Goal: Task Accomplishment & Management: Complete application form

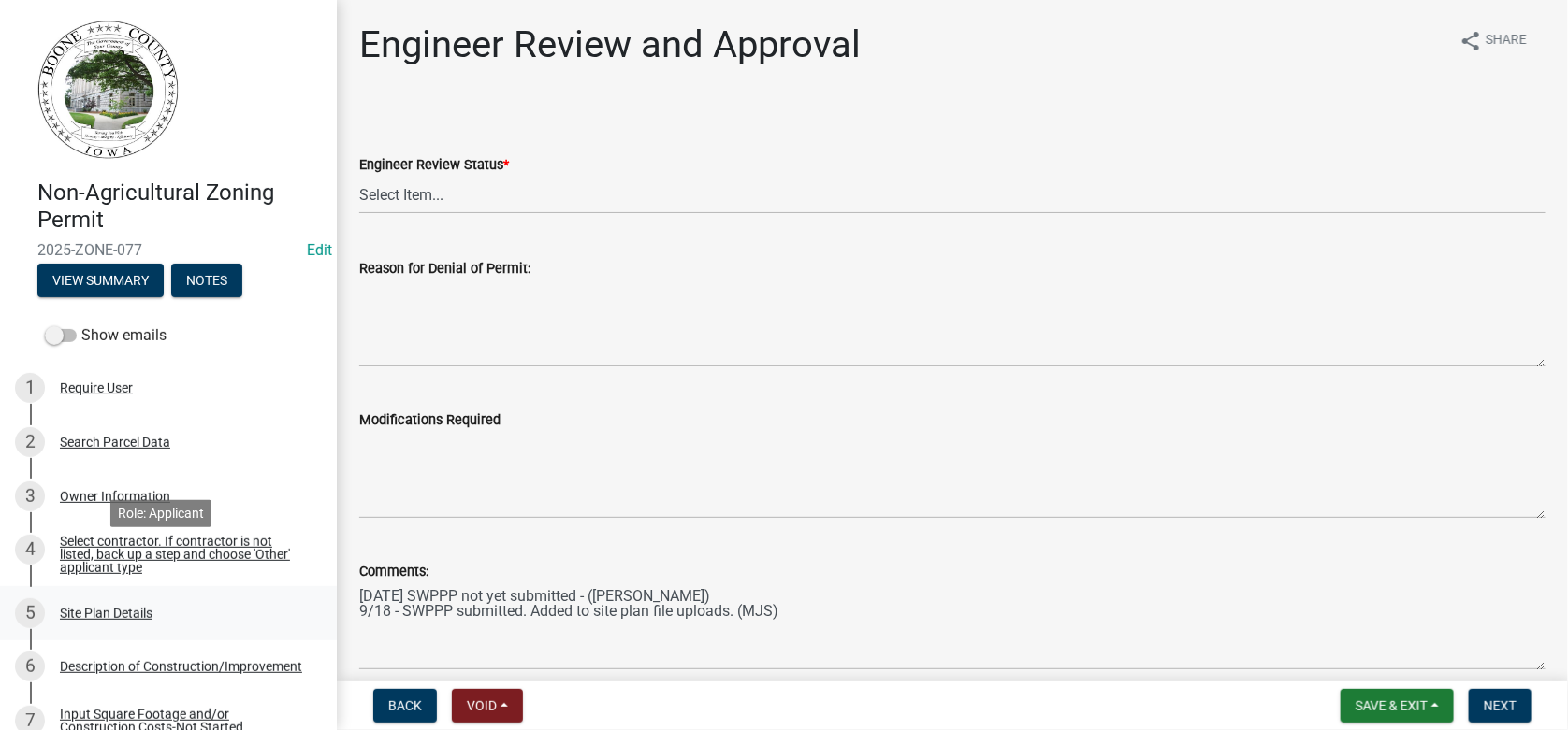
scroll to position [94, 0]
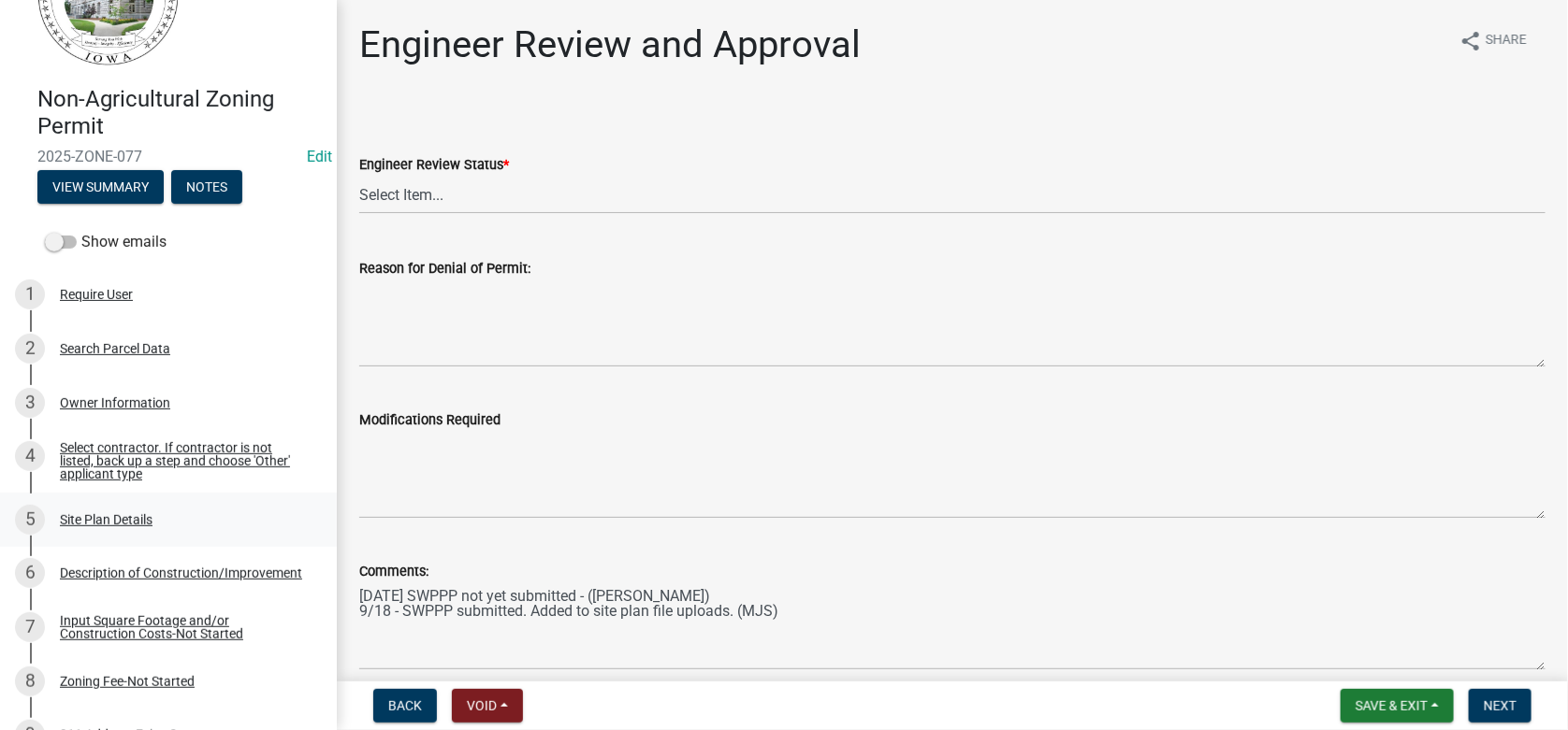
click at [108, 517] on div "Site Plan Details" at bounding box center [105, 520] width 93 height 13
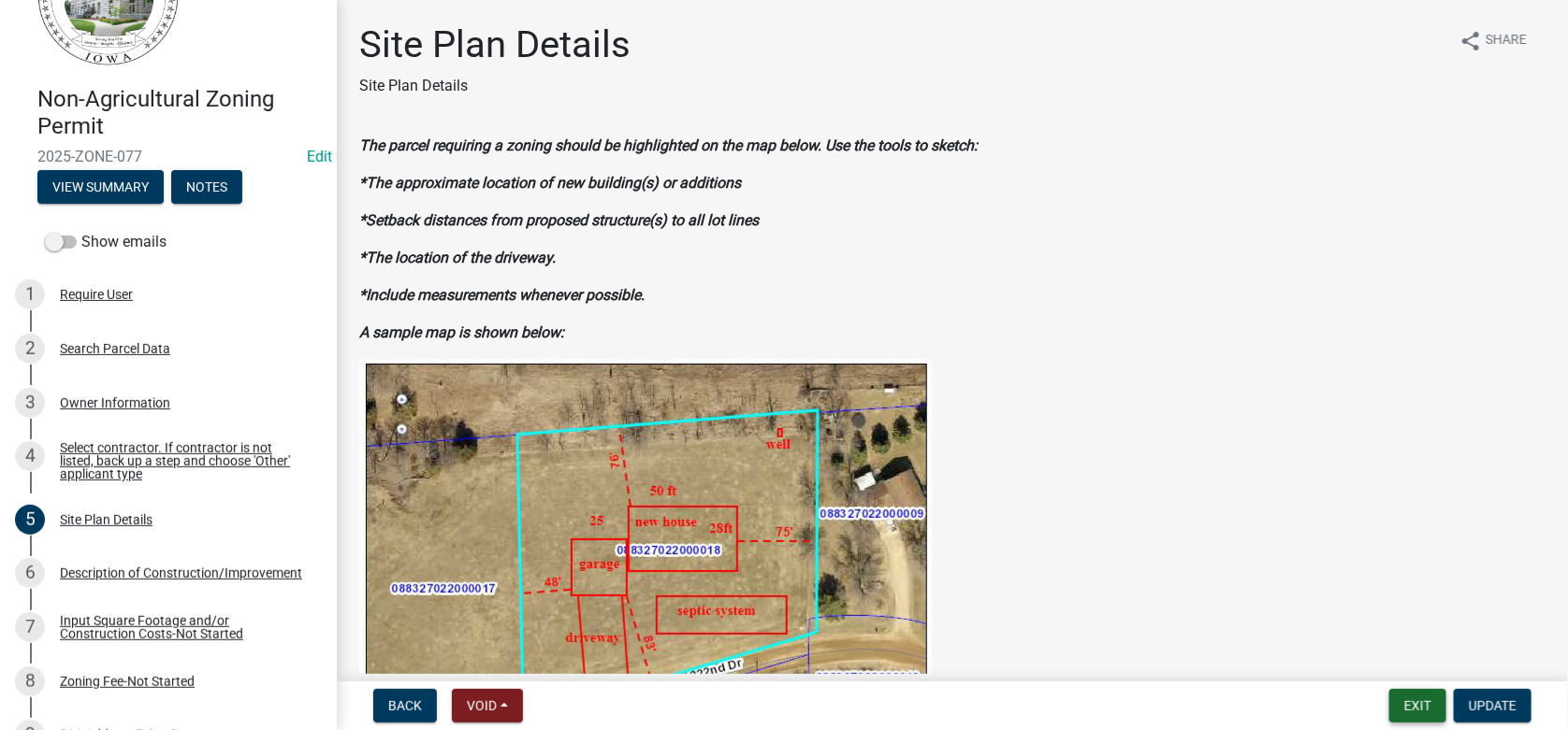
click at [1414, 710] on button "Exit" at bounding box center [1418, 705] width 58 height 34
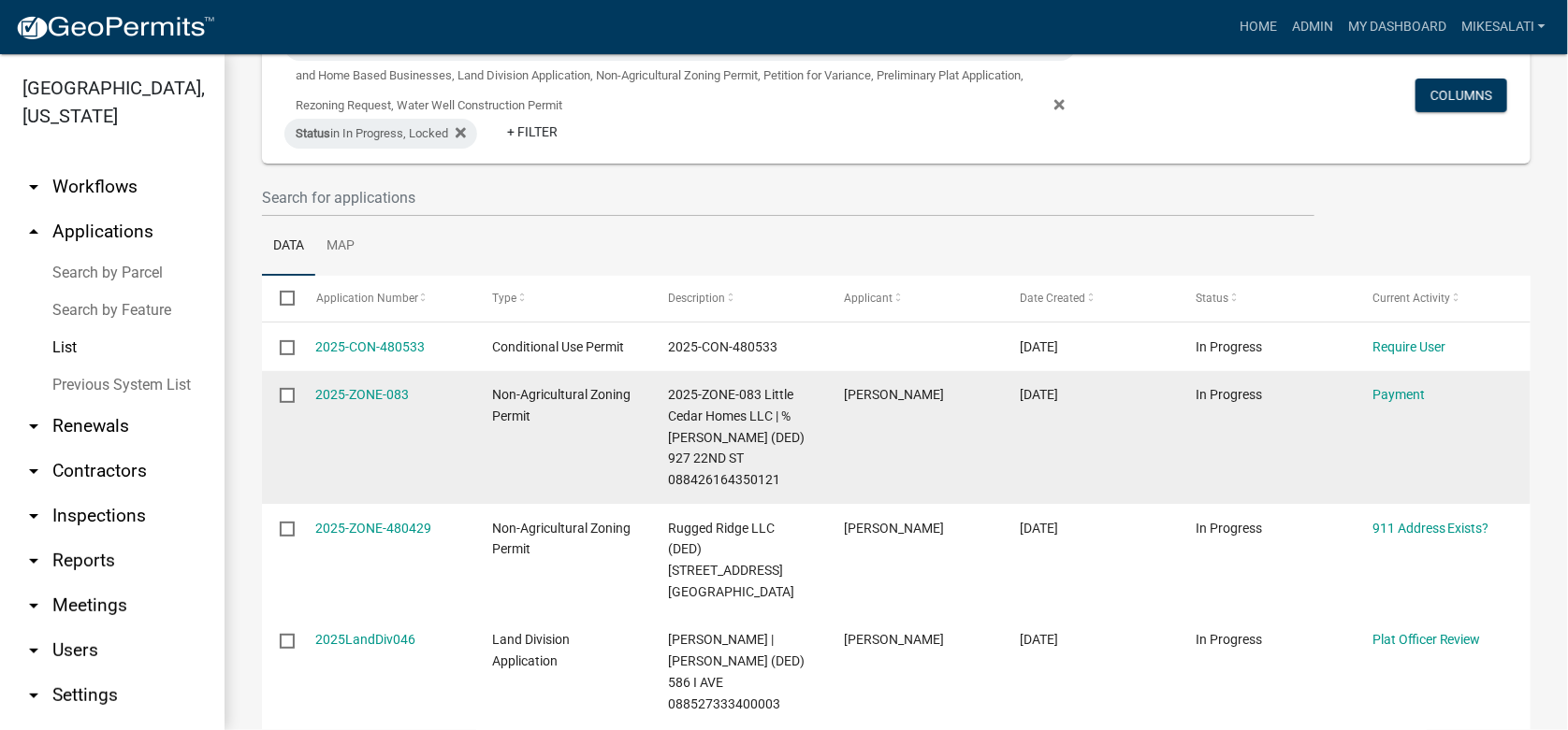
scroll to position [186, 0]
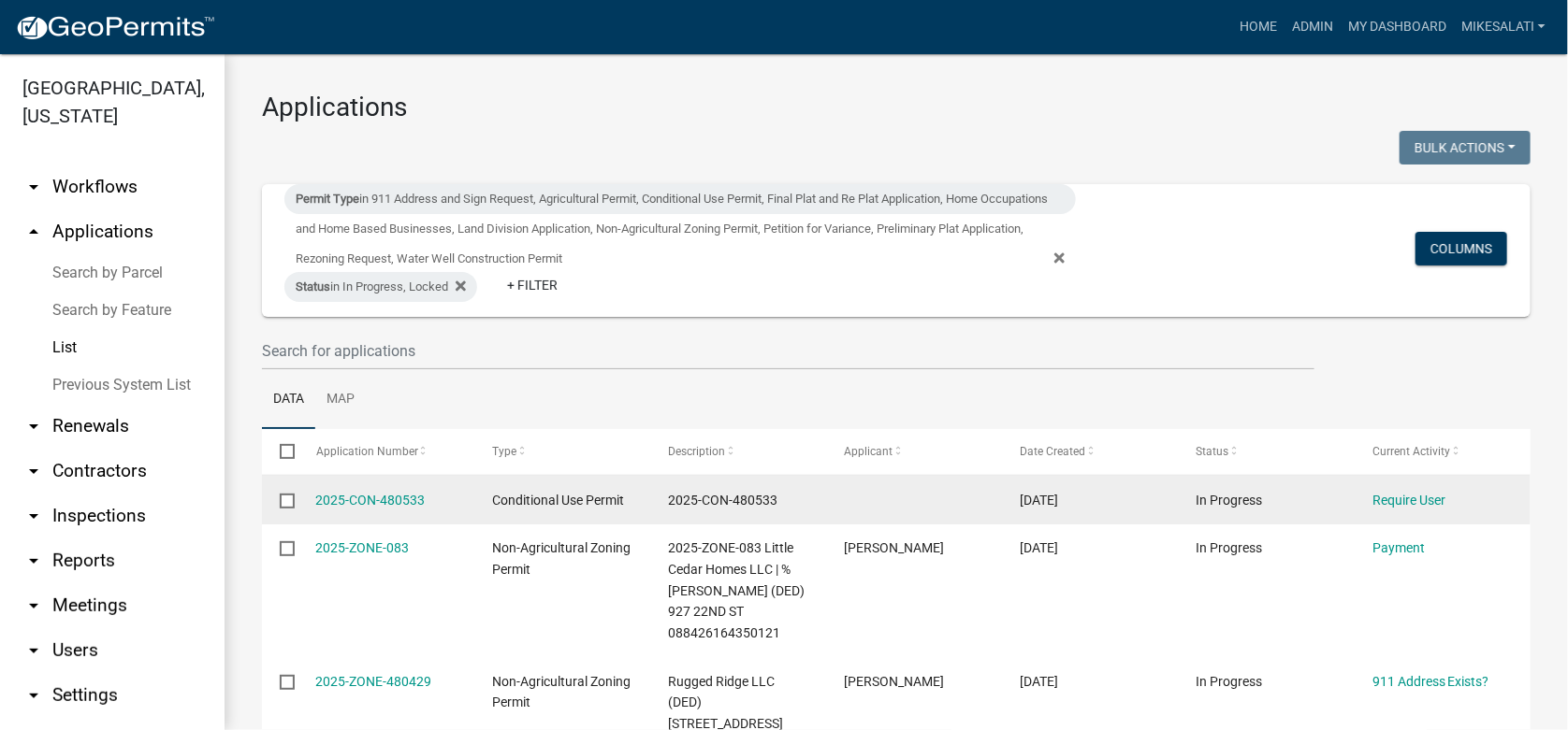
click at [288, 499] on input "checkbox" at bounding box center [286, 499] width 12 height 12
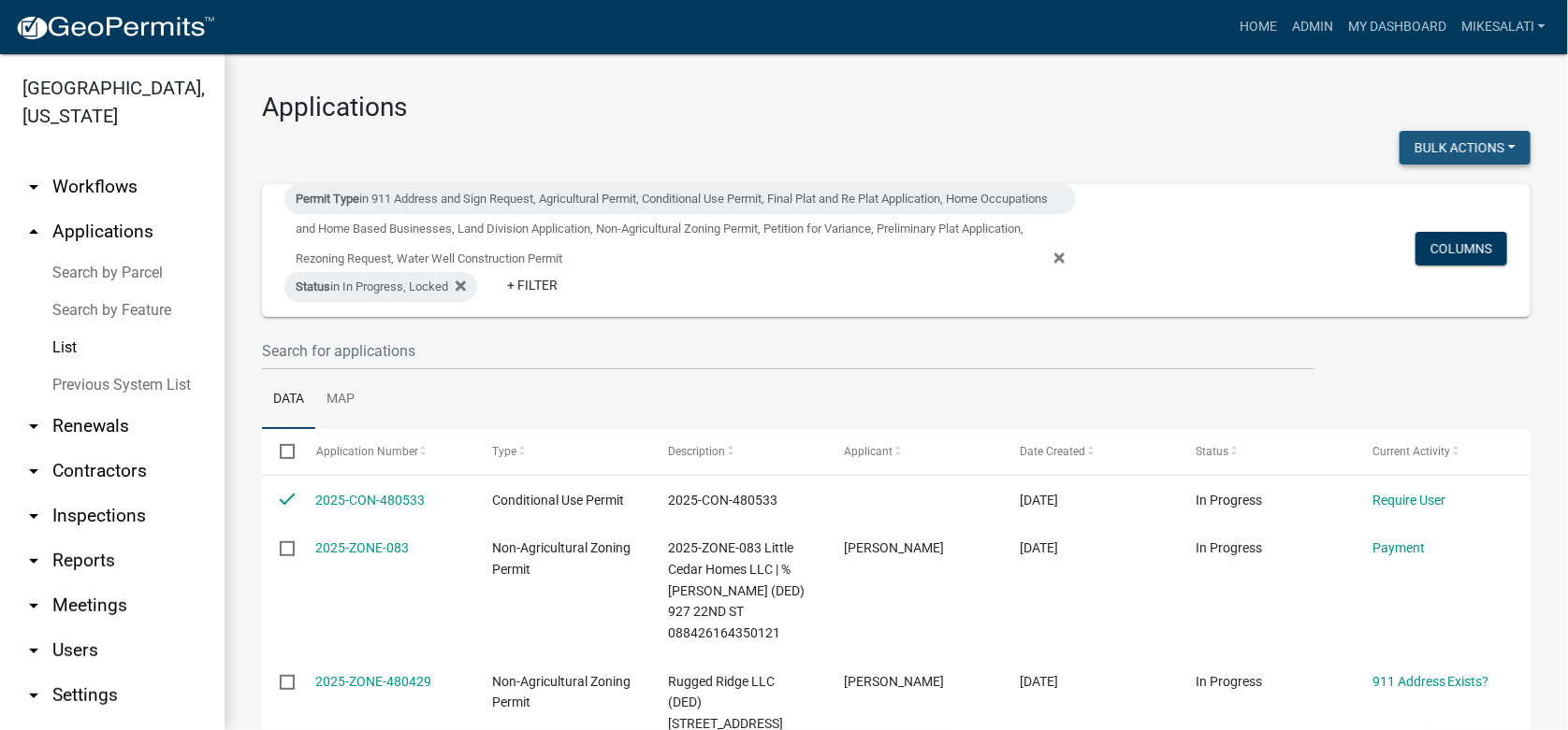
click at [1479, 149] on button "Bulk Actions" at bounding box center [1464, 148] width 131 height 34
click at [1431, 200] on button "Void" at bounding box center [1456, 196] width 150 height 45
checkbox input "false"
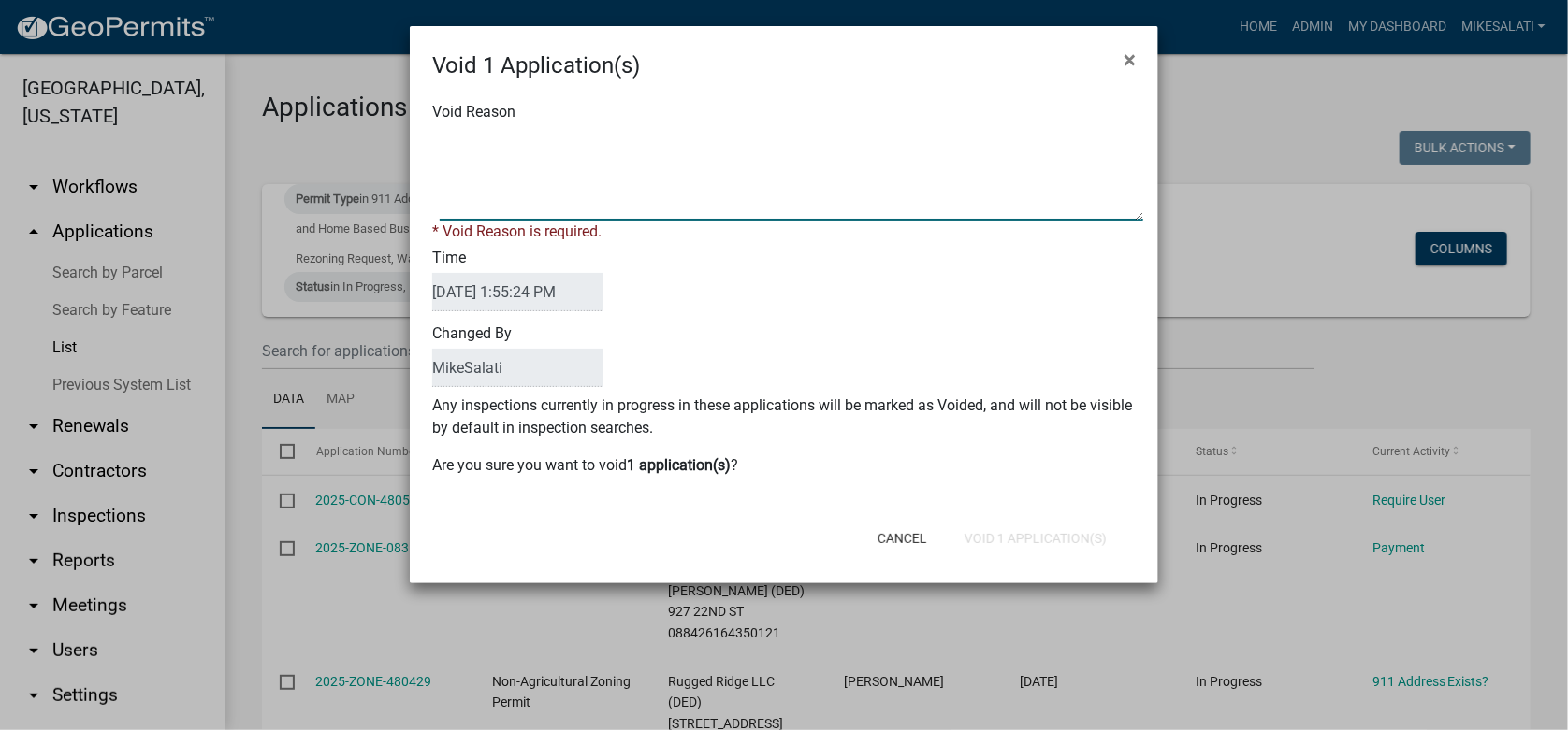
click at [468, 139] on textarea "Void Reason" at bounding box center [792, 174] width 703 height 94
type textarea "."
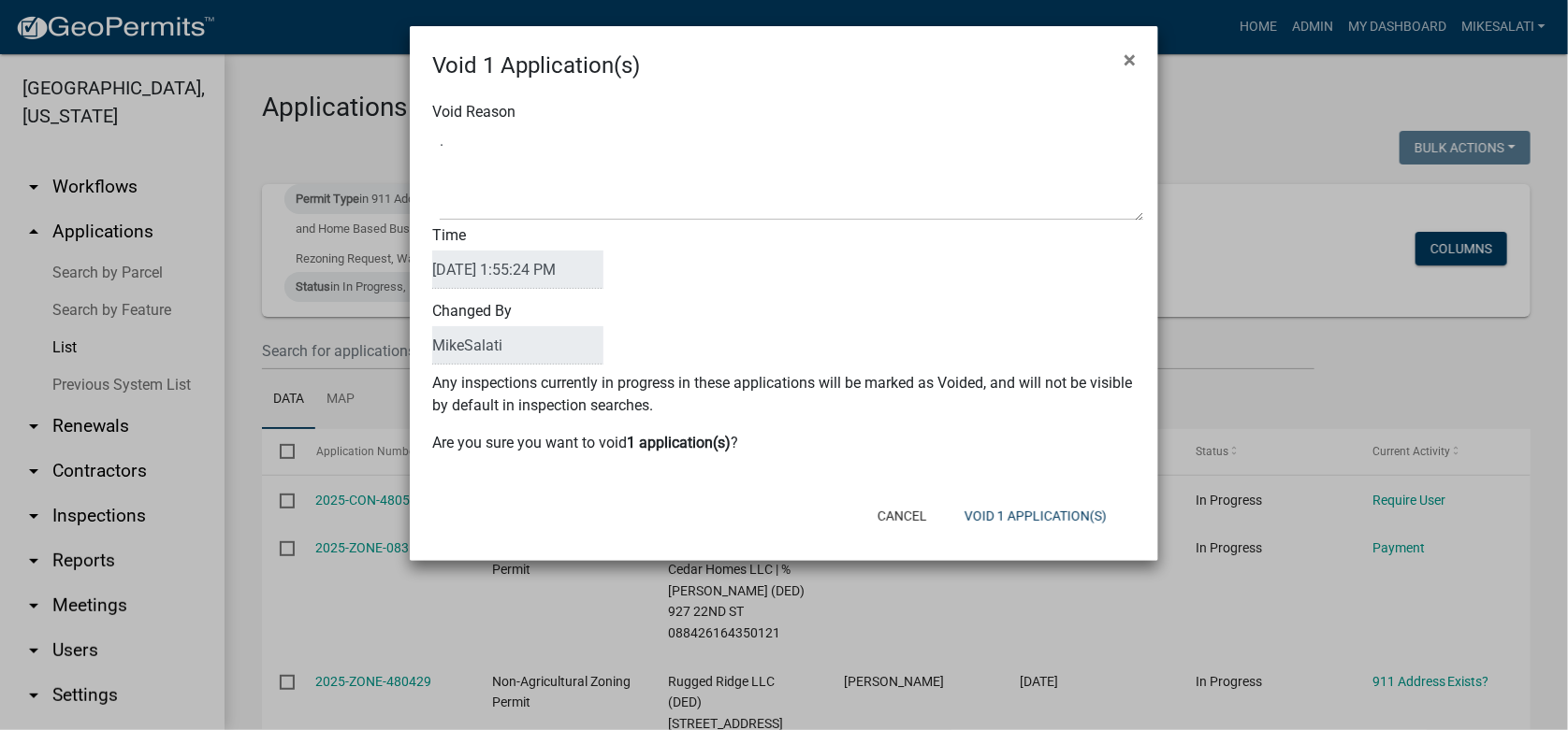
drag, startPoint x: 936, startPoint y: 62, endPoint x: 725, endPoint y: 59, distance: 211.0
click at [725, 59] on div "Void 1 Application(s) ×" at bounding box center [784, 54] width 749 height 57
click at [1007, 513] on button "Void 1 Application(s)" at bounding box center [1036, 515] width 173 height 34
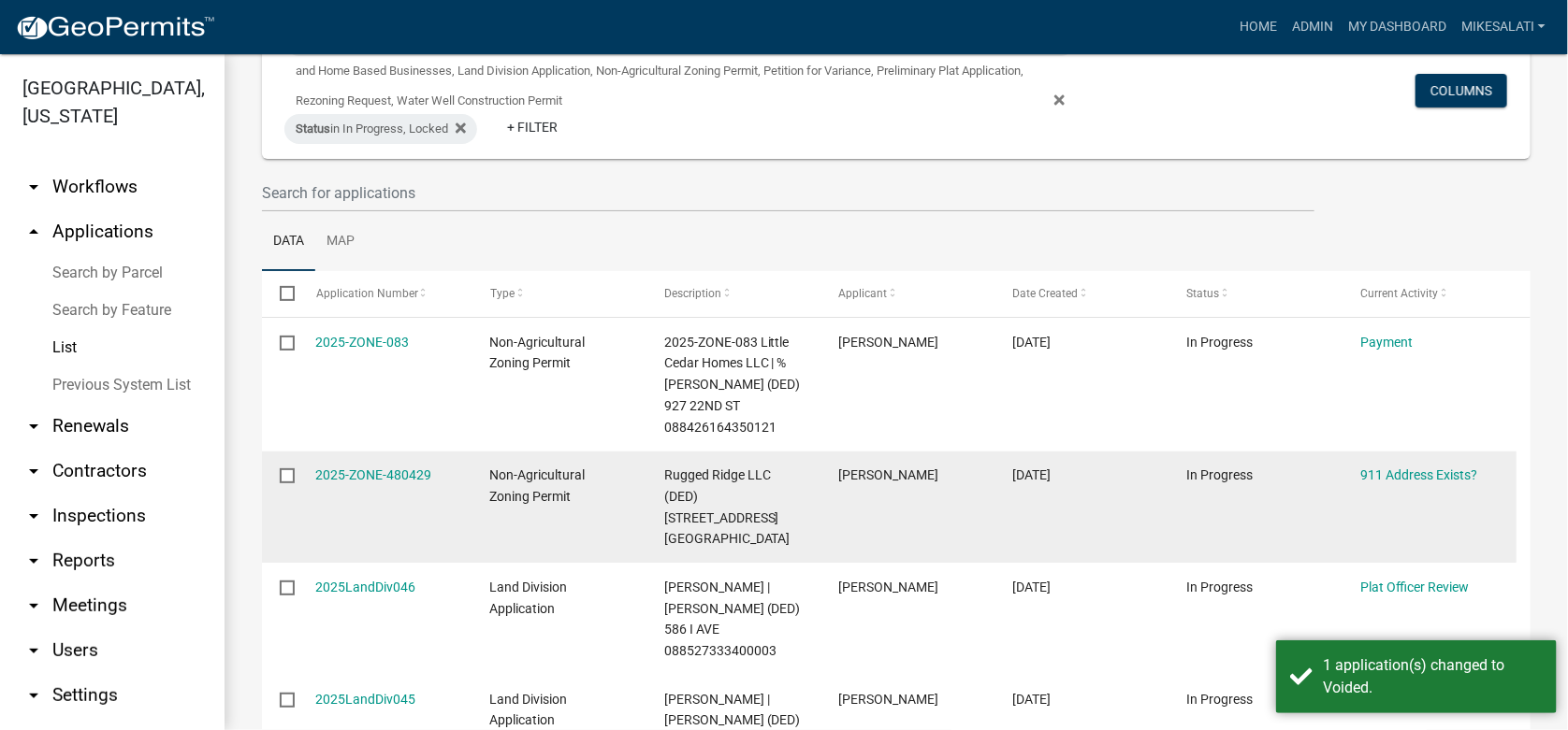
scroll to position [281, 0]
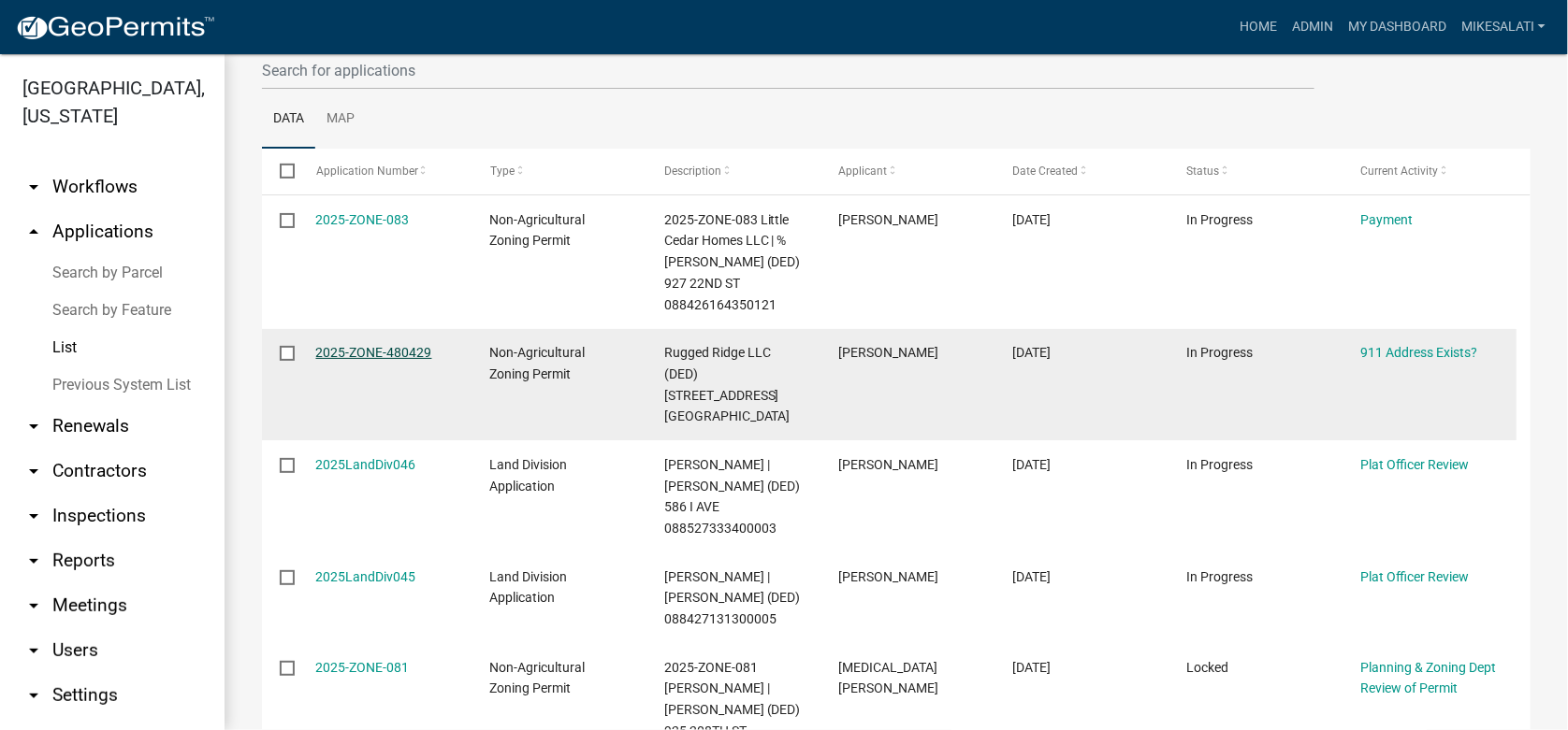
click at [340, 351] on link "2025-ZONE-480429" at bounding box center [374, 353] width 116 height 15
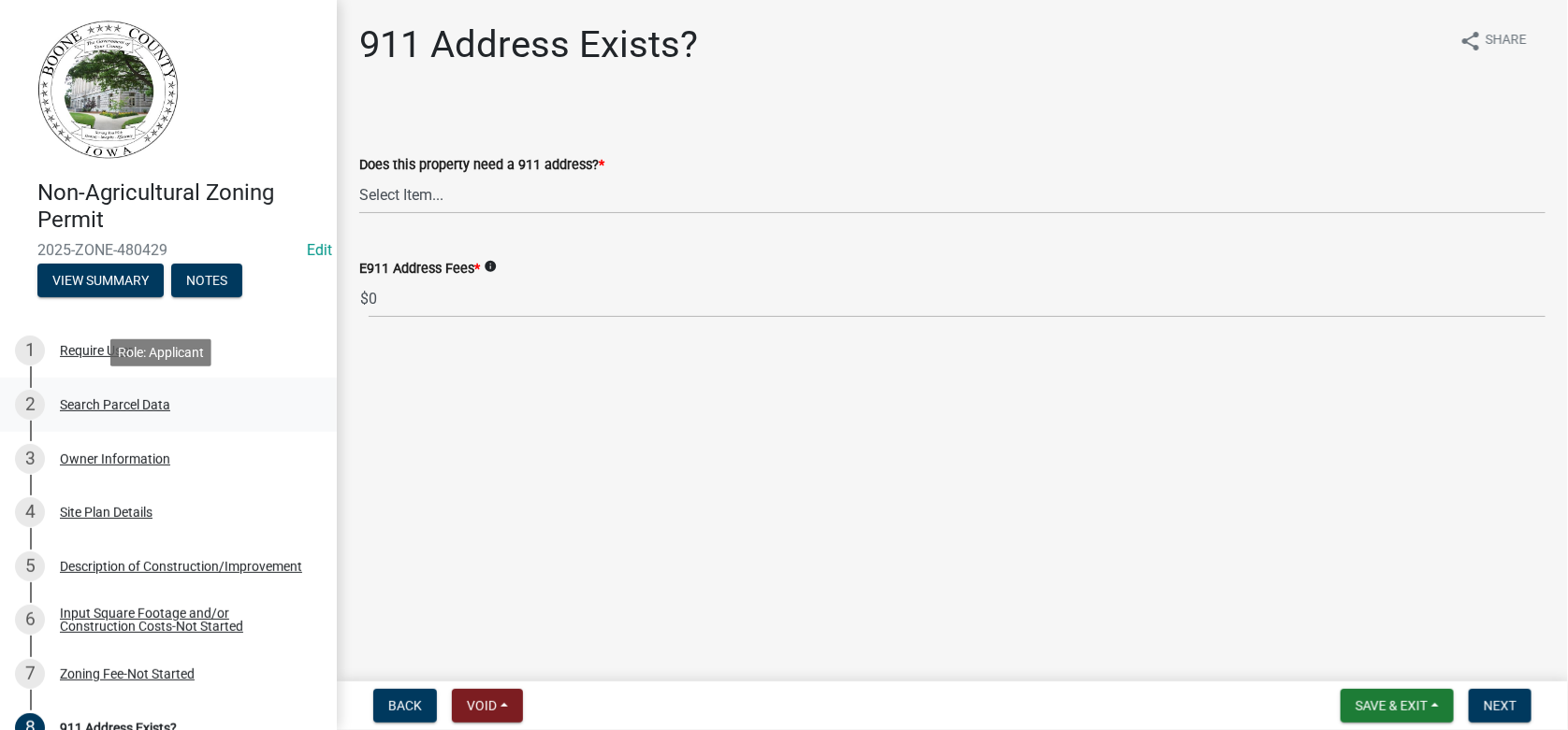
click at [107, 416] on div "2 Search Parcel Data" at bounding box center [161, 404] width 292 height 30
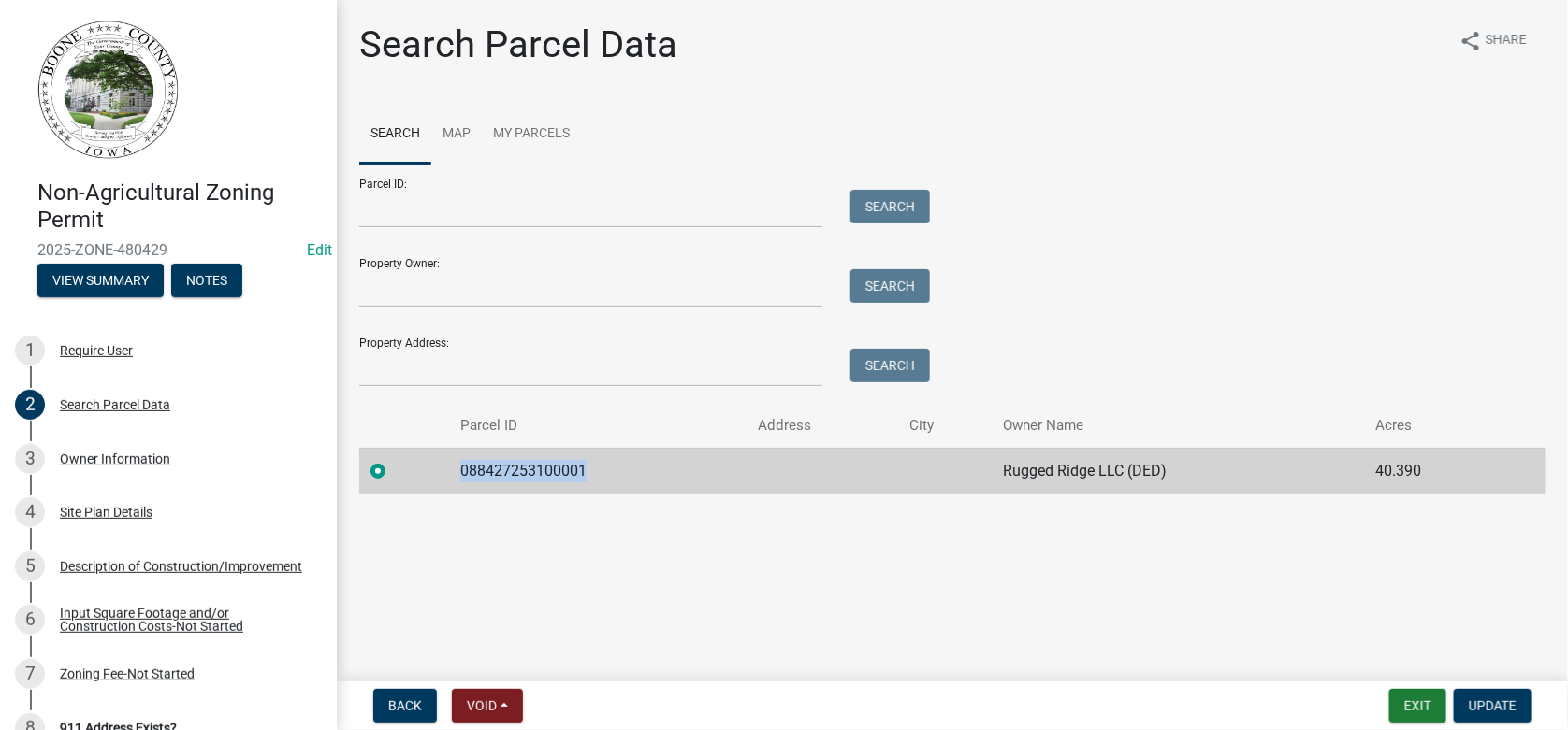
drag, startPoint x: 585, startPoint y: 468, endPoint x: 462, endPoint y: 466, distance: 123.0
click at [462, 466] on td "088427253100001" at bounding box center [598, 471] width 297 height 46
copy td "088427253100001"
click at [103, 454] on div "Owner Information" at bounding box center [114, 459] width 110 height 13
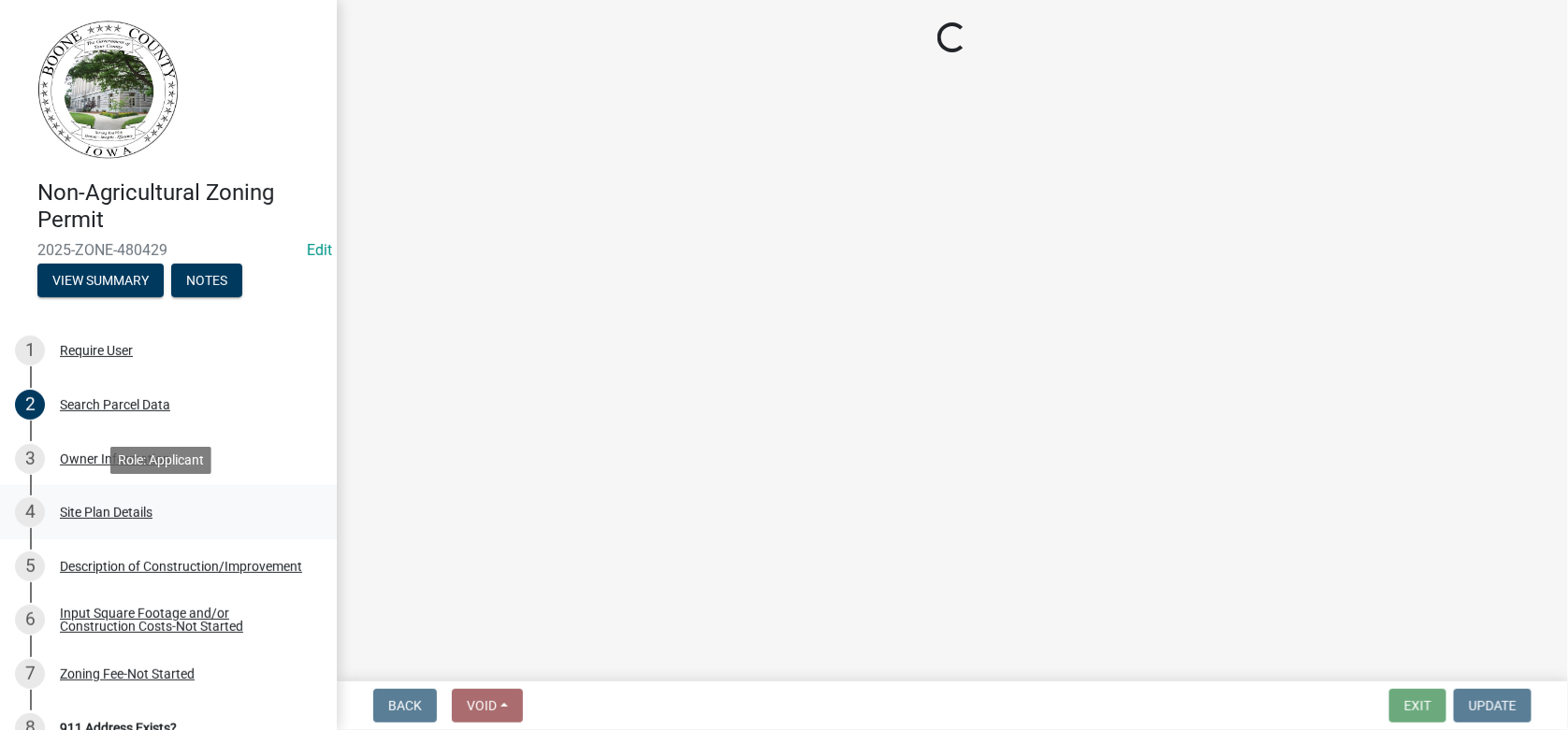
select select "38c7e77b-1303-488d-b958-87c851393774"
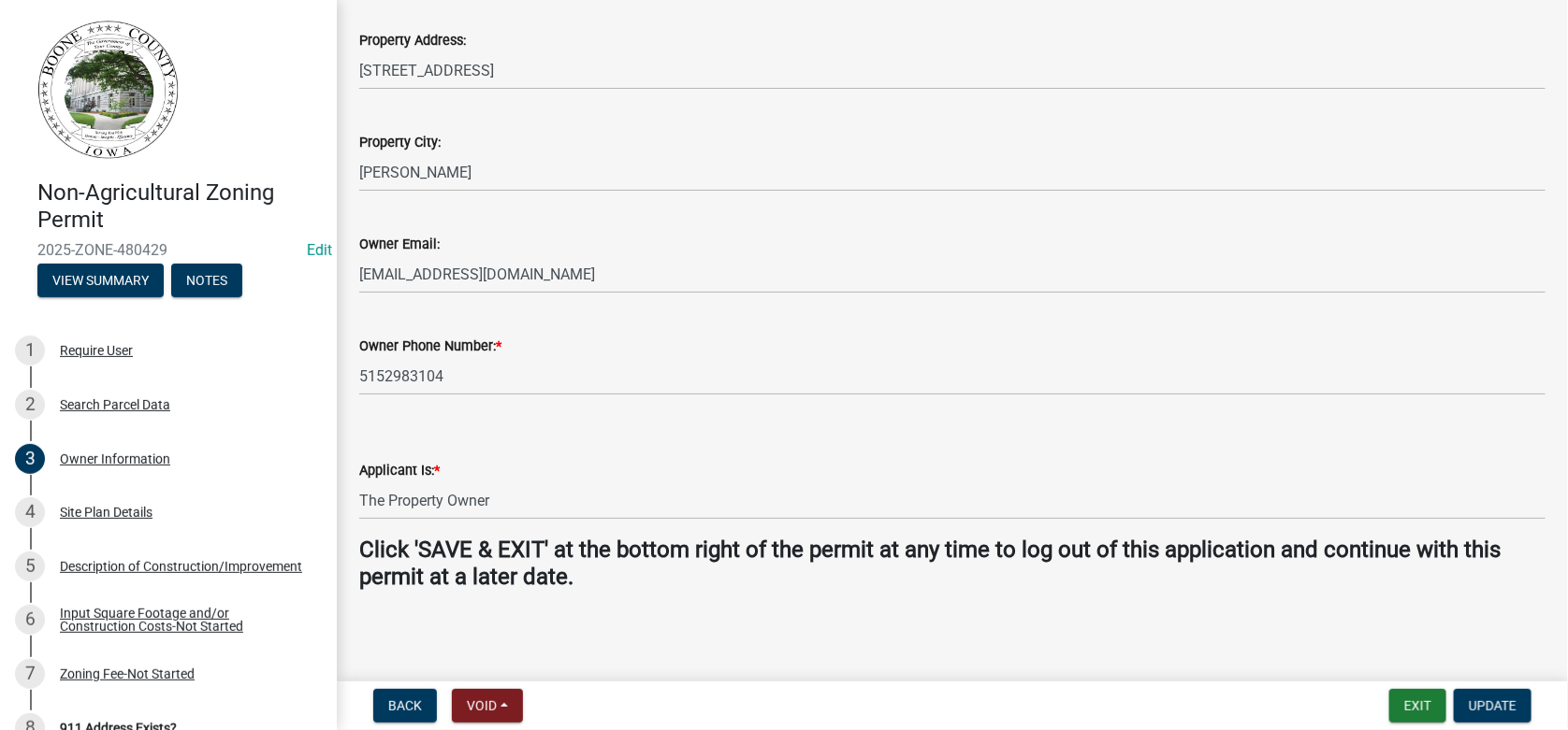
scroll to position [471, 0]
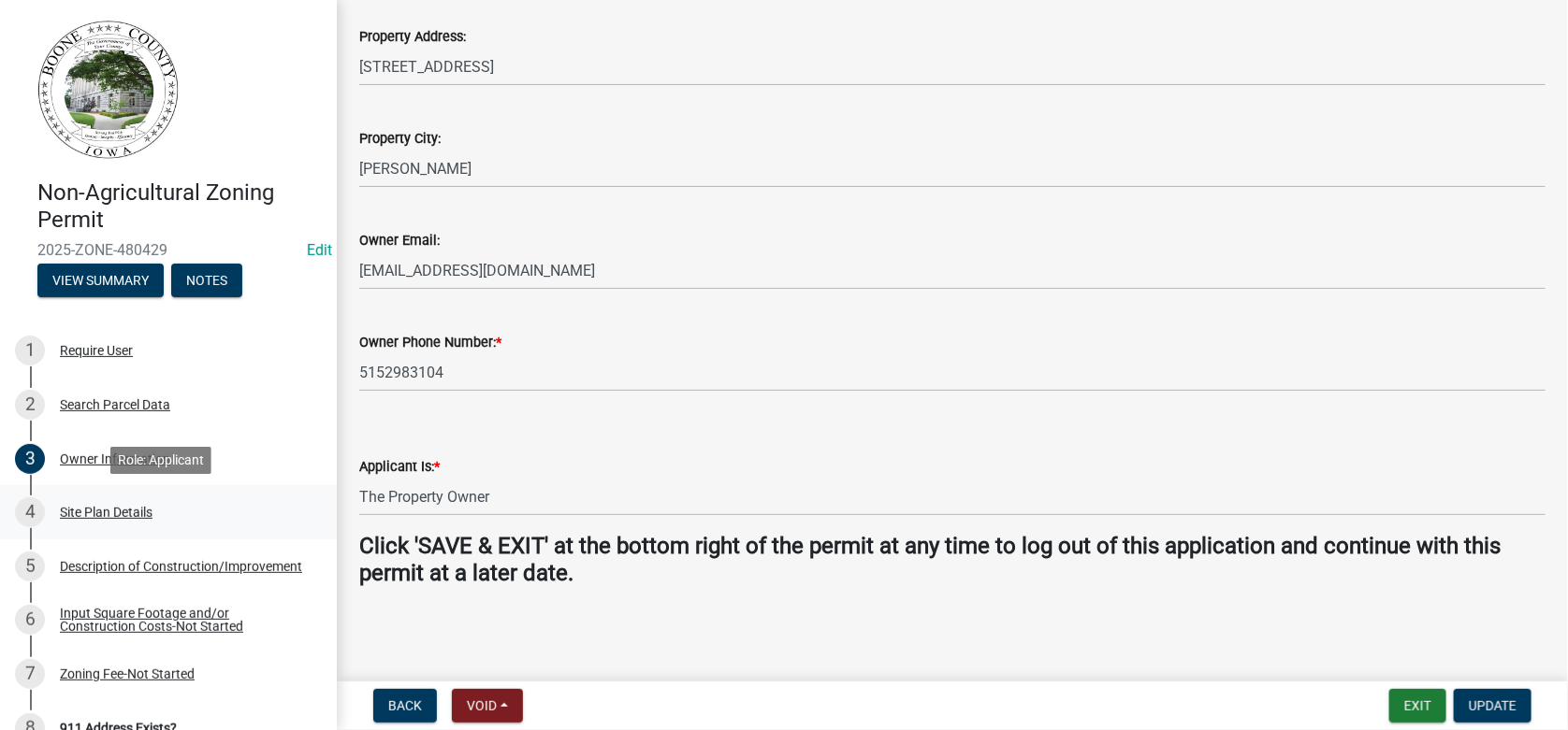
click at [92, 510] on div "Site Plan Details" at bounding box center [105, 513] width 93 height 13
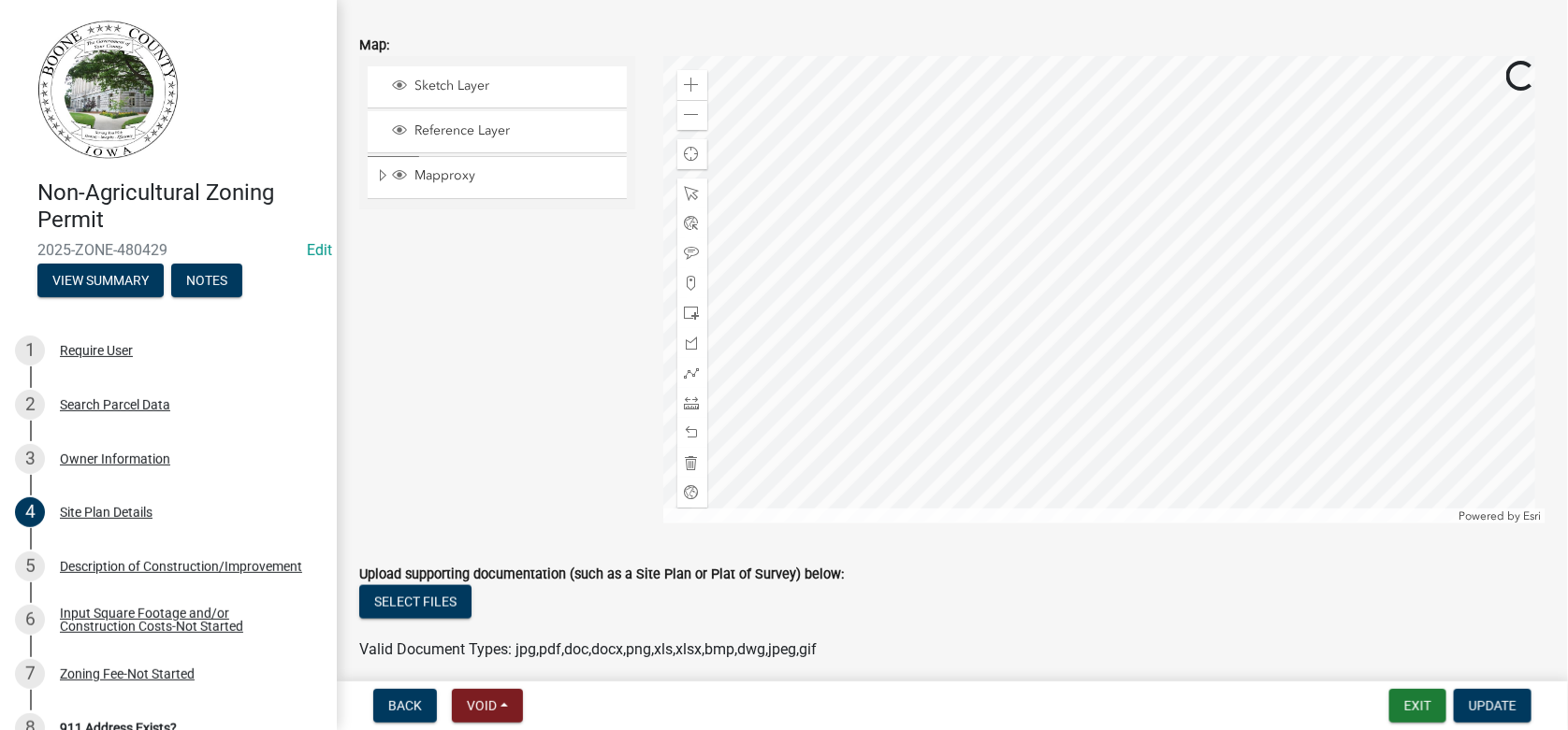
scroll to position [841, 0]
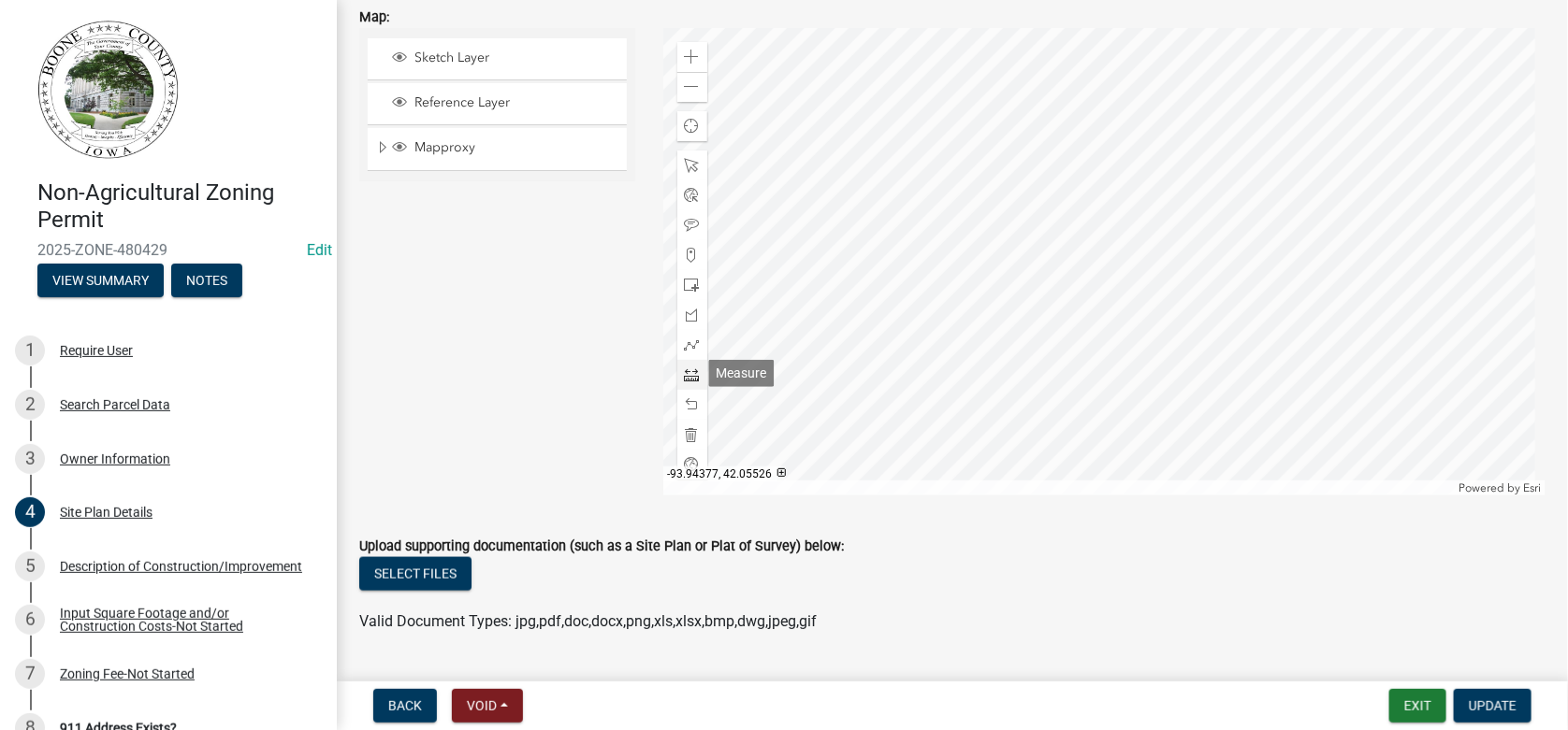
click at [690, 370] on span at bounding box center [693, 376] width 15 height 15
click at [1109, 284] on div at bounding box center [1105, 262] width 884 height 468
click at [687, 162] on span at bounding box center [693, 166] width 15 height 15
click at [687, 373] on span at bounding box center [693, 376] width 15 height 15
click at [1109, 291] on div at bounding box center [1105, 262] width 884 height 468
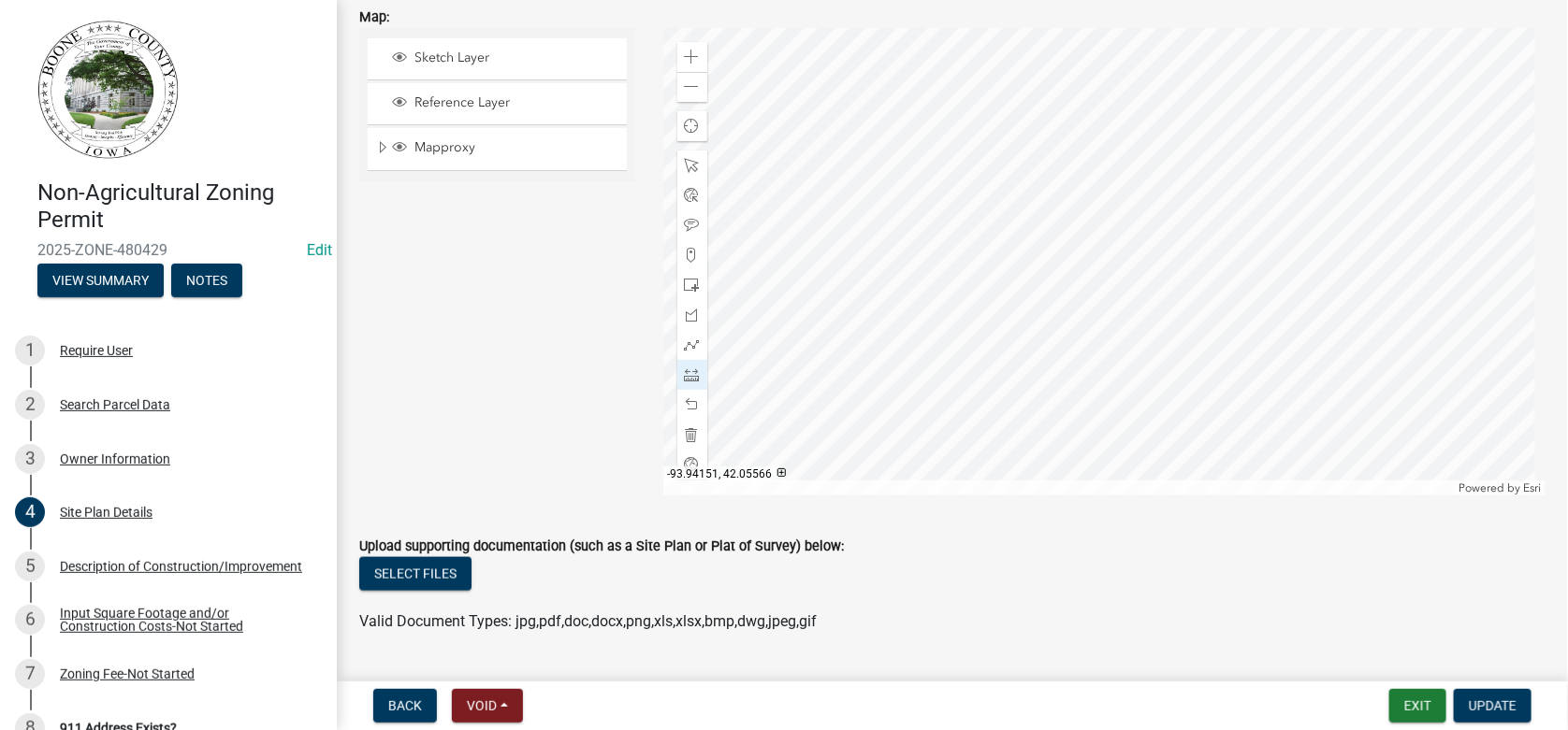
click at [1048, 293] on div at bounding box center [1105, 262] width 884 height 468
click at [686, 403] on span at bounding box center [693, 405] width 15 height 15
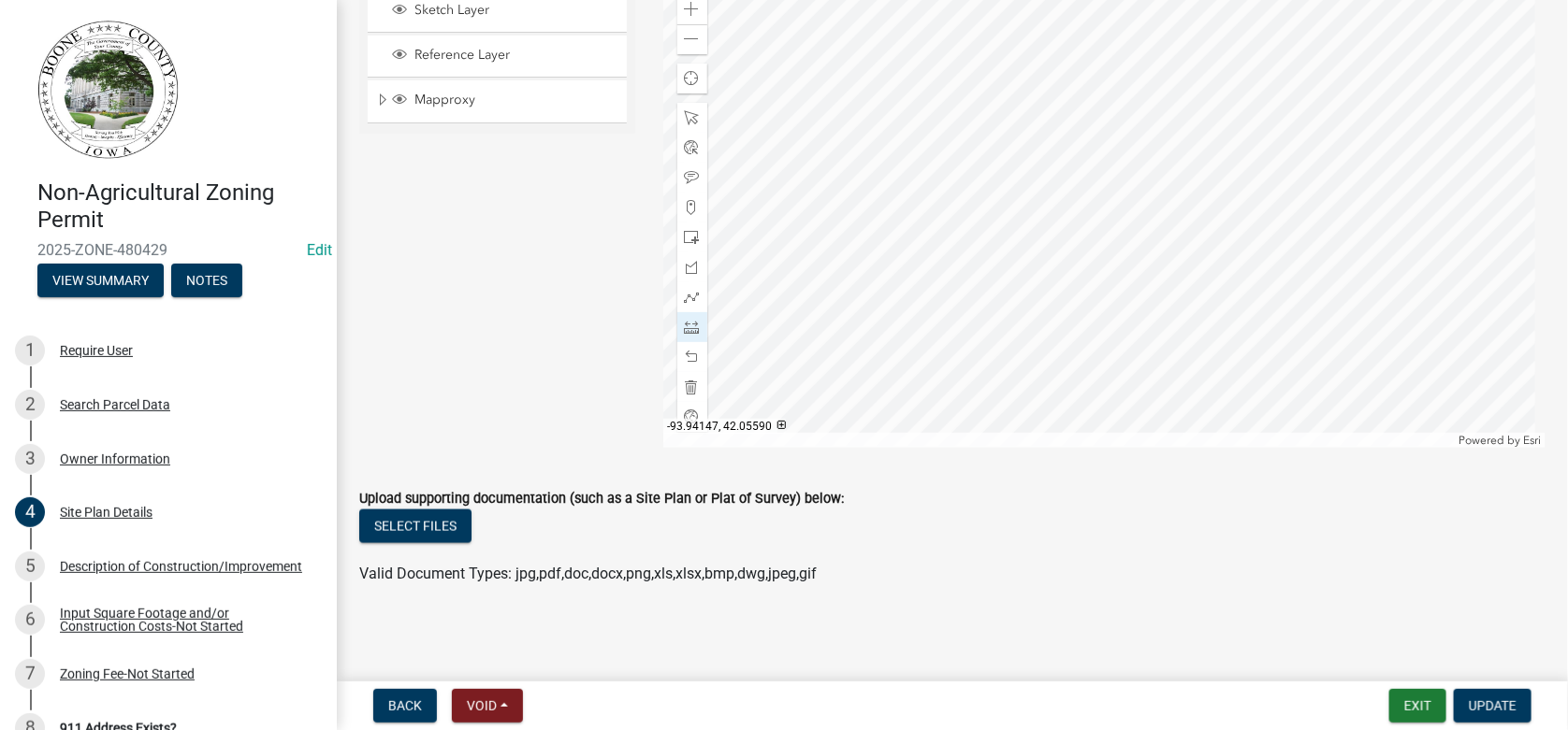
scroll to position [701, 0]
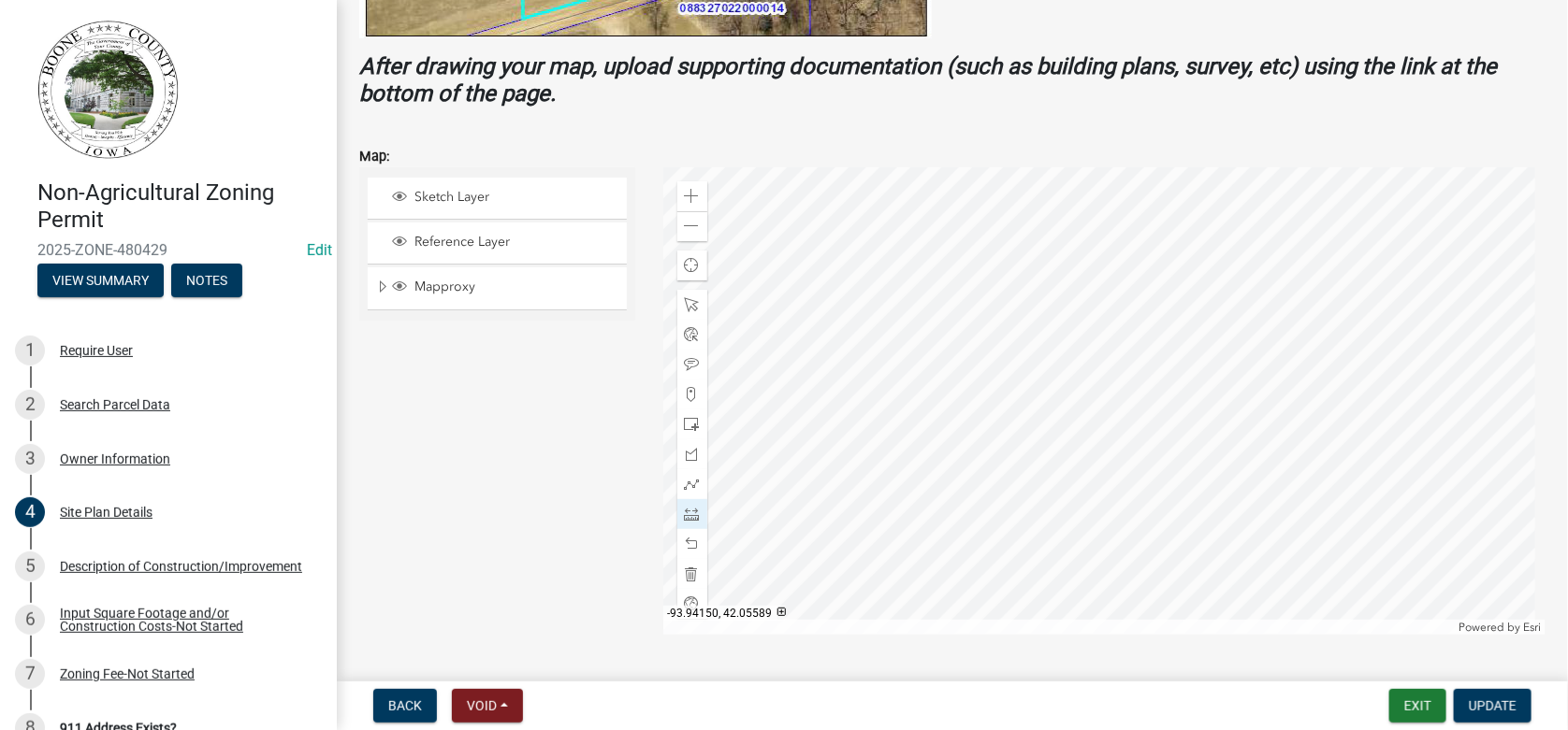
click at [1061, 370] on div at bounding box center [1105, 401] width 884 height 468
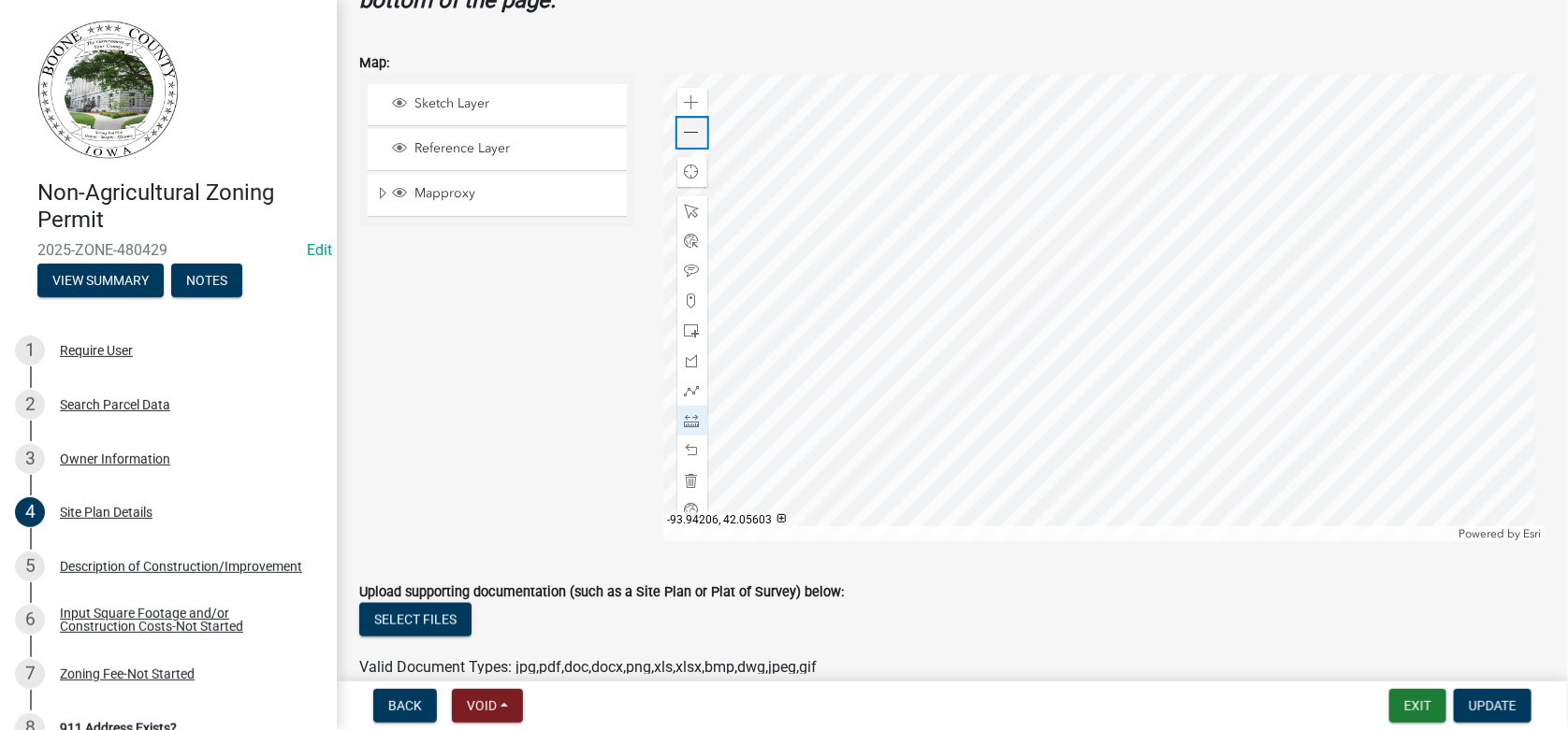
click at [687, 133] on span at bounding box center [693, 133] width 15 height 15
click at [699, 135] on div "Zoom out" at bounding box center [692, 132] width 30 height 30
click at [1030, 176] on div at bounding box center [1105, 308] width 884 height 468
click at [1035, 338] on div at bounding box center [1105, 308] width 884 height 468
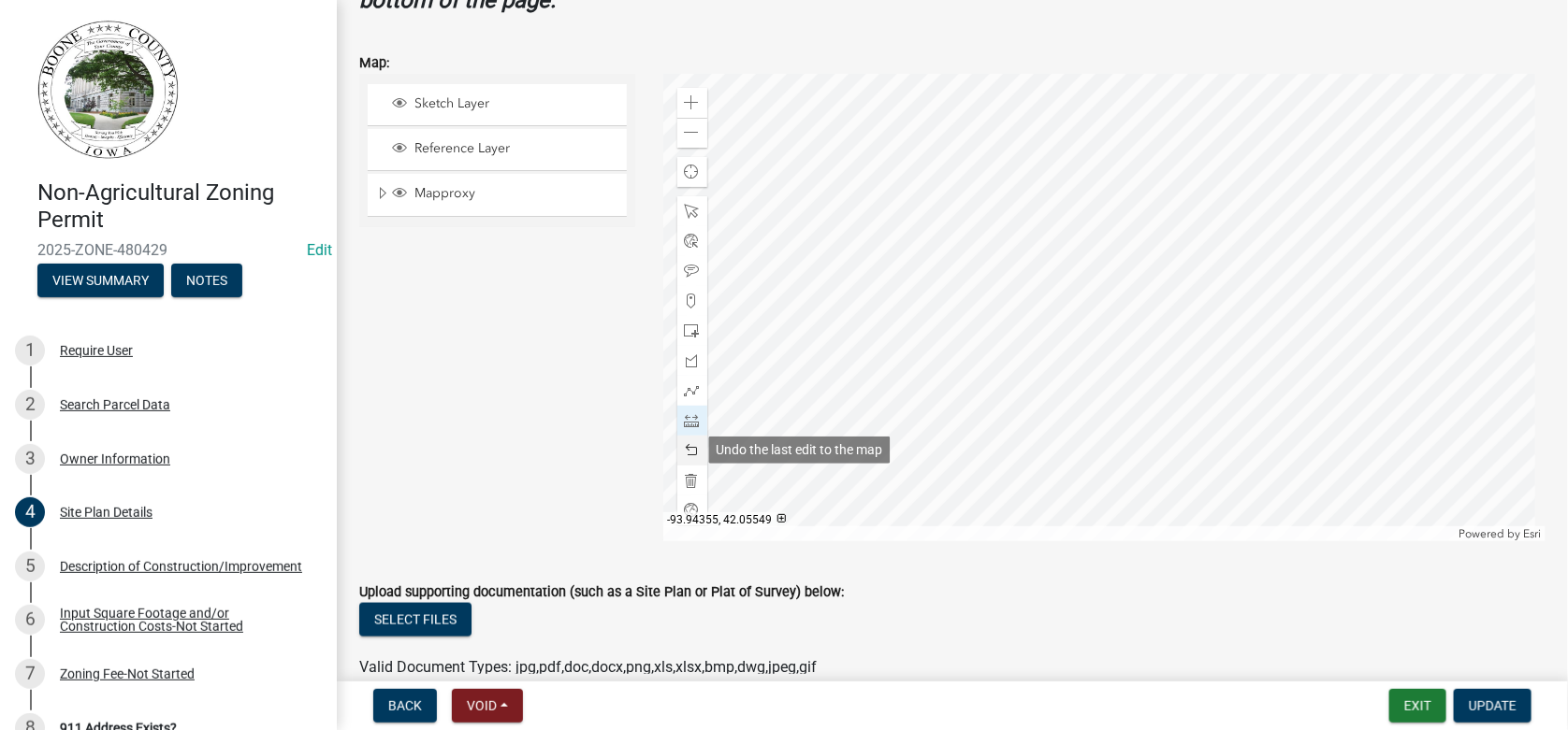
click at [686, 451] on span at bounding box center [693, 451] width 15 height 15
click at [685, 207] on span at bounding box center [693, 212] width 15 height 15
click at [1058, 313] on div at bounding box center [1105, 308] width 884 height 468
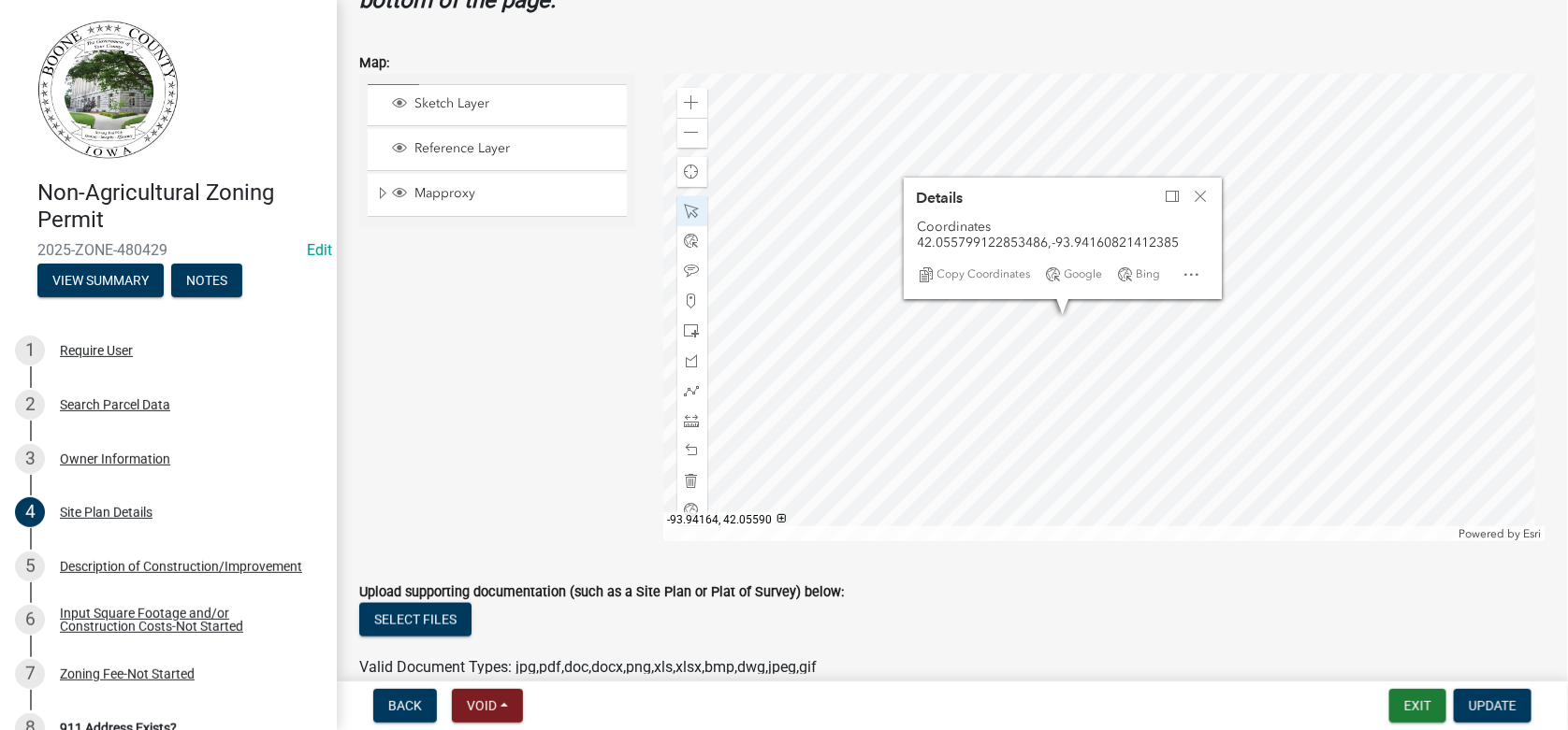
click at [1062, 296] on div at bounding box center [1105, 308] width 884 height 468
click at [1200, 194] on span "Close" at bounding box center [1202, 196] width 15 height 15
click at [1067, 271] on div at bounding box center [1105, 308] width 884 height 468
click at [1033, 291] on div at bounding box center [1105, 308] width 884 height 468
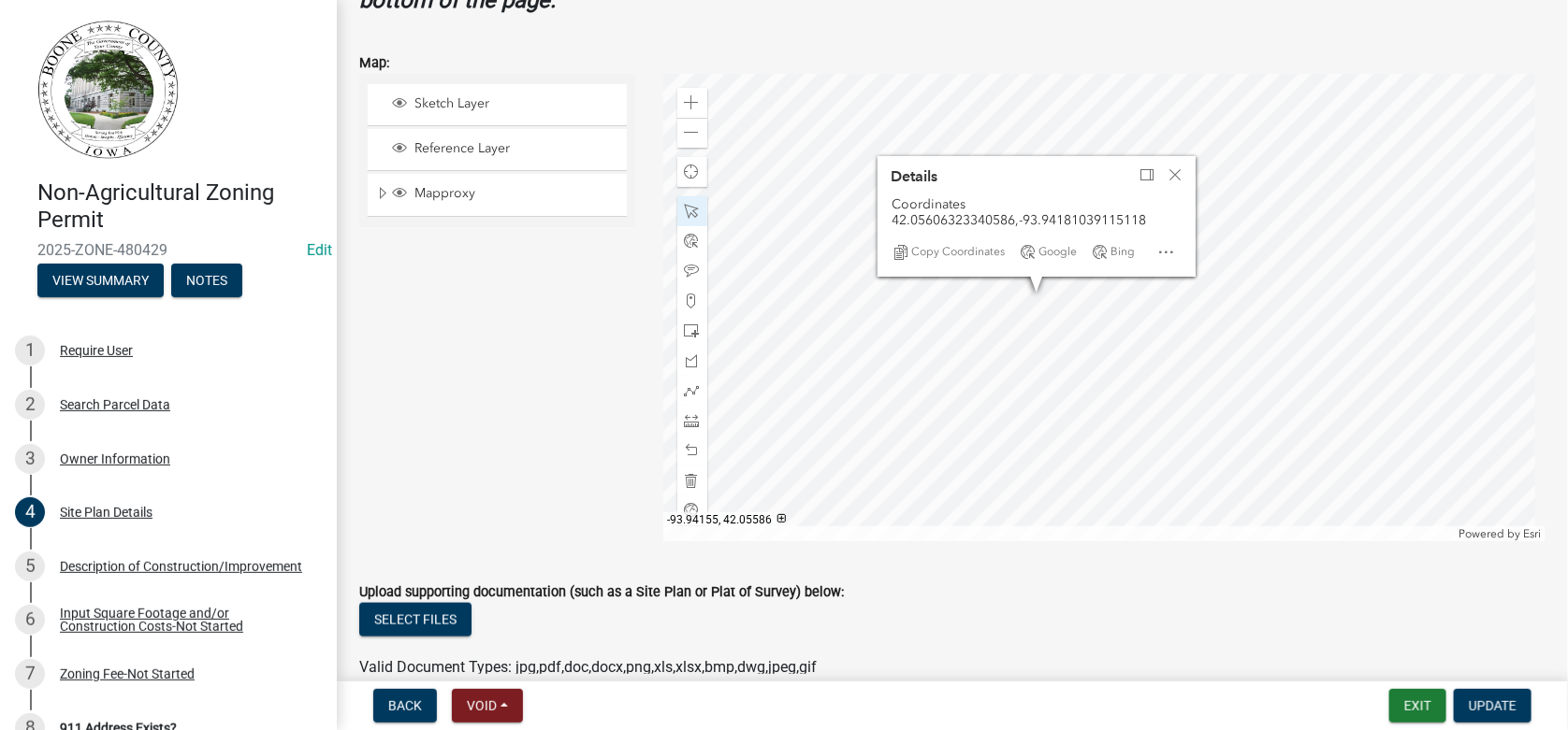
click at [1077, 306] on div at bounding box center [1105, 308] width 884 height 468
click at [1175, 173] on span "Close" at bounding box center [1175, 175] width 15 height 15
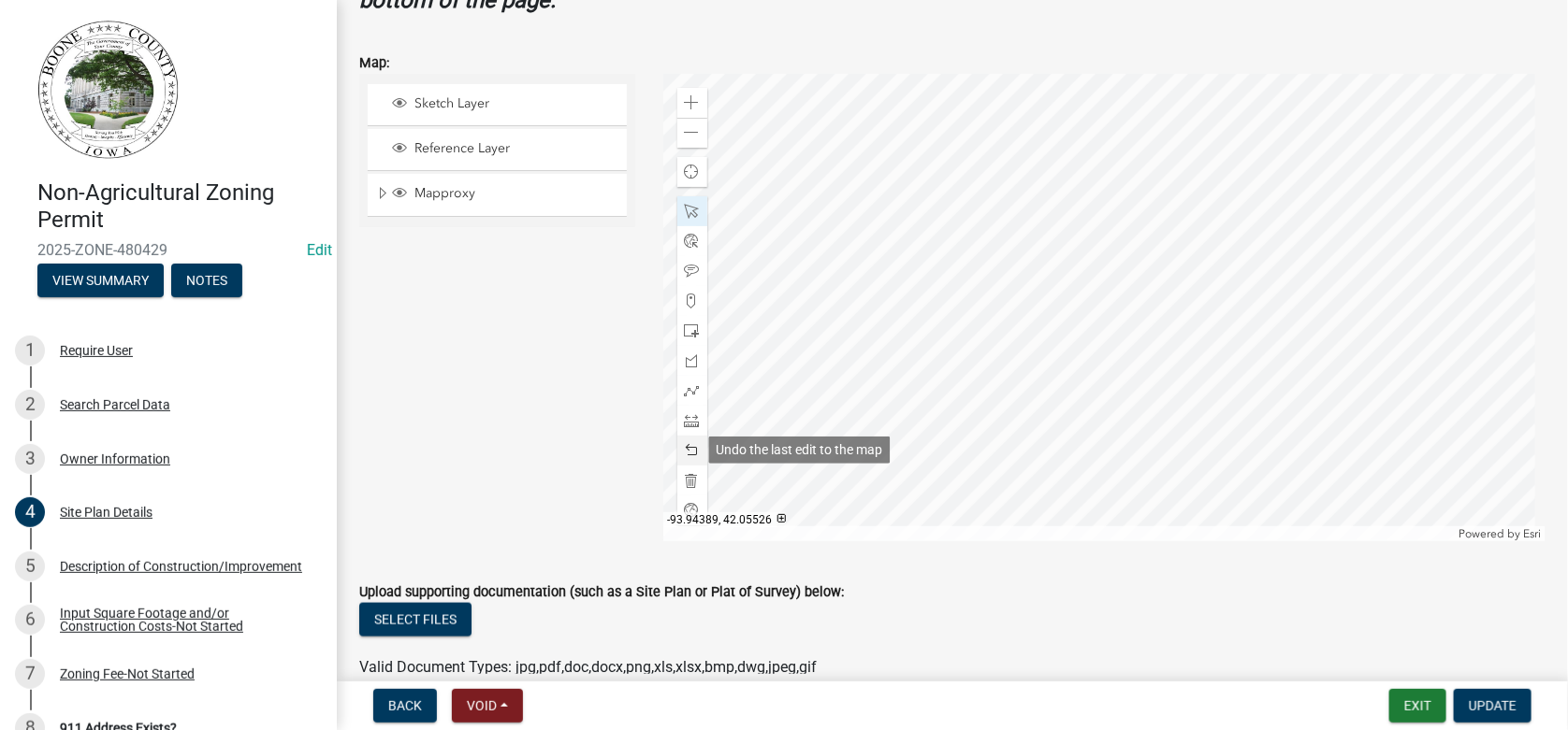
click at [686, 448] on span at bounding box center [693, 451] width 15 height 15
click at [1051, 272] on div at bounding box center [1105, 308] width 884 height 468
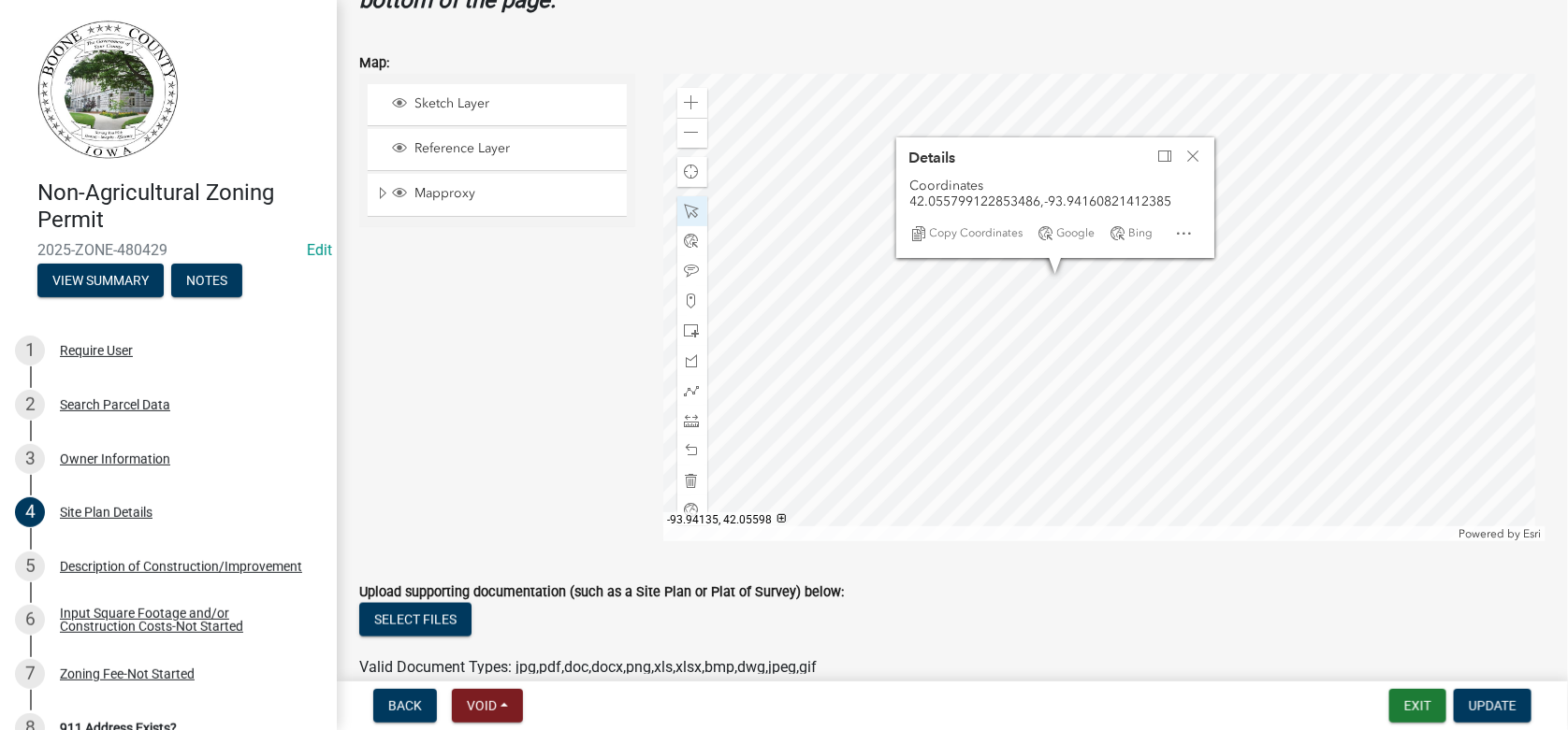
click at [1113, 277] on div at bounding box center [1105, 308] width 884 height 468
click at [1195, 154] on span "Close" at bounding box center [1194, 156] width 15 height 15
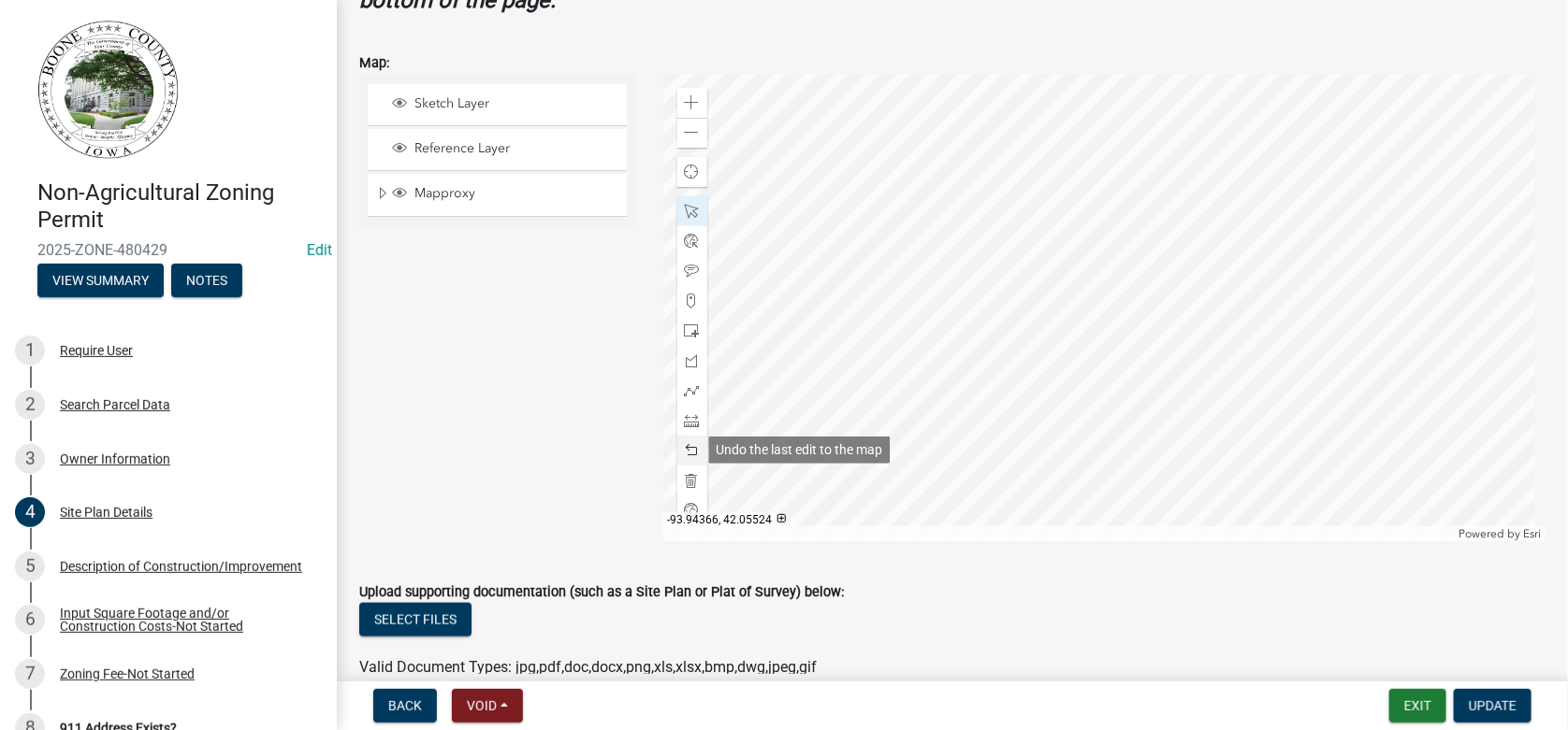
click at [686, 450] on span at bounding box center [693, 451] width 15 height 15
click at [687, 268] on span at bounding box center [693, 271] width 15 height 15
click at [1086, 258] on div at bounding box center [1105, 308] width 884 height 468
click at [1024, 333] on div at bounding box center [1105, 308] width 884 height 468
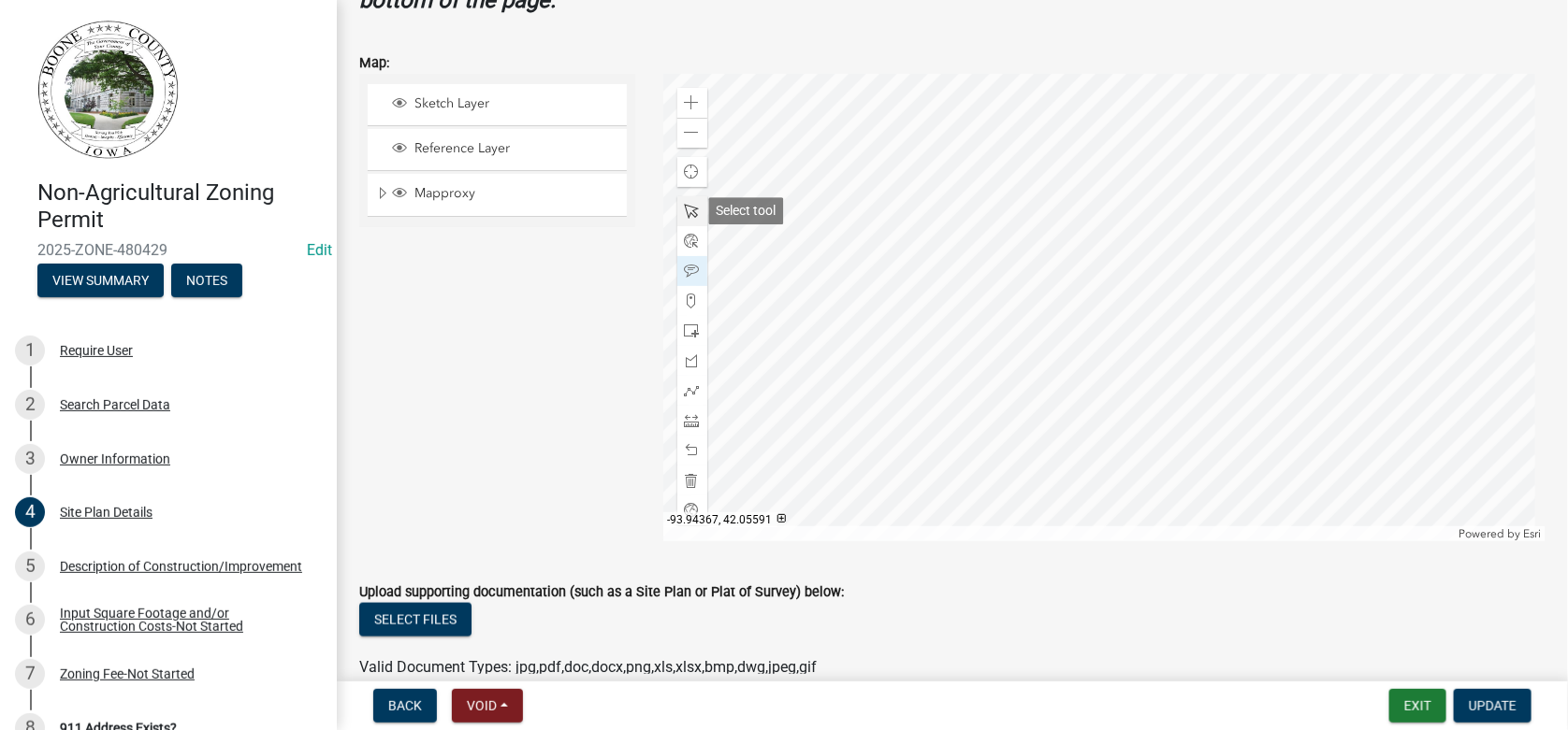
click at [687, 211] on span at bounding box center [693, 212] width 15 height 15
click at [1026, 329] on div at bounding box center [1105, 308] width 884 height 468
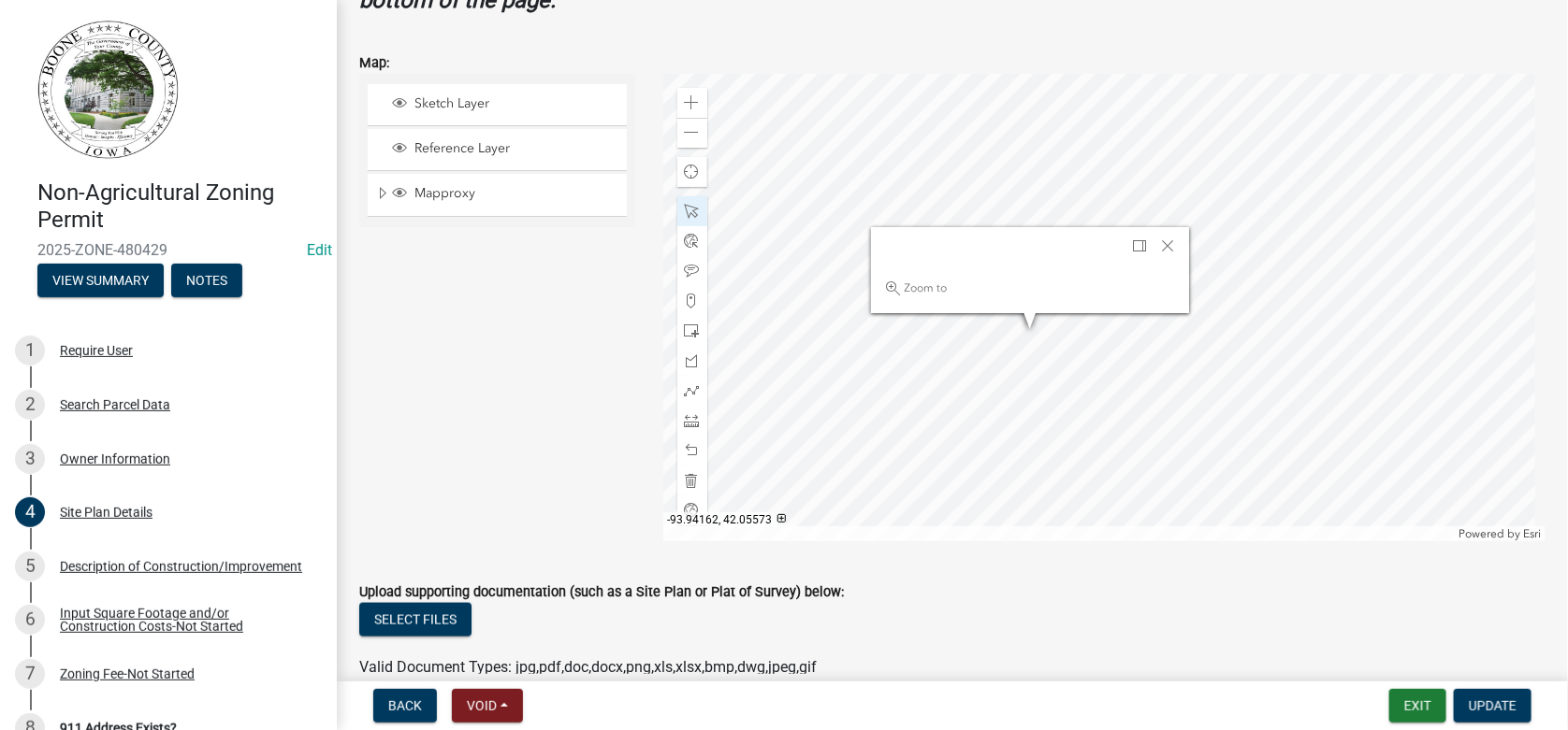
click at [1065, 336] on div at bounding box center [1105, 308] width 884 height 468
click at [1106, 388] on div at bounding box center [1105, 308] width 884 height 468
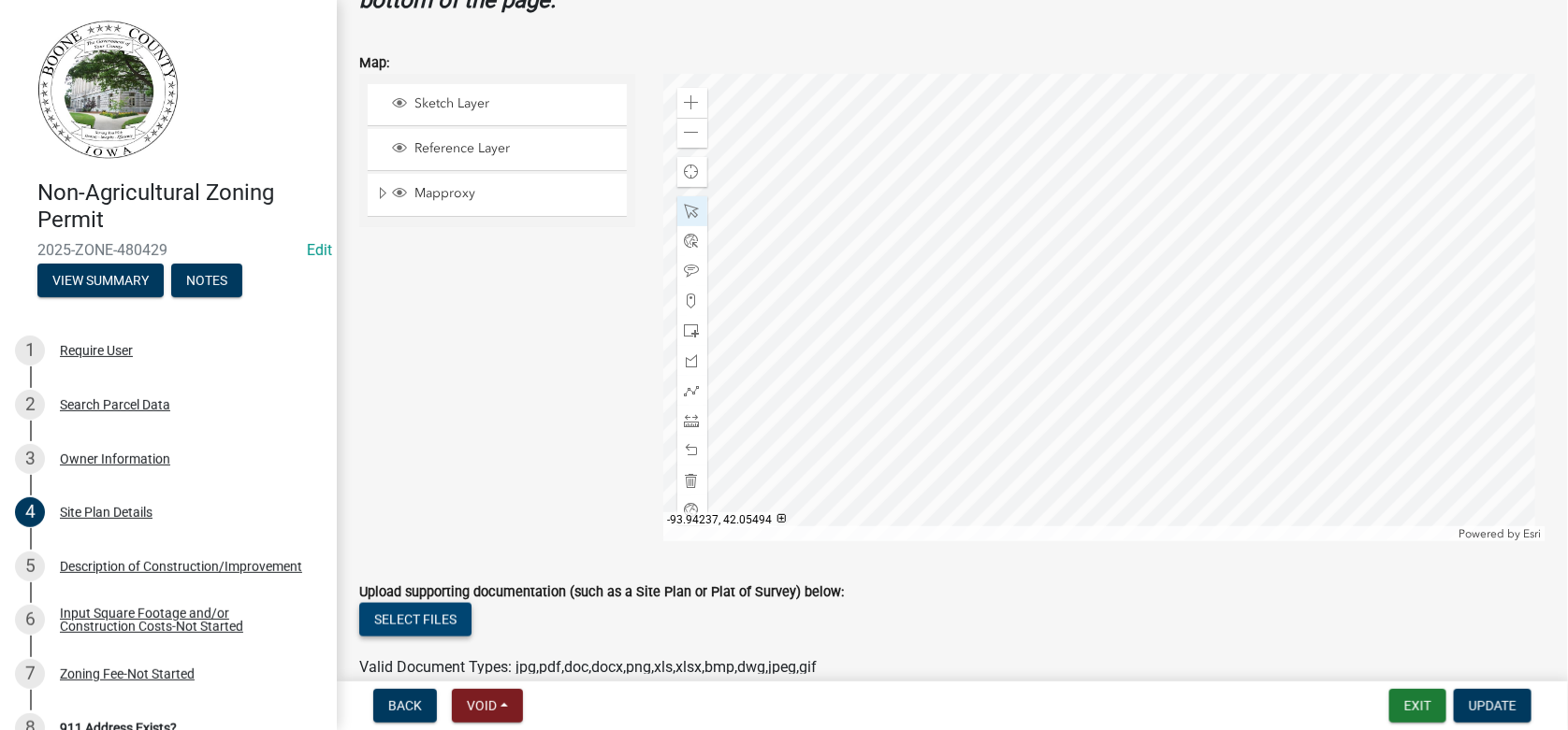
click at [397, 614] on button "Select files" at bounding box center [415, 620] width 112 height 34
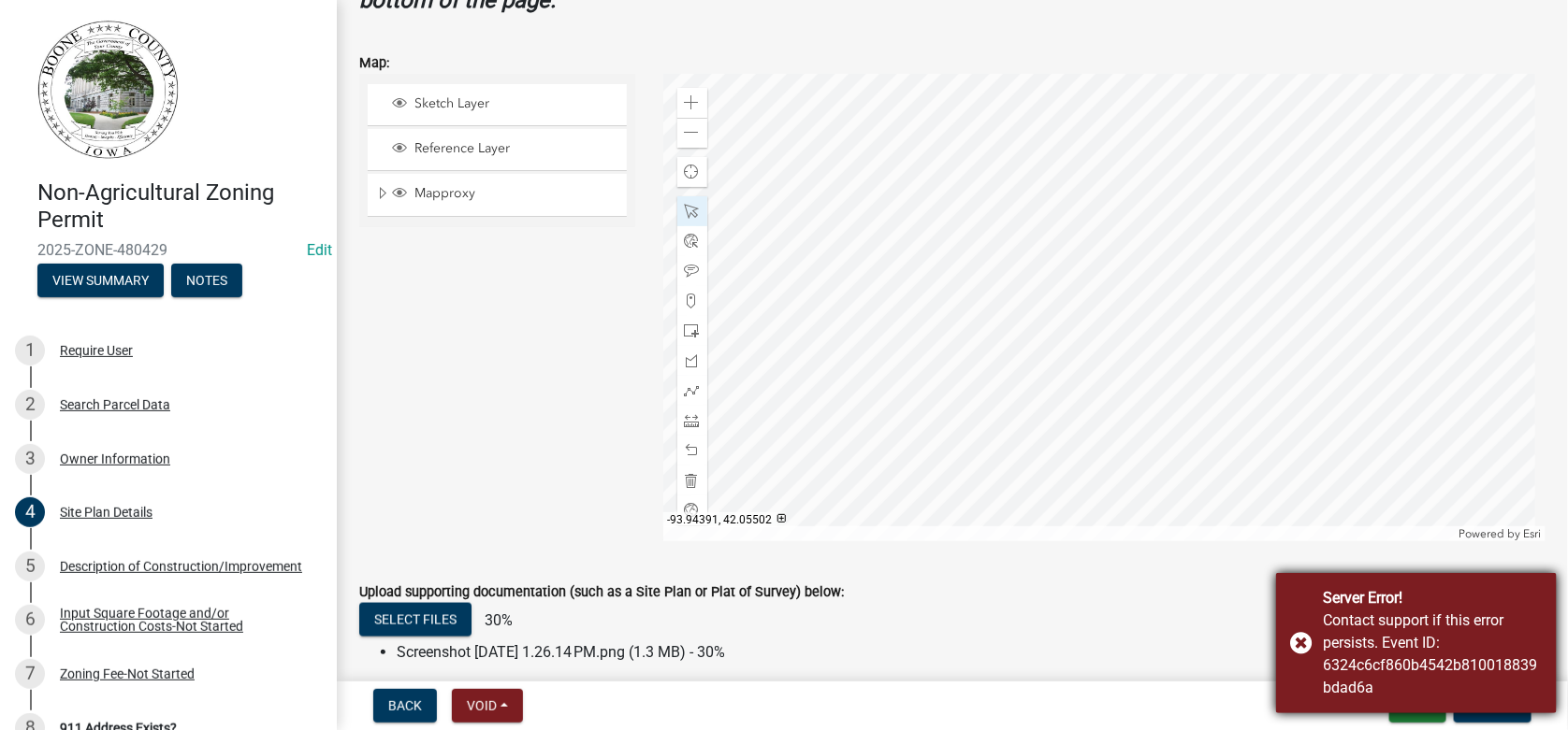
click at [1302, 643] on div "Server Error! Contact support if this error persists. Event ID: 6324c6cf860b454…" at bounding box center [1417, 643] width 281 height 140
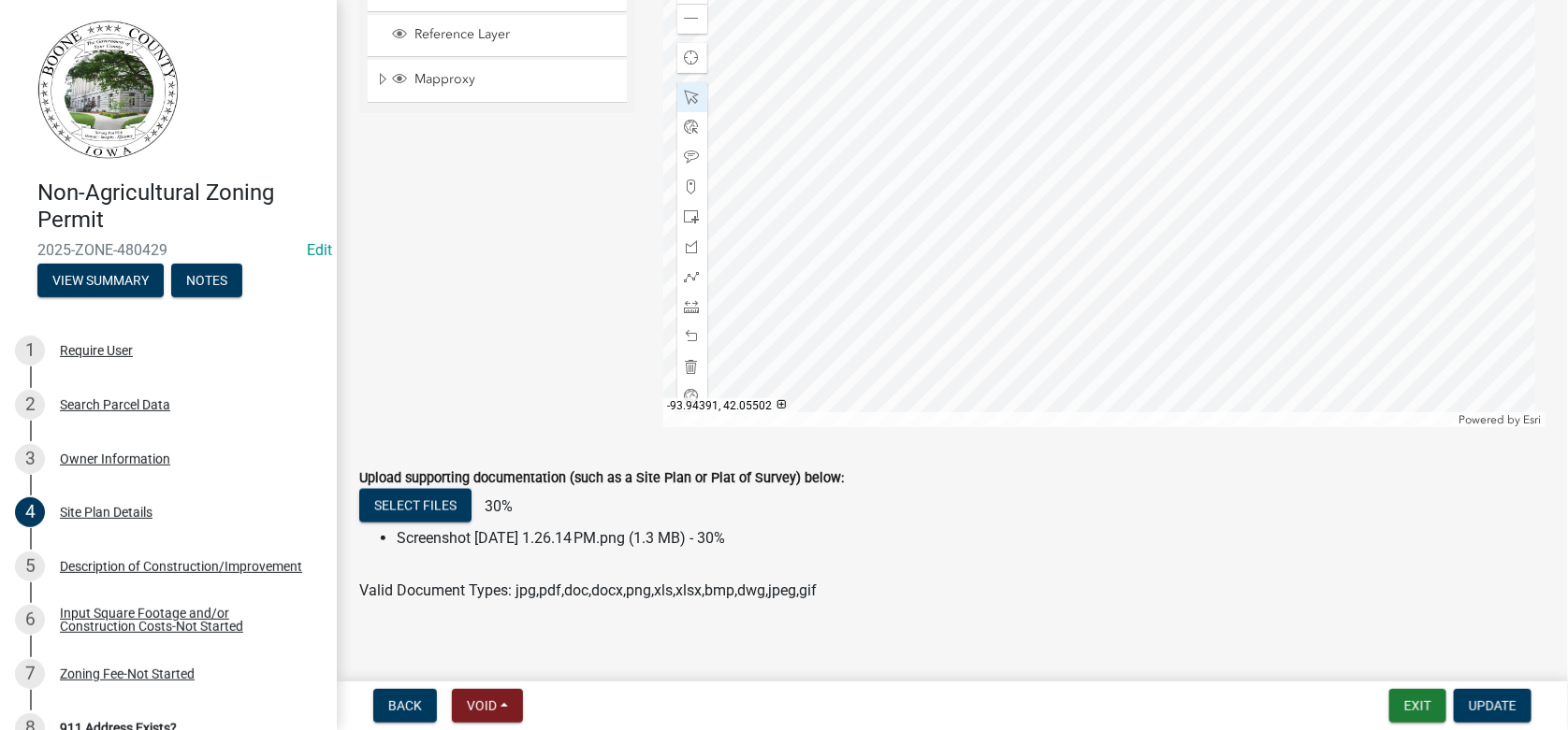
scroll to position [925, 0]
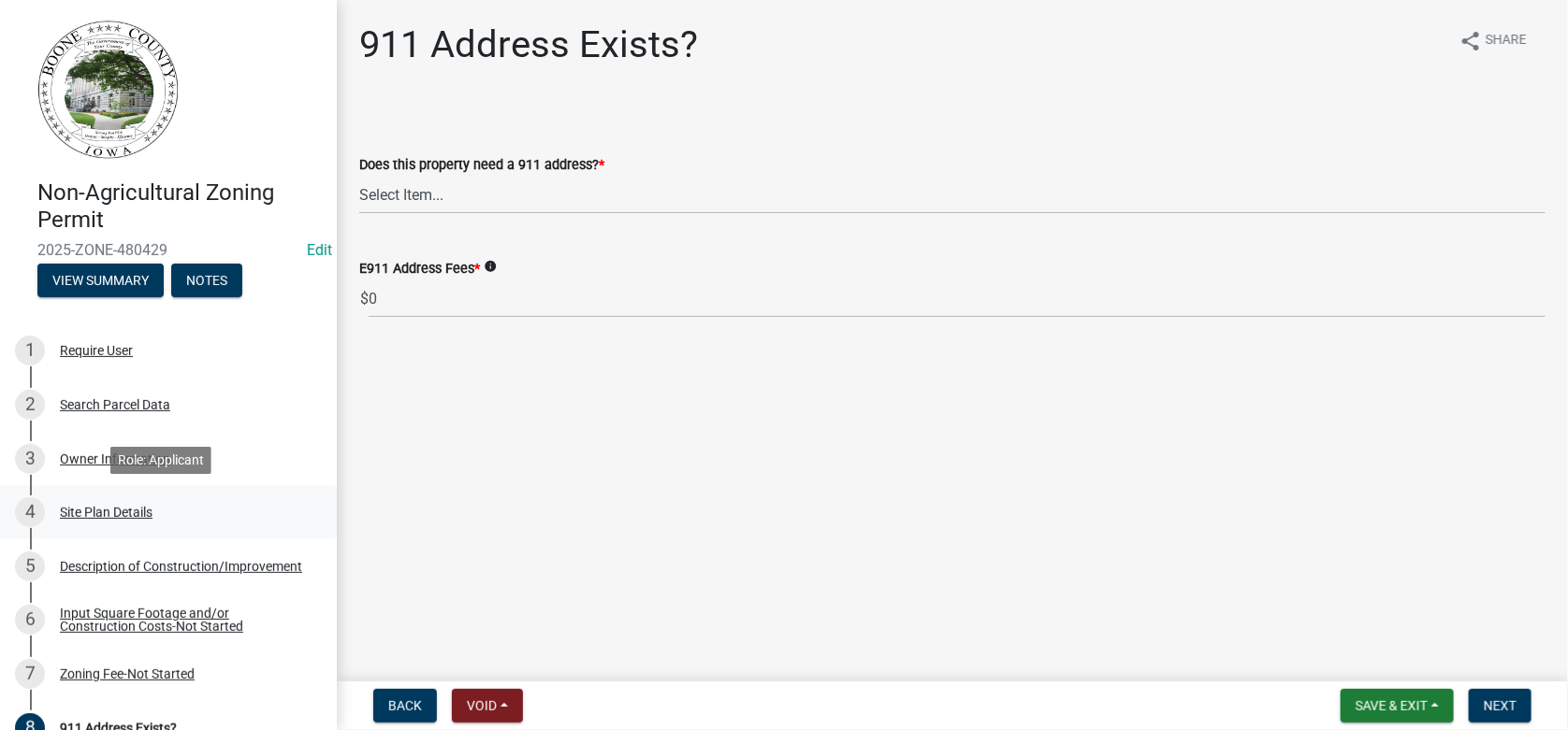
click at [99, 512] on div "Site Plan Details" at bounding box center [105, 513] width 93 height 13
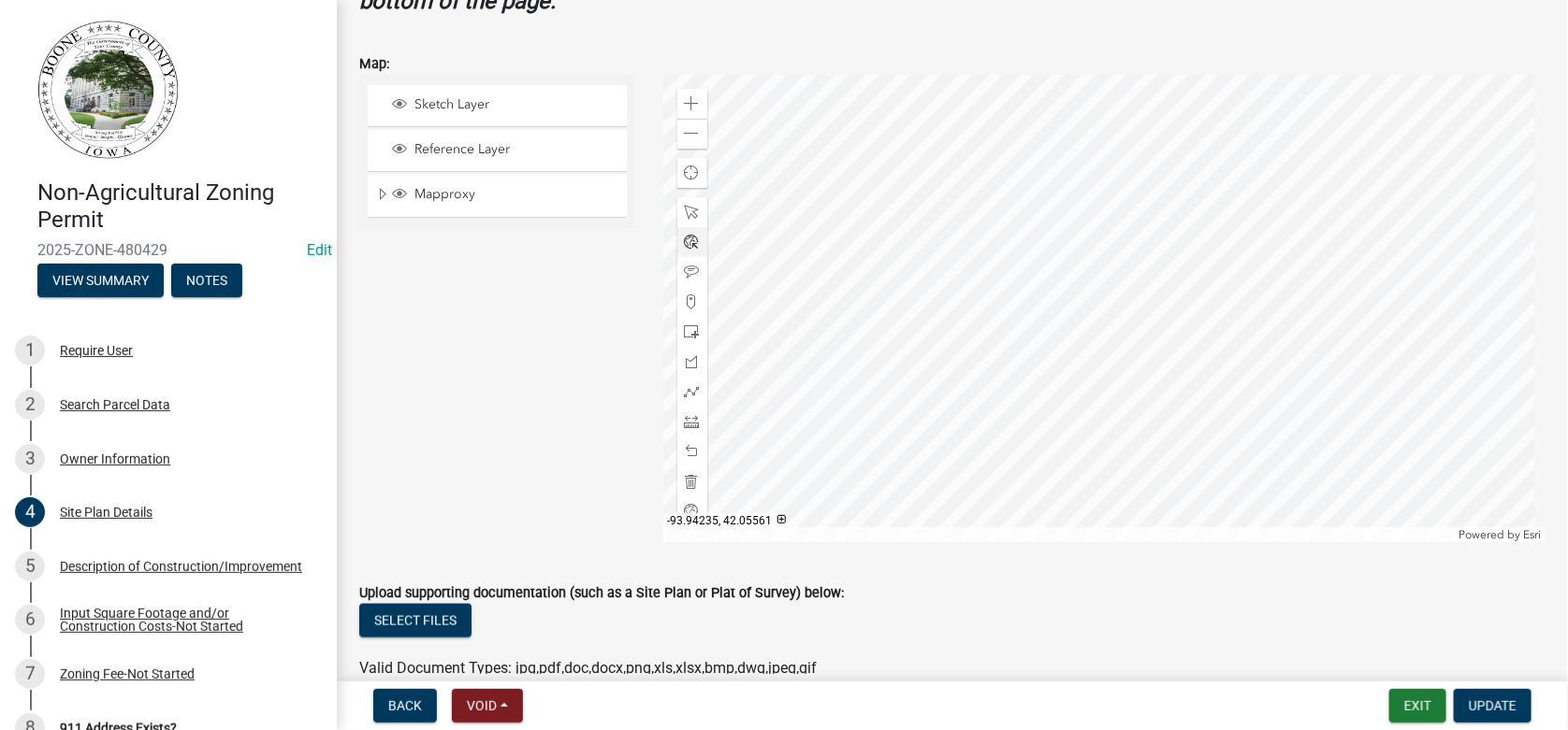
scroll to position [841, 0]
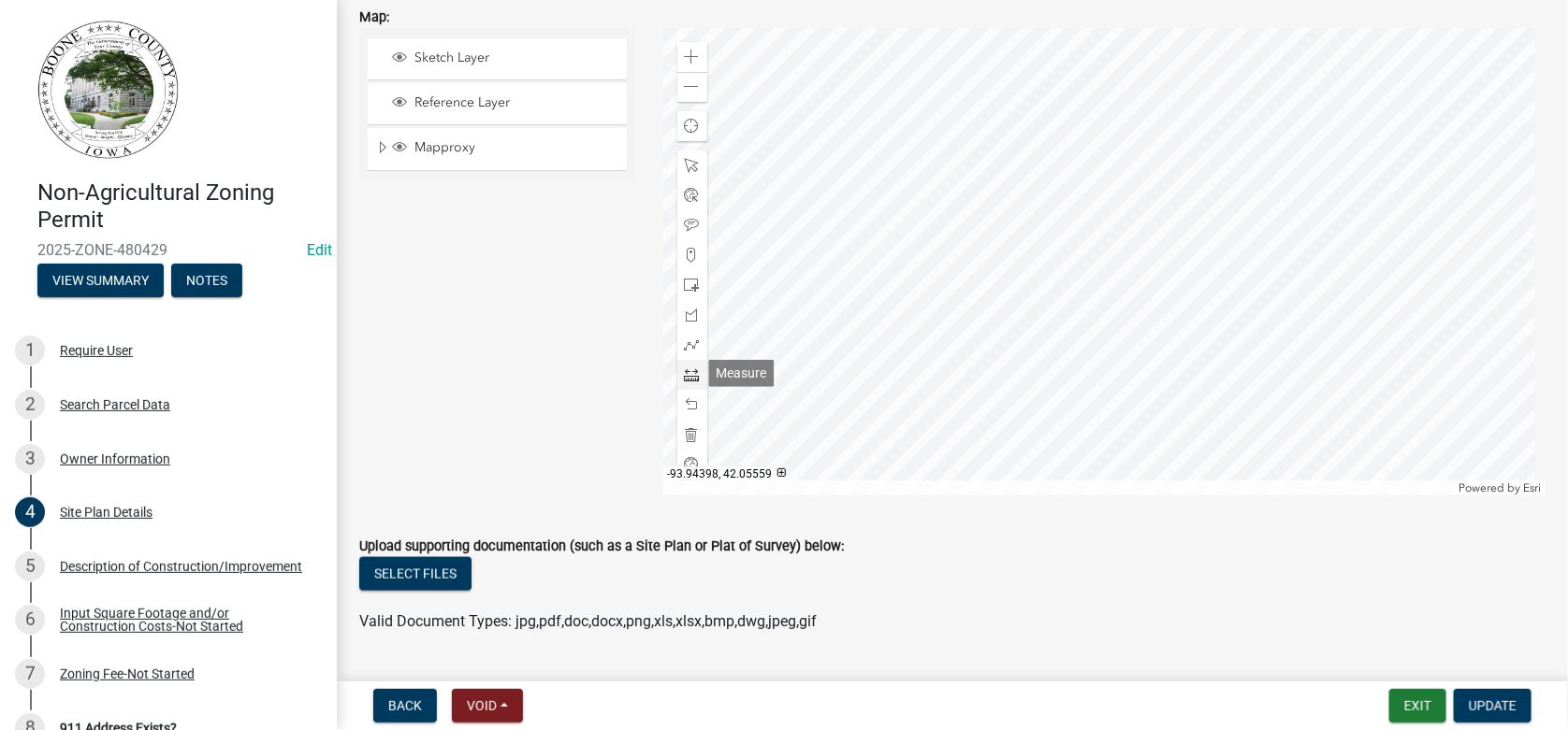
click at [689, 376] on span at bounding box center [693, 376] width 15 height 15
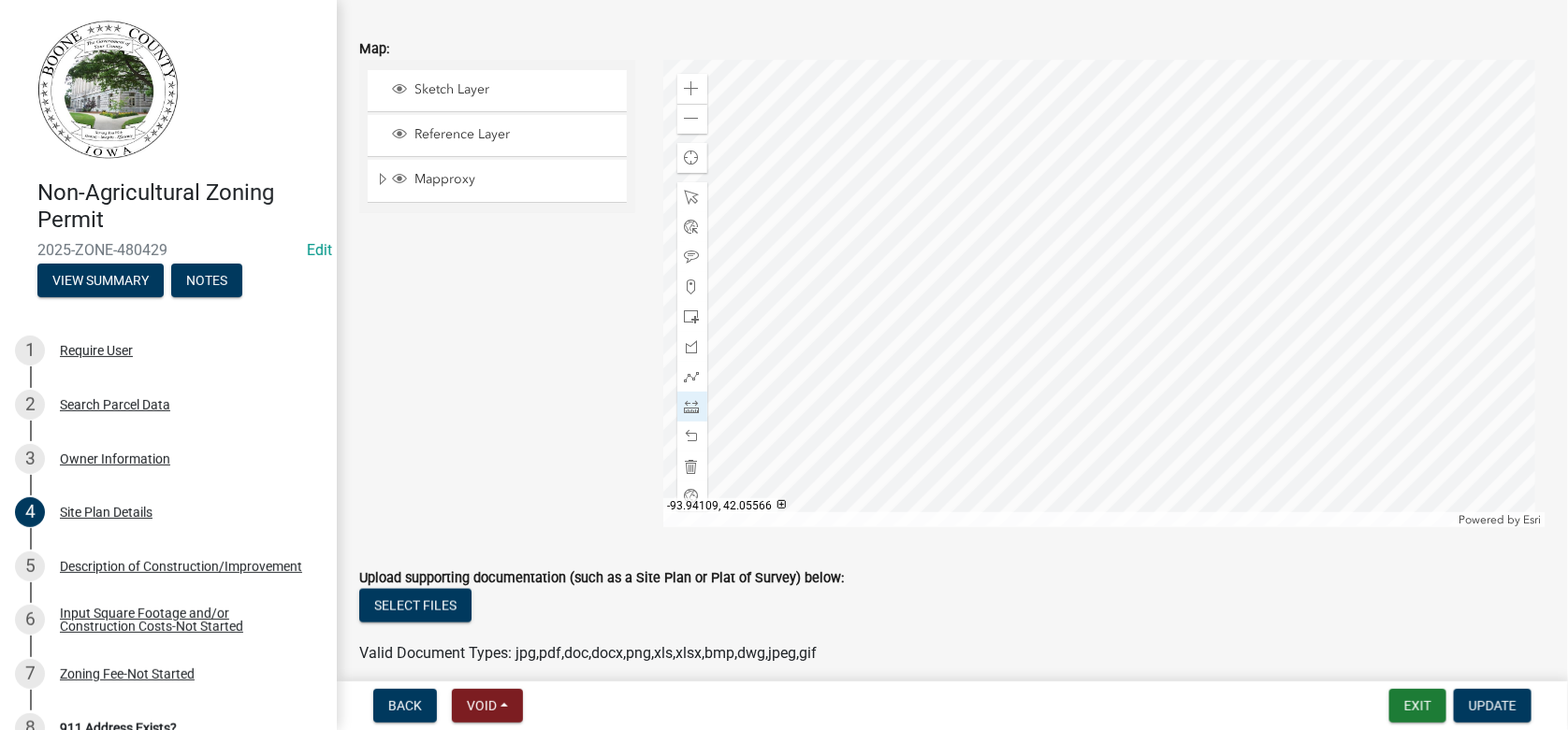
click at [1110, 290] on div at bounding box center [1105, 293] width 884 height 468
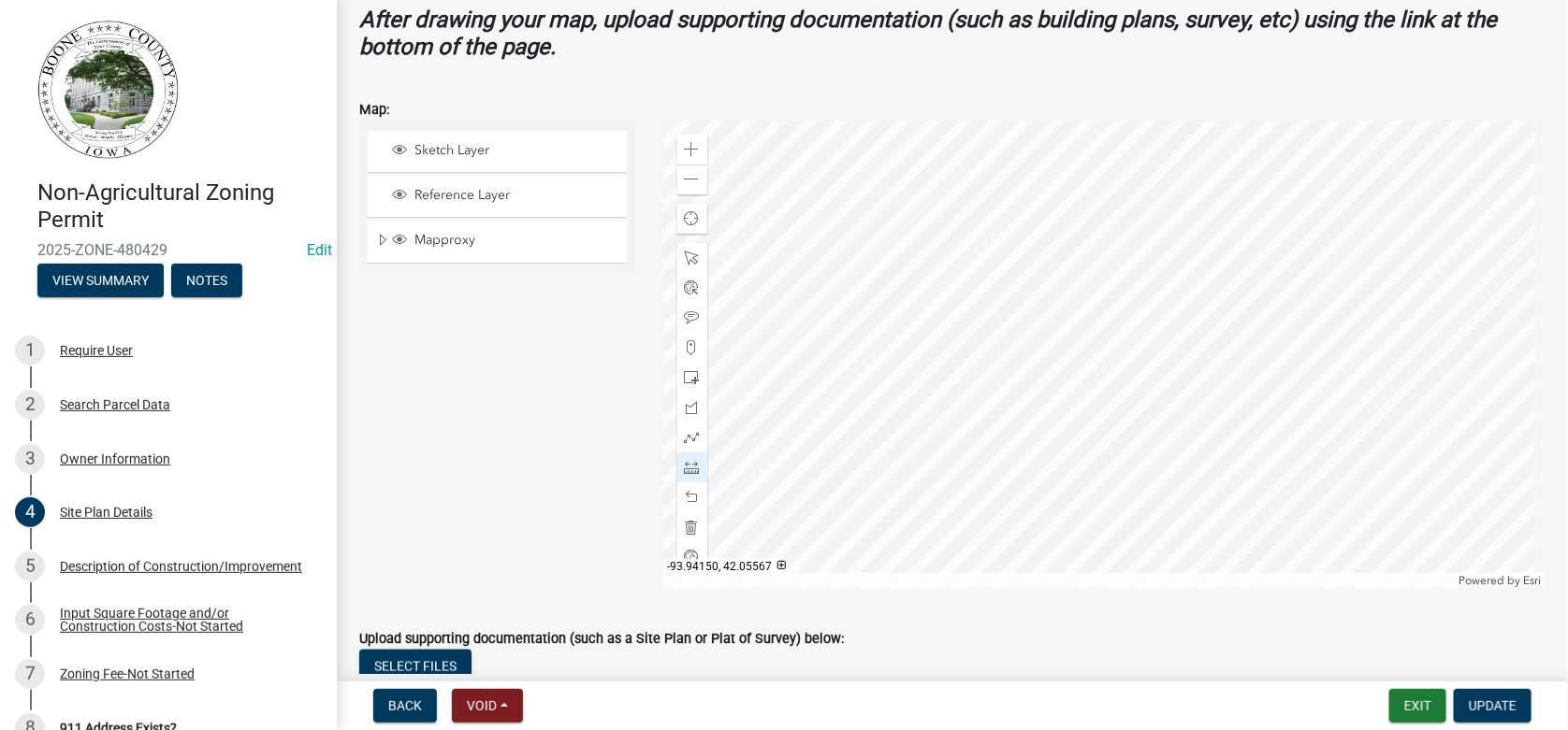
click at [1047, 382] on div at bounding box center [1105, 354] width 884 height 468
click at [690, 491] on span at bounding box center [693, 498] width 15 height 15
click at [1024, 374] on div at bounding box center [1105, 354] width 884 height 468
click at [1016, 232] on div at bounding box center [1105, 354] width 884 height 468
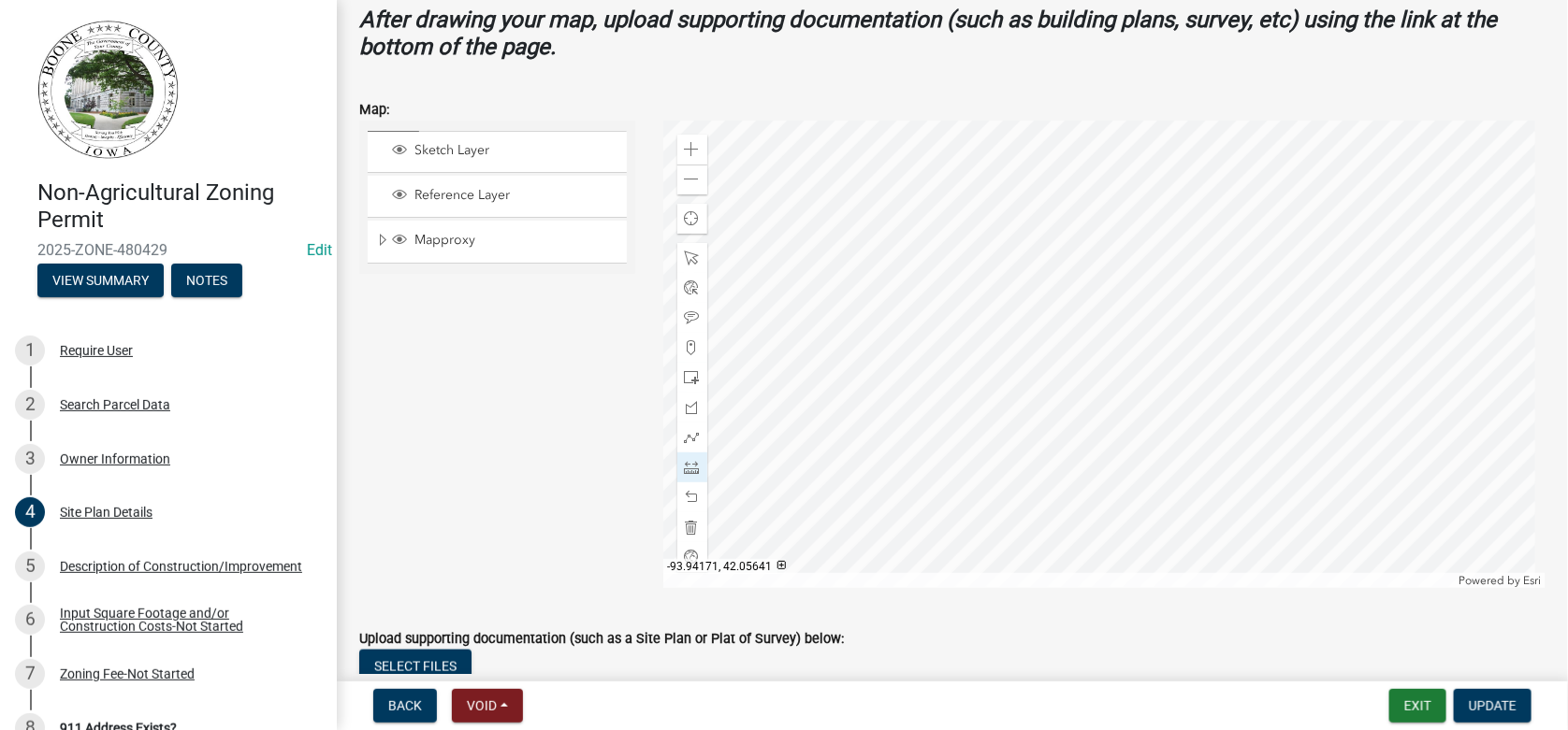
click at [1016, 232] on div at bounding box center [1105, 354] width 884 height 468
click at [687, 497] on span at bounding box center [693, 498] width 15 height 15
click at [687, 255] on span at bounding box center [693, 259] width 15 height 15
click at [1032, 344] on div at bounding box center [1105, 354] width 884 height 468
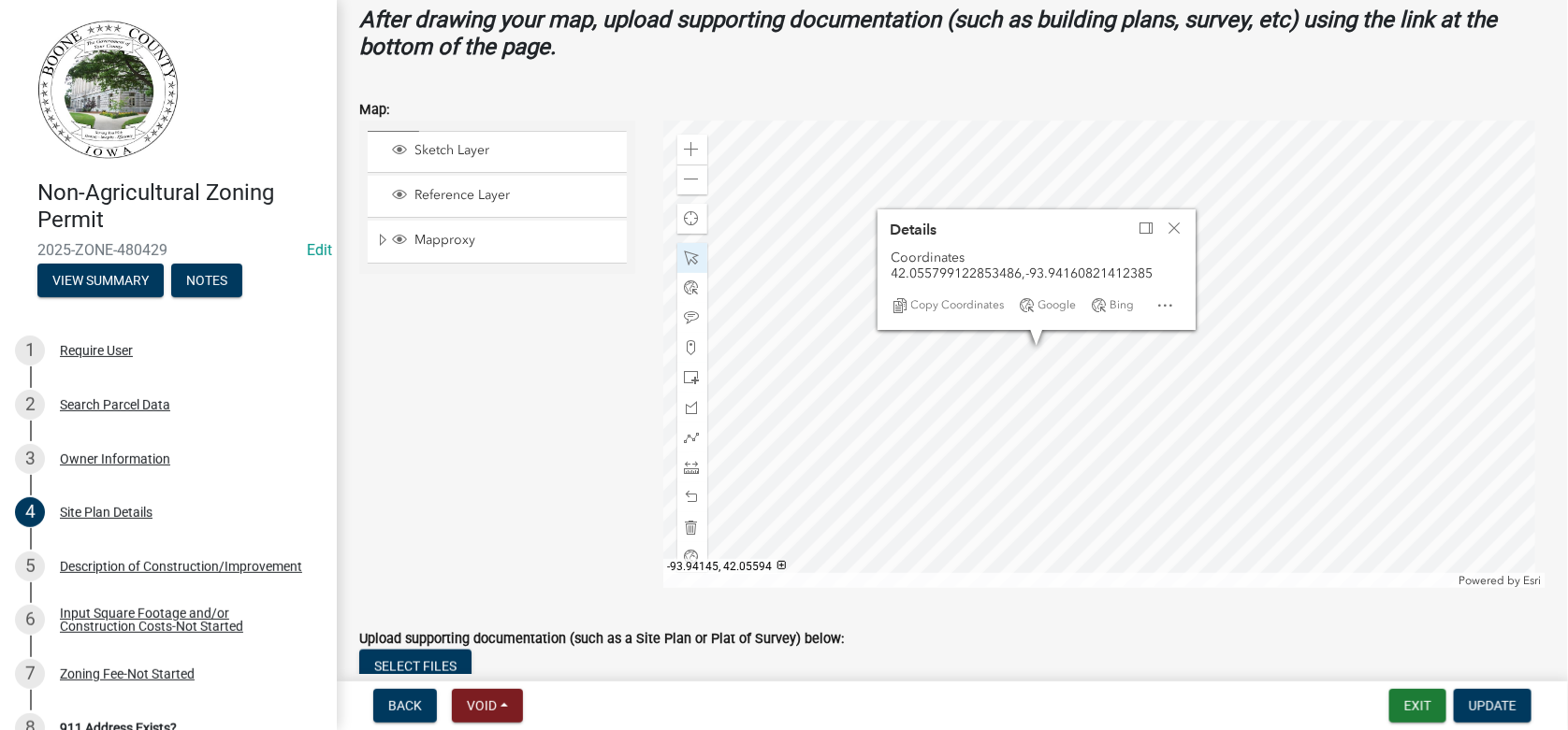
click at [1055, 329] on div at bounding box center [1105, 354] width 884 height 468
click at [1168, 226] on span "Close" at bounding box center [1175, 228] width 15 height 15
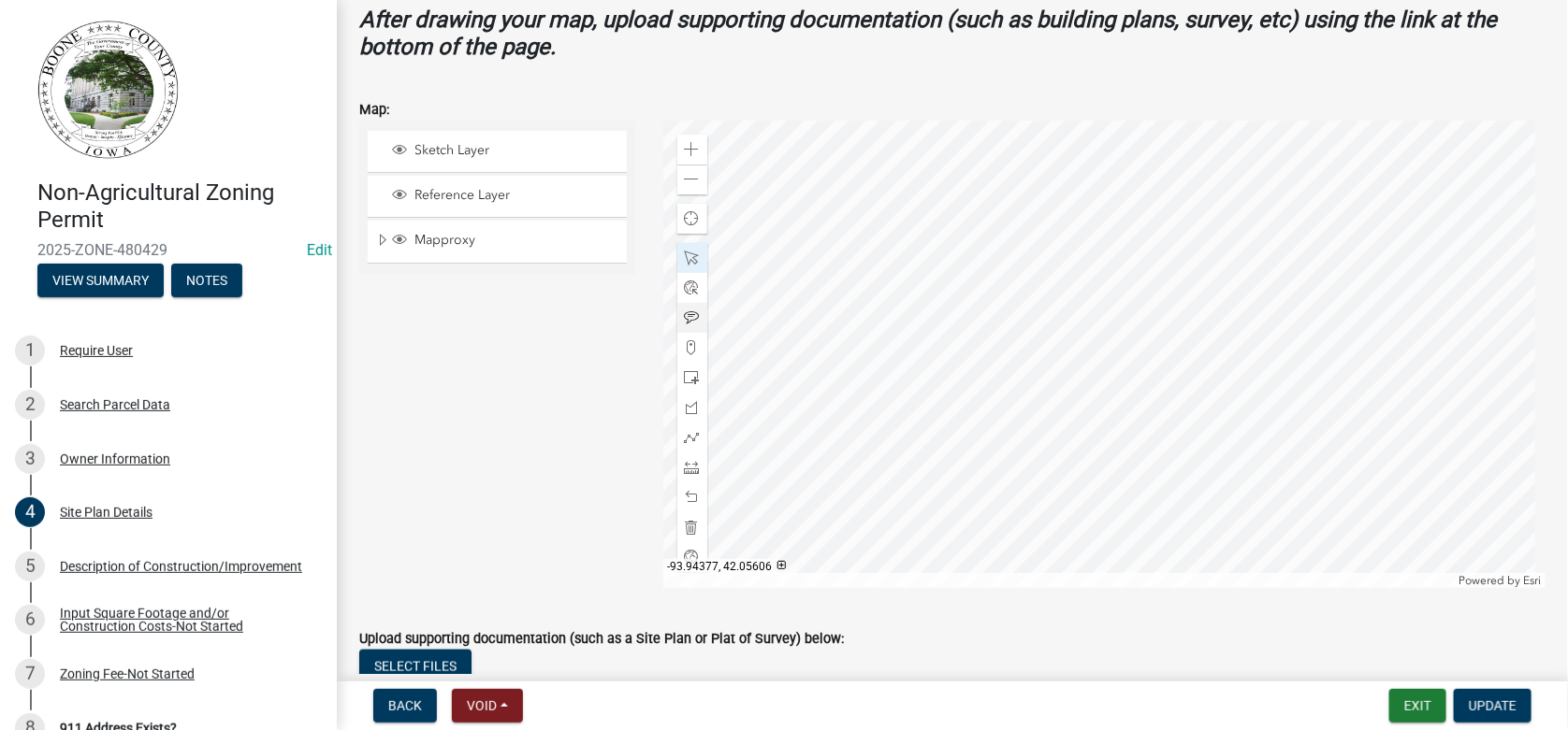
click at [682, 308] on div at bounding box center [692, 317] width 30 height 30
click at [1003, 366] on div at bounding box center [1105, 354] width 884 height 468
click at [1002, 361] on div at bounding box center [1105, 354] width 884 height 468
click at [685, 255] on span at bounding box center [693, 259] width 15 height 15
click at [1016, 359] on div at bounding box center [1105, 354] width 884 height 468
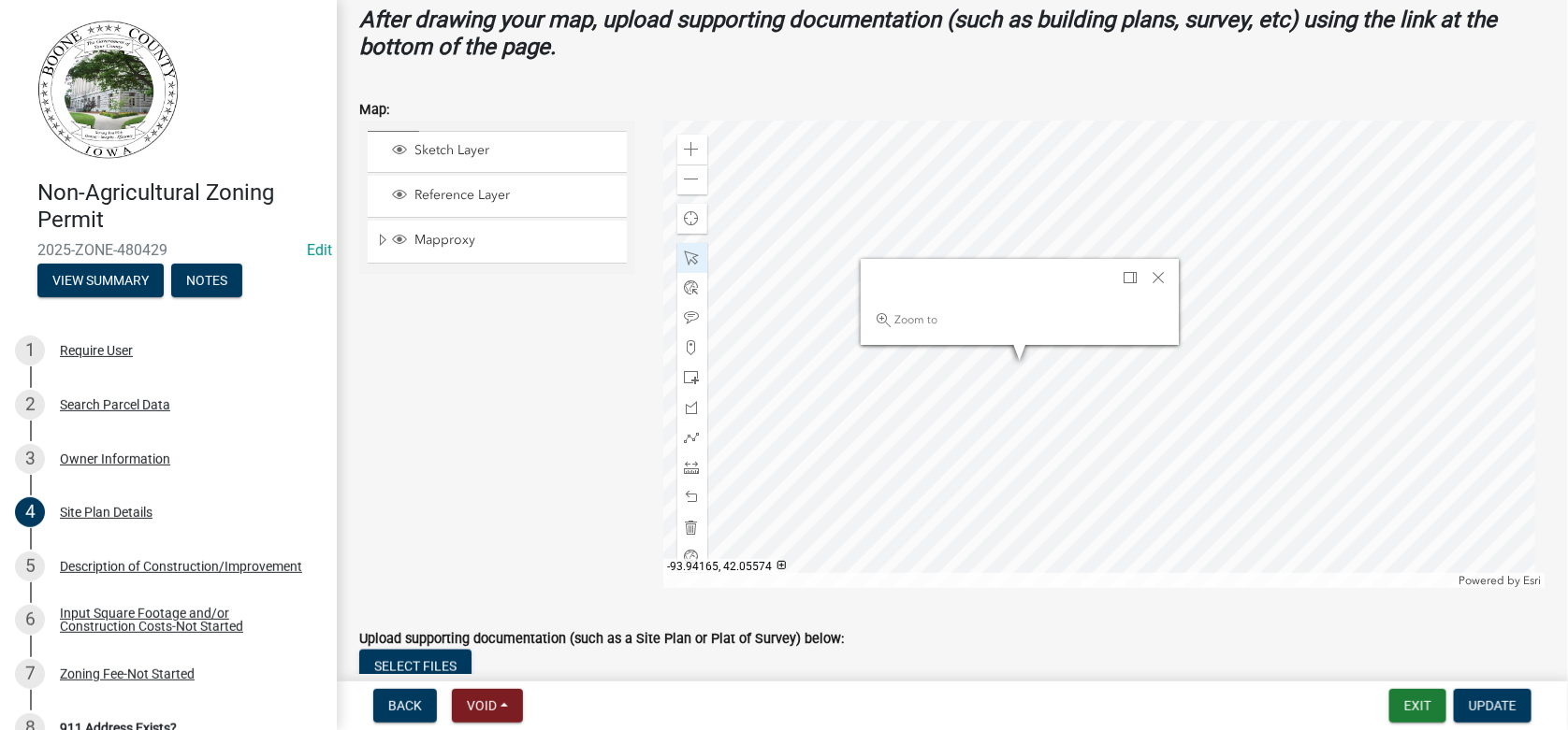
click at [1026, 369] on div at bounding box center [1105, 354] width 884 height 468
click at [1077, 464] on div at bounding box center [1105, 354] width 884 height 468
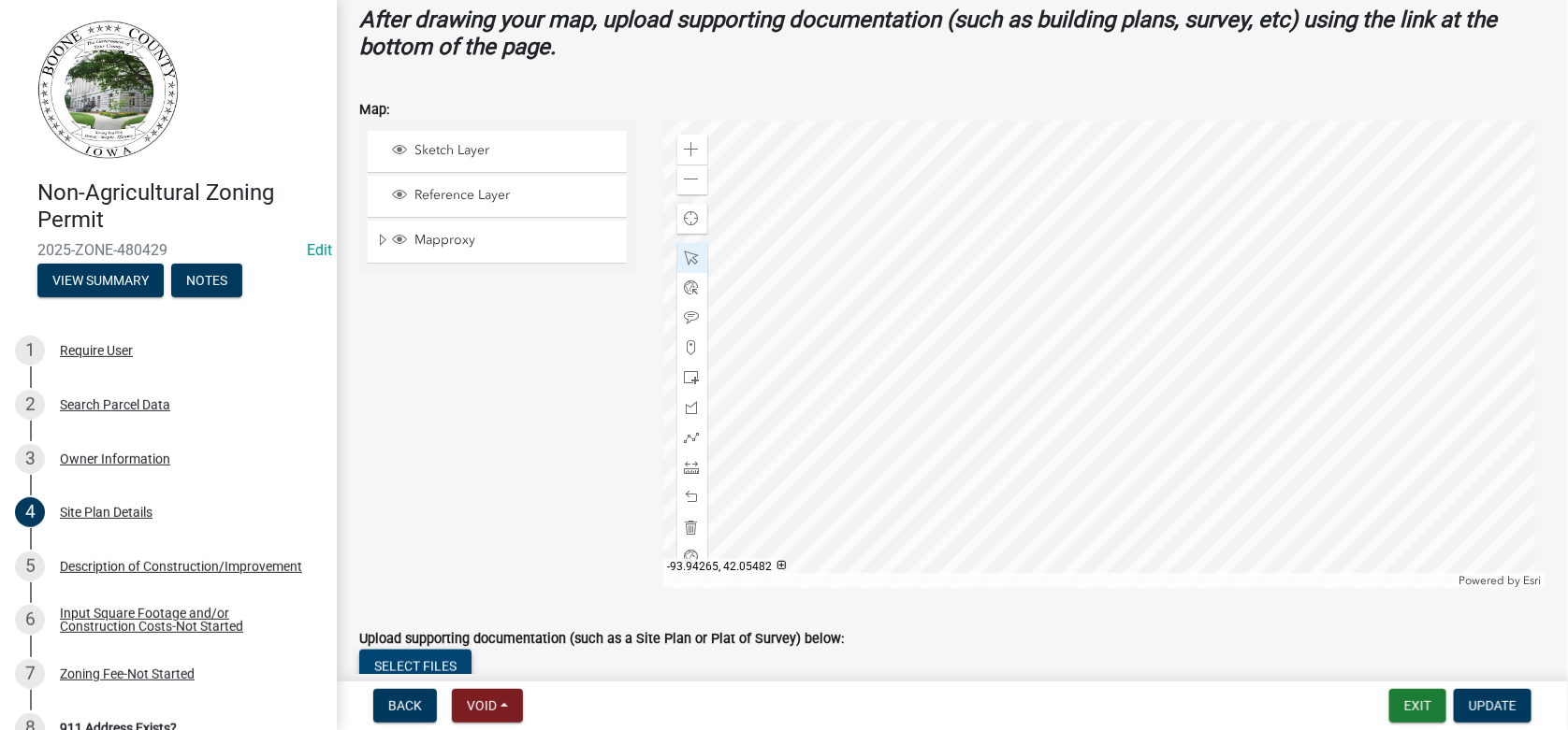
click at [414, 656] on button "Select files" at bounding box center [415, 666] width 112 height 34
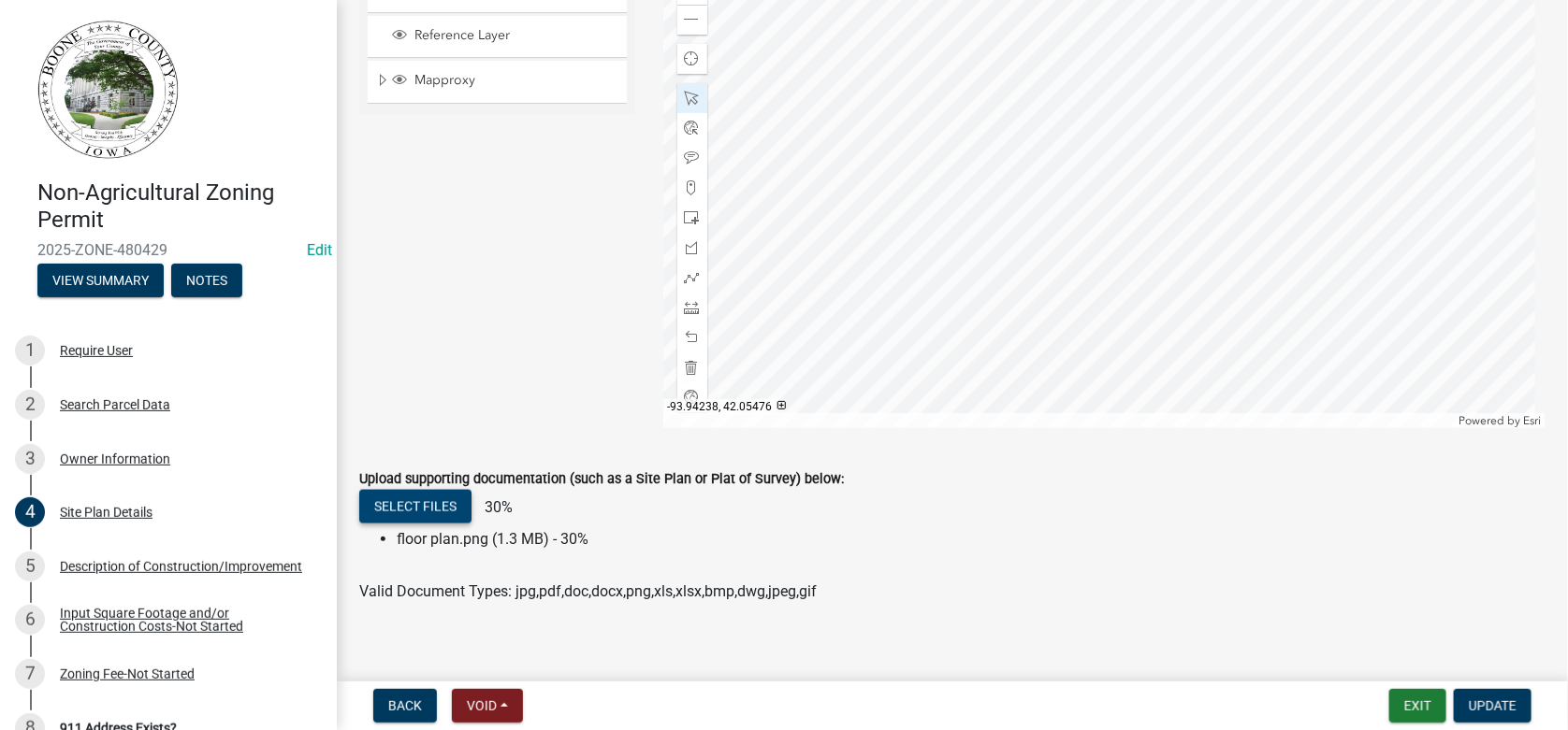
scroll to position [925, 0]
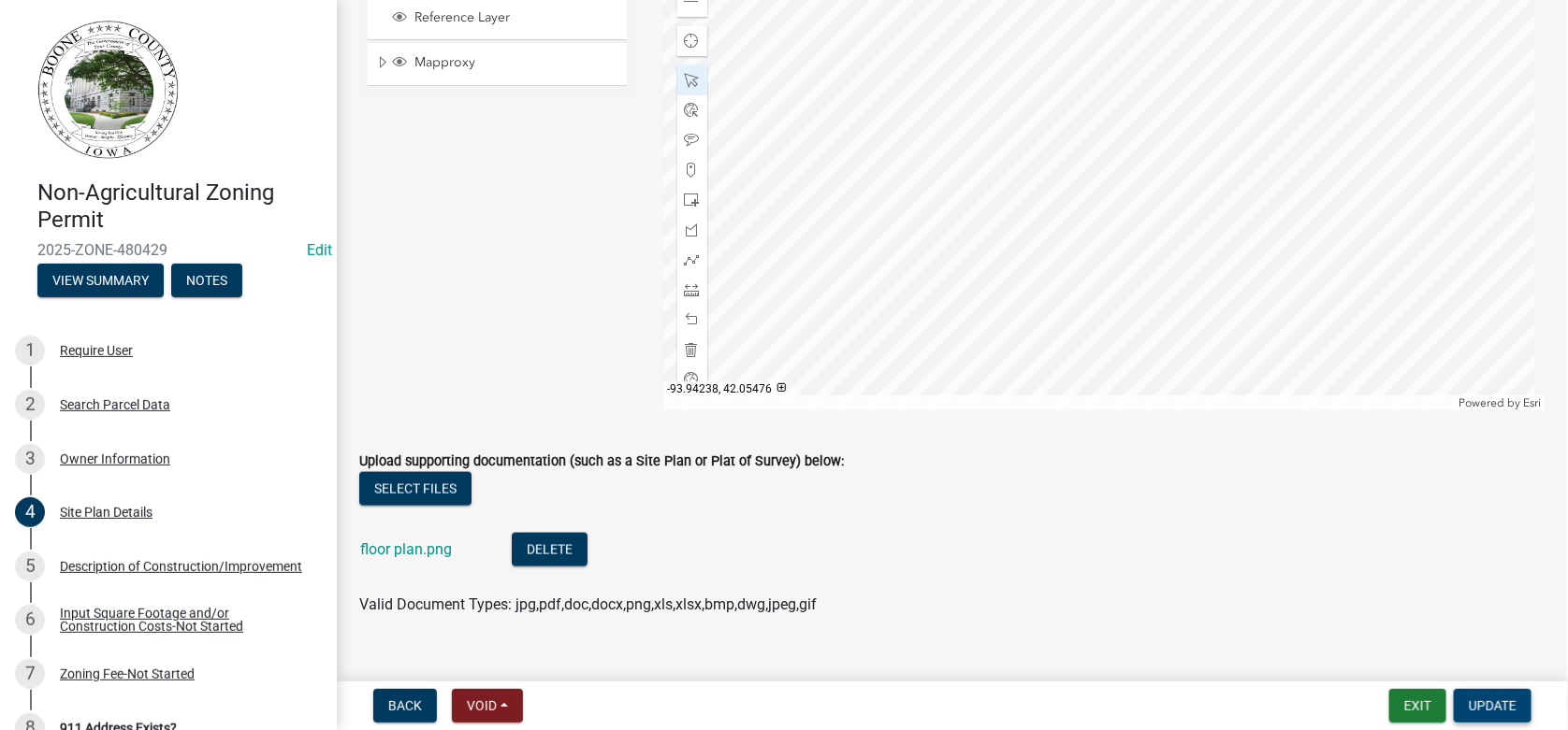
click at [1485, 708] on span "Update" at bounding box center [1493, 706] width 48 height 15
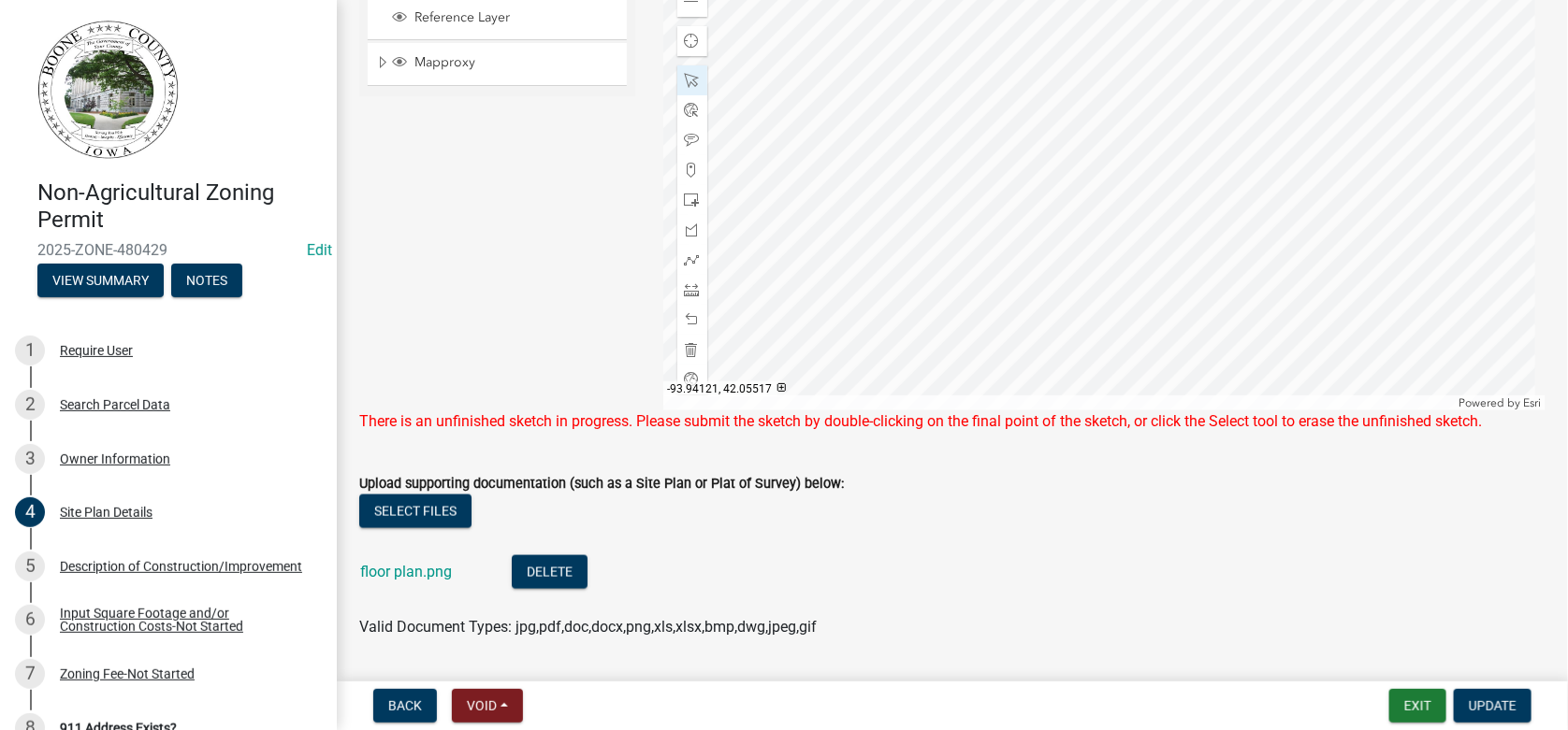
click at [1092, 306] on div at bounding box center [1105, 176] width 884 height 468
click at [903, 266] on div at bounding box center [1105, 176] width 884 height 468
click at [1040, 151] on span "Close" at bounding box center [1046, 150] width 15 height 15
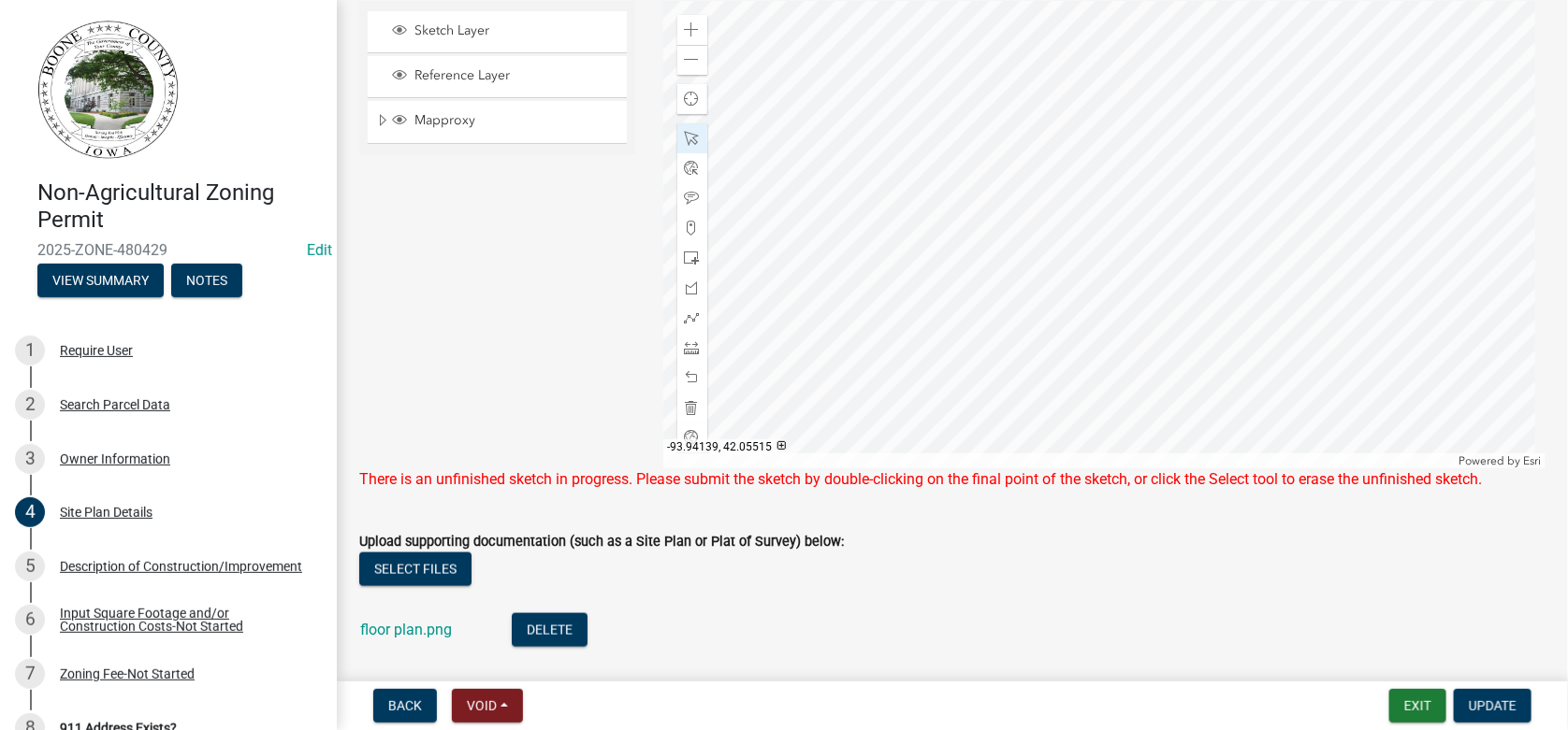
click at [1036, 373] on div at bounding box center [1105, 235] width 884 height 468
click at [948, 347] on div at bounding box center [1105, 235] width 884 height 468
click at [1045, 171] on div at bounding box center [1105, 235] width 884 height 468
click at [1188, 250] on span "Close" at bounding box center [1188, 256] width 15 height 15
click at [885, 327] on div at bounding box center [1105, 235] width 884 height 468
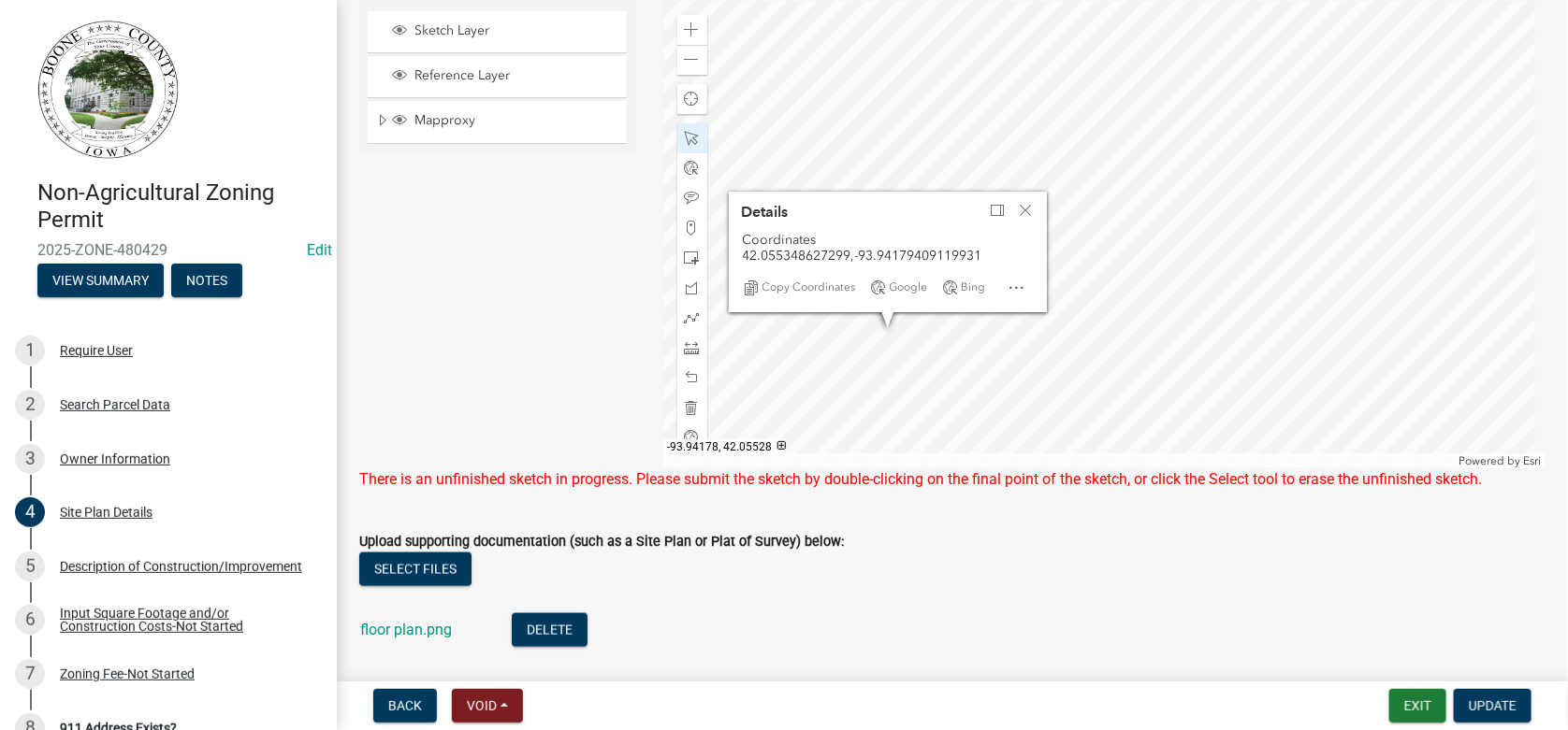
click at [887, 336] on div at bounding box center [1105, 235] width 884 height 468
click at [888, 336] on div at bounding box center [1105, 235] width 884 height 468
click at [901, 351] on div at bounding box center [1105, 235] width 884 height 468
click at [901, 350] on div at bounding box center [1105, 235] width 884 height 468
click at [1016, 195] on span "Close" at bounding box center [1023, 200] width 15 height 15
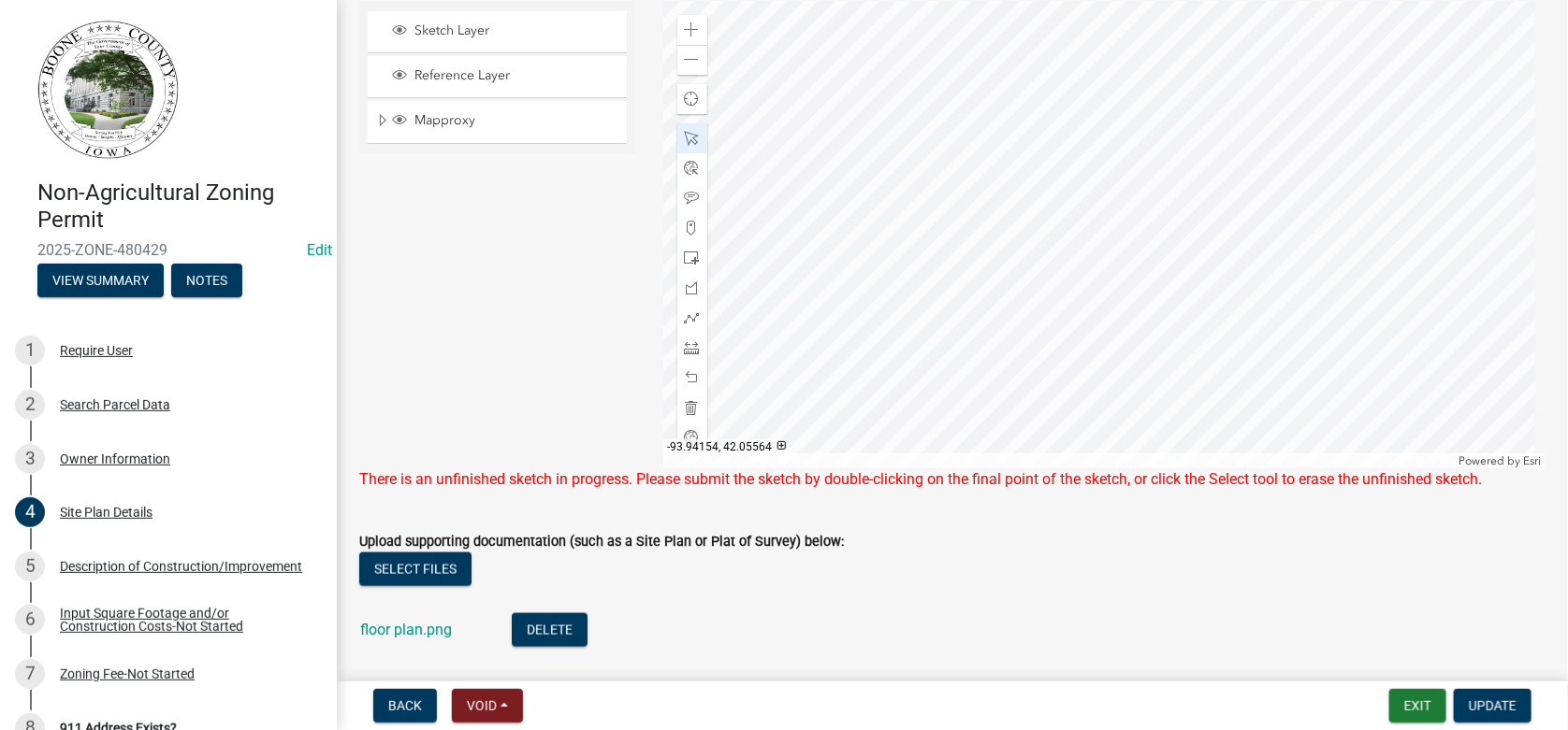
click at [939, 231] on div at bounding box center [1105, 235] width 884 height 468
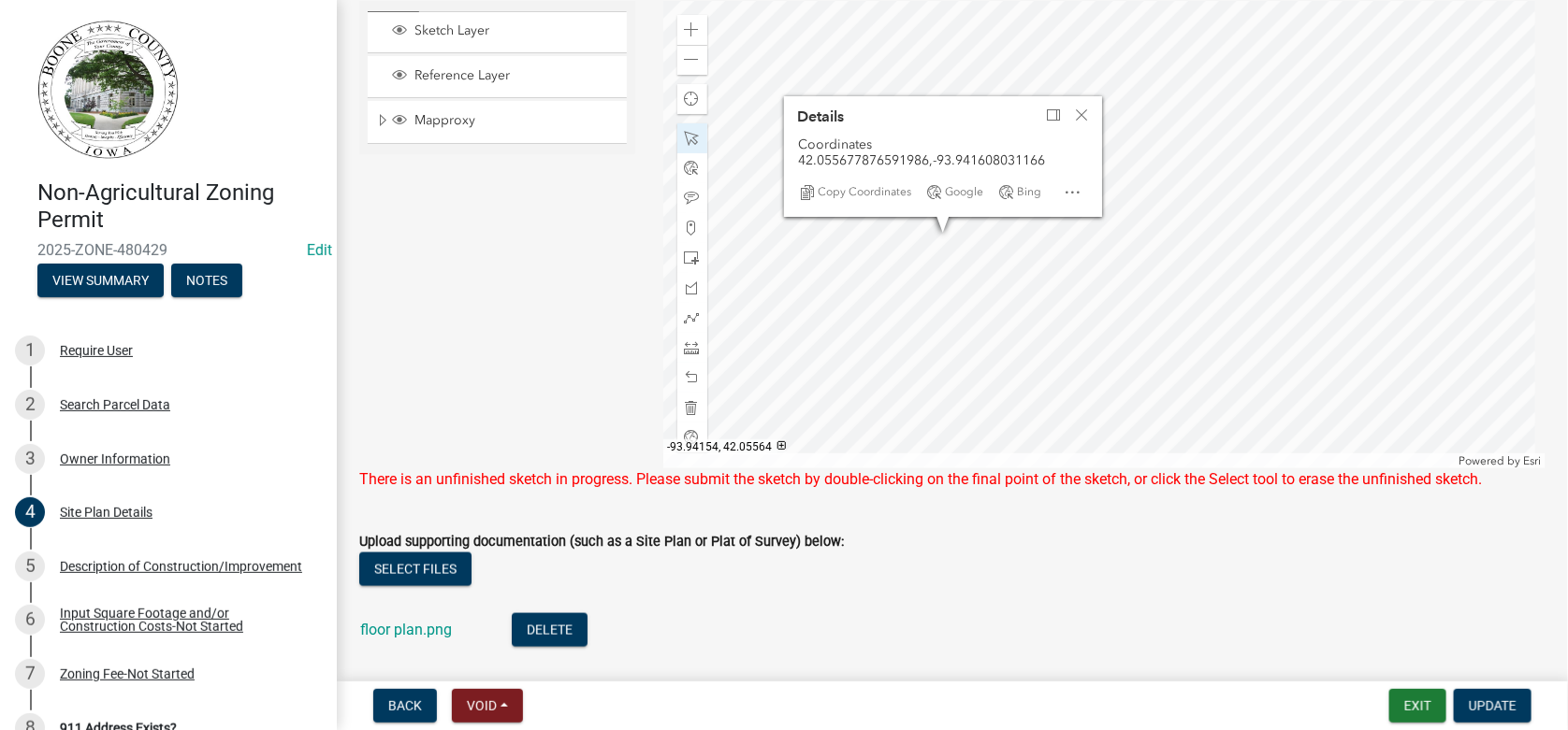
click at [939, 231] on div at bounding box center [1105, 235] width 884 height 468
click at [947, 233] on div at bounding box center [1105, 235] width 884 height 468
click at [1075, 119] on span "Close" at bounding box center [1082, 115] width 15 height 15
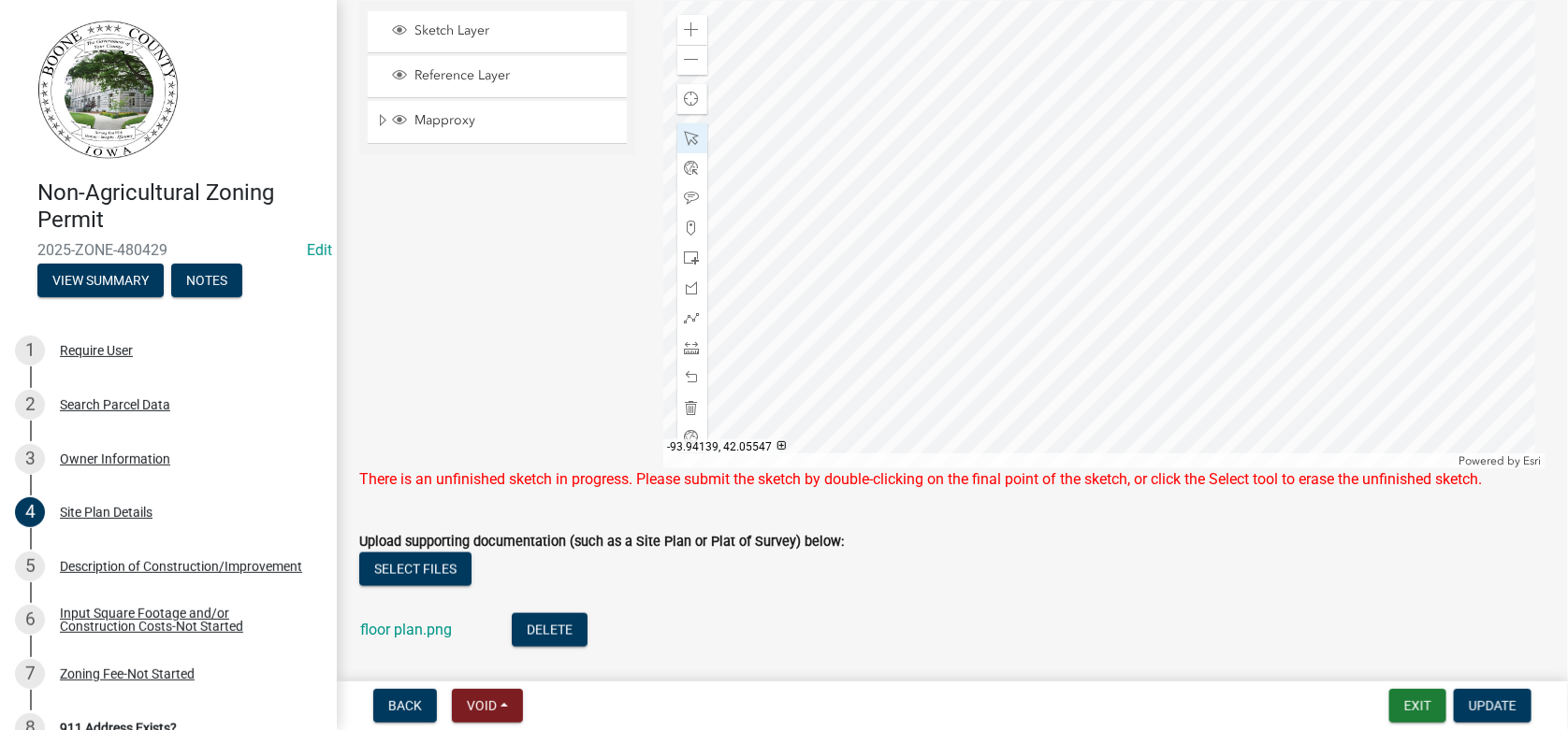
click at [974, 282] on div at bounding box center [1105, 235] width 884 height 468
click at [1490, 711] on span "Update" at bounding box center [1493, 706] width 48 height 15
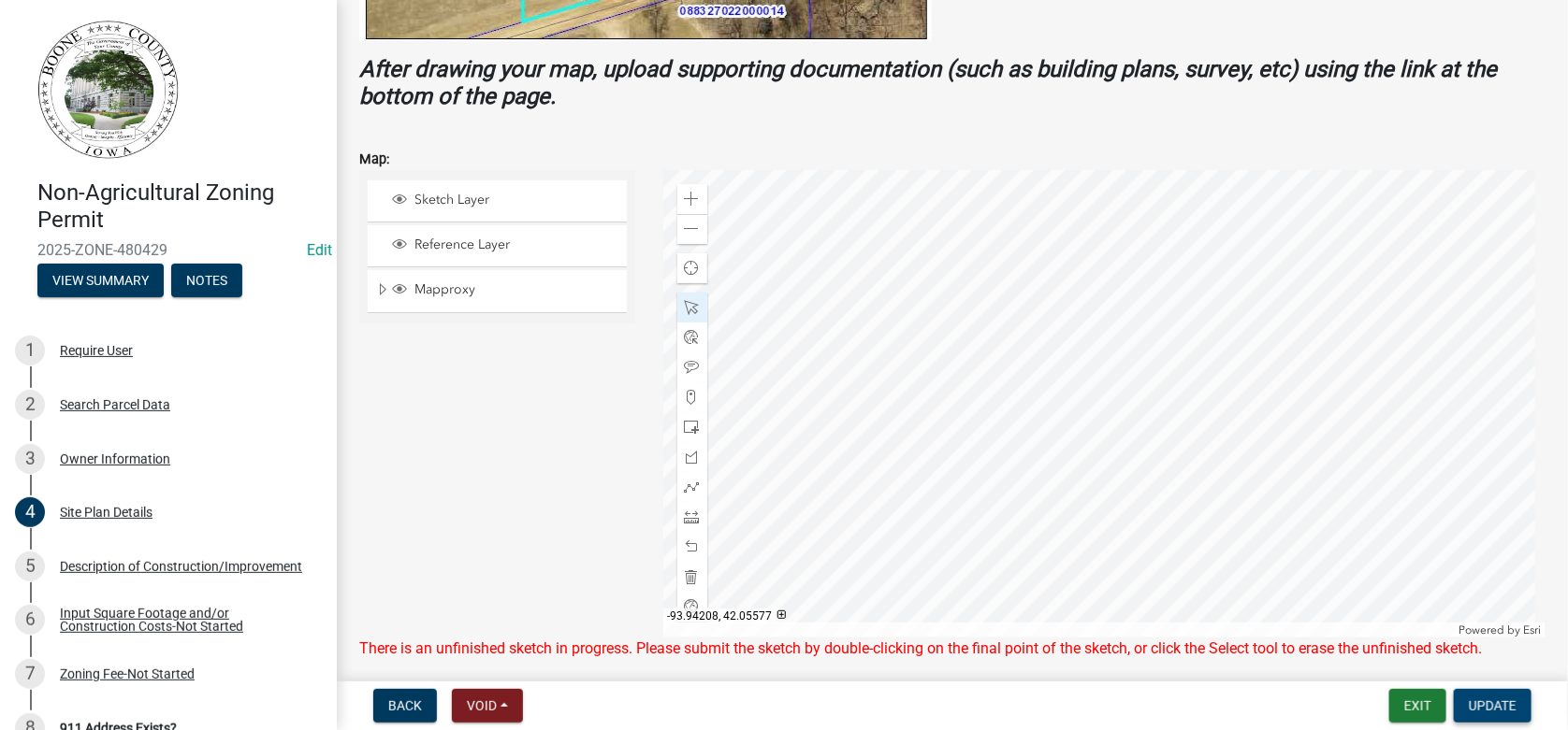
scroll to position [792, 0]
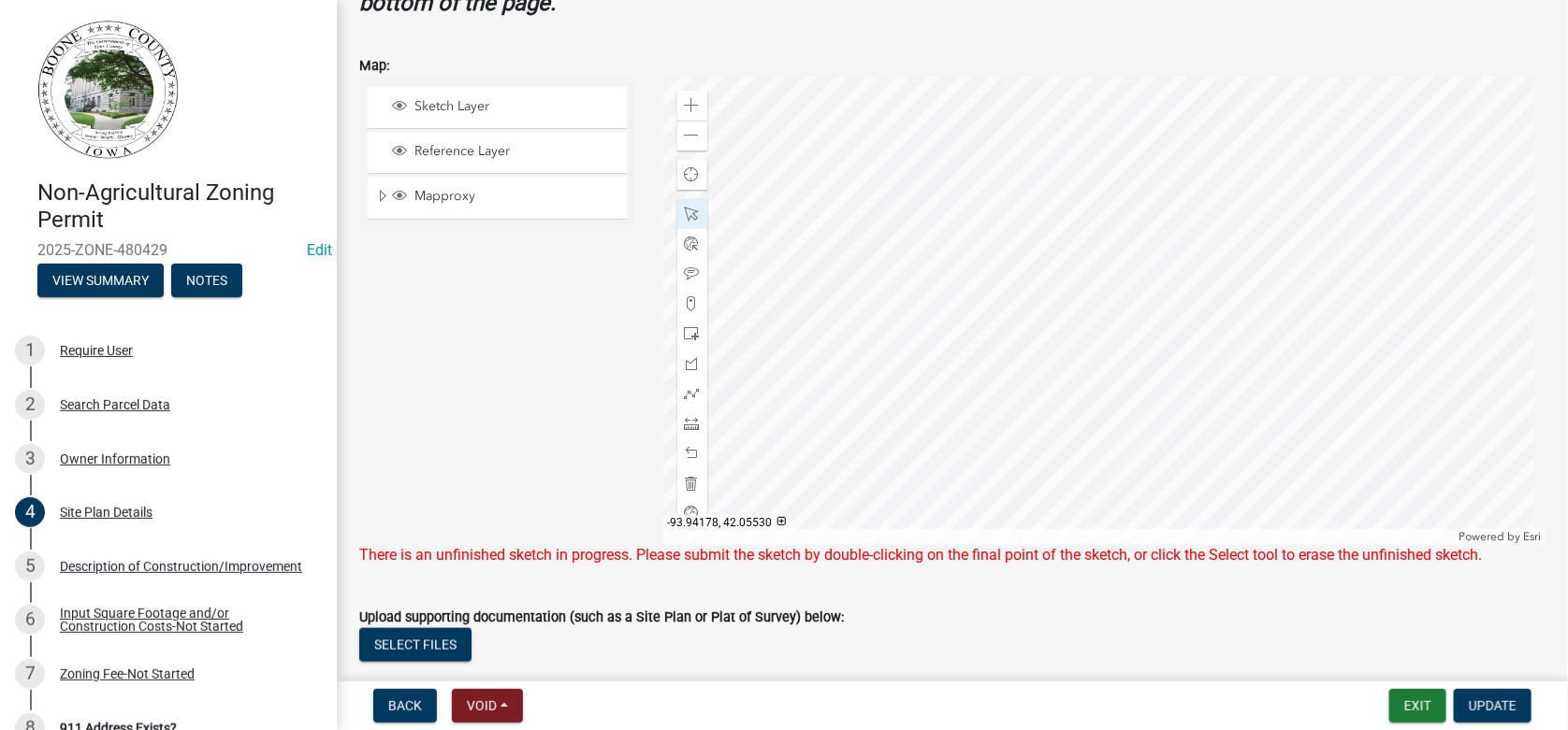
click at [887, 421] on div at bounding box center [1105, 310] width 884 height 468
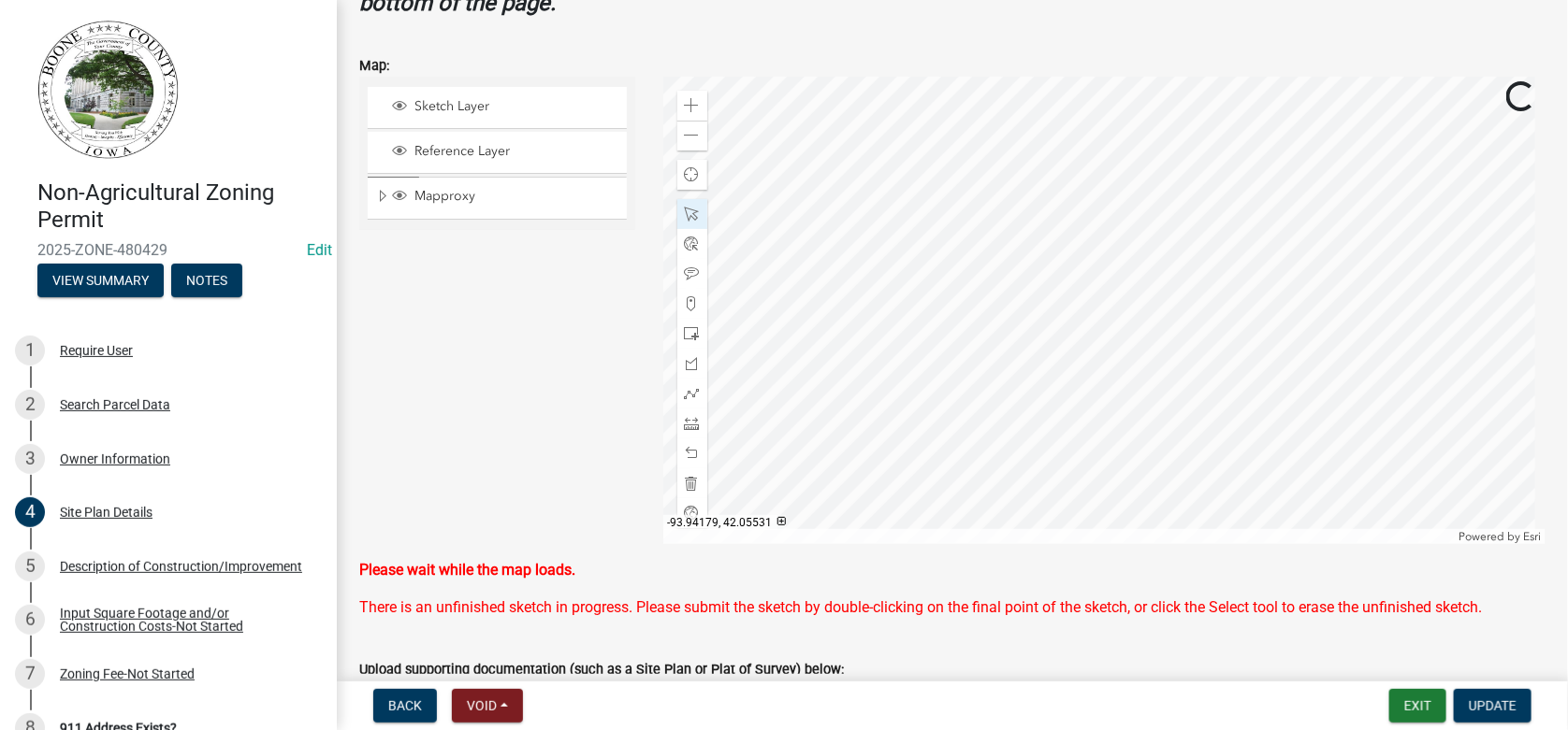
click at [886, 419] on div at bounding box center [1105, 310] width 884 height 468
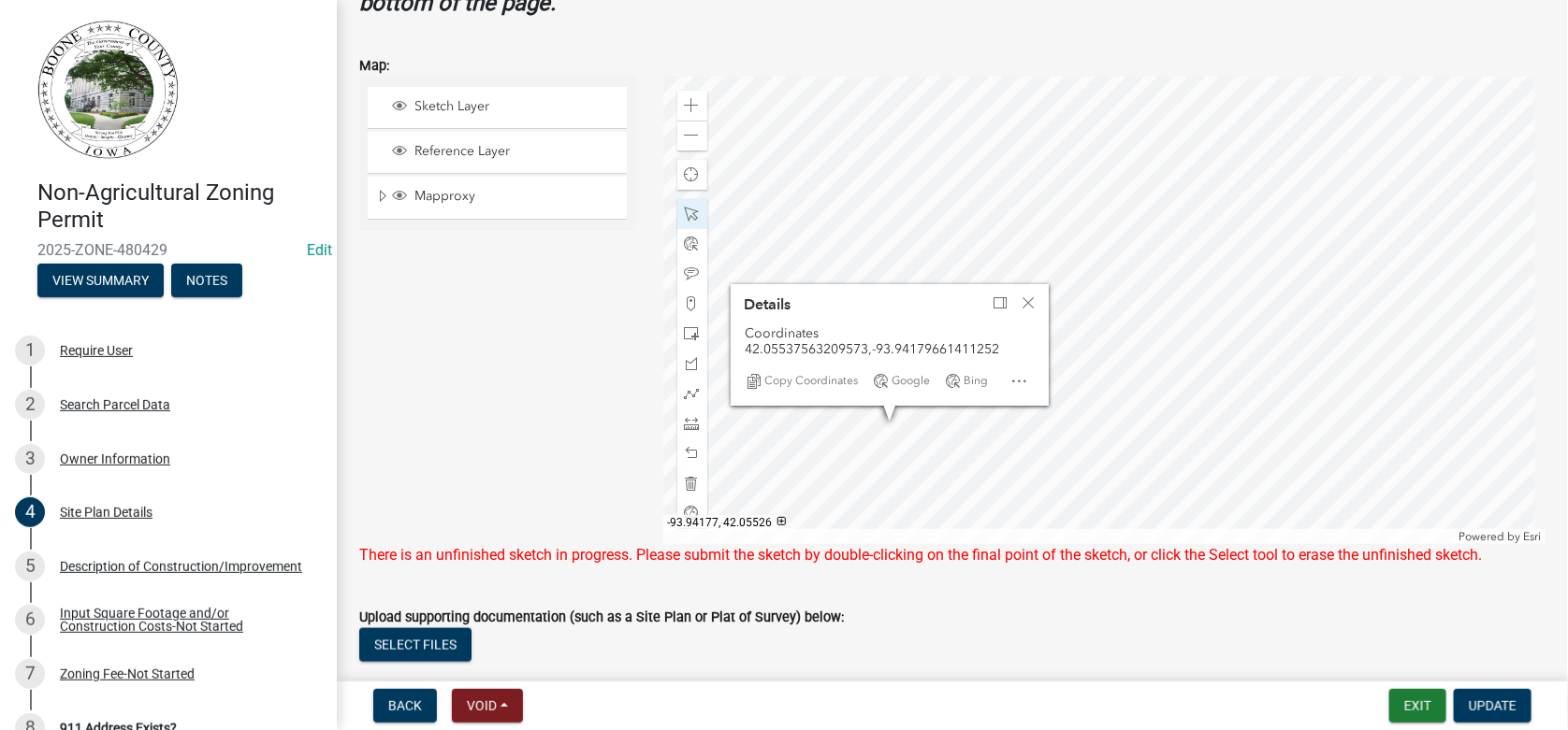
click at [889, 431] on div at bounding box center [1105, 310] width 884 height 468
click at [1028, 303] on span "Close" at bounding box center [1028, 303] width 15 height 15
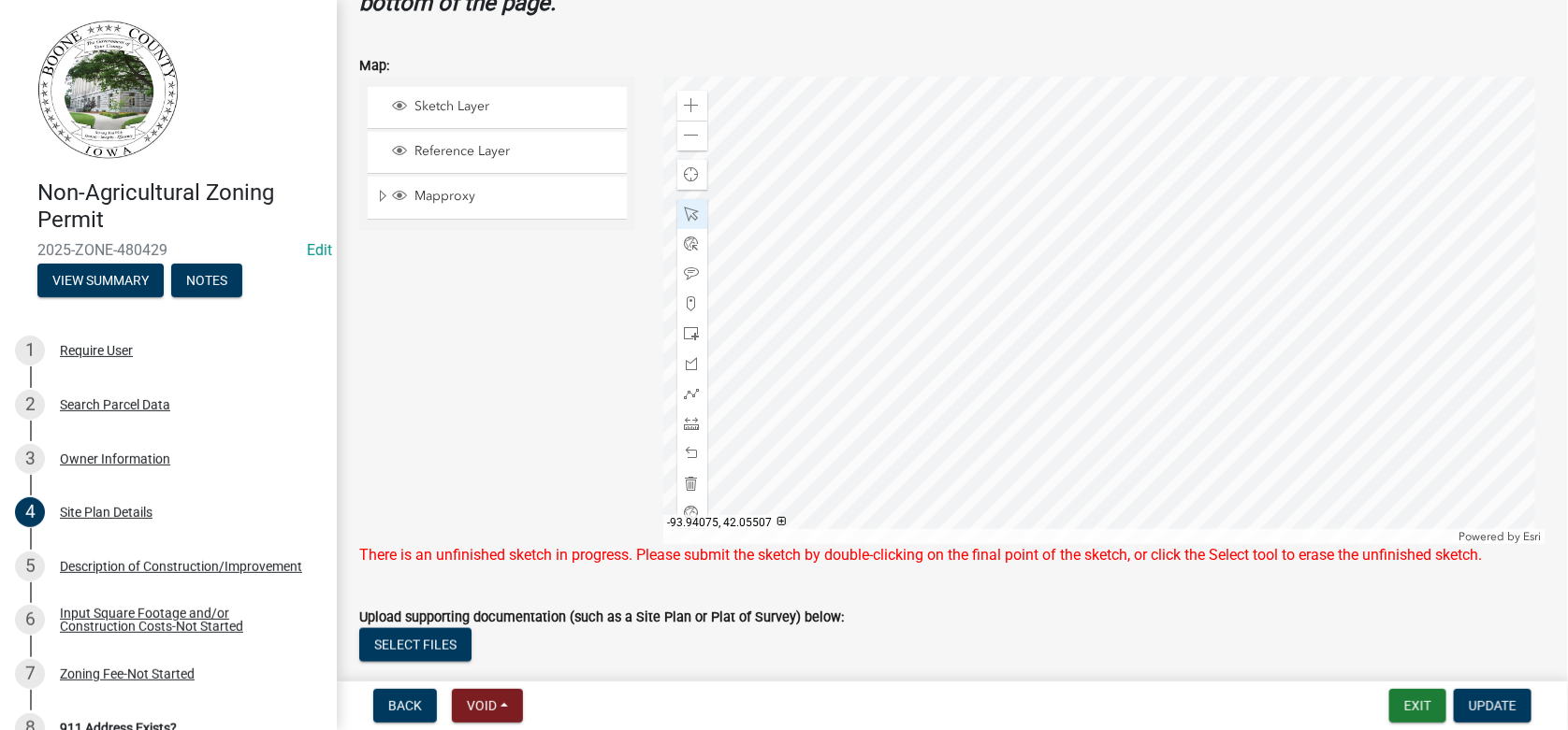
click at [1114, 488] on div at bounding box center [1105, 310] width 884 height 468
click at [1534, 240] on div at bounding box center [1105, 310] width 884 height 468
click at [1494, 704] on span "Update" at bounding box center [1493, 706] width 48 height 15
click at [1490, 700] on span "Update" at bounding box center [1493, 706] width 48 height 15
click at [757, 503] on div at bounding box center [1105, 310] width 884 height 468
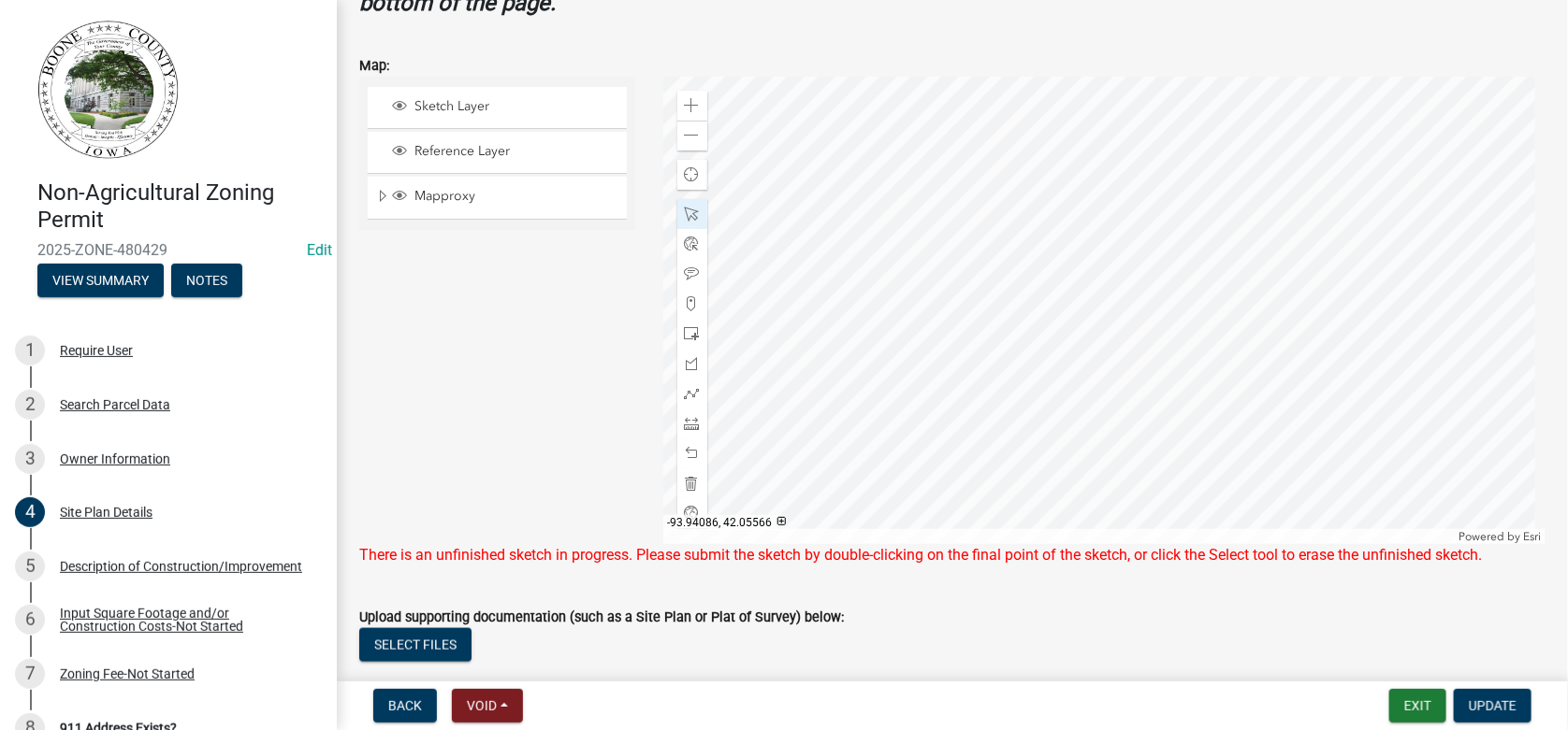
click at [1027, 418] on div at bounding box center [1105, 310] width 884 height 468
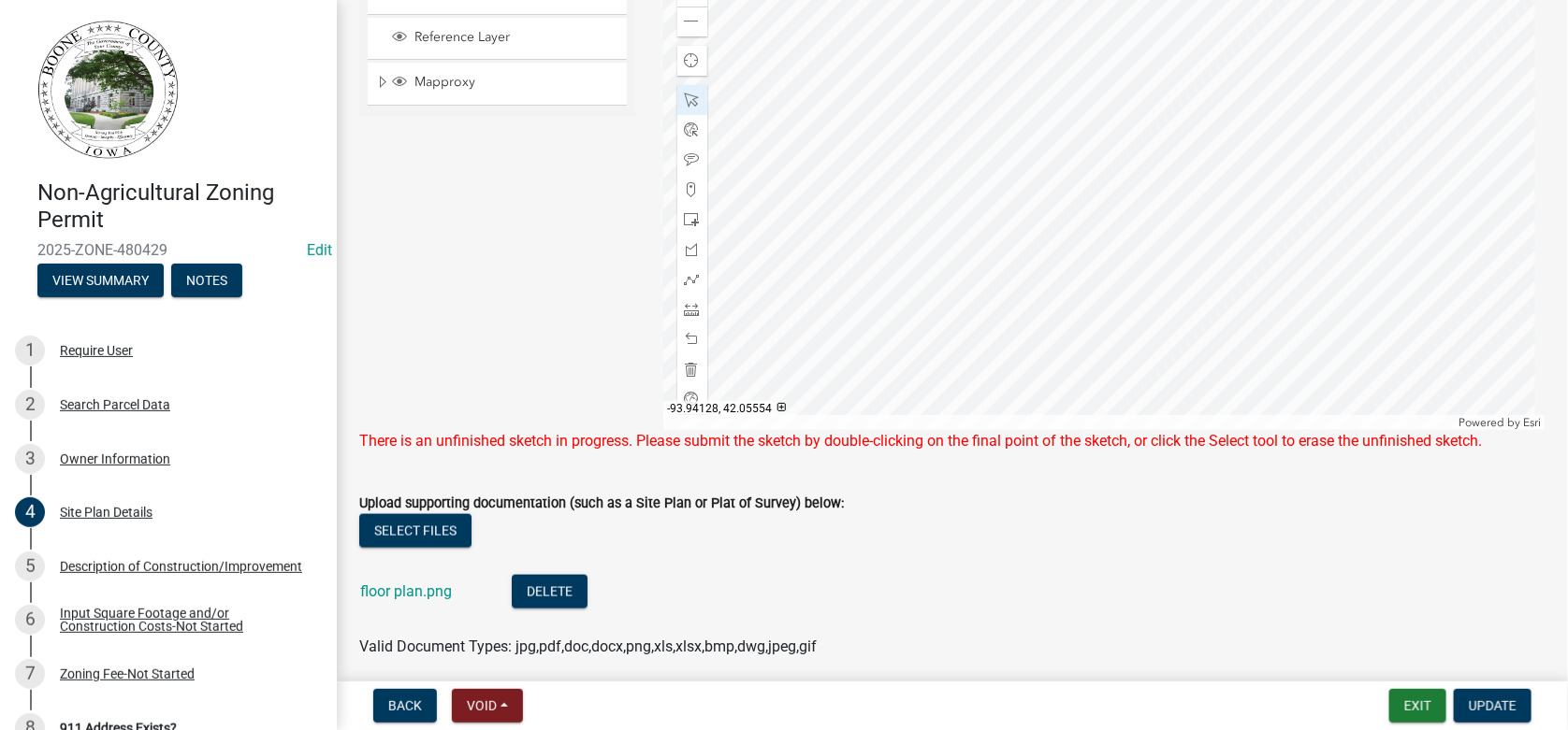
scroll to position [885, 0]
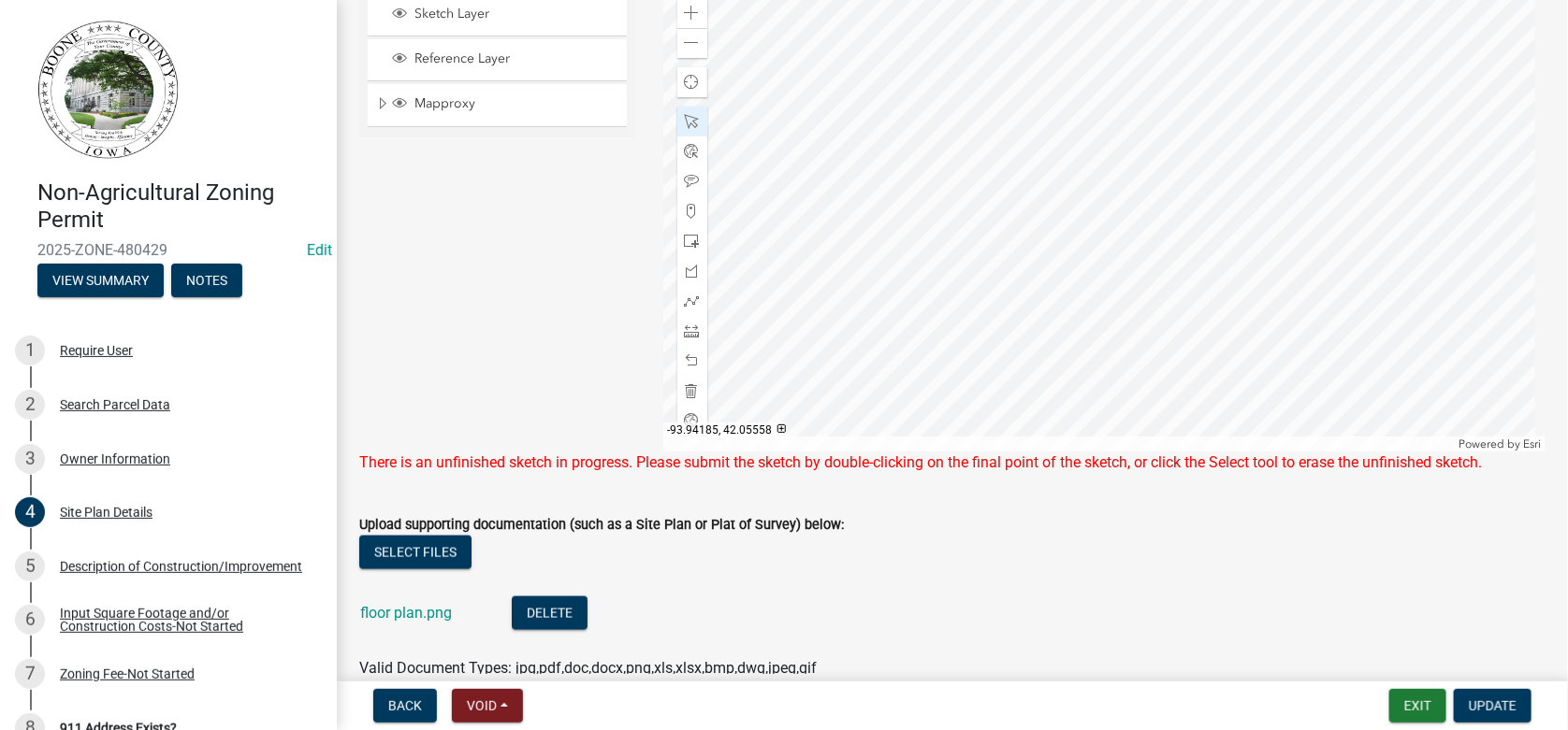
click at [667, 361] on div at bounding box center [1105, 217] width 884 height 468
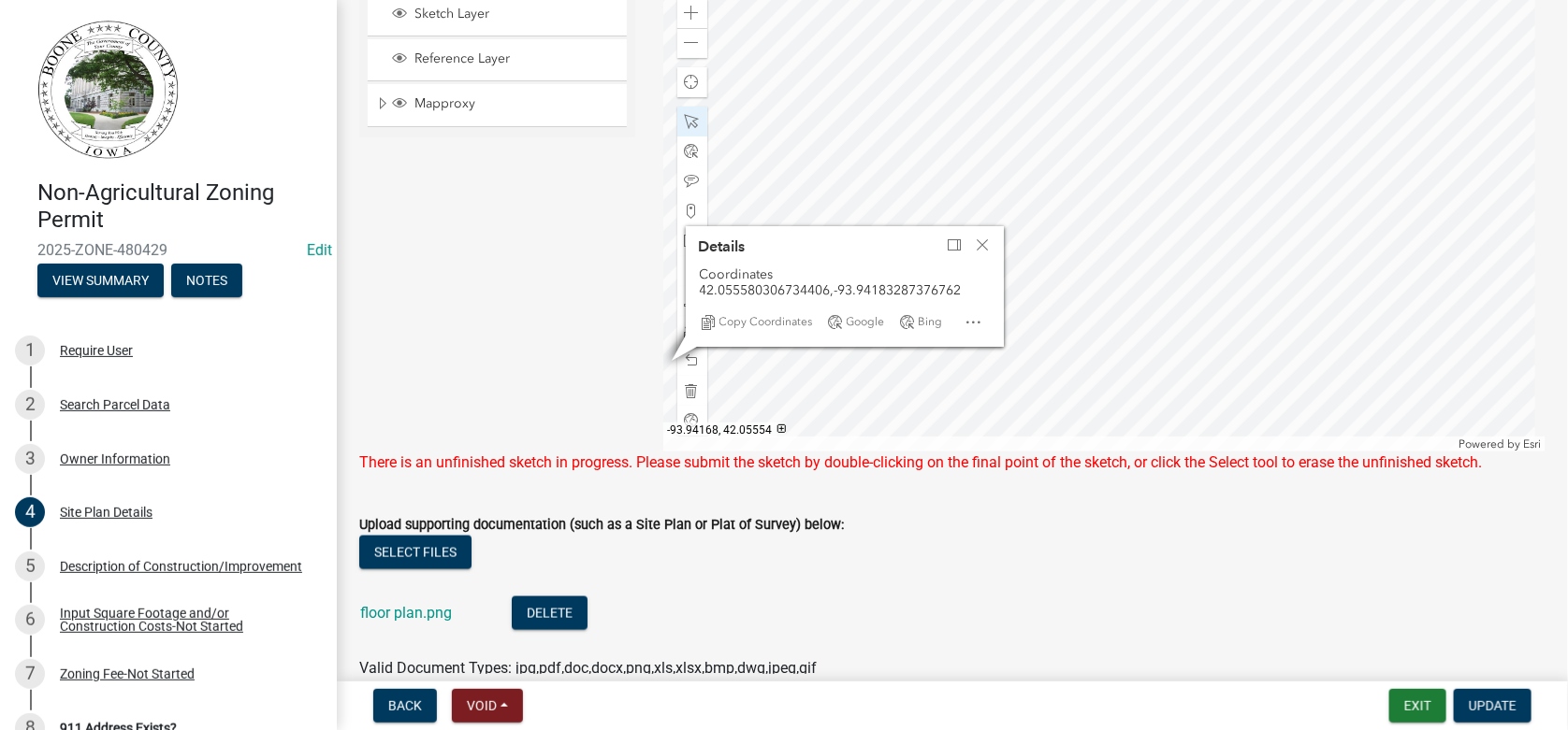
click at [729, 381] on div at bounding box center [1105, 217] width 884 height 468
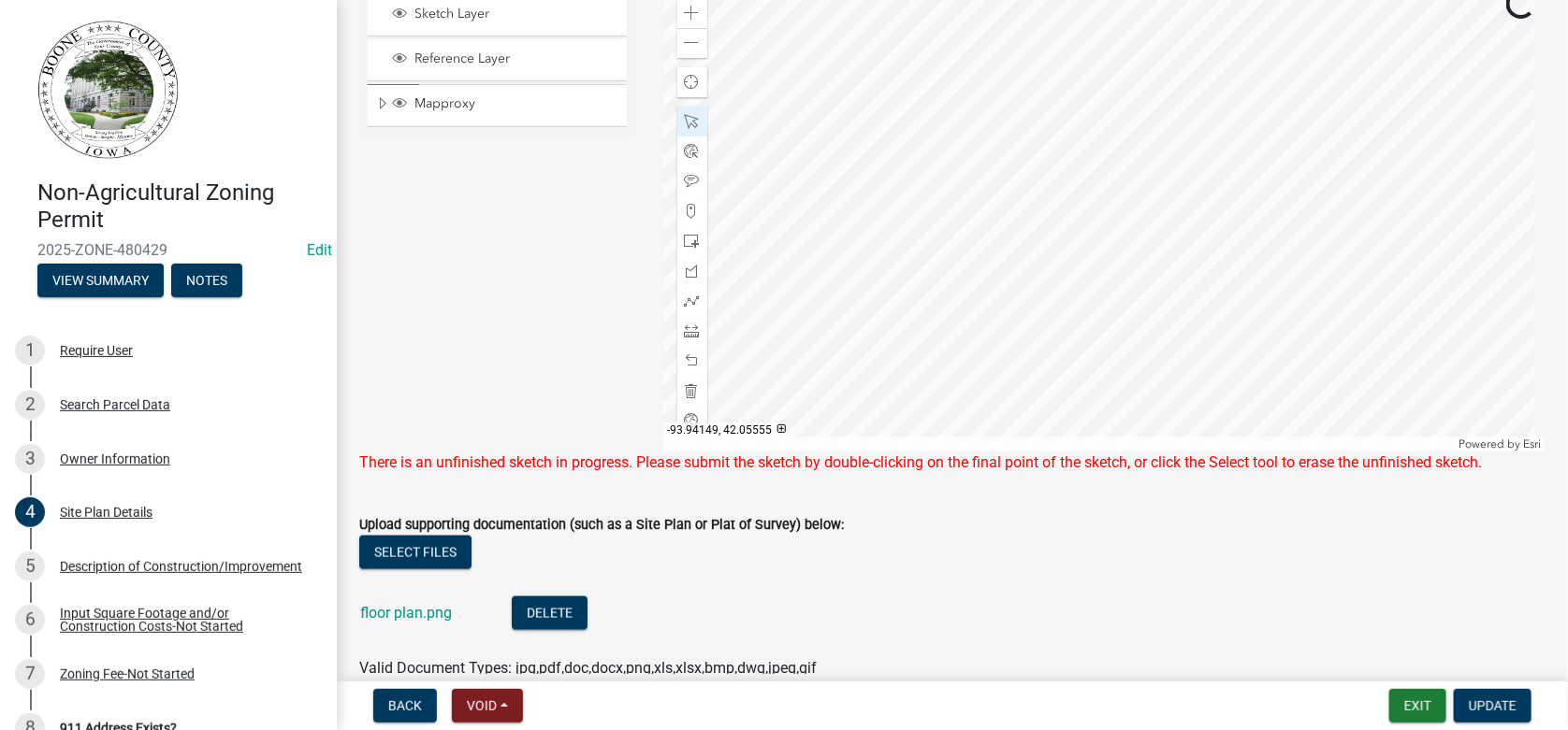
click at [1124, 212] on div at bounding box center [1105, 217] width 884 height 468
click at [1032, 285] on div at bounding box center [1105, 217] width 884 height 468
click at [1040, 314] on div at bounding box center [1105, 217] width 884 height 468
click at [1043, 388] on div at bounding box center [1105, 217] width 884 height 468
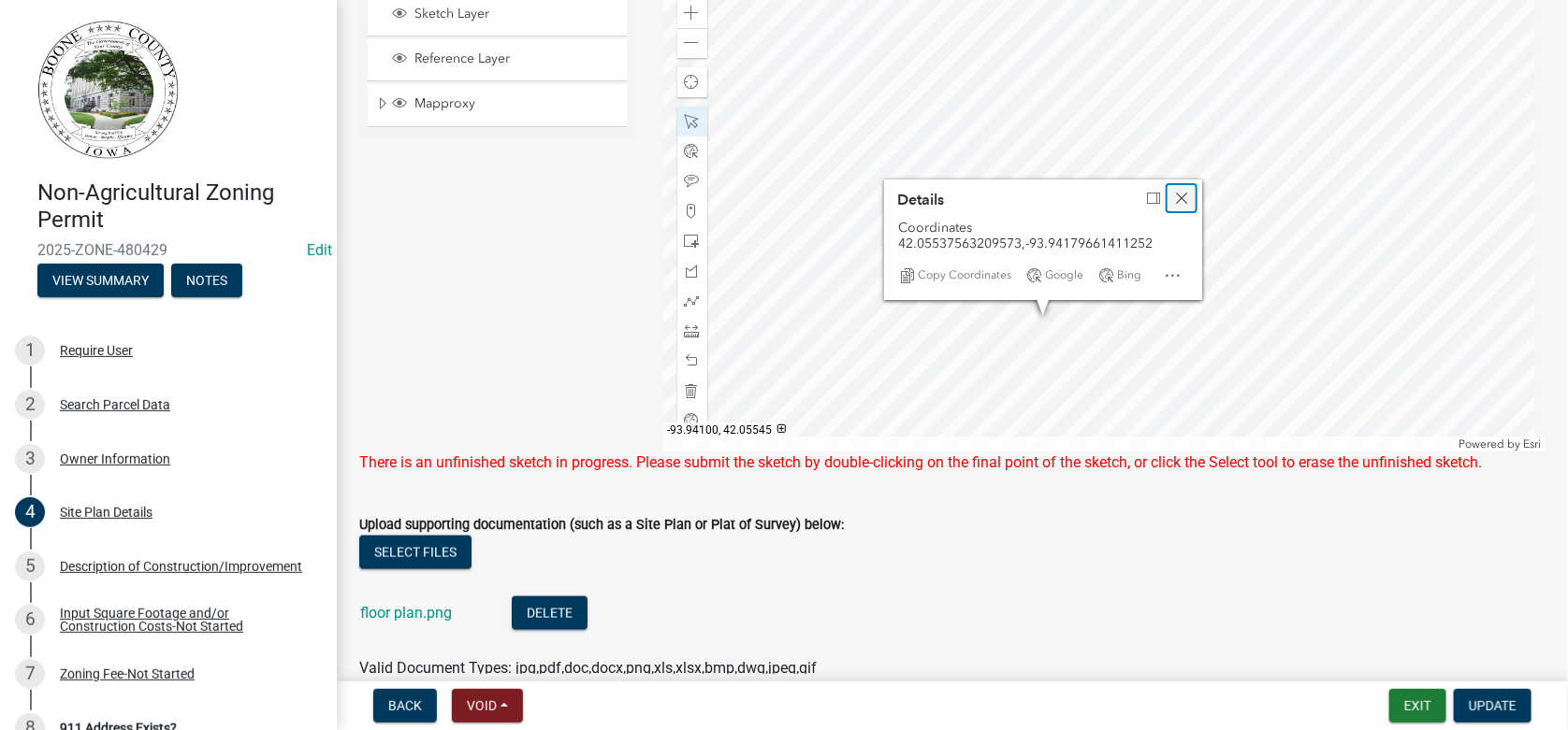
click at [1181, 196] on span "Close" at bounding box center [1182, 198] width 15 height 15
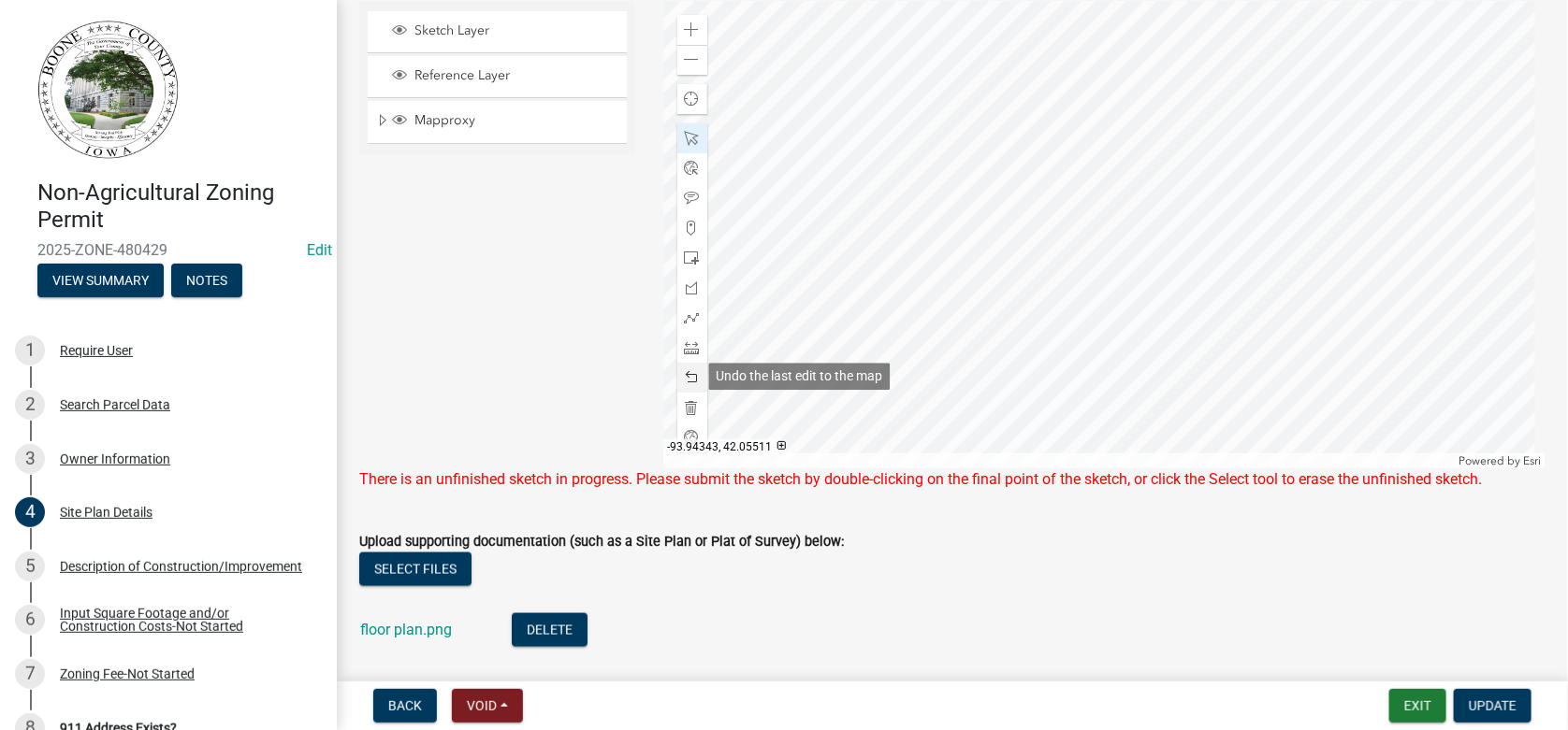
click at [685, 374] on span at bounding box center [693, 378] width 15 height 15
click at [692, 287] on span at bounding box center [693, 288] width 15 height 15
click at [964, 256] on div at bounding box center [1105, 235] width 884 height 468
click at [984, 285] on div at bounding box center [1105, 235] width 884 height 468
click at [984, 286] on div at bounding box center [1105, 235] width 884 height 468
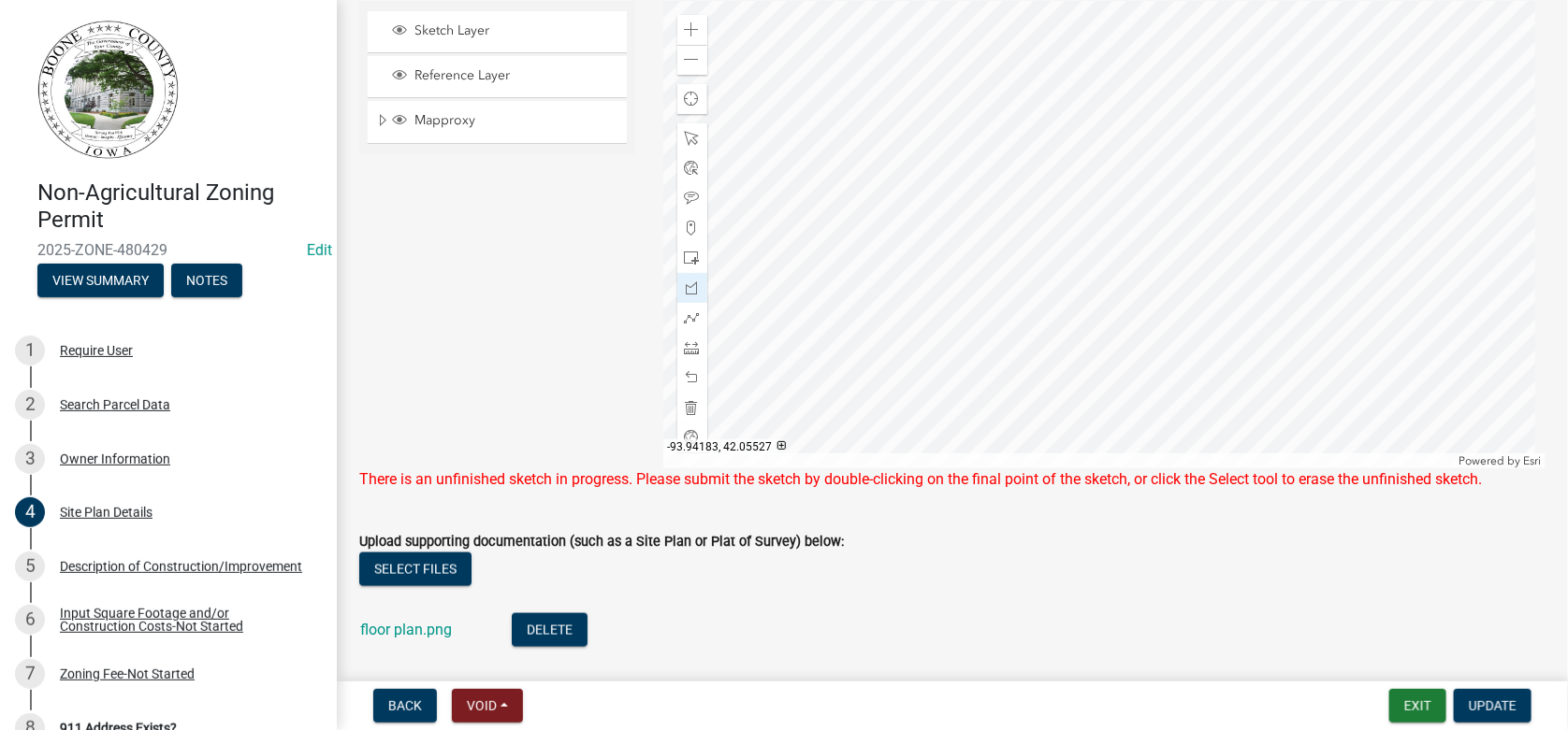
click at [985, 340] on div at bounding box center [1105, 235] width 884 height 468
click at [1013, 339] on div at bounding box center [1105, 235] width 884 height 468
click at [1013, 287] on div at bounding box center [1105, 235] width 884 height 468
click at [987, 286] on div at bounding box center [1105, 235] width 884 height 468
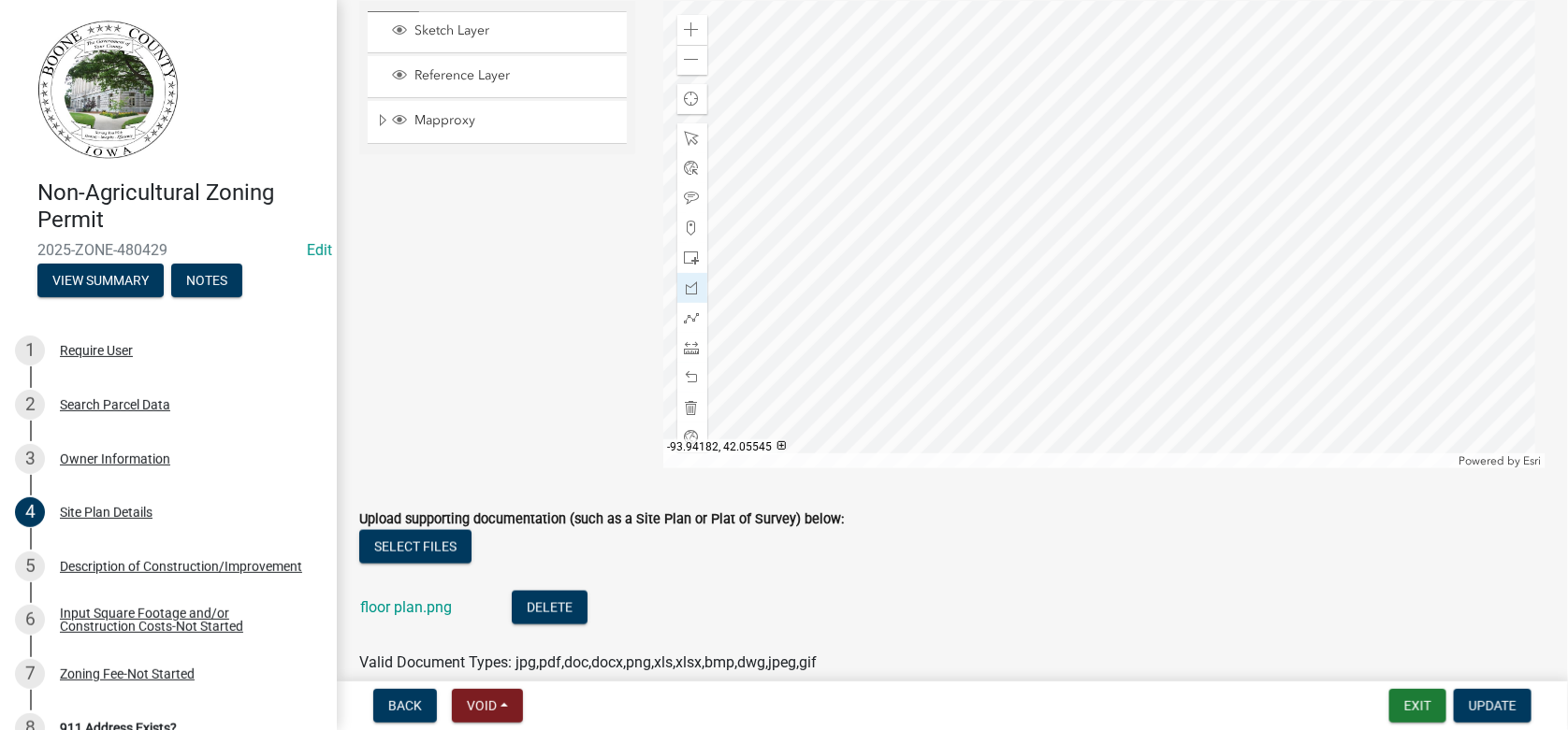
click at [987, 286] on div at bounding box center [1105, 235] width 884 height 468
click at [987, 289] on div at bounding box center [1105, 235] width 884 height 468
click at [989, 288] on div at bounding box center [1105, 235] width 884 height 468
click at [987, 287] on div at bounding box center [1105, 235] width 884 height 468
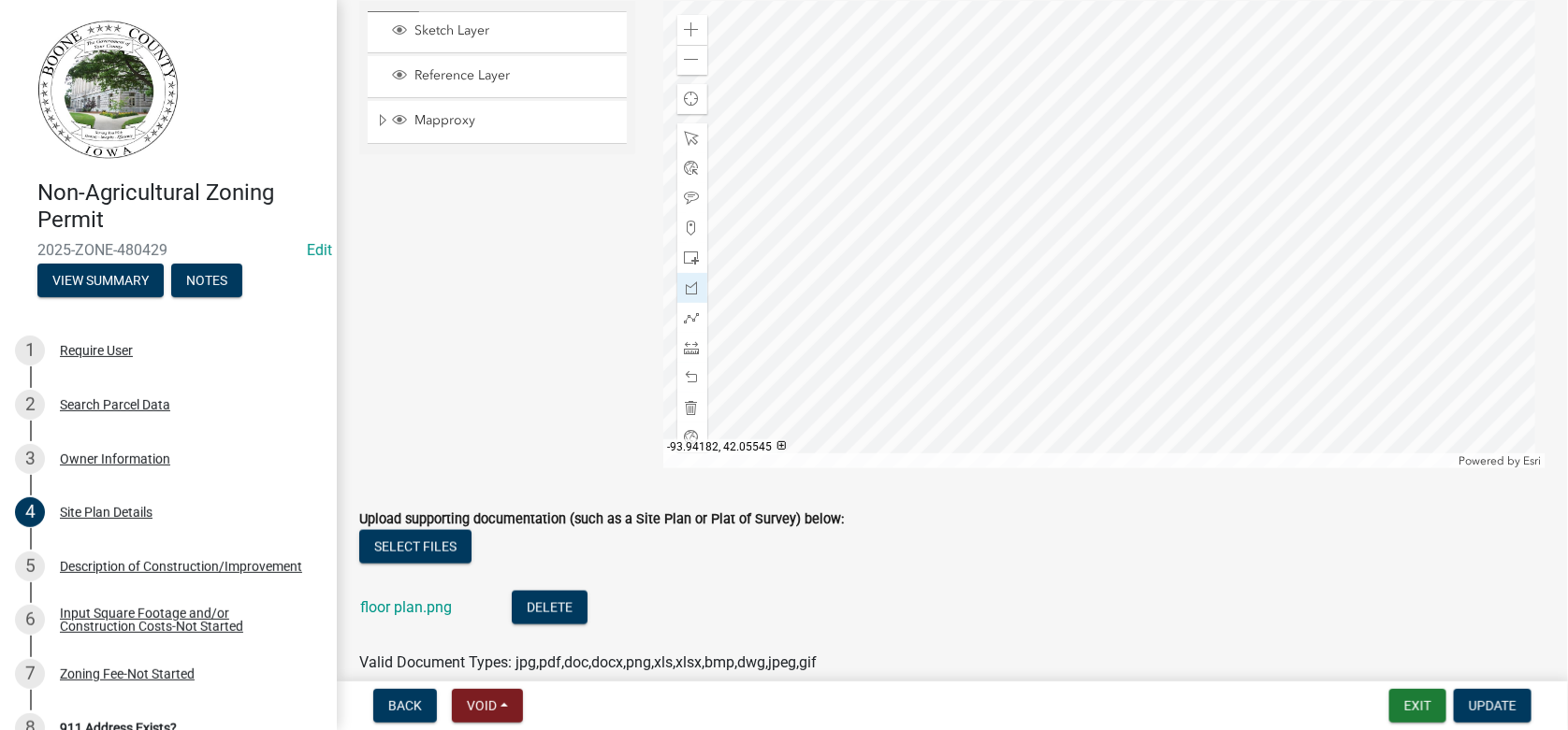
click at [987, 287] on div at bounding box center [1105, 235] width 884 height 468
click at [685, 376] on span at bounding box center [693, 378] width 15 height 15
click at [1515, 702] on span "Update" at bounding box center [1493, 706] width 48 height 15
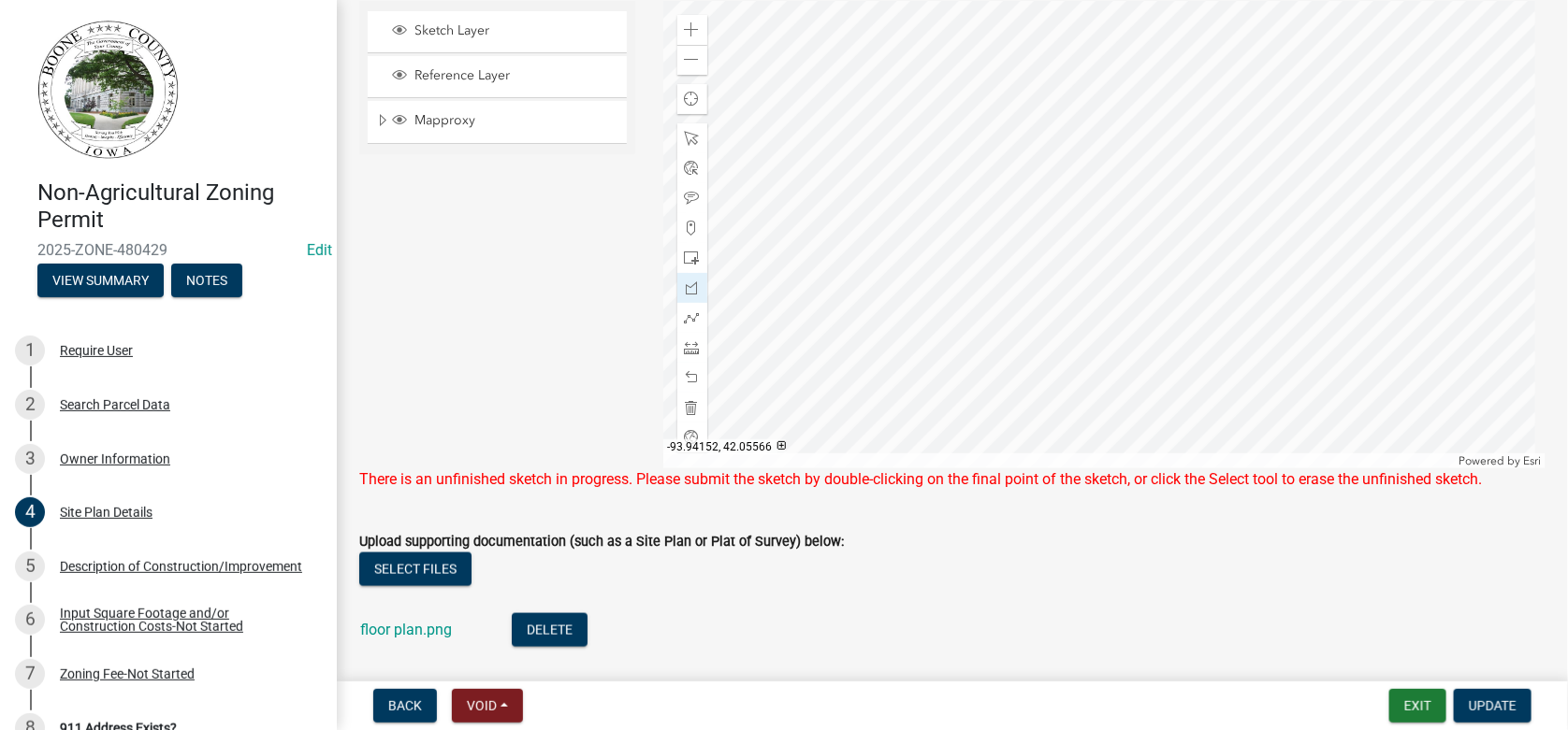
click at [1052, 223] on div at bounding box center [1105, 235] width 884 height 468
click at [1037, 222] on div at bounding box center [1105, 235] width 884 height 468
click at [685, 374] on span at bounding box center [693, 378] width 15 height 15
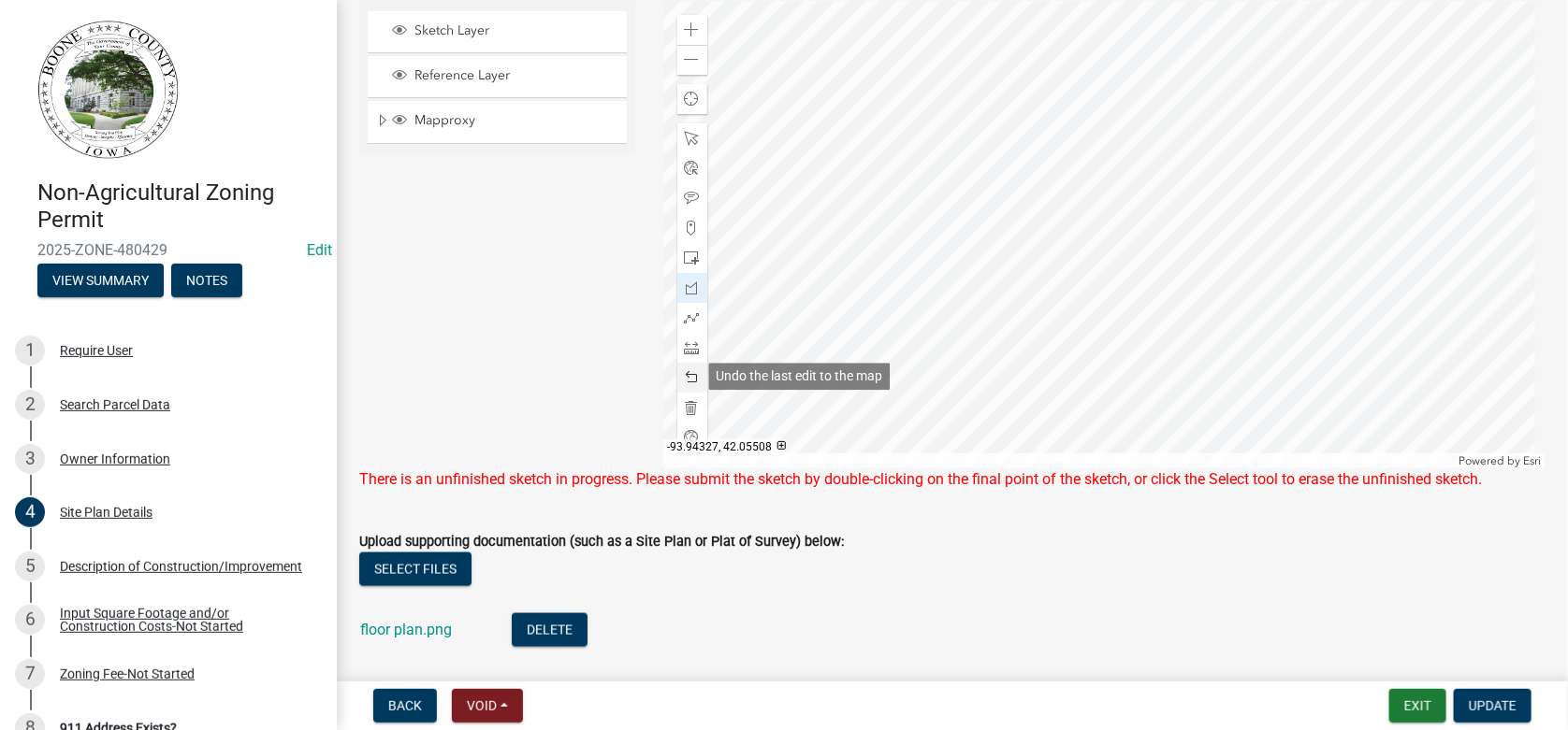
click at [685, 374] on span at bounding box center [693, 378] width 15 height 15
click at [1517, 714] on button "Update" at bounding box center [1492, 705] width 78 height 34
click at [1512, 709] on span "Update" at bounding box center [1493, 706] width 48 height 15
click at [1471, 703] on span "Update" at bounding box center [1493, 706] width 48 height 15
click at [1508, 705] on span "Update" at bounding box center [1493, 706] width 48 height 15
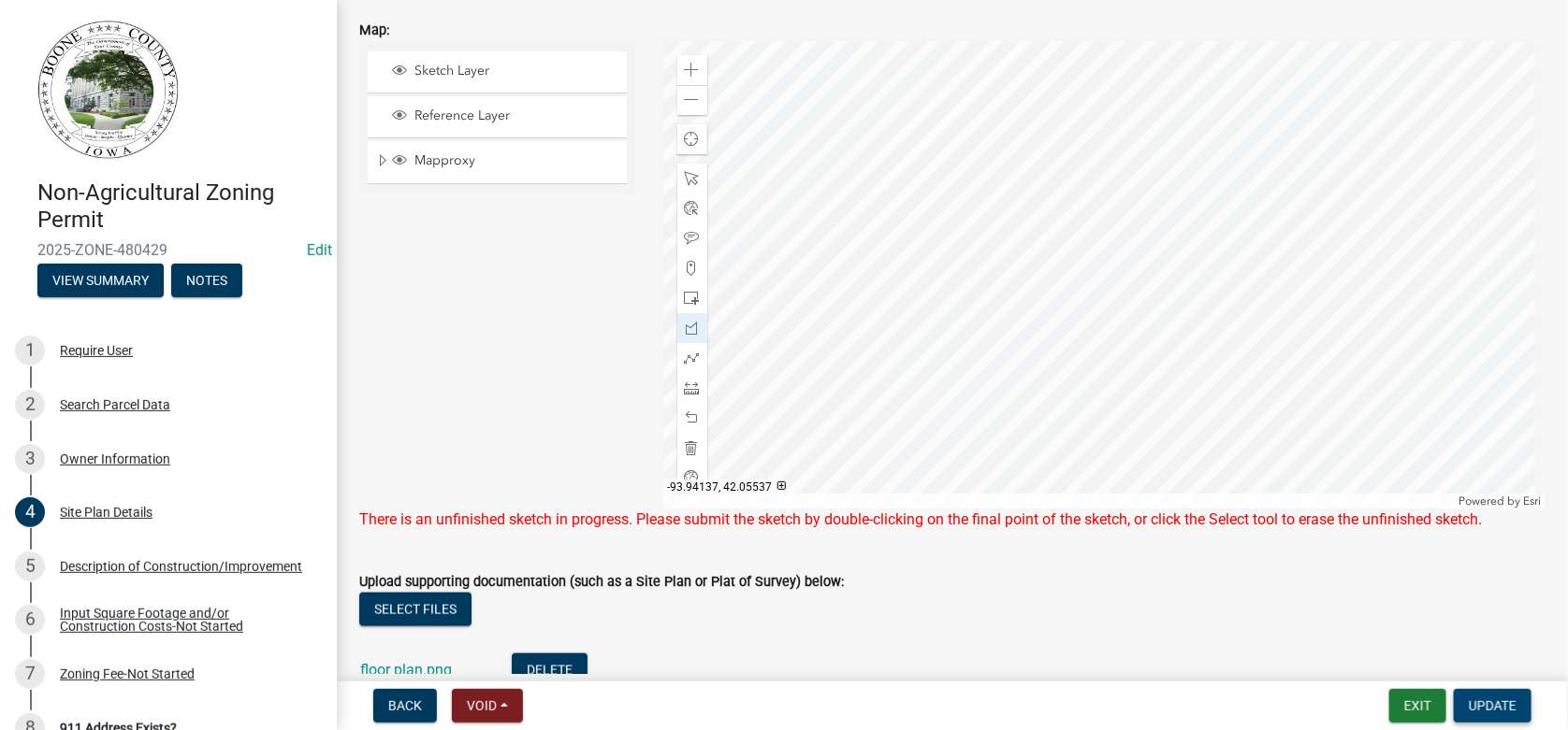
scroll to position [681, 0]
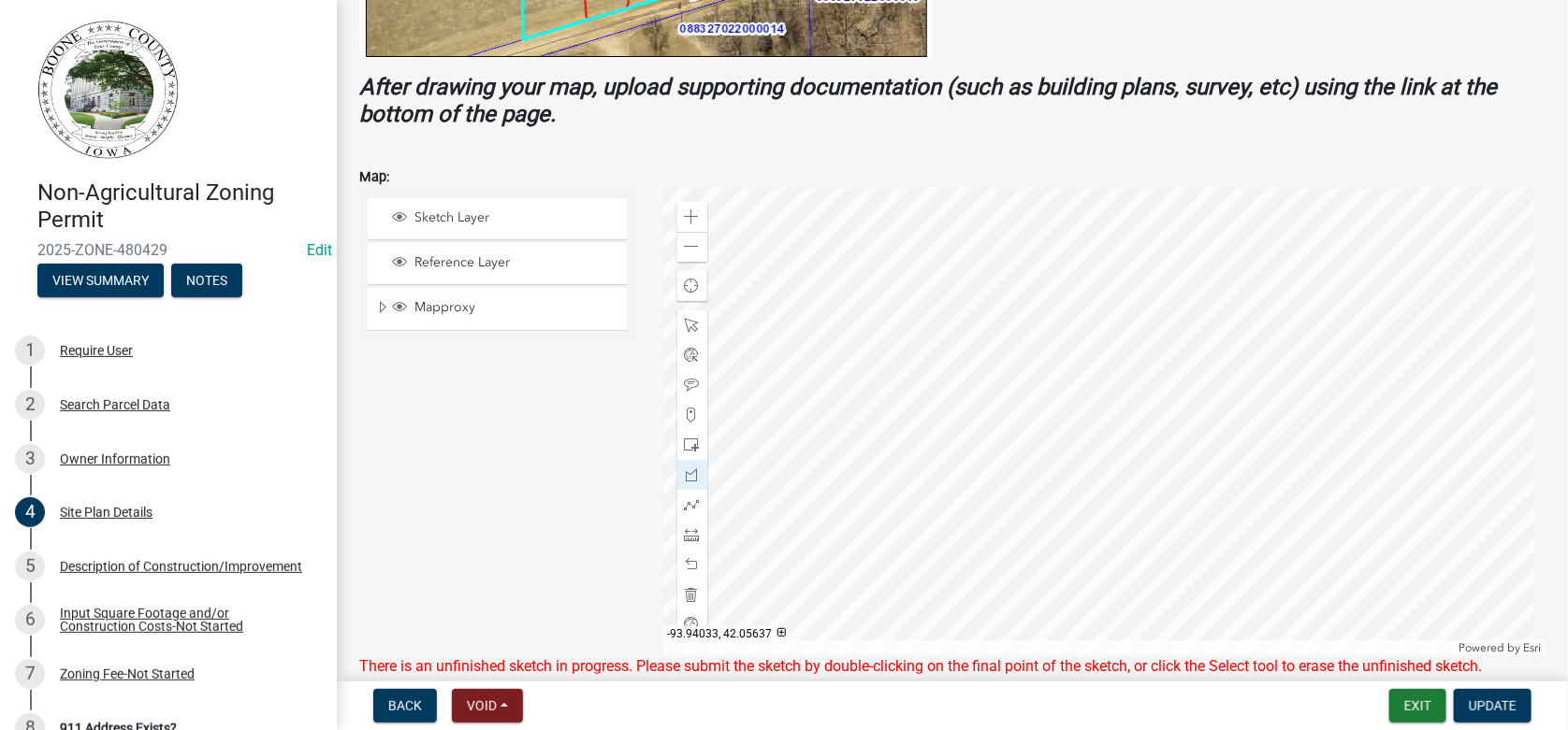
click at [1314, 201] on div at bounding box center [1105, 422] width 884 height 468
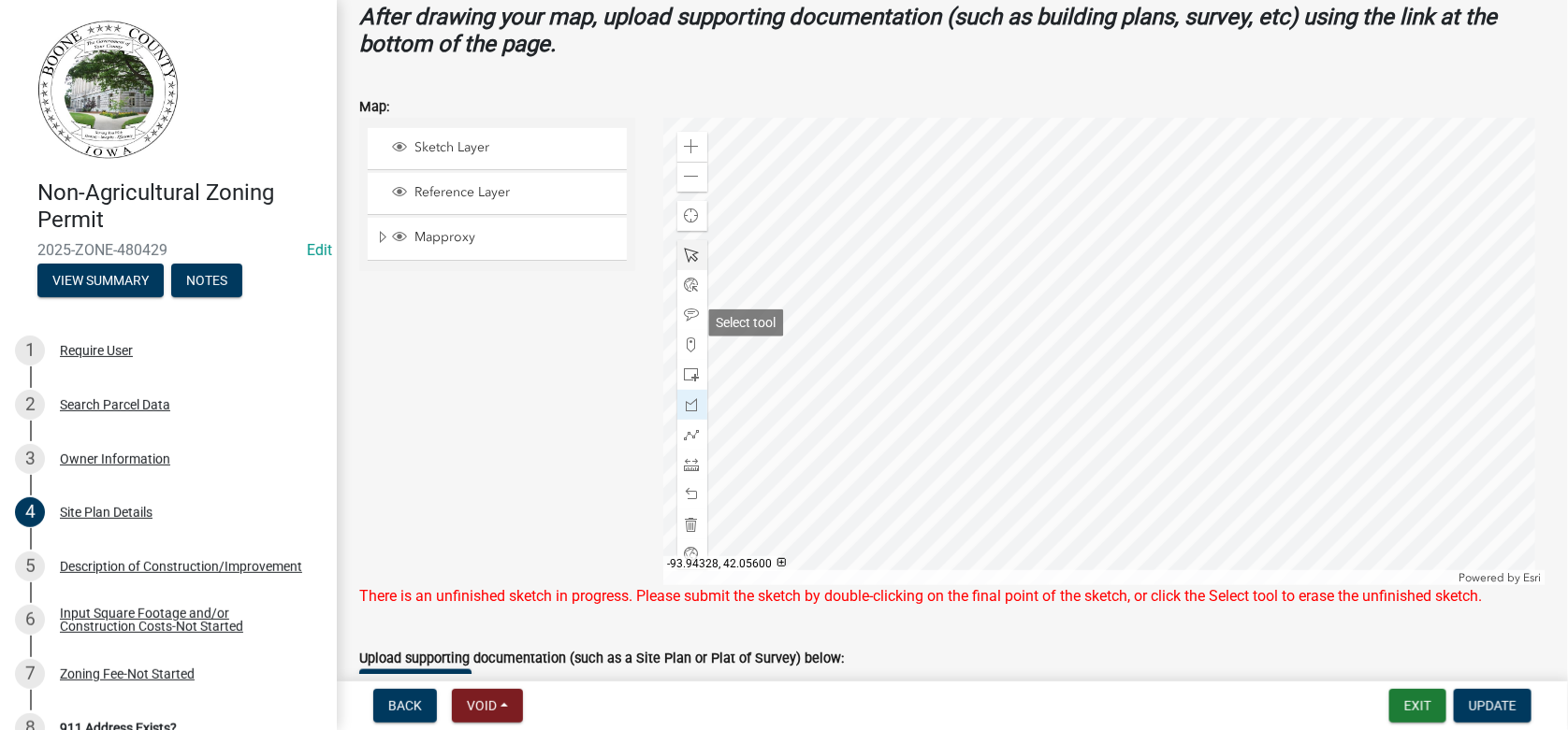
click at [694, 320] on div at bounding box center [692, 405] width 30 height 330
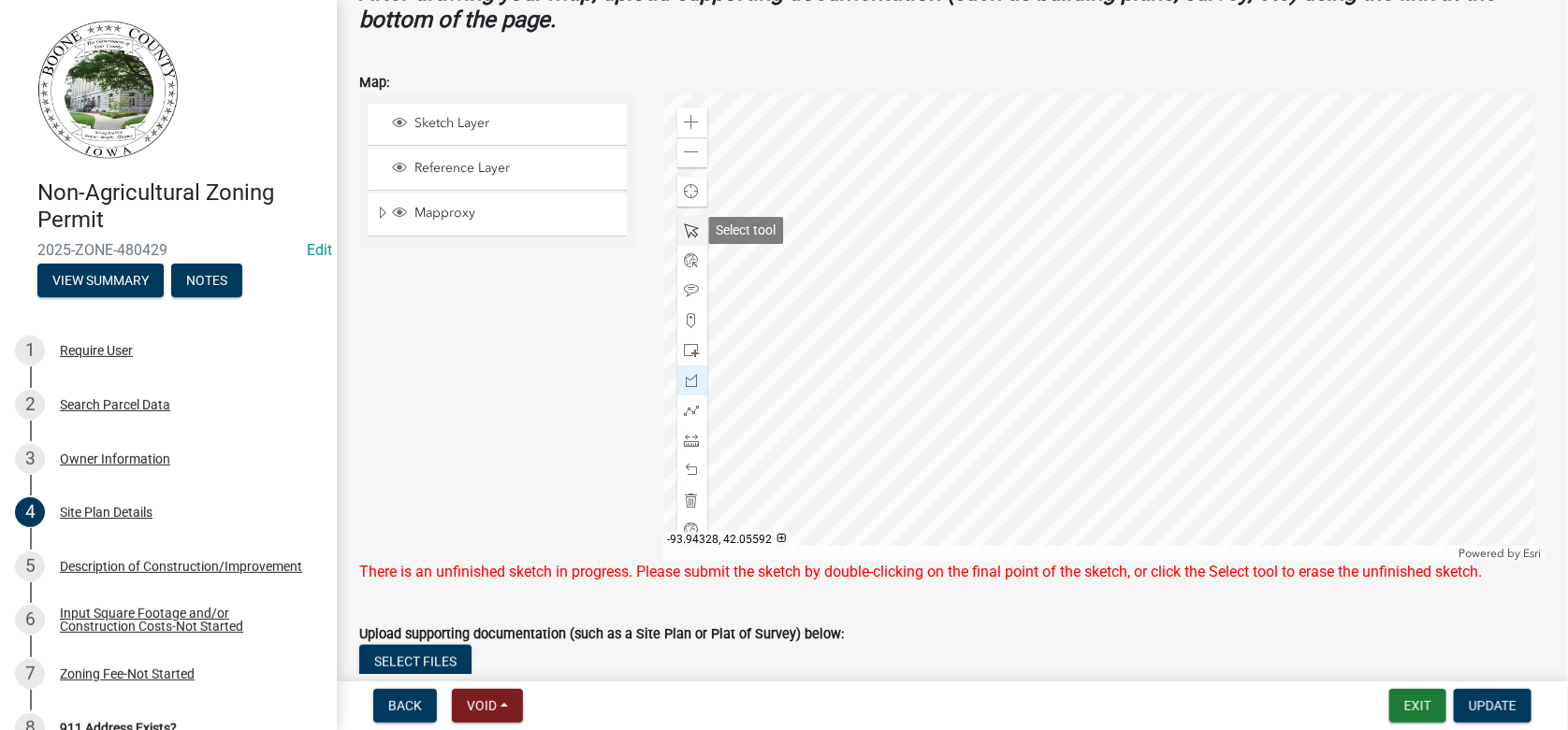
click at [689, 225] on span at bounding box center [693, 231] width 15 height 15
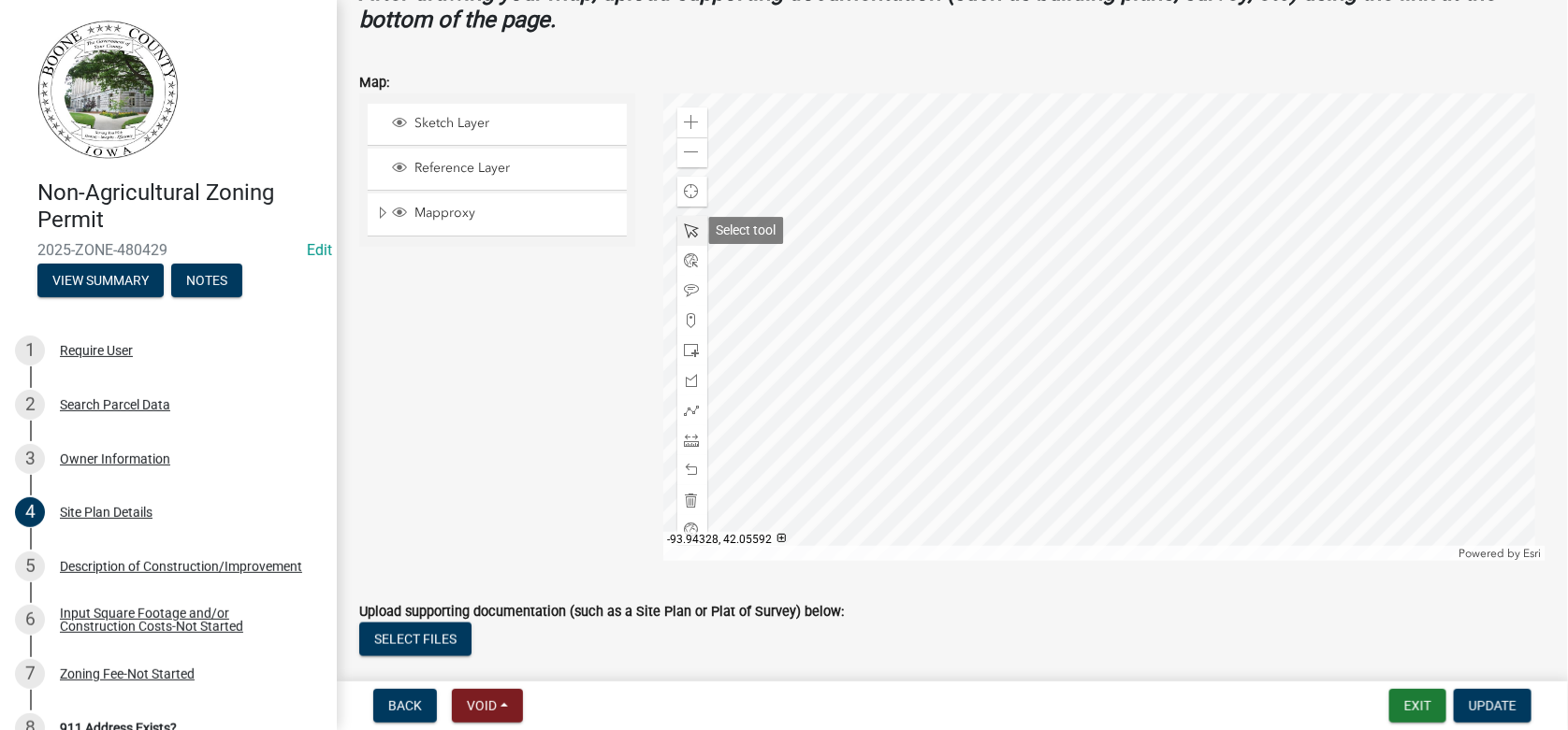
click at [689, 225] on span at bounding box center [693, 231] width 15 height 15
click at [1372, 275] on div at bounding box center [1105, 328] width 884 height 468
click at [1510, 709] on span "Update" at bounding box center [1493, 706] width 48 height 15
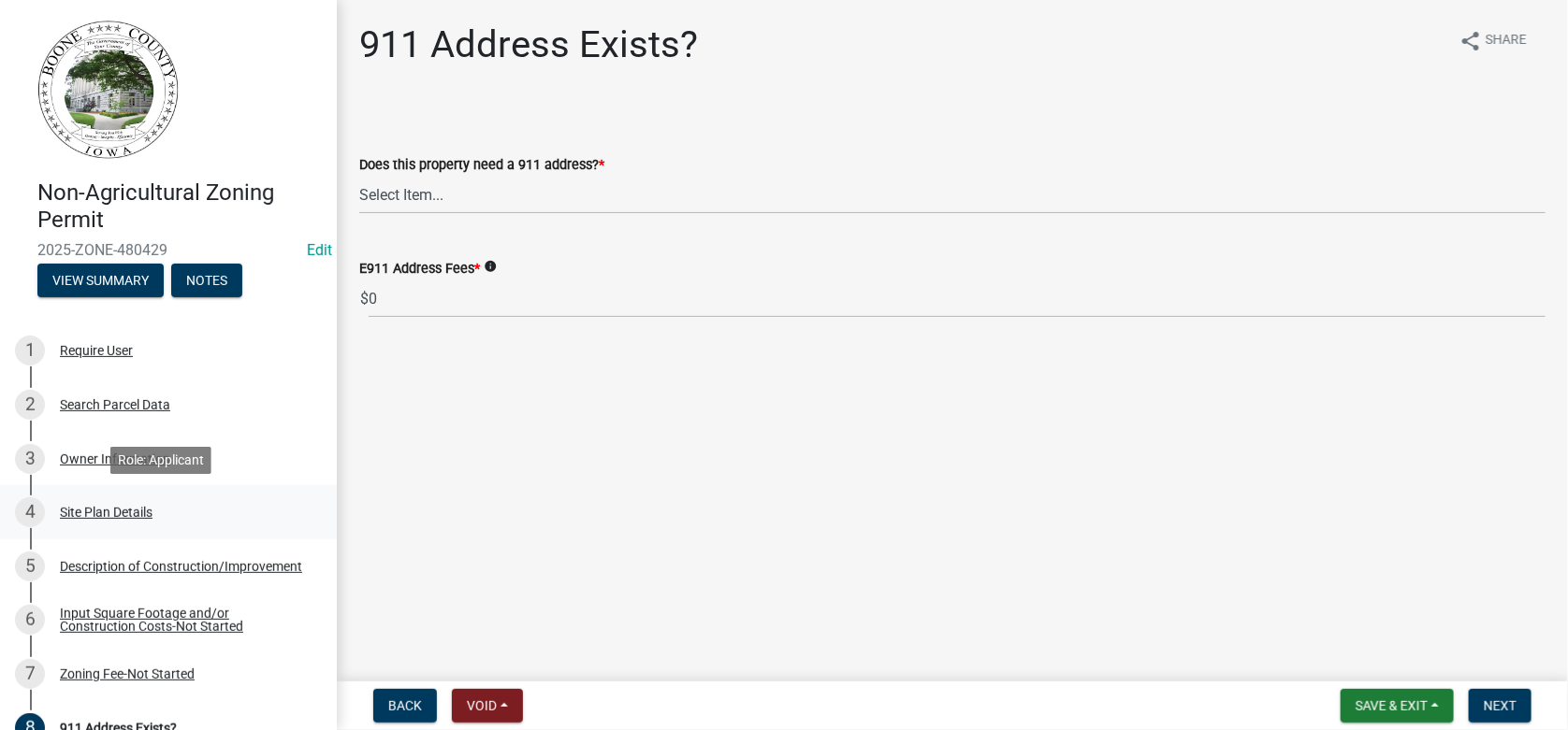
click at [66, 515] on div "Site Plan Details" at bounding box center [105, 513] width 93 height 13
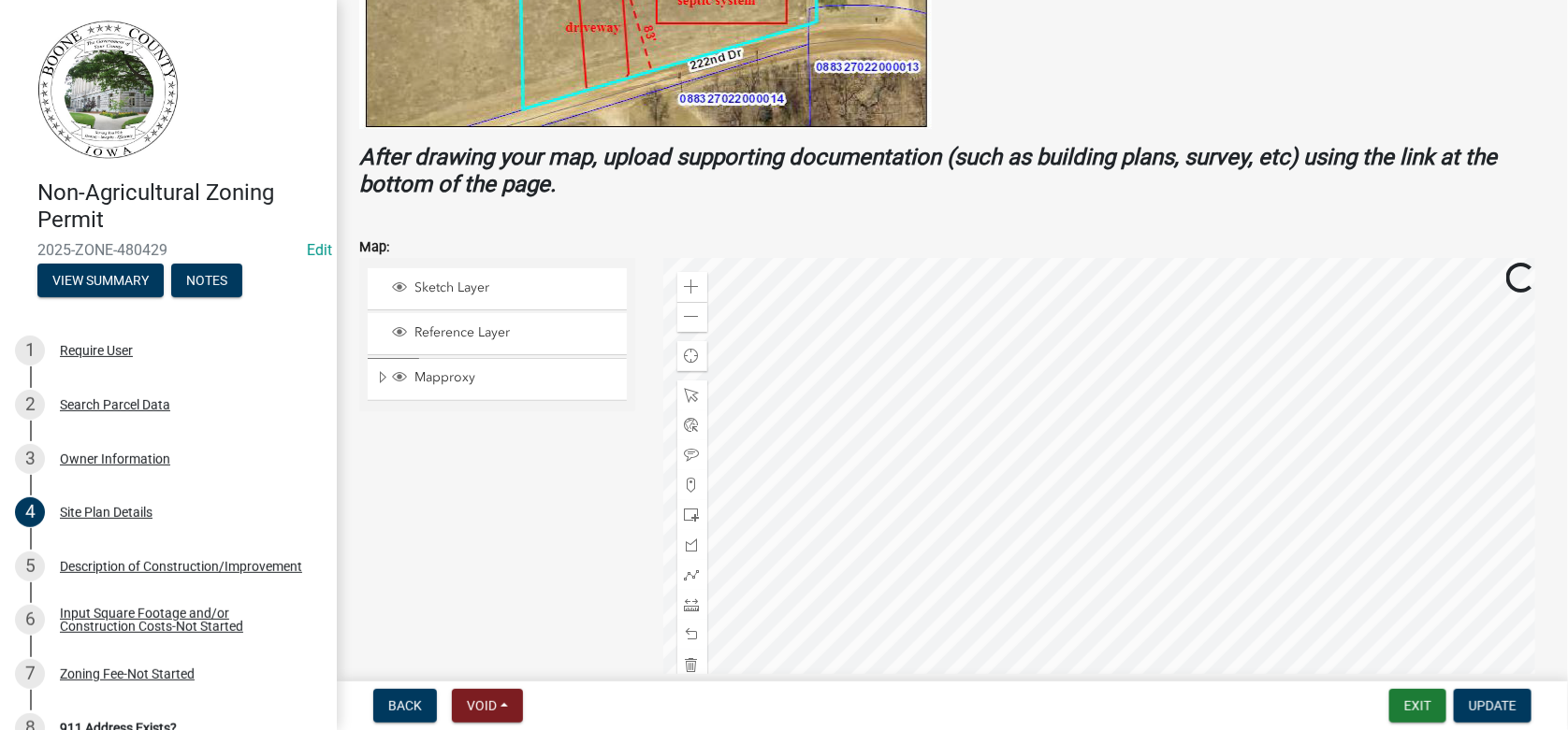
scroll to position [653, 0]
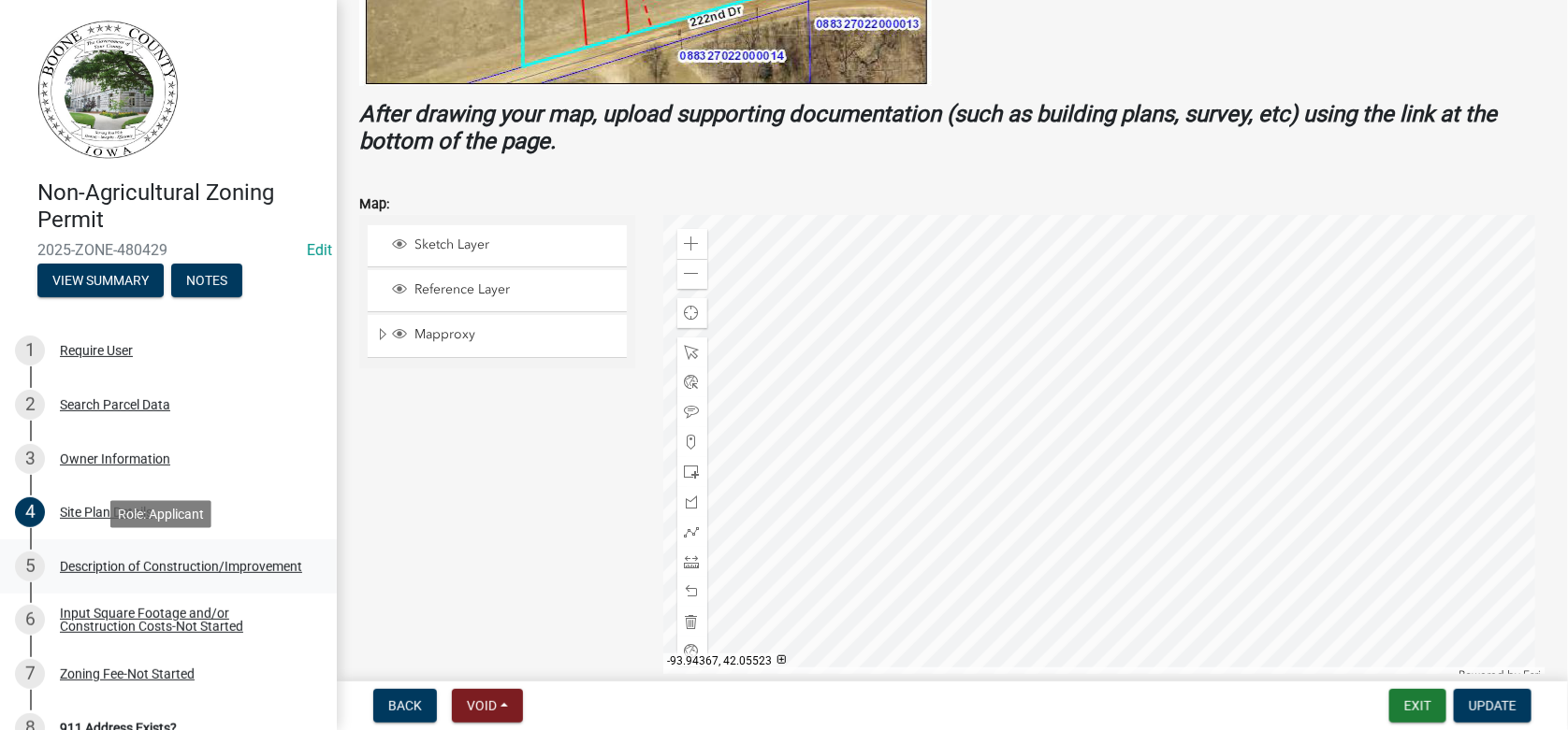
click at [98, 563] on div "Description of Construction/Improvement" at bounding box center [180, 567] width 242 height 13
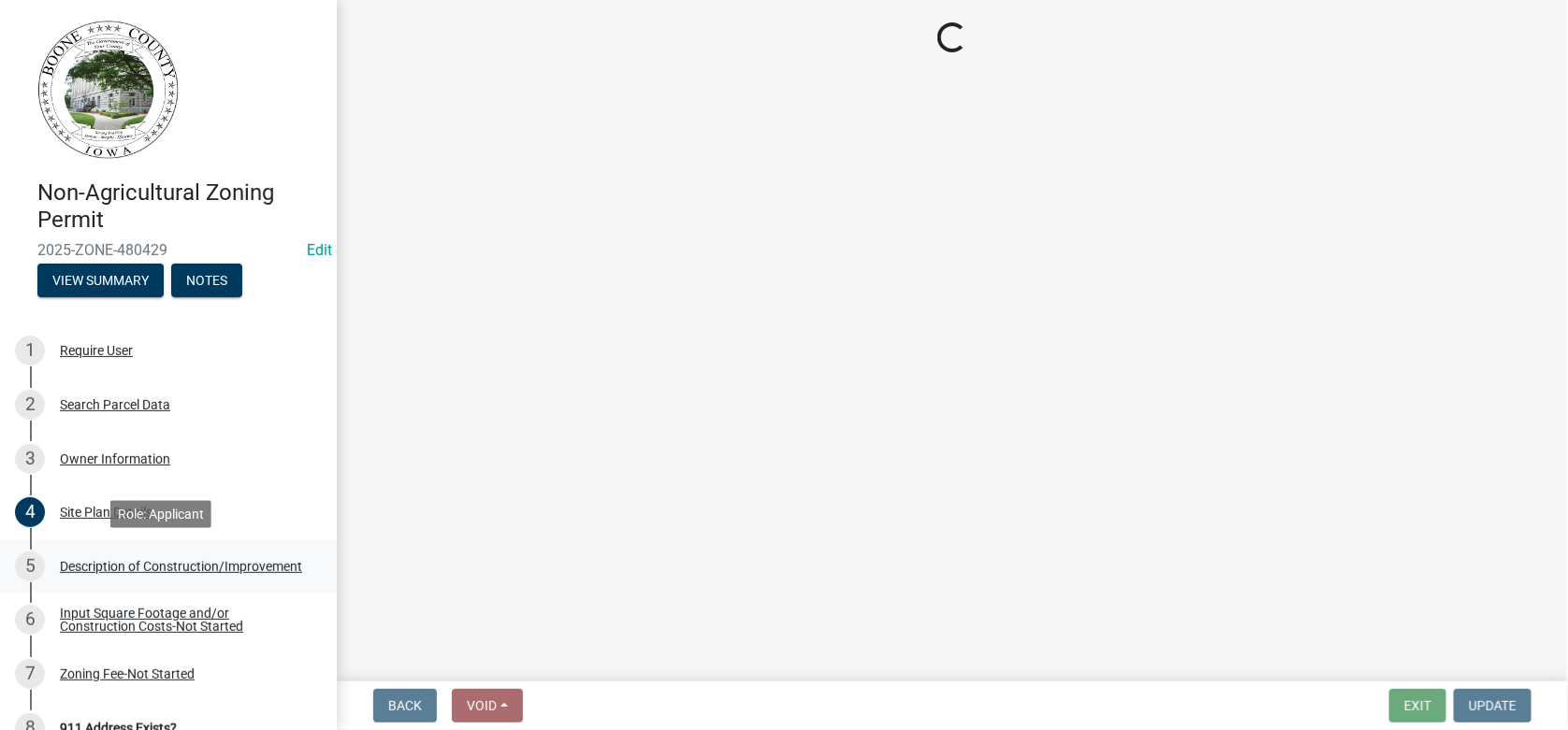
scroll to position [0, 0]
select select "780d6c2c-296a-4ca9-89f5-6f46740c66d4"
select select "11cf4637-fcbf-4a36-af17-97ff4966c2e6"
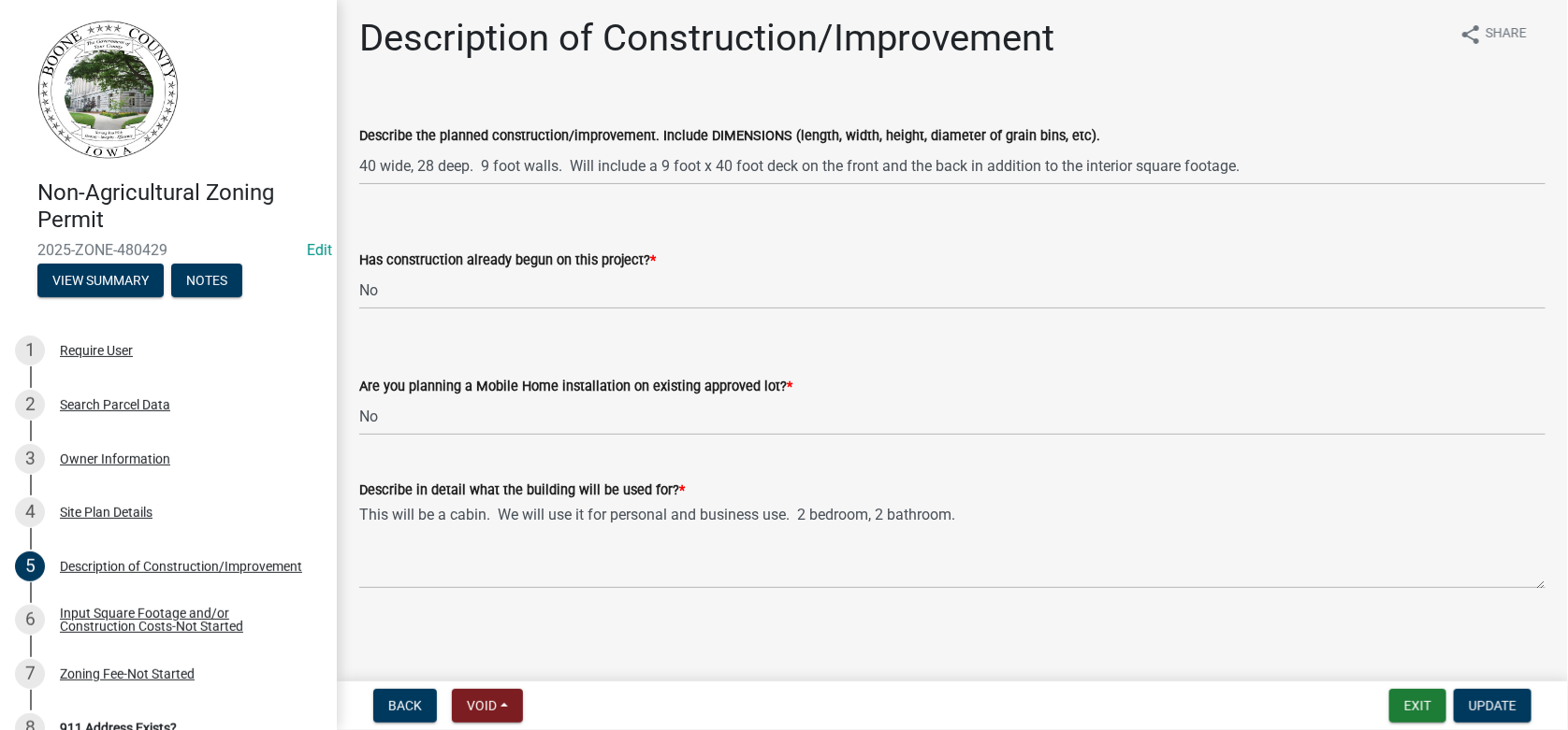
scroll to position [9, 0]
click at [135, 619] on div "Input Square Footage and/or Construction Costs-Not Started" at bounding box center [183, 620] width 247 height 26
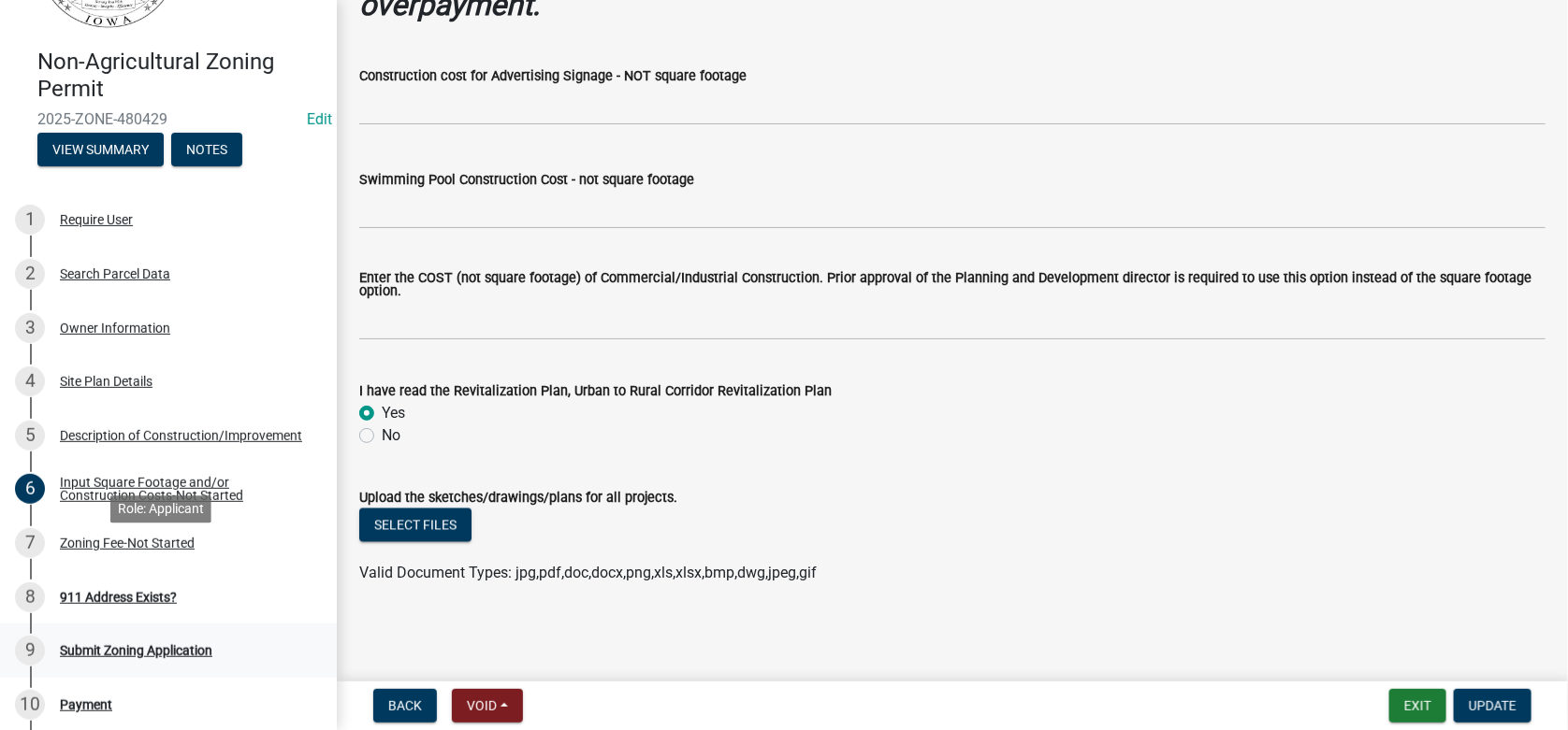
scroll to position [281, 0]
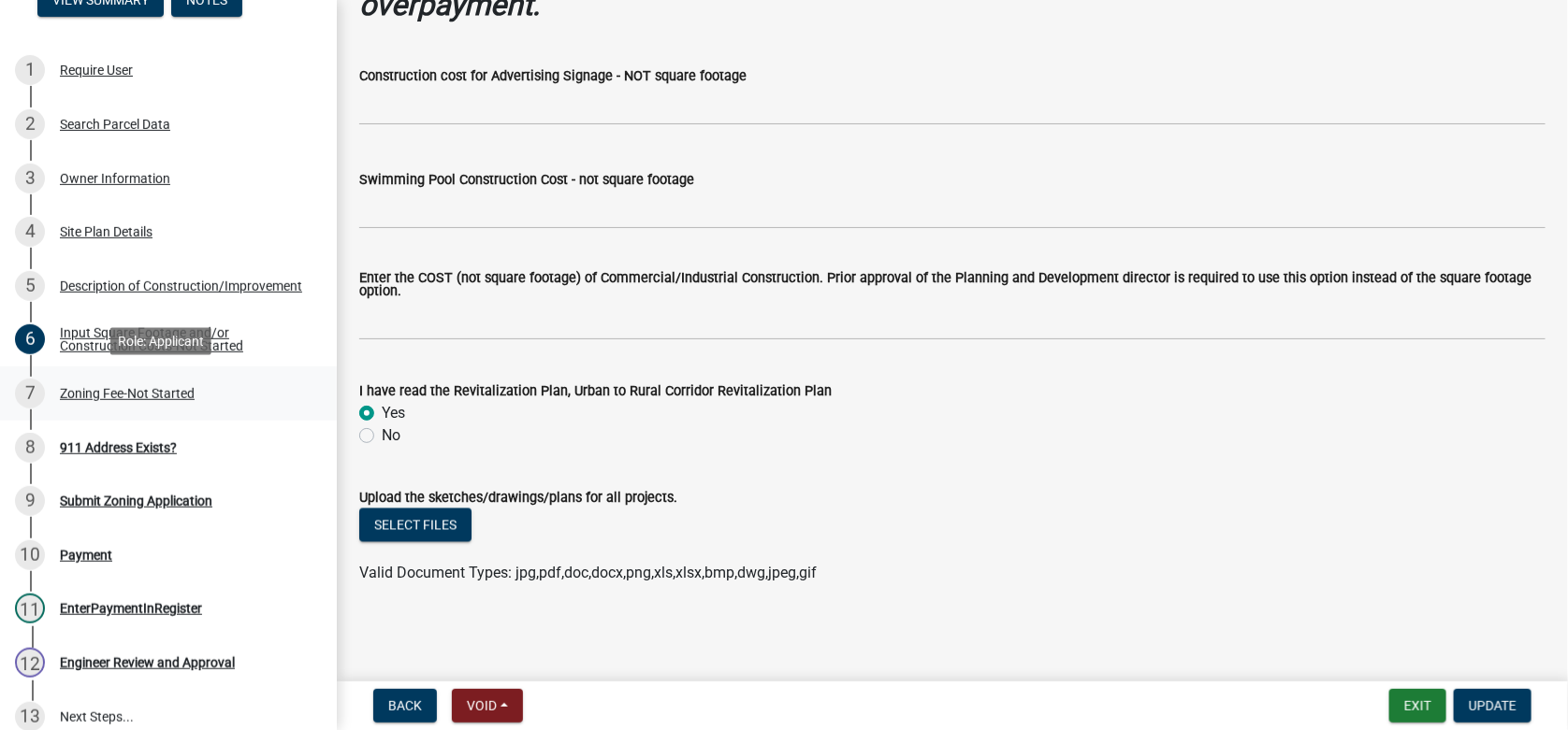
click at [80, 391] on div "Zoning Fee-Not Started" at bounding box center [127, 394] width 135 height 13
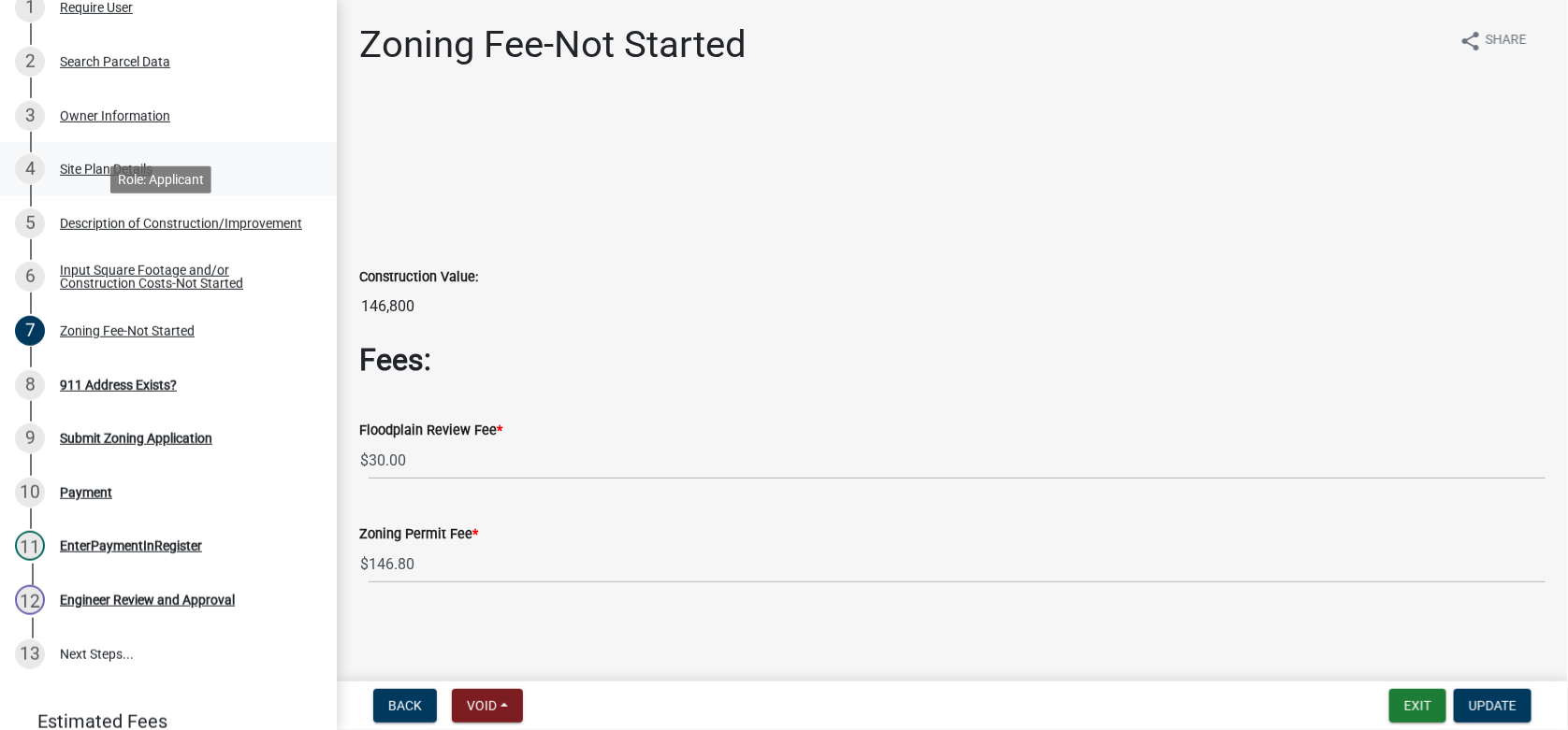
click at [118, 226] on ul "1 Require User 2 Search Parcel Data 3 Owner Information 4 Site Plan Details 5 D…" at bounding box center [168, 331] width 336 height 716
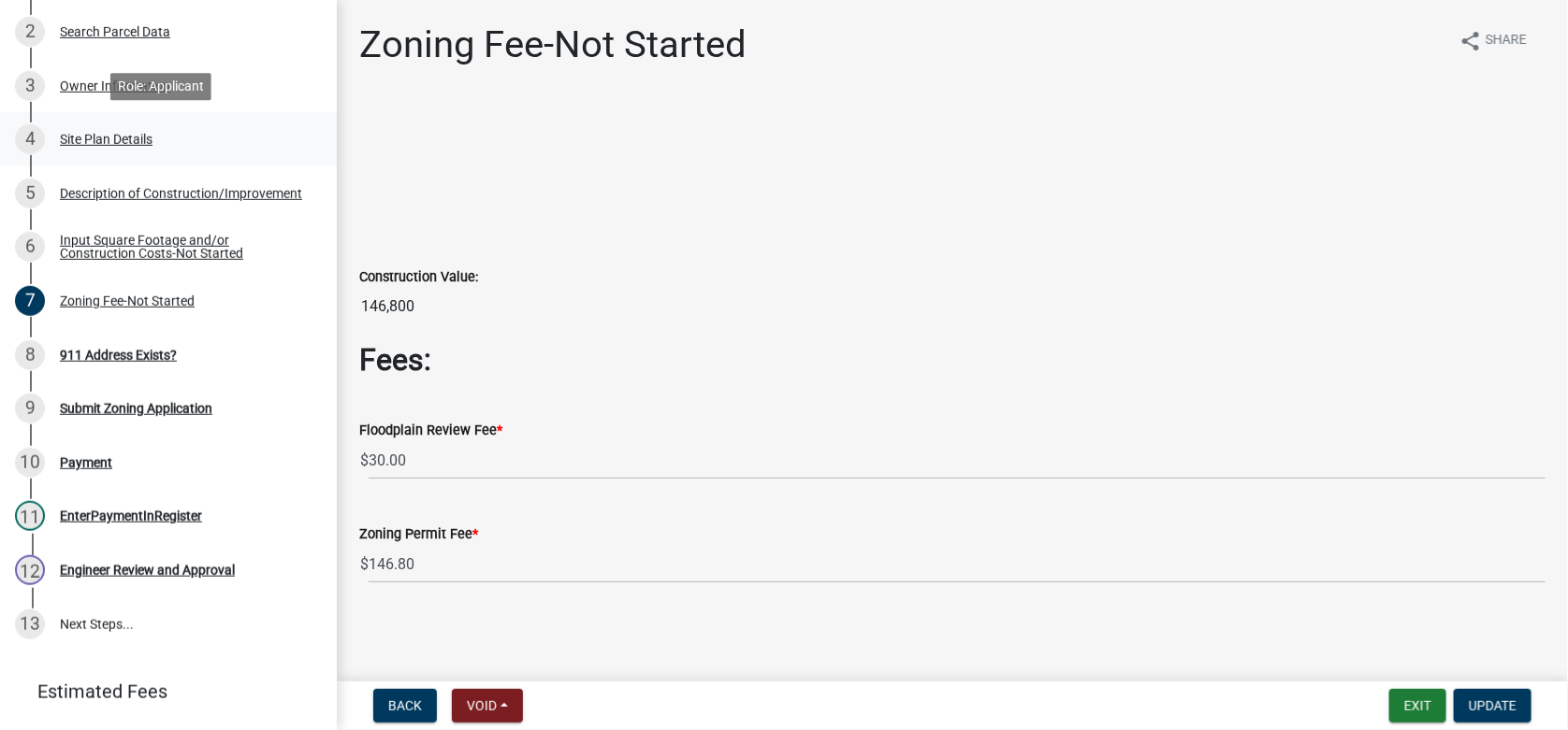
click at [114, 150] on div "4 Site Plan Details" at bounding box center [161, 139] width 292 height 30
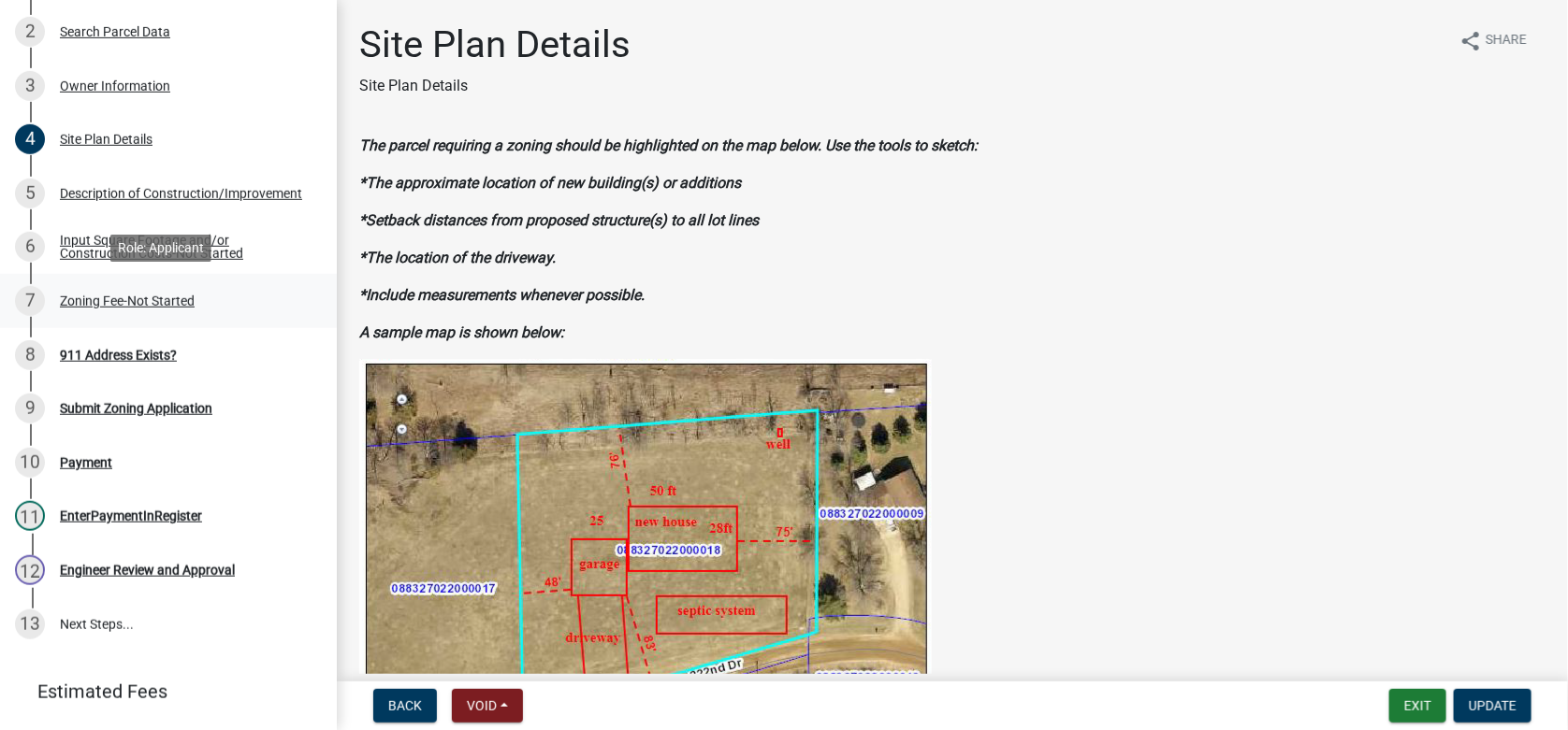
click at [100, 305] on div "Zoning Fee-Not Started" at bounding box center [127, 302] width 135 height 13
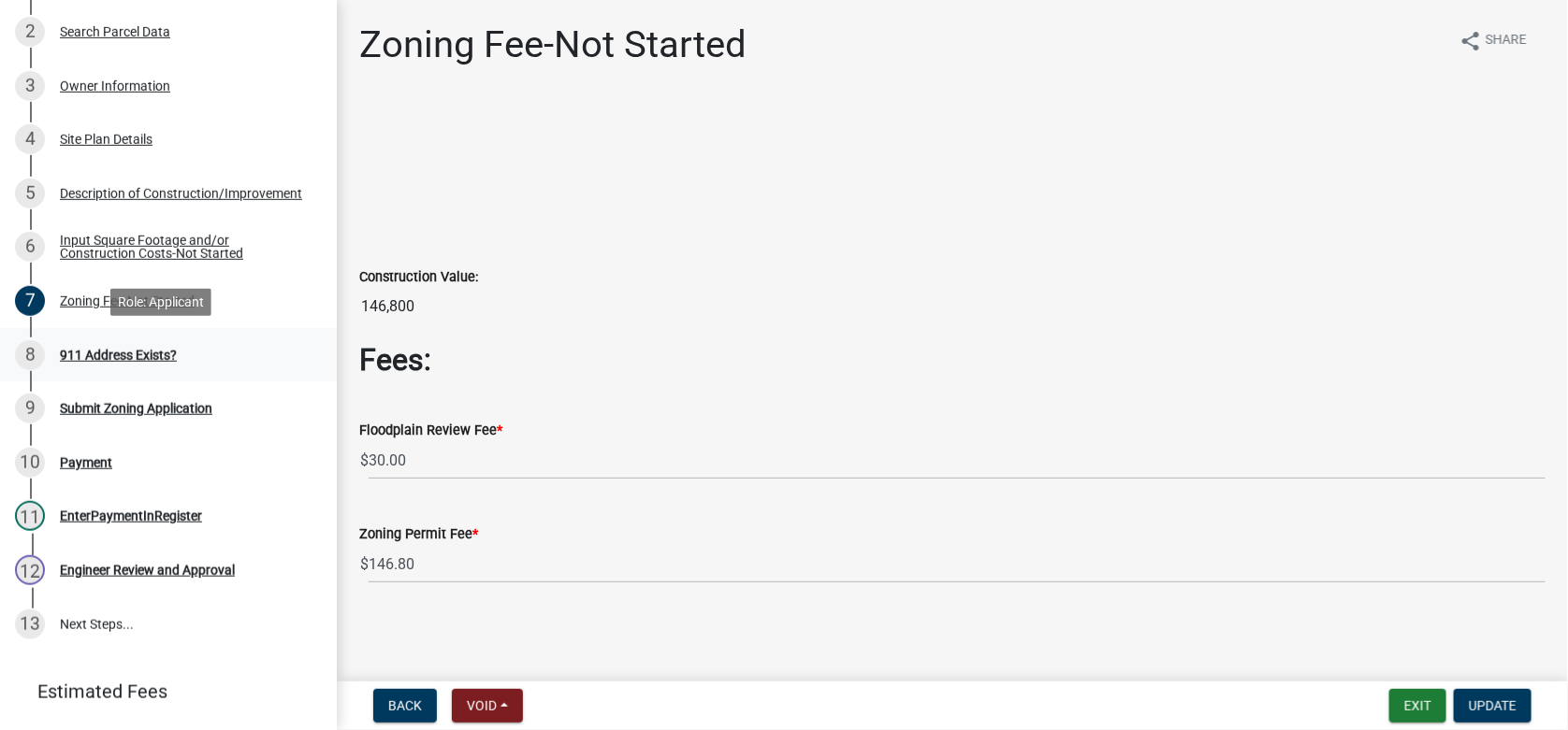
click at [102, 358] on div "911 Address Exists?" at bounding box center [118, 355] width 117 height 13
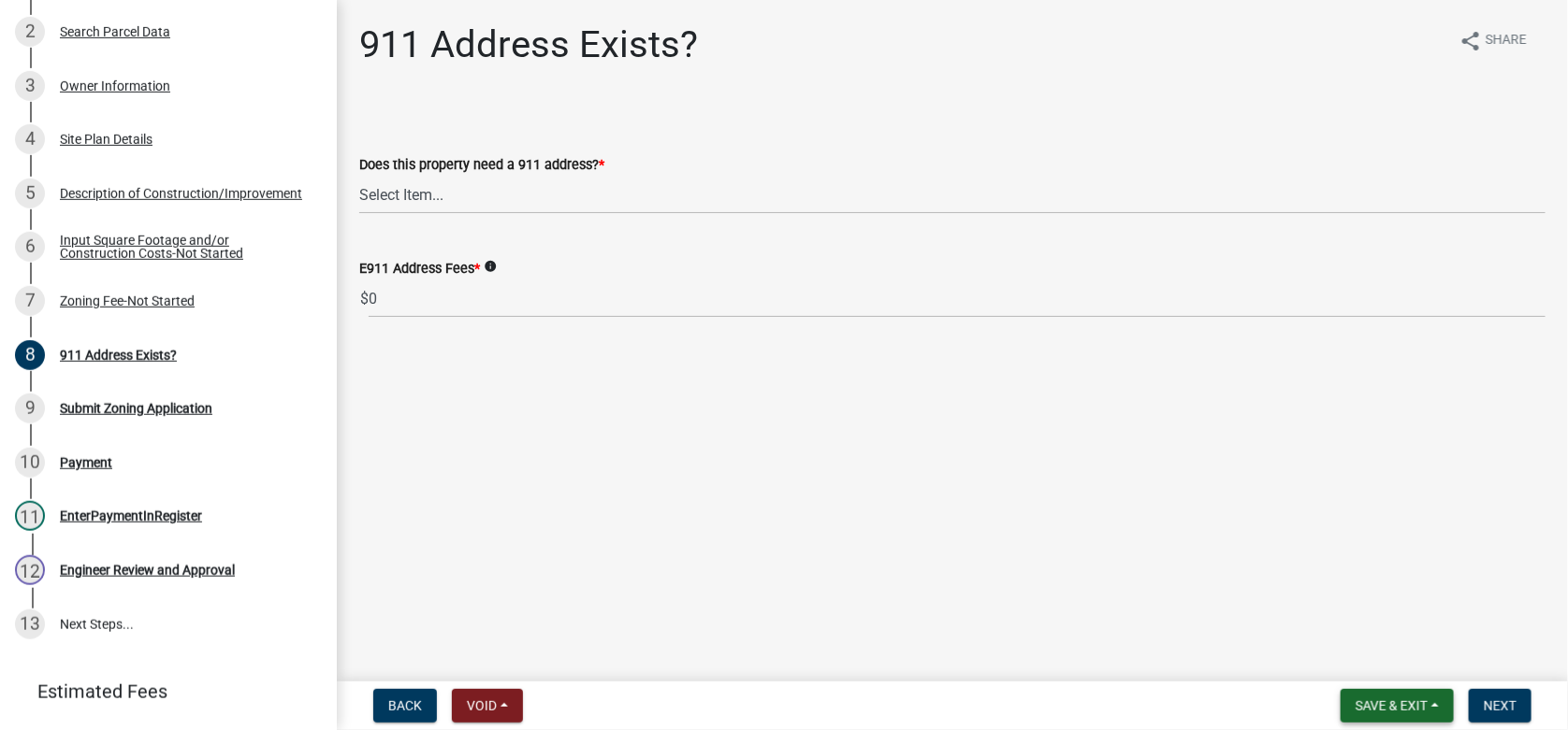
click at [1389, 700] on span "Save & Exit" at bounding box center [1392, 706] width 72 height 15
click at [1365, 662] on button "Save & Exit" at bounding box center [1379, 657] width 150 height 45
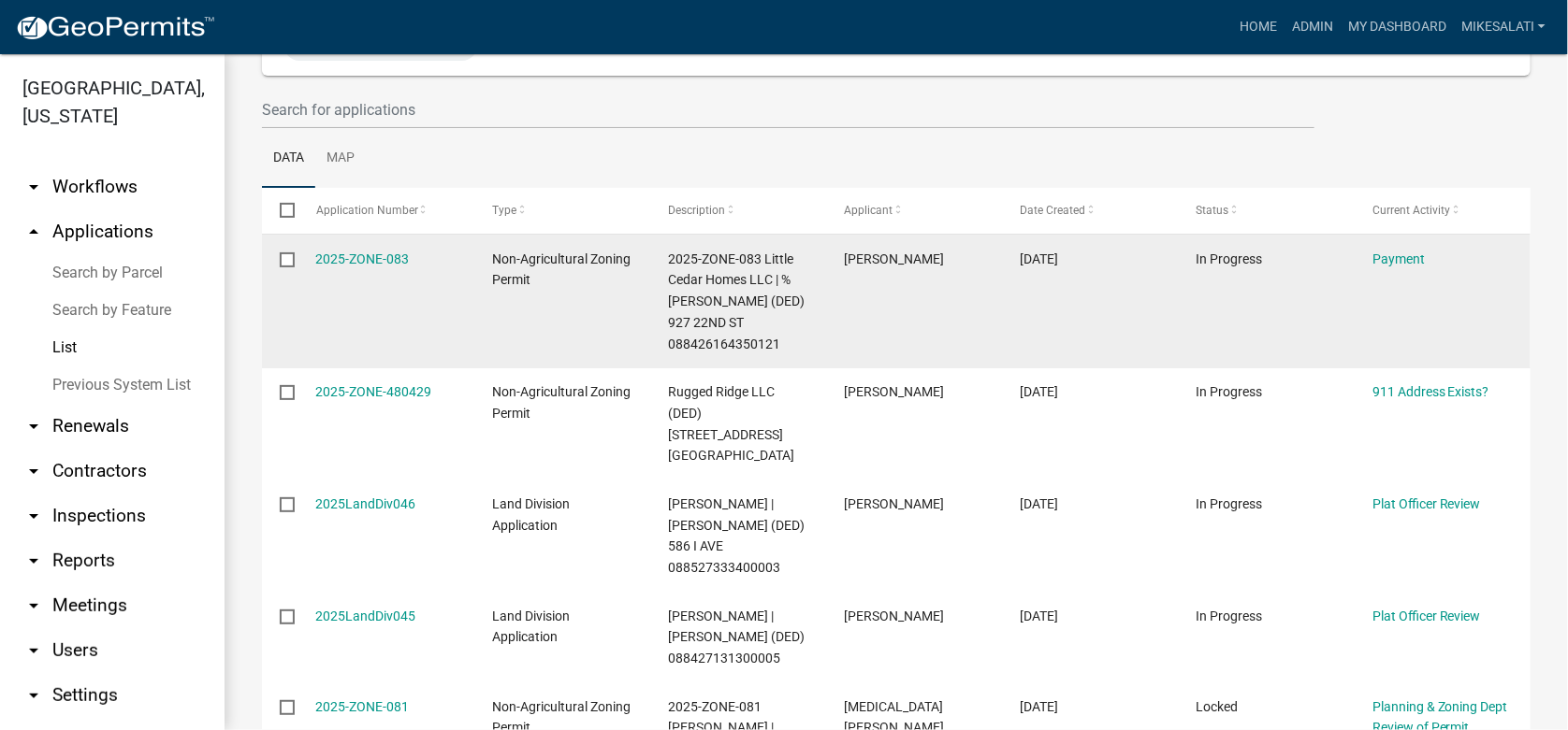
scroll to position [281, 0]
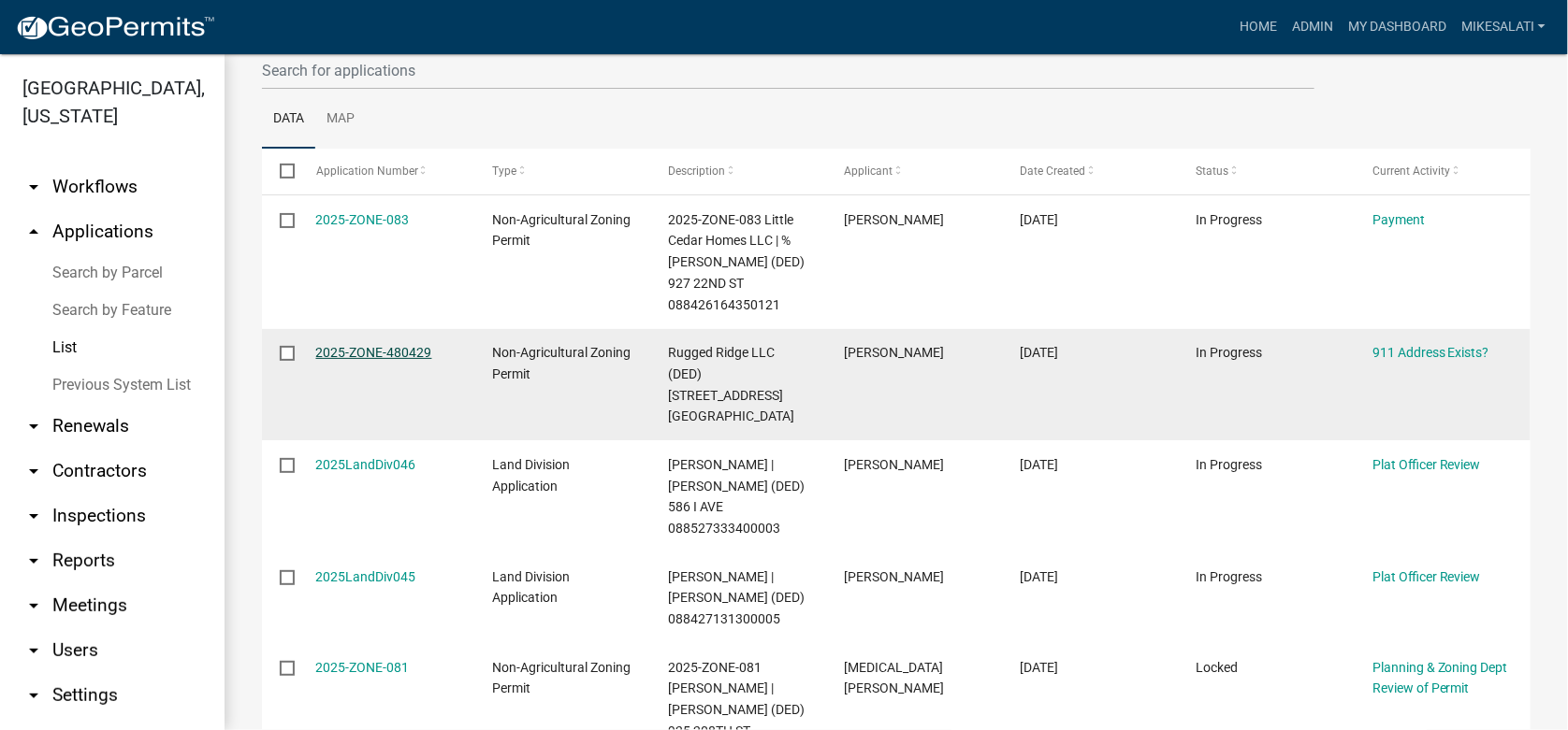
click at [395, 353] on link "2025-ZONE-480429" at bounding box center [374, 353] width 116 height 15
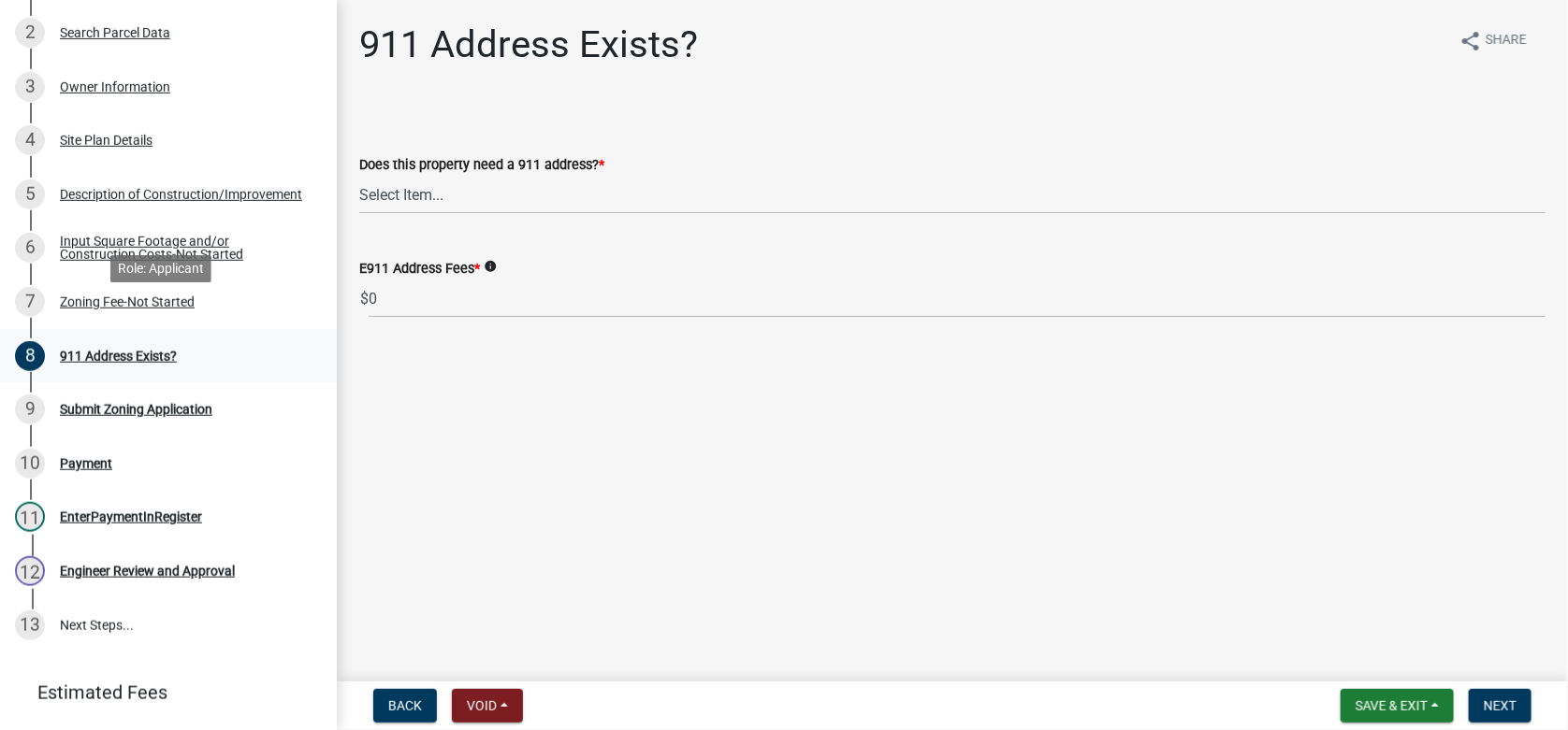
scroll to position [374, 0]
click at [83, 351] on div "911 Address Exists?" at bounding box center [118, 355] width 117 height 13
click at [465, 188] on select "Select Item... Property already has a 911 address Request a new 911 address, si…" at bounding box center [953, 195] width 1187 height 38
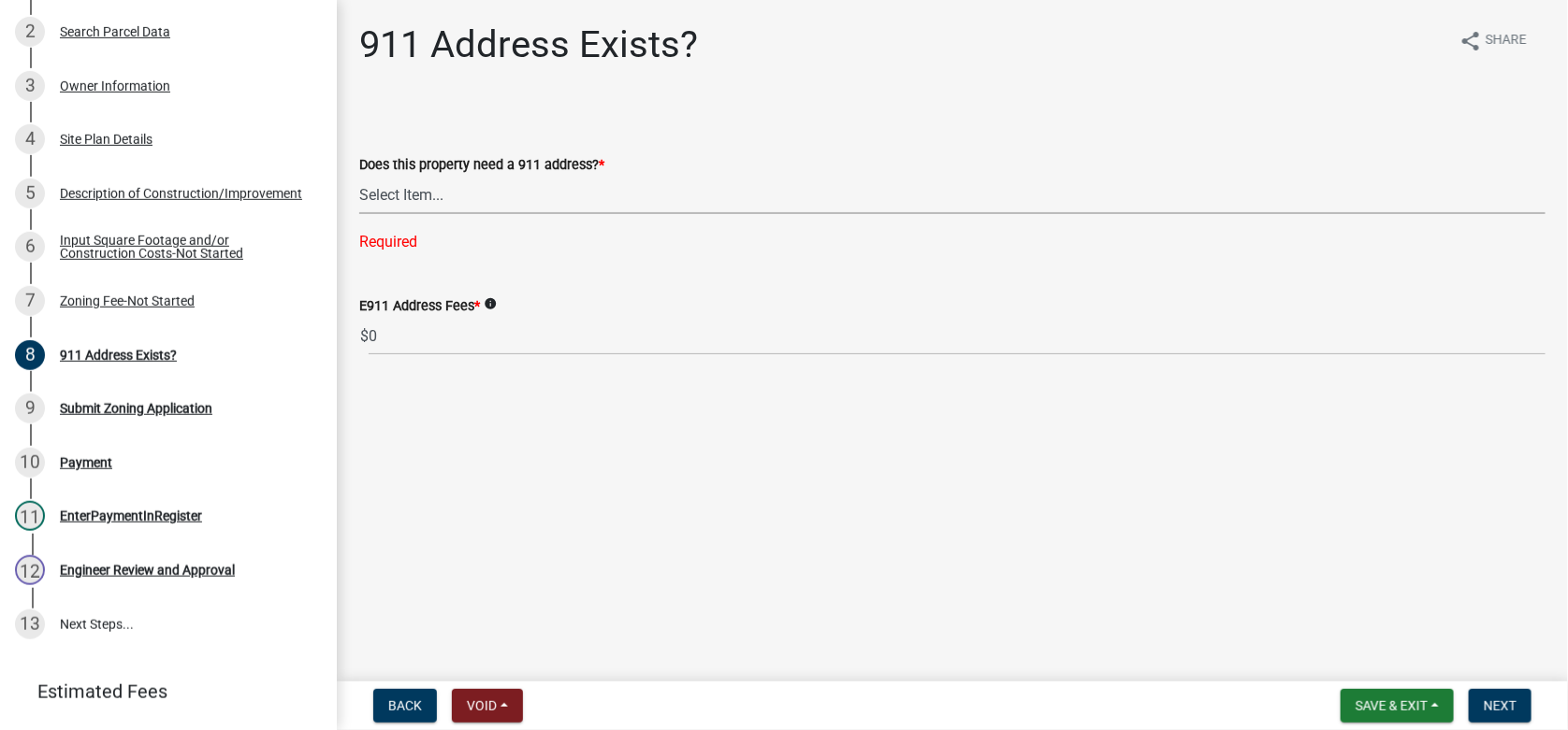
click at [415, 192] on select "Select Item... Property already has a 911 address Request a new 911 address, si…" at bounding box center [953, 195] width 1187 height 38
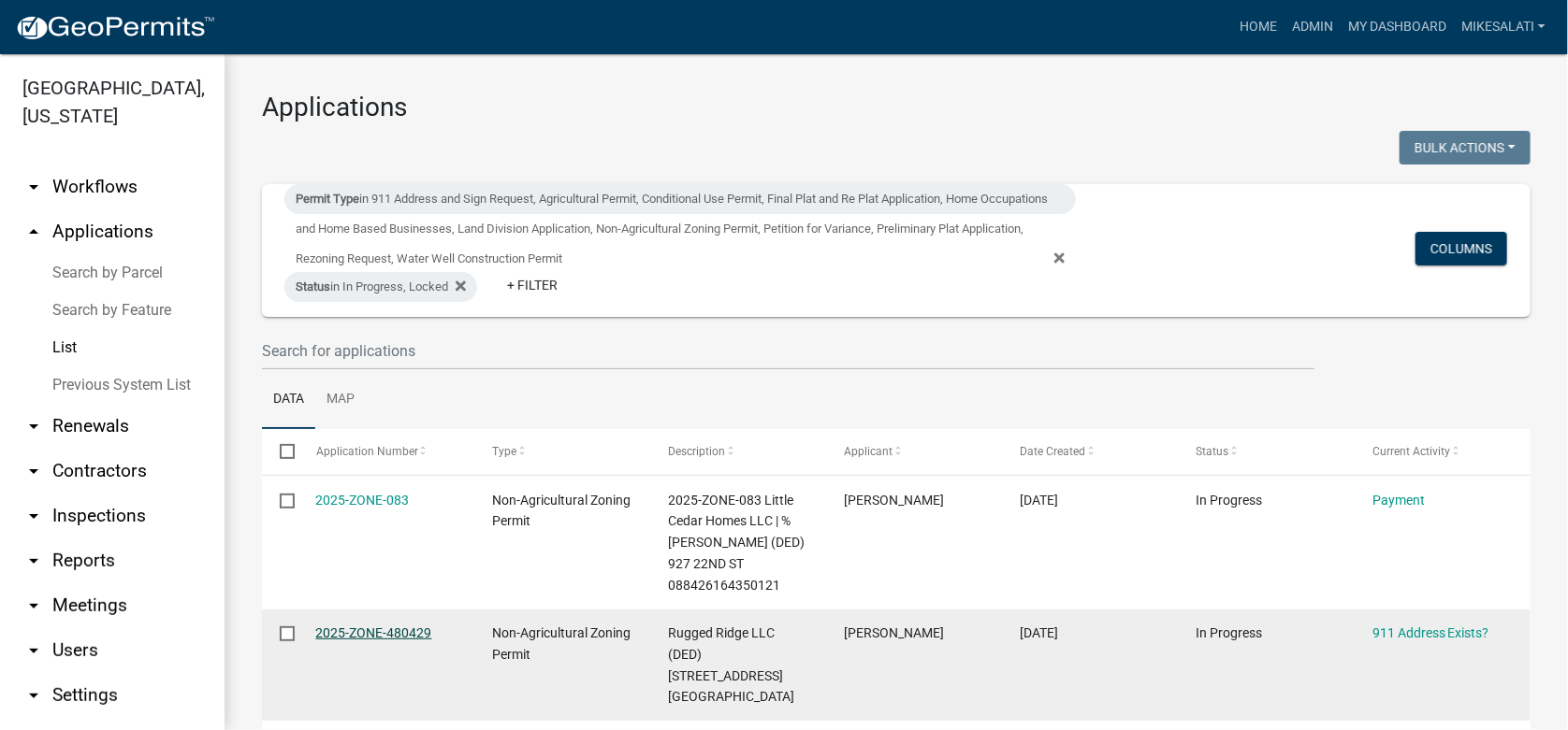
click at [374, 628] on link "2025-ZONE-480429" at bounding box center [374, 633] width 116 height 15
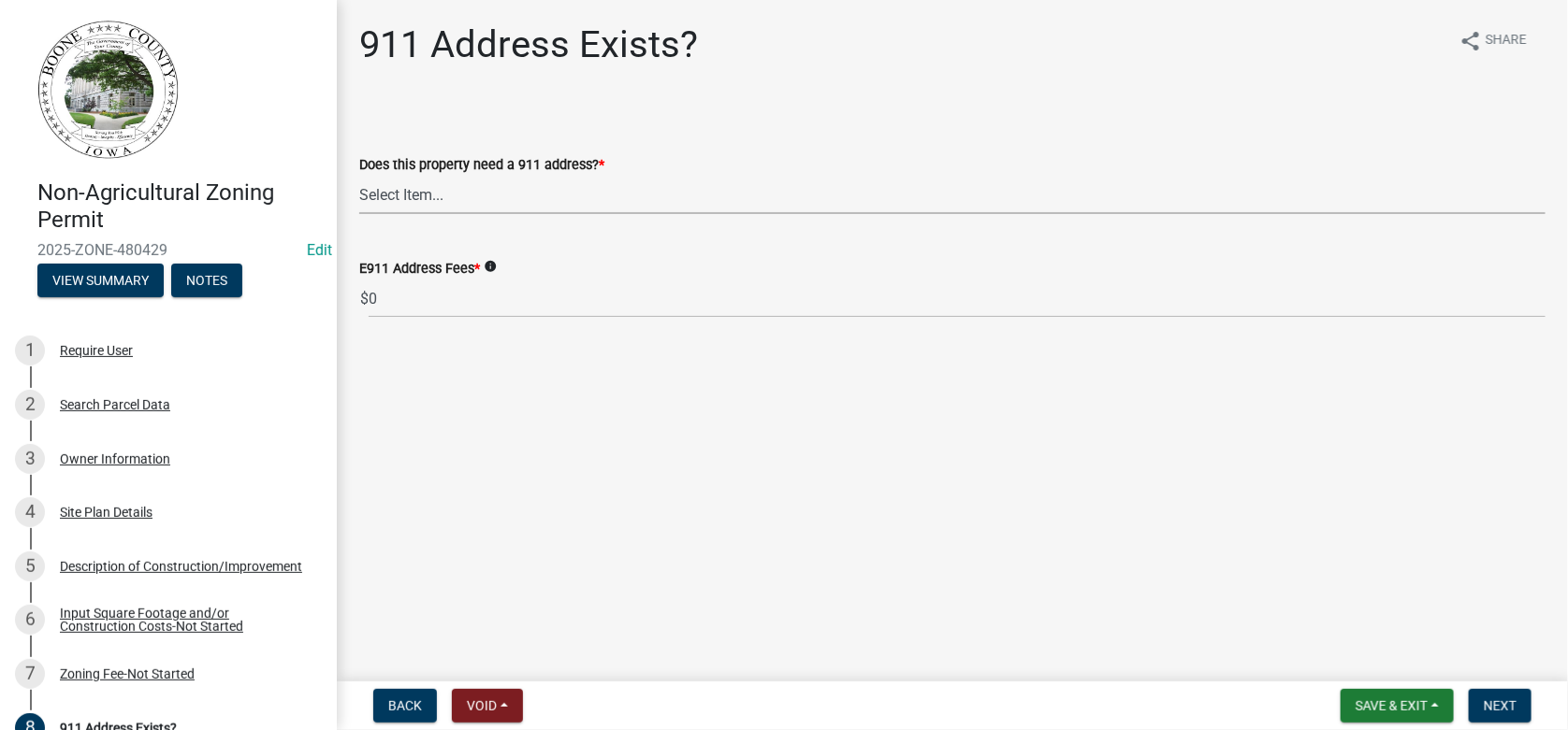
click at [416, 192] on select "Select Item... Property already has a 911 address Request a new 911 address, si…" at bounding box center [953, 195] width 1187 height 38
click at [1430, 703] on button "Save & Exit" at bounding box center [1397, 705] width 113 height 34
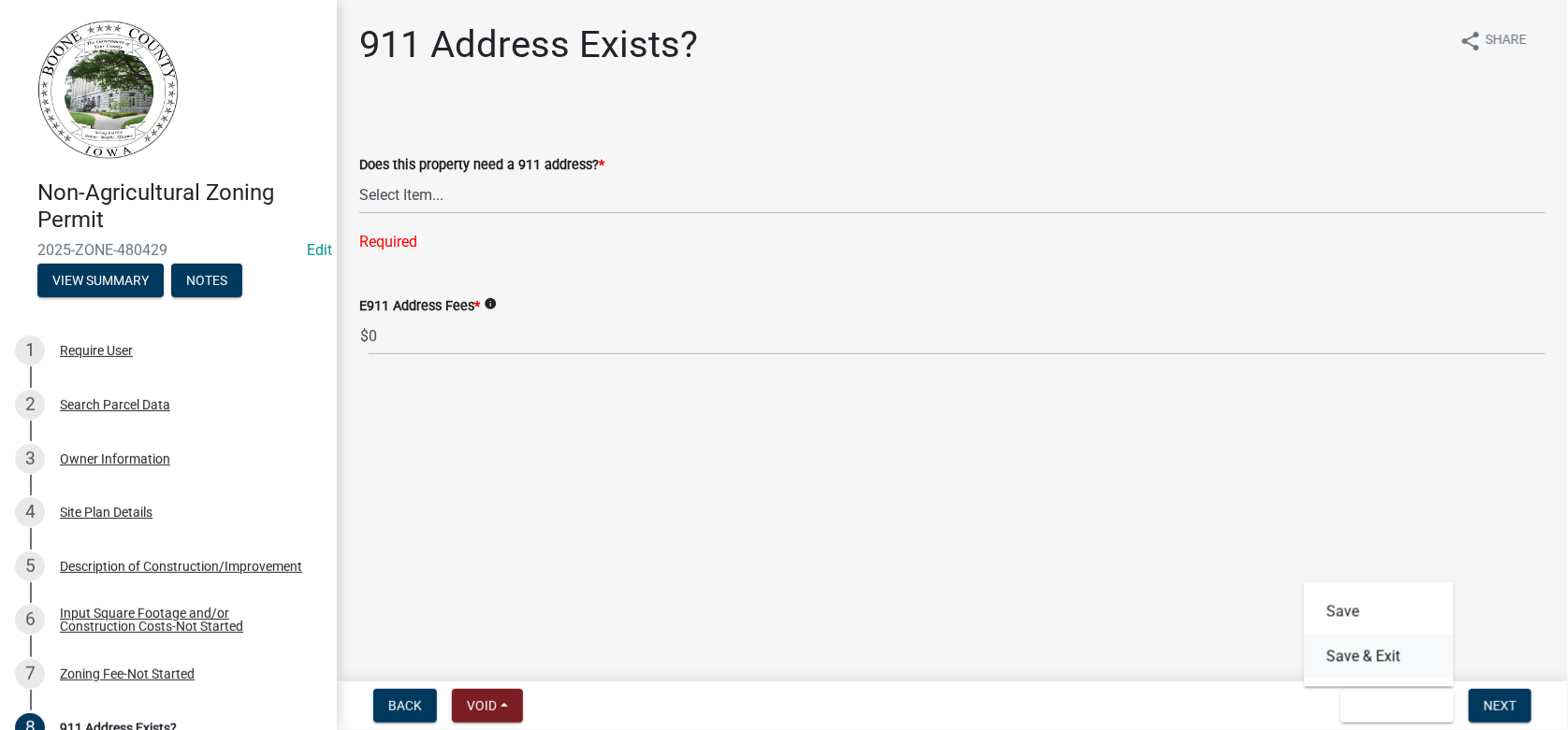
click at [1380, 657] on button "Save & Exit" at bounding box center [1379, 657] width 150 height 45
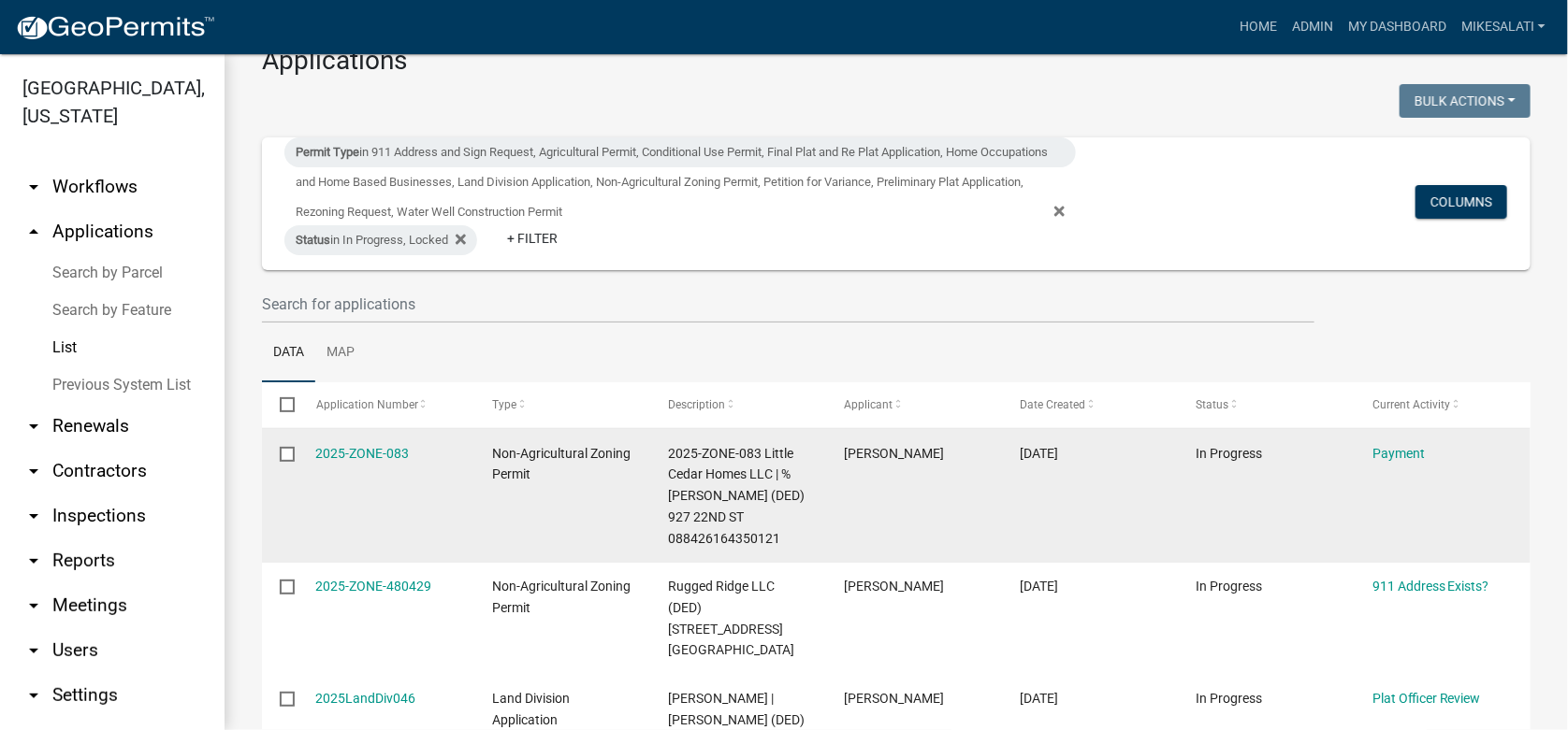
scroll to position [94, 0]
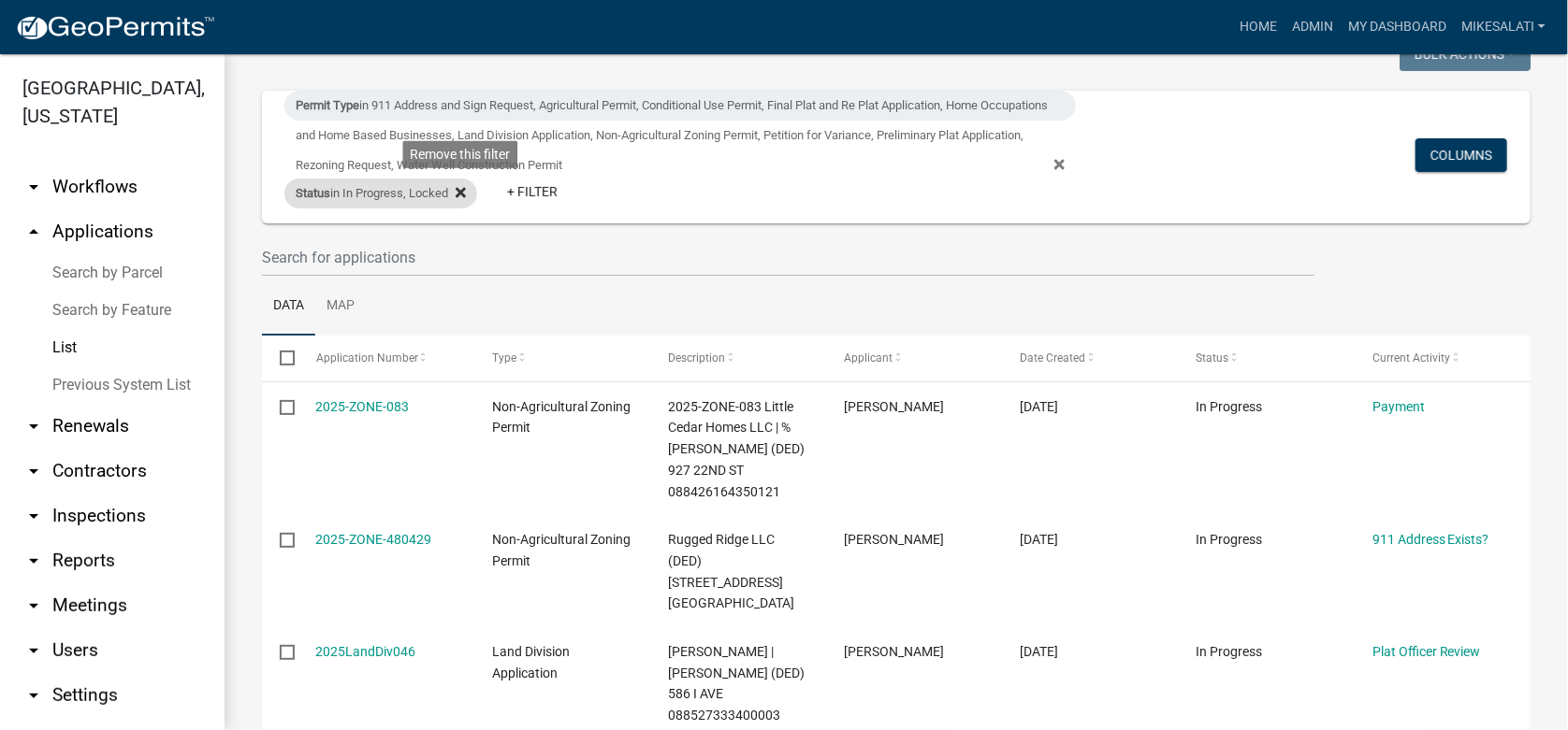
click at [461, 193] on icon at bounding box center [460, 193] width 11 height 15
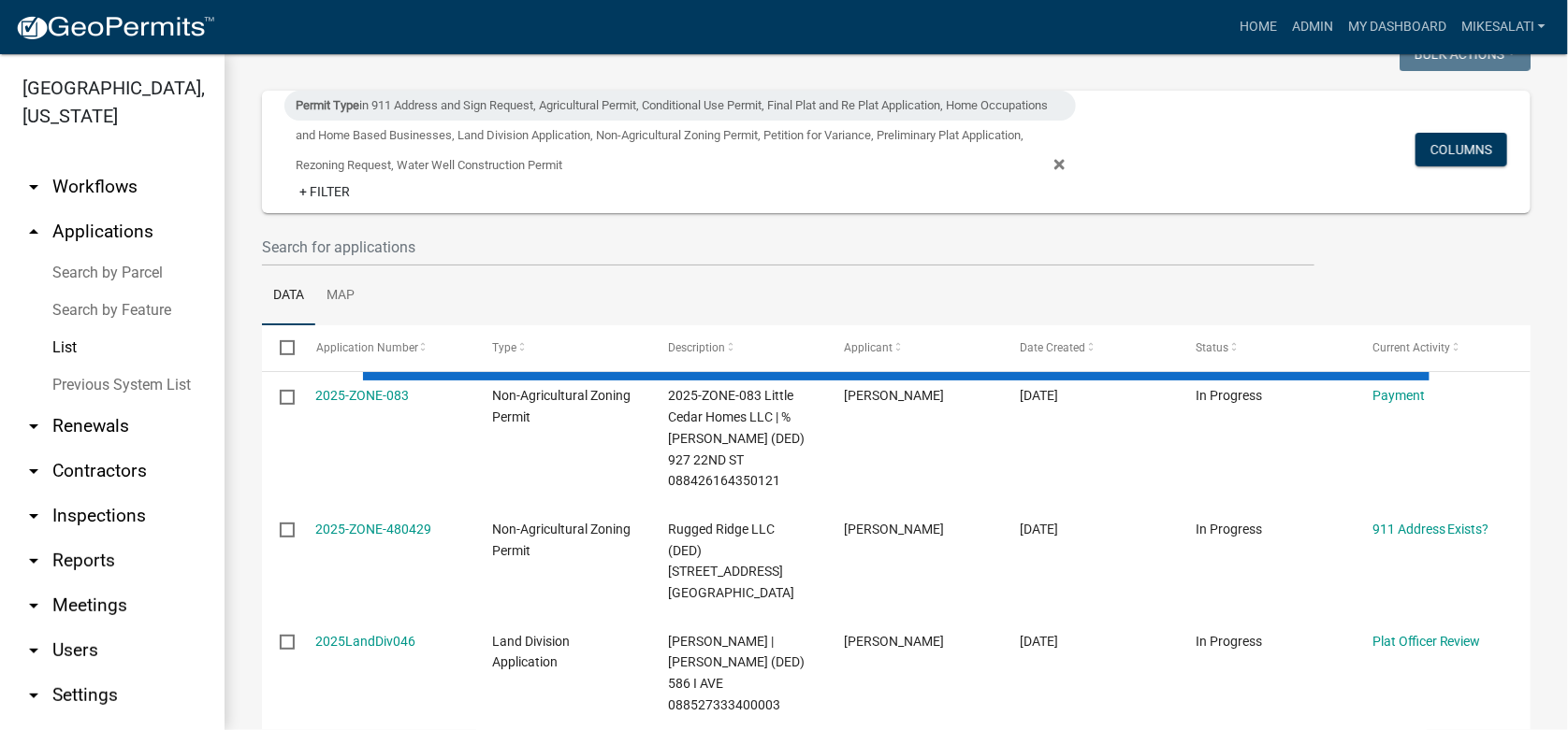
select select "1: 25"
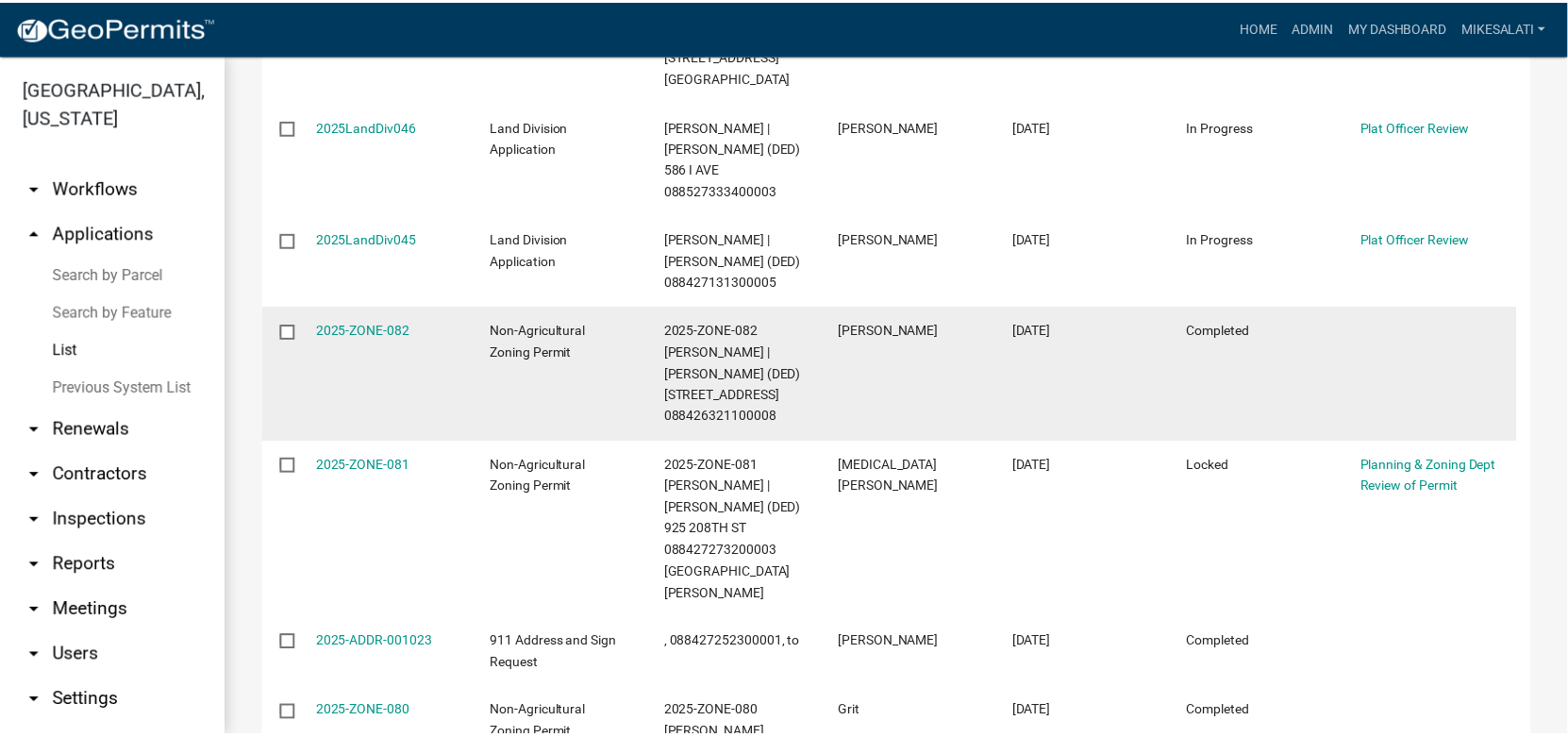
scroll to position [660, 0]
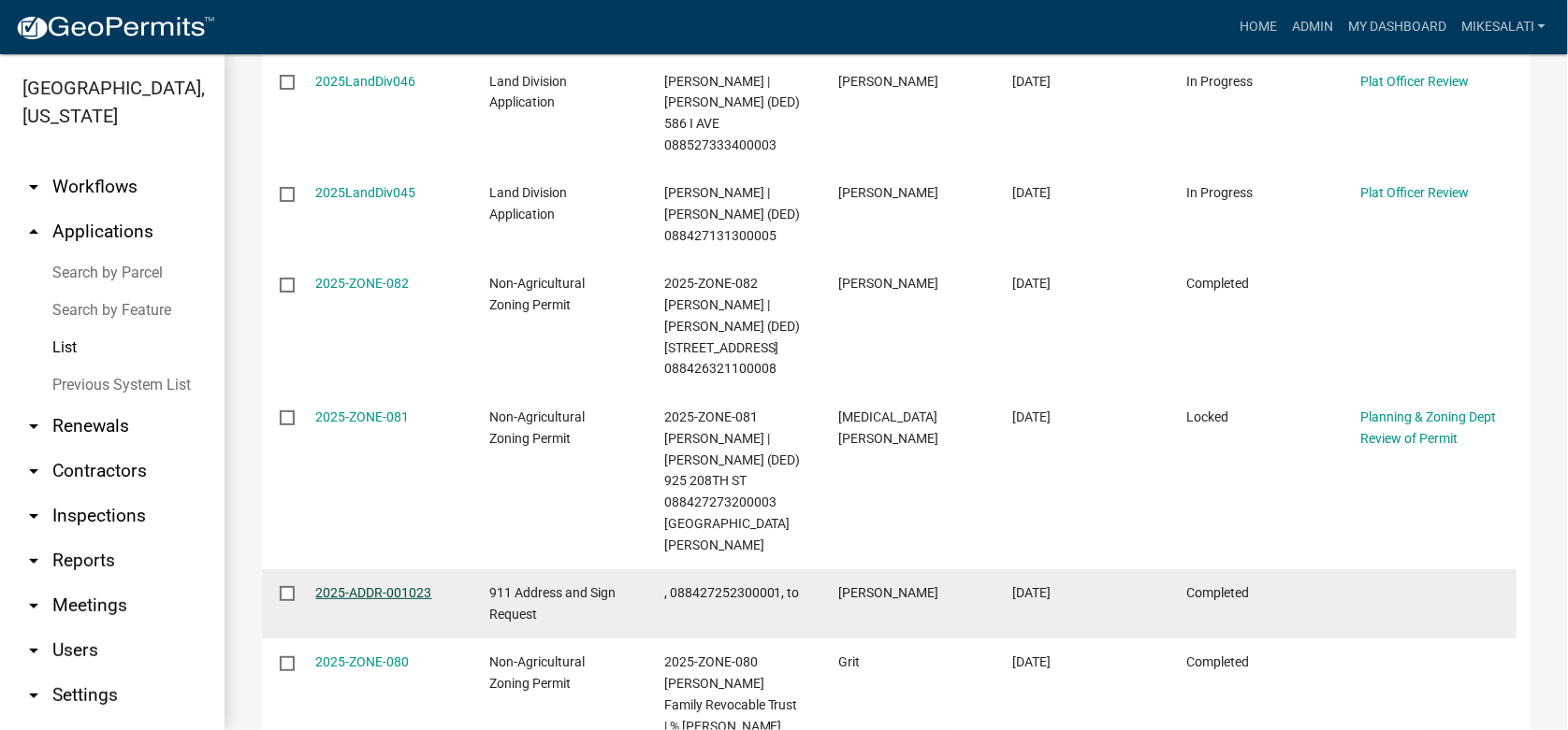
click at [365, 585] on link "2025-ADDR-001023" at bounding box center [374, 593] width 116 height 15
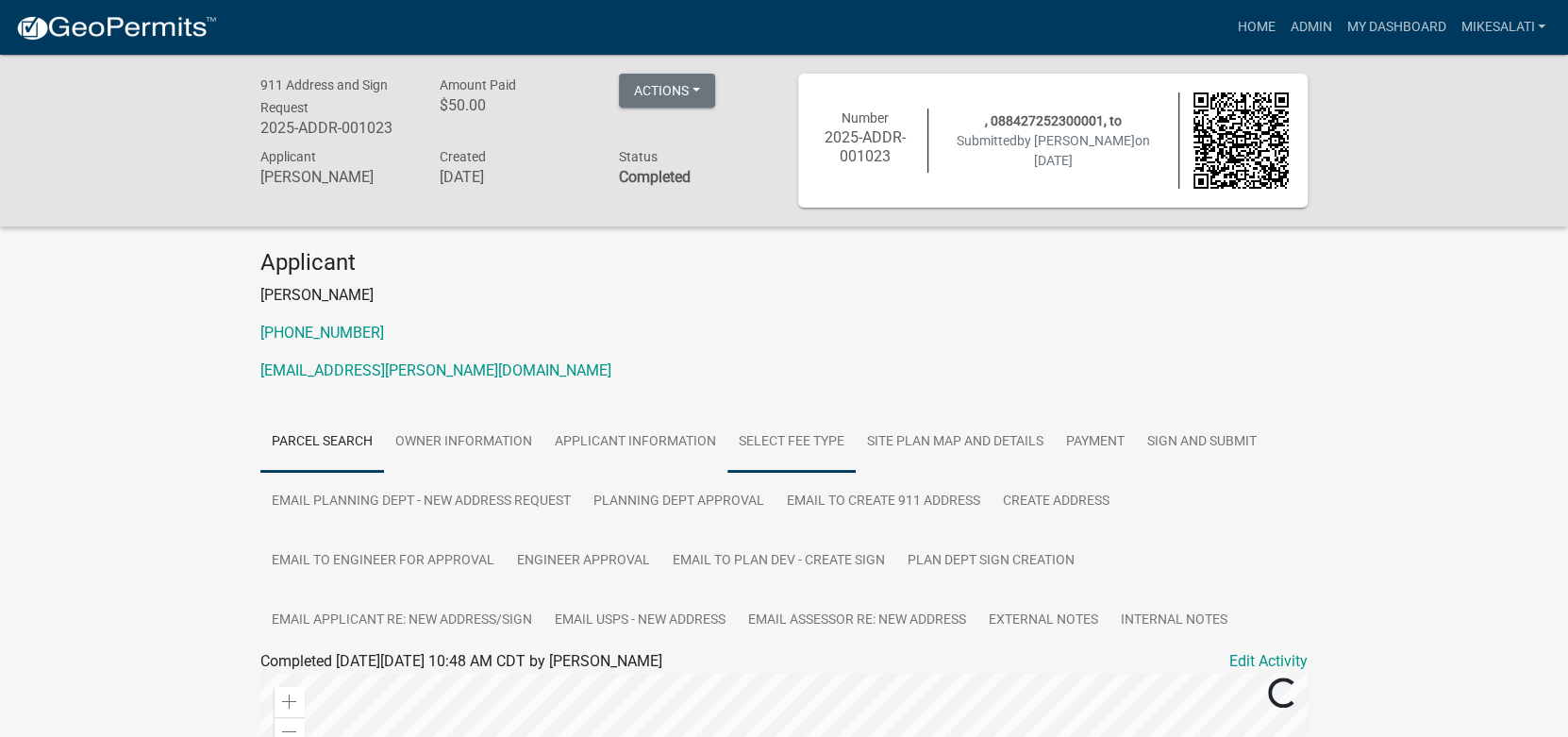
click at [790, 438] on link "Select Fee Type" at bounding box center [792, 443] width 129 height 60
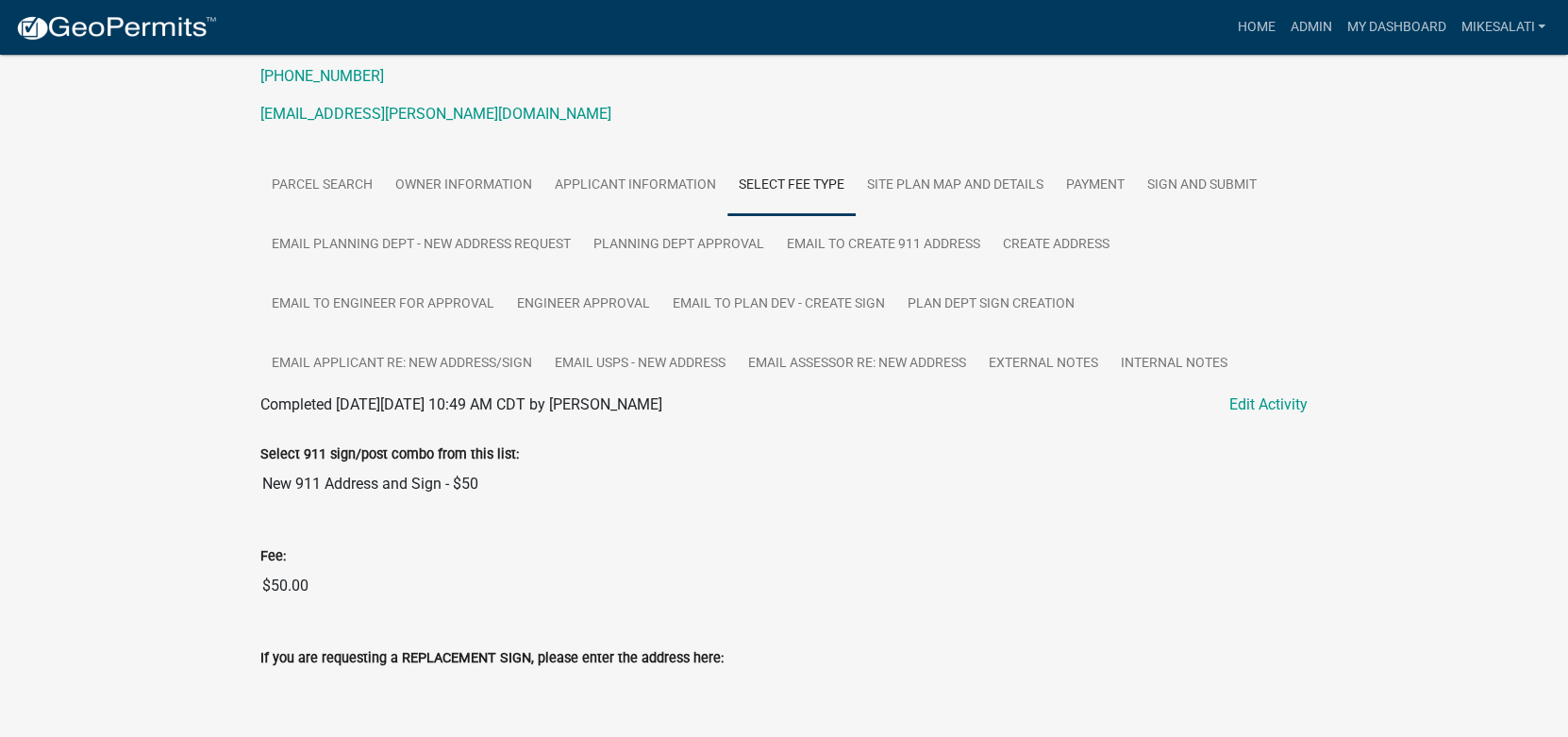
scroll to position [222, 0]
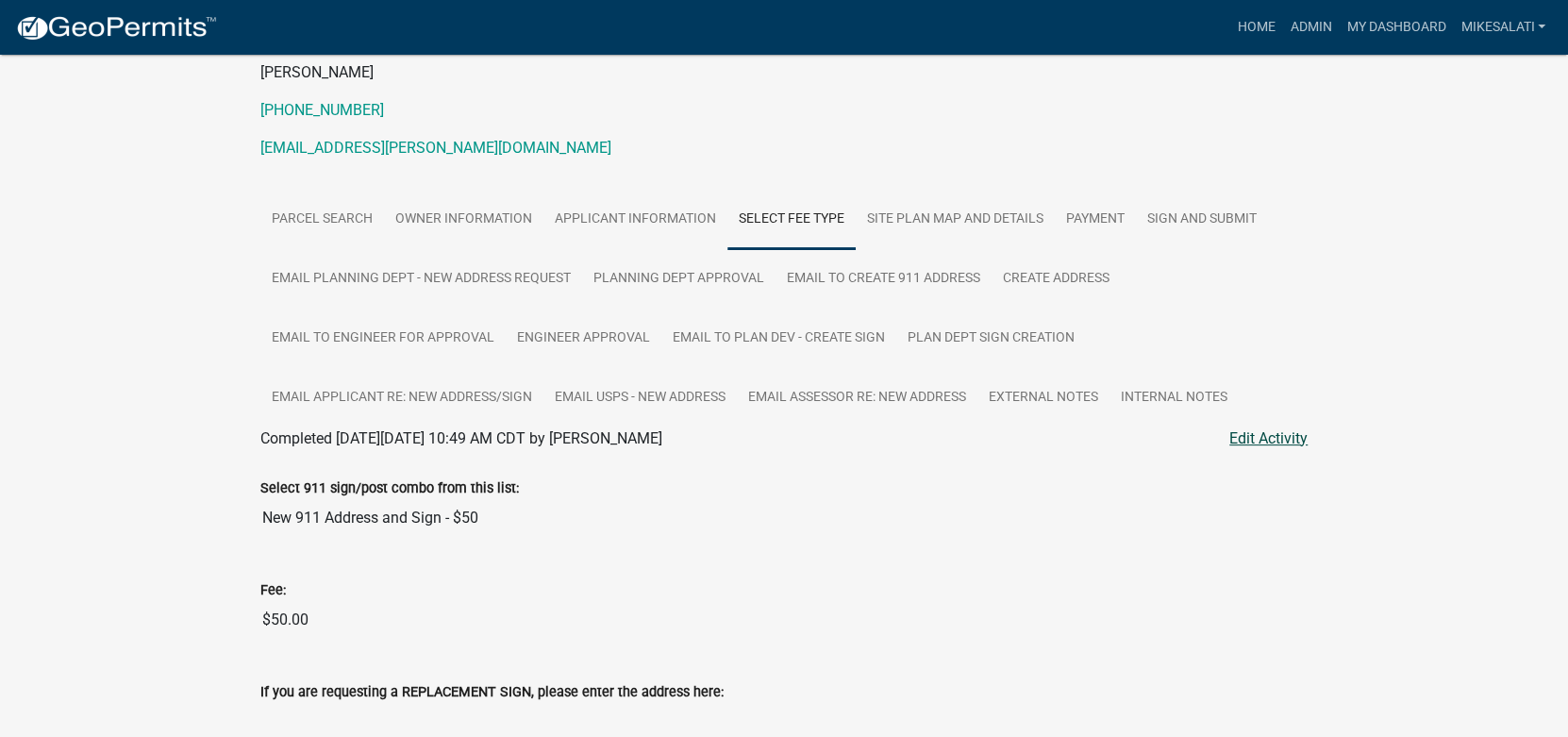
click at [1285, 434] on link "Edit Activity" at bounding box center [1268, 438] width 78 height 22
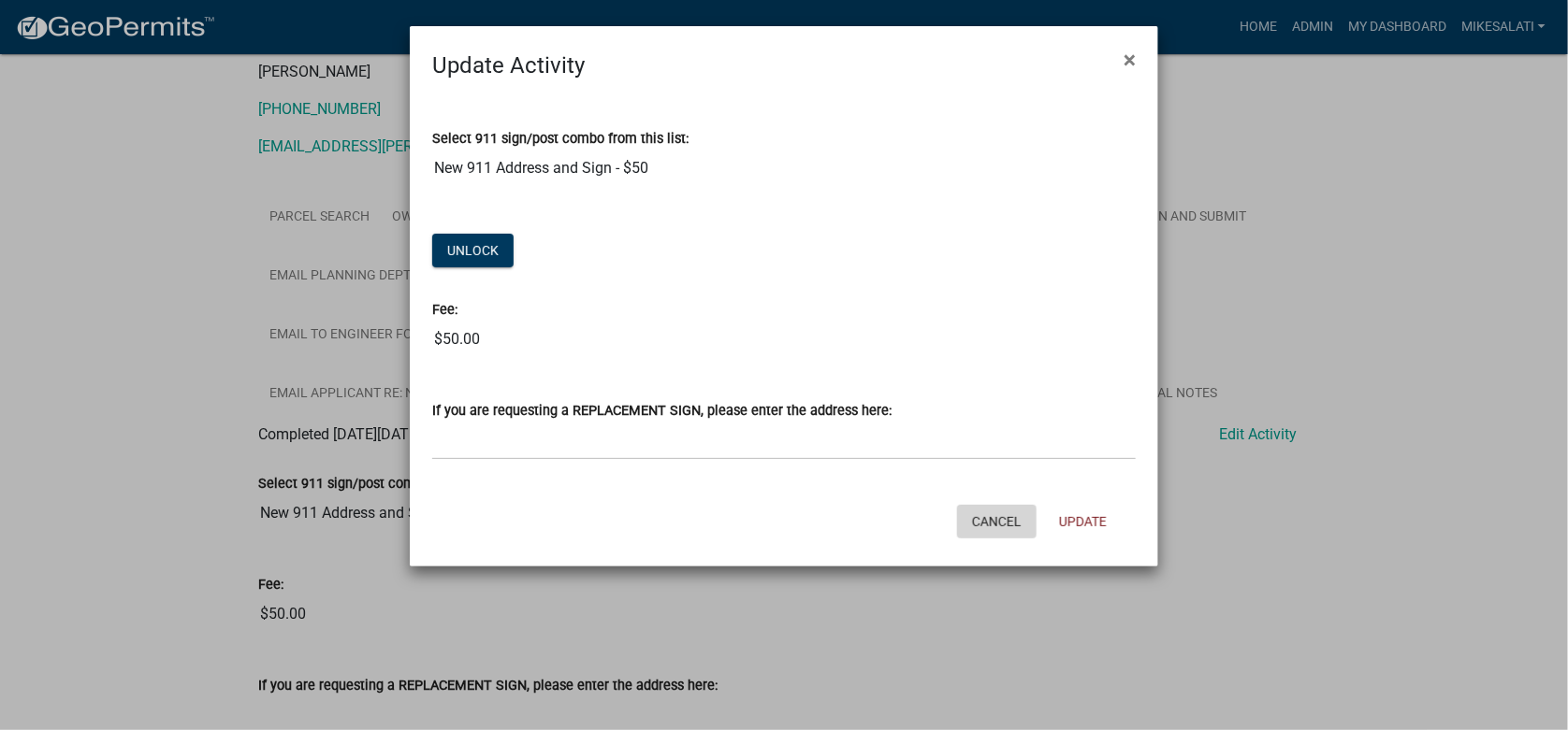
click at [988, 515] on button "Cancel" at bounding box center [997, 521] width 80 height 34
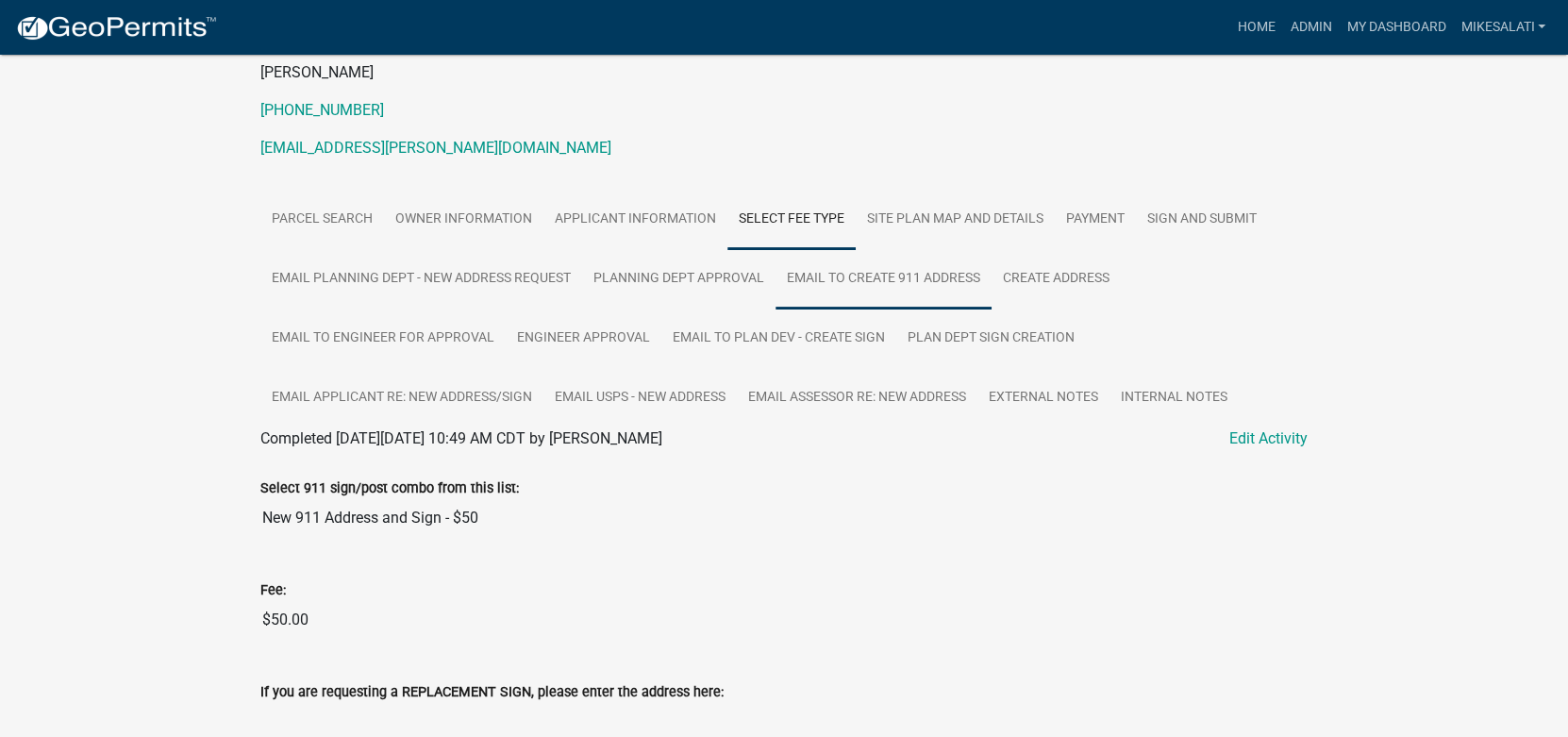
scroll to position [0, 0]
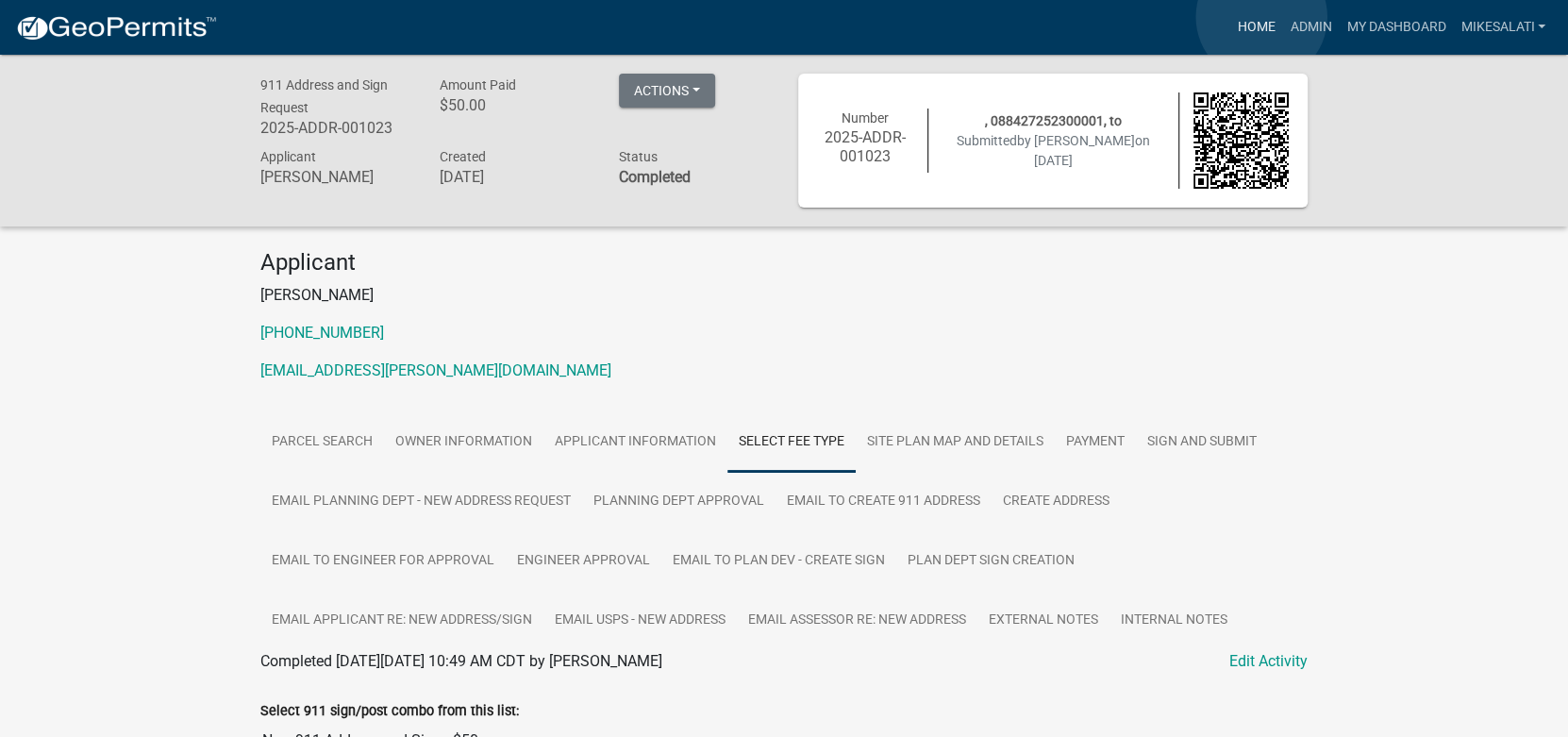
click at [1262, 17] on link "Home" at bounding box center [1256, 27] width 53 height 36
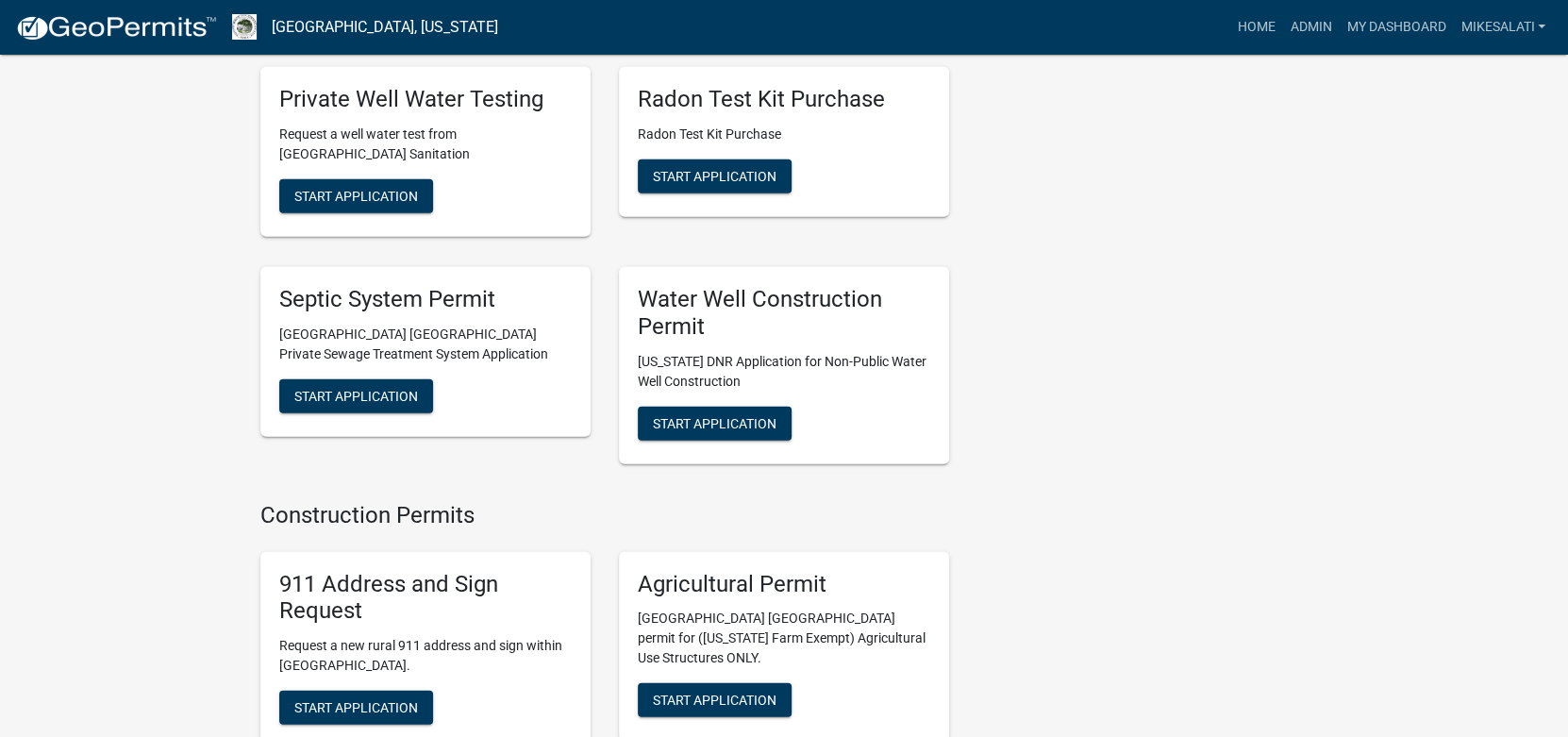
scroll to position [3210, 0]
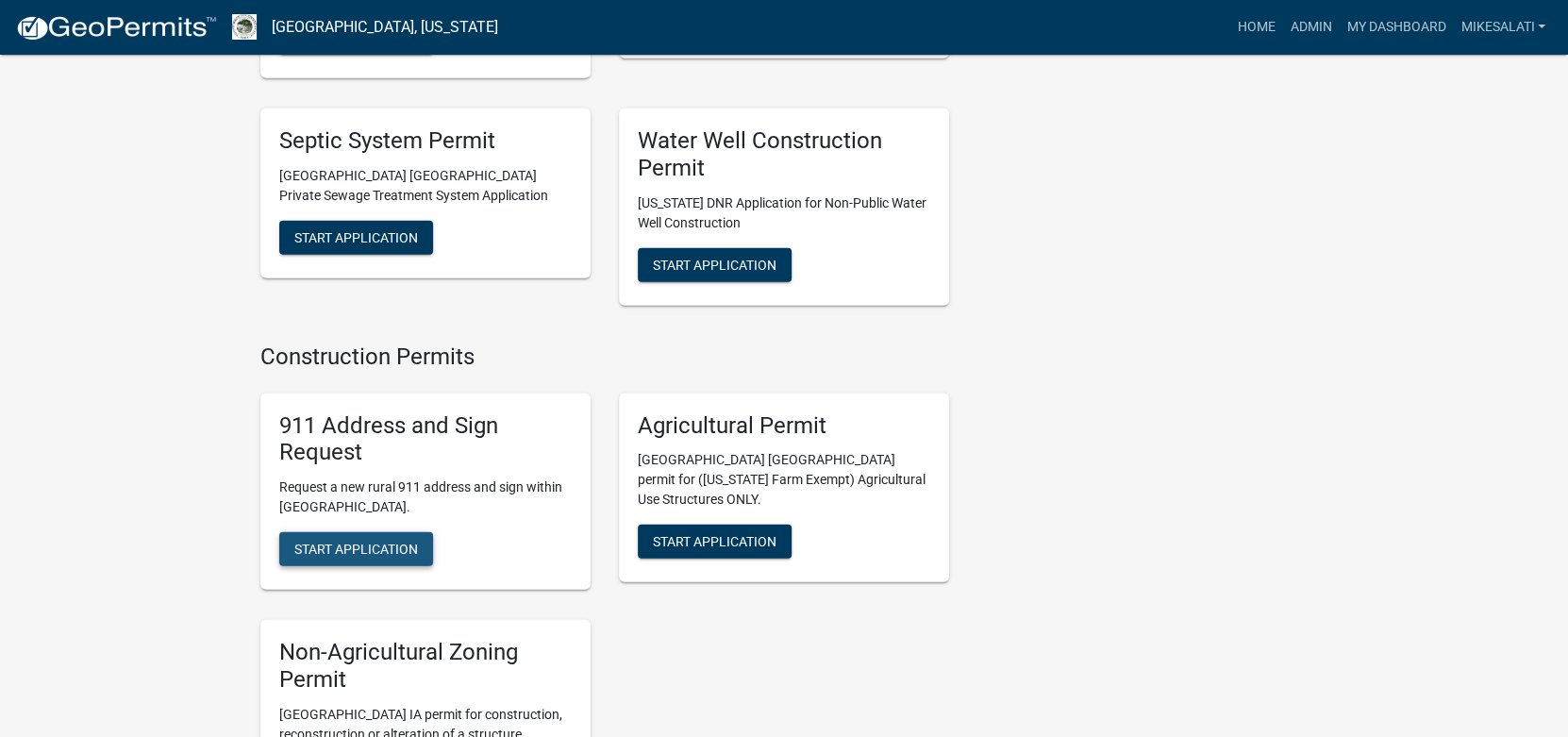
click at [349, 542] on span "Start Application" at bounding box center [357, 549] width 124 height 15
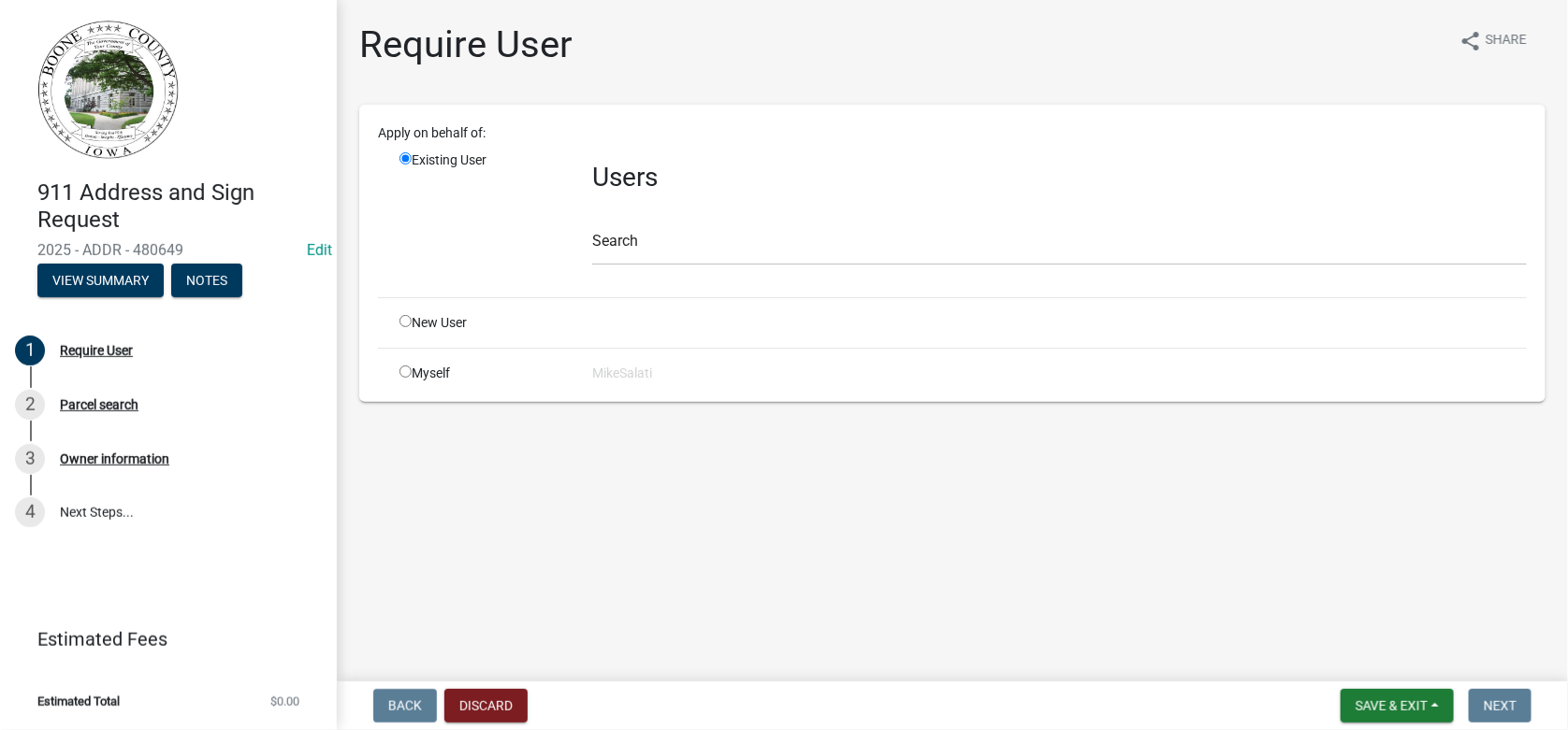
drag, startPoint x: 403, startPoint y: 371, endPoint x: 620, endPoint y: 408, distance: 220.1
click at [404, 371] on input "radio" at bounding box center [405, 372] width 12 height 12
radio input "true"
radio input "false"
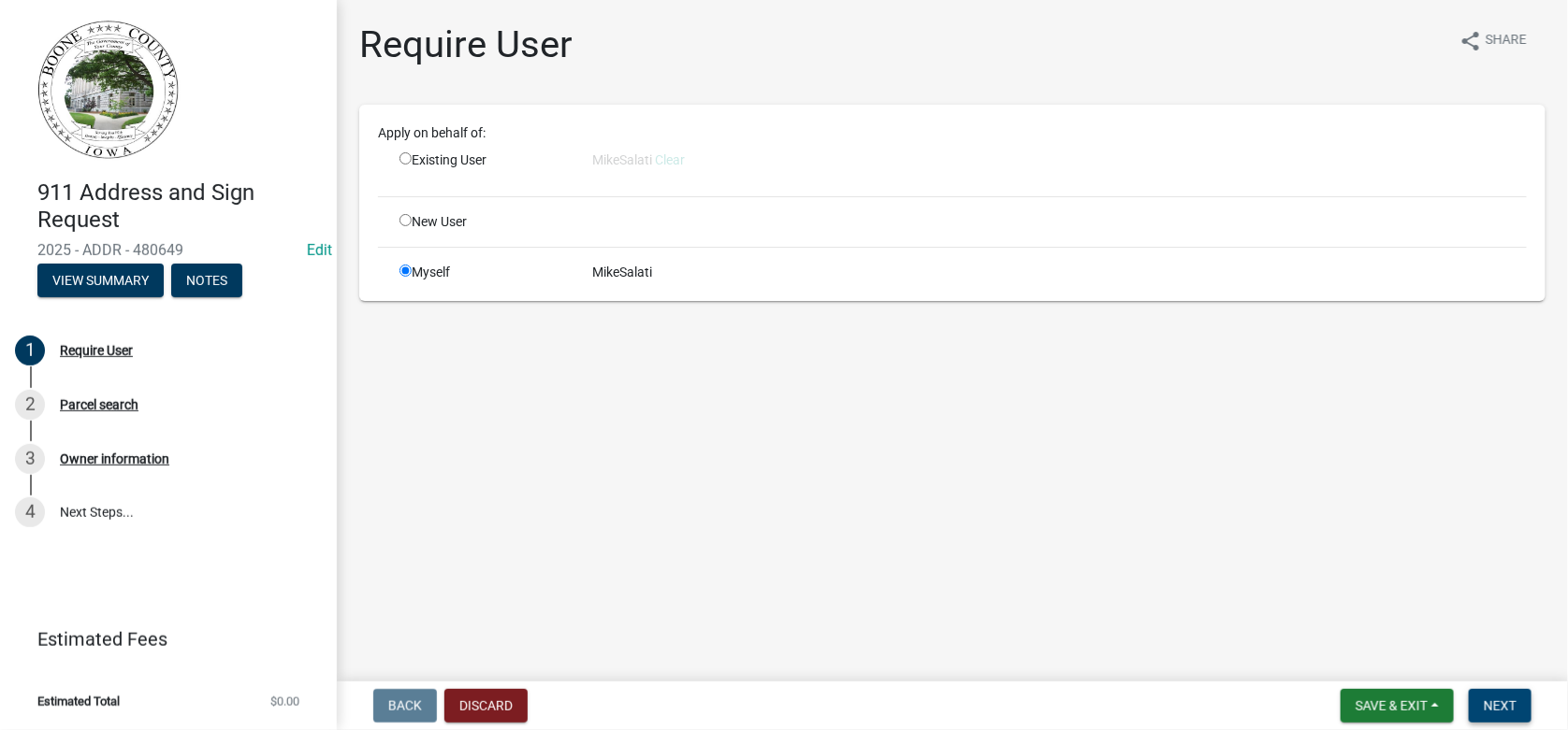
click at [1510, 711] on span "Next" at bounding box center [1500, 706] width 33 height 15
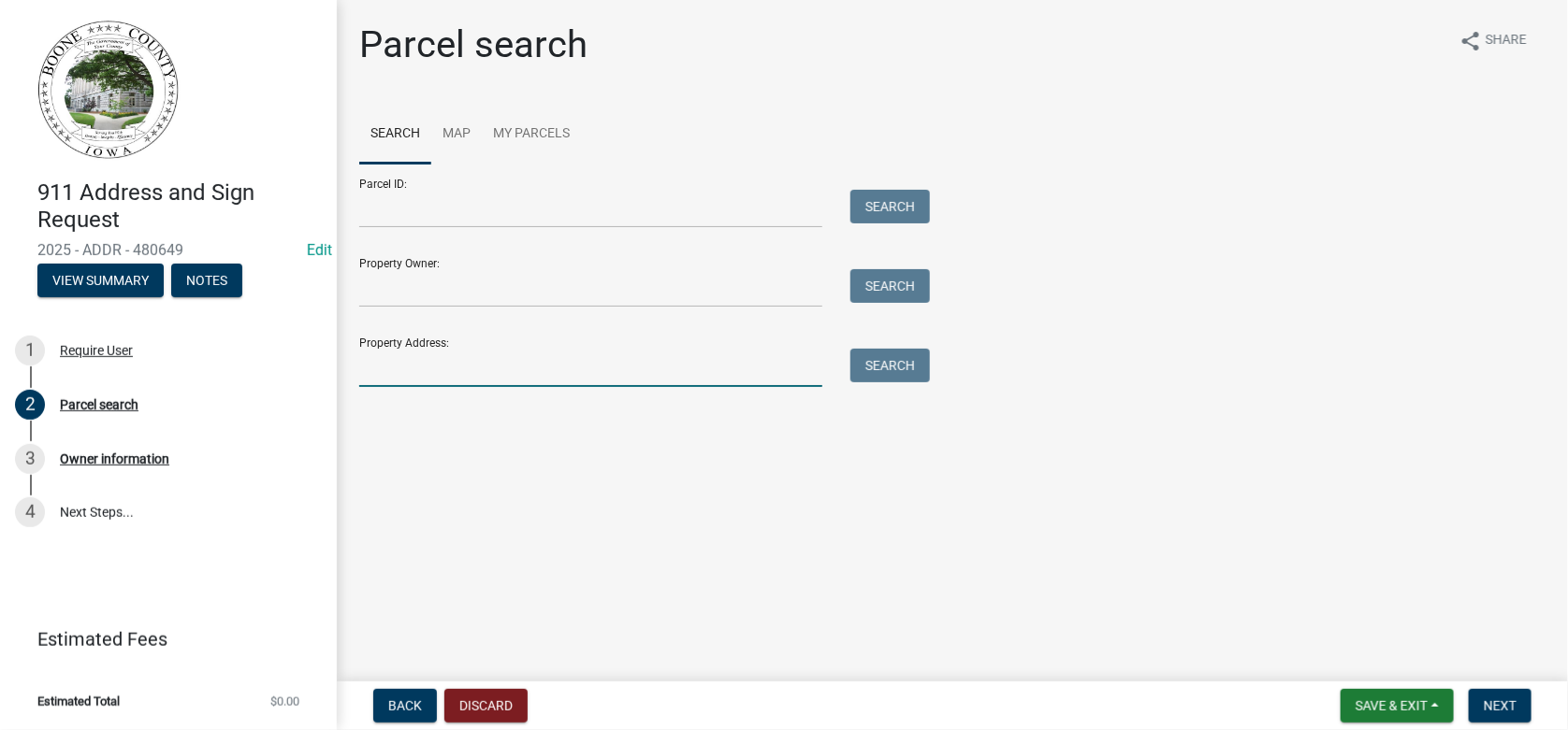
click at [474, 362] on input "Property Address:" at bounding box center [590, 368] width 463 height 38
click at [902, 349] on button "Search" at bounding box center [889, 365] width 80 height 34
click at [408, 368] on input "120 sw7th" at bounding box center [590, 368] width 463 height 38
type input "120 sw 7th"
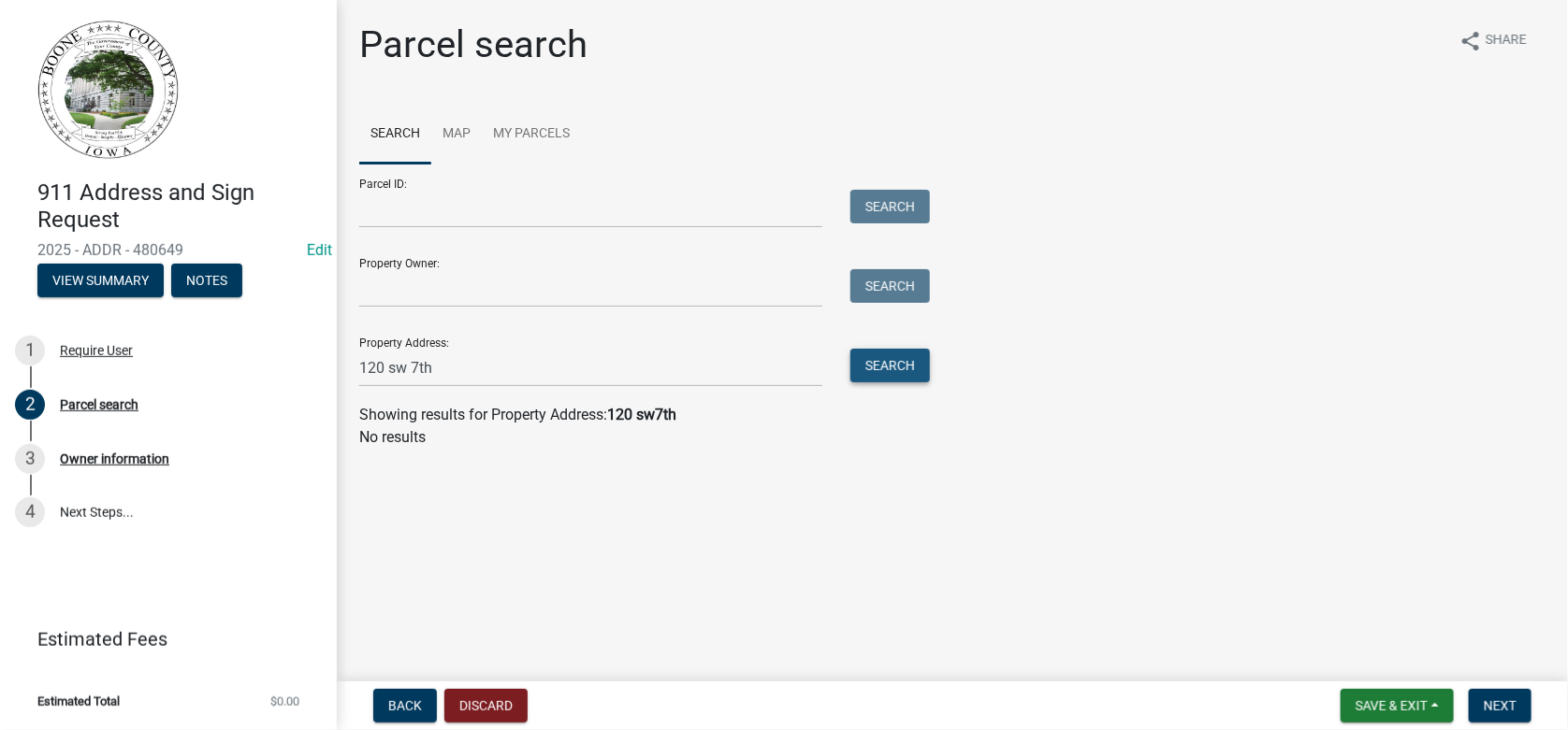
click at [907, 360] on button "Search" at bounding box center [889, 365] width 80 height 34
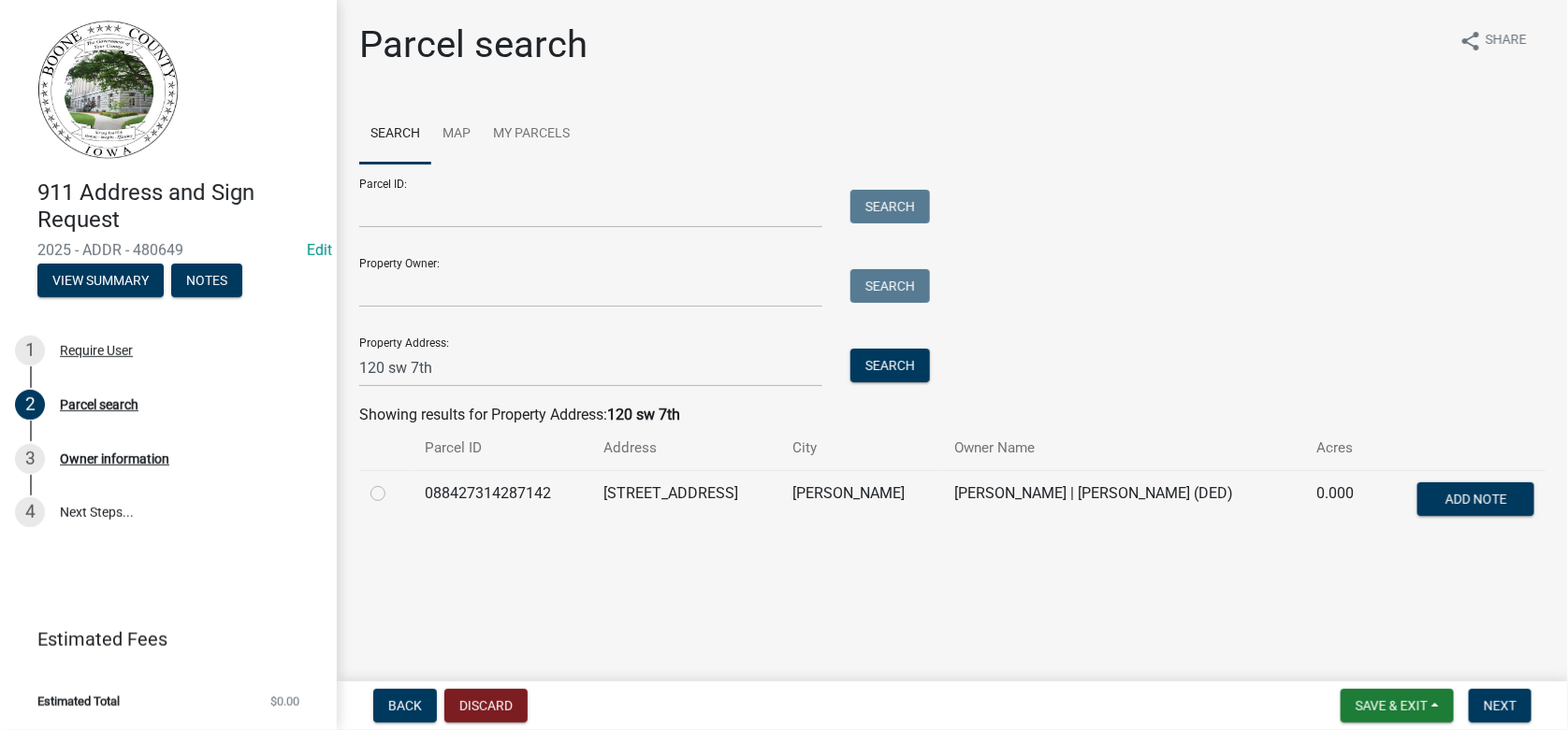
click at [393, 483] on label at bounding box center [393, 483] width 0 height 0
click at [393, 490] on input "radio" at bounding box center [399, 489] width 12 height 12
radio input "true"
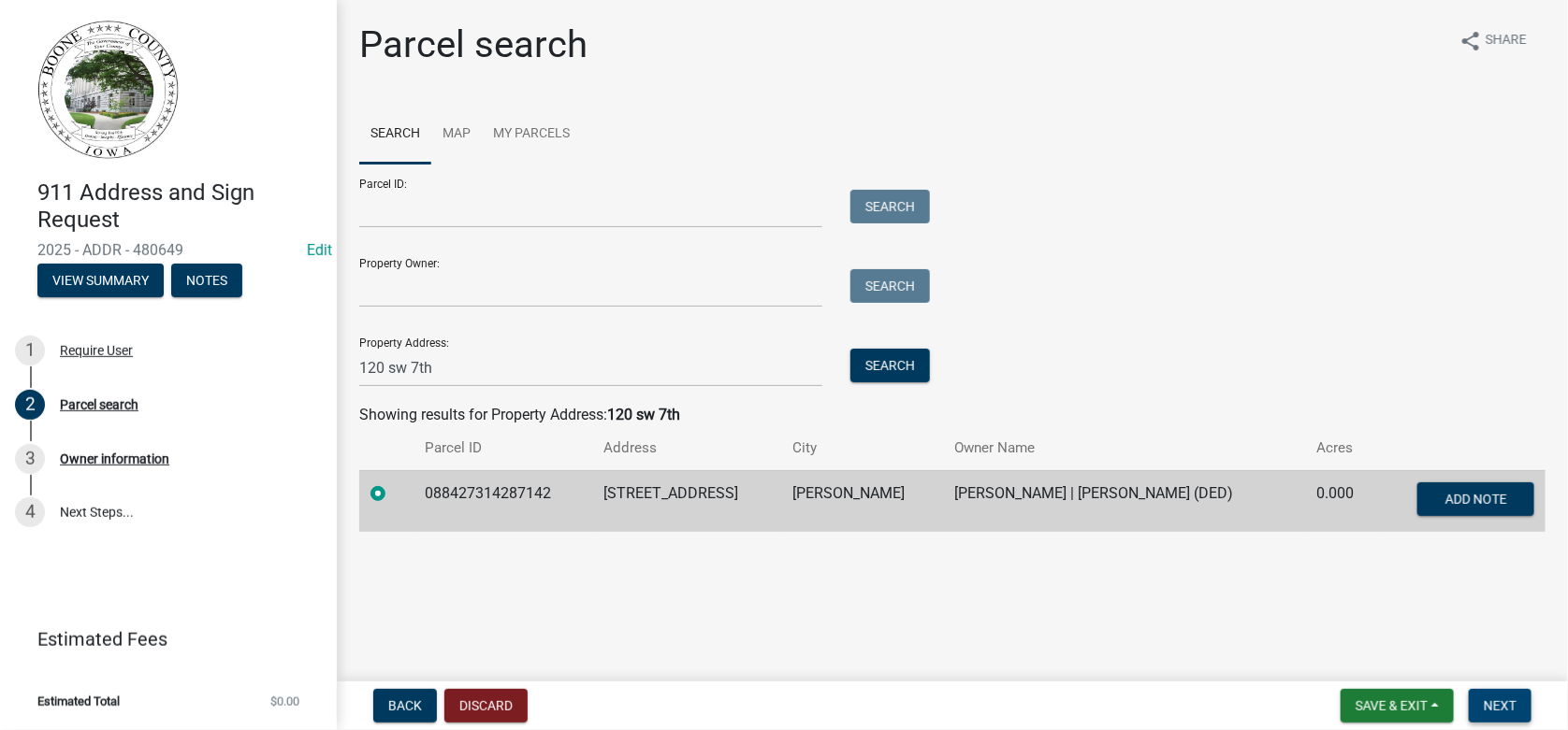
click at [1490, 700] on span "Next" at bounding box center [1500, 706] width 33 height 15
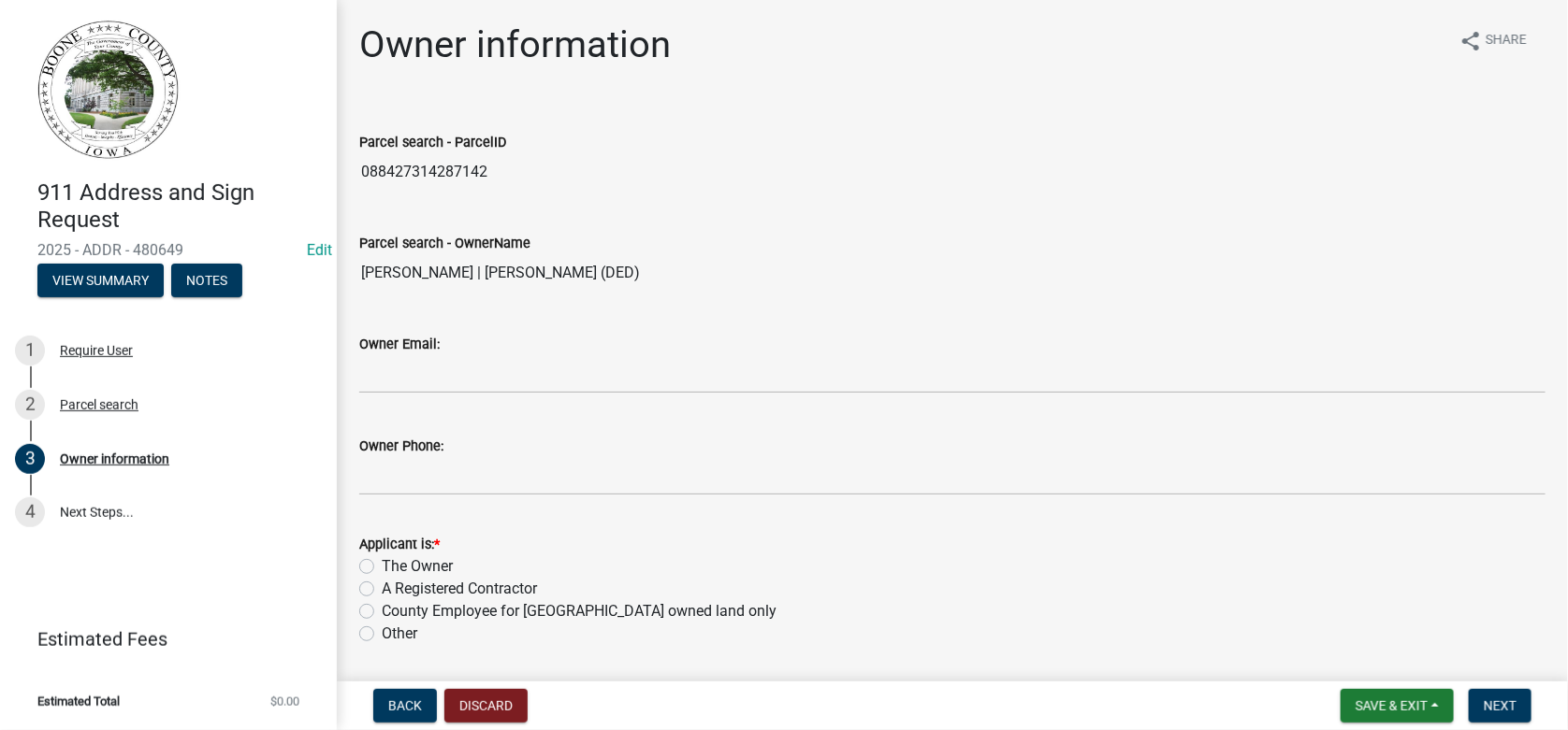
scroll to position [59, 0]
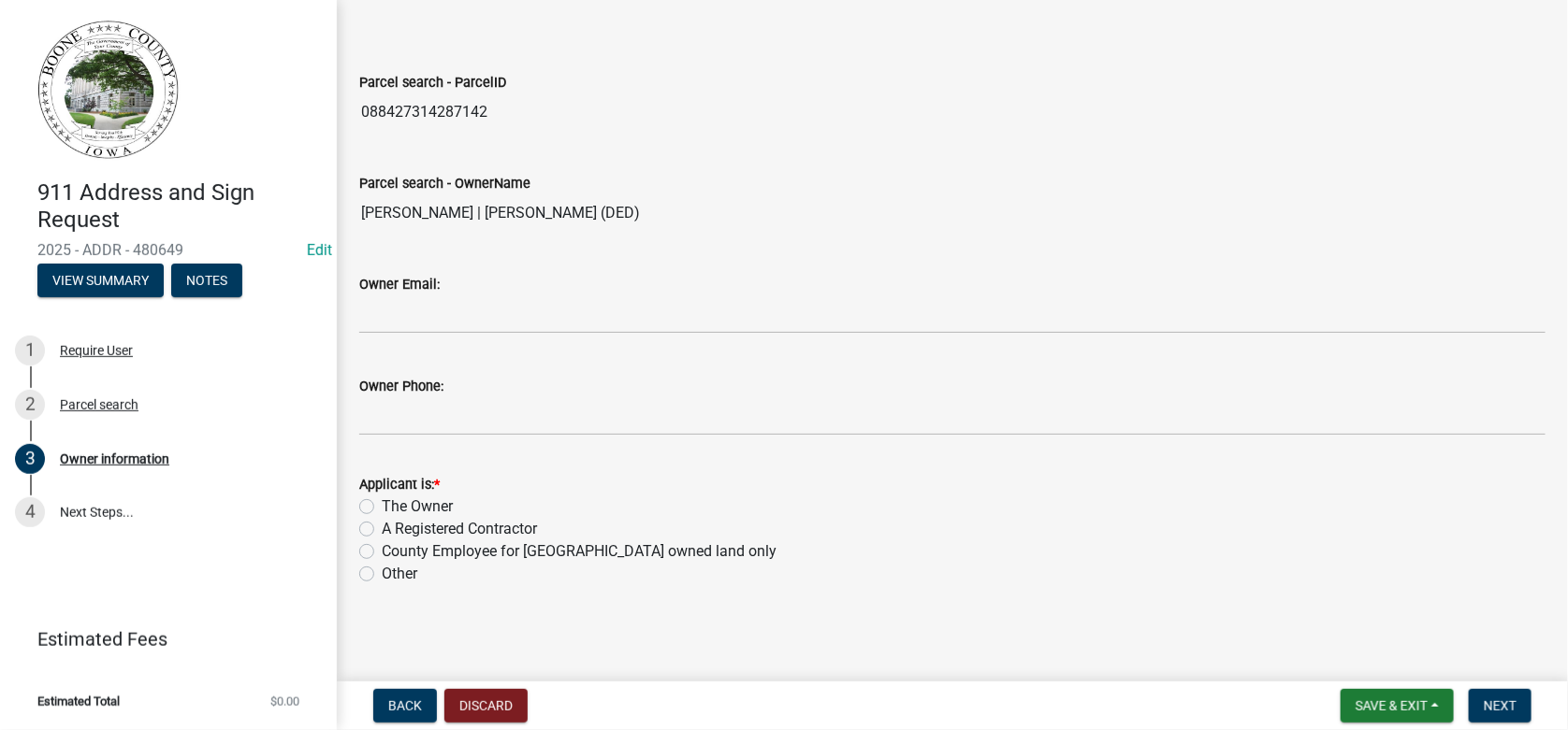
drag, startPoint x: 361, startPoint y: 504, endPoint x: 391, endPoint y: 504, distance: 30.0
click at [381, 504] on label "The Owner" at bounding box center [417, 506] width 71 height 22
click at [381, 504] on input "The Owner" at bounding box center [387, 501] width 12 height 12
radio input "true"
click at [1510, 713] on span "Next" at bounding box center [1500, 706] width 33 height 15
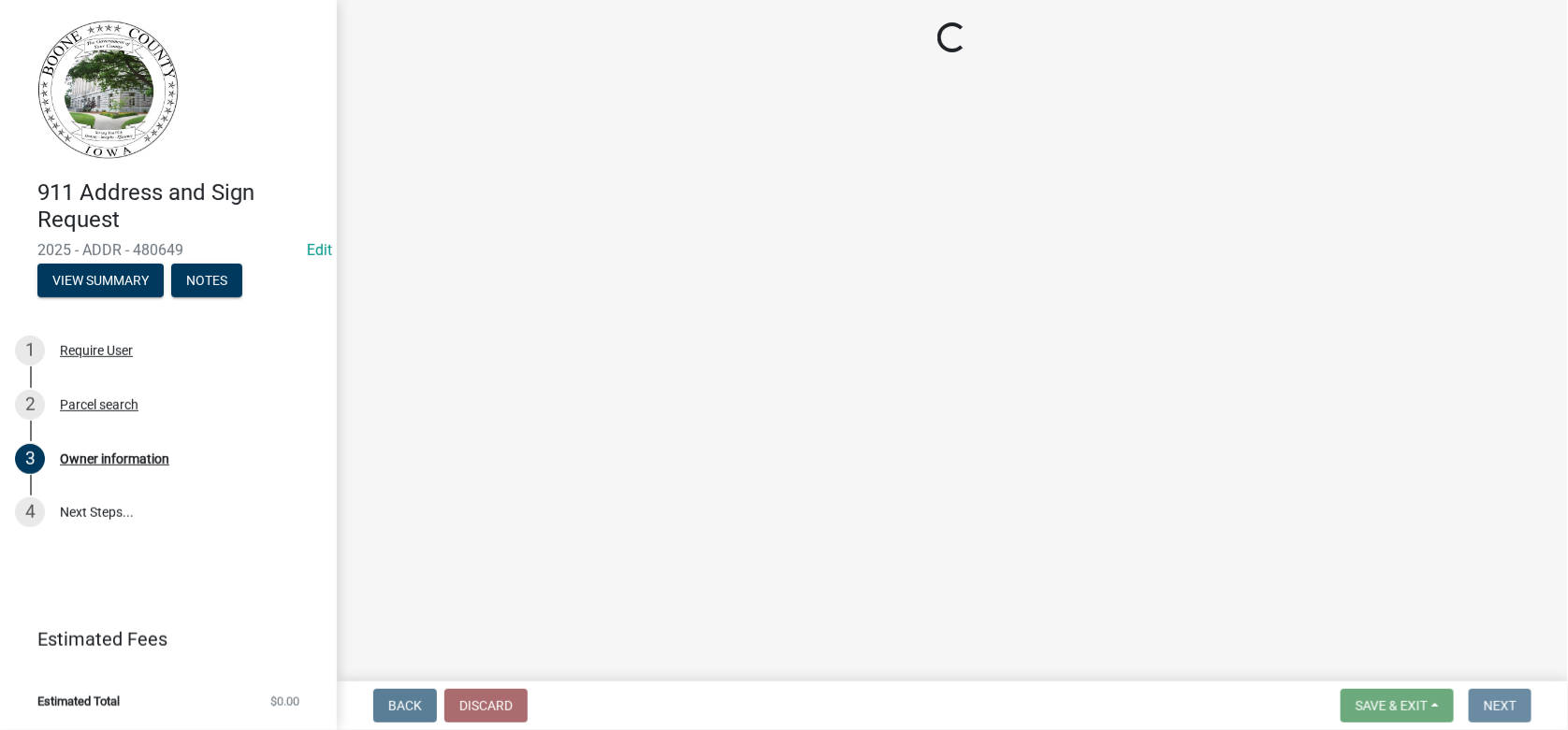
scroll to position [0, 0]
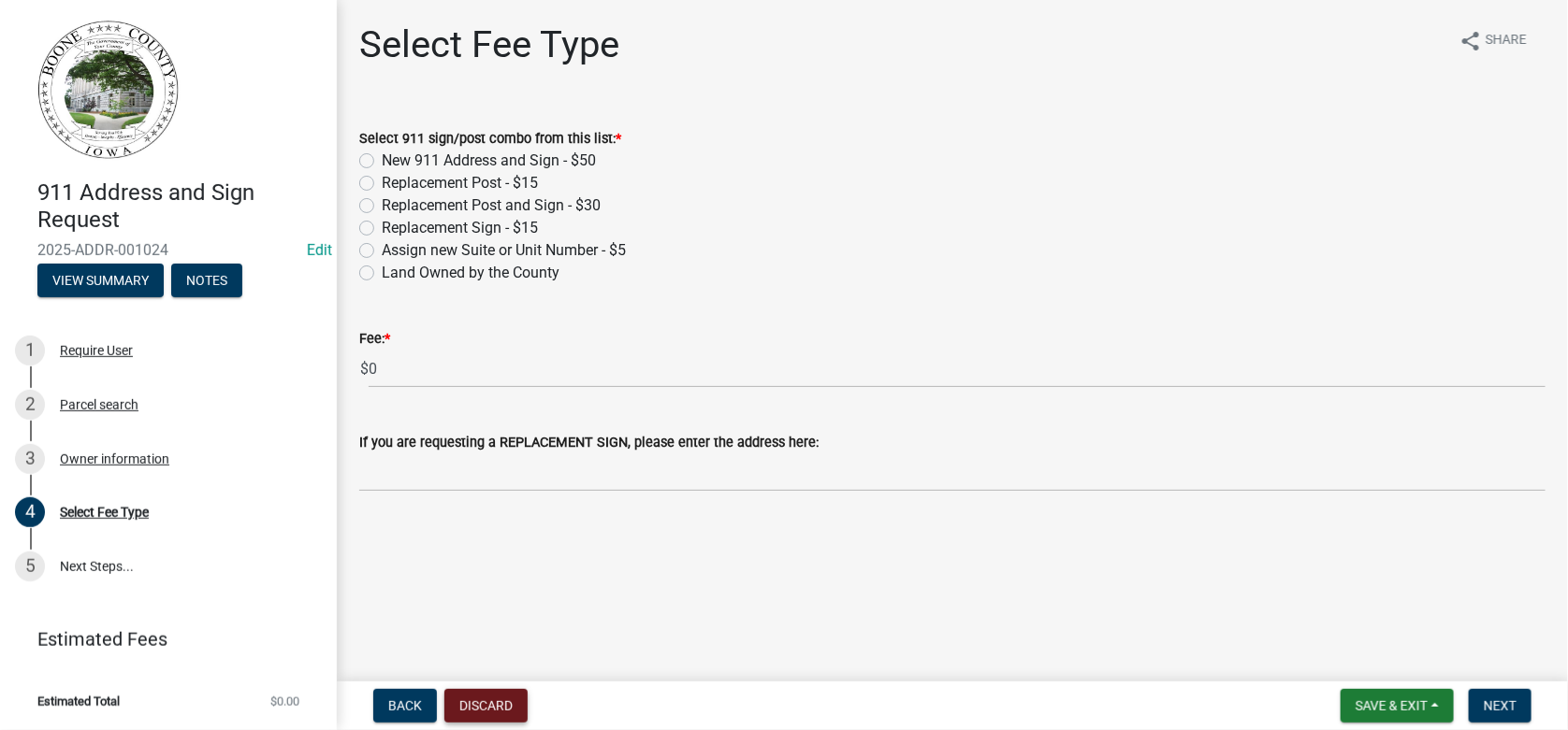
click at [484, 701] on button "Discard" at bounding box center [486, 705] width 83 height 34
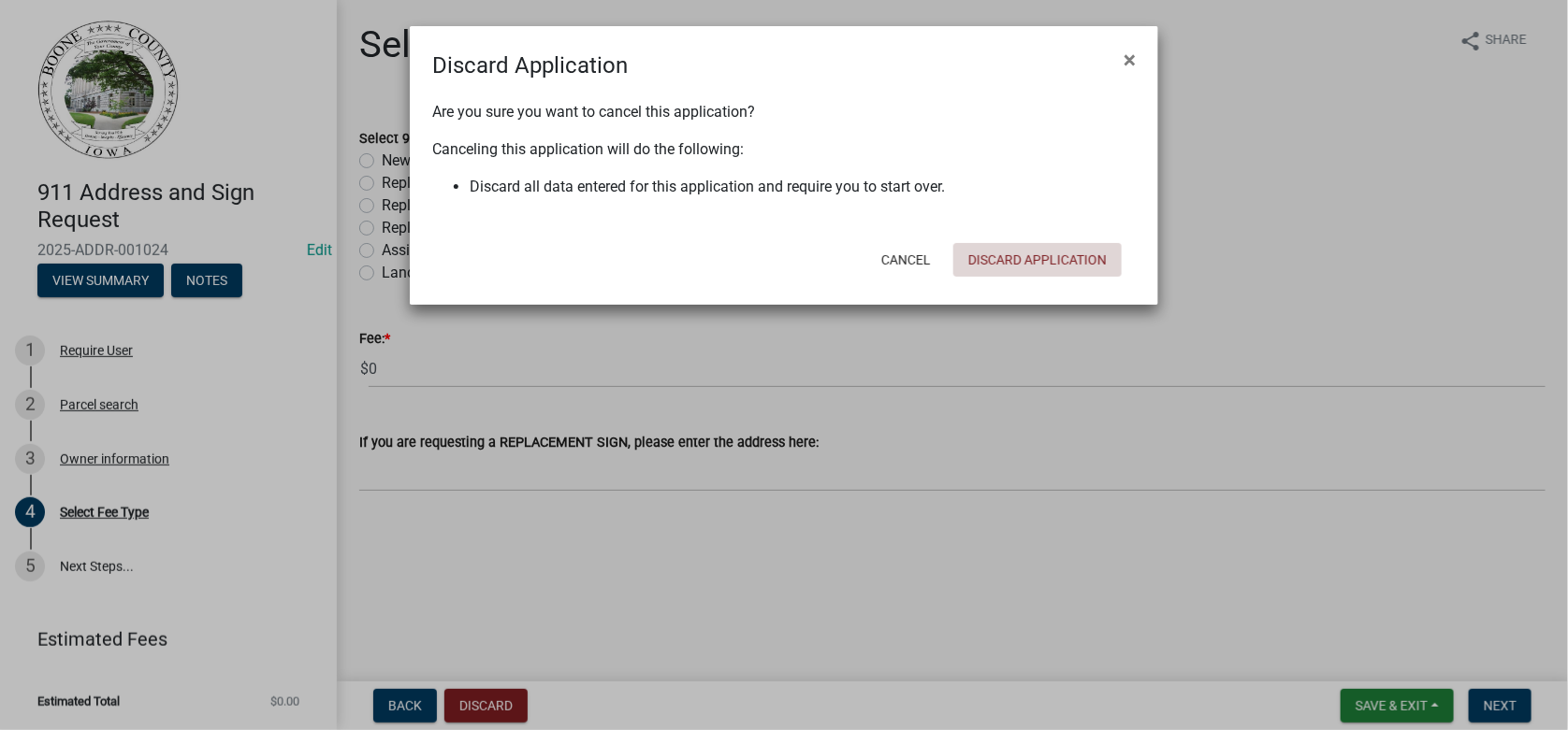
click at [1080, 260] on button "Discard Application" at bounding box center [1038, 260] width 169 height 34
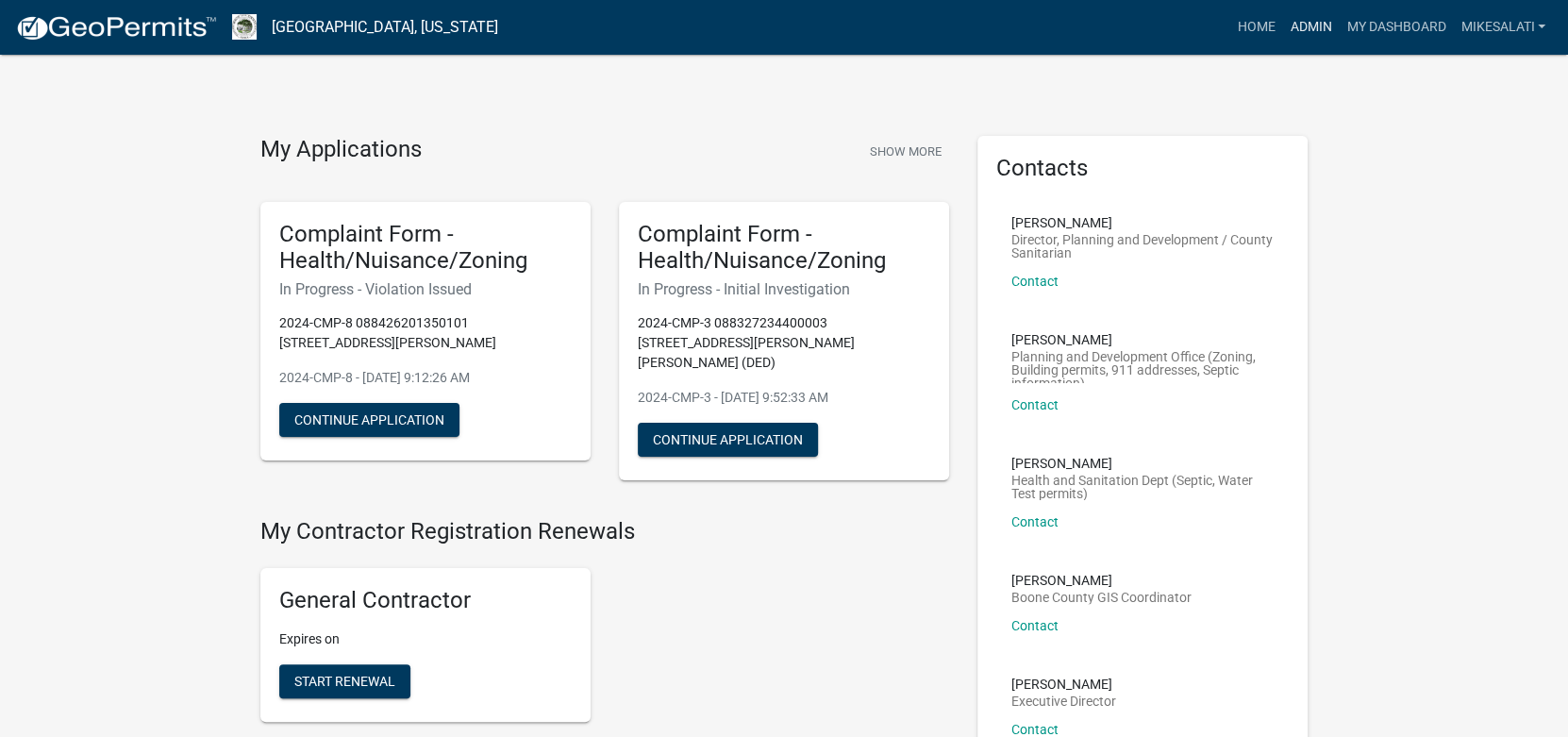
click at [1303, 20] on link "Admin" at bounding box center [1311, 27] width 57 height 36
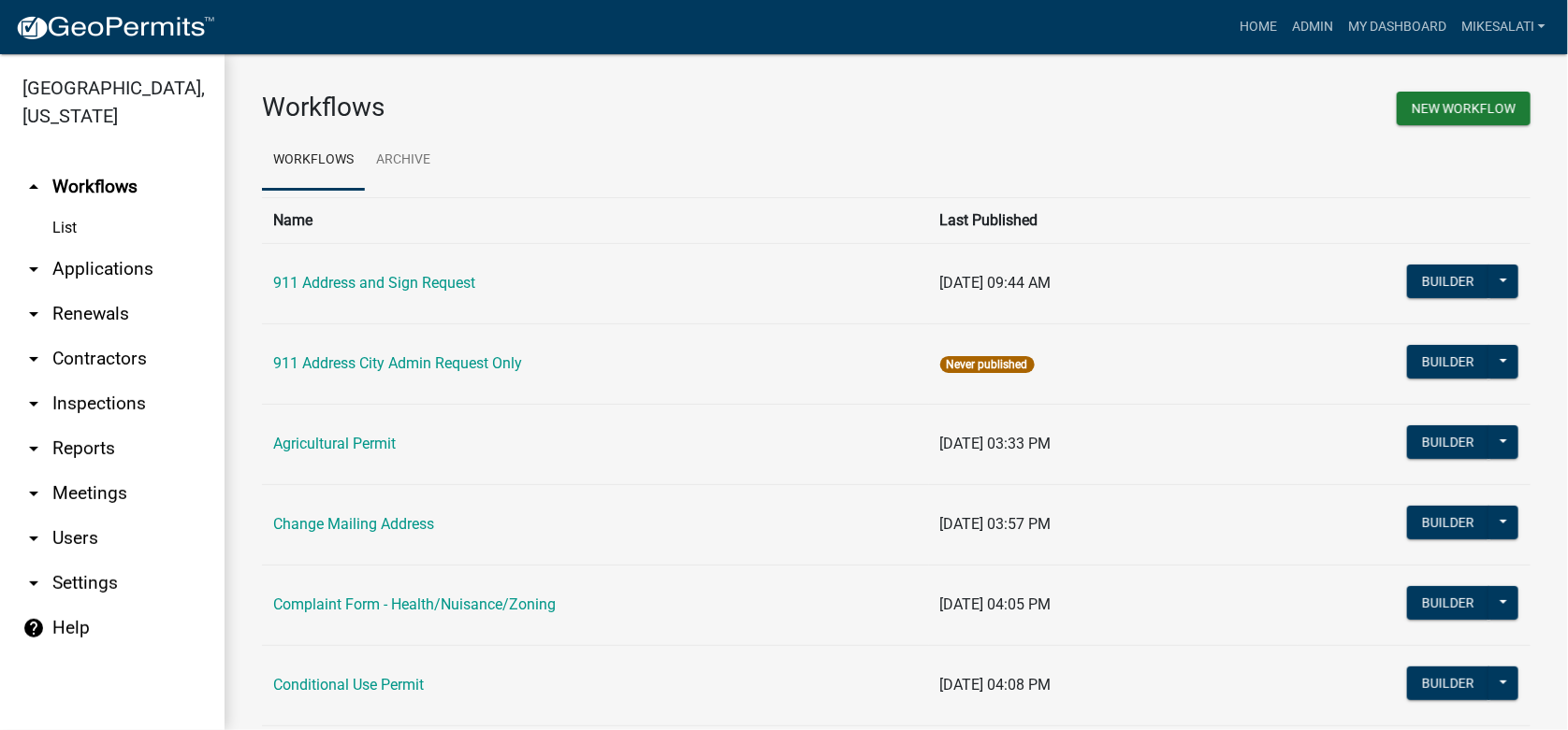
click at [88, 247] on link "arrow_drop_down Applications" at bounding box center [112, 269] width 224 height 45
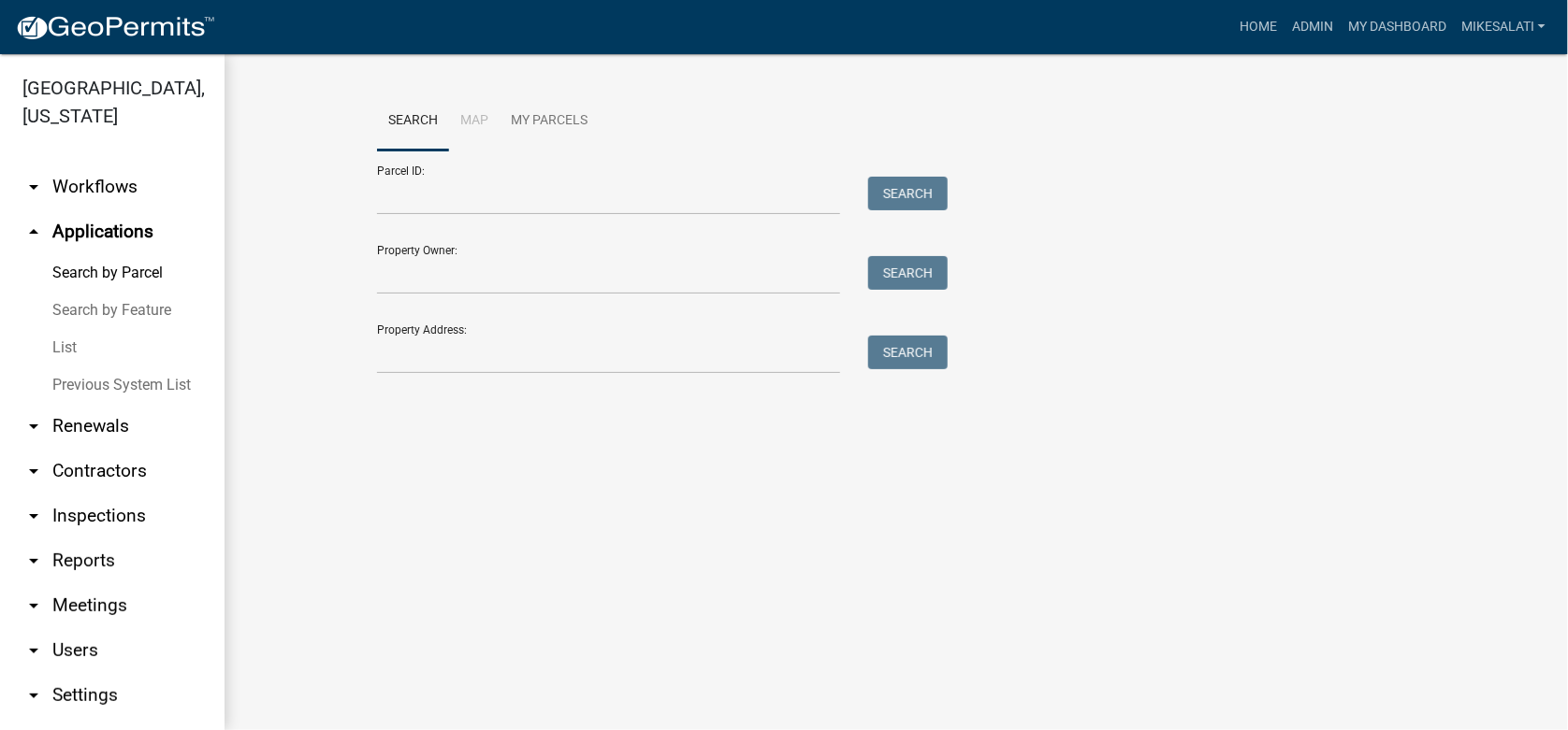
click at [67, 330] on link "List" at bounding box center [112, 348] width 224 height 37
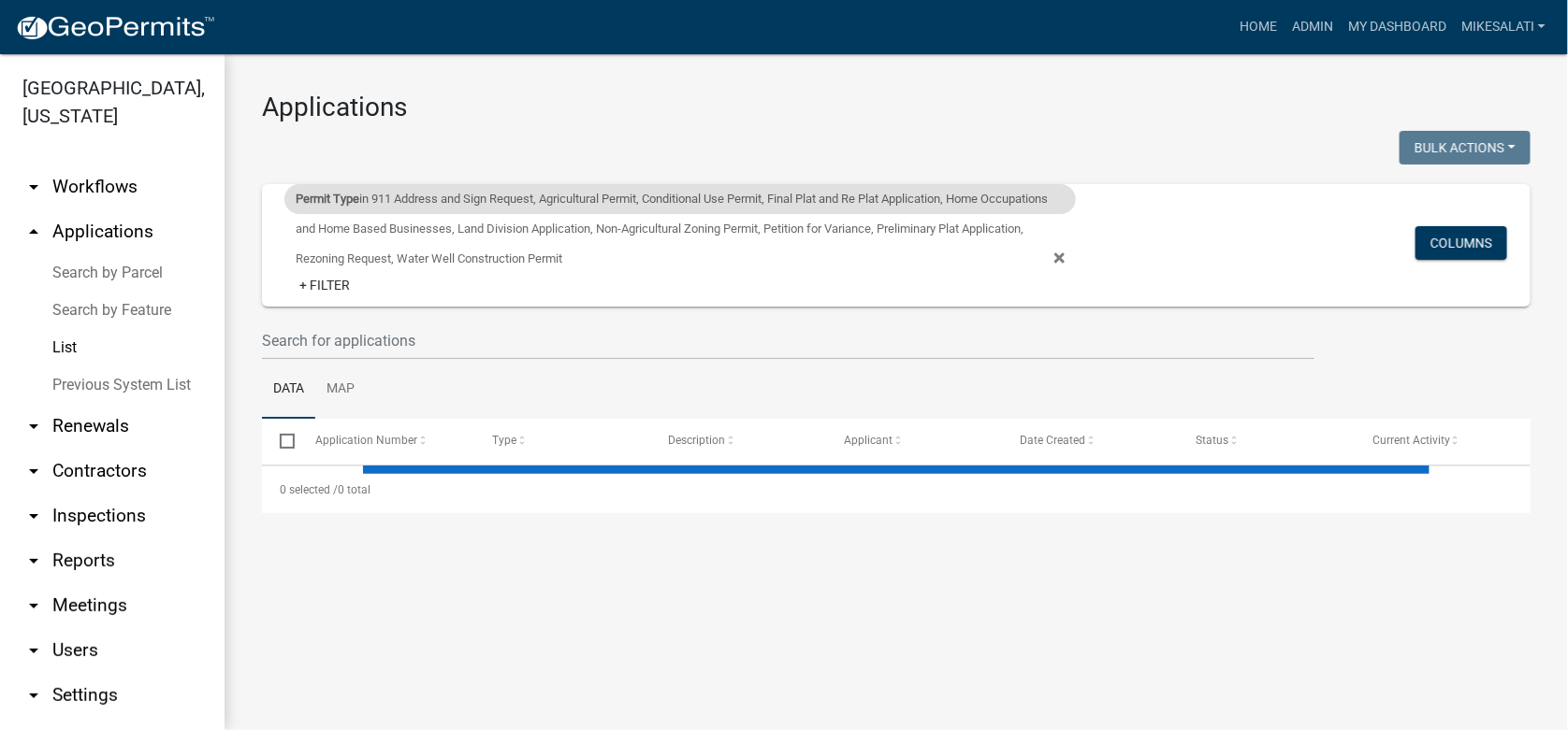
select select "1: 25"
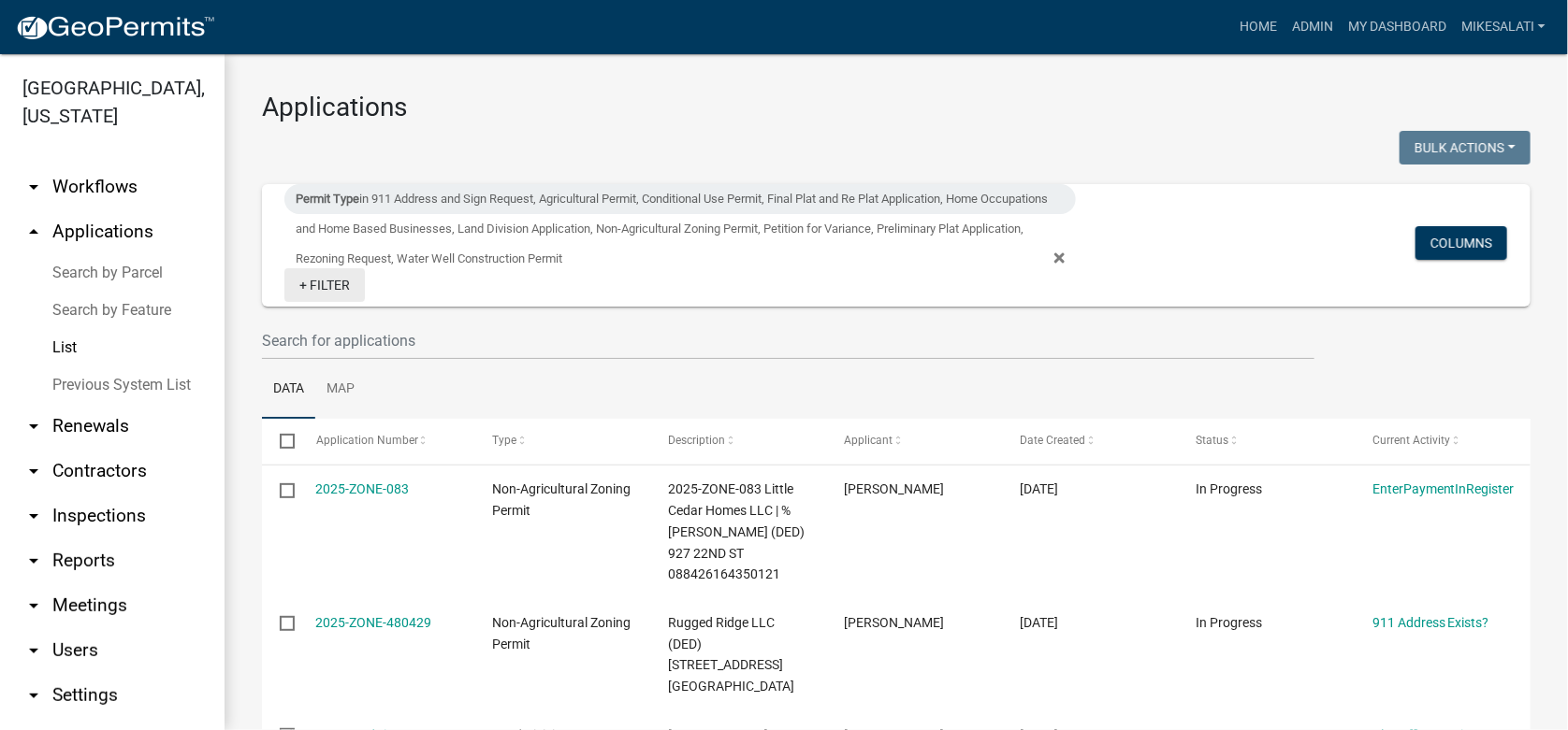
click at [305, 285] on link "+ Filter" at bounding box center [325, 285] width 81 height 34
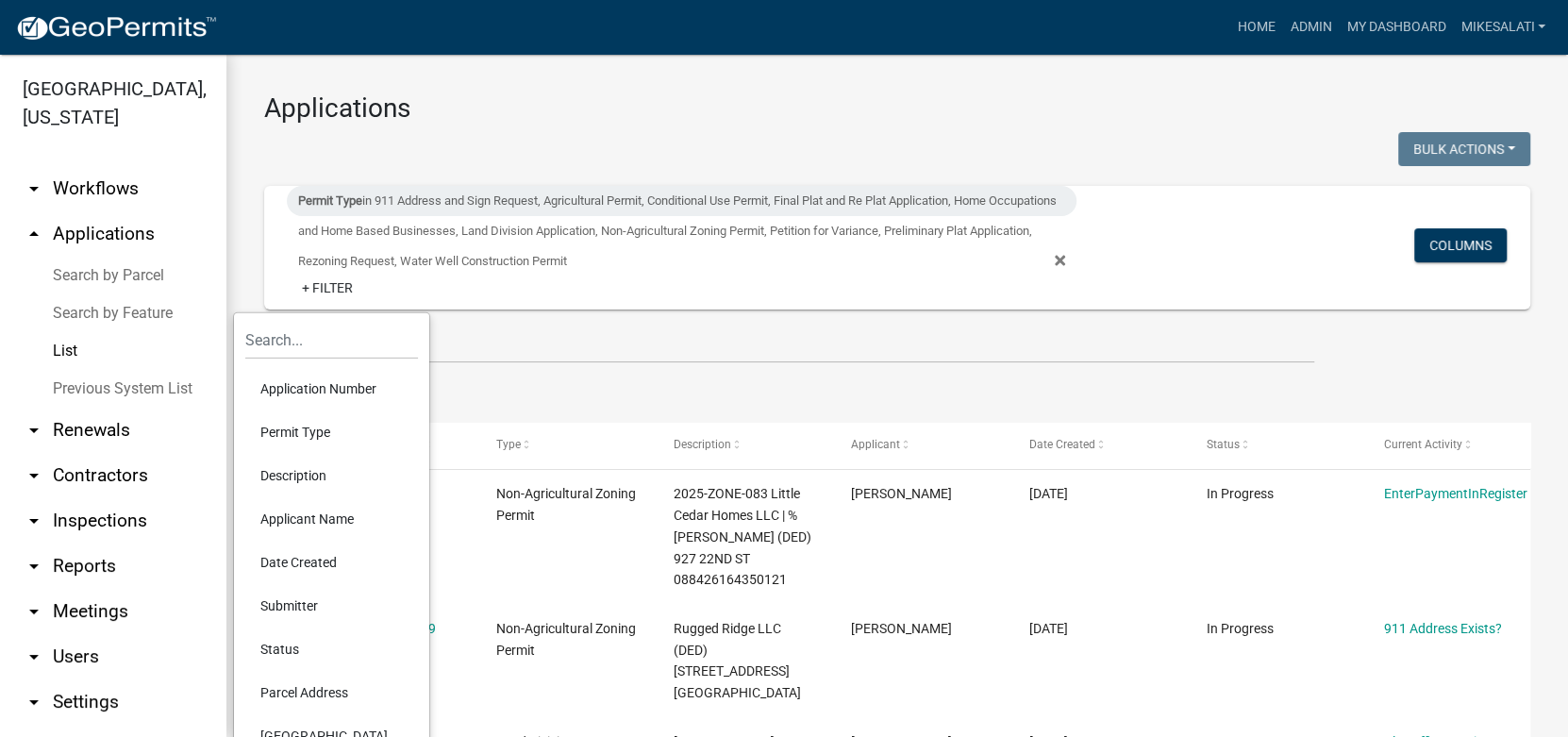
click at [276, 649] on li "Status" at bounding box center [332, 649] width 173 height 44
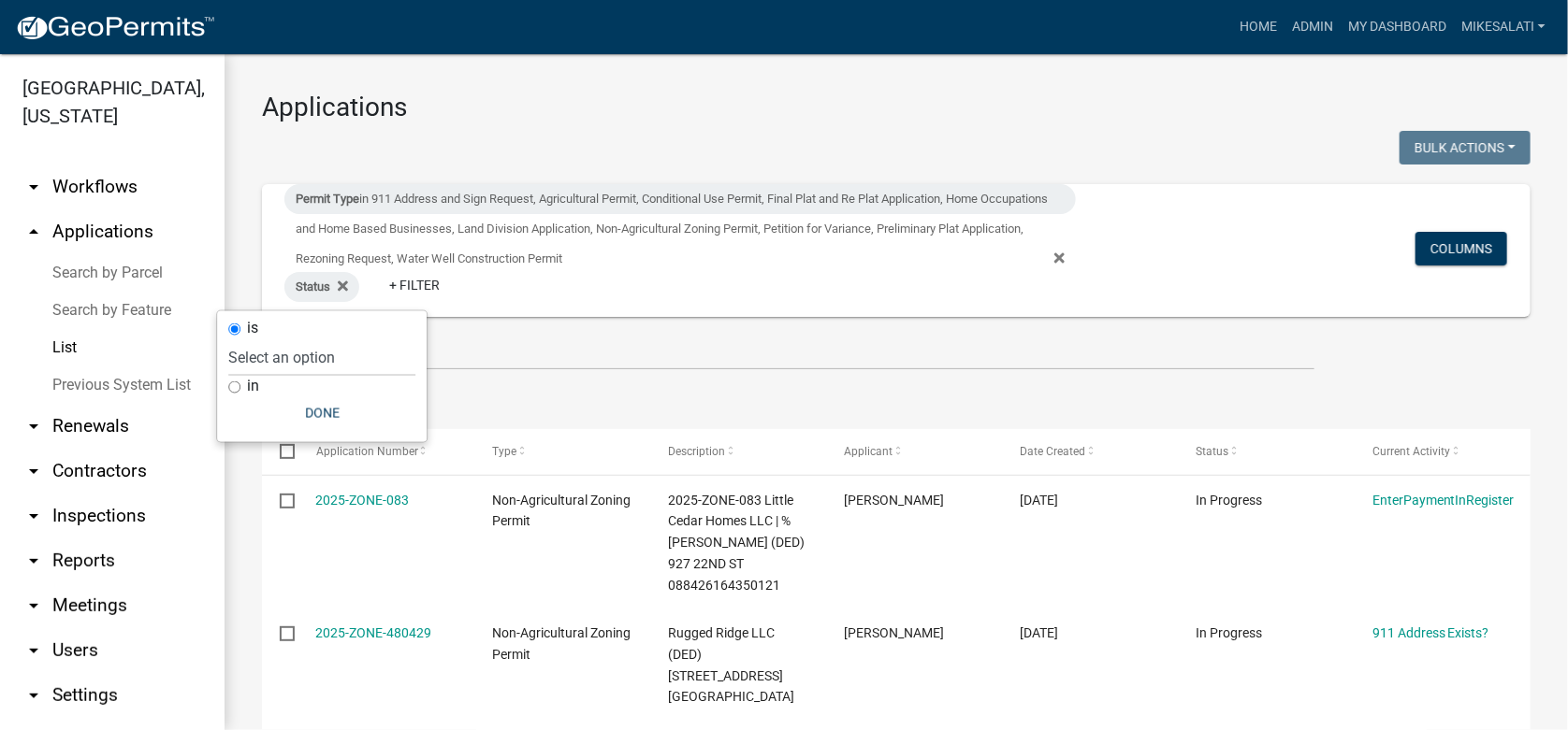
click at [233, 383] on input "in" at bounding box center [234, 386] width 12 height 12
radio input "true"
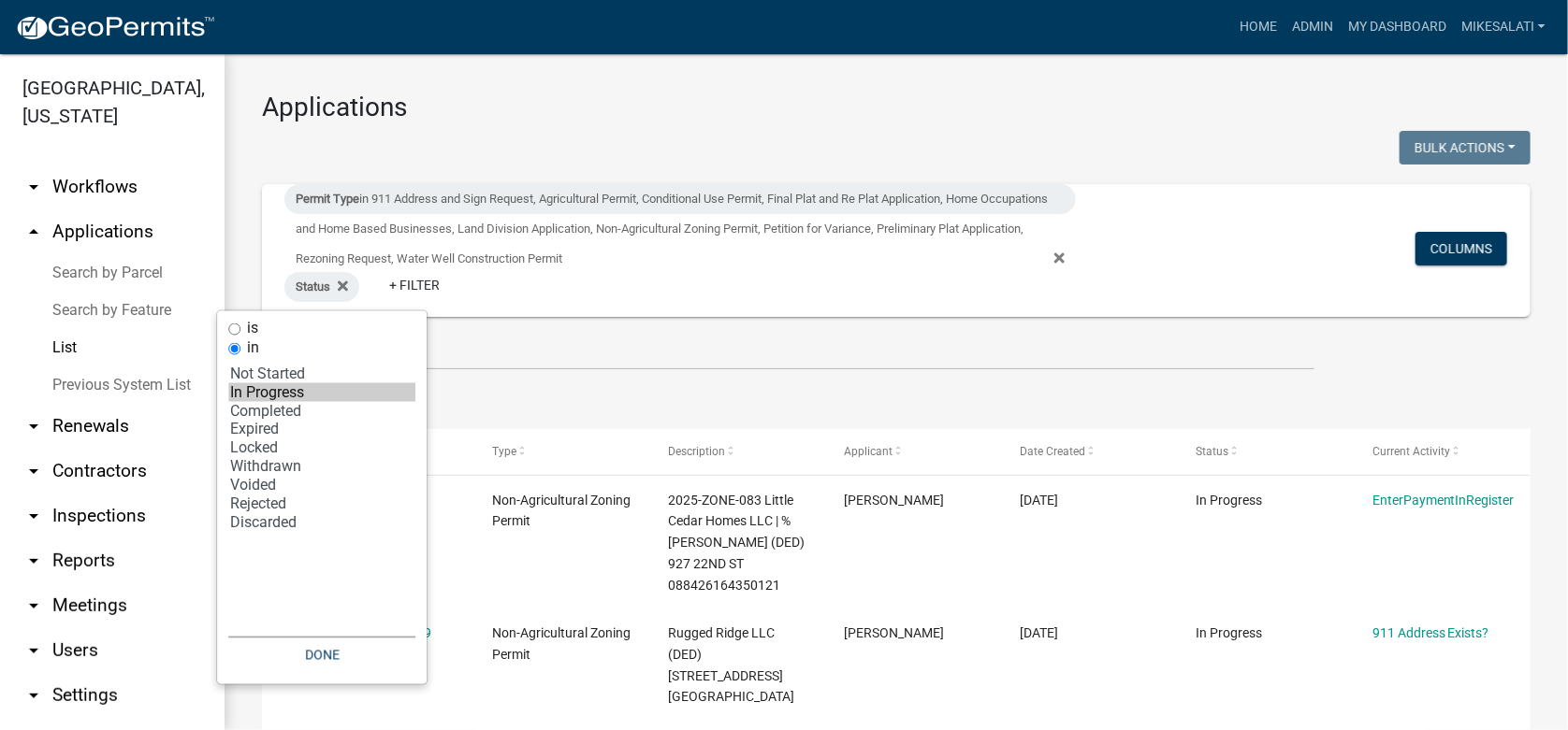
click at [289, 393] on option "In Progress" at bounding box center [321, 393] width 187 height 19
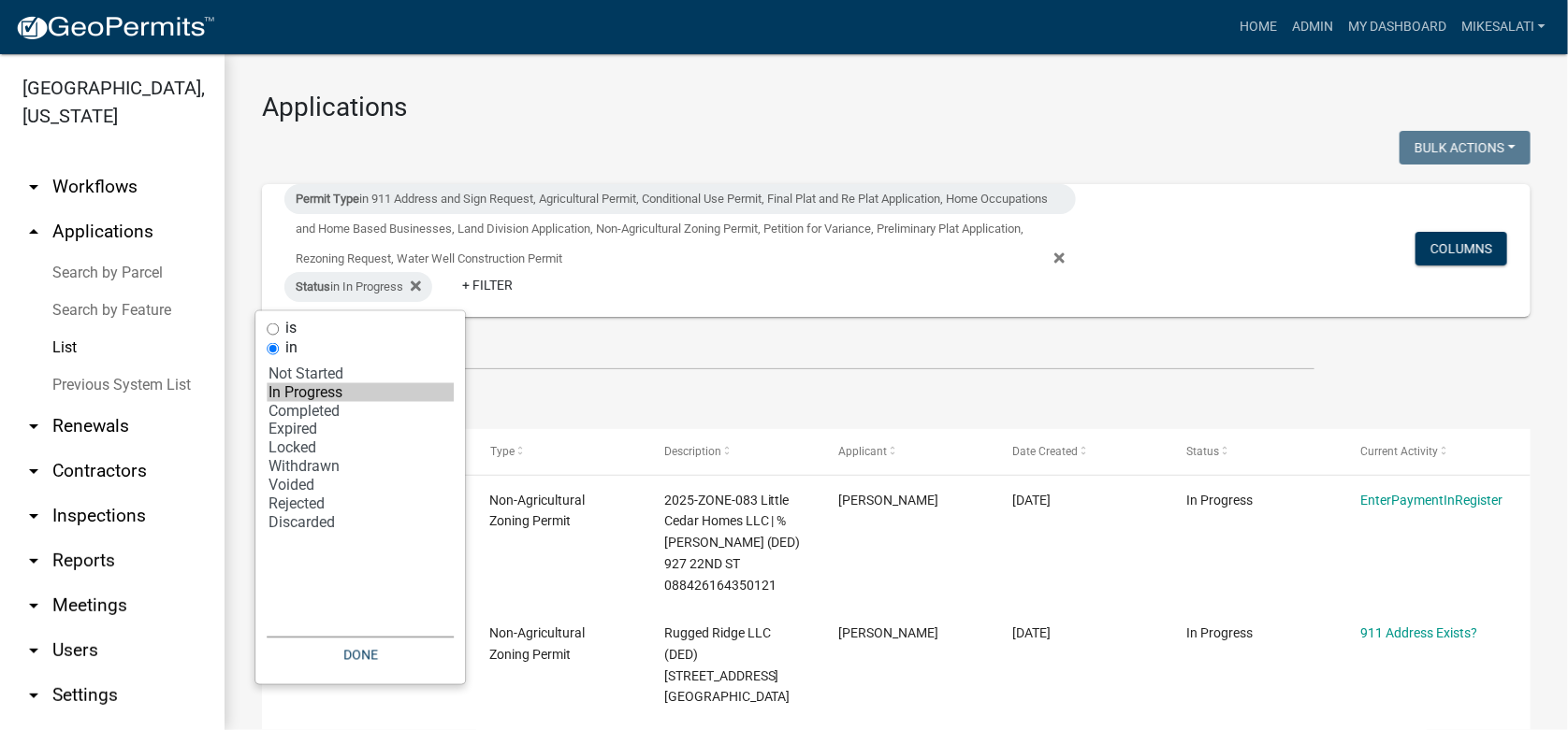
select select "2: '1'"
click at [295, 445] on option "Locked" at bounding box center [359, 449] width 187 height 19
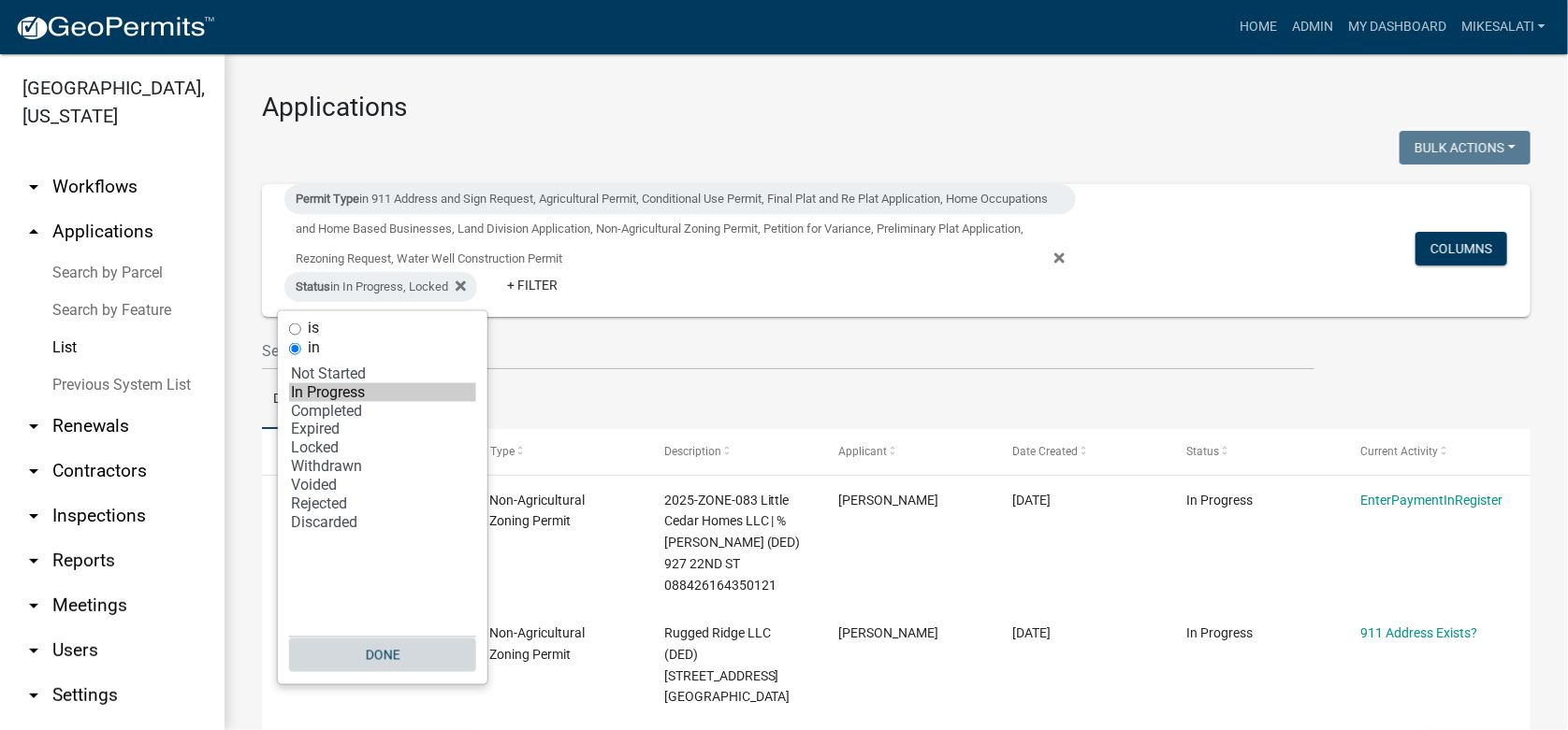
click at [383, 649] on button "Done" at bounding box center [382, 655] width 187 height 34
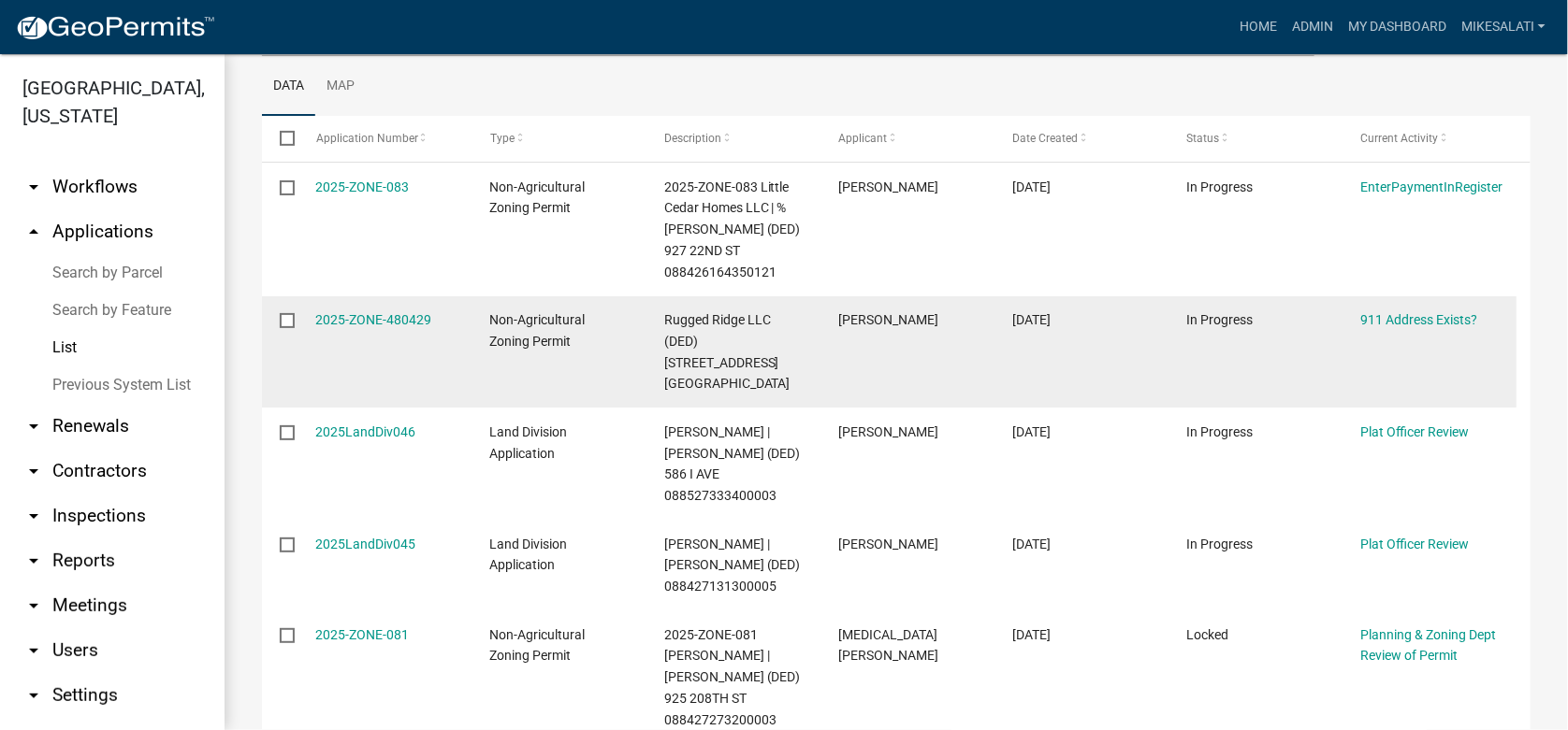
scroll to position [281, 0]
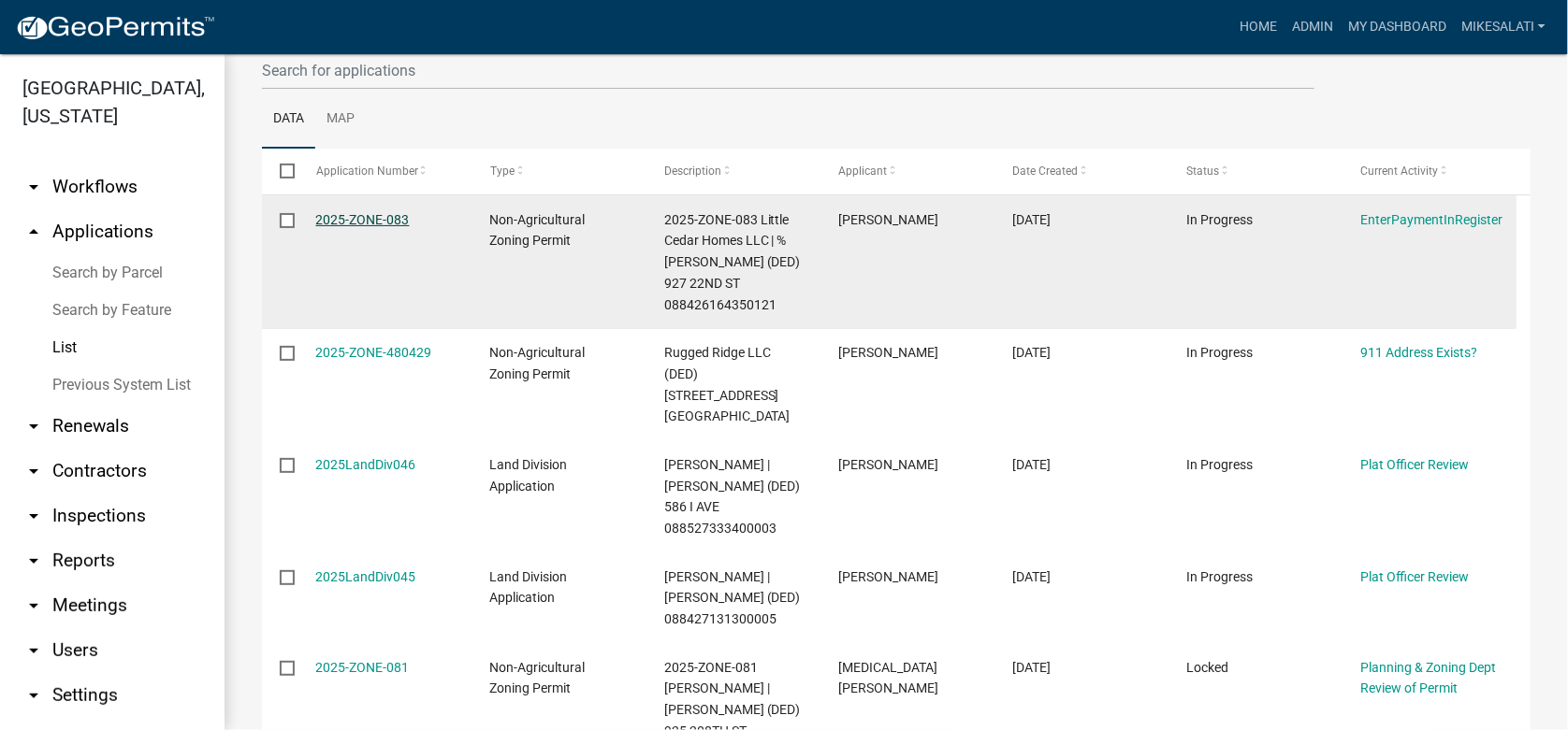
click at [380, 223] on link "2025-ZONE-083" at bounding box center [363, 220] width 94 height 15
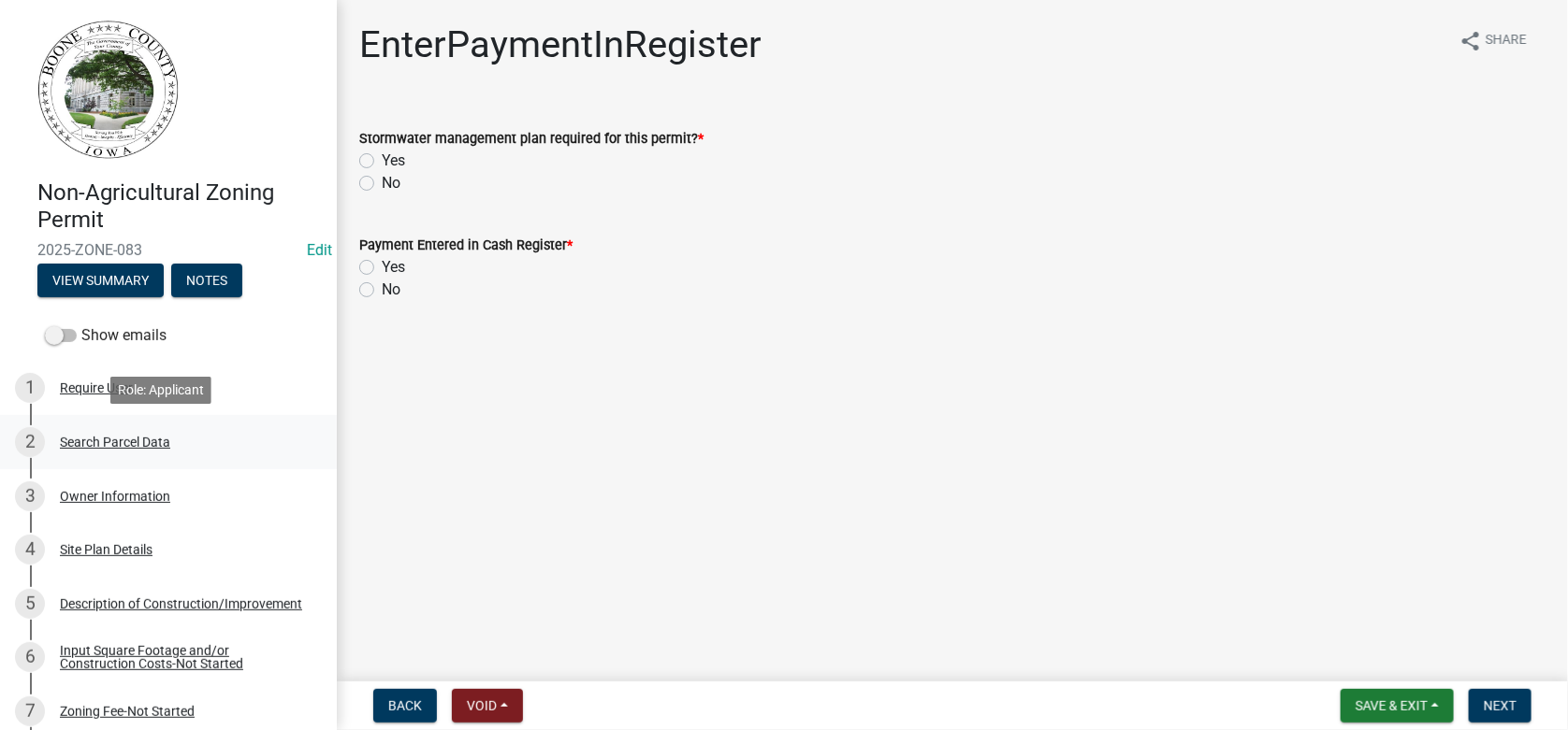
click at [114, 446] on div "Search Parcel Data" at bounding box center [114, 443] width 110 height 13
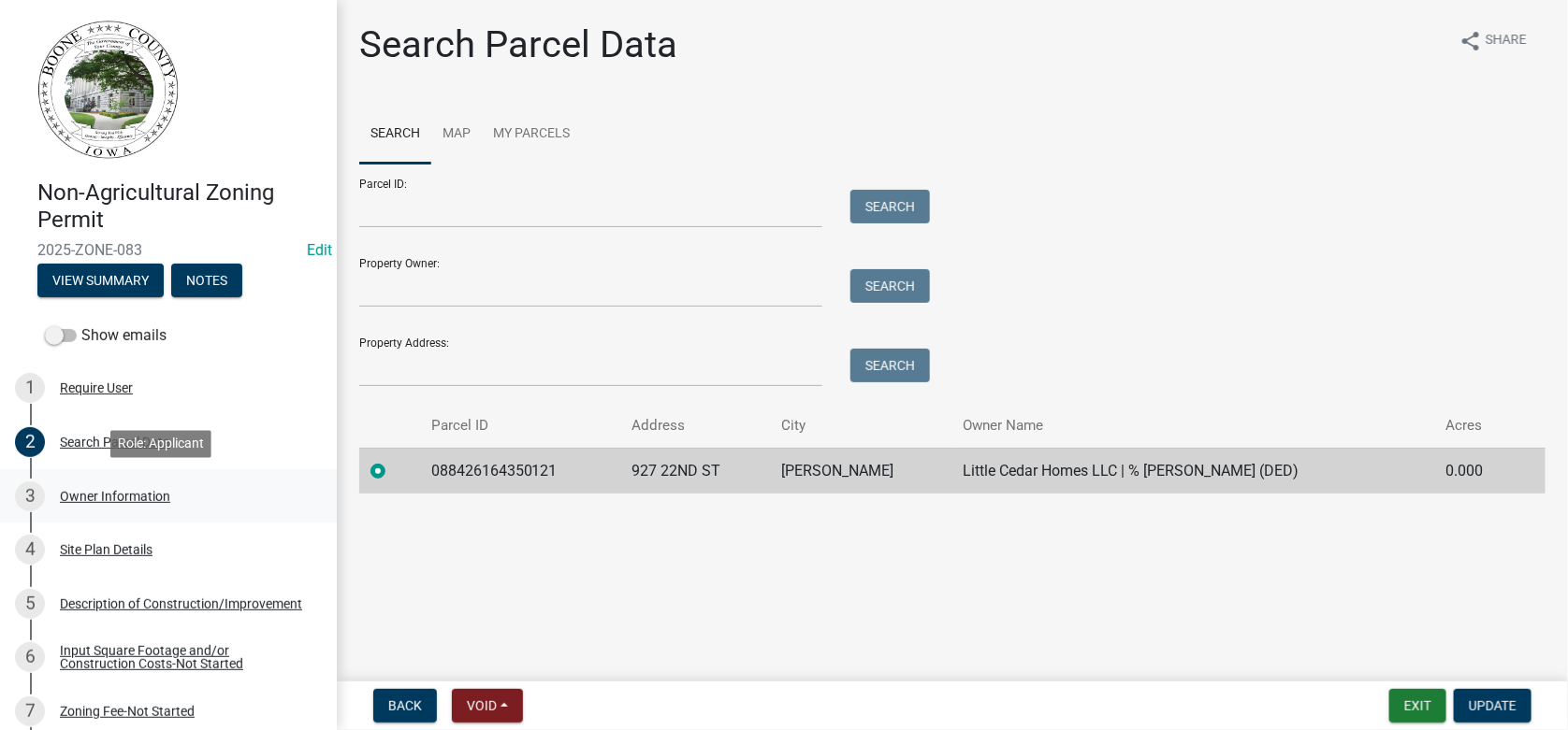
click at [87, 517] on link "3 Owner Information" at bounding box center [168, 496] width 336 height 55
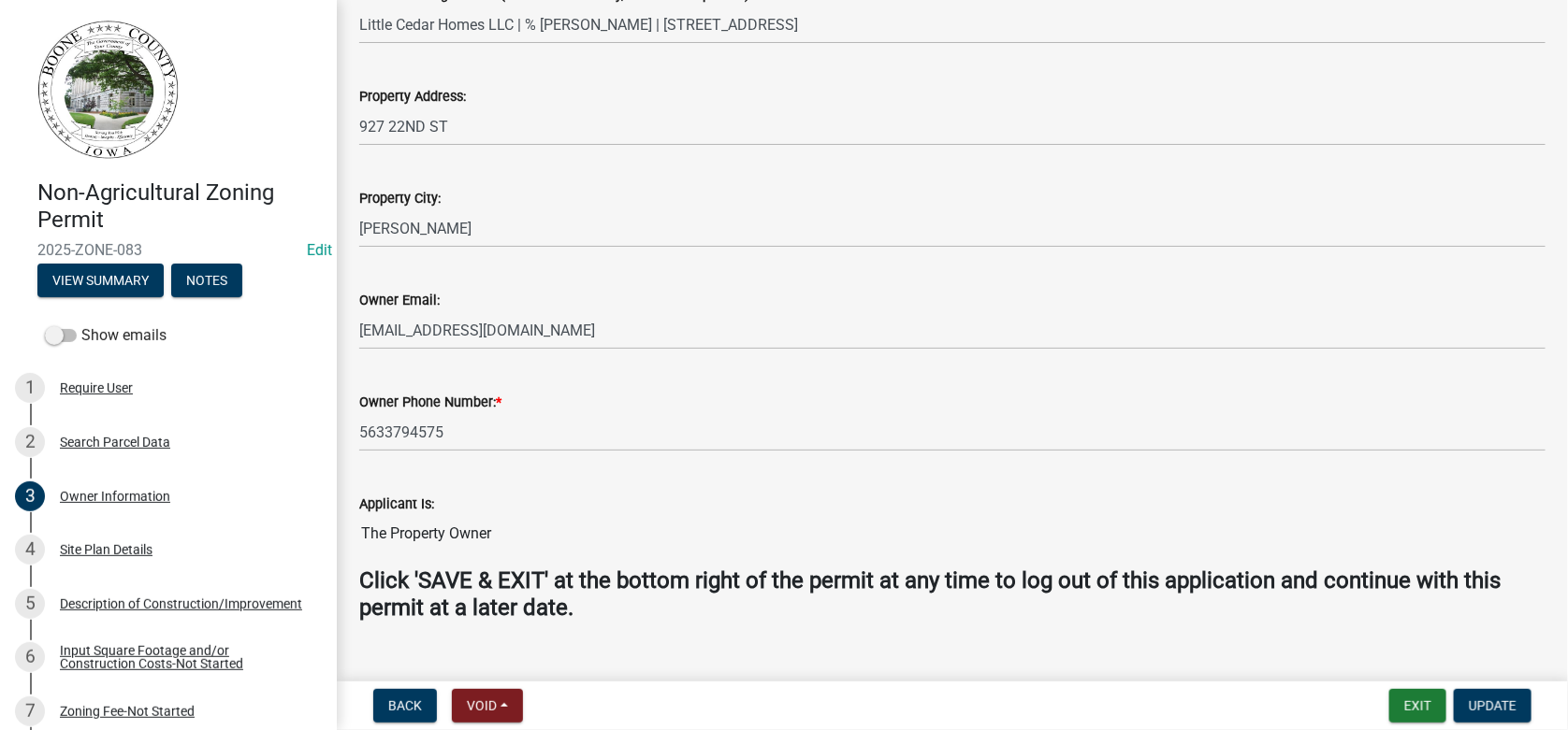
scroll to position [446, 0]
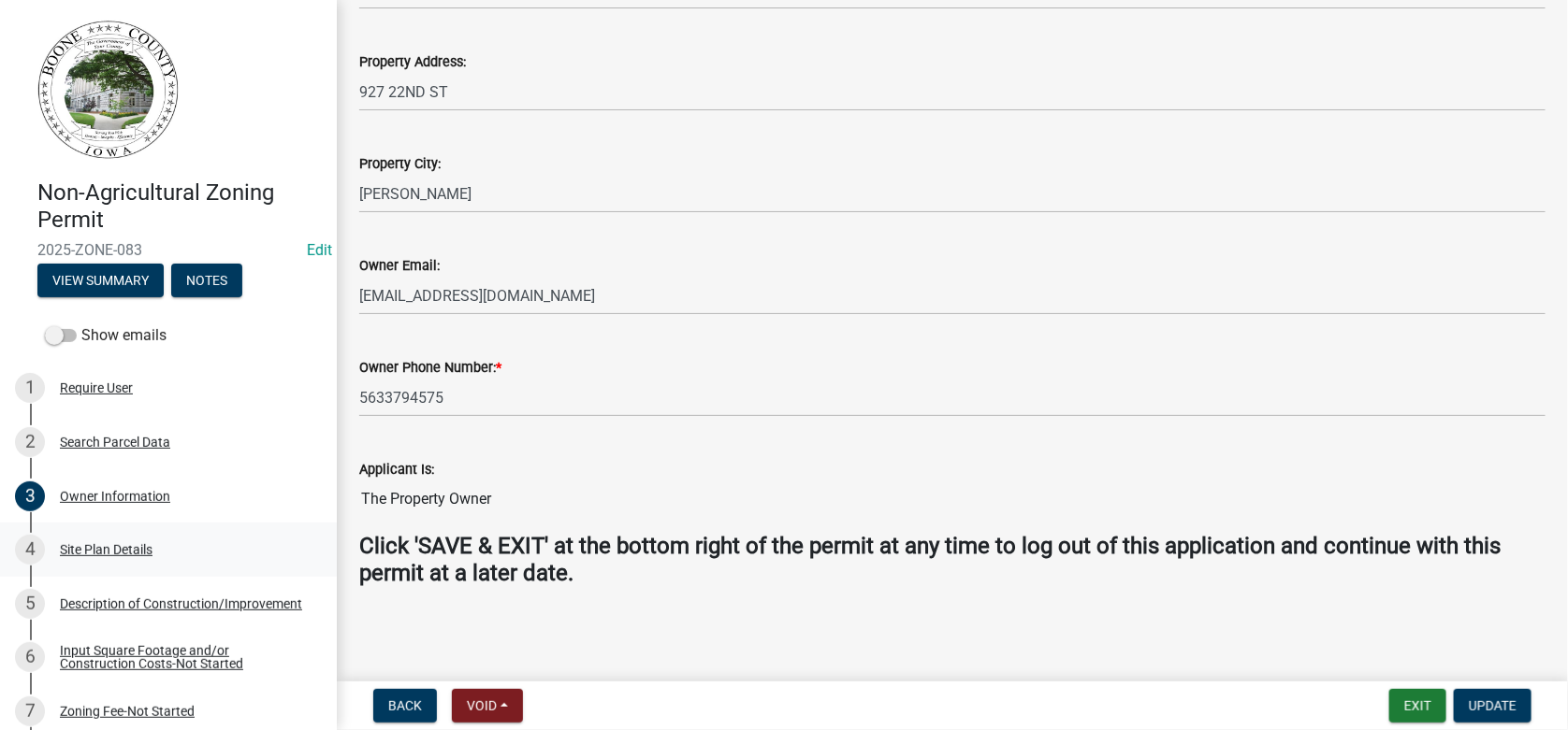
click at [108, 548] on div "Site Plan Details" at bounding box center [105, 550] width 93 height 13
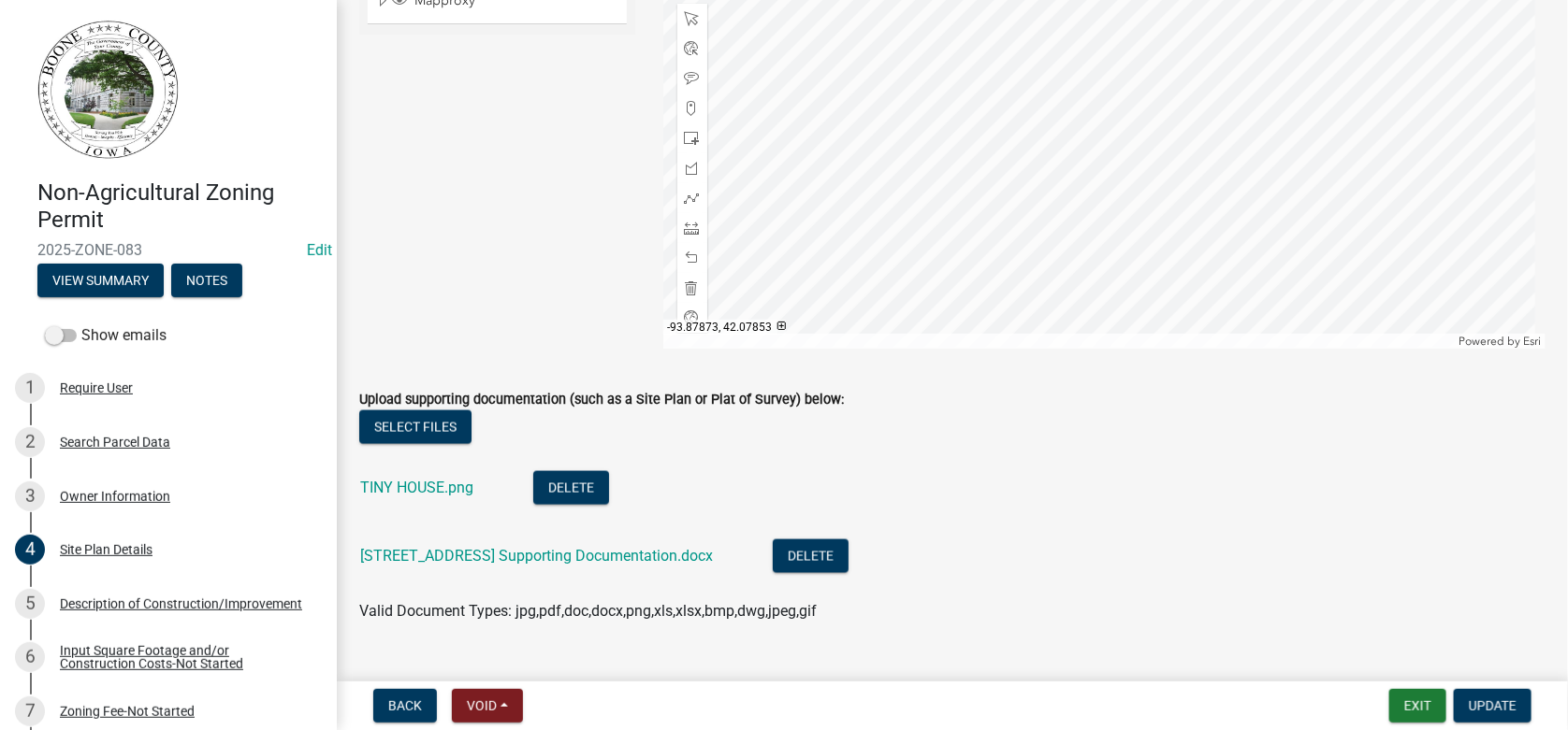
scroll to position [1025, 0]
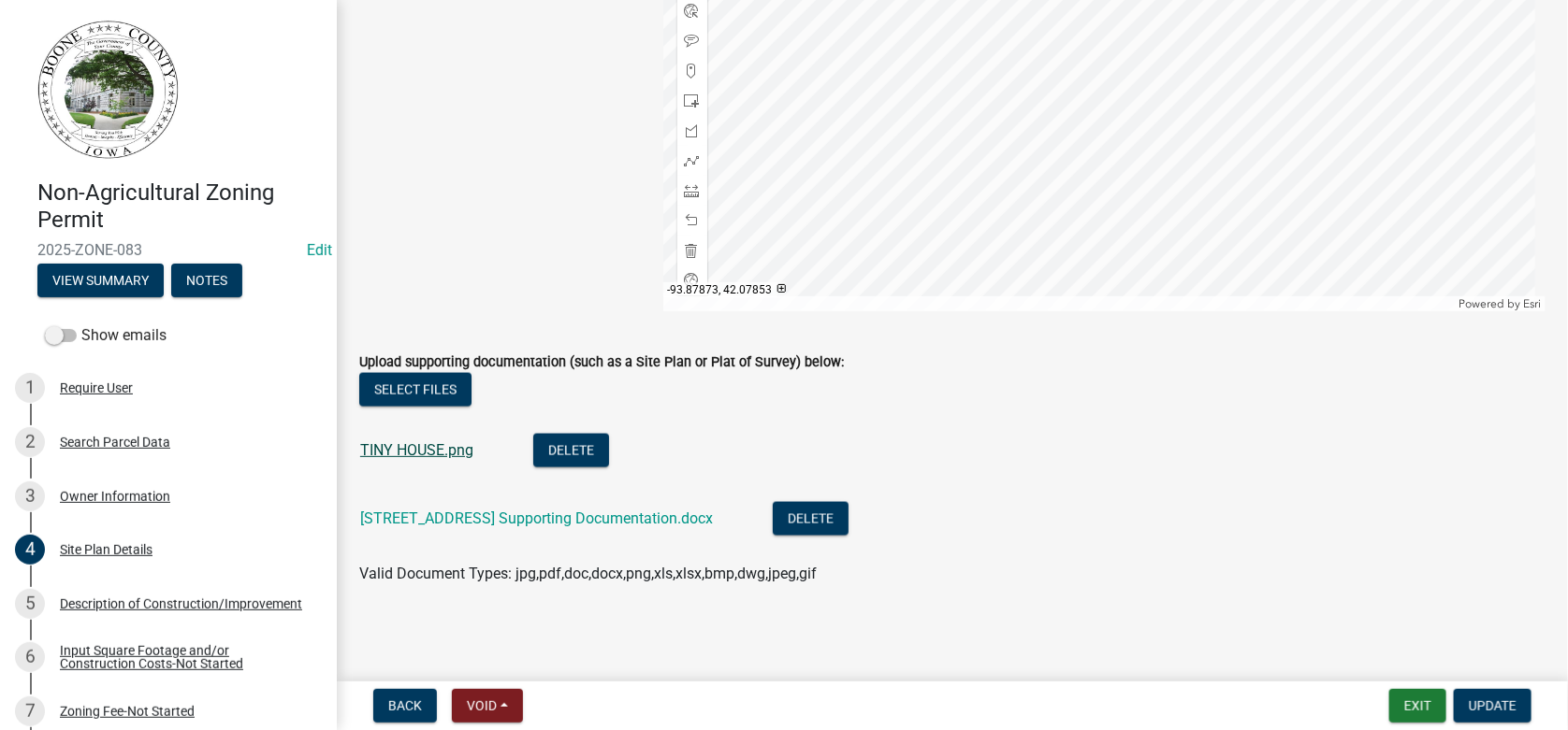
click at [418, 449] on link "TINY HOUSE.png" at bounding box center [417, 450] width 113 height 18
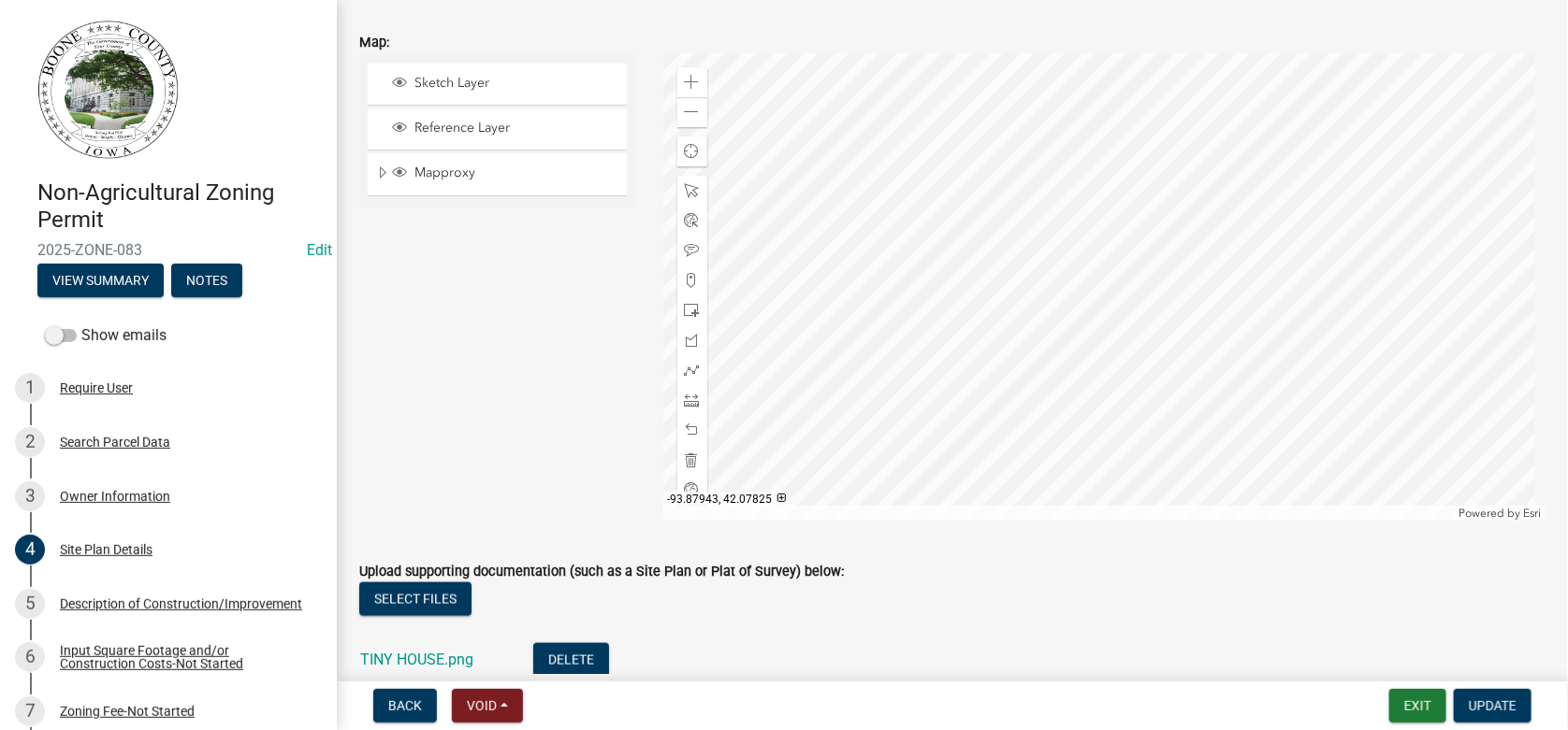
scroll to position [930, 0]
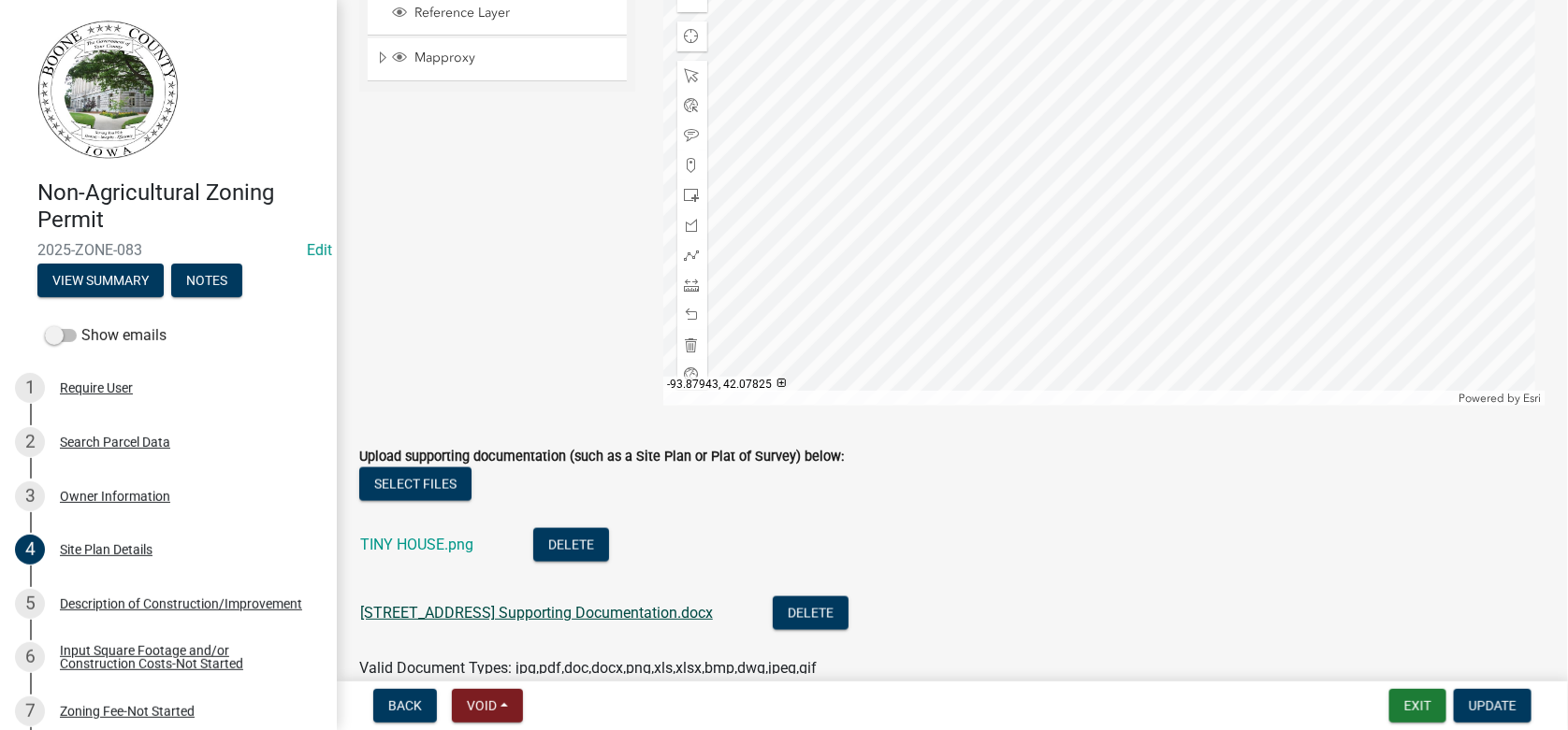
click at [452, 613] on link "[STREET_ADDRESS] Supporting Documentation.docx" at bounding box center [537, 613] width 353 height 18
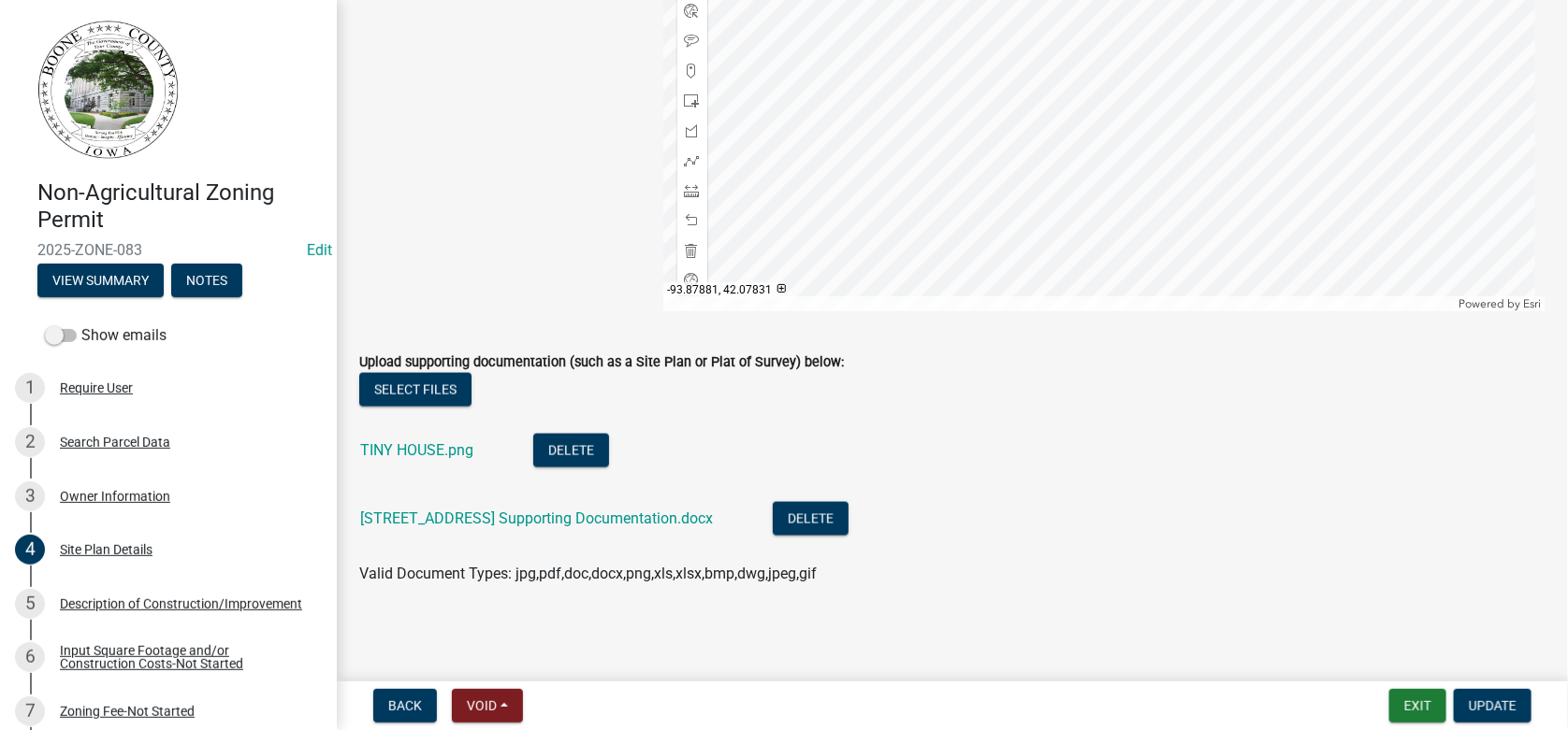
scroll to position [838, 0]
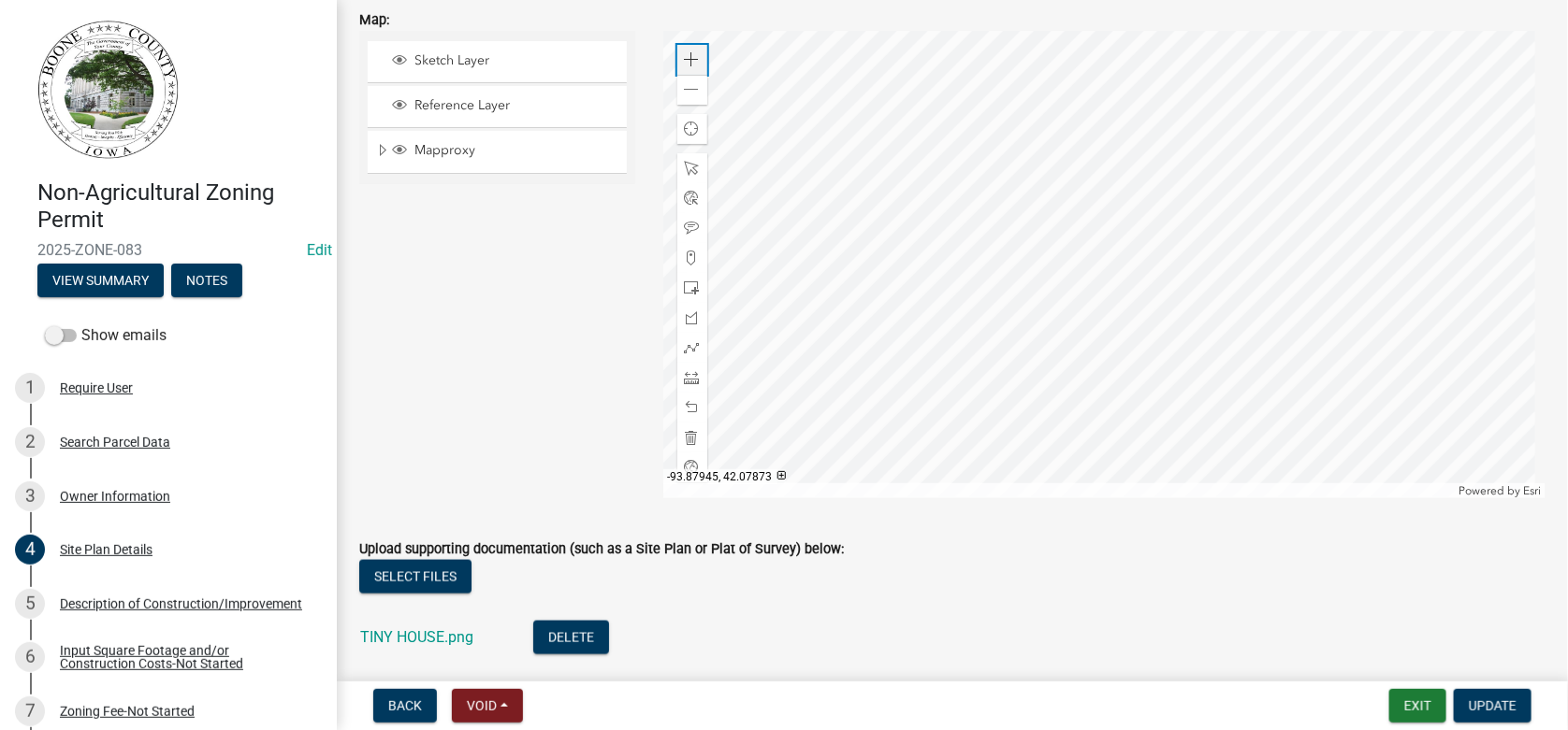
click at [685, 55] on span at bounding box center [693, 60] width 15 height 15
click at [1082, 264] on div at bounding box center [1105, 264] width 884 height 468
click at [687, 377] on span at bounding box center [693, 378] width 15 height 15
click at [1054, 395] on div at bounding box center [1105, 264] width 884 height 468
click at [1051, 325] on div at bounding box center [1105, 264] width 884 height 468
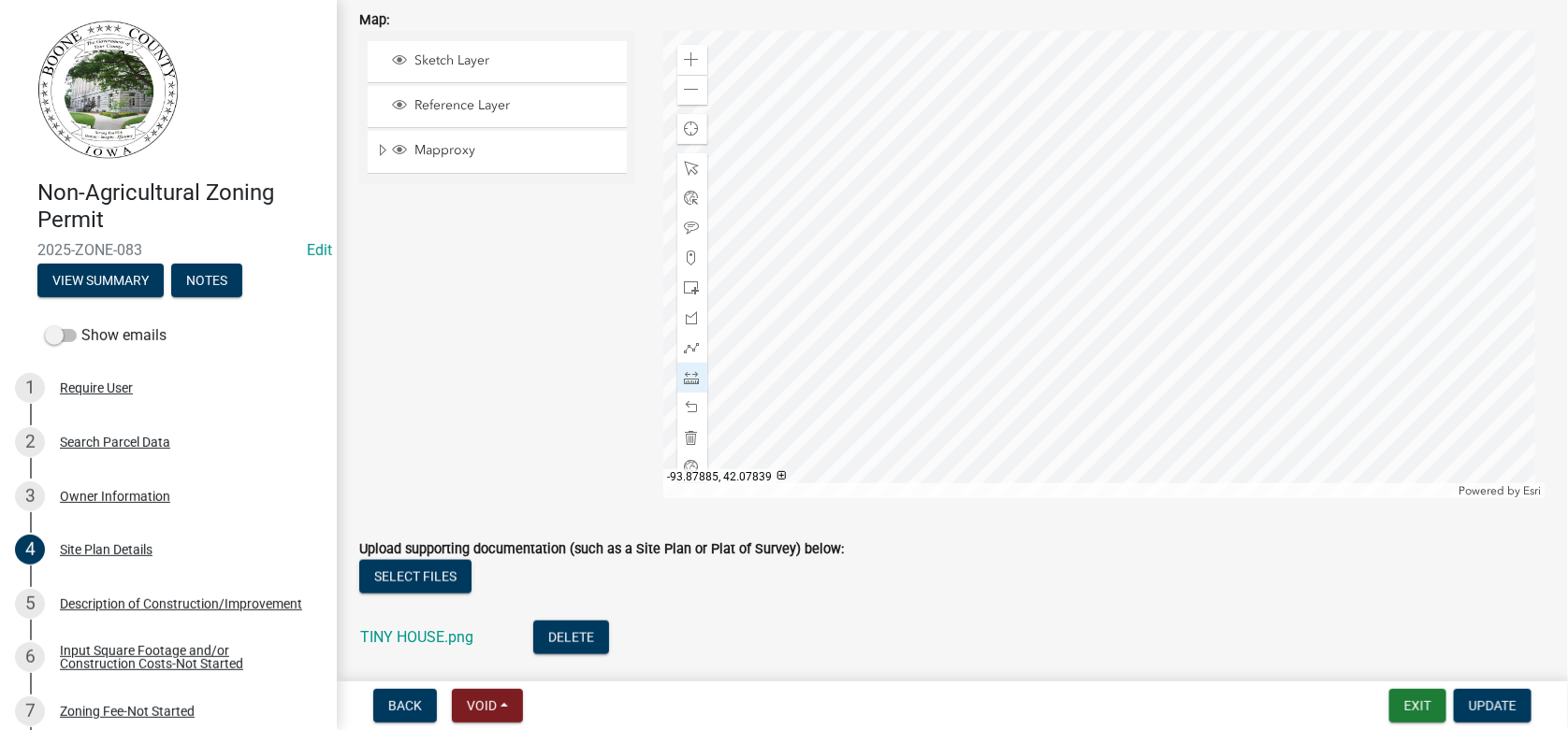
click at [1051, 325] on div at bounding box center [1105, 264] width 884 height 468
click at [688, 406] on span at bounding box center [693, 408] width 15 height 15
click at [1072, 424] on div at bounding box center [1105, 264] width 884 height 468
click at [688, 411] on span at bounding box center [693, 408] width 15 height 15
click at [688, 225] on span at bounding box center [693, 228] width 15 height 15
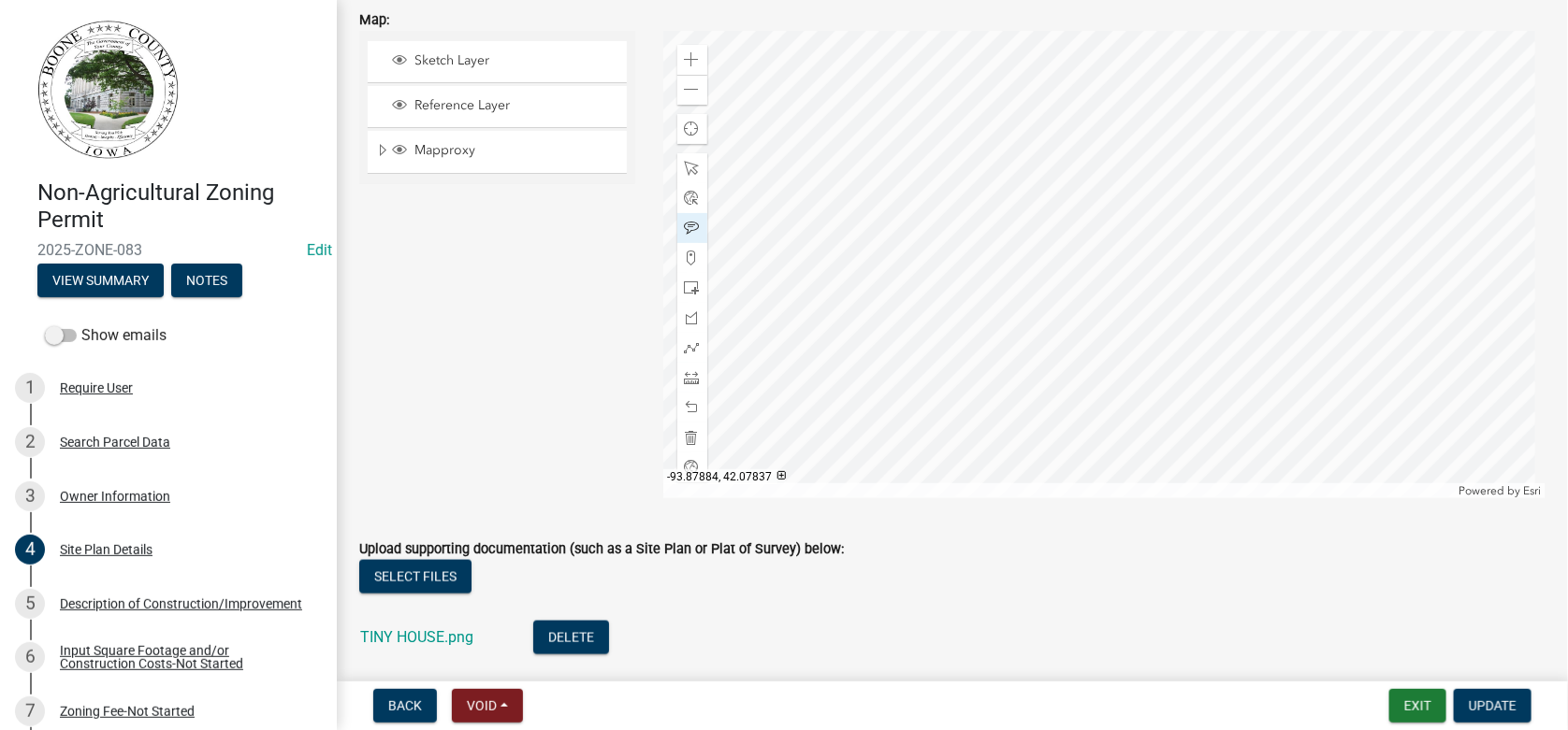
click at [1072, 431] on div at bounding box center [1105, 264] width 884 height 468
click at [1359, 262] on div at bounding box center [1105, 264] width 884 height 468
click at [686, 376] on span at bounding box center [693, 378] width 15 height 15
click at [1359, 268] on div at bounding box center [1105, 264] width 884 height 468
click at [1257, 270] on div at bounding box center [1105, 264] width 884 height 468
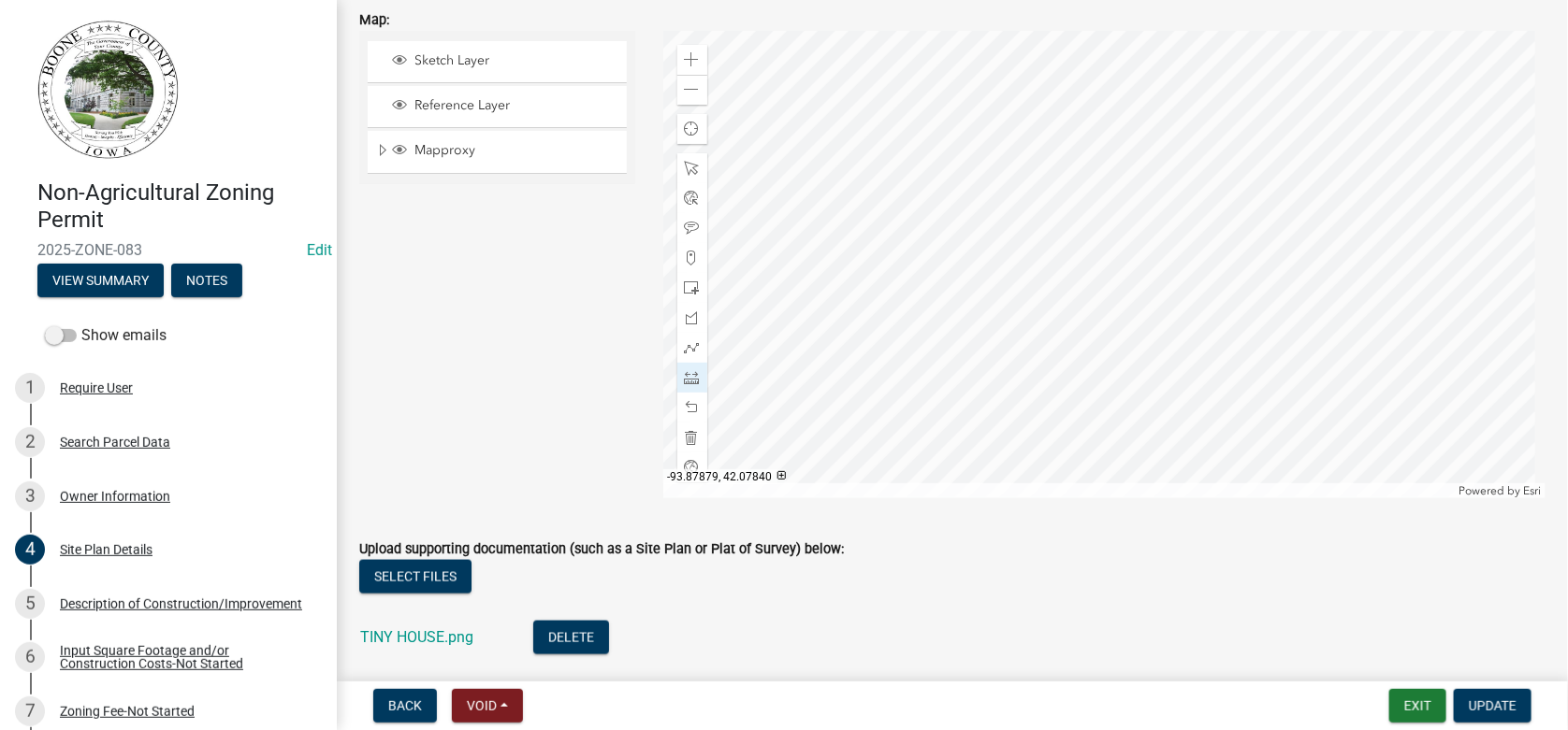
click at [1257, 270] on div at bounding box center [1105, 264] width 884 height 468
click at [689, 407] on span at bounding box center [693, 408] width 15 height 15
click at [686, 406] on span at bounding box center [693, 408] width 15 height 15
click at [685, 406] on span at bounding box center [693, 408] width 15 height 15
click at [691, 407] on span at bounding box center [693, 408] width 15 height 15
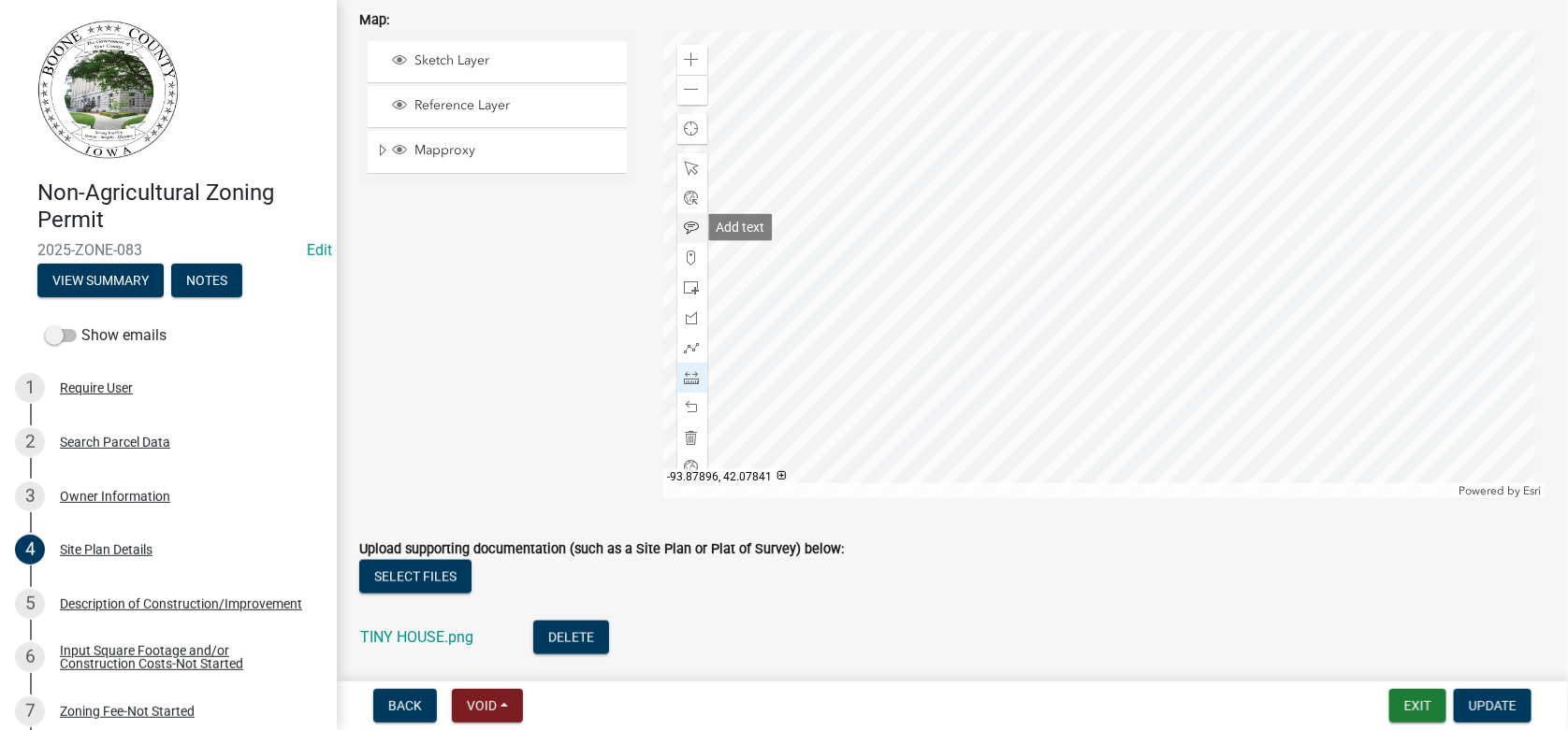
click at [688, 226] on span at bounding box center [693, 228] width 15 height 15
click at [1302, 286] on div at bounding box center [1105, 264] width 884 height 468
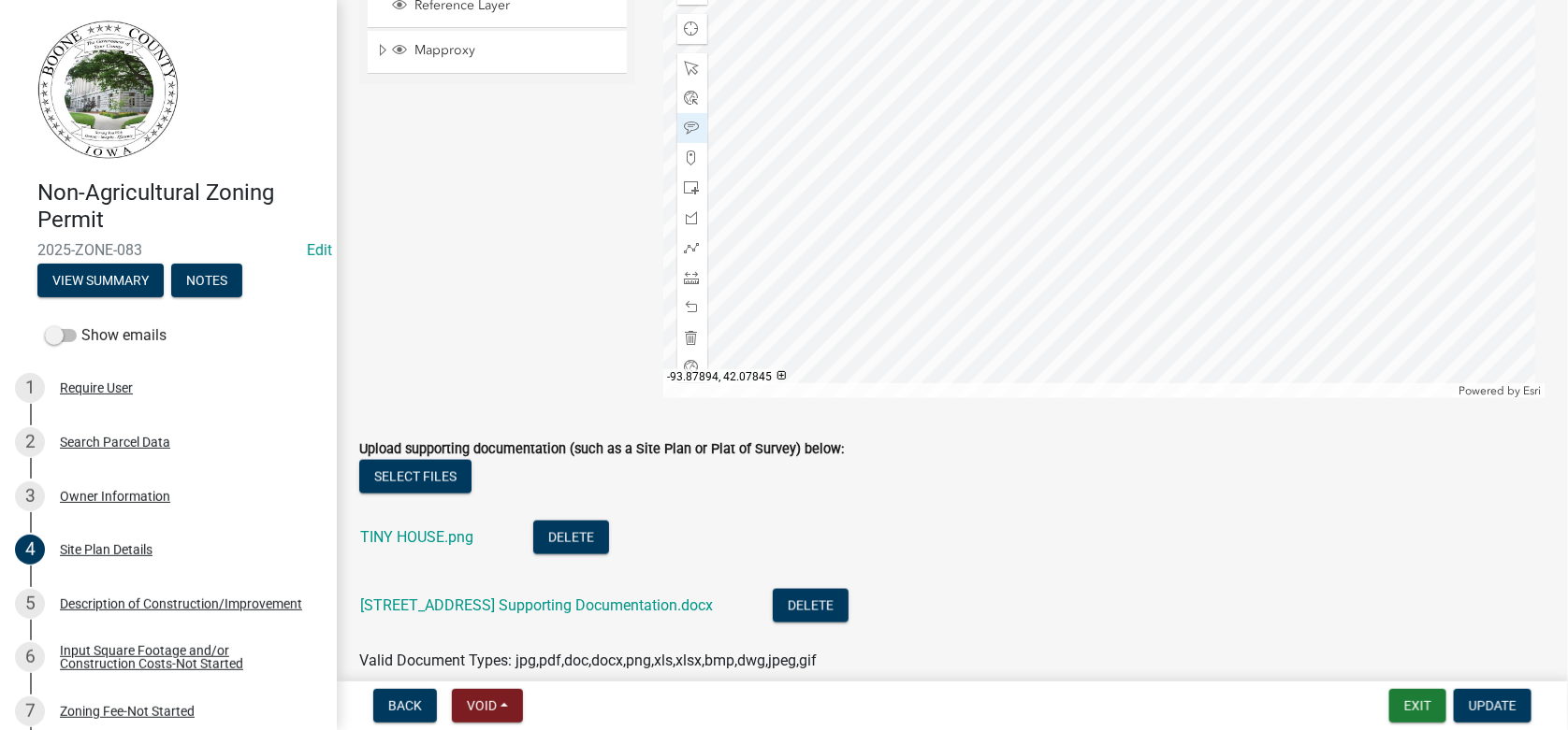
scroll to position [1025, 0]
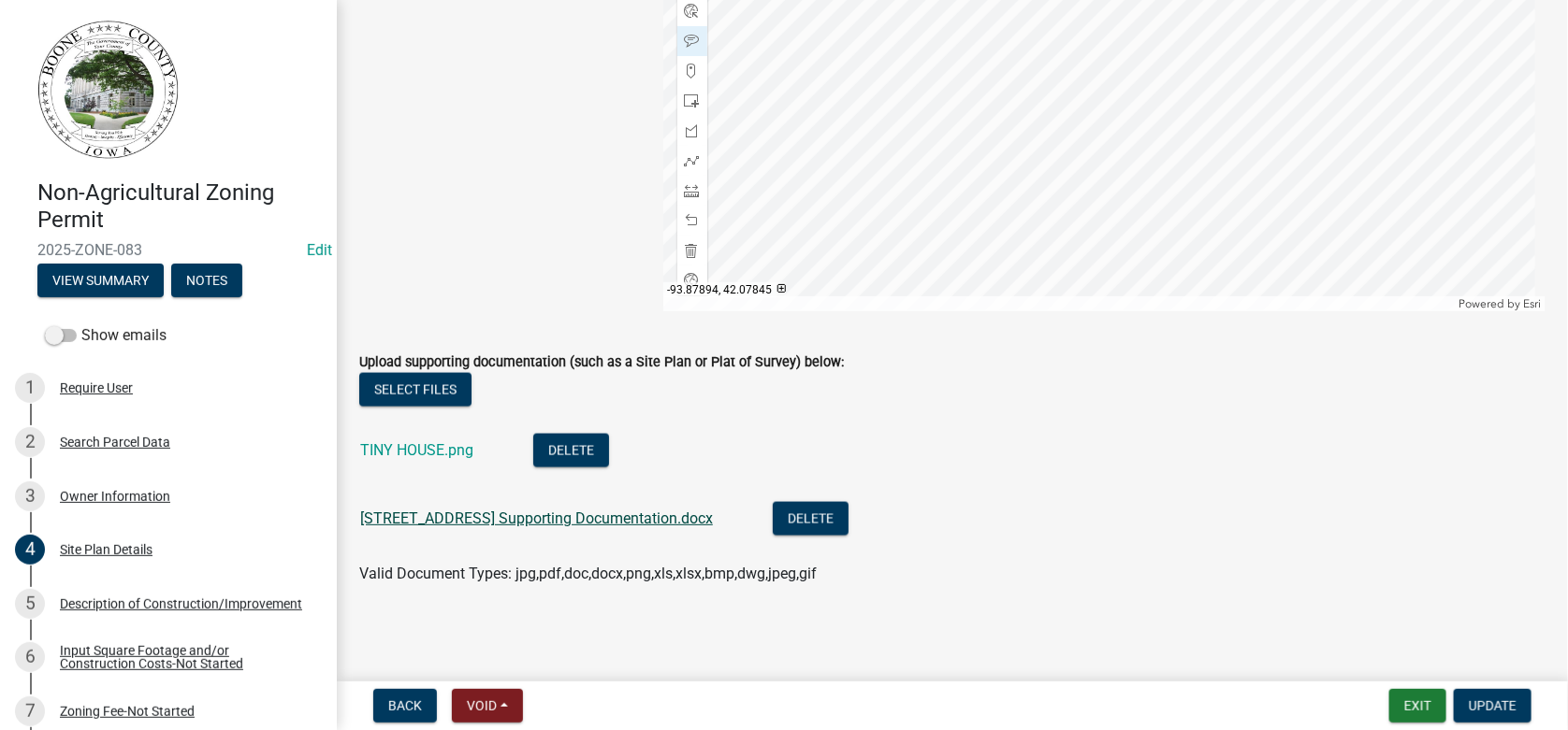
click at [472, 513] on link "[STREET_ADDRESS] Supporting Documentation.docx" at bounding box center [537, 518] width 353 height 18
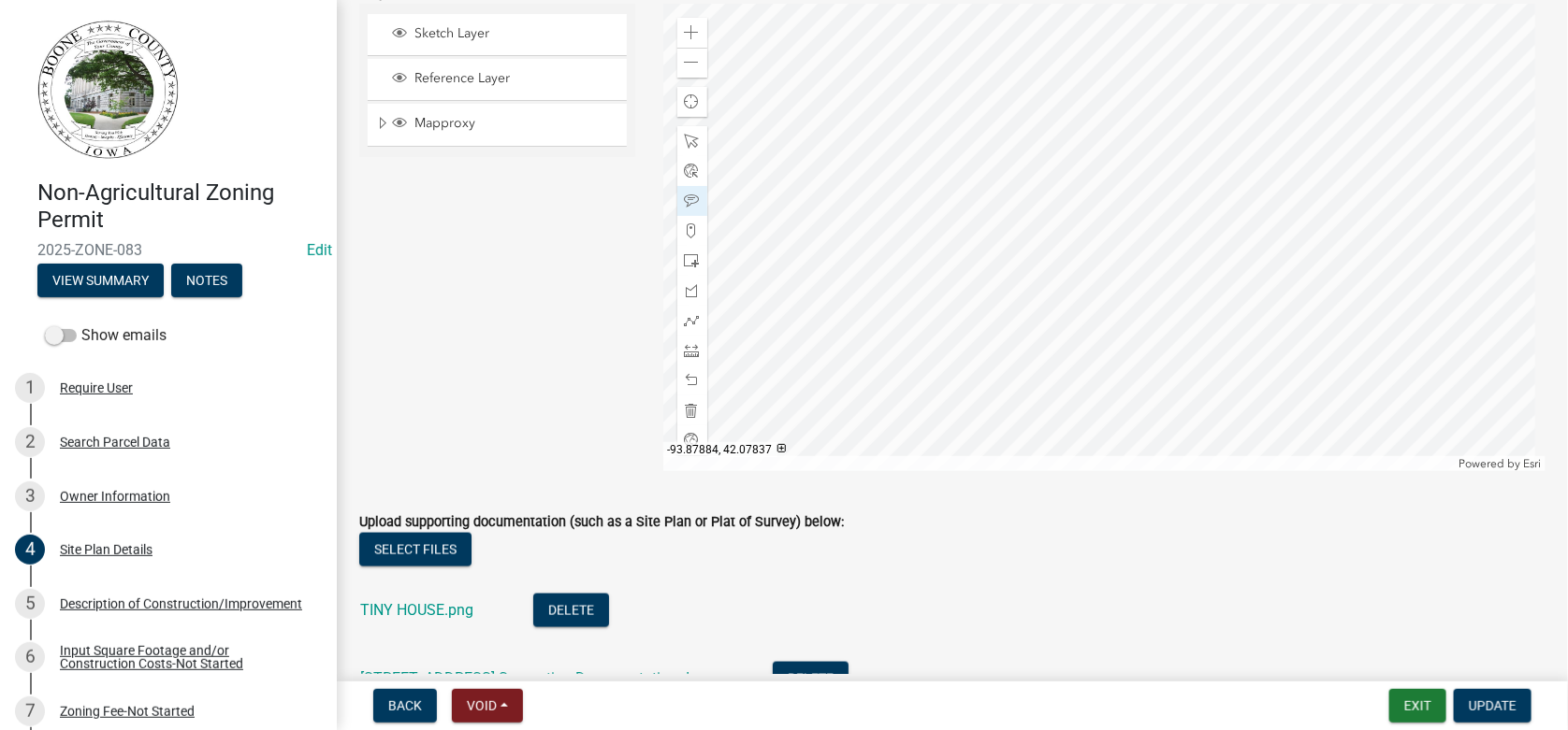
scroll to position [838, 0]
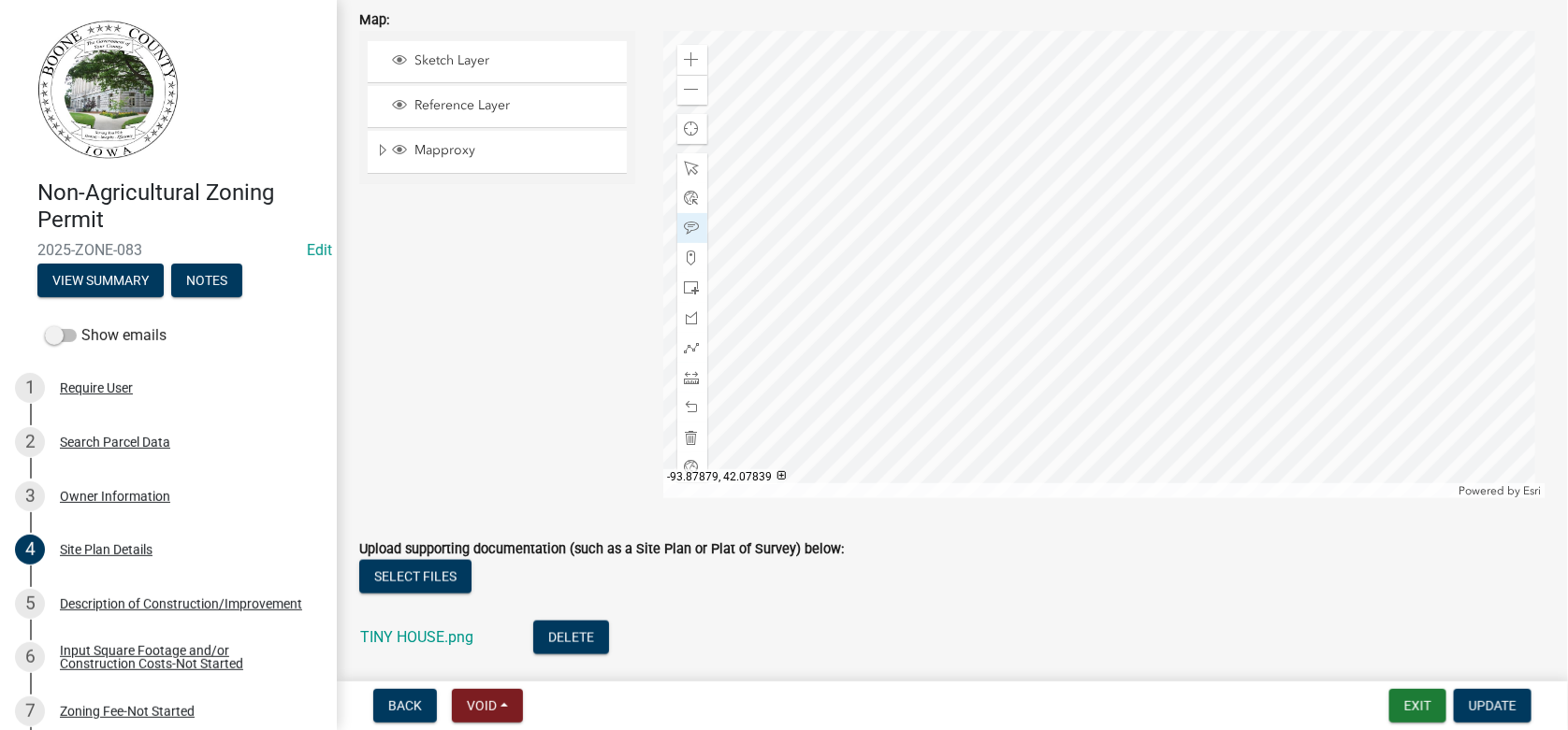
click at [1255, 334] on div at bounding box center [1105, 264] width 884 height 468
click at [689, 378] on span at bounding box center [693, 378] width 15 height 15
click at [1252, 327] on div at bounding box center [1105, 264] width 884 height 468
click at [967, 328] on div at bounding box center [1105, 264] width 884 height 468
click at [973, 207] on div at bounding box center [1105, 264] width 884 height 468
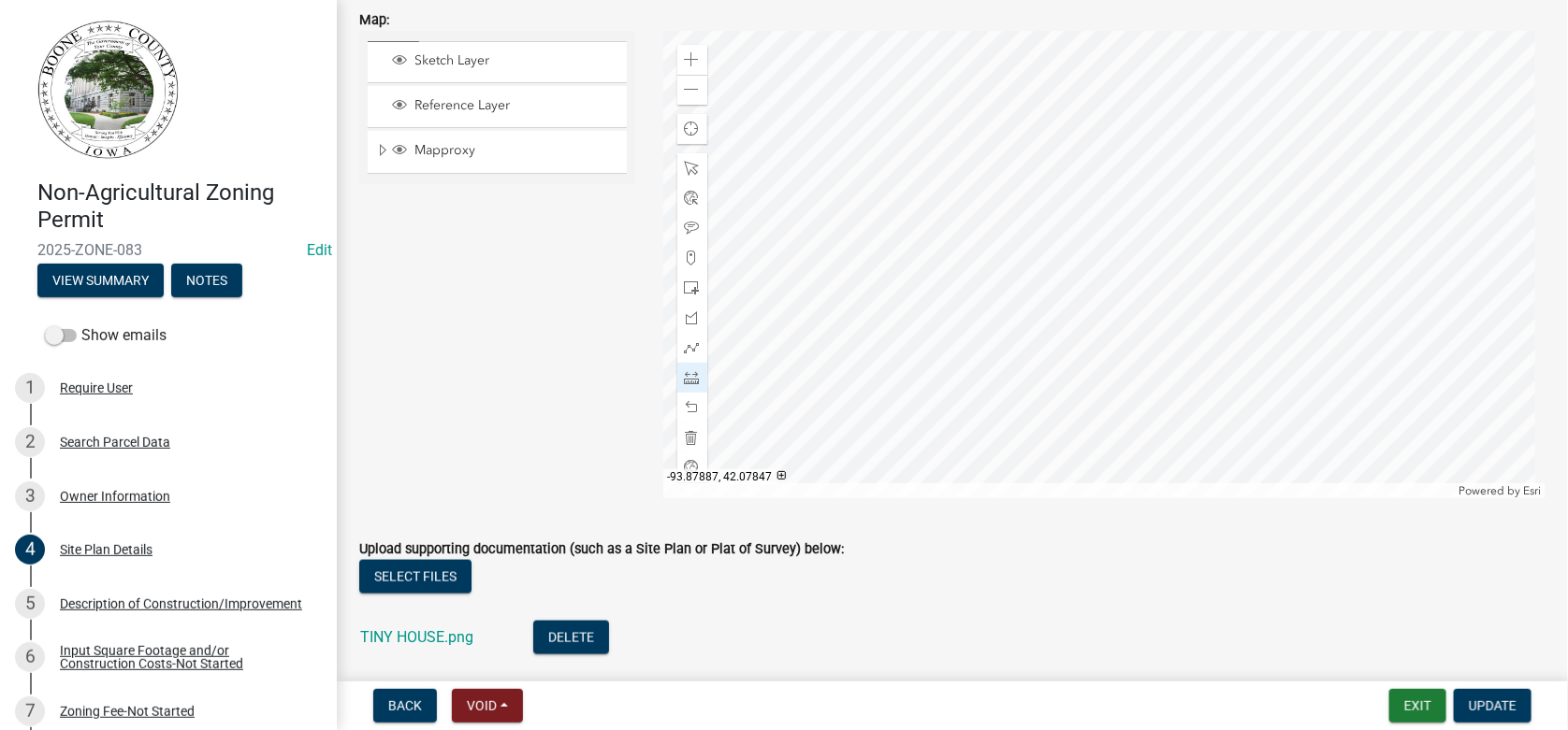
click at [958, 79] on form "Map: Sketch Layer Reference Layer Mapproxy IncorporatedCities Corporate Limits …" at bounding box center [953, 241] width 1187 height 513
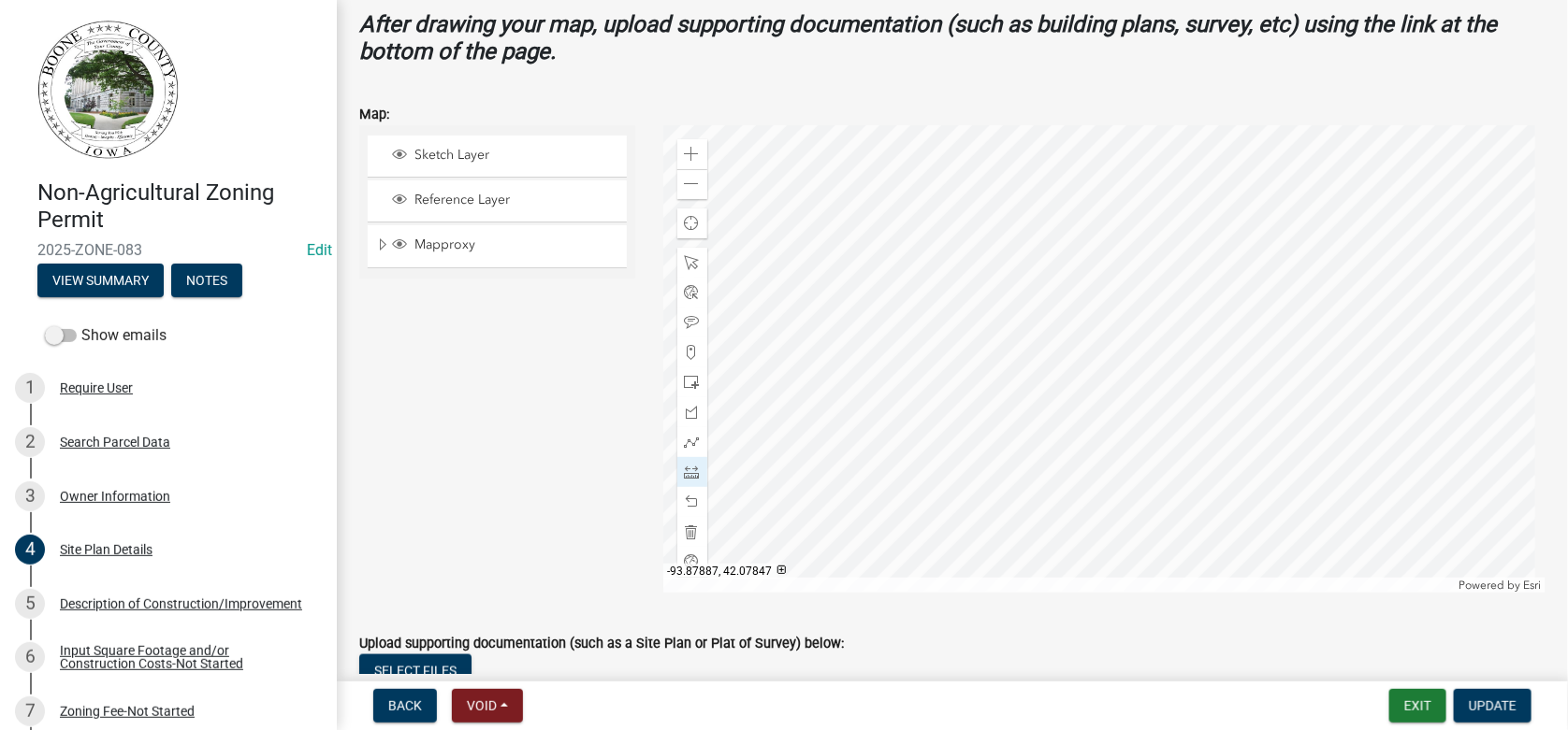
scroll to position [650, 0]
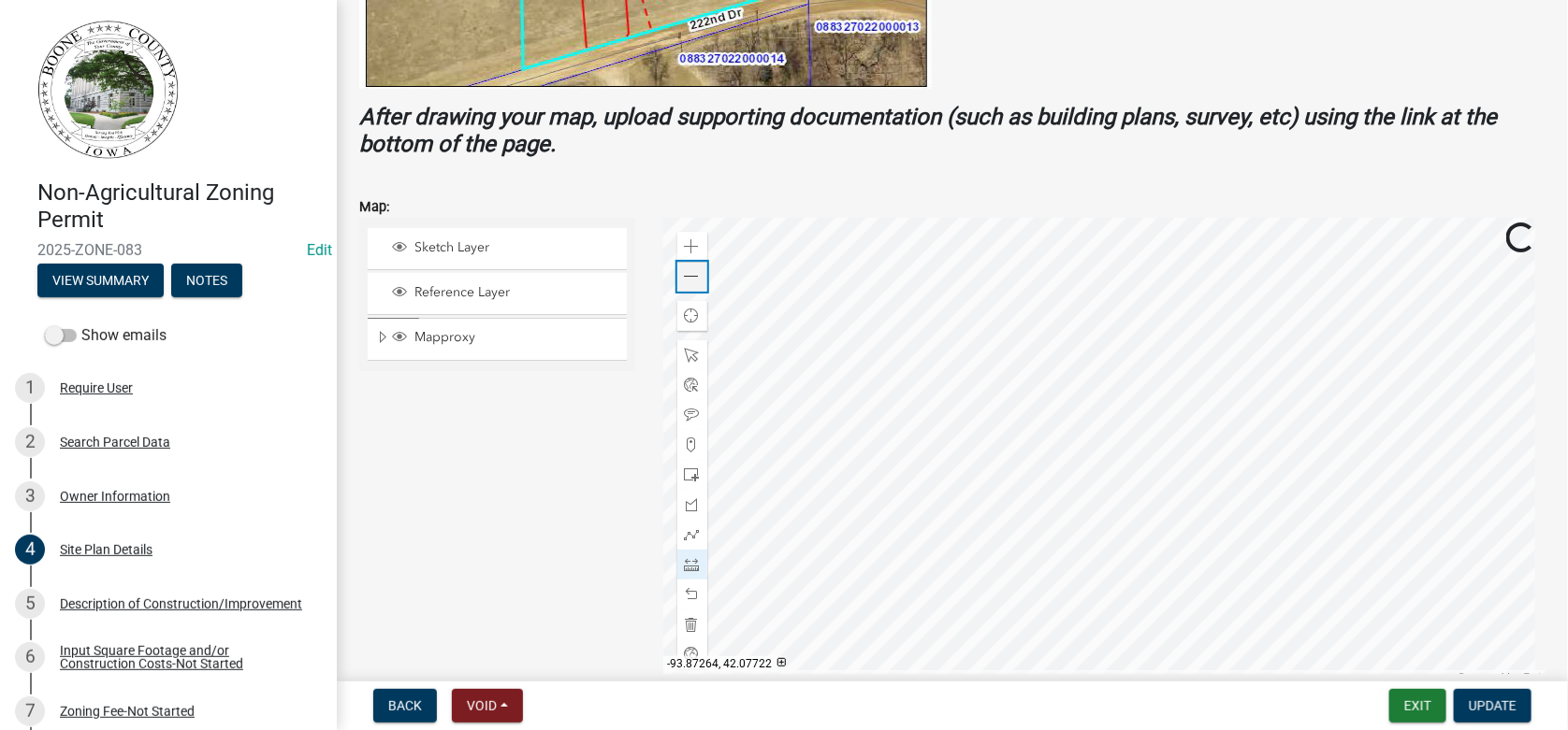
click at [692, 278] on span at bounding box center [693, 277] width 15 height 15
click at [688, 234] on div "Zoom in" at bounding box center [692, 246] width 30 height 30
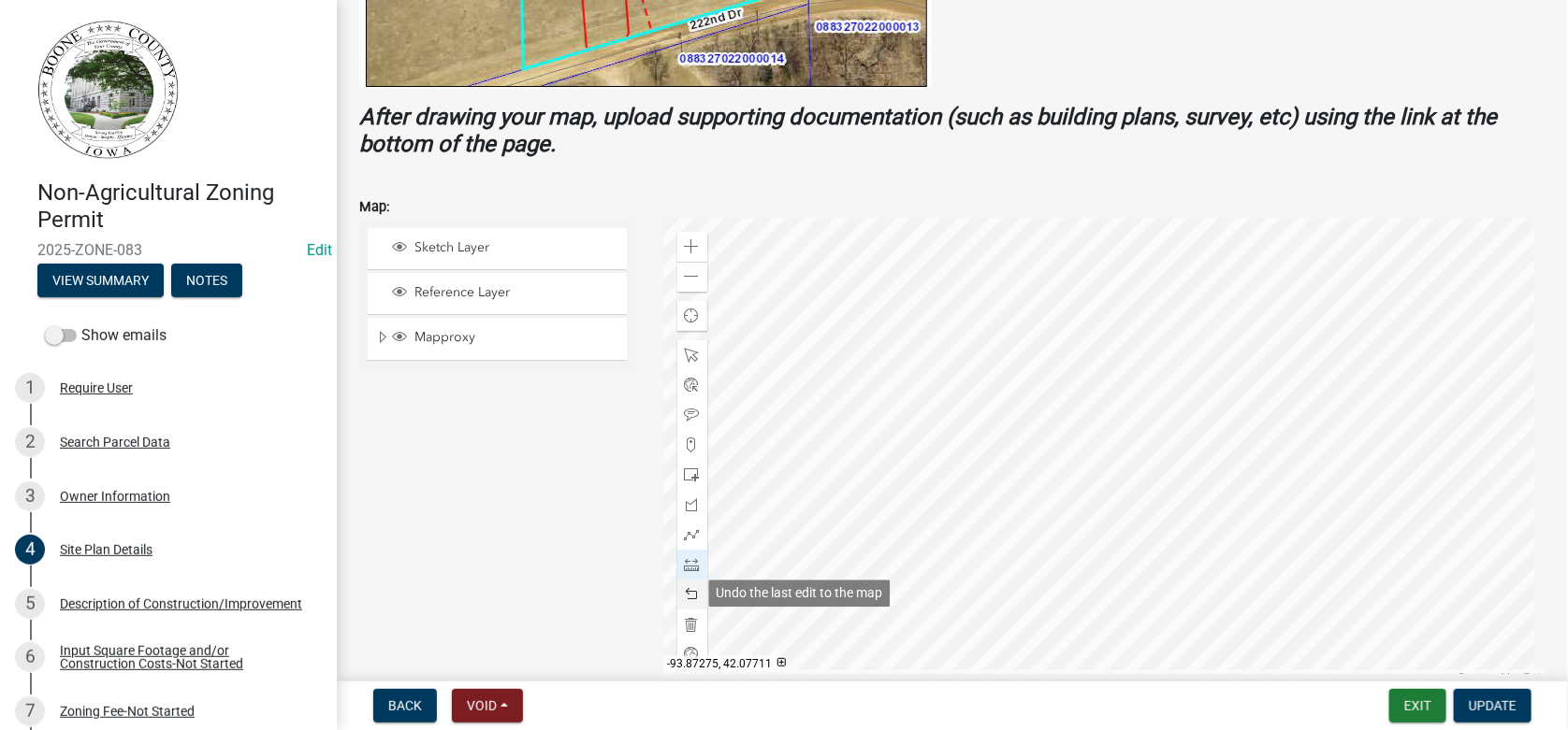
click at [685, 589] on span at bounding box center [693, 595] width 15 height 15
click at [690, 592] on span at bounding box center [693, 595] width 15 height 15
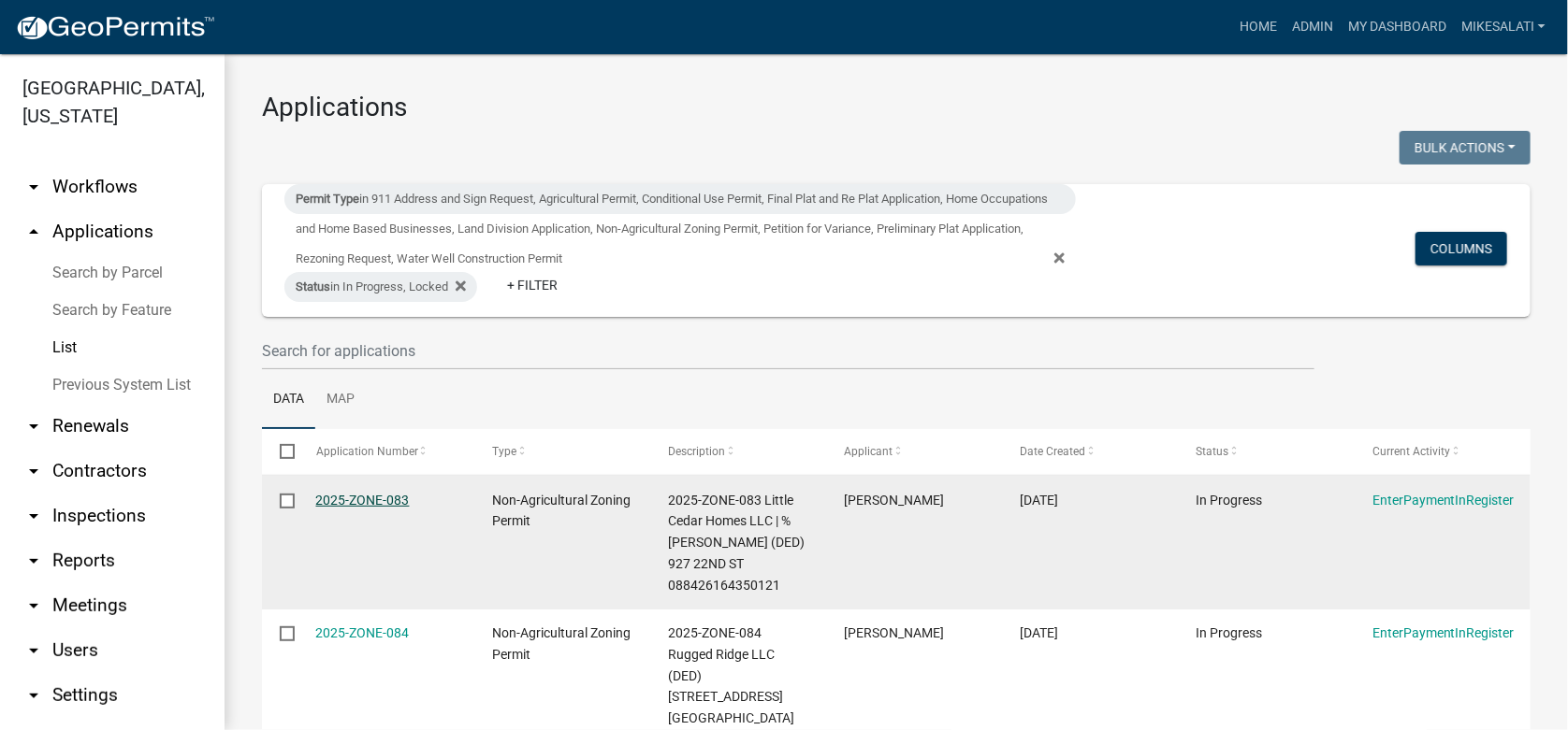
click at [352, 500] on link "2025-ZONE-083" at bounding box center [363, 500] width 94 height 15
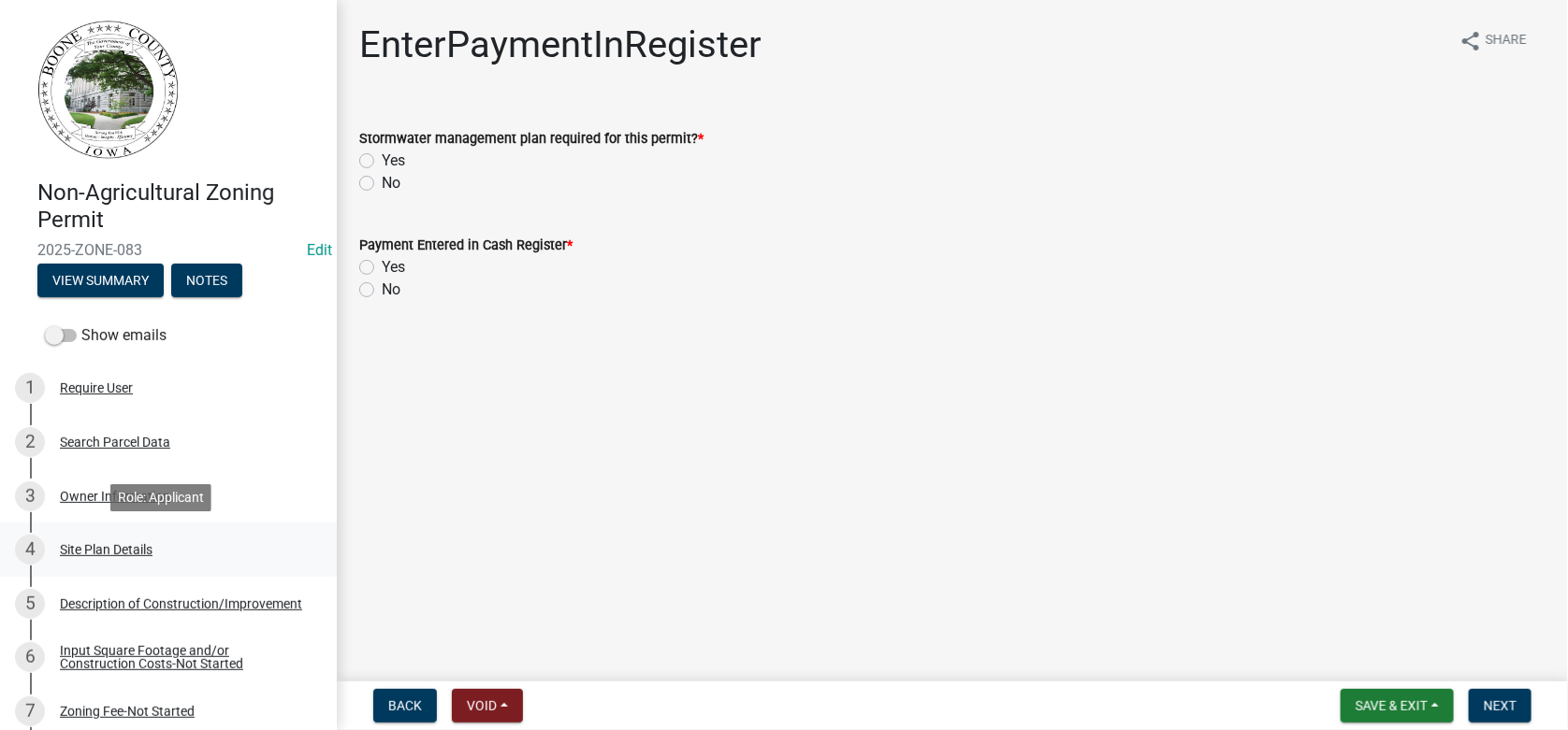
click at [114, 547] on div "Site Plan Details" at bounding box center [105, 550] width 93 height 13
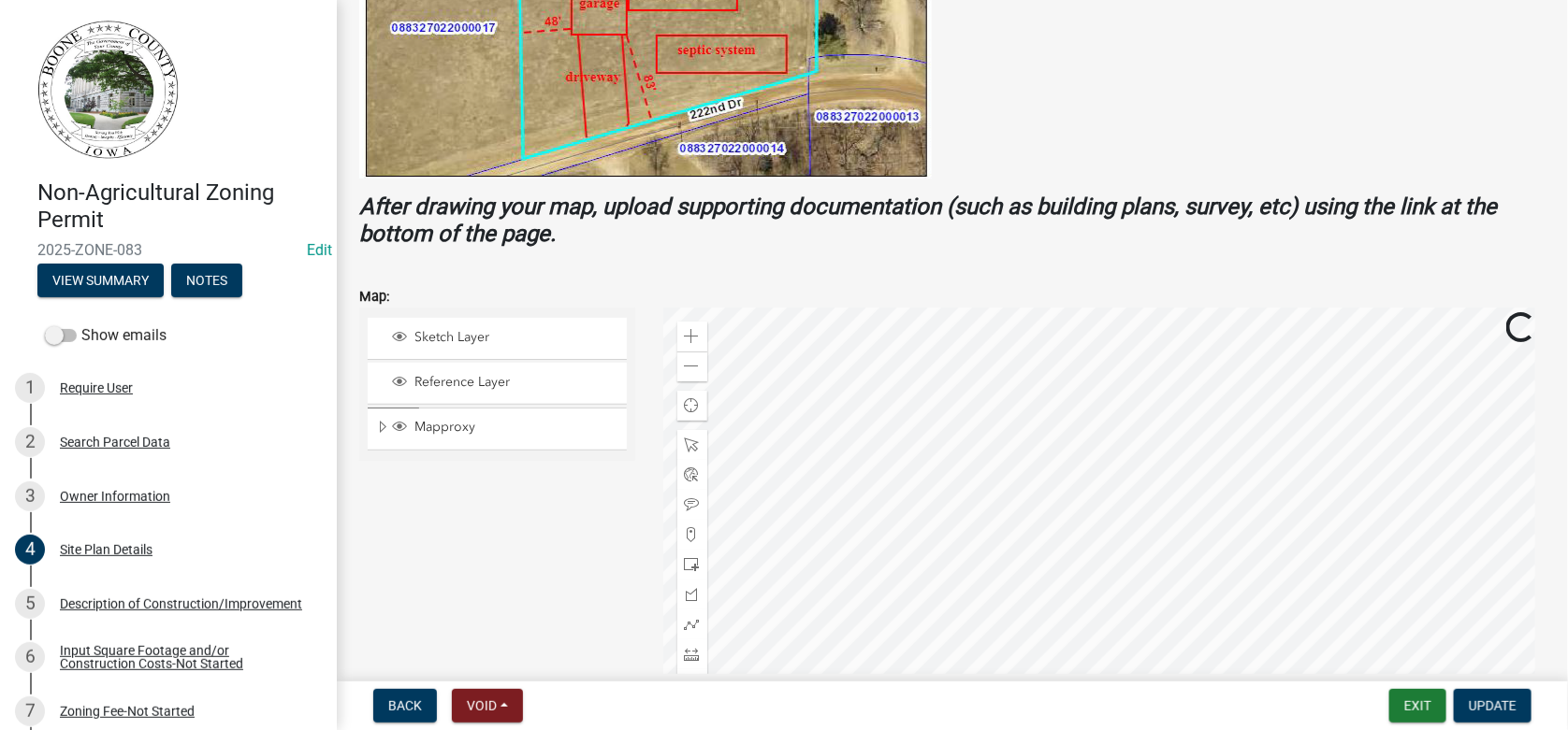
scroll to position [748, 0]
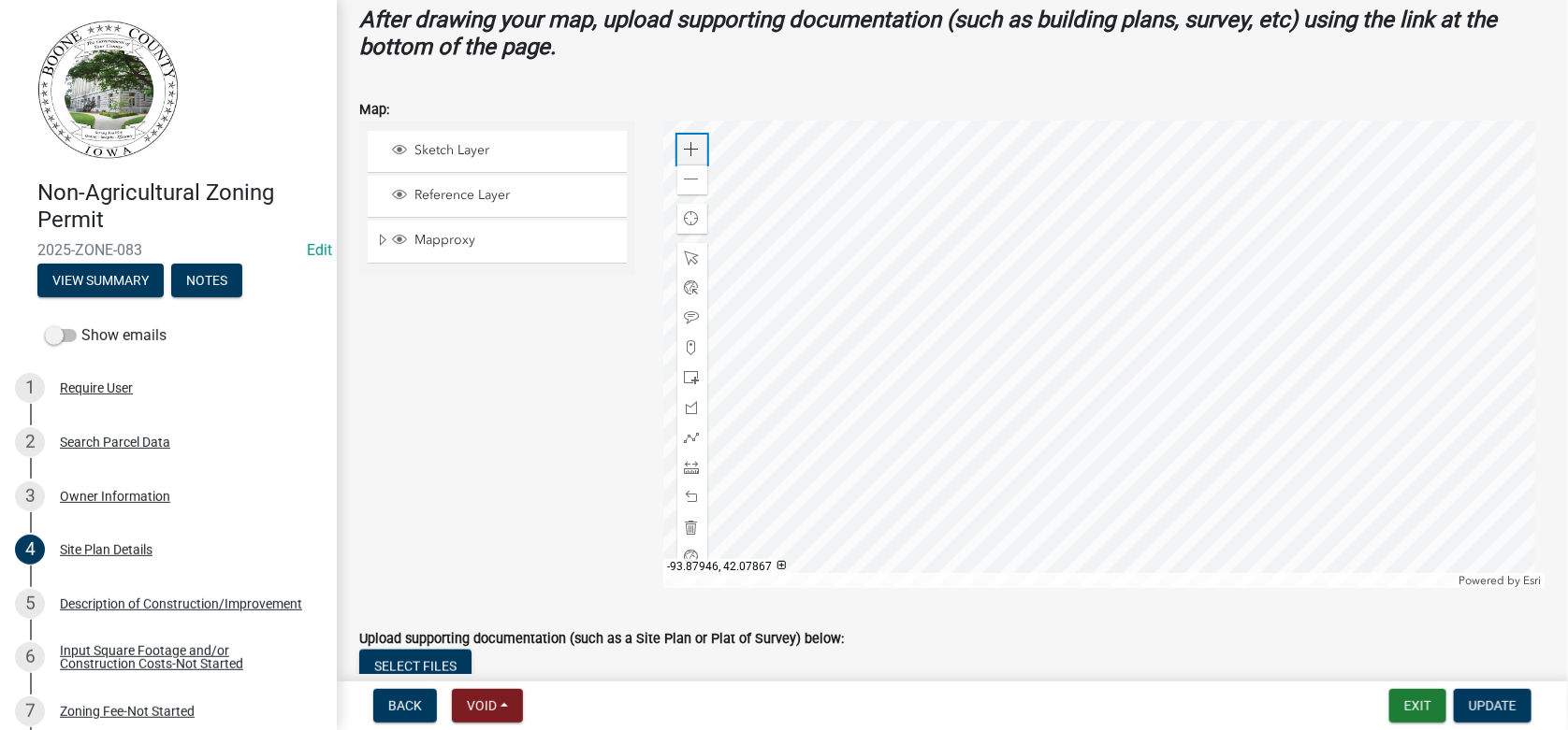
click at [688, 143] on span at bounding box center [693, 149] width 15 height 15
click at [1143, 341] on div at bounding box center [1105, 354] width 884 height 468
click at [688, 468] on span at bounding box center [693, 468] width 15 height 15
click at [1085, 521] on div at bounding box center [1105, 354] width 884 height 468
click at [1083, 451] on div at bounding box center [1105, 354] width 884 height 468
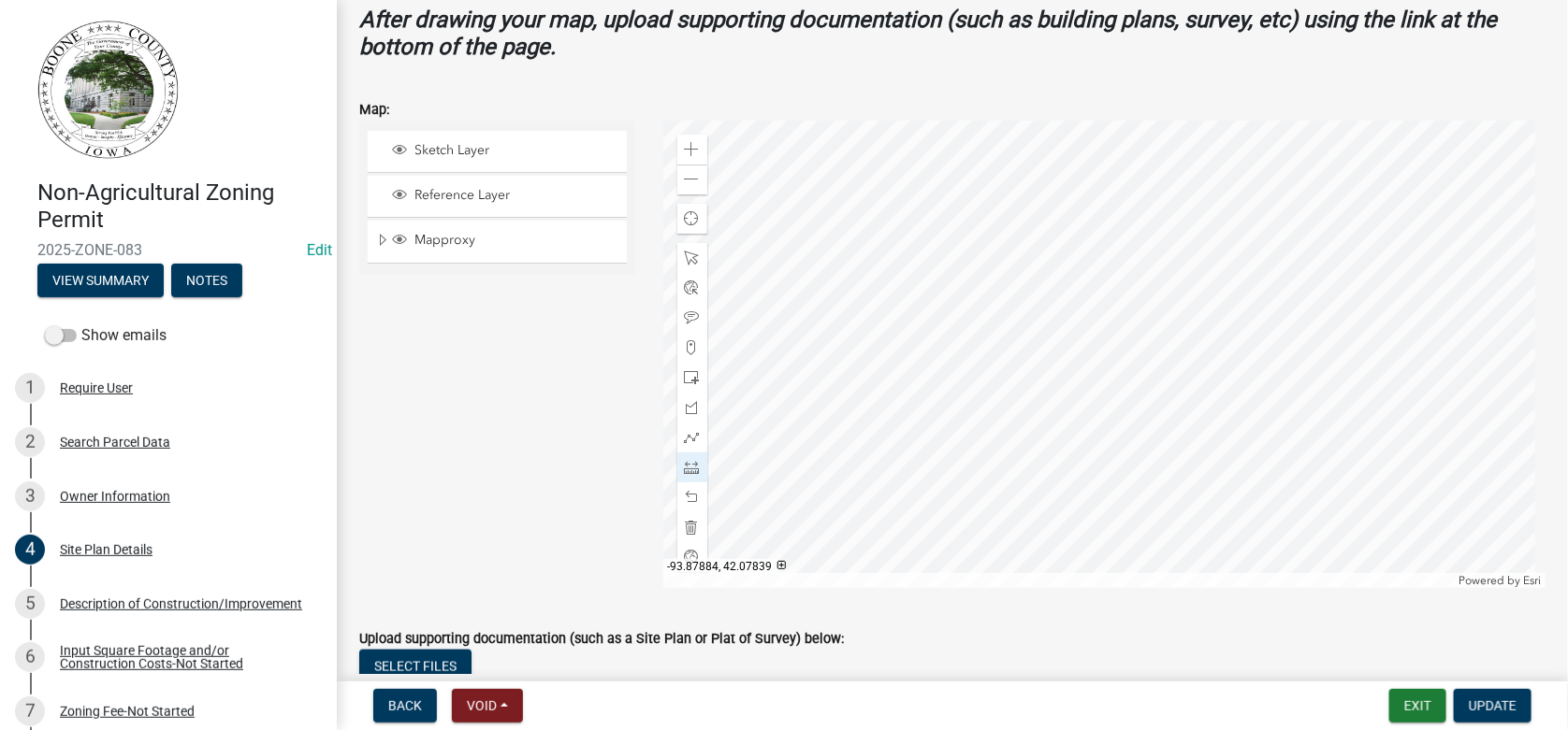
click at [1083, 451] on div at bounding box center [1105, 354] width 884 height 468
click at [1183, 401] on div at bounding box center [1105, 354] width 884 height 468
click at [1145, 403] on div at bounding box center [1105, 354] width 884 height 468
click at [1145, 402] on div at bounding box center [1105, 354] width 884 height 468
click at [685, 493] on span at bounding box center [693, 498] width 15 height 15
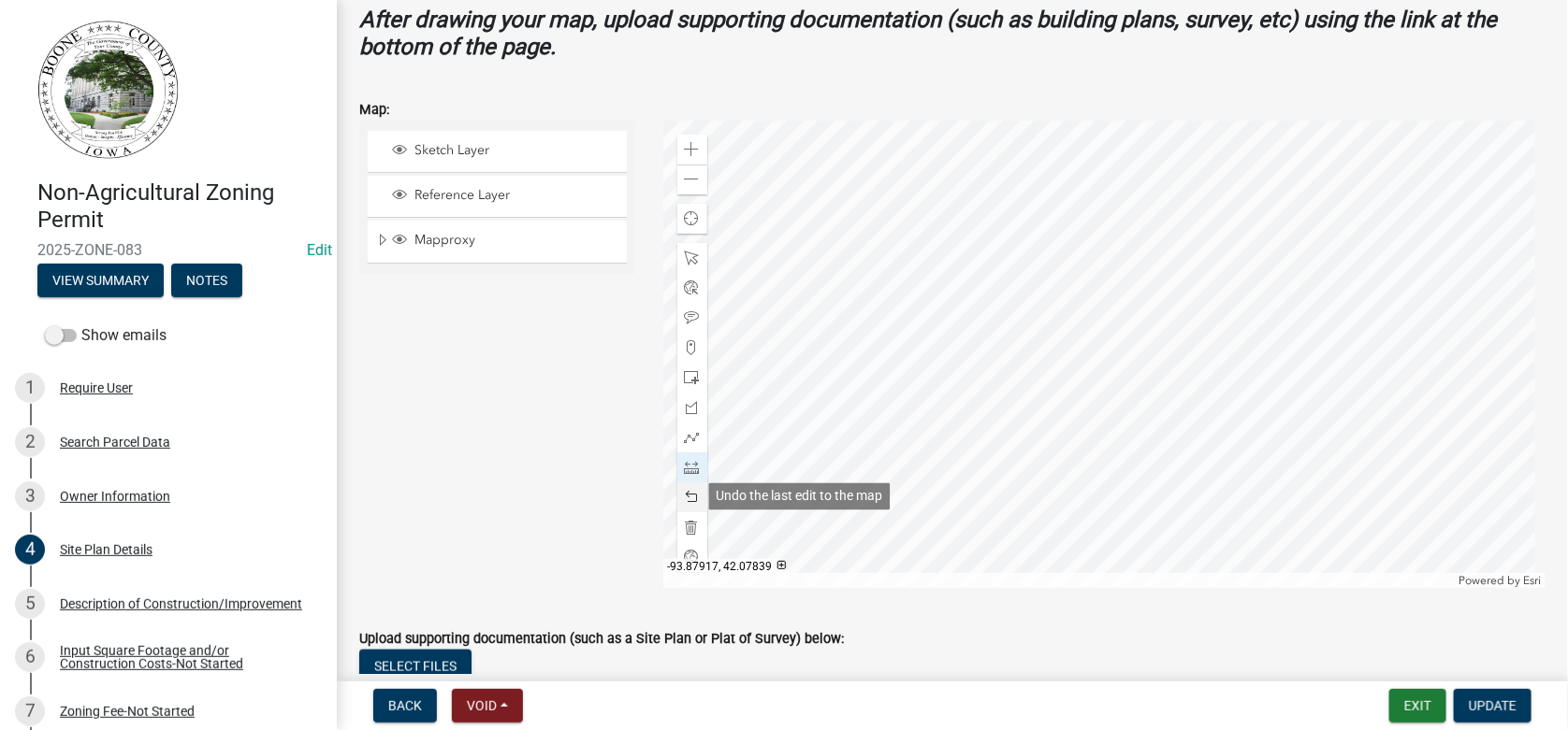
click at [685, 493] on span at bounding box center [693, 498] width 15 height 15
click at [687, 495] on span at bounding box center [693, 498] width 15 height 15
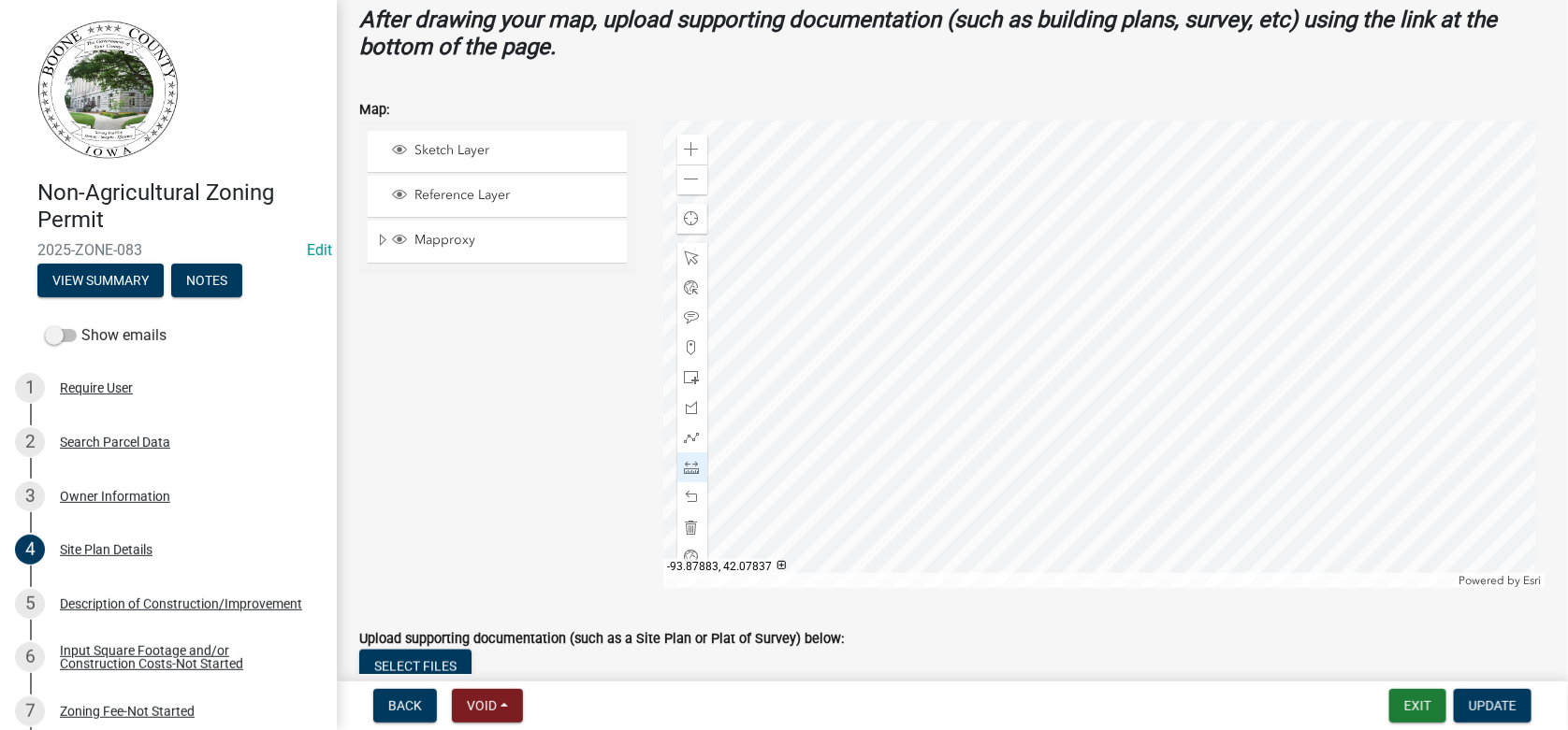
click at [1096, 481] on div at bounding box center [1105, 354] width 884 height 468
click at [687, 306] on div at bounding box center [692, 317] width 30 height 30
click at [1094, 484] on div at bounding box center [1105, 354] width 884 height 468
click at [1183, 354] on div at bounding box center [1105, 354] width 884 height 468
click at [687, 468] on span at bounding box center [693, 468] width 15 height 15
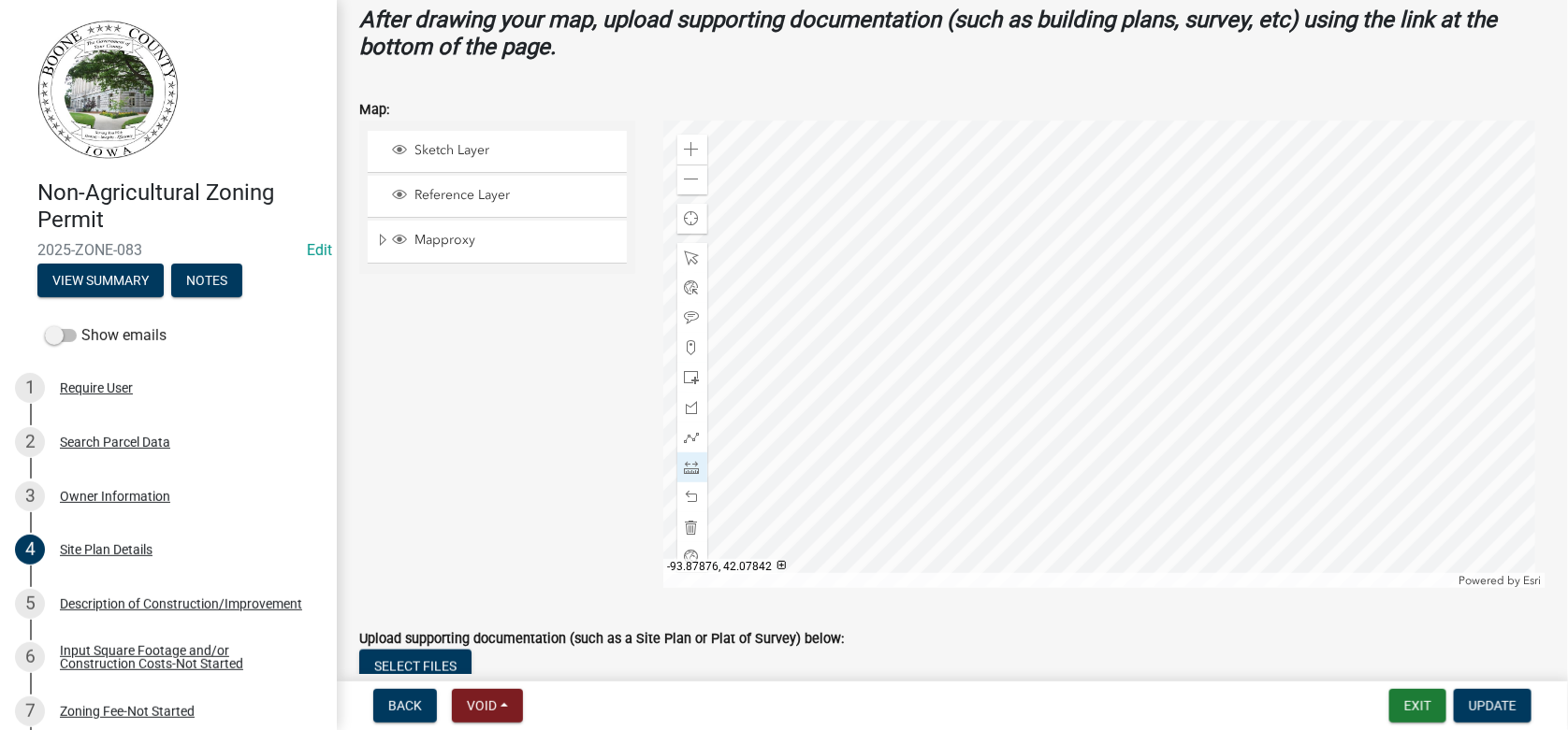
click at [1184, 395] on div at bounding box center [1105, 354] width 884 height 468
click at [1146, 395] on div at bounding box center [1105, 354] width 884 height 468
click at [688, 495] on span at bounding box center [693, 498] width 15 height 15
click at [695, 312] on span at bounding box center [693, 318] width 15 height 15
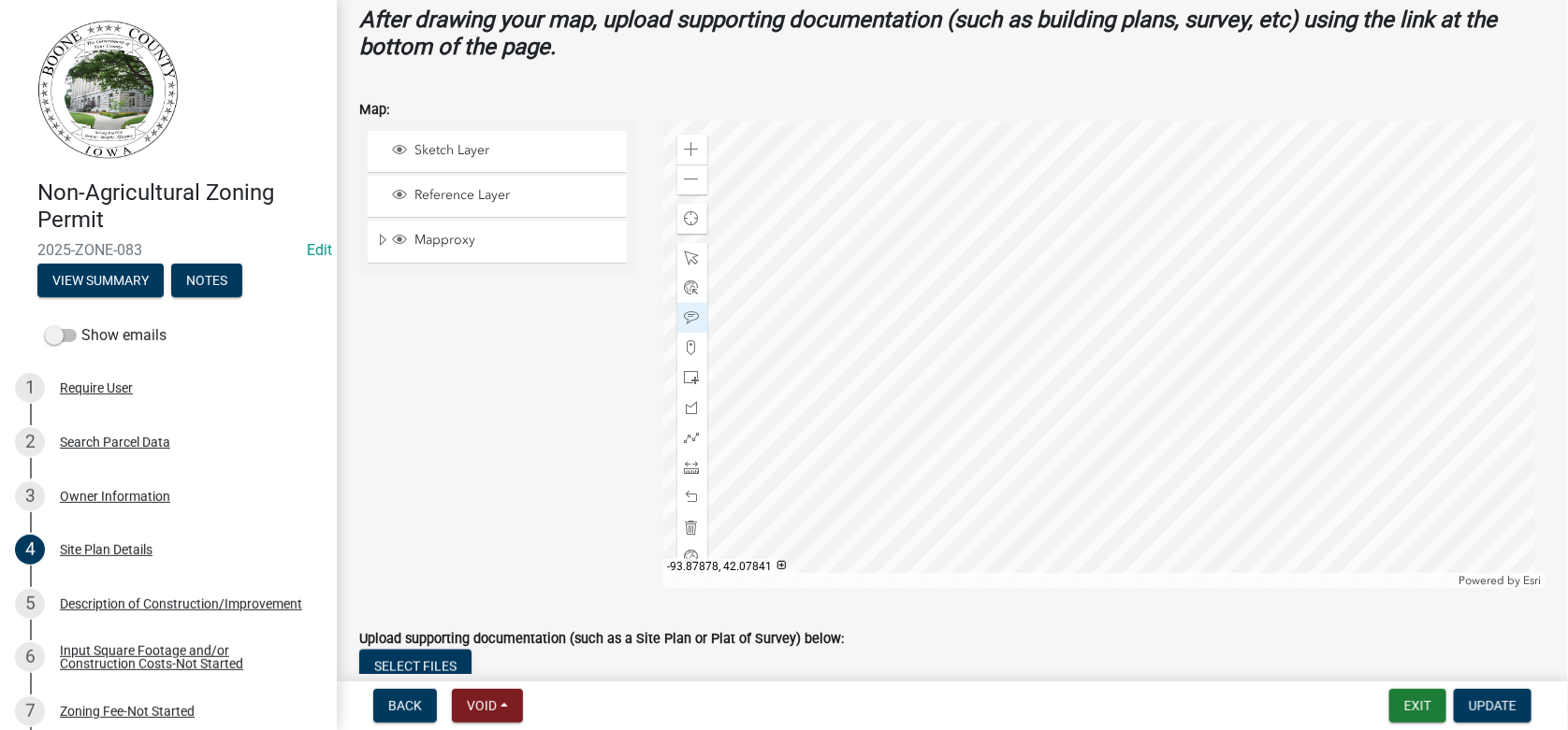
click at [1159, 413] on div at bounding box center [1105, 354] width 884 height 468
click at [1515, 696] on button "Update" at bounding box center [1492, 705] width 78 height 34
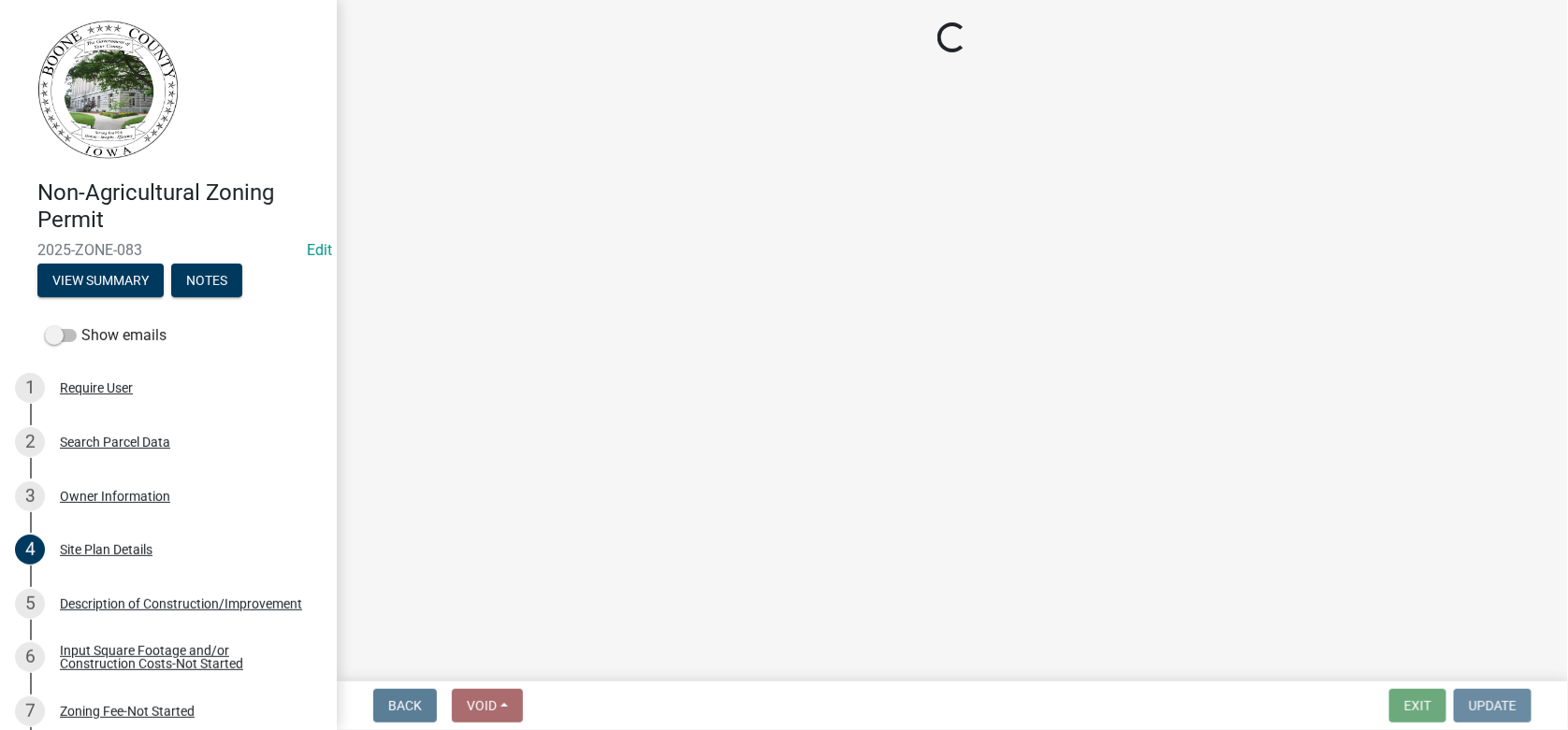
scroll to position [0, 0]
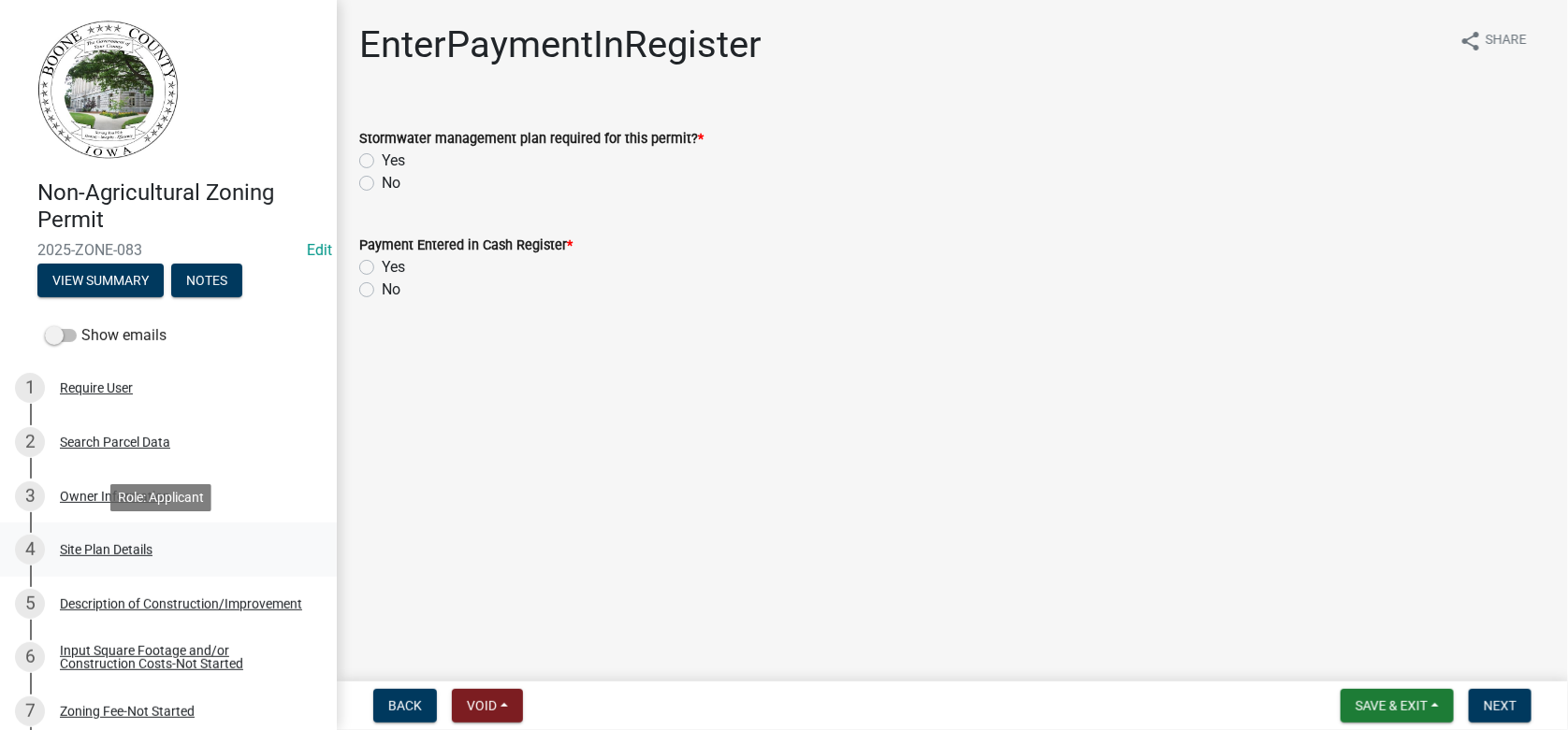
click at [76, 549] on div "Site Plan Details" at bounding box center [105, 550] width 93 height 13
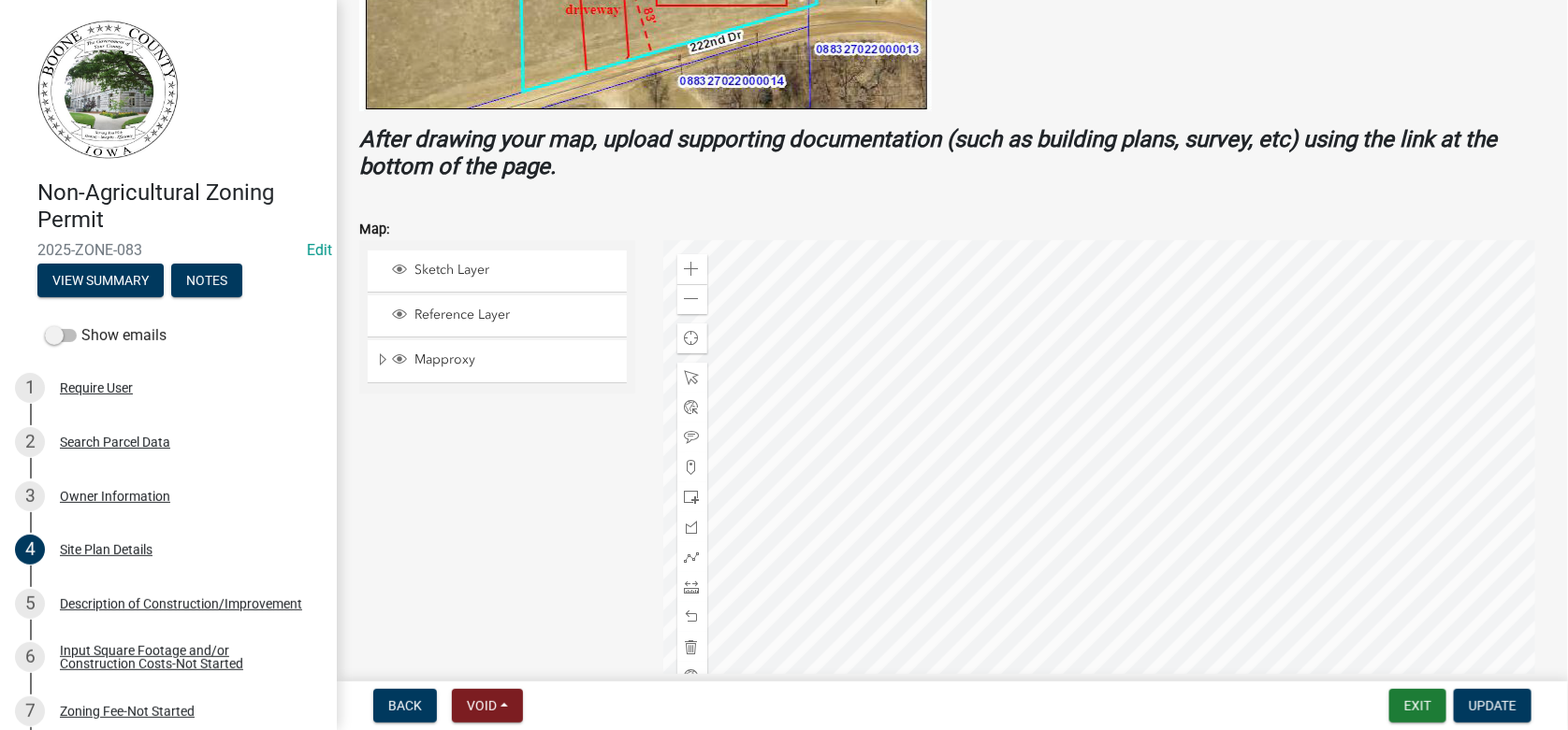
scroll to position [653, 0]
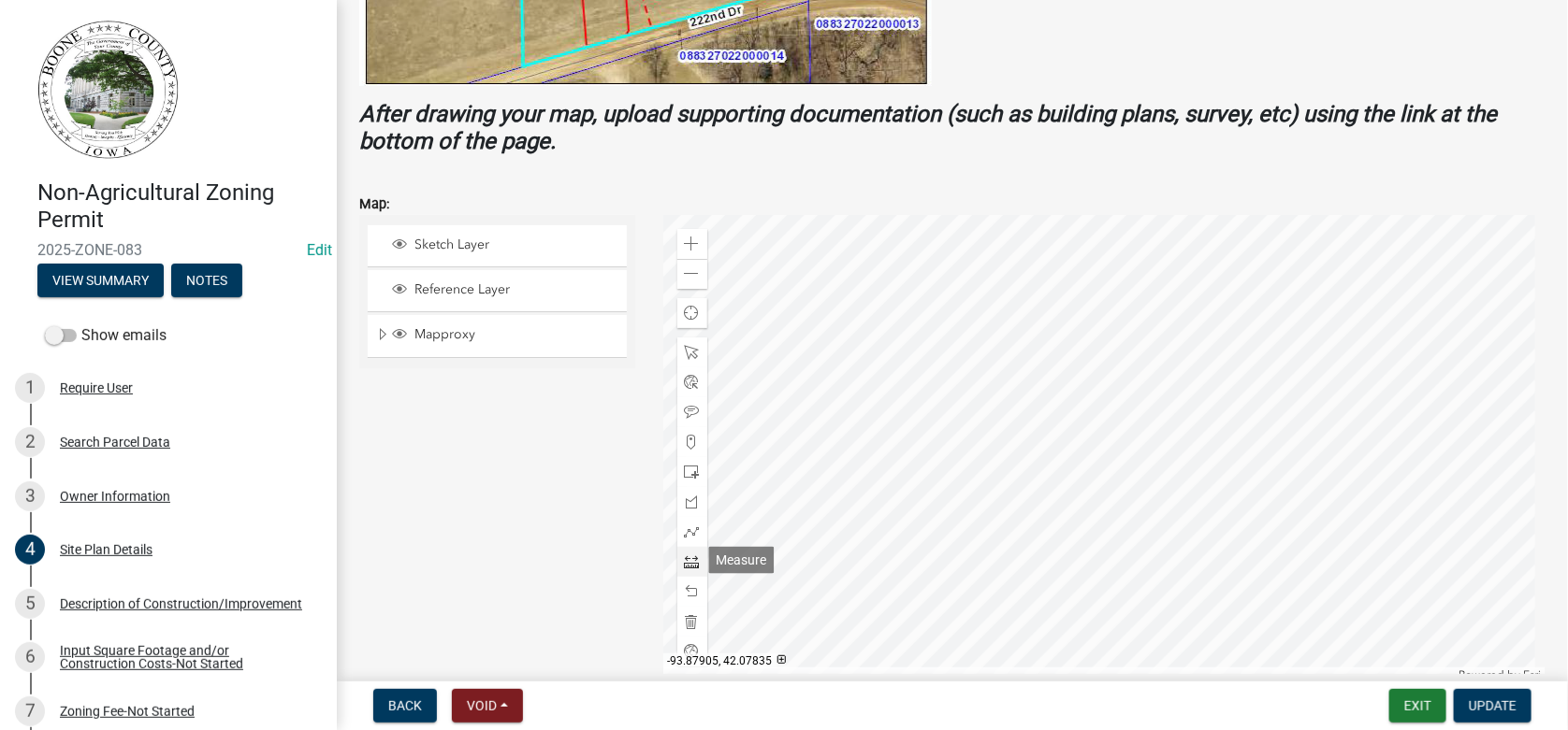
click at [686, 559] on span at bounding box center [693, 562] width 15 height 15
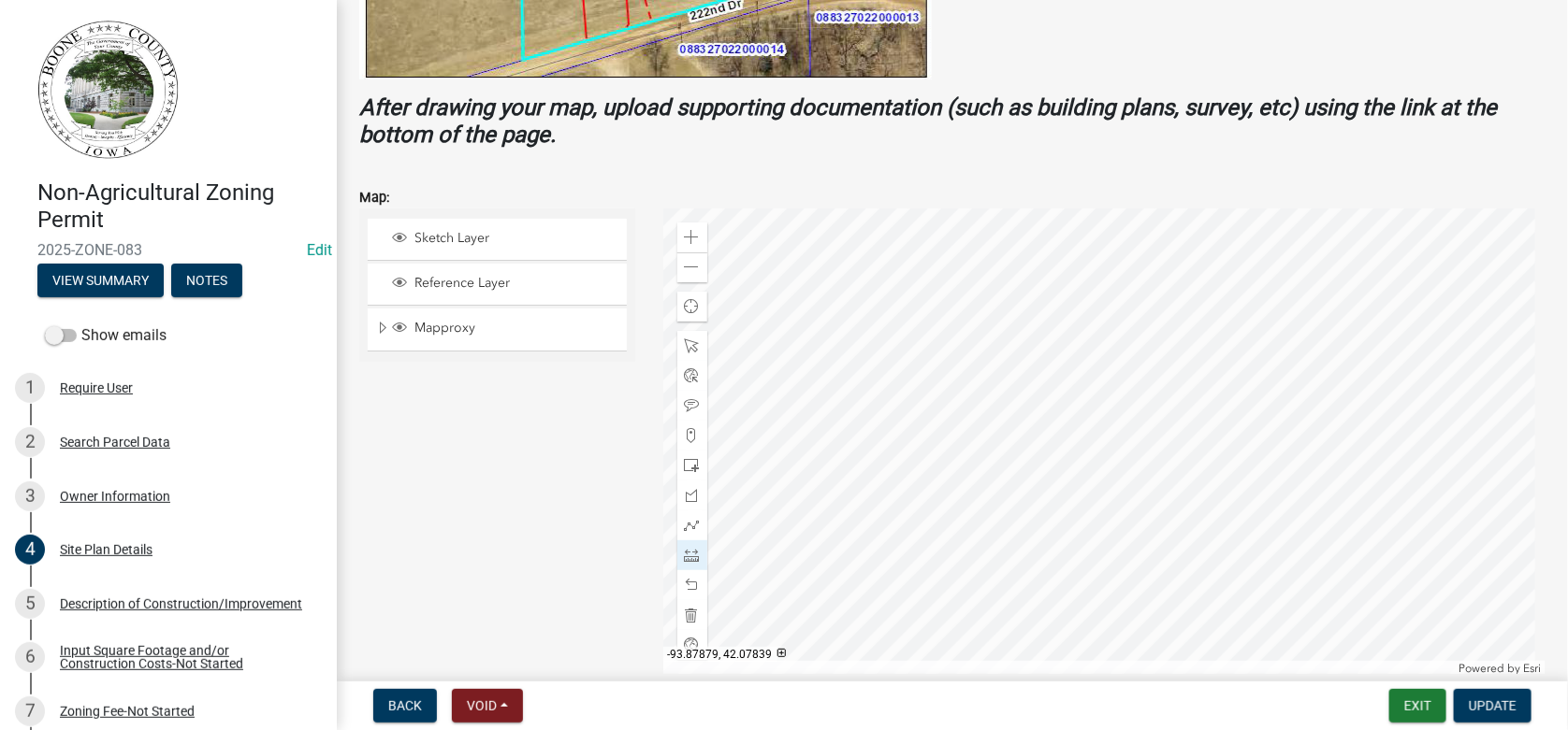
click at [1104, 466] on div at bounding box center [1105, 443] width 884 height 468
click at [968, 467] on div at bounding box center [1105, 443] width 884 height 468
click at [972, 295] on div at bounding box center [1105, 443] width 884 height 468
click at [965, 267] on div at bounding box center [1105, 443] width 884 height 468
click at [1101, 268] on div at bounding box center [1105, 443] width 884 height 468
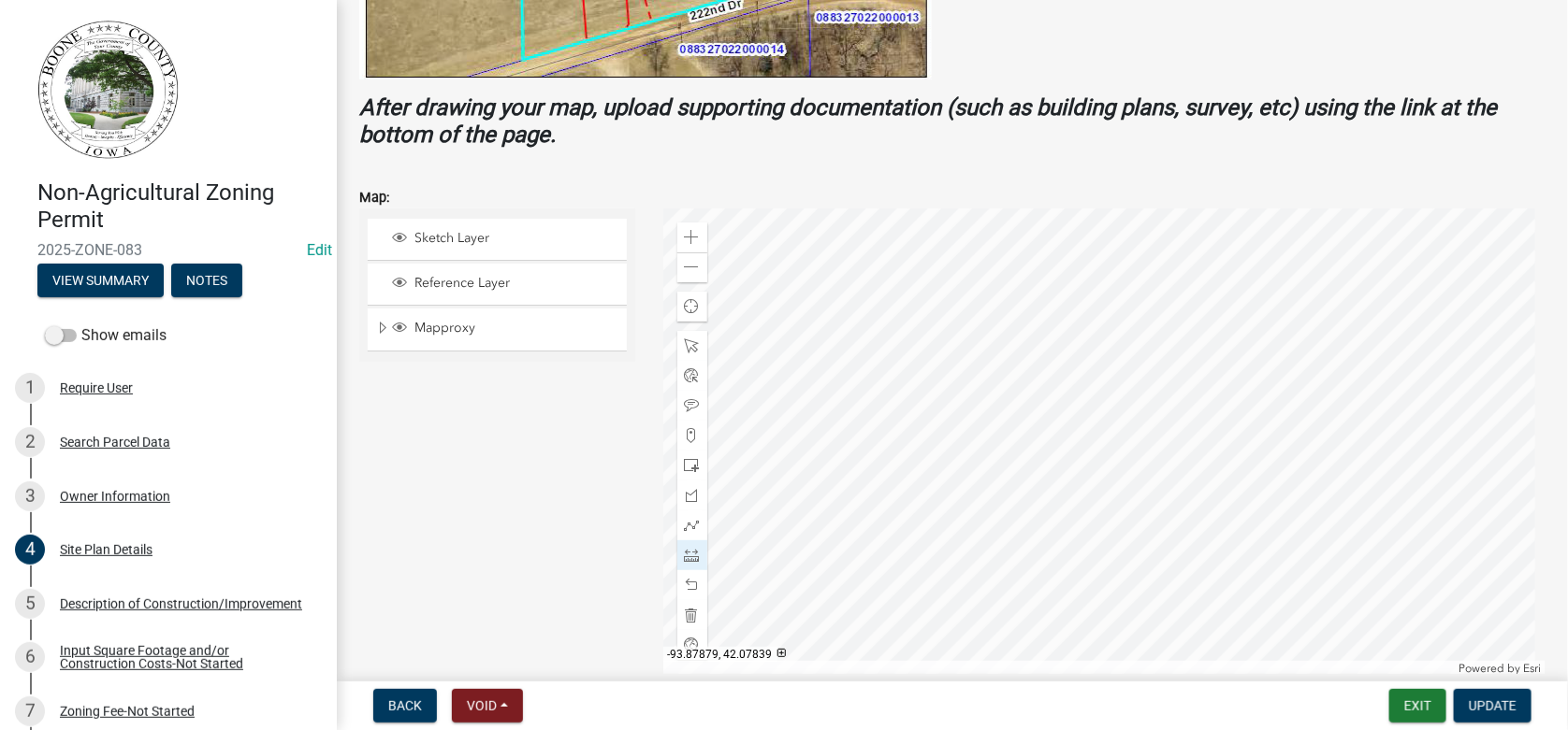
click at [1106, 551] on div at bounding box center [1105, 443] width 884 height 468
click at [688, 581] on span at bounding box center [693, 585] width 15 height 15
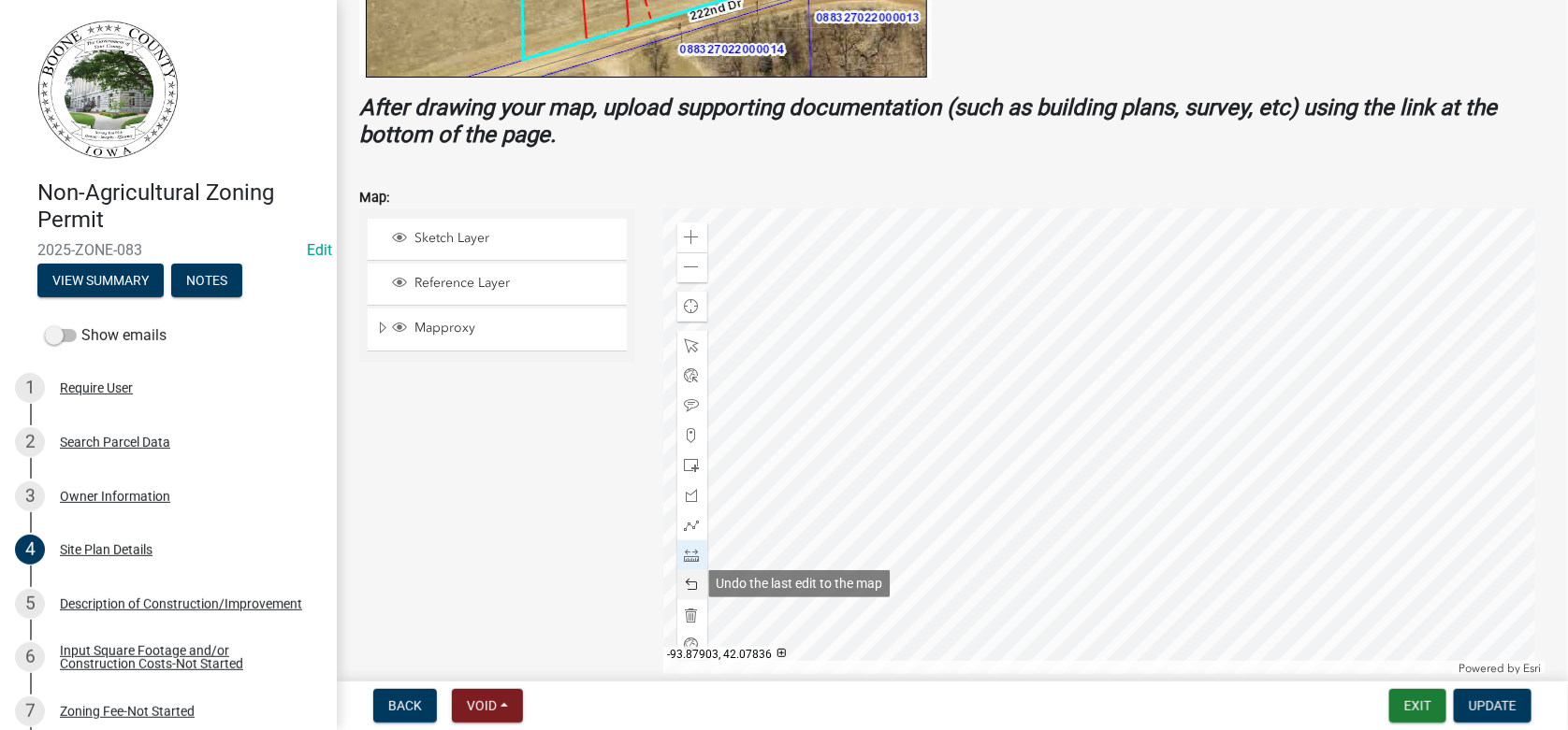
click at [688, 581] on span at bounding box center [693, 585] width 15 height 15
click at [687, 400] on span at bounding box center [693, 406] width 15 height 15
click at [1022, 537] on div at bounding box center [1105, 443] width 884 height 468
click at [981, 402] on div at bounding box center [1105, 443] width 884 height 468
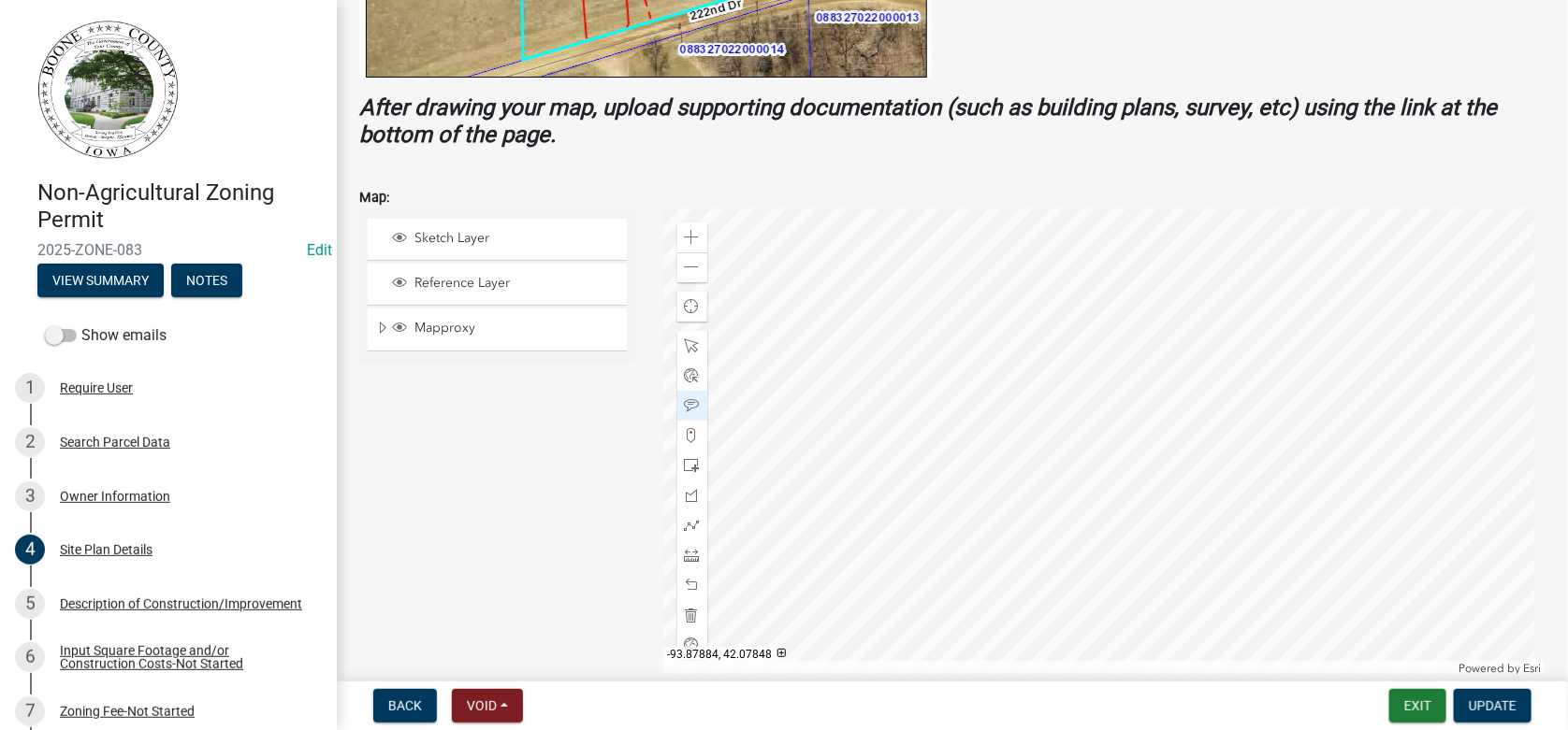
click at [1031, 342] on div at bounding box center [1105, 443] width 884 height 468
click at [971, 547] on div at bounding box center [1105, 443] width 884 height 468
click at [686, 557] on span at bounding box center [693, 556] width 15 height 15
click at [970, 539] on div at bounding box center [1105, 443] width 884 height 468
click at [940, 540] on div at bounding box center [1105, 443] width 884 height 468
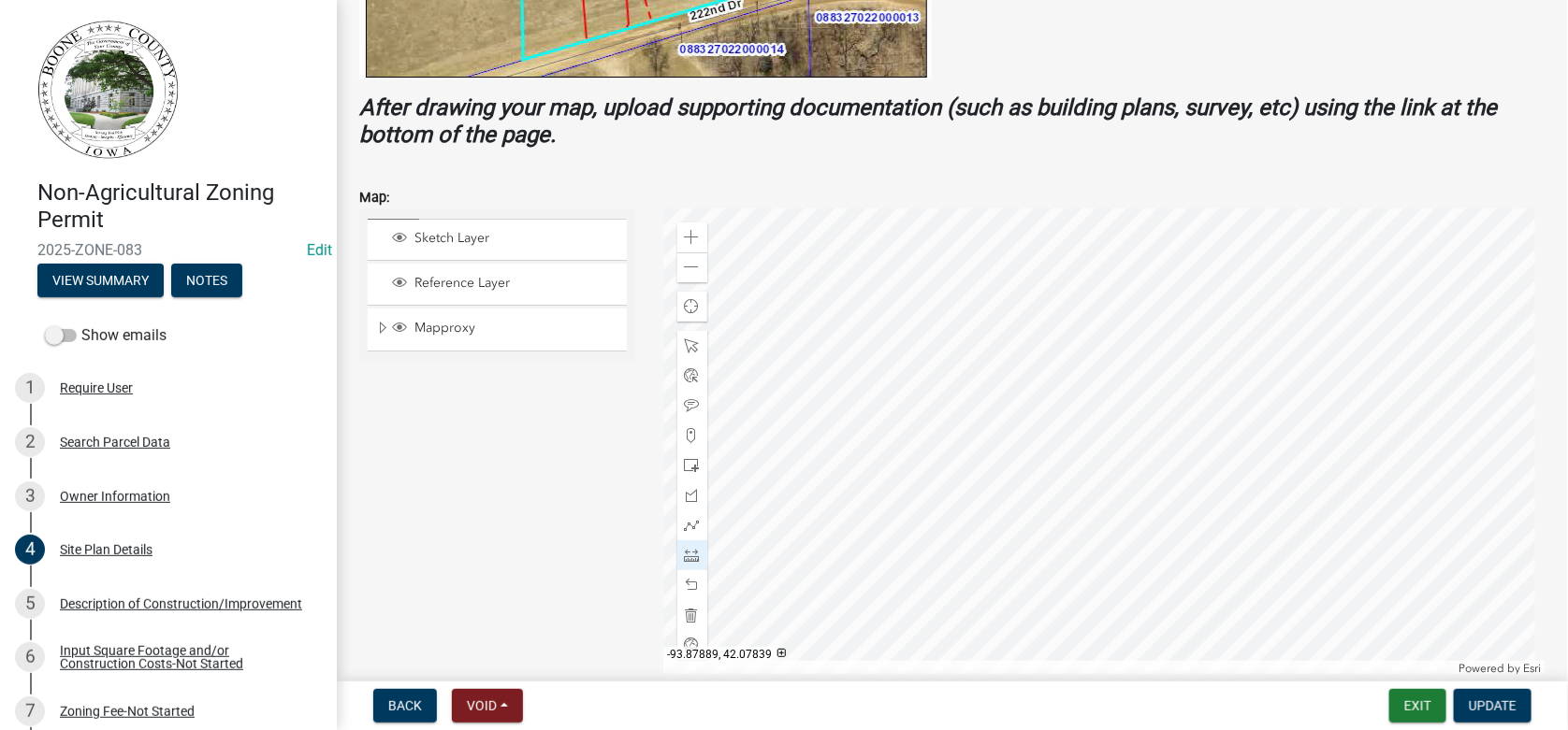
click at [940, 540] on div at bounding box center [1105, 443] width 884 height 468
click at [688, 579] on span at bounding box center [693, 585] width 15 height 15
click at [685, 399] on span at bounding box center [693, 406] width 15 height 15
click at [950, 554] on div at bounding box center [1105, 443] width 884 height 468
click at [990, 445] on div at bounding box center [1105, 443] width 884 height 468
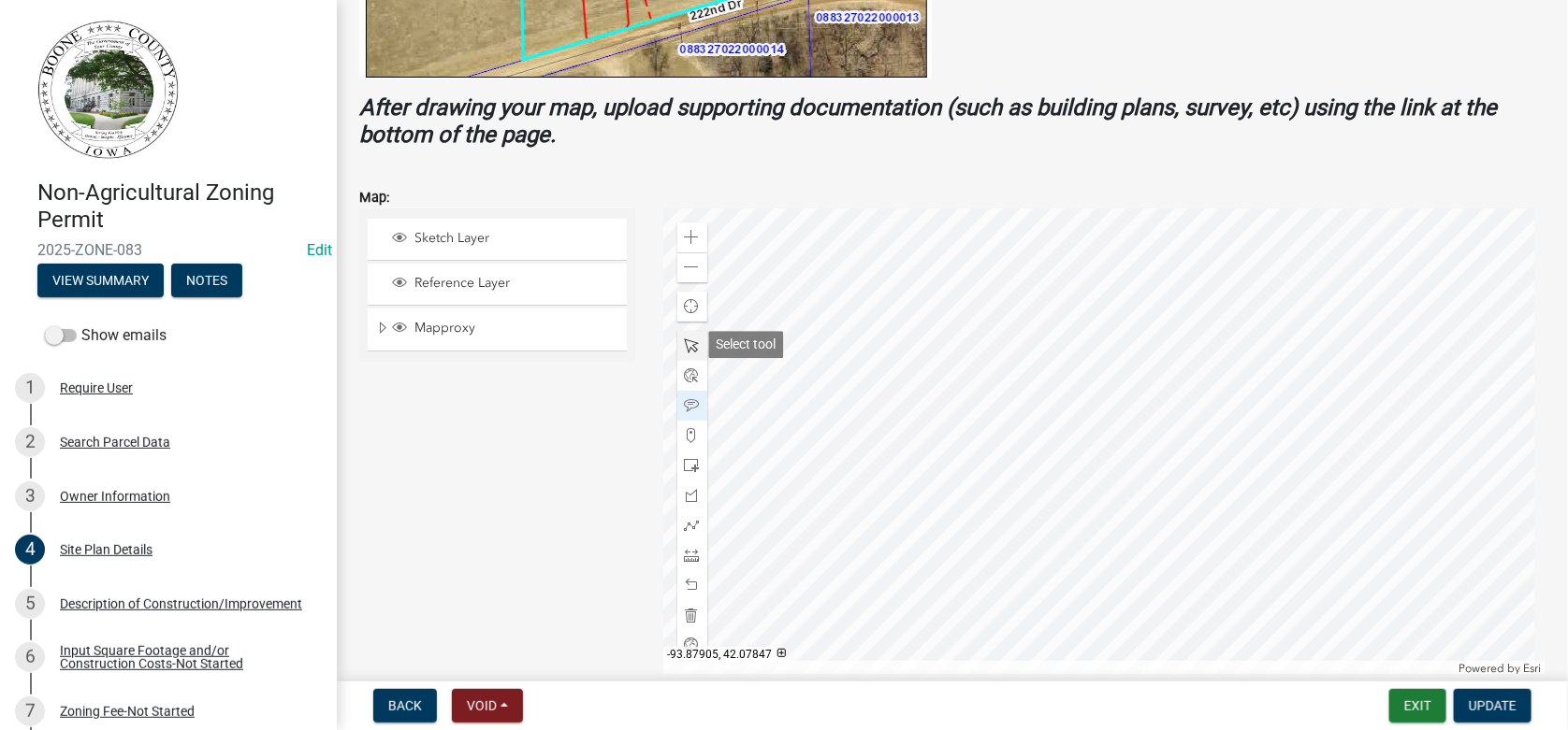
click at [686, 338] on span at bounding box center [693, 346] width 15 height 15
click at [994, 438] on div at bounding box center [1105, 443] width 884 height 468
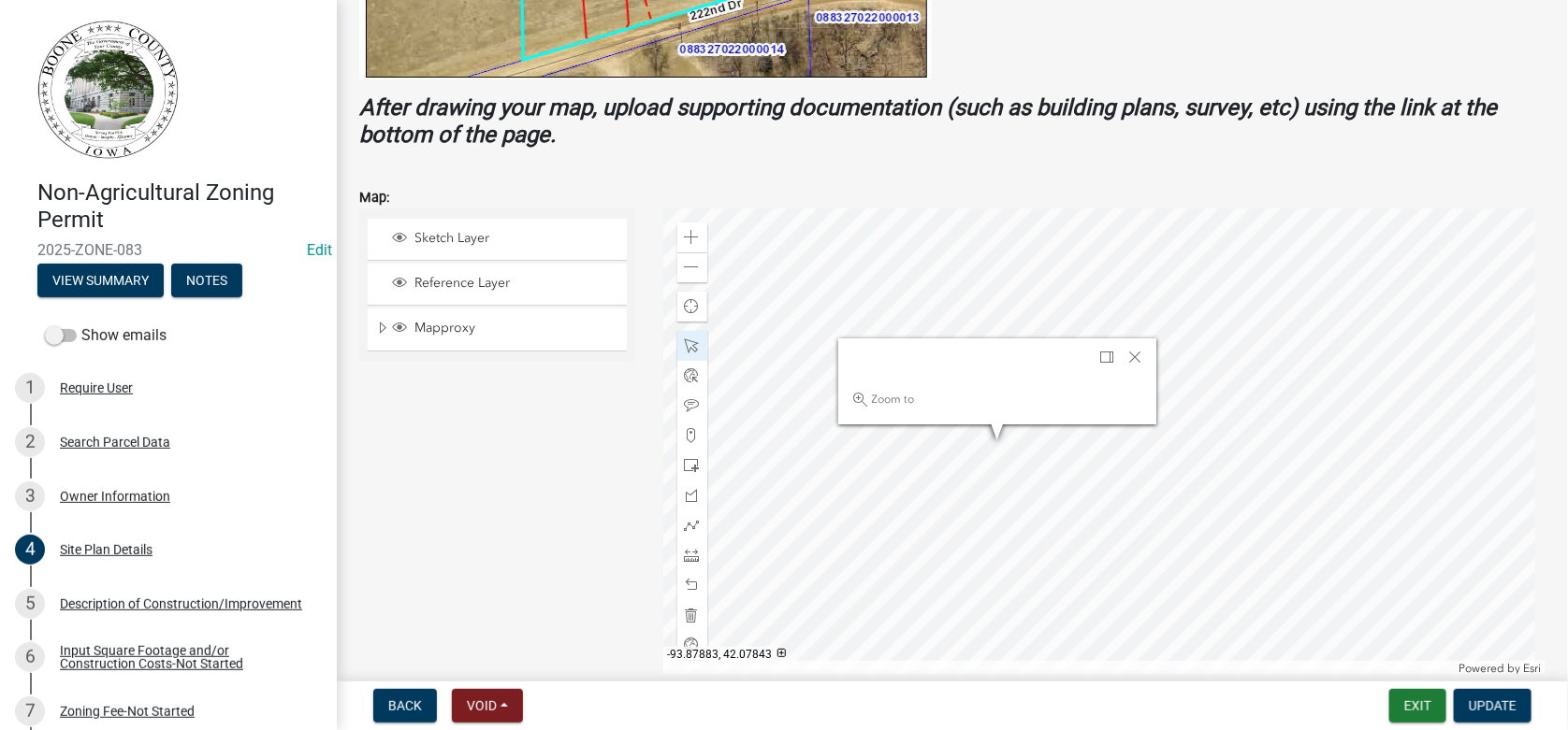
click at [1034, 465] on div at bounding box center [1105, 443] width 884 height 468
click at [1134, 354] on span "Close" at bounding box center [1136, 357] width 15 height 15
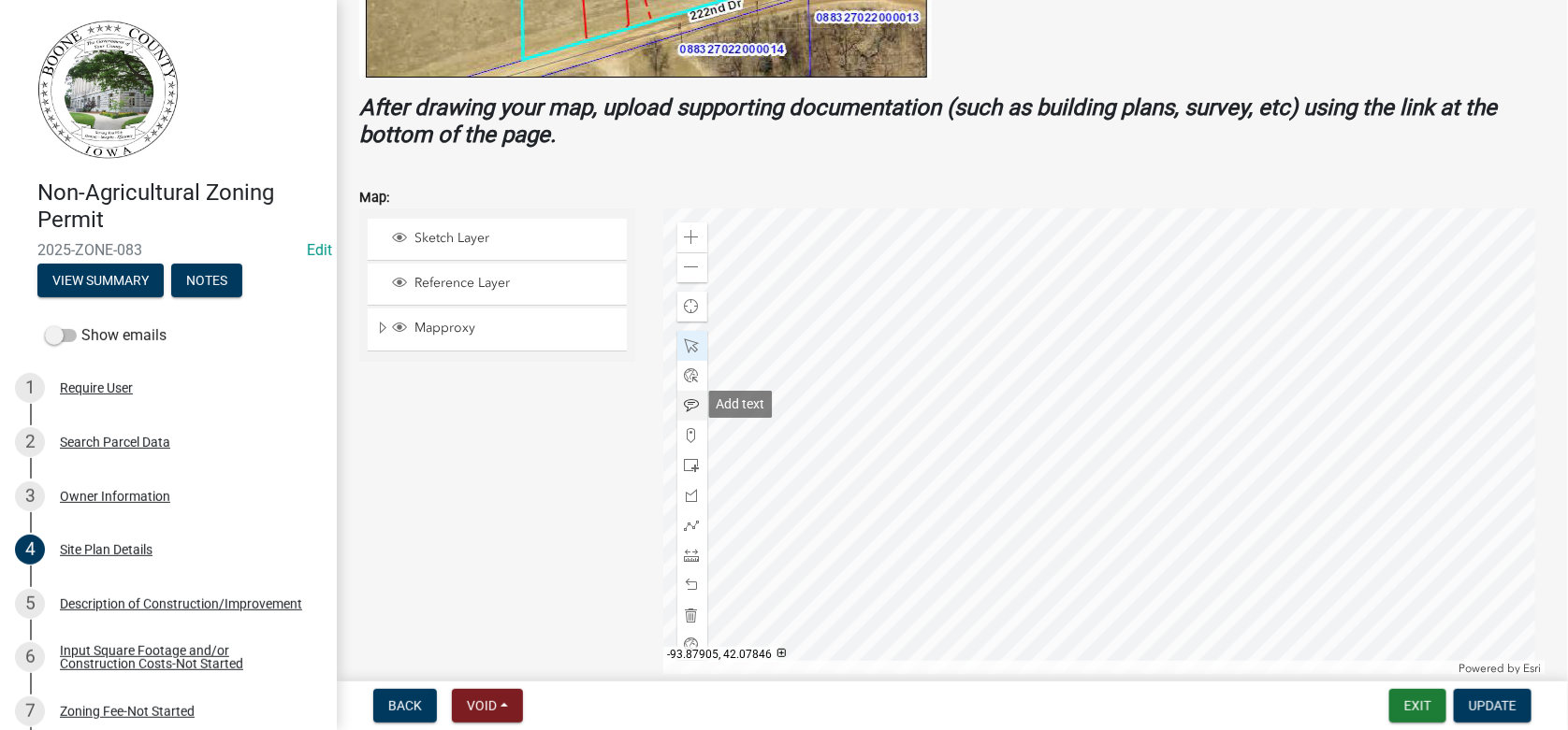
click at [686, 402] on span at bounding box center [693, 406] width 15 height 15
click at [1001, 476] on div at bounding box center [1105, 443] width 884 height 468
click at [688, 348] on span at bounding box center [693, 346] width 15 height 15
click at [1001, 467] on div at bounding box center [1105, 443] width 884 height 468
click at [1035, 483] on div at bounding box center [1105, 443] width 884 height 468
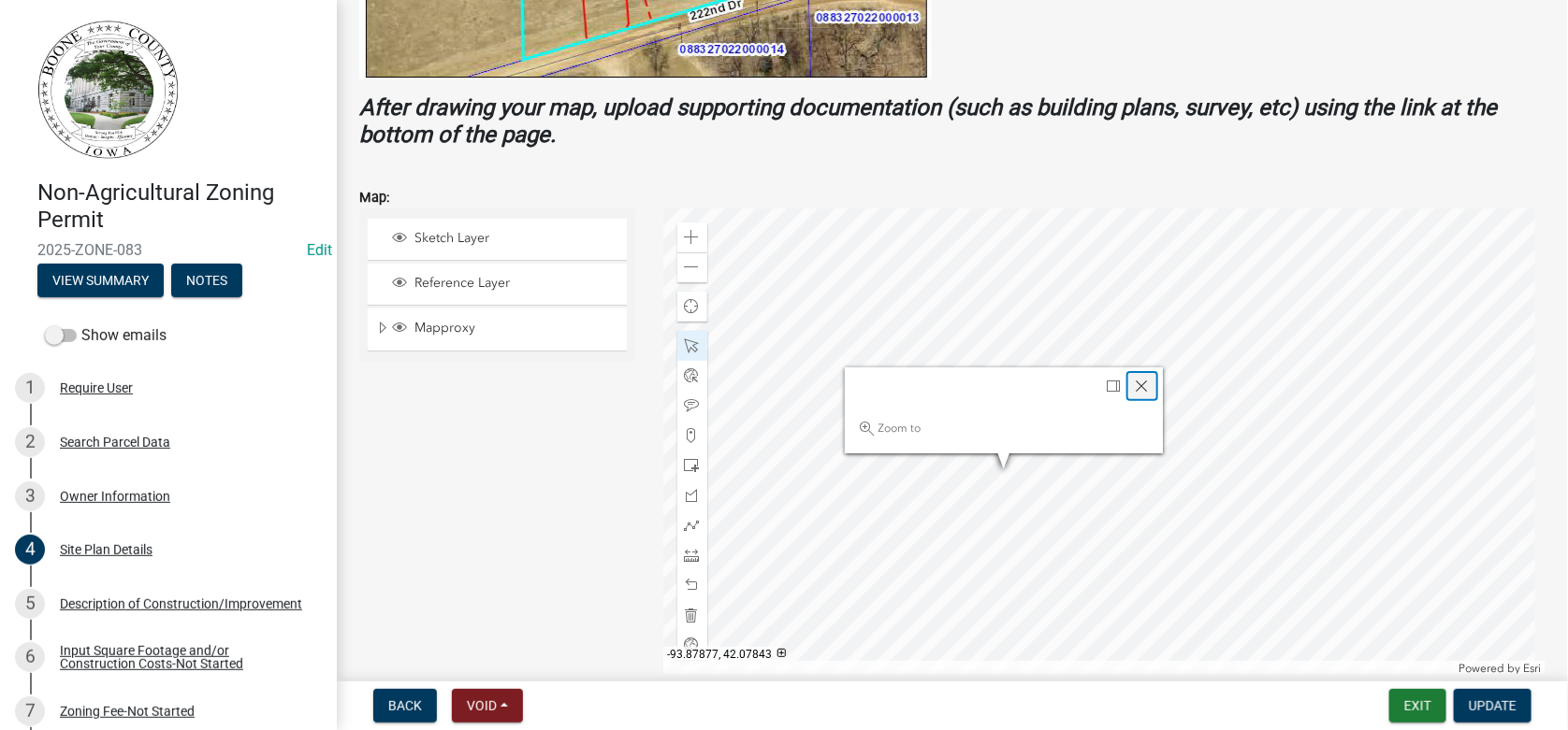
click at [1141, 380] on span "Close" at bounding box center [1142, 386] width 15 height 15
click at [1487, 707] on span "Update" at bounding box center [1493, 706] width 48 height 15
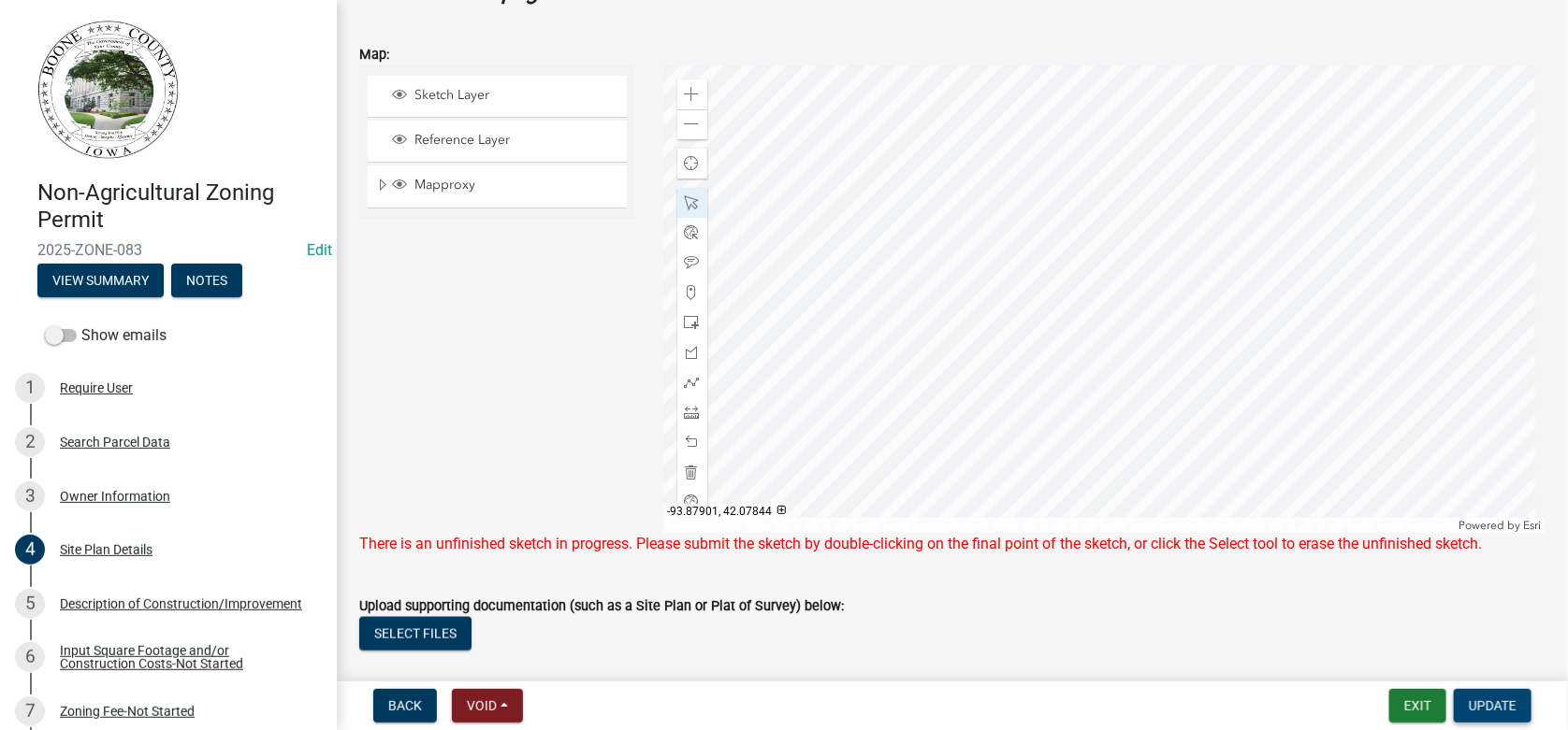
scroll to position [847, 0]
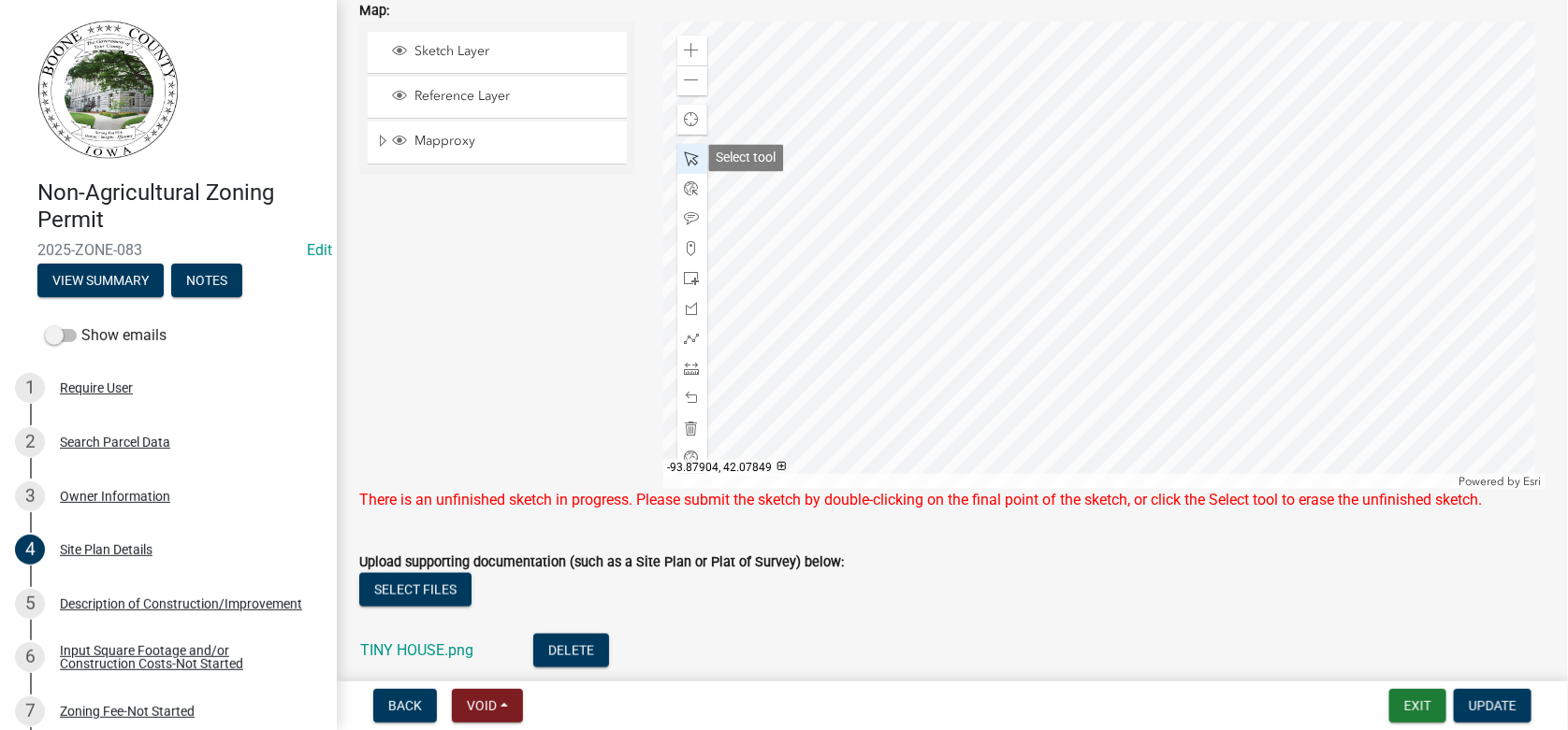
click at [685, 158] on span at bounding box center [693, 159] width 15 height 15
click at [1039, 285] on div at bounding box center [1105, 255] width 884 height 468
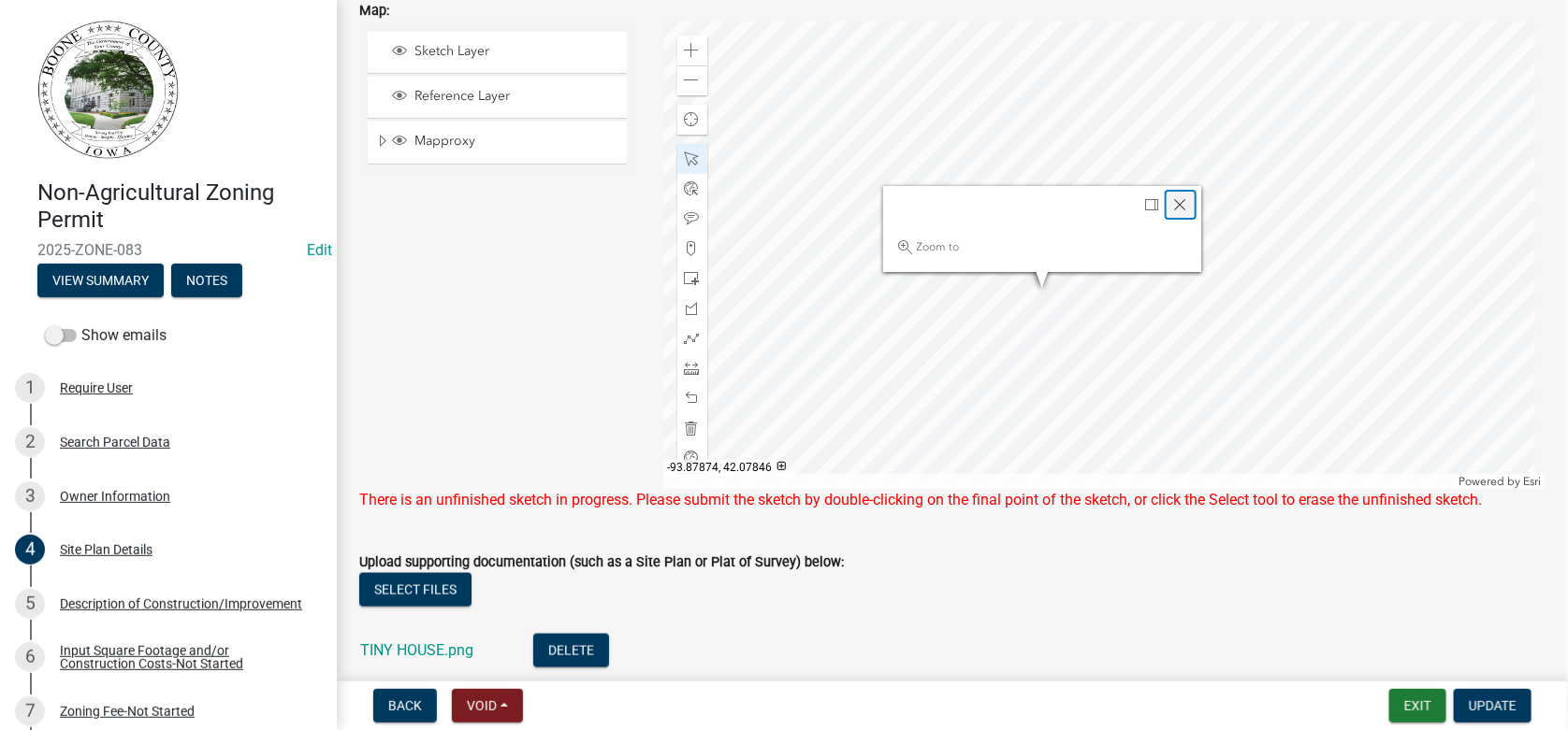
click at [1173, 202] on span "Close" at bounding box center [1181, 205] width 15 height 15
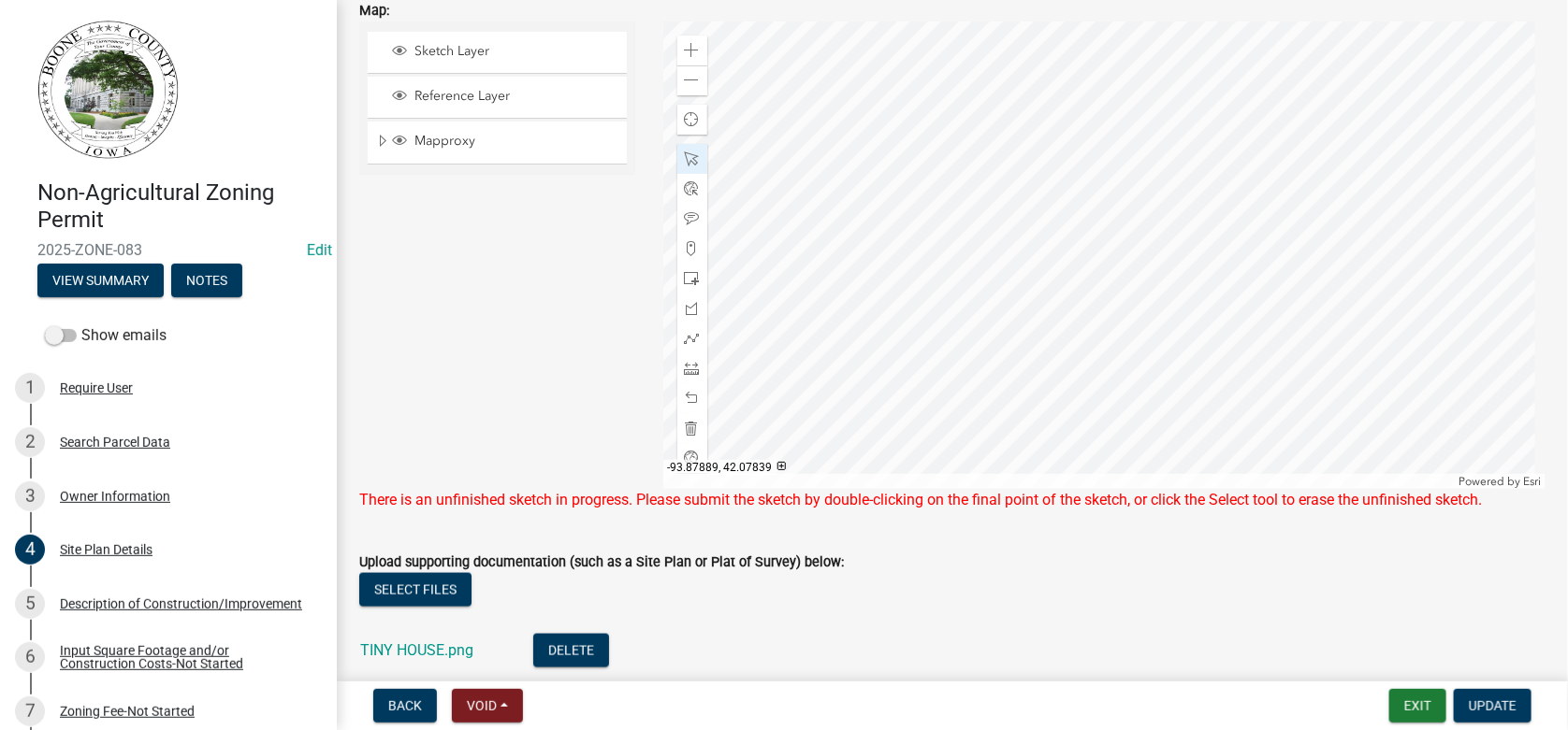
click at [942, 354] on div at bounding box center [1105, 255] width 884 height 468
click at [1080, 271] on span "Close" at bounding box center [1086, 273] width 15 height 15
click at [879, 556] on div "Upload supporting documentation (such as a Site Plan or Plat of Survey) below:" at bounding box center [953, 561] width 1187 height 22
click at [1503, 704] on span "Update" at bounding box center [1493, 706] width 48 height 15
click at [686, 369] on span at bounding box center [693, 369] width 15 height 15
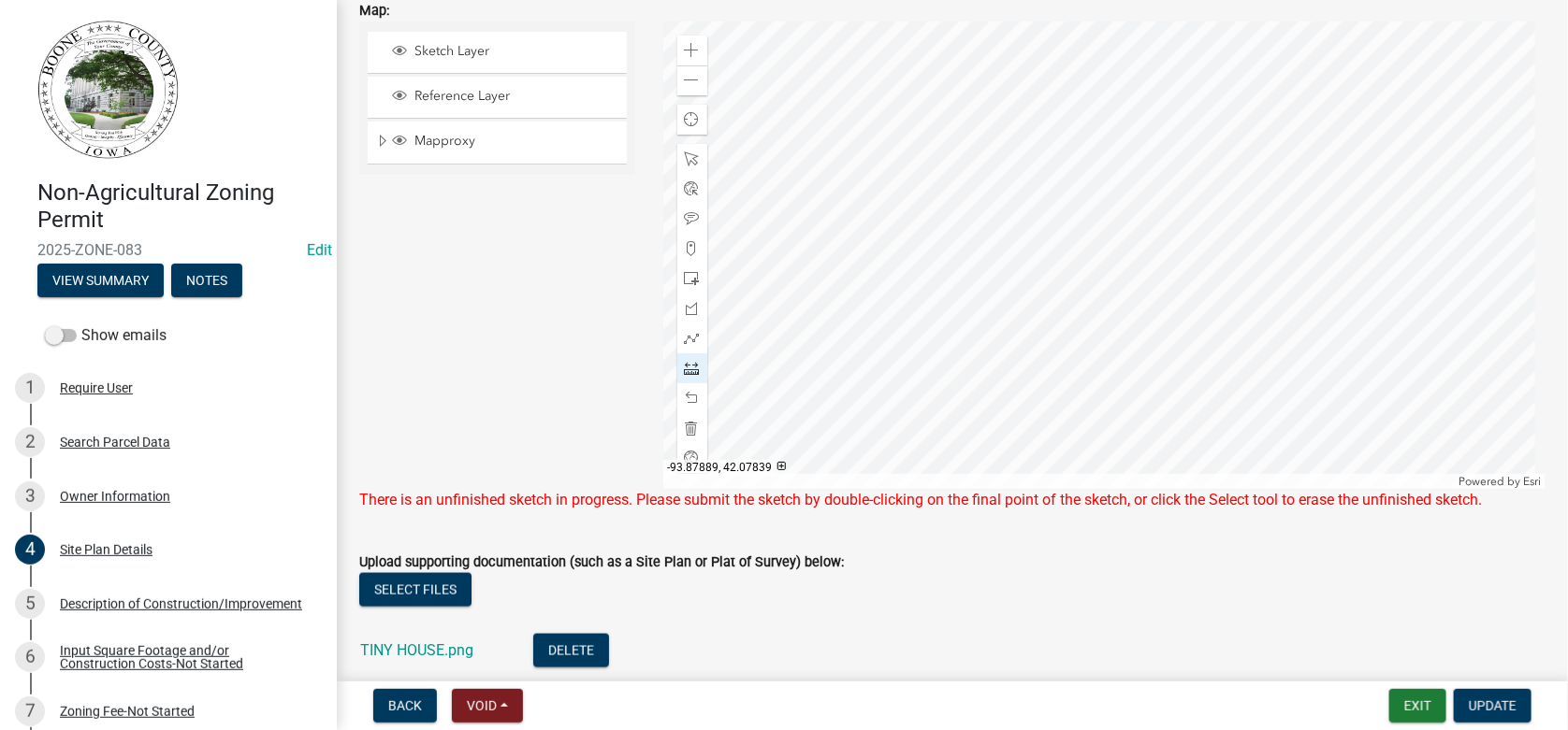
click at [941, 354] on div at bounding box center [1105, 255] width 884 height 468
click at [942, 355] on div at bounding box center [1105, 255] width 884 height 468
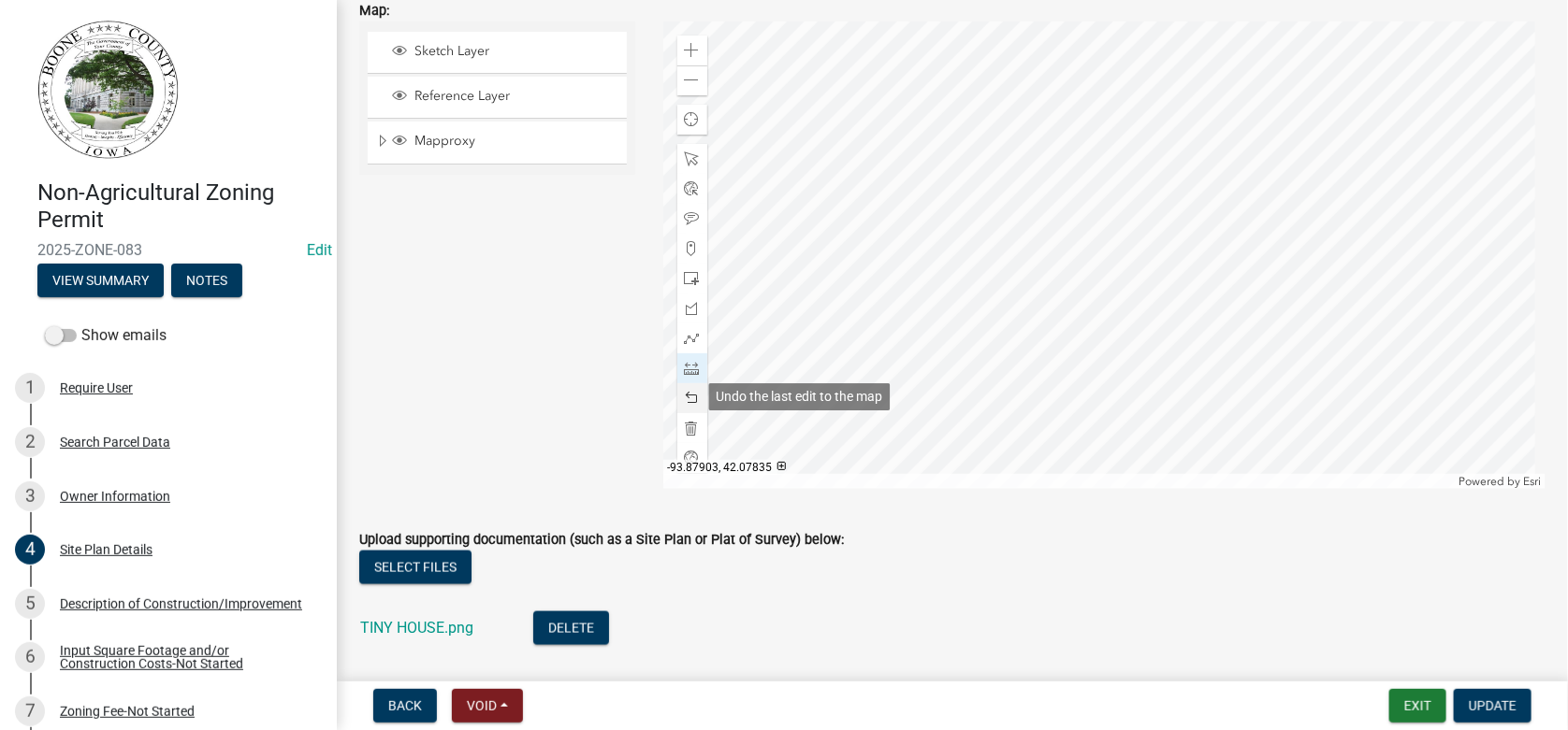
click at [686, 394] on span at bounding box center [693, 399] width 15 height 15
click at [1501, 702] on span "Update" at bounding box center [1493, 706] width 48 height 15
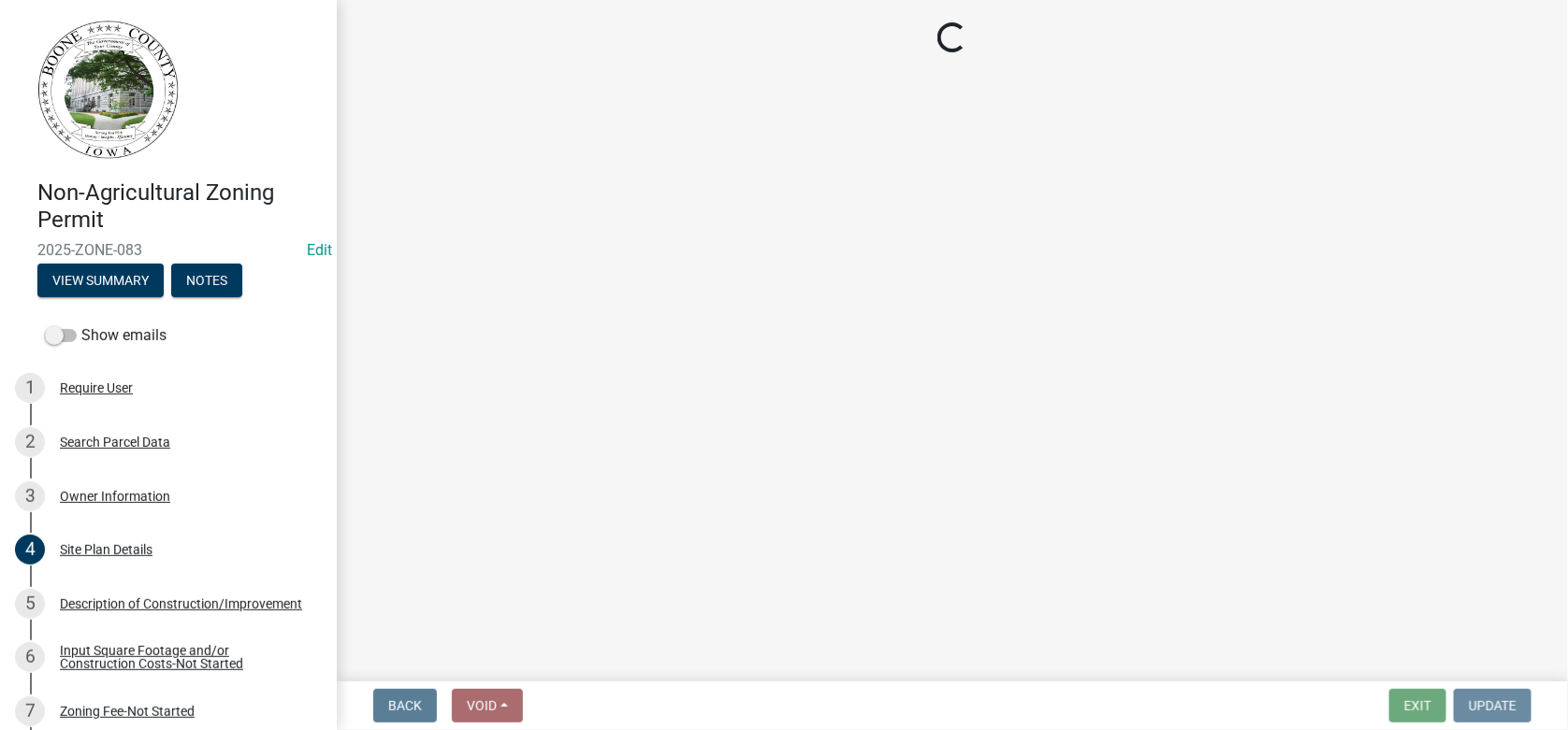
scroll to position [0, 0]
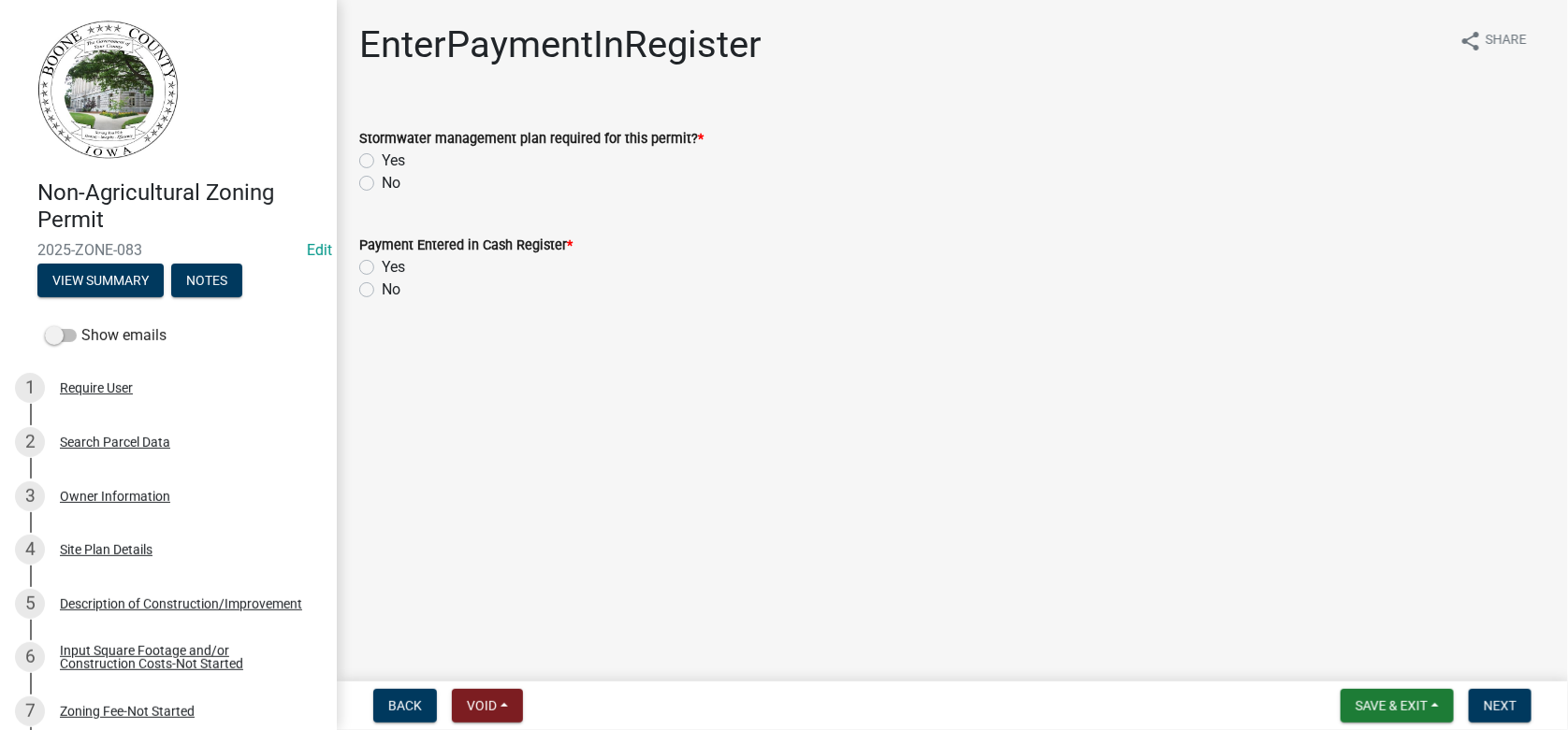
click at [381, 178] on label "No" at bounding box center [391, 183] width 19 height 22
click at [381, 178] on input "No" at bounding box center [387, 178] width 12 height 12
radio input "true"
click at [101, 605] on div "Description of Construction/Improvement" at bounding box center [180, 605] width 242 height 13
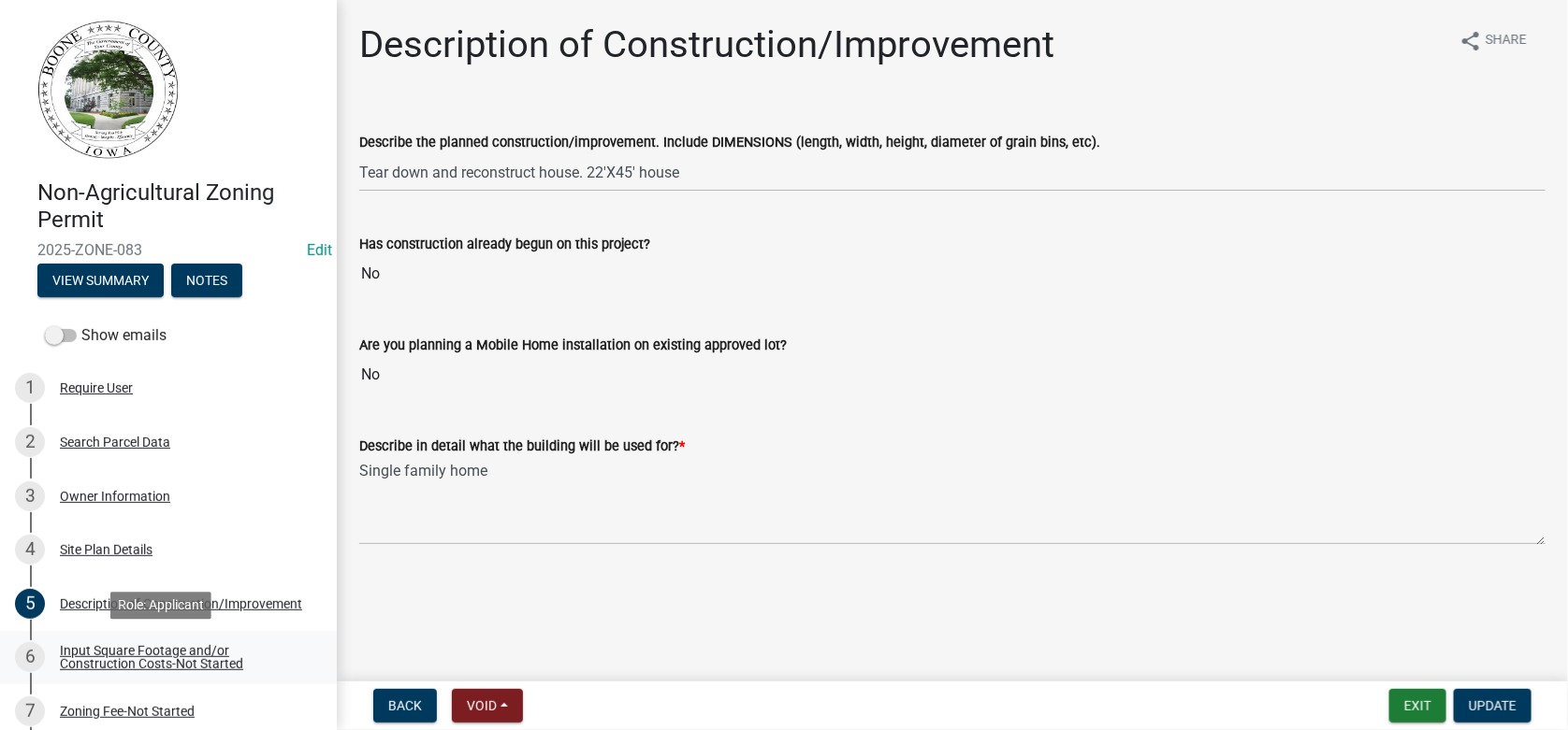
click at [102, 653] on div "Input Square Footage and/or Construction Costs-Not Started" at bounding box center [183, 657] width 247 height 26
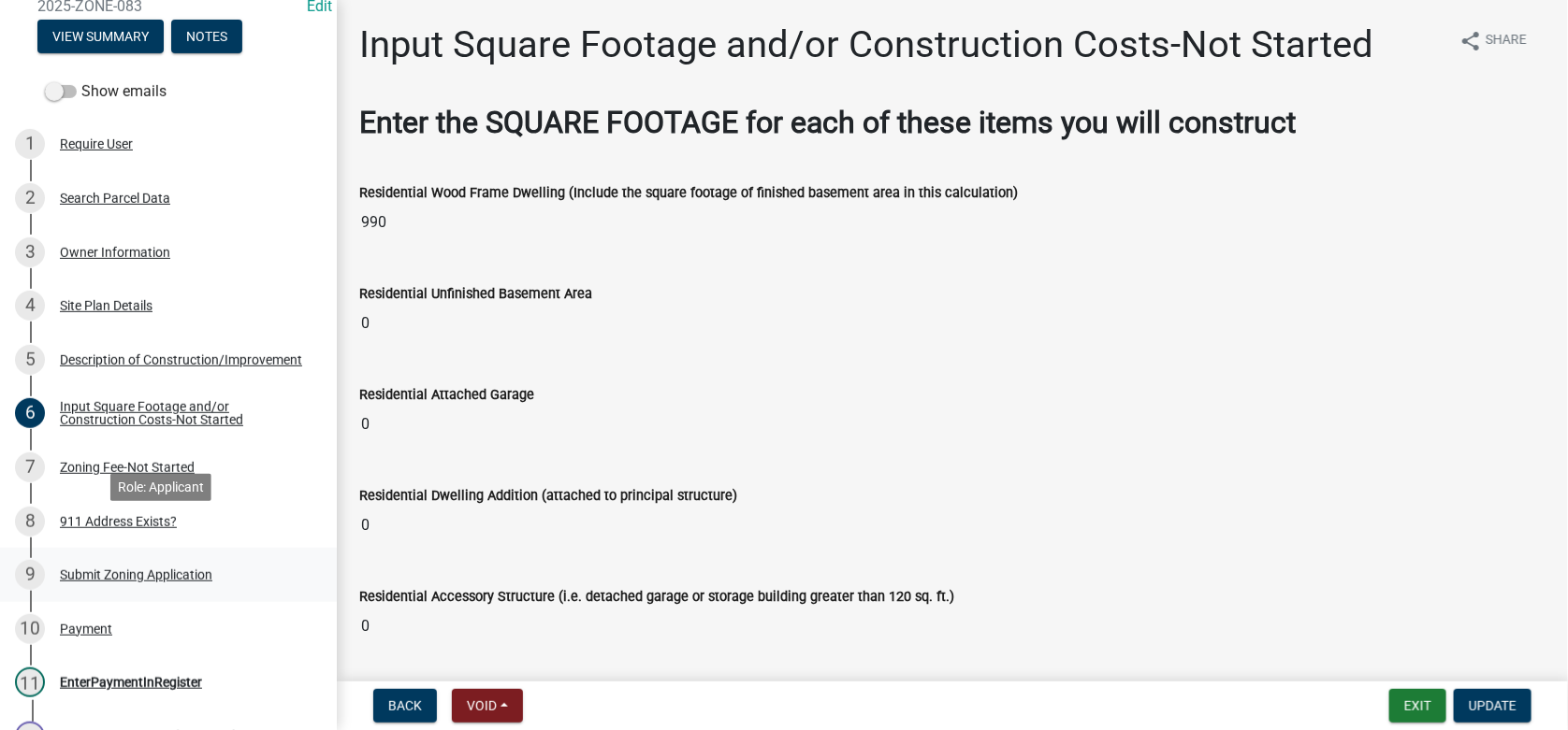
scroll to position [281, 0]
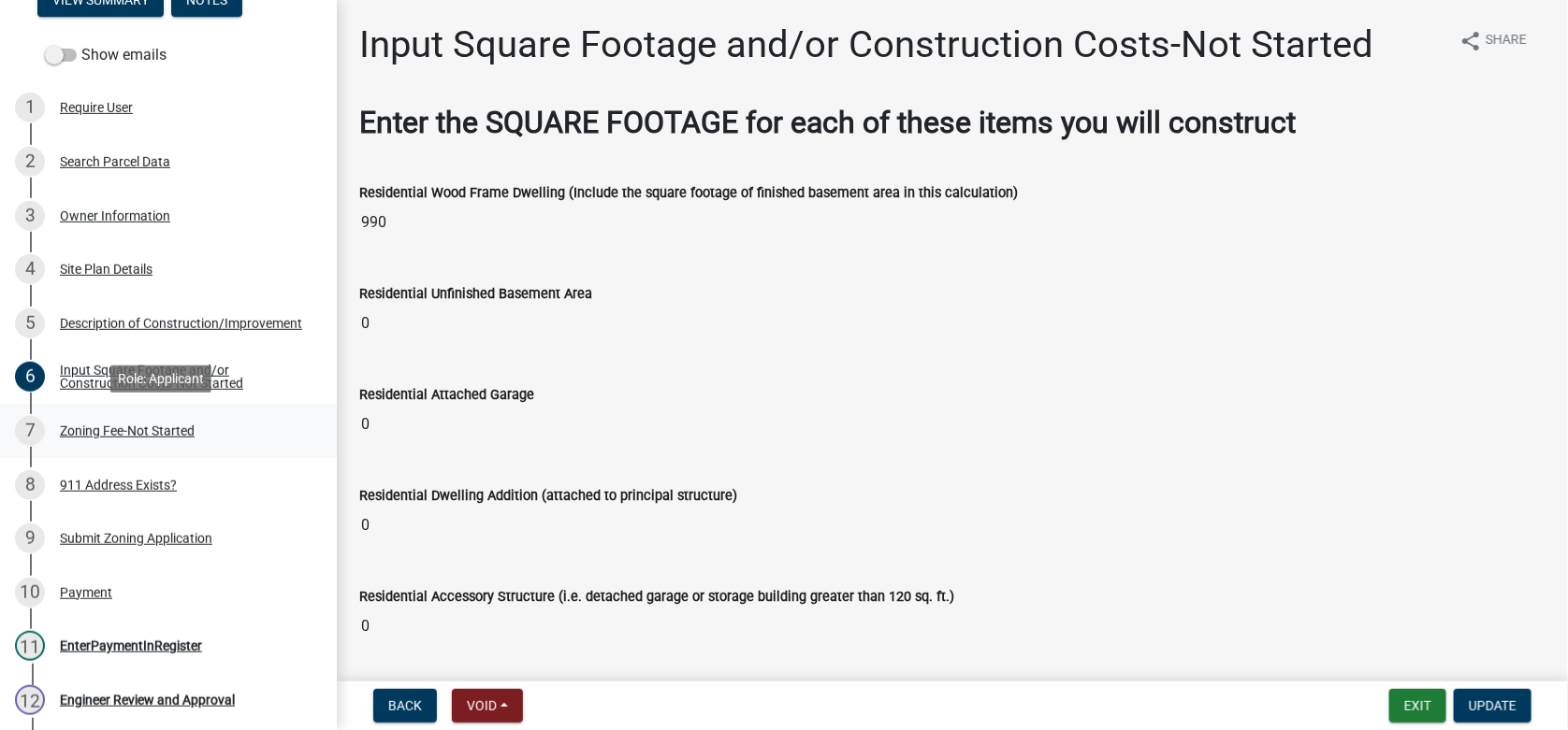
click at [126, 432] on div "Zoning Fee-Not Started" at bounding box center [127, 431] width 135 height 13
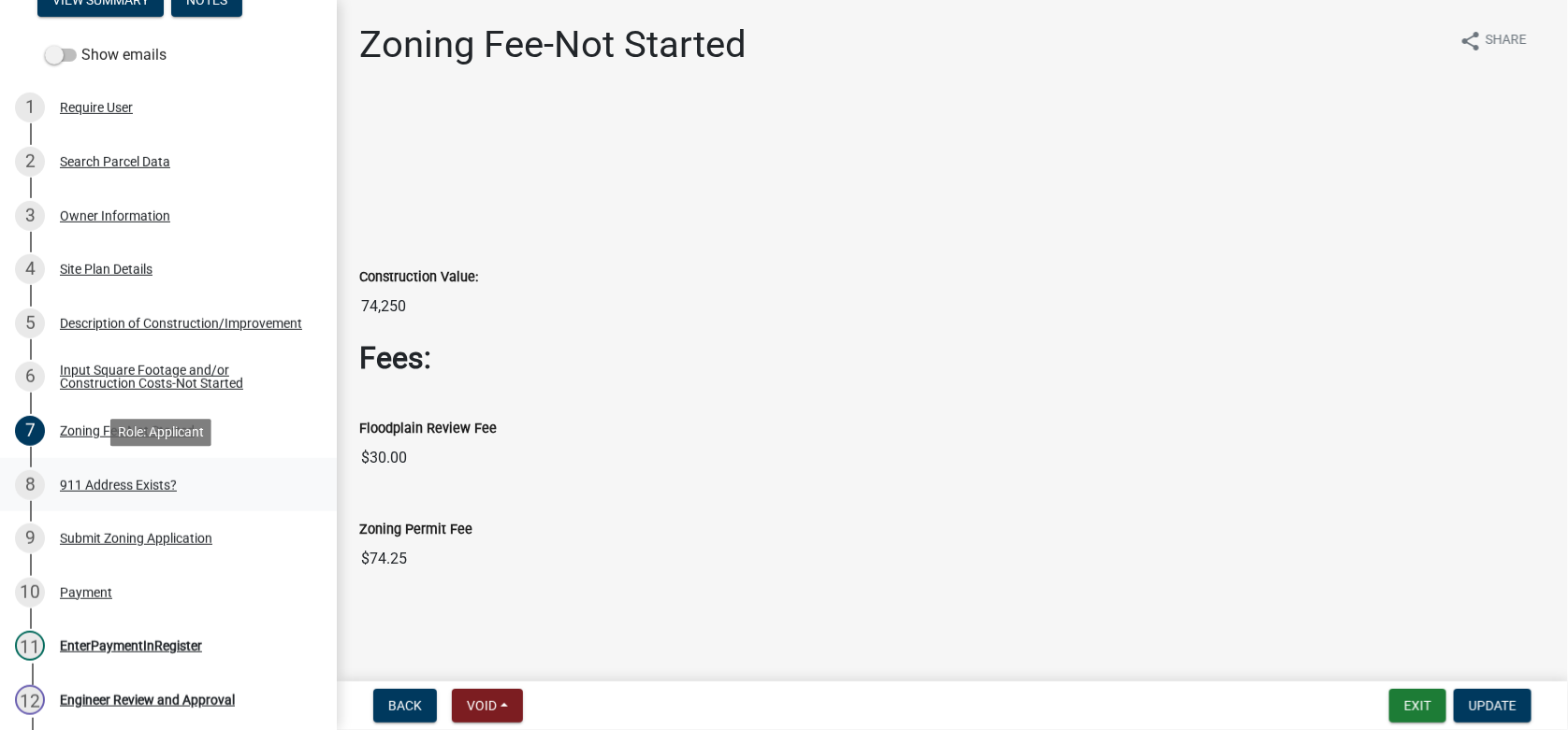
click at [147, 491] on div "8 911 Address Exists?" at bounding box center [161, 485] width 292 height 30
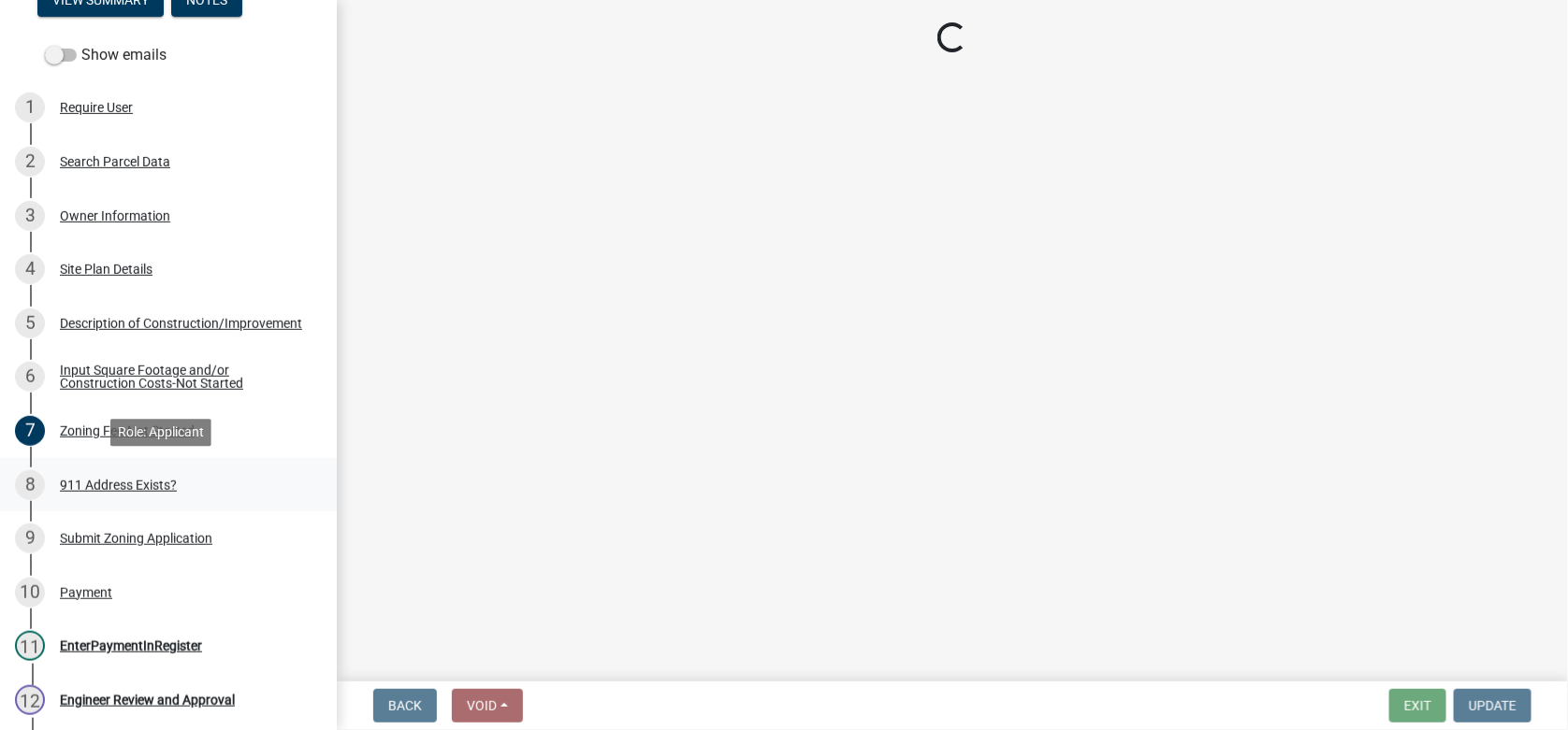
select select "f1813c40-ff51-4f8e-a09d-ea2142ee239a"
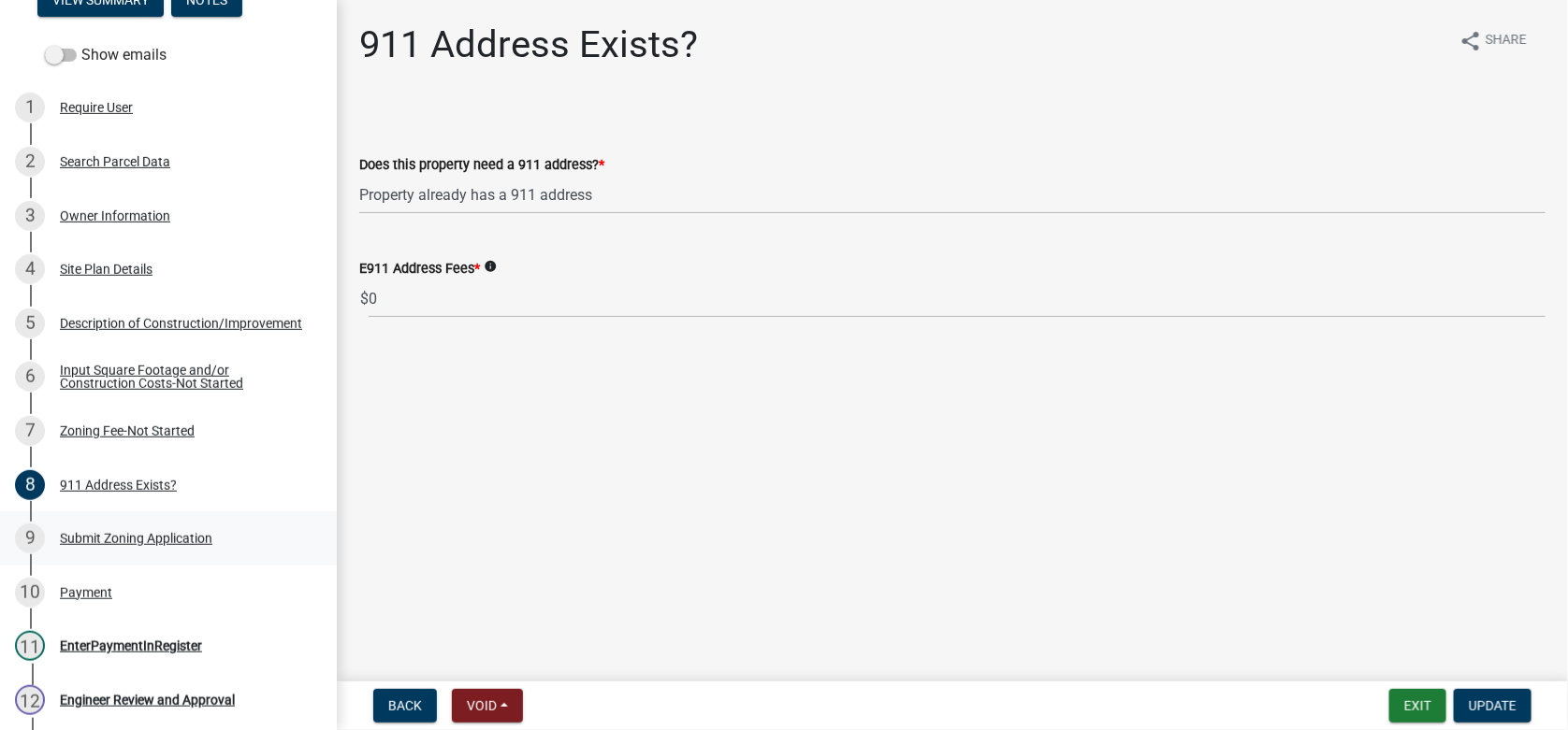
click at [147, 540] on div "Submit Zoning Application" at bounding box center [135, 538] width 152 height 13
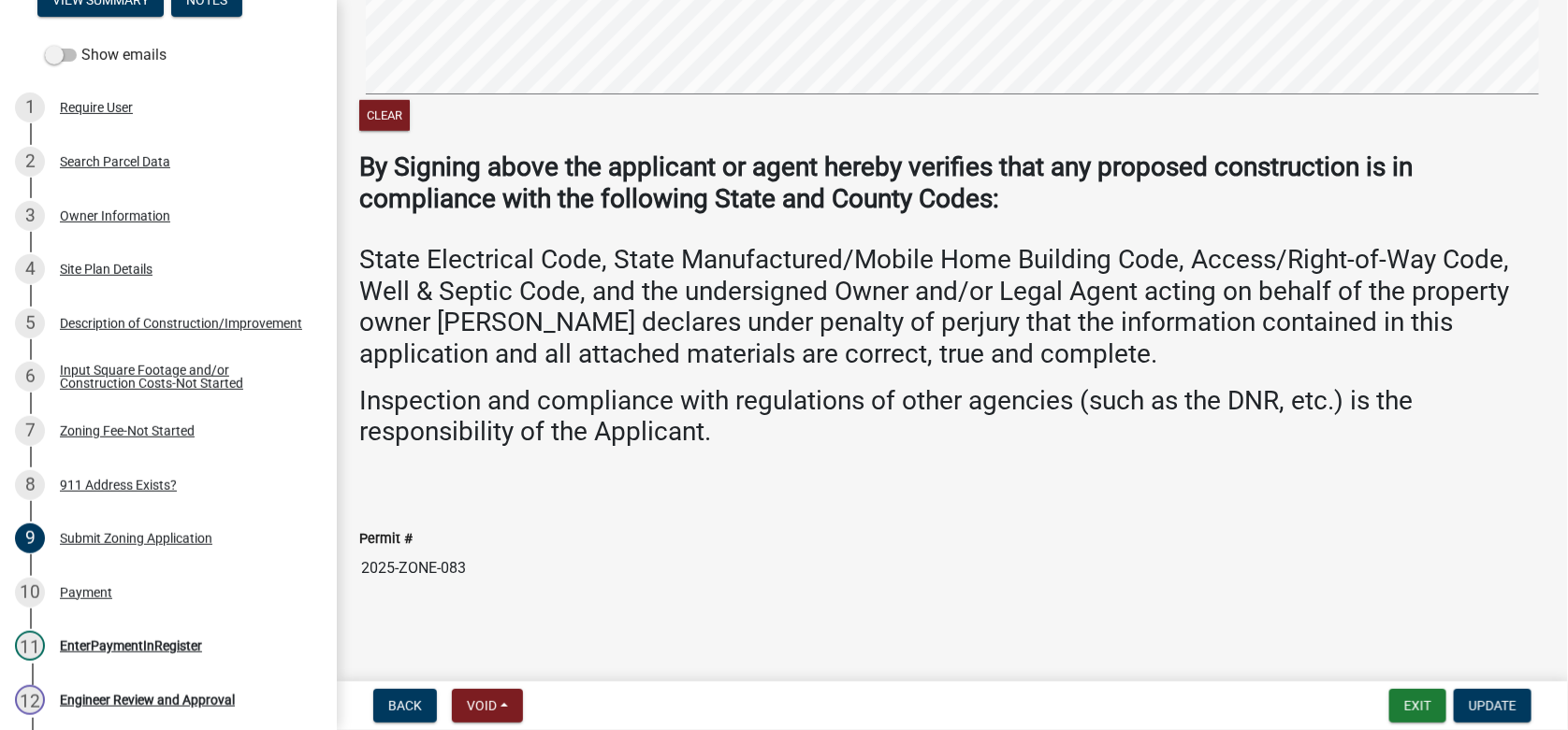
scroll to position [0, 0]
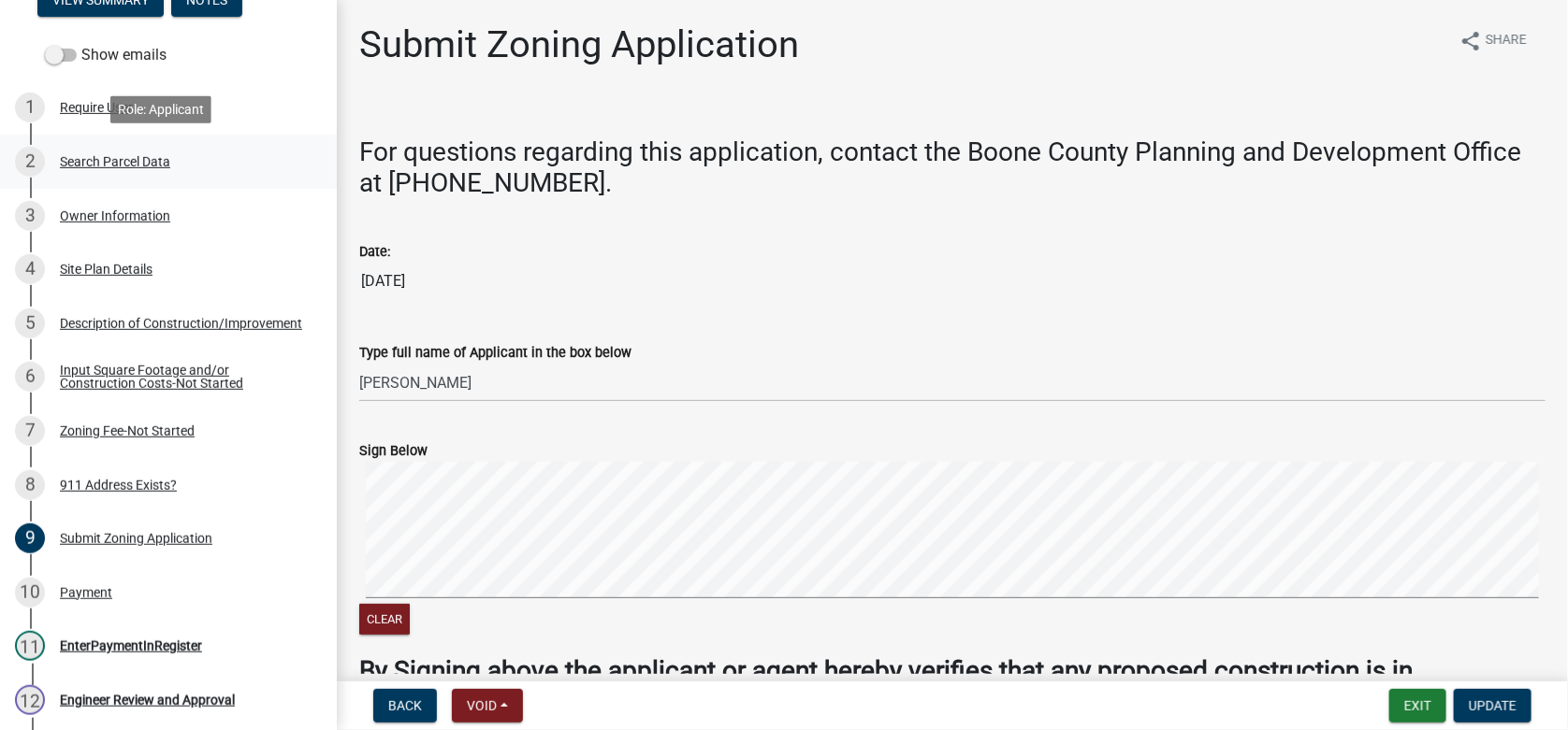
click at [131, 175] on link "2 Search Parcel Data" at bounding box center [168, 162] width 336 height 55
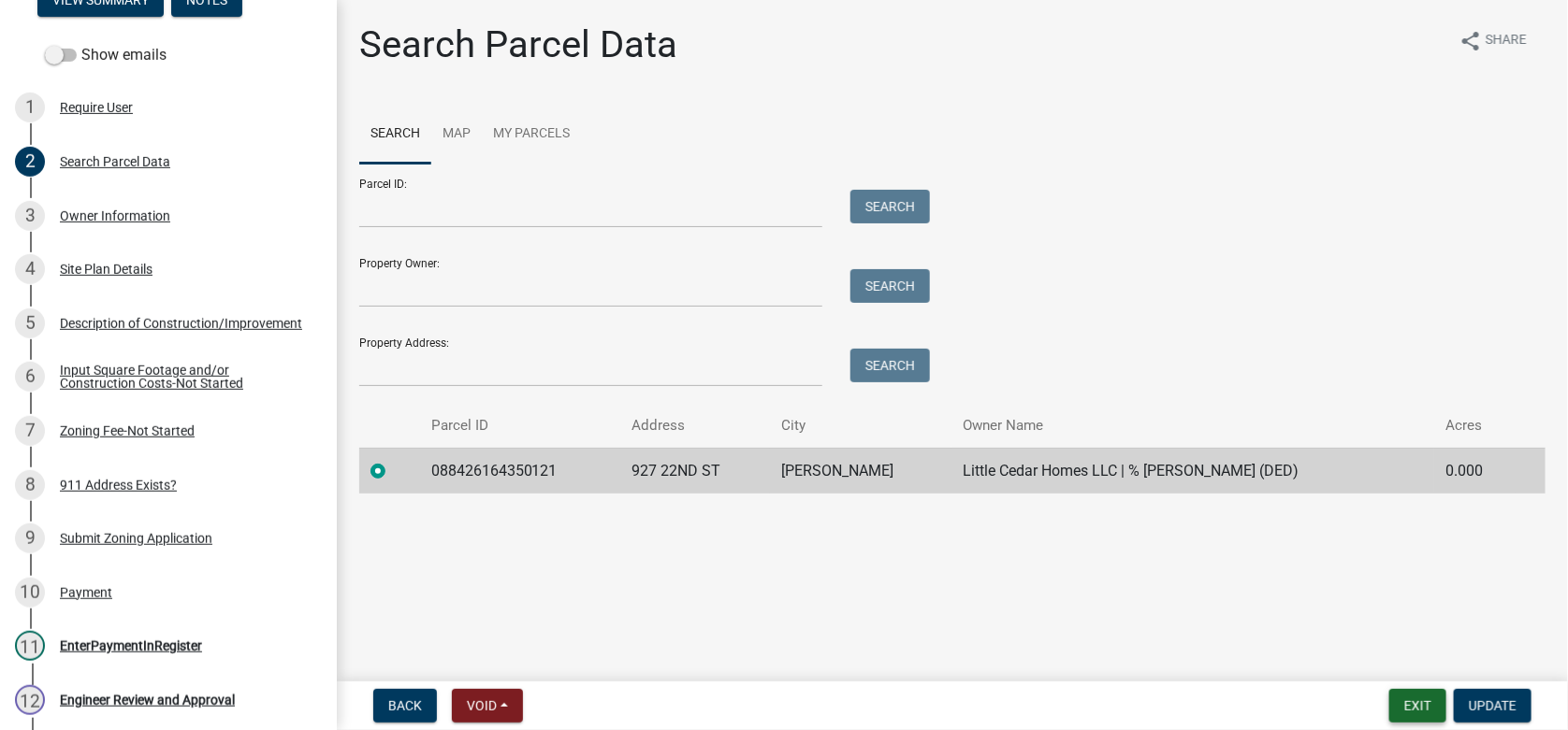
click at [1418, 700] on button "Exit" at bounding box center [1418, 705] width 58 height 34
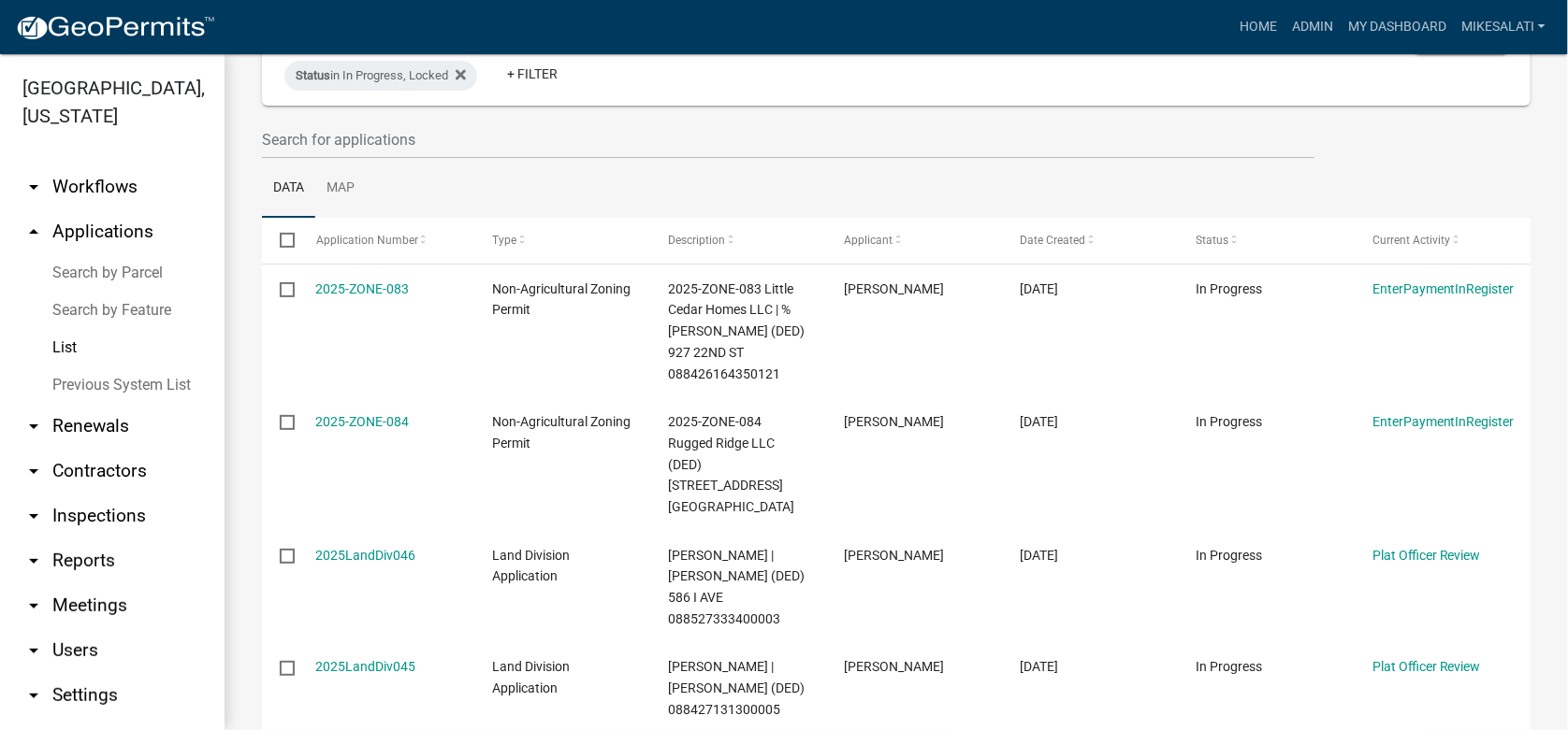
scroll to position [160, 0]
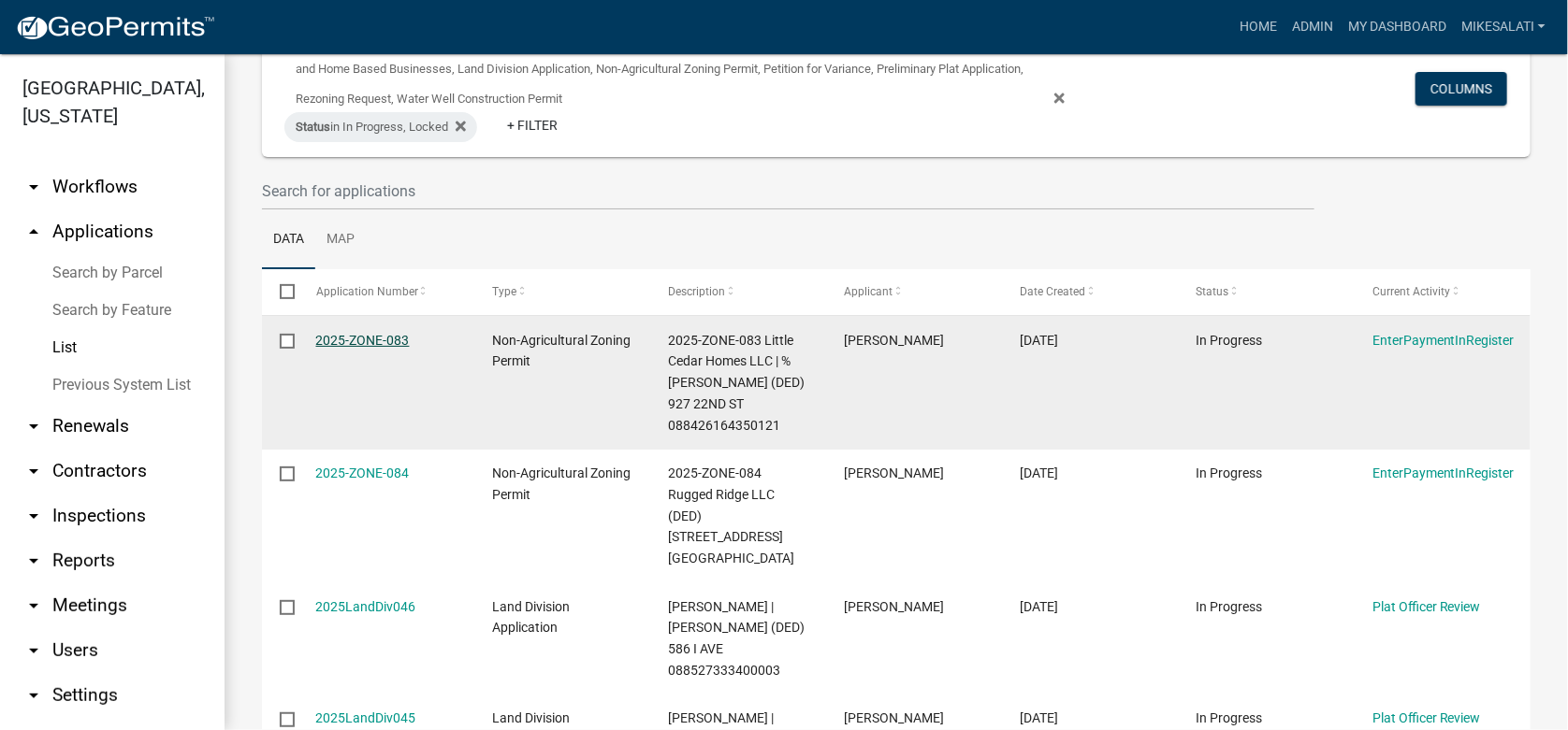
click at [348, 333] on link "2025-ZONE-083" at bounding box center [363, 341] width 94 height 15
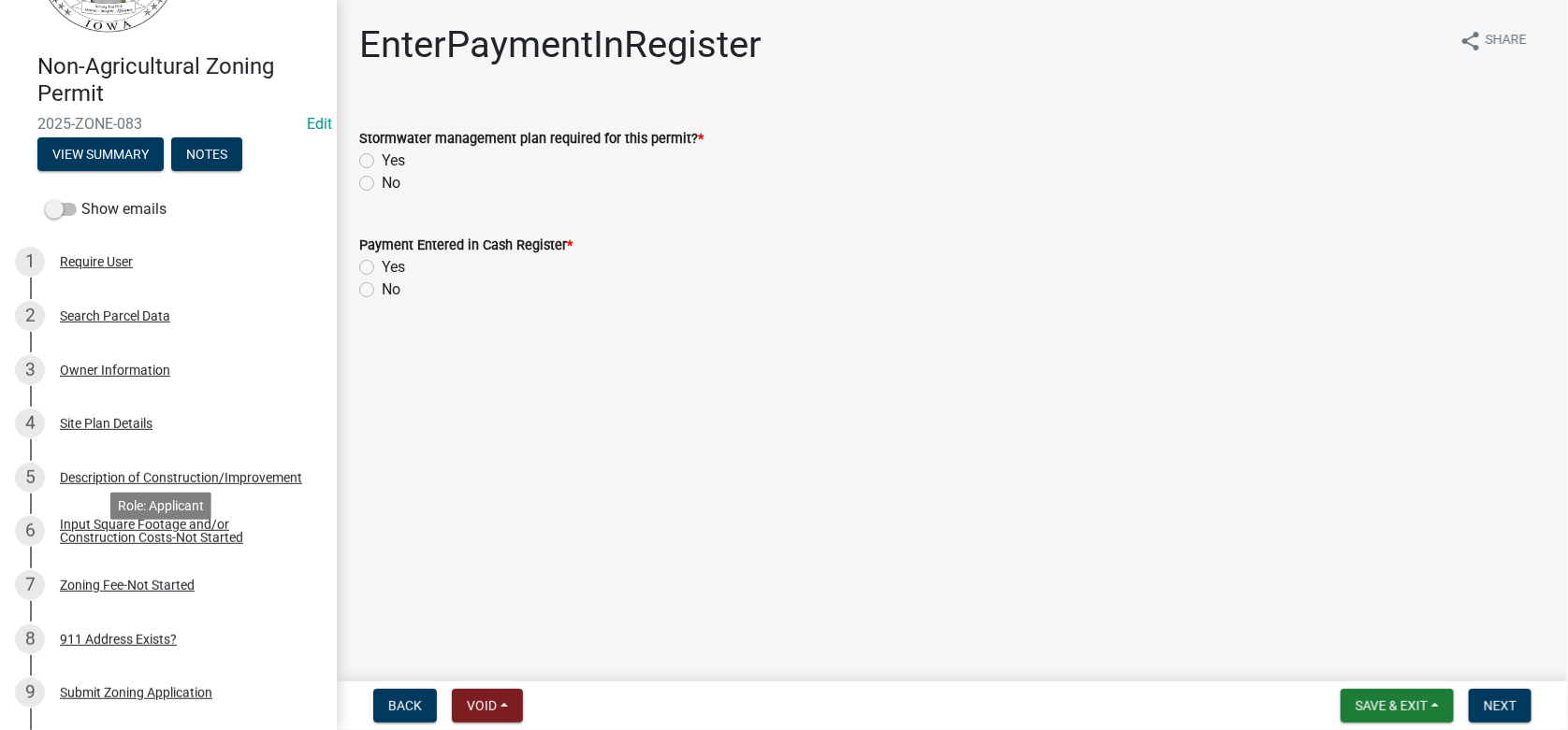
scroll to position [94, 0]
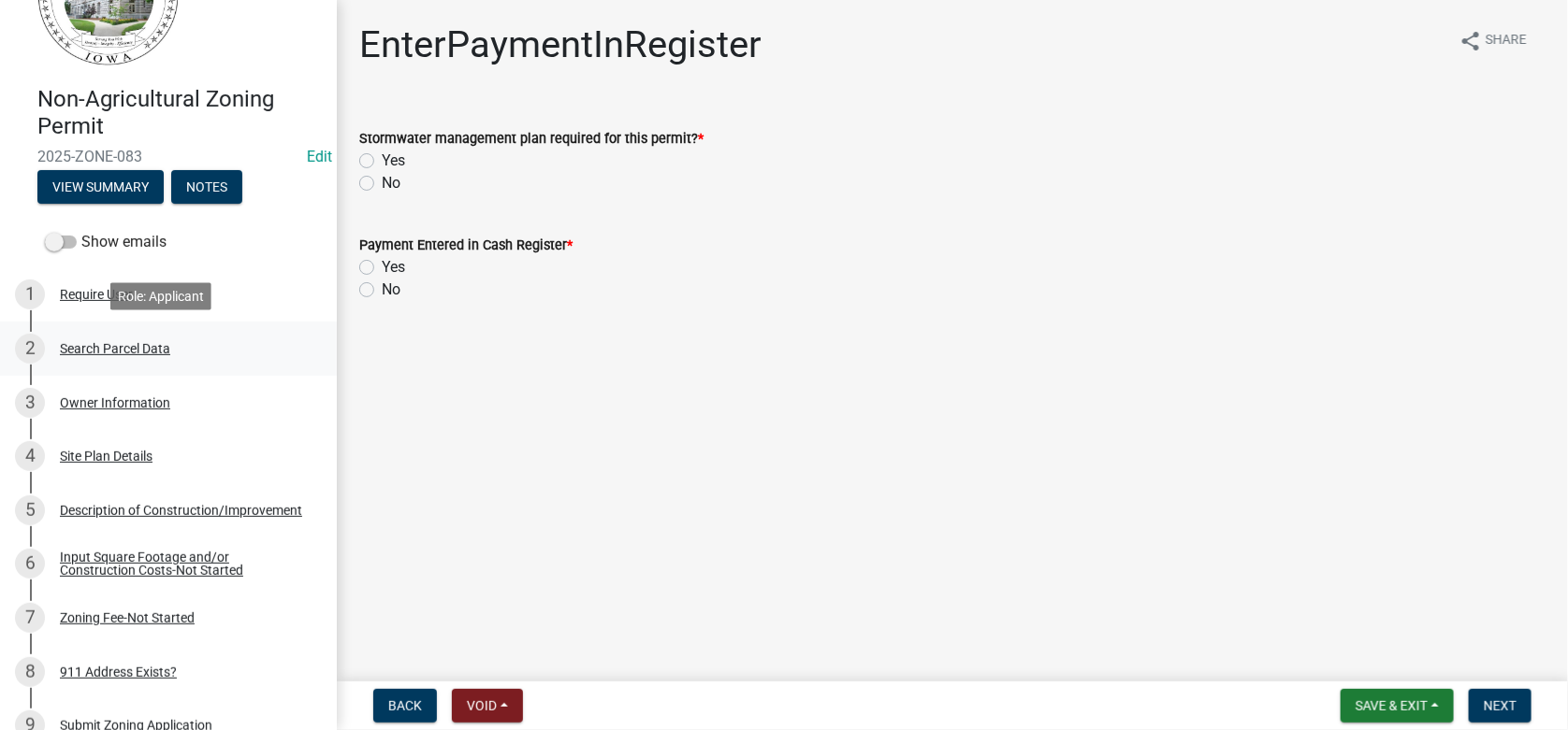
click at [114, 342] on div "Search Parcel Data" at bounding box center [114, 349] width 110 height 13
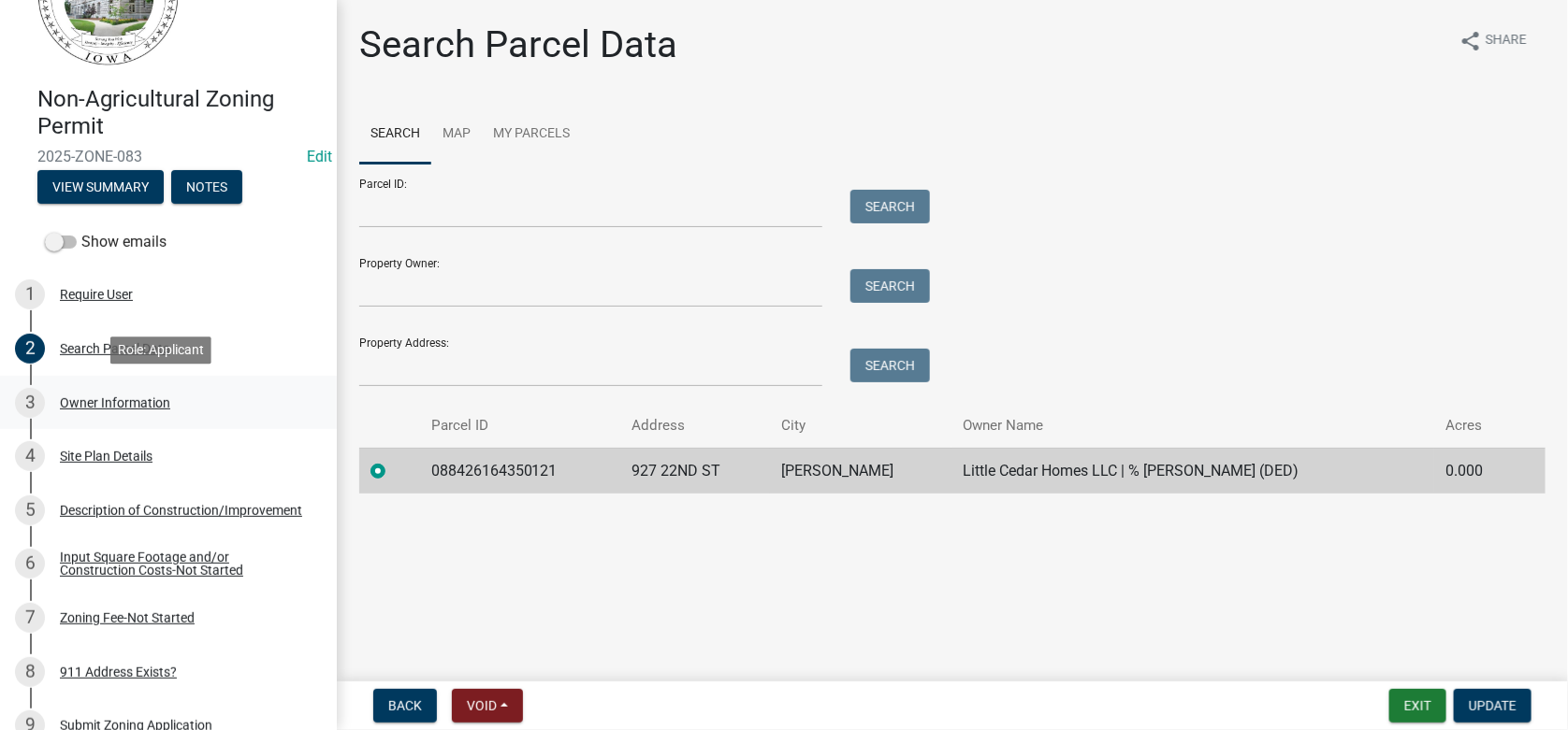
click at [102, 404] on div "Owner Information" at bounding box center [114, 403] width 110 height 13
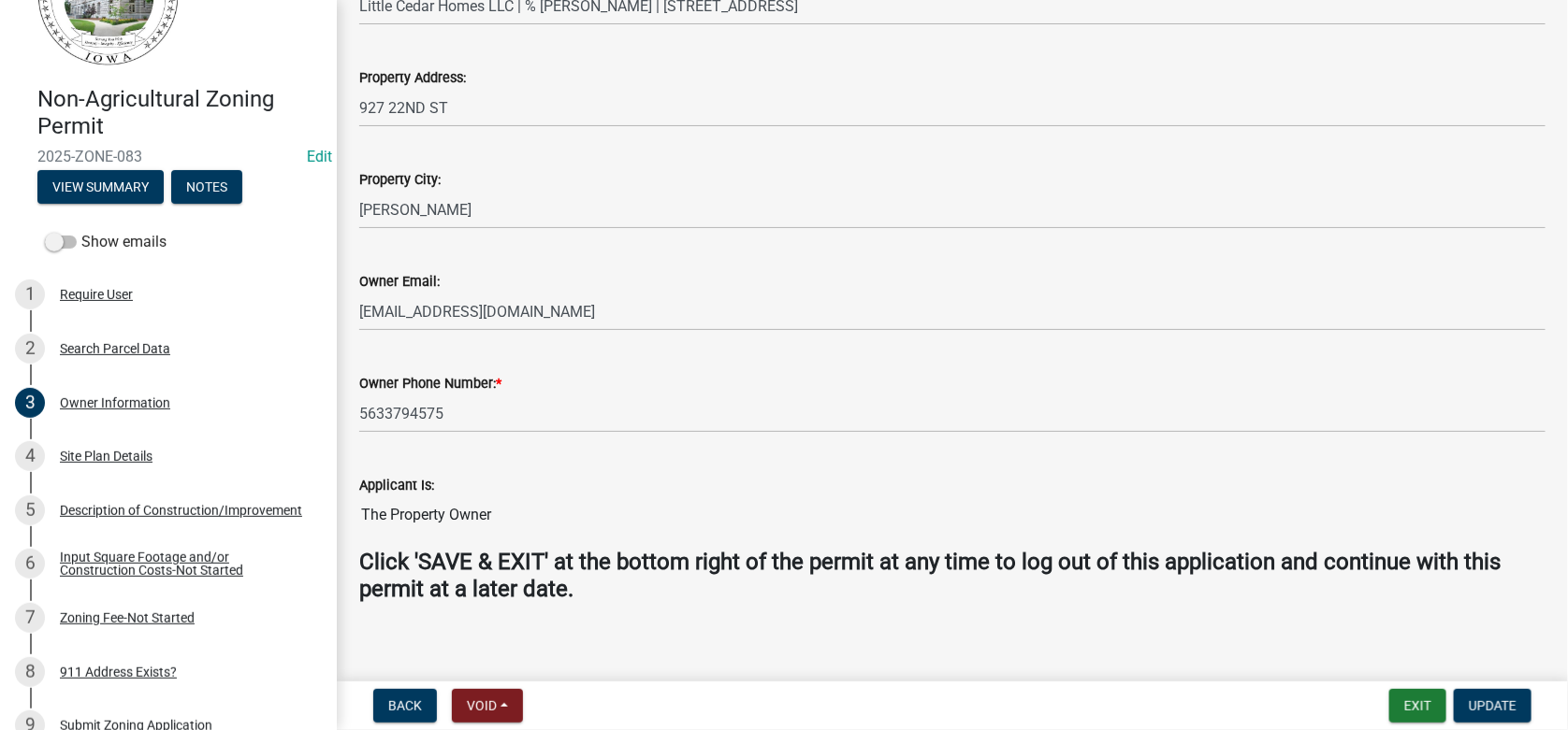
scroll to position [446, 0]
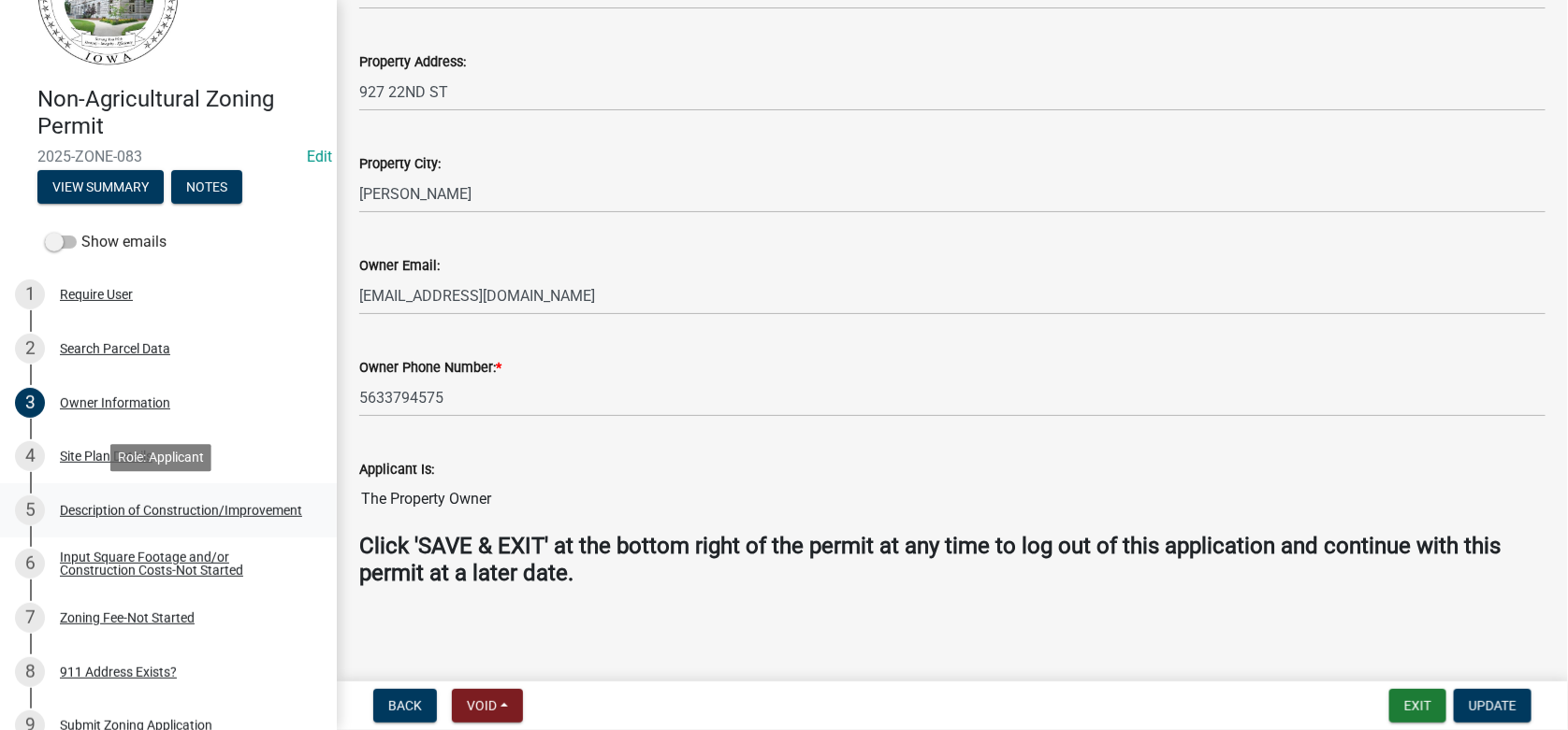
click at [127, 504] on div "Description of Construction/Improvement" at bounding box center [180, 511] width 242 height 13
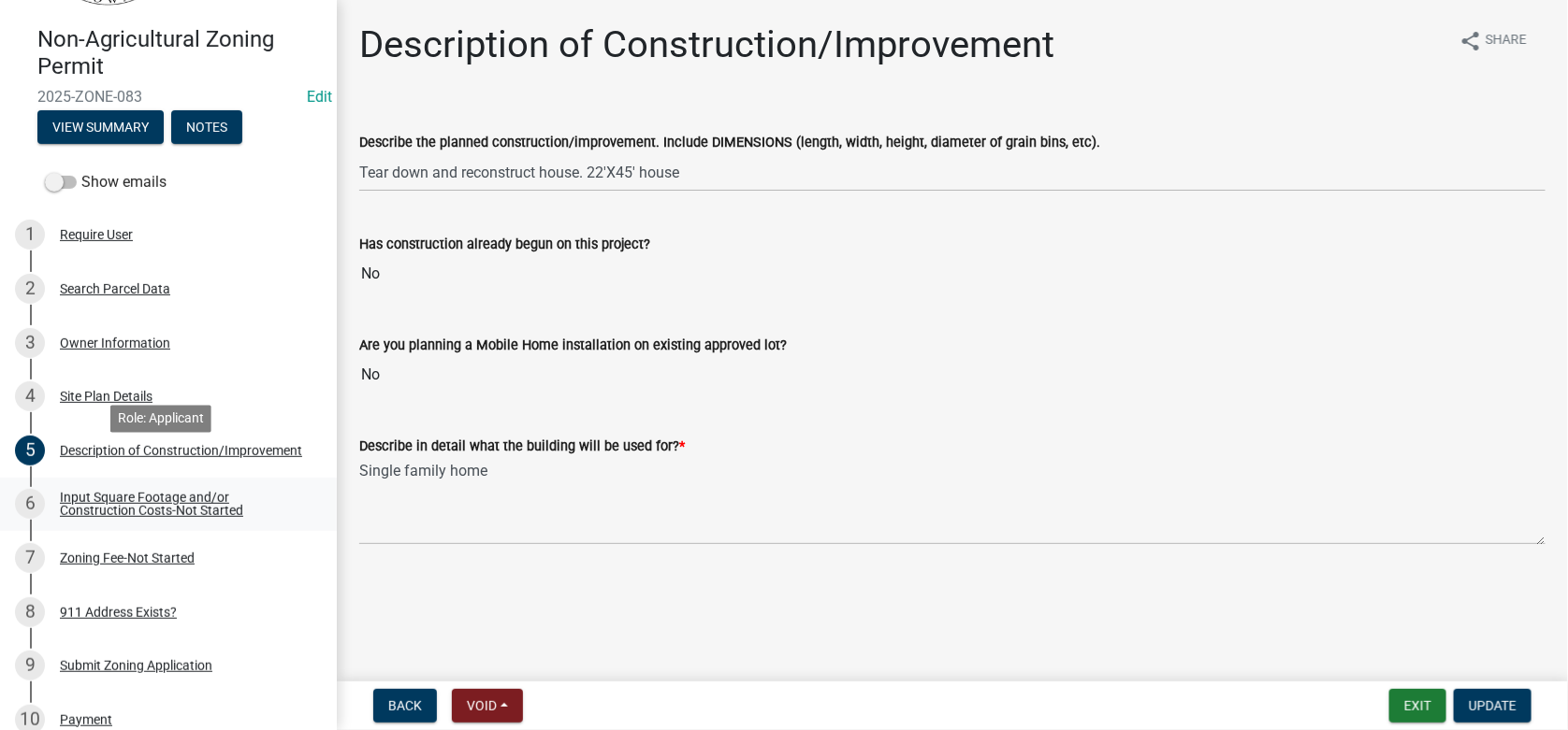
scroll to position [186, 0]
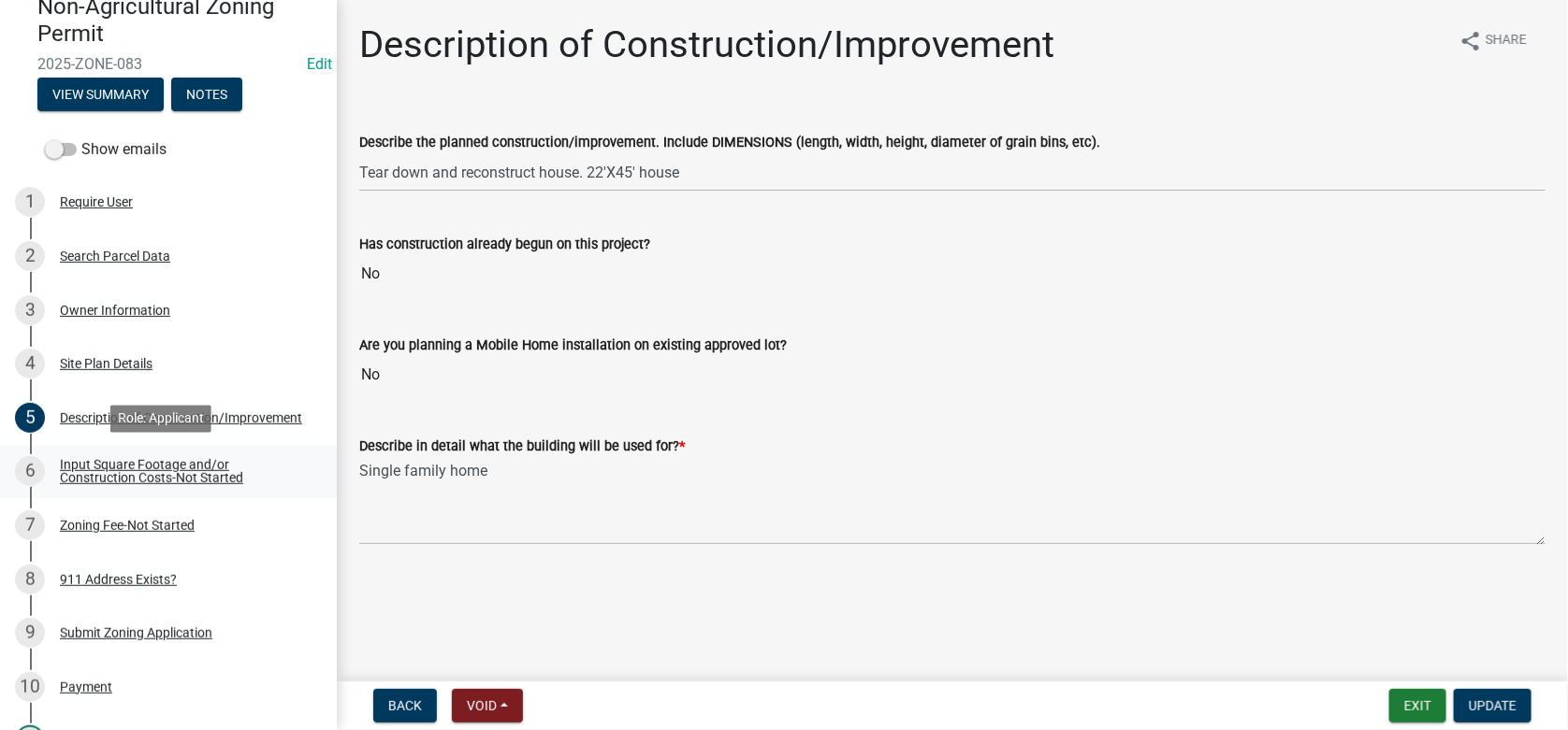
click at [147, 469] on div "Input Square Footage and/or Construction Costs-Not Started" at bounding box center [183, 470] width 247 height 26
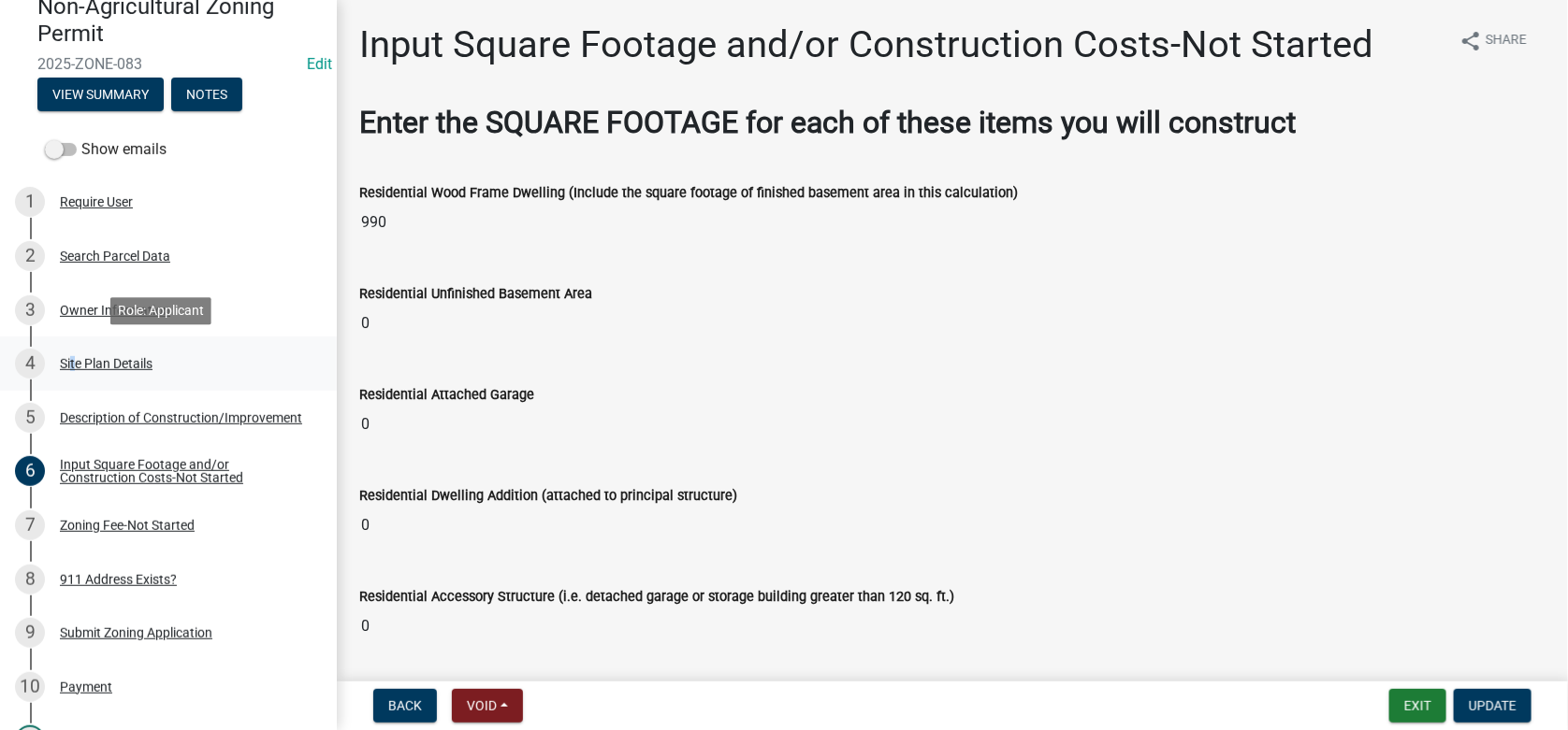
click at [72, 368] on div "Site Plan Details" at bounding box center [105, 364] width 93 height 13
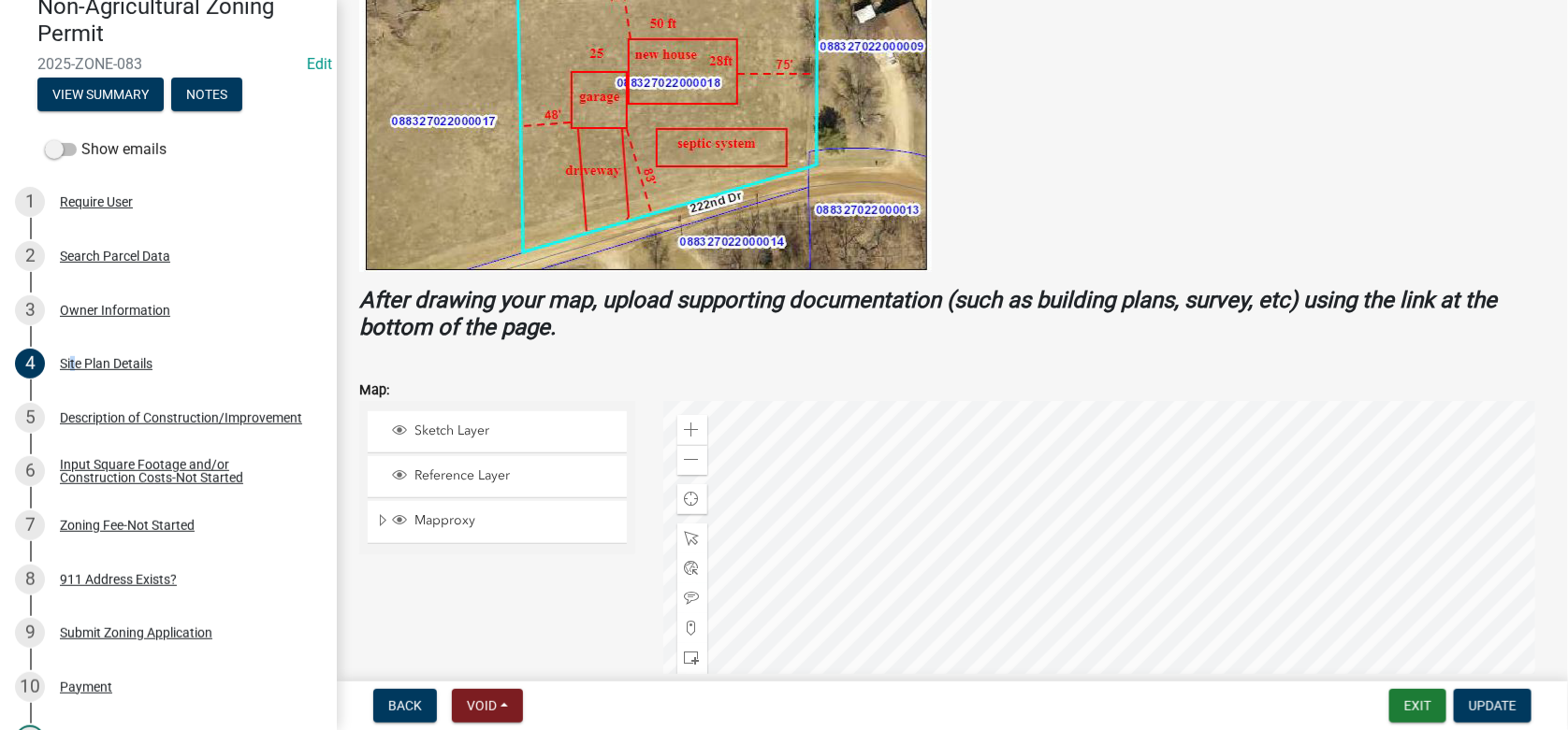
scroll to position [561, 0]
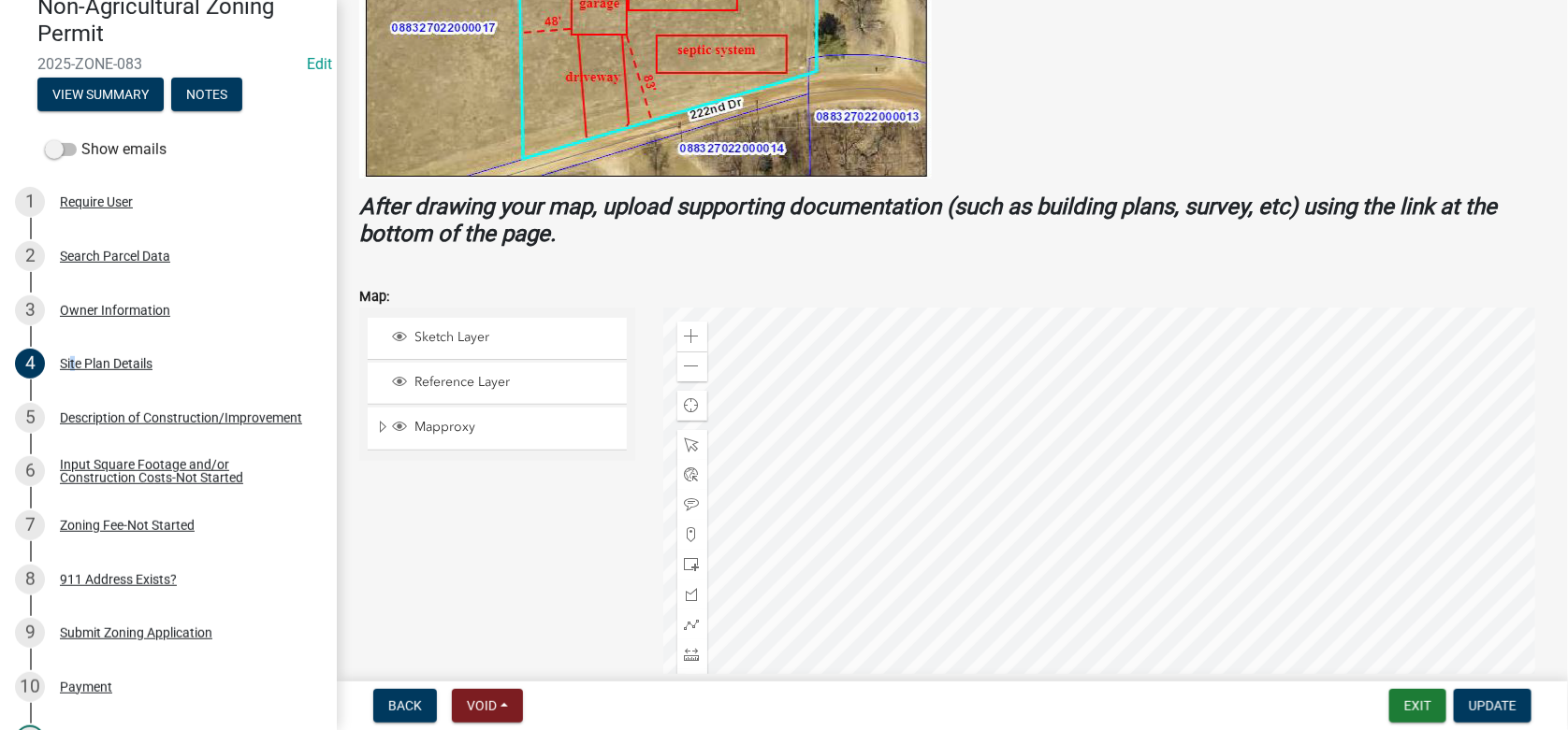
click at [1048, 502] on div at bounding box center [1105, 541] width 884 height 468
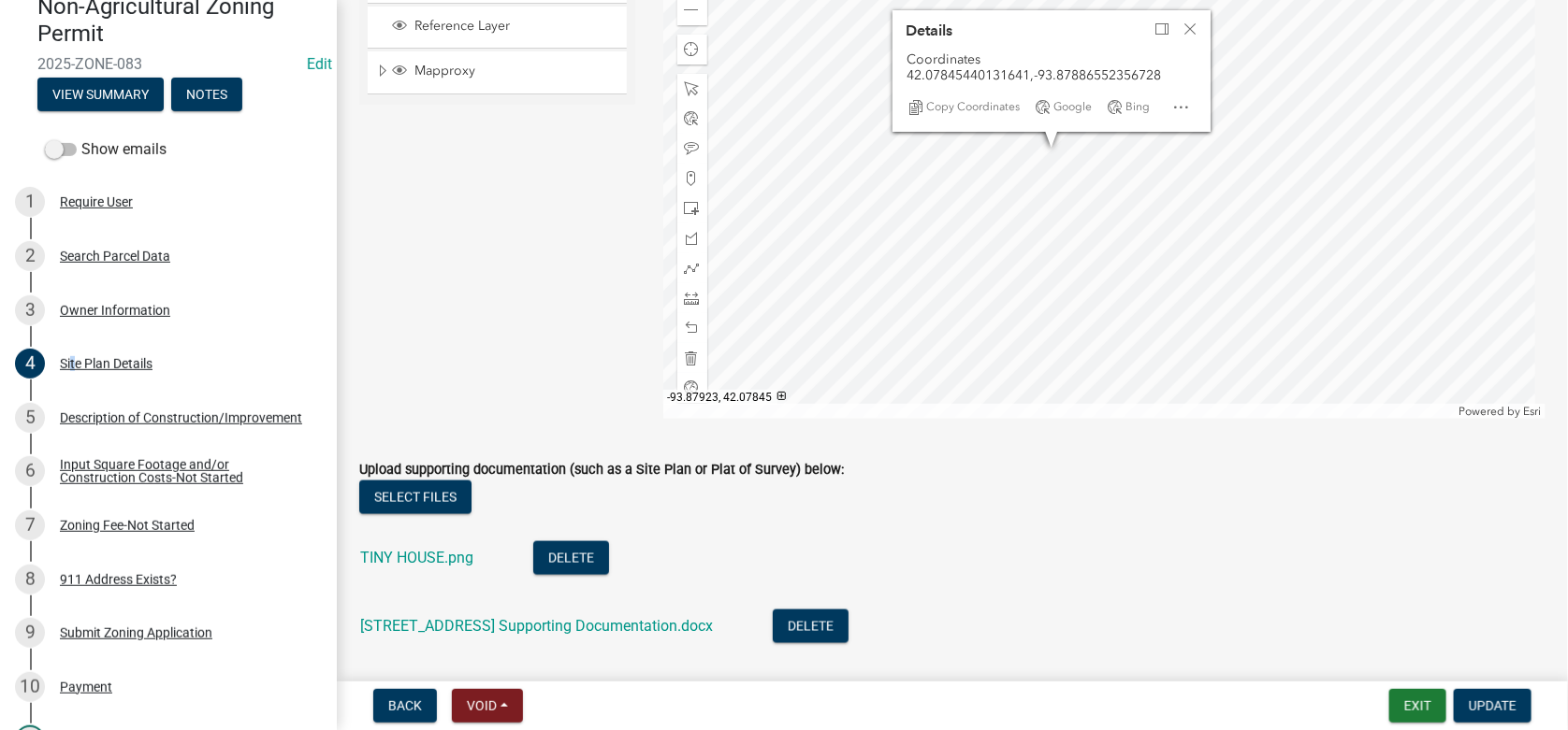
scroll to position [1025, 0]
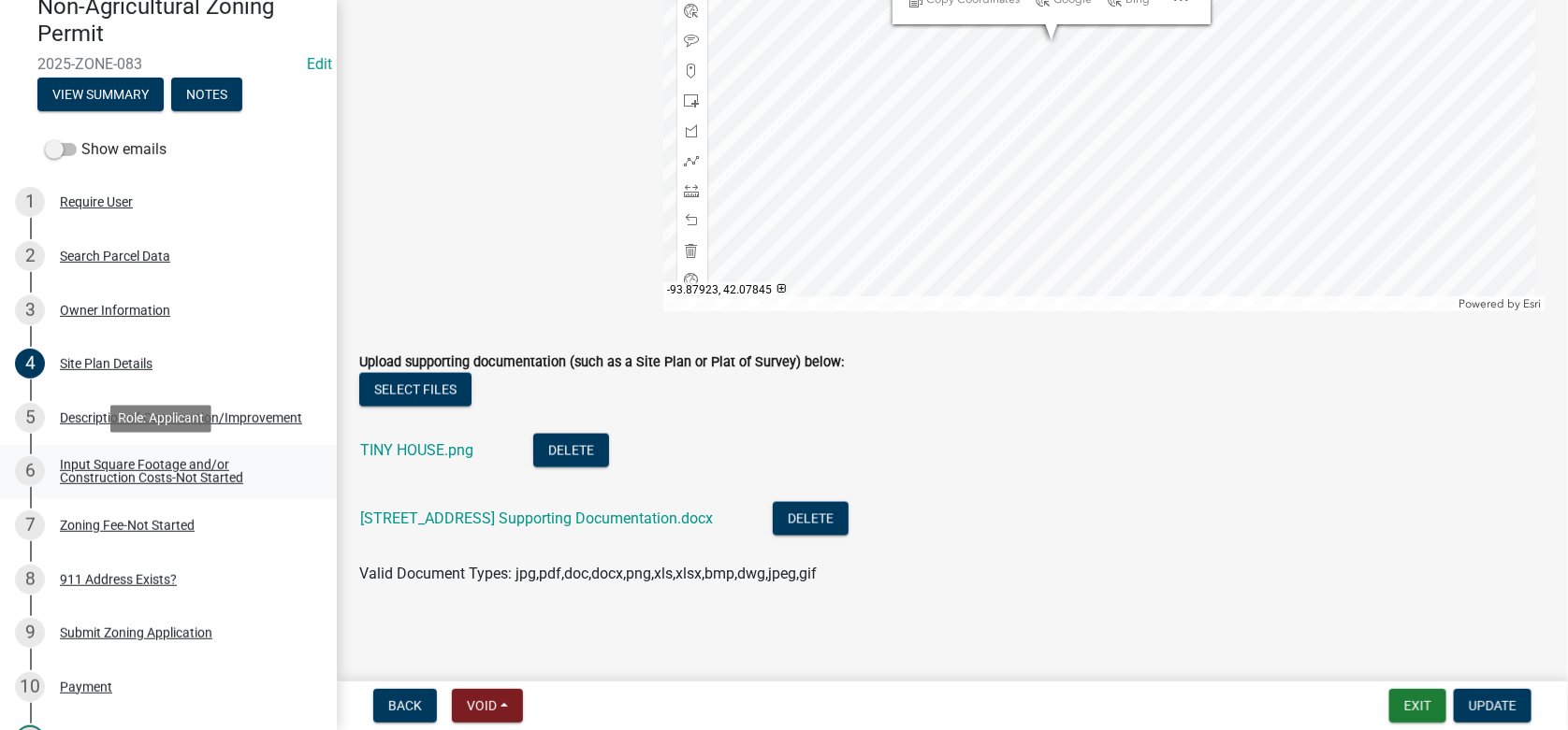
click at [115, 460] on div "Input Square Footage and/or Construction Costs-Not Started" at bounding box center [183, 470] width 247 height 26
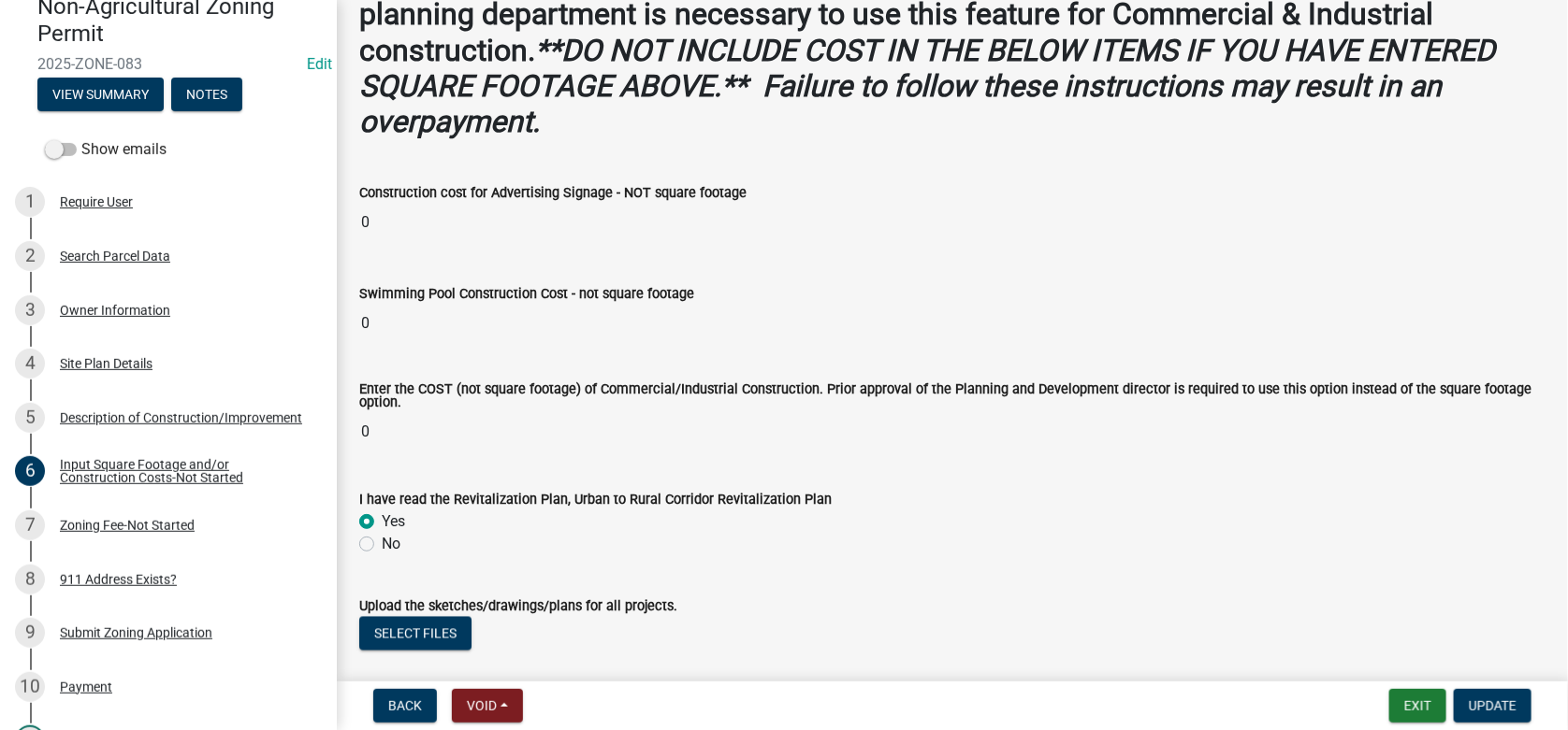
scroll to position [1392, 0]
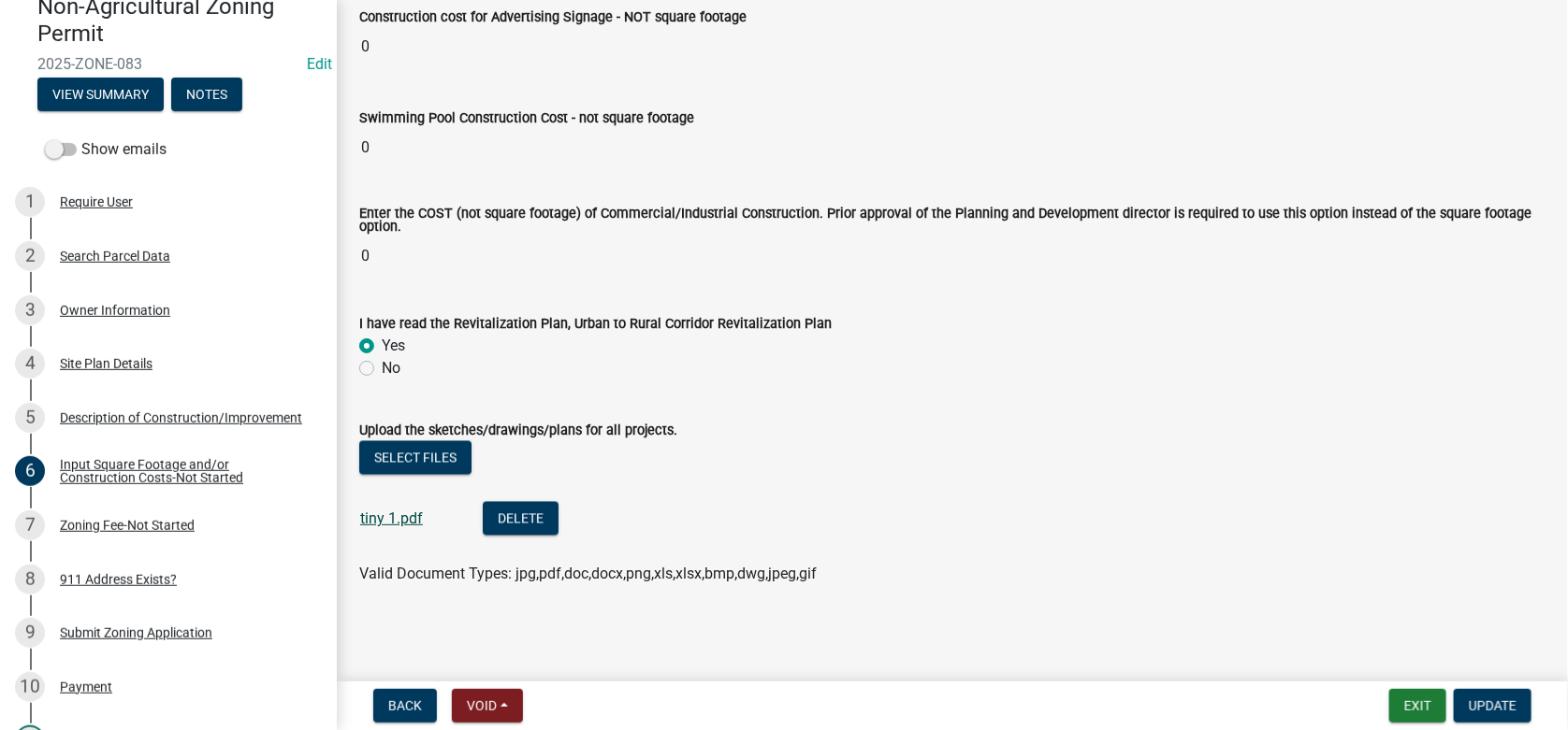
click at [389, 515] on link "tiny 1.pdf" at bounding box center [391, 518] width 62 height 18
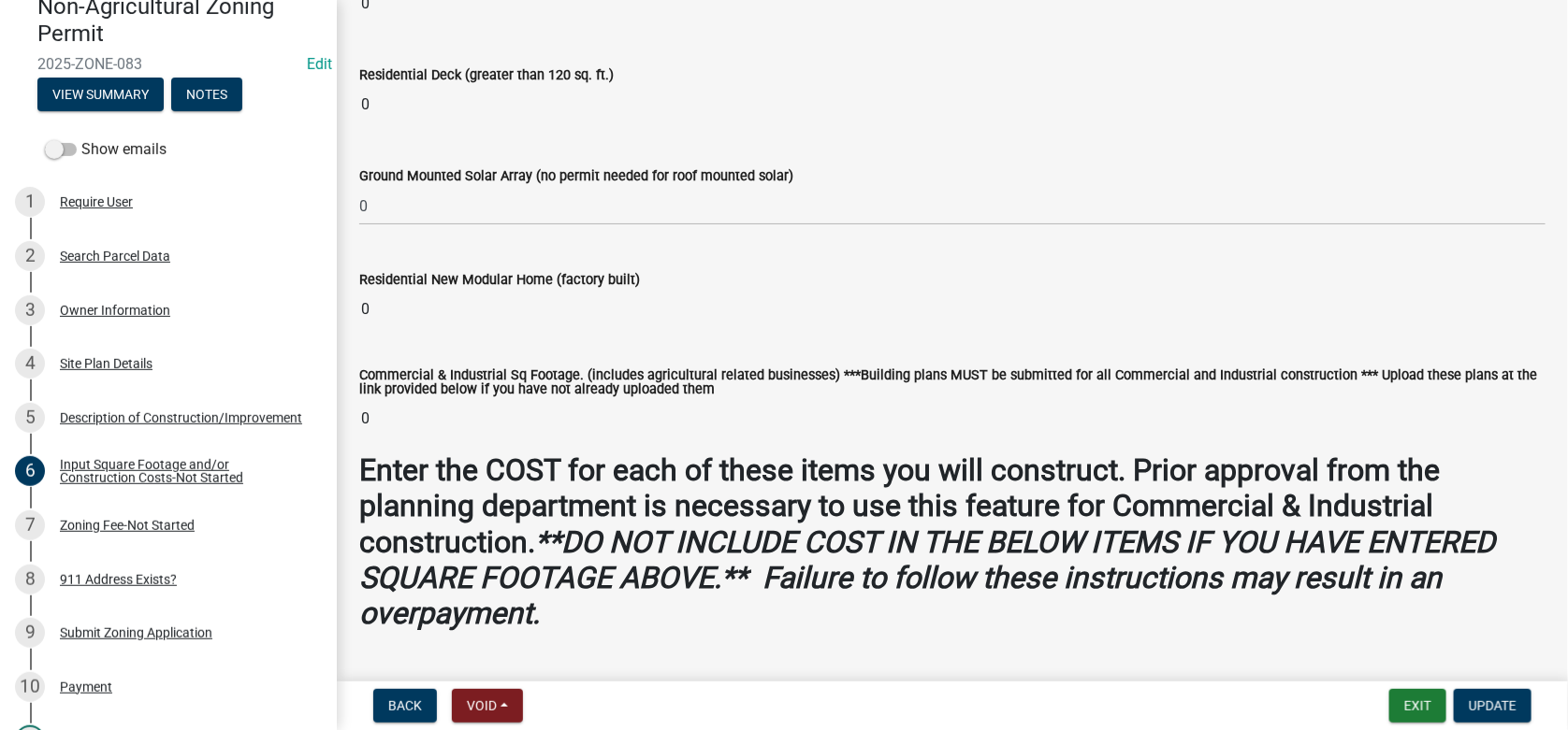
scroll to position [644, 0]
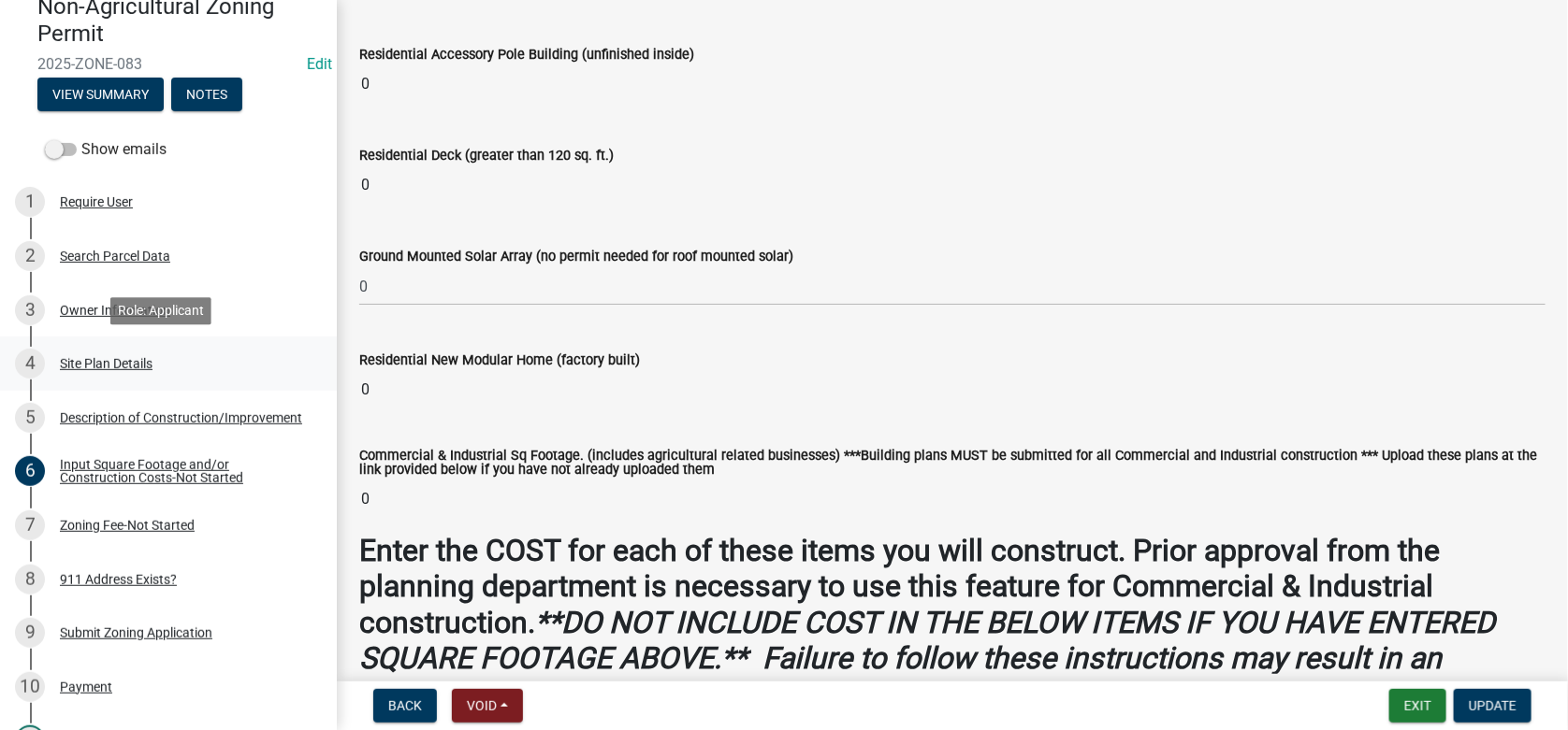
click at [99, 359] on div "Site Plan Details" at bounding box center [105, 364] width 93 height 13
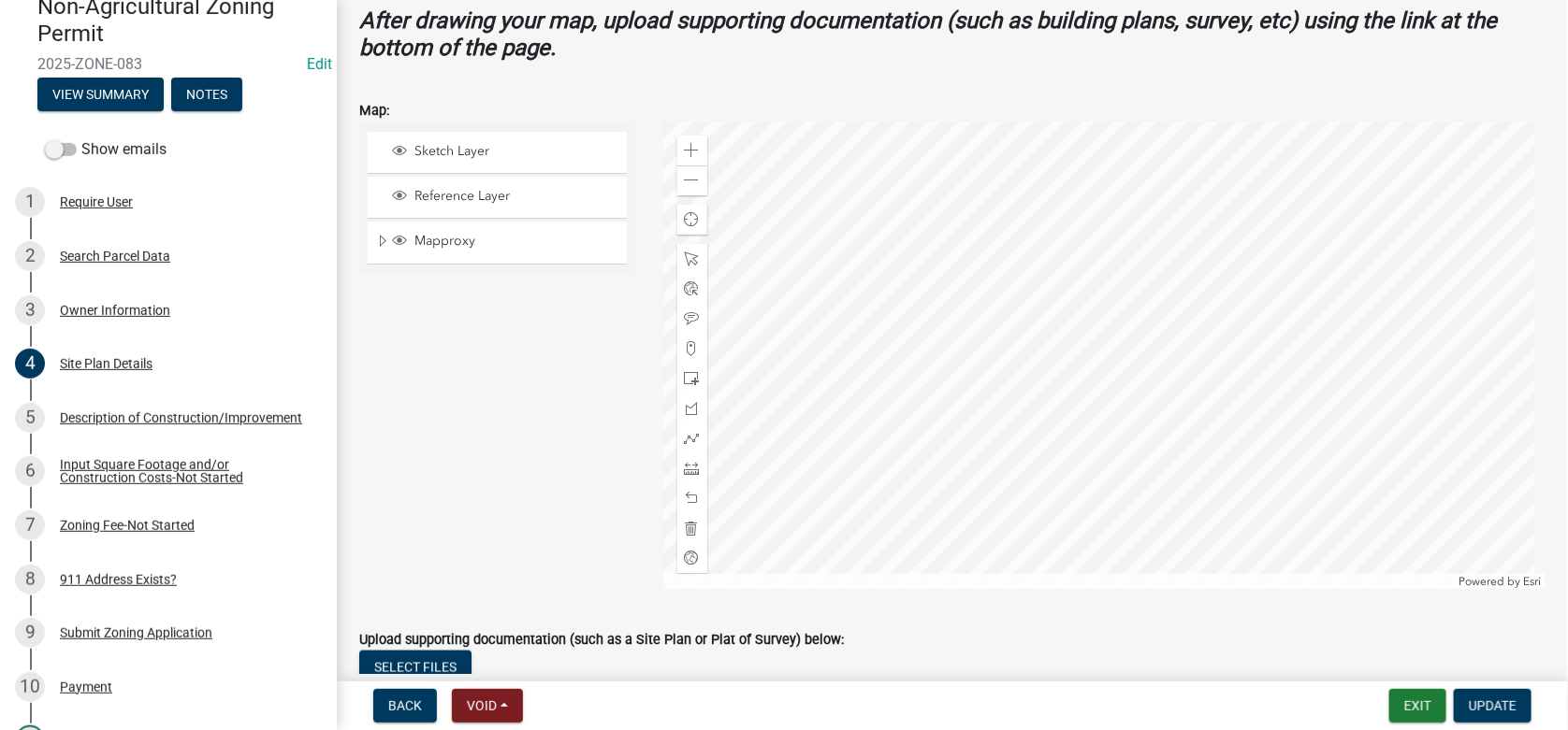
scroll to position [748, 0]
click at [687, 257] on span at bounding box center [693, 259] width 15 height 15
click at [1047, 313] on div at bounding box center [1105, 354] width 884 height 468
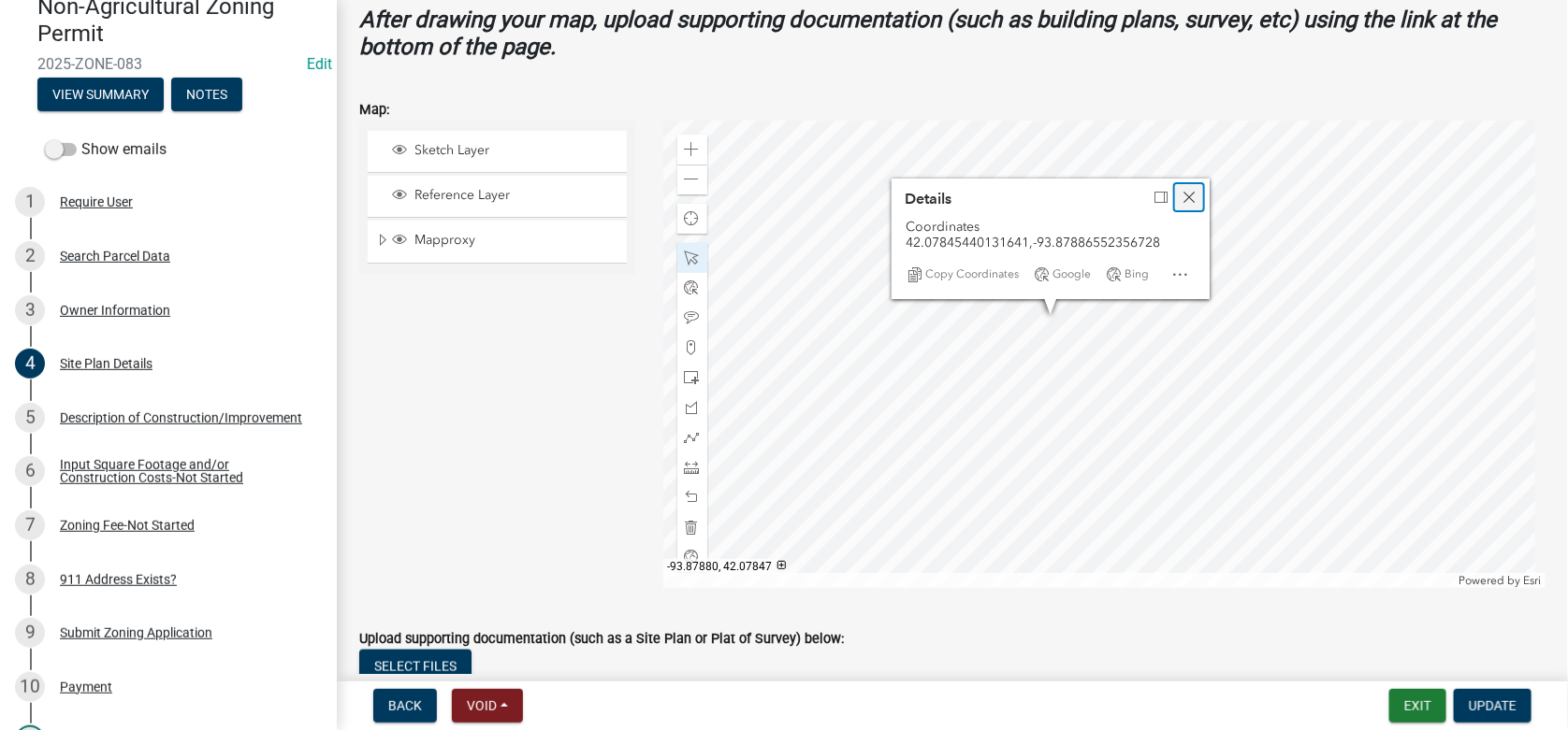
click at [1187, 194] on span "Close" at bounding box center [1189, 197] width 15 height 15
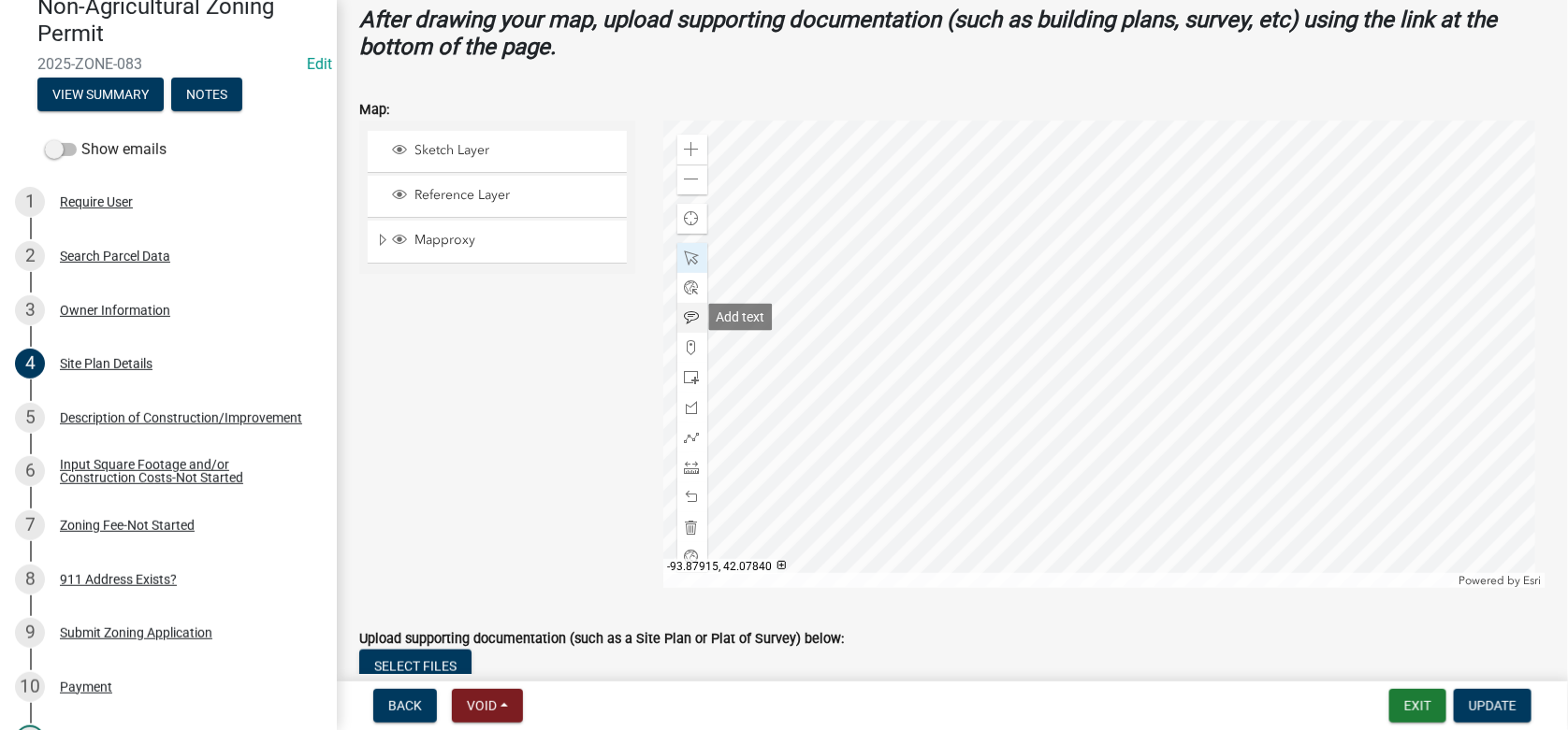
click at [687, 313] on span at bounding box center [693, 318] width 15 height 15
click at [1049, 322] on div at bounding box center [1105, 354] width 884 height 468
click at [1508, 705] on span "Update" at bounding box center [1493, 706] width 48 height 15
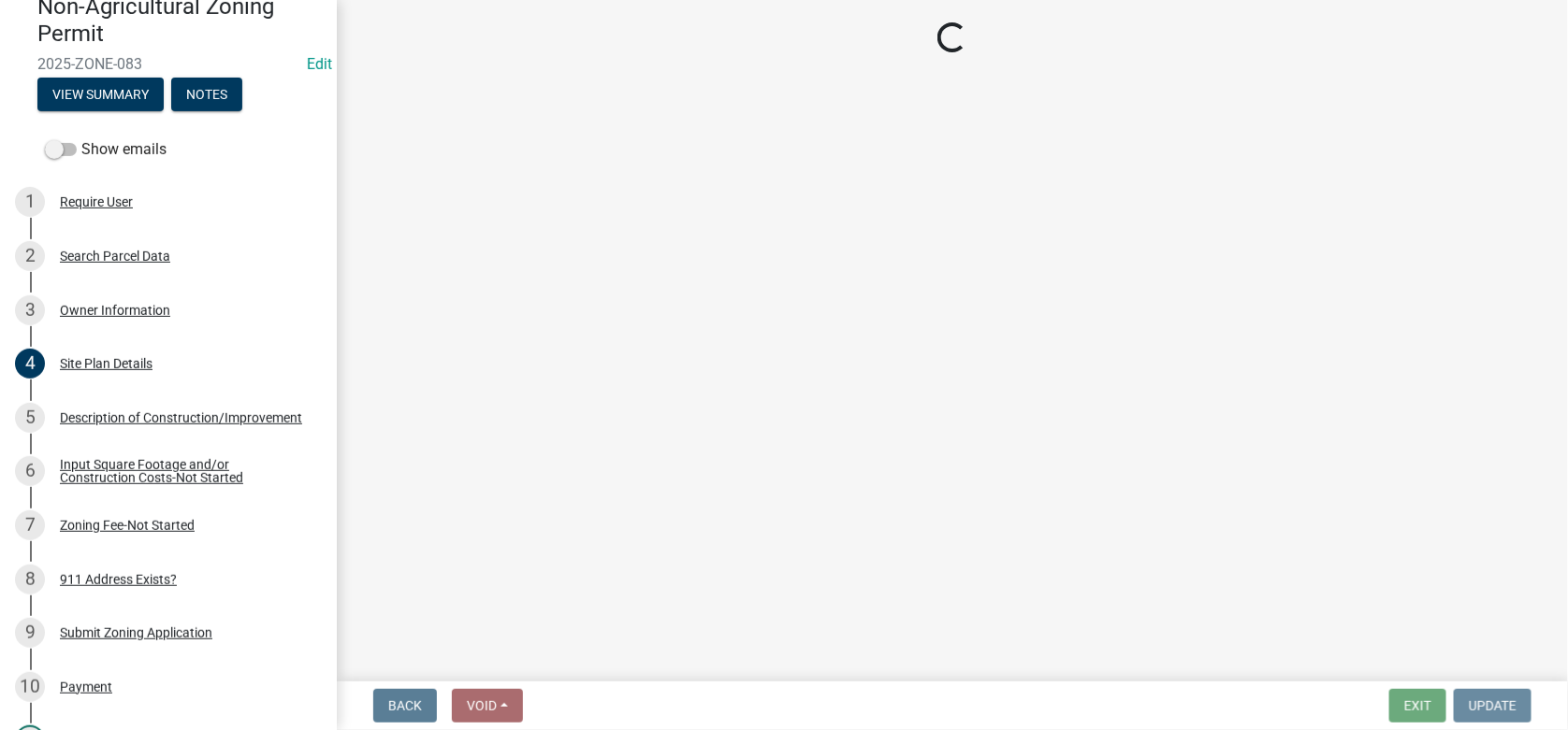
scroll to position [0, 0]
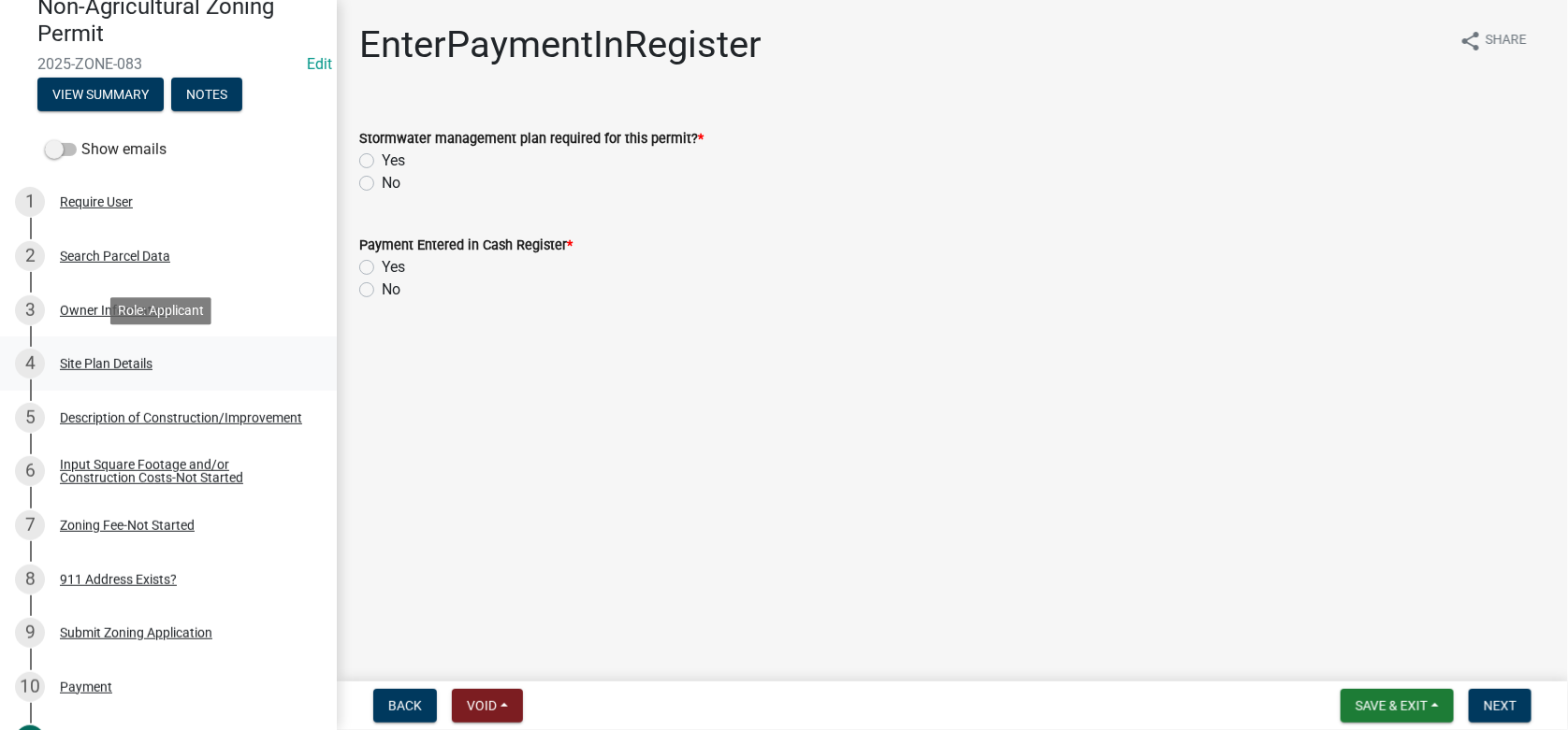
click at [109, 361] on div "Site Plan Details" at bounding box center [105, 364] width 93 height 13
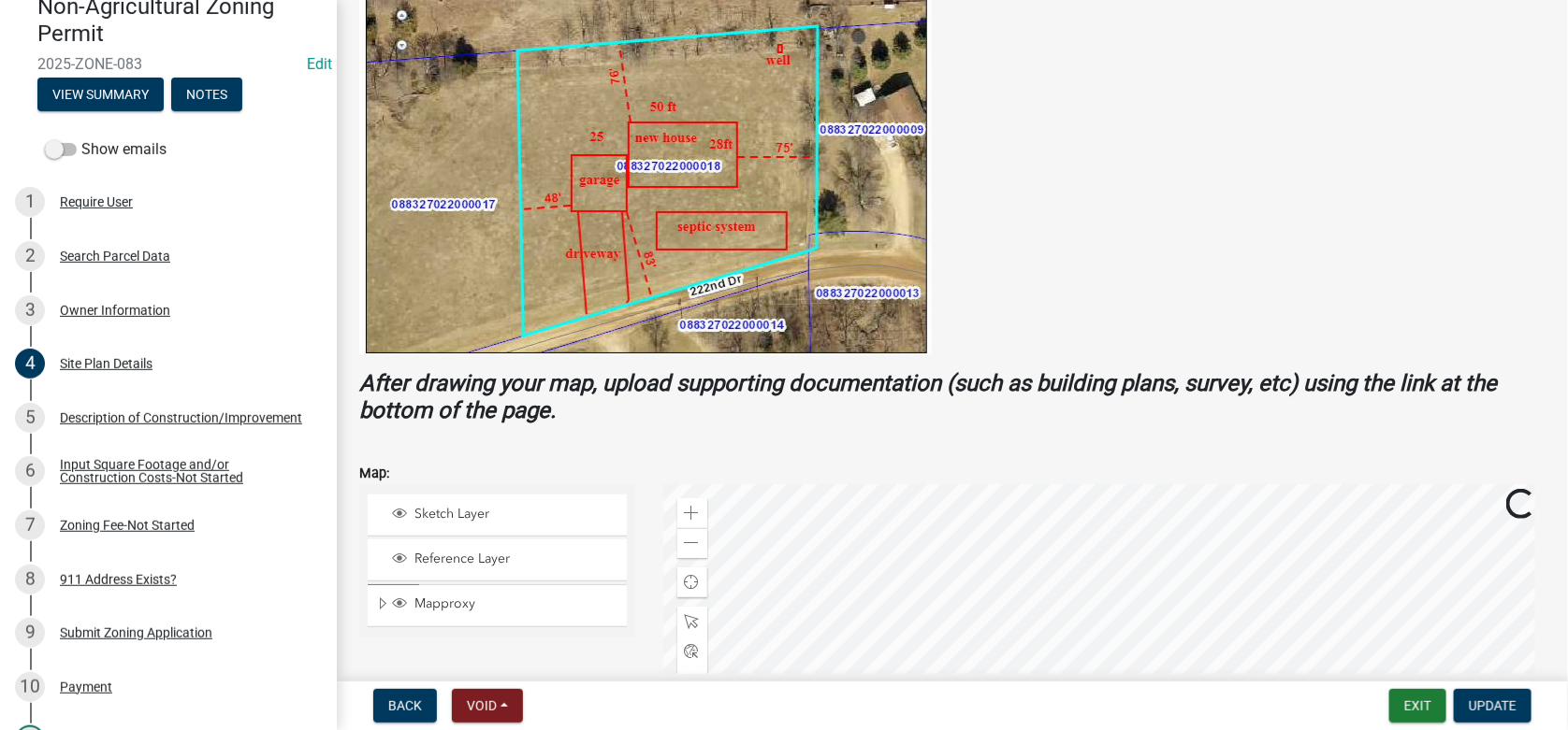
scroll to position [561, 0]
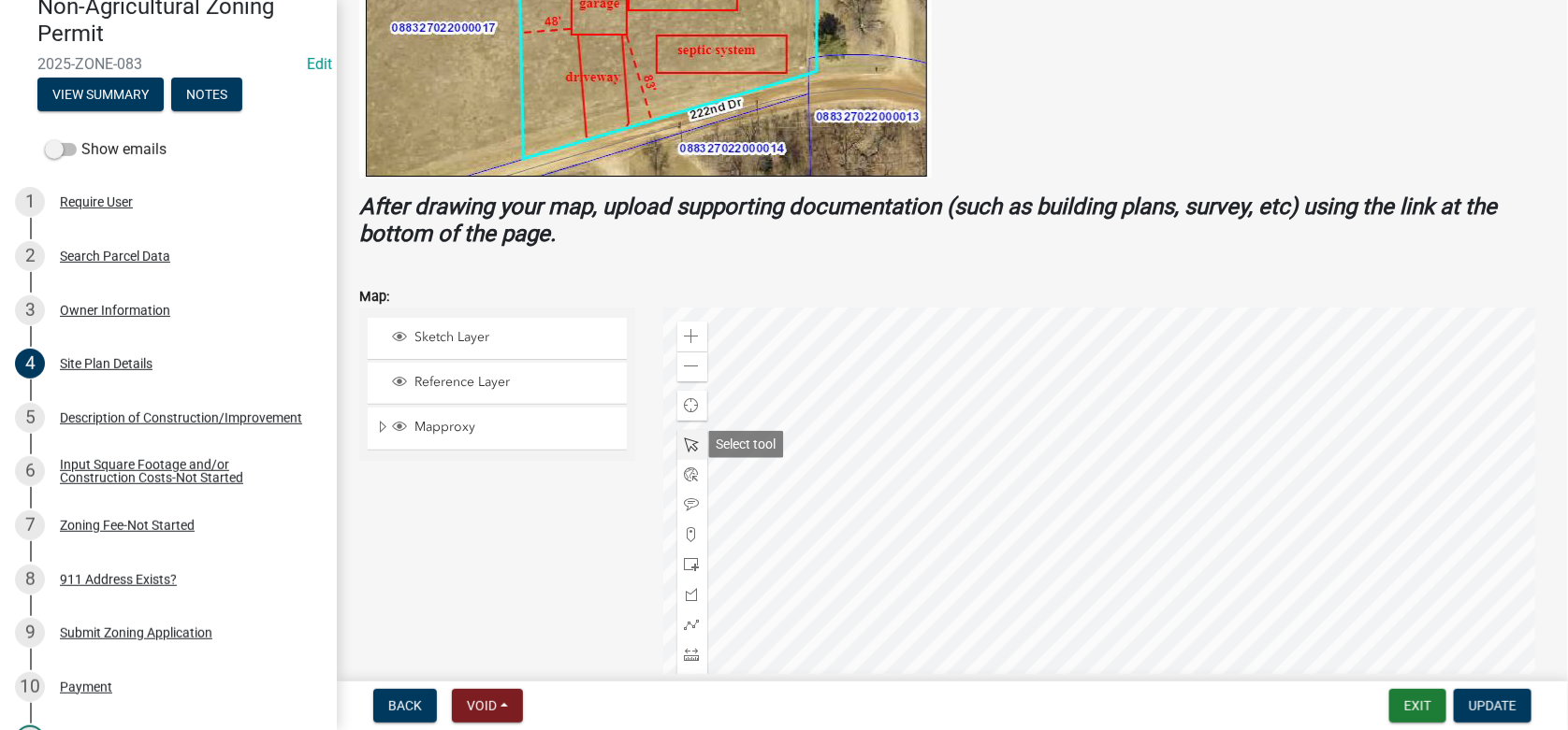
click at [686, 442] on span at bounding box center [693, 445] width 15 height 15
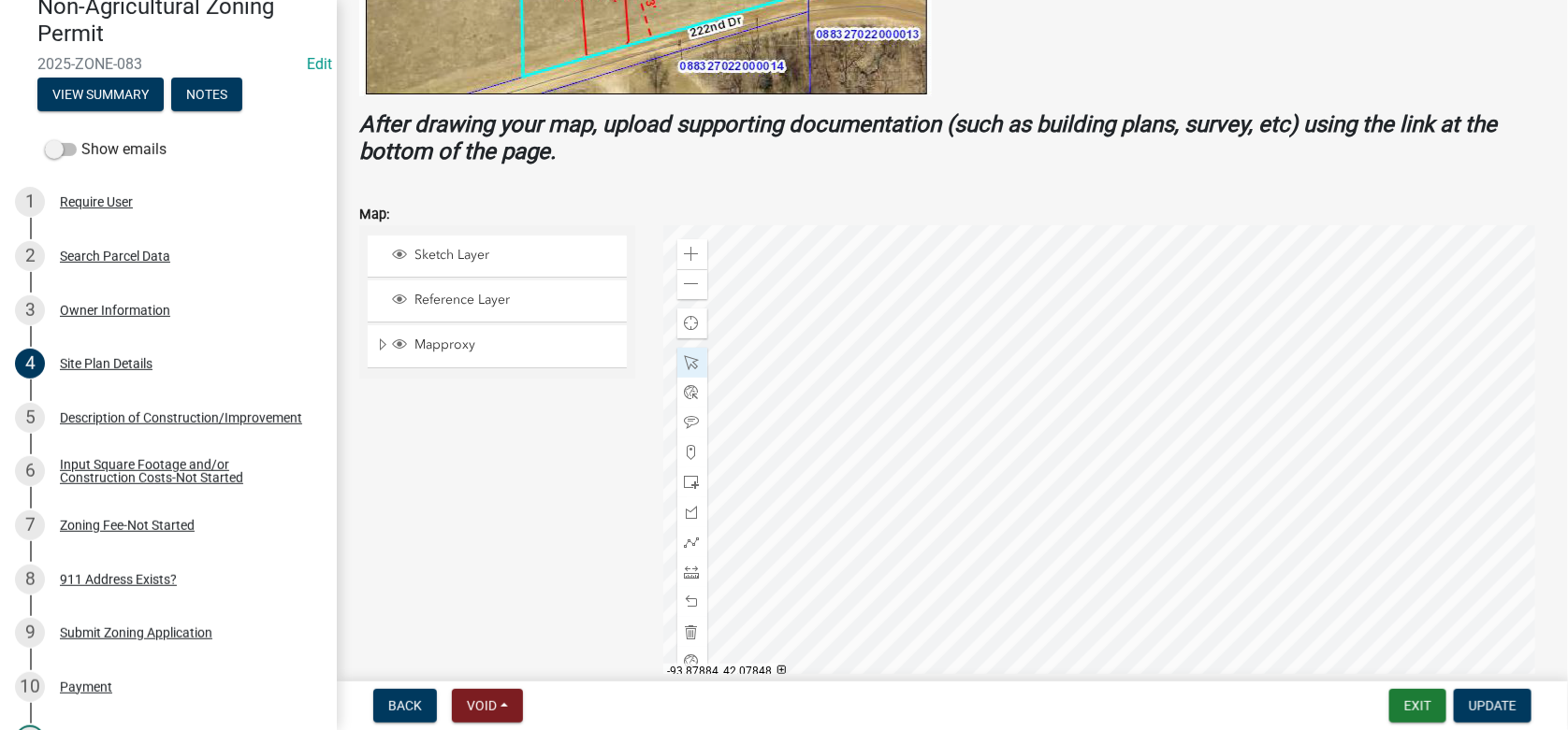
scroll to position [653, 0]
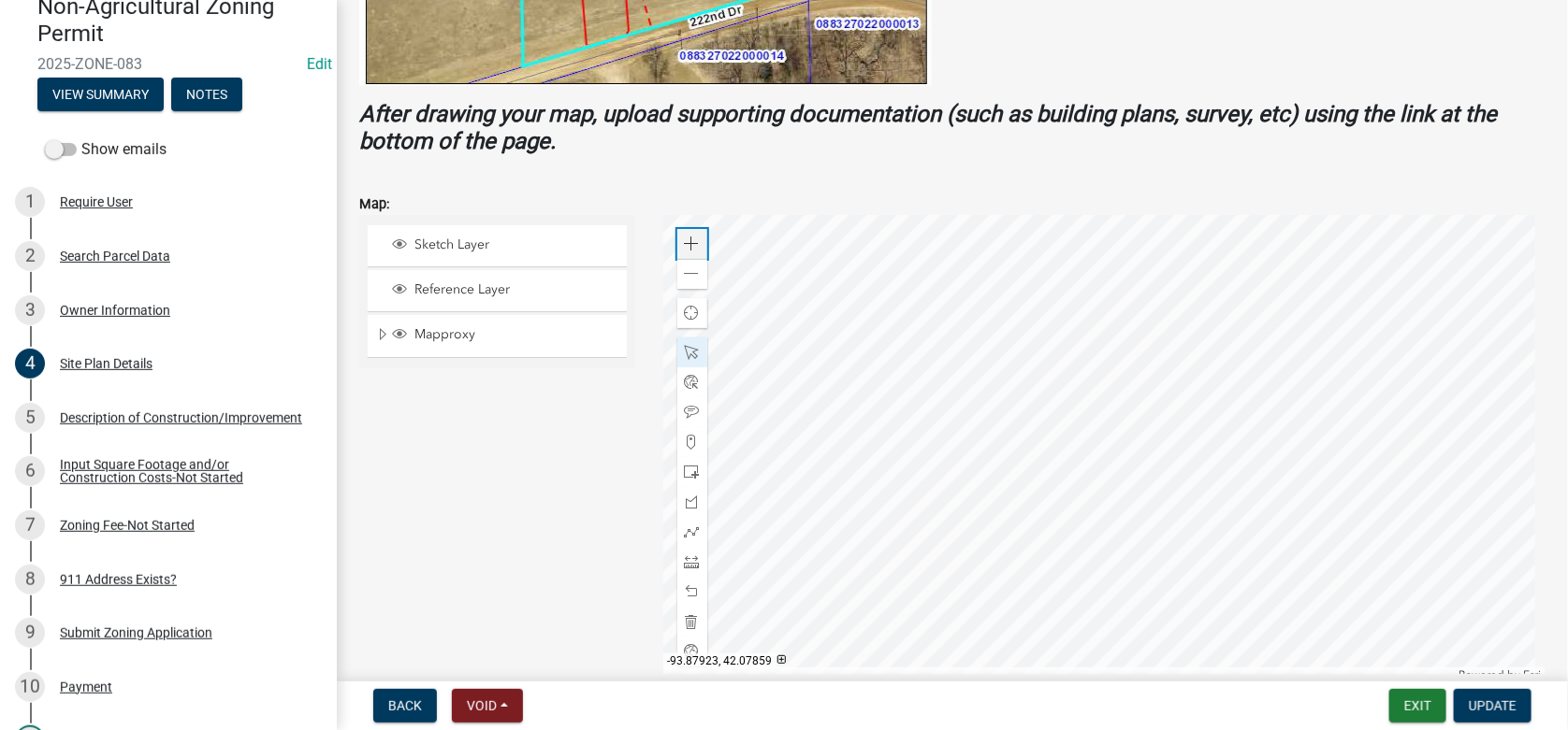
click at [692, 241] on span at bounding box center [693, 244] width 15 height 15
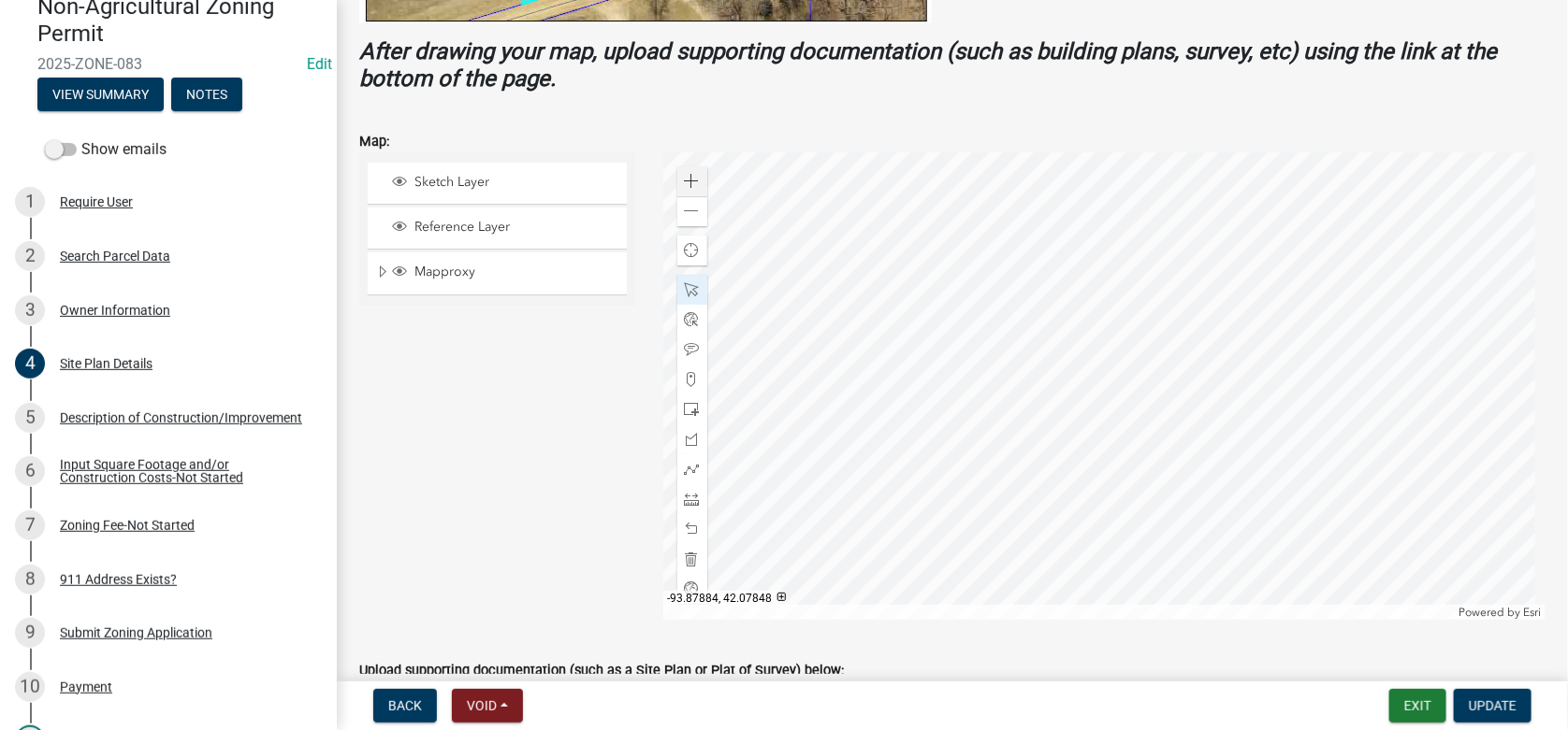
click at [1053, 314] on div at bounding box center [1105, 386] width 884 height 468
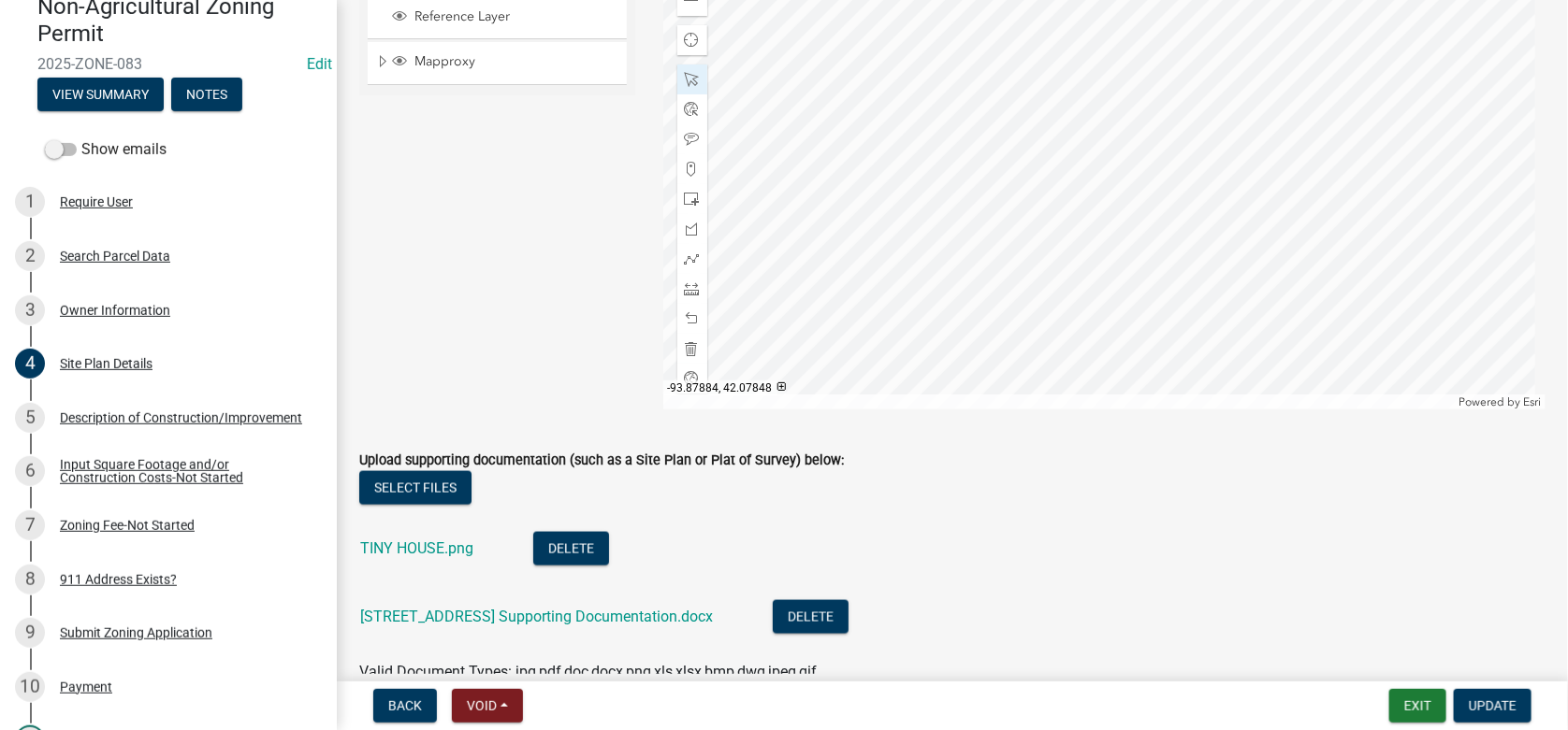
scroll to position [743, 0]
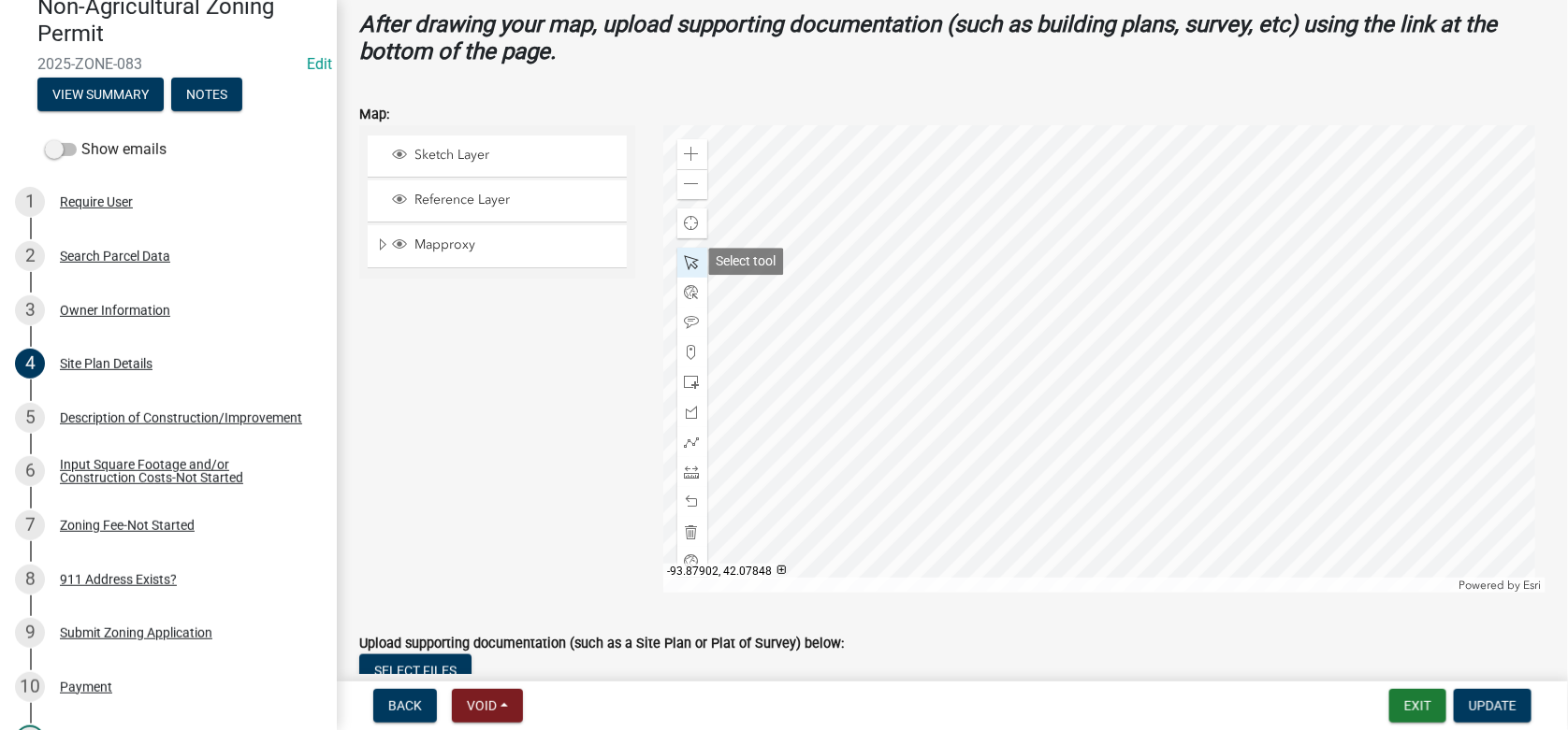
click at [687, 259] on span at bounding box center [693, 263] width 15 height 15
click at [690, 317] on span at bounding box center [693, 323] width 15 height 15
click at [1042, 238] on div at bounding box center [1105, 359] width 884 height 468
click at [1498, 700] on span "Update" at bounding box center [1493, 706] width 48 height 15
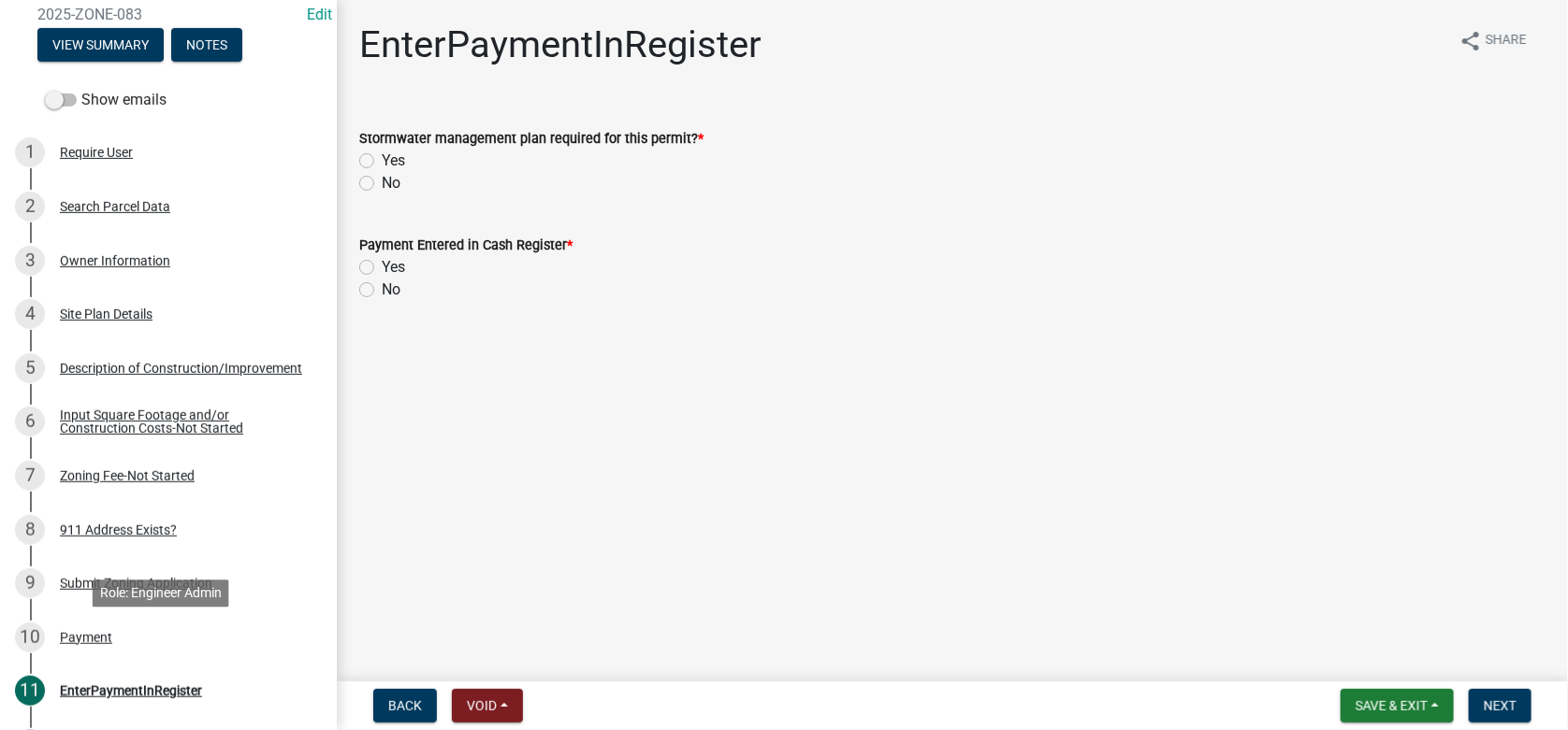
scroll to position [374, 0]
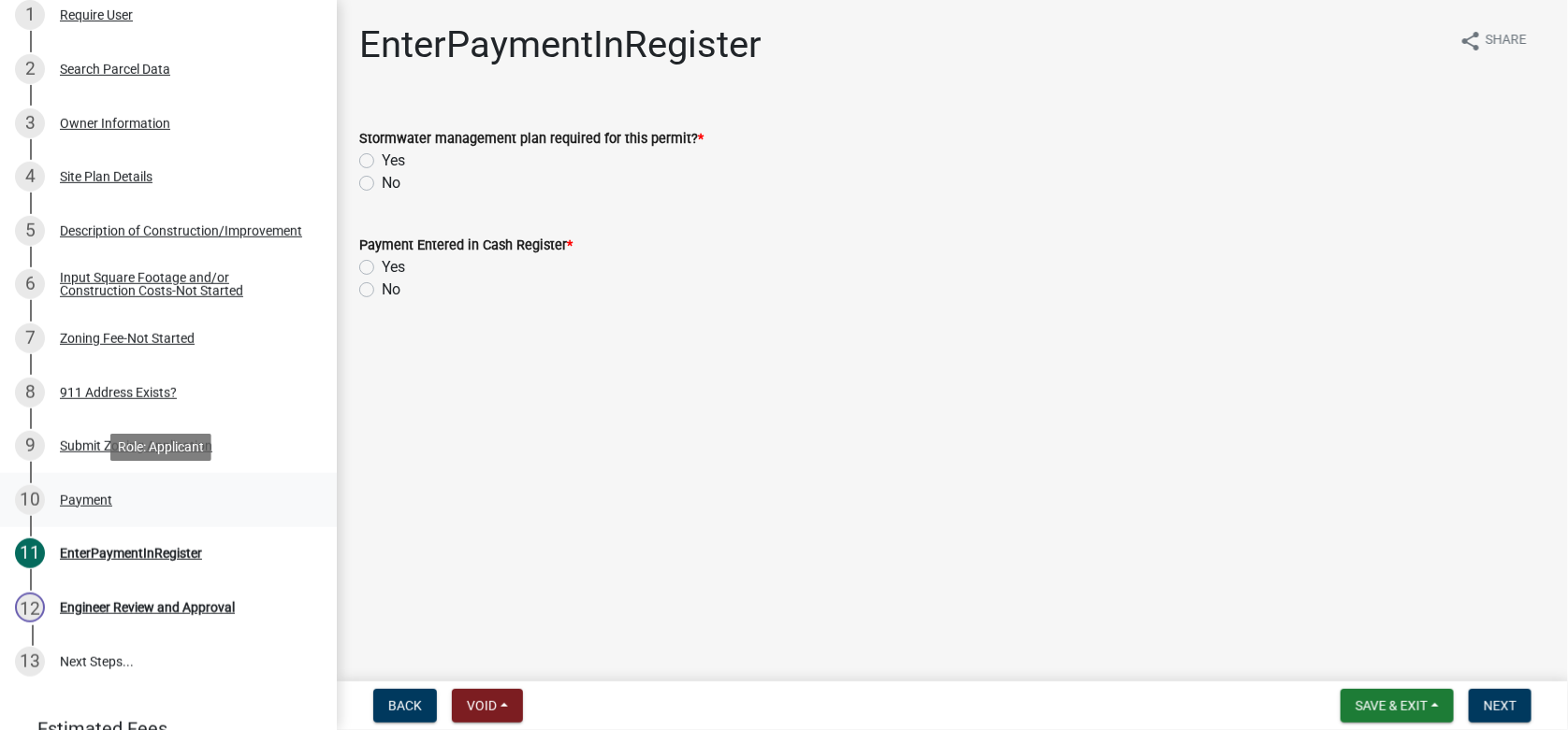
click at [86, 498] on div "Payment" at bounding box center [85, 500] width 53 height 13
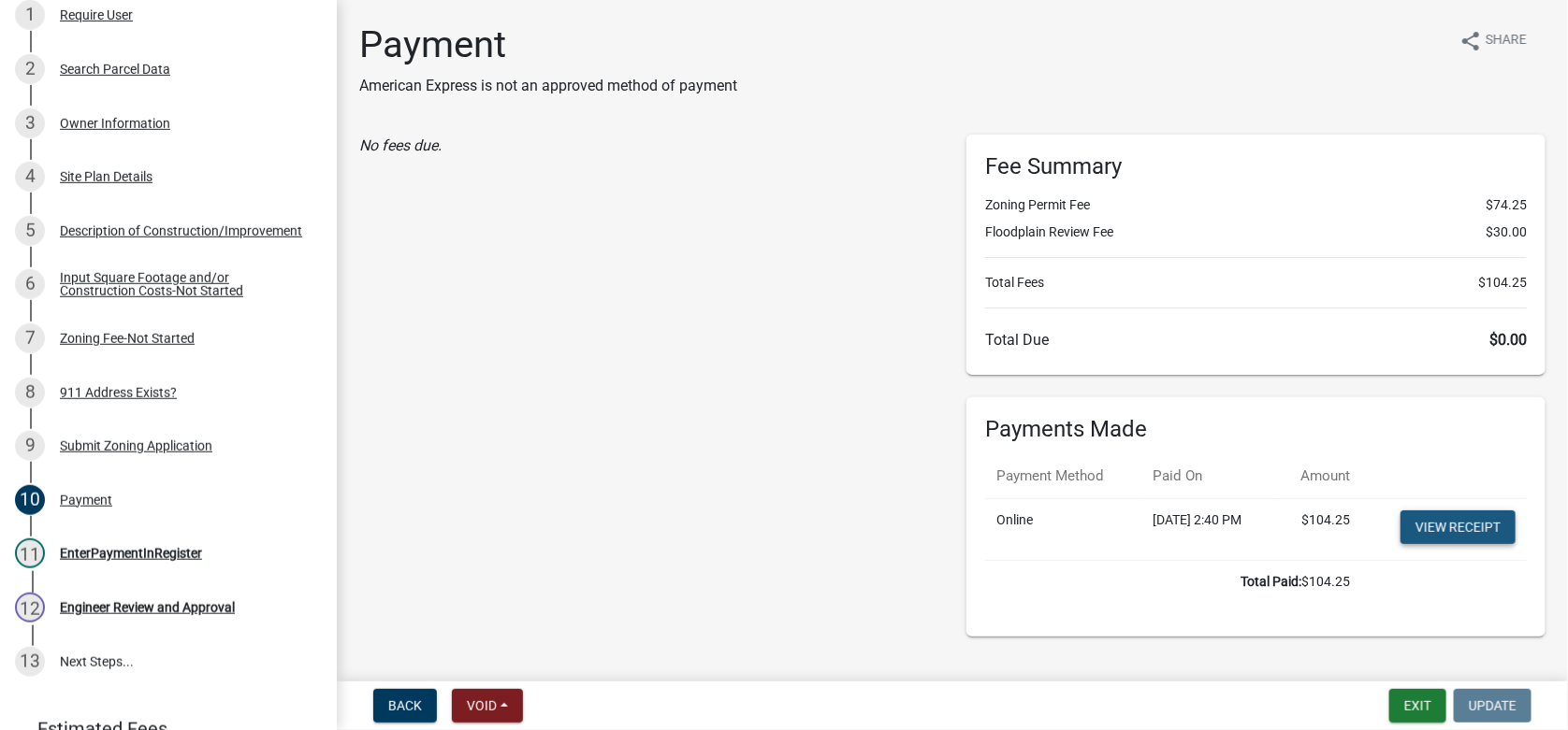
click at [1463, 531] on td "View receipt" at bounding box center [1443, 529] width 166 height 61
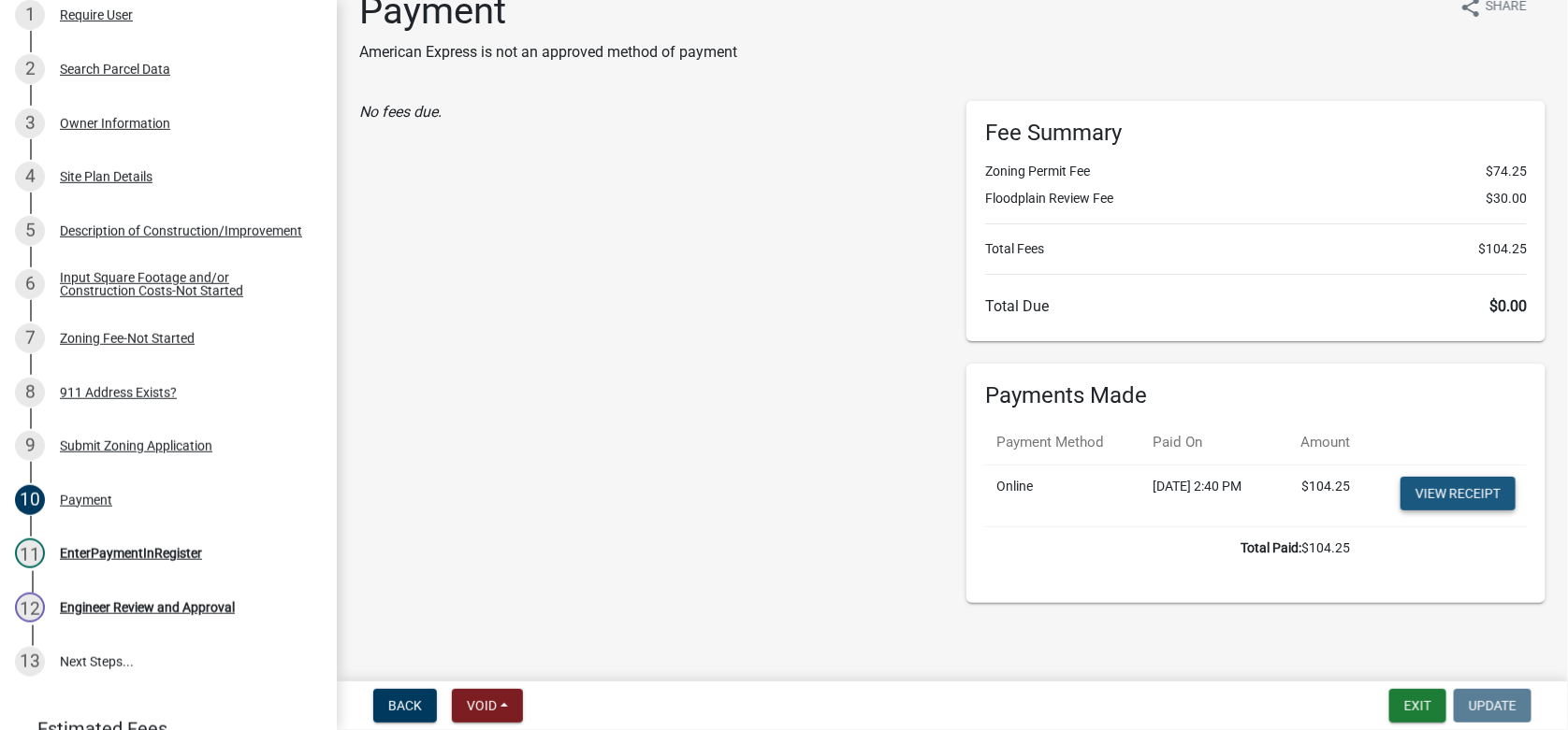
click at [1433, 489] on link "View receipt" at bounding box center [1458, 493] width 115 height 34
click at [125, 547] on div "EnterPaymentInRegister" at bounding box center [130, 554] width 142 height 13
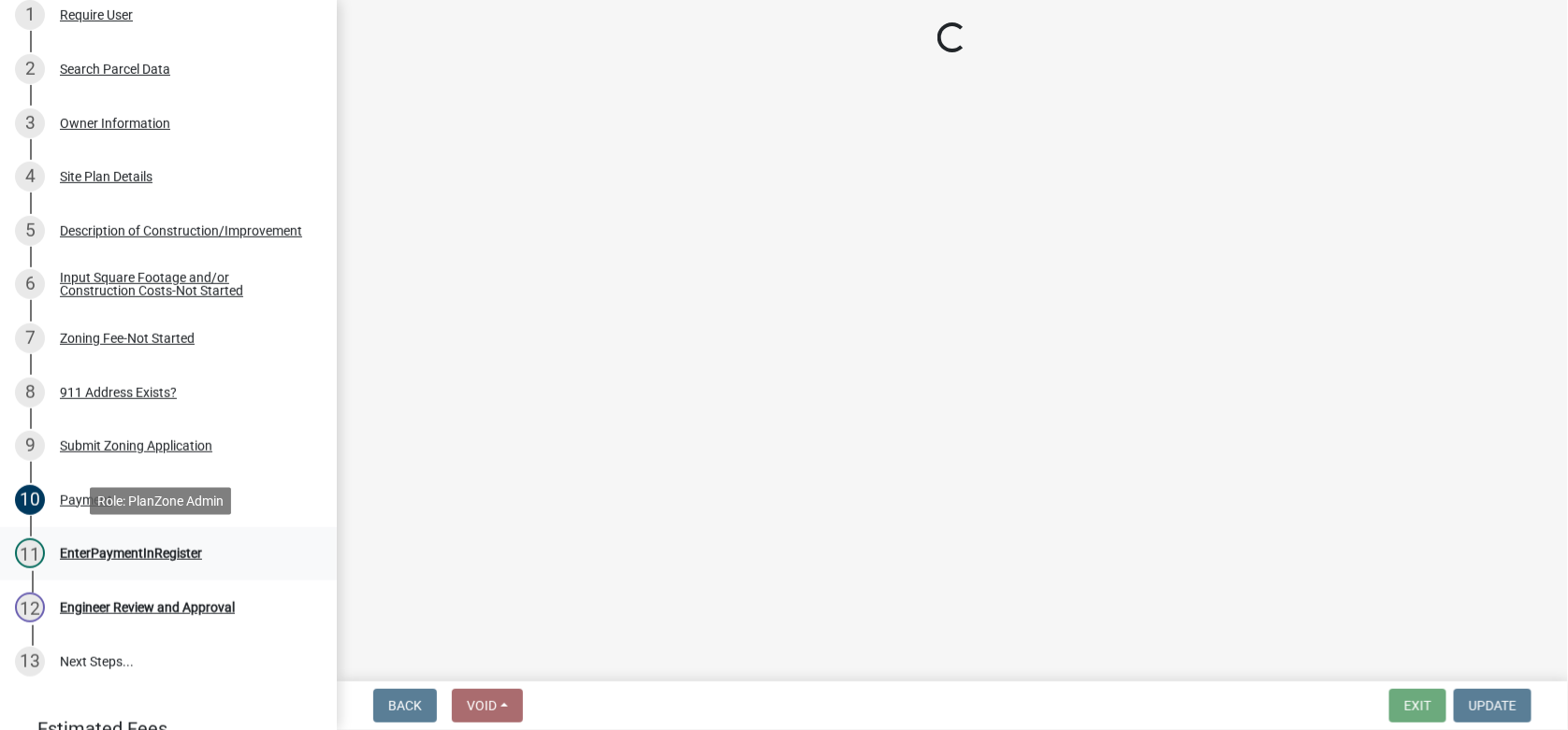
scroll to position [0, 0]
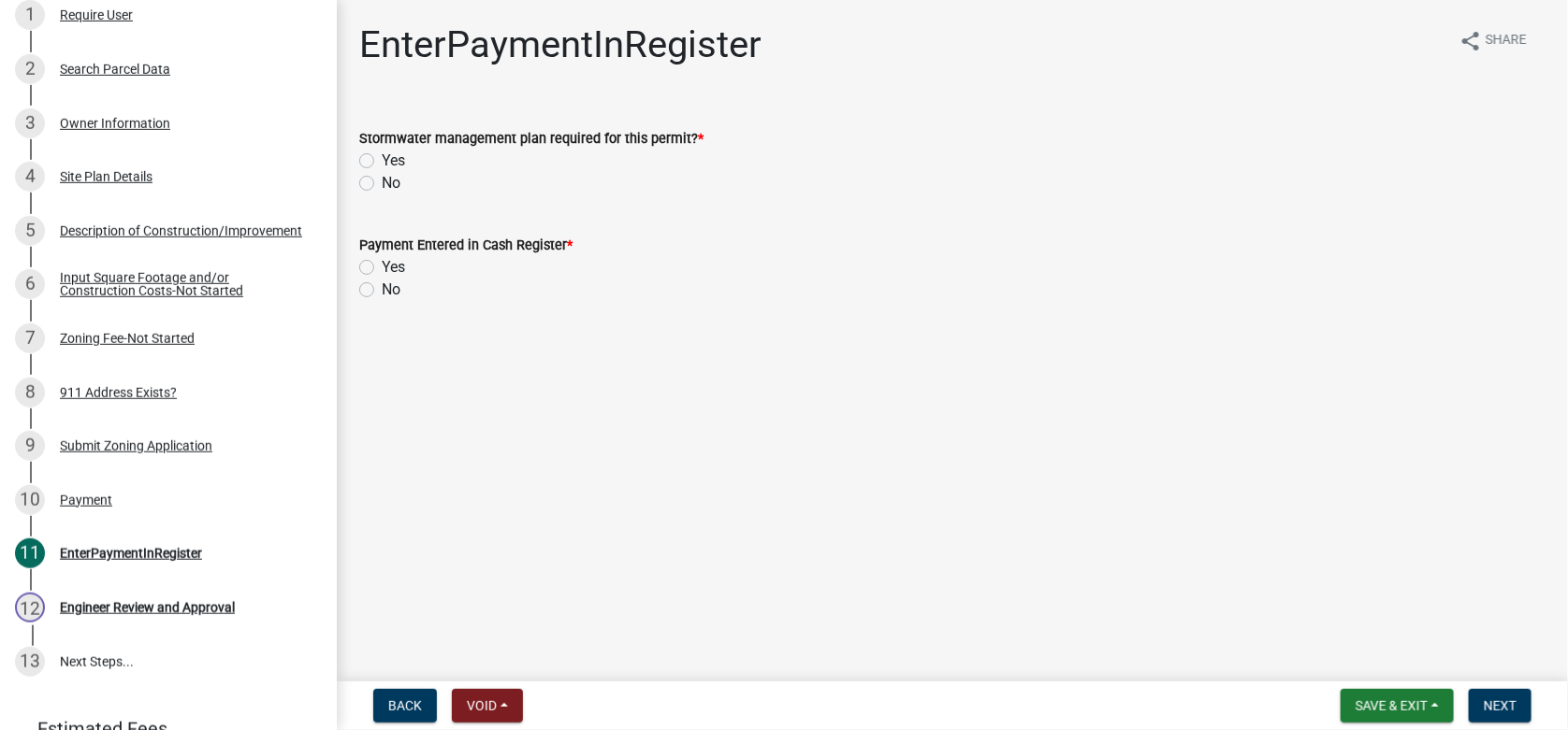
click at [381, 182] on label "No" at bounding box center [391, 183] width 19 height 22
click at [381, 182] on input "No" at bounding box center [387, 178] width 12 height 12
radio input "true"
click at [381, 265] on label "Yes" at bounding box center [393, 266] width 23 height 22
click at [381, 265] on input "Yes" at bounding box center [387, 262] width 12 height 12
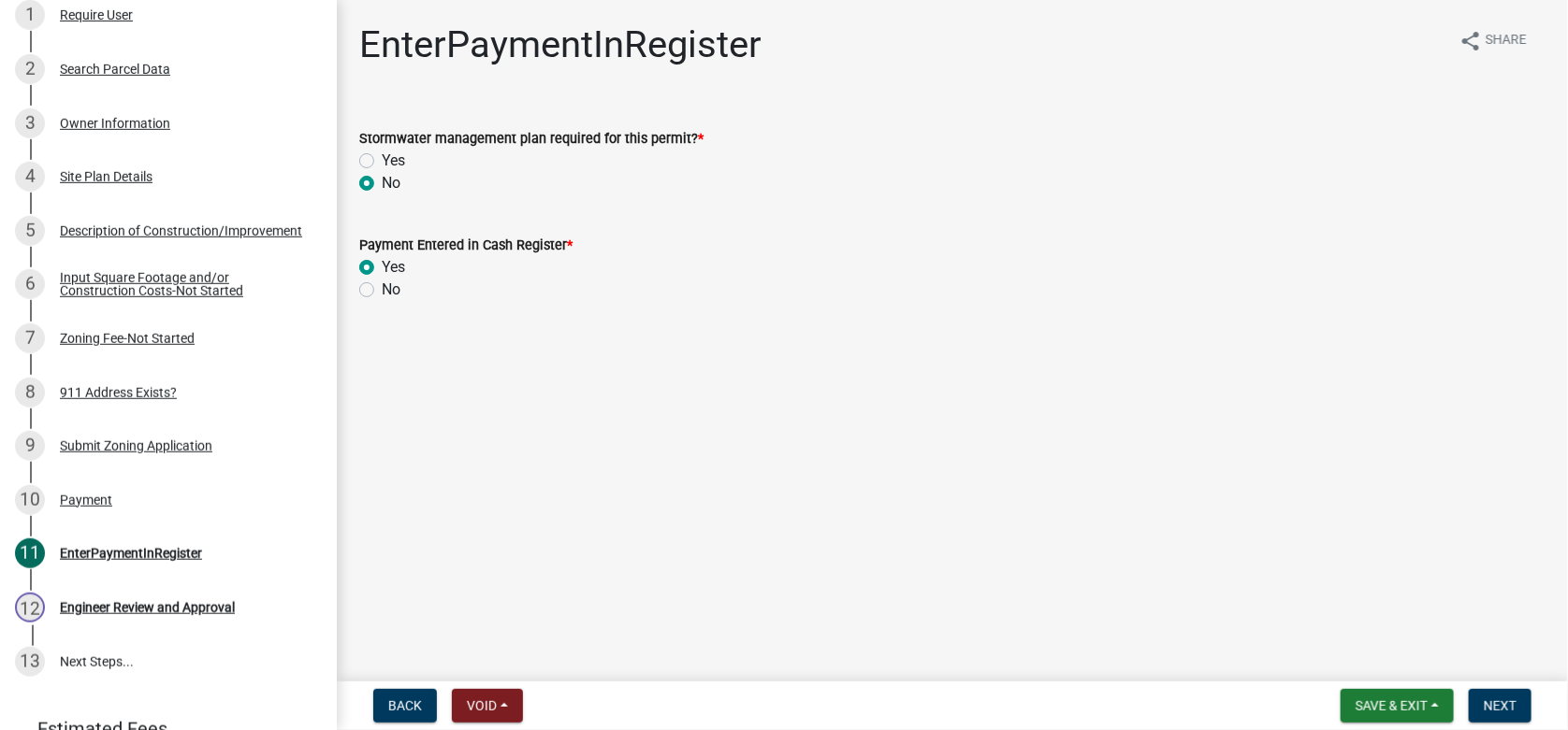
radio input "true"
click at [1511, 701] on span "Next" at bounding box center [1500, 706] width 33 height 15
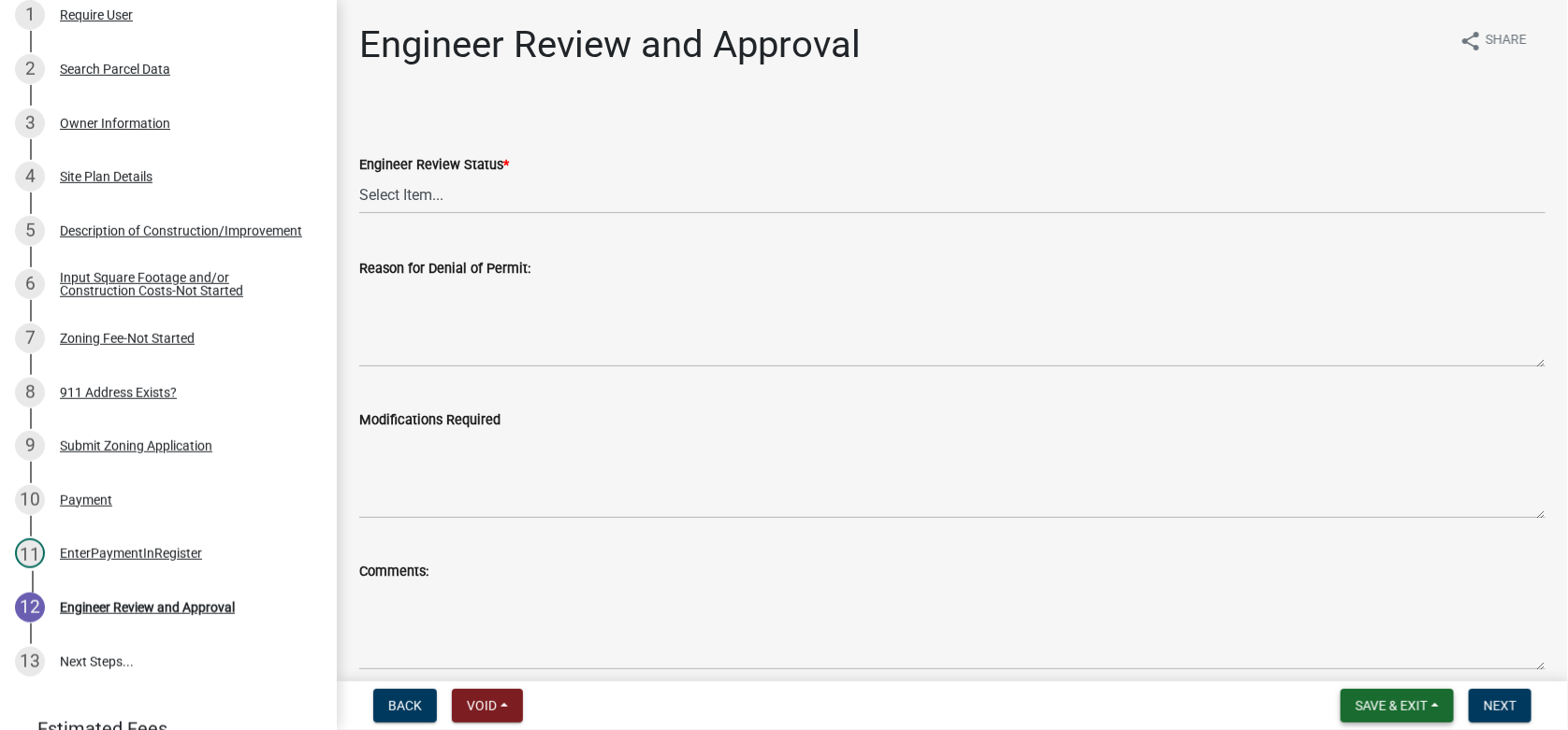
click at [1384, 700] on span "Save & Exit" at bounding box center [1392, 706] width 72 height 15
click at [1366, 654] on button "Save & Exit" at bounding box center [1379, 657] width 150 height 45
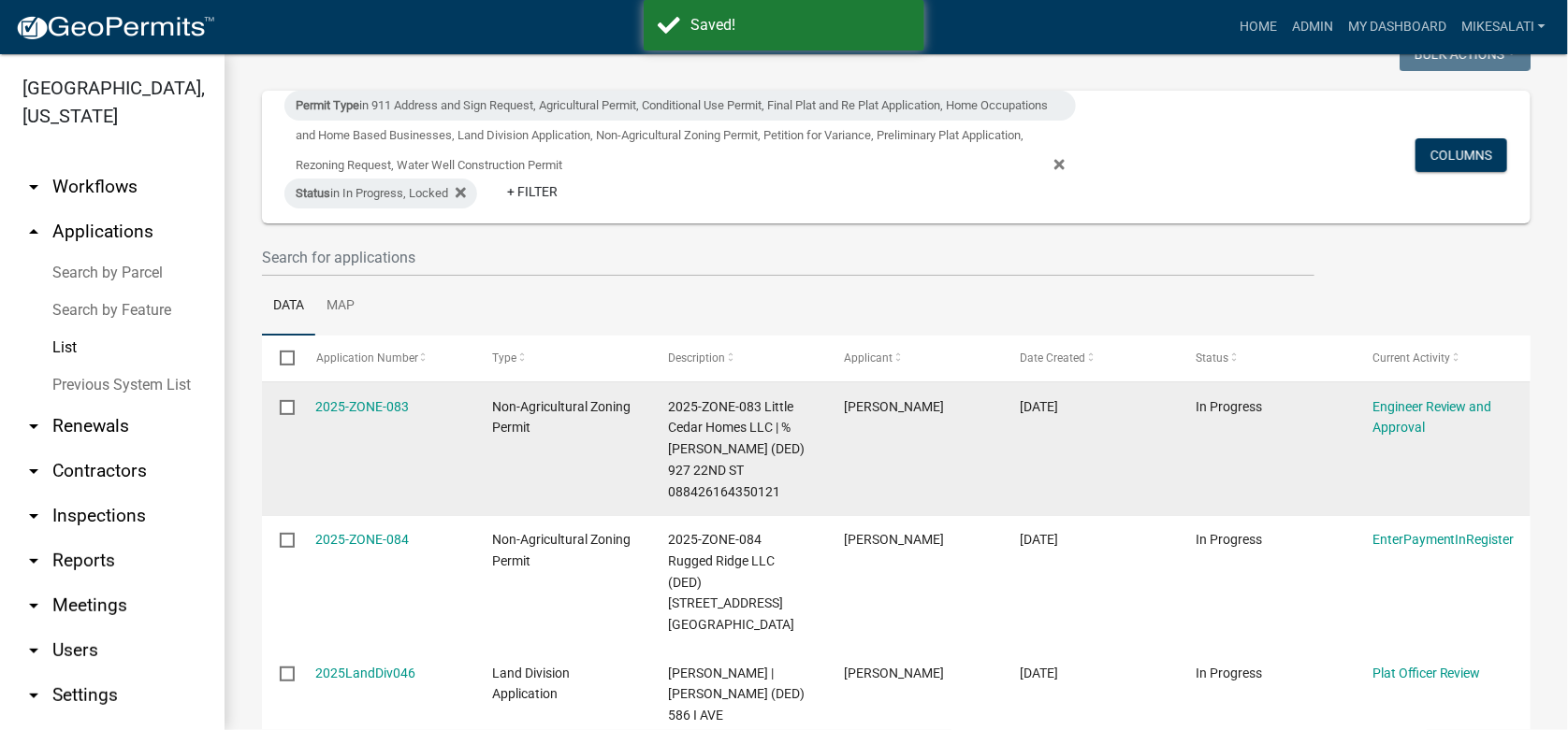
scroll to position [186, 0]
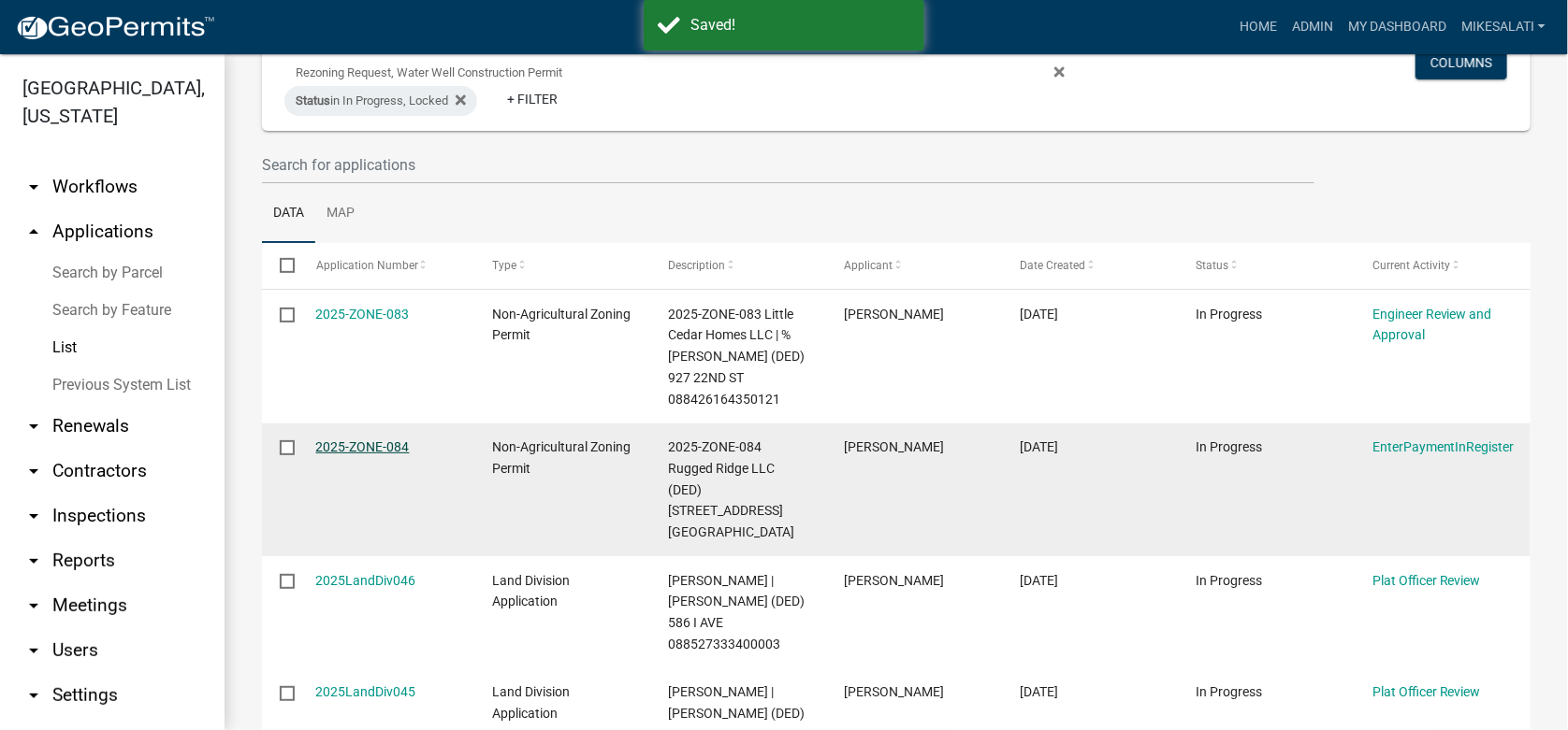
click at [351, 440] on link "2025-ZONE-084" at bounding box center [363, 447] width 94 height 15
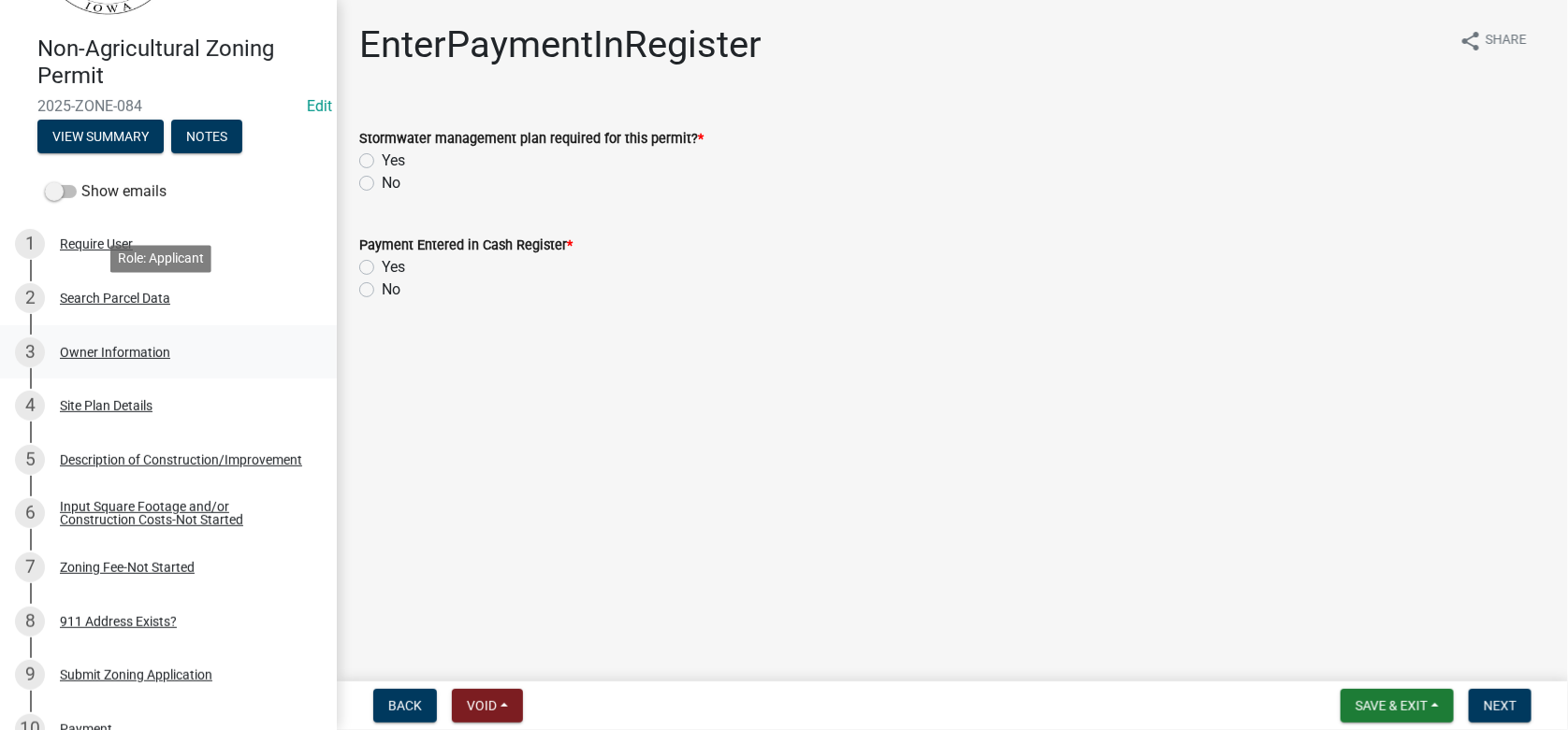
scroll to position [186, 0]
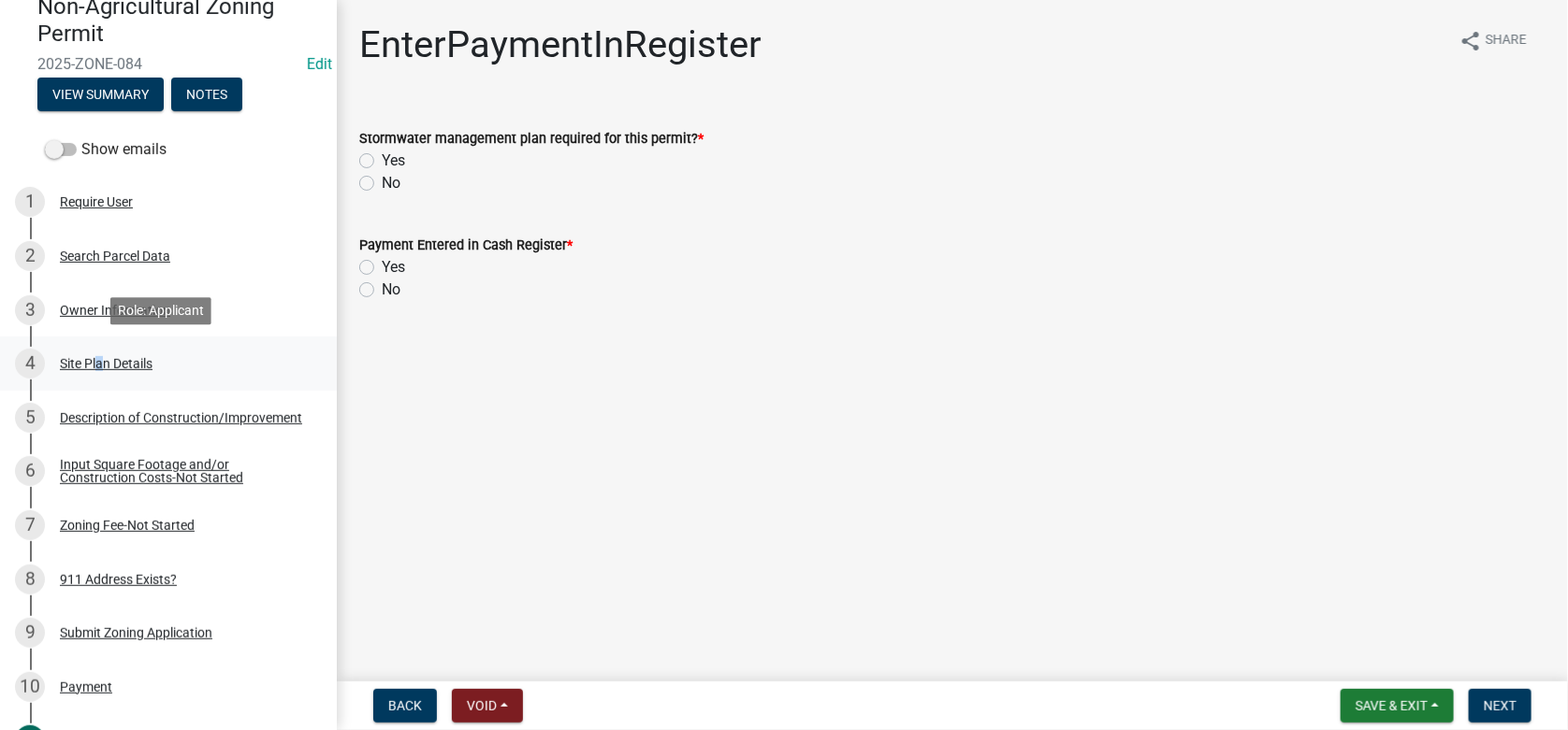
click at [96, 369] on div "4 Site Plan Details" at bounding box center [161, 363] width 292 height 30
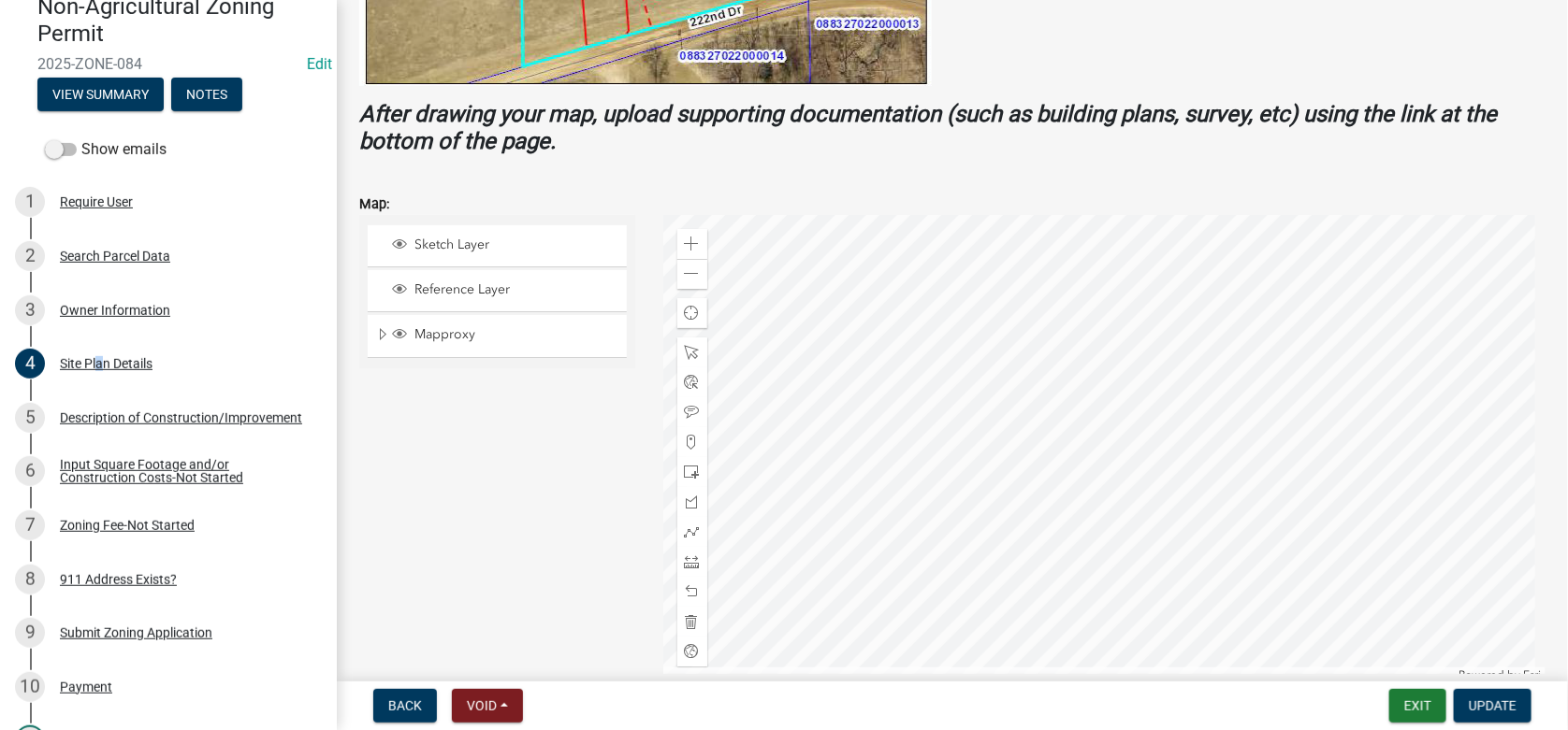
scroll to position [748, 0]
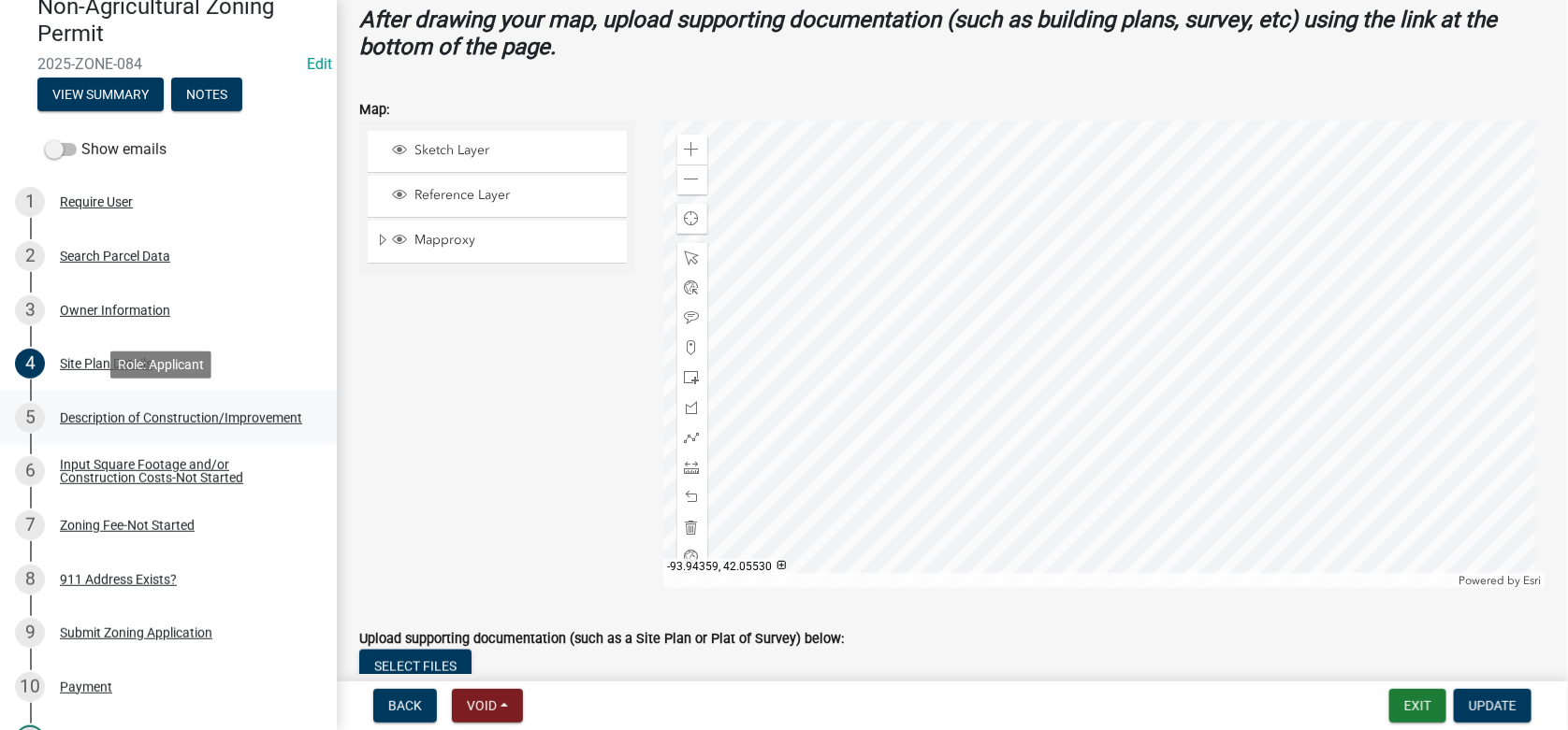
click at [104, 422] on div "Description of Construction/Improvement" at bounding box center [180, 419] width 242 height 13
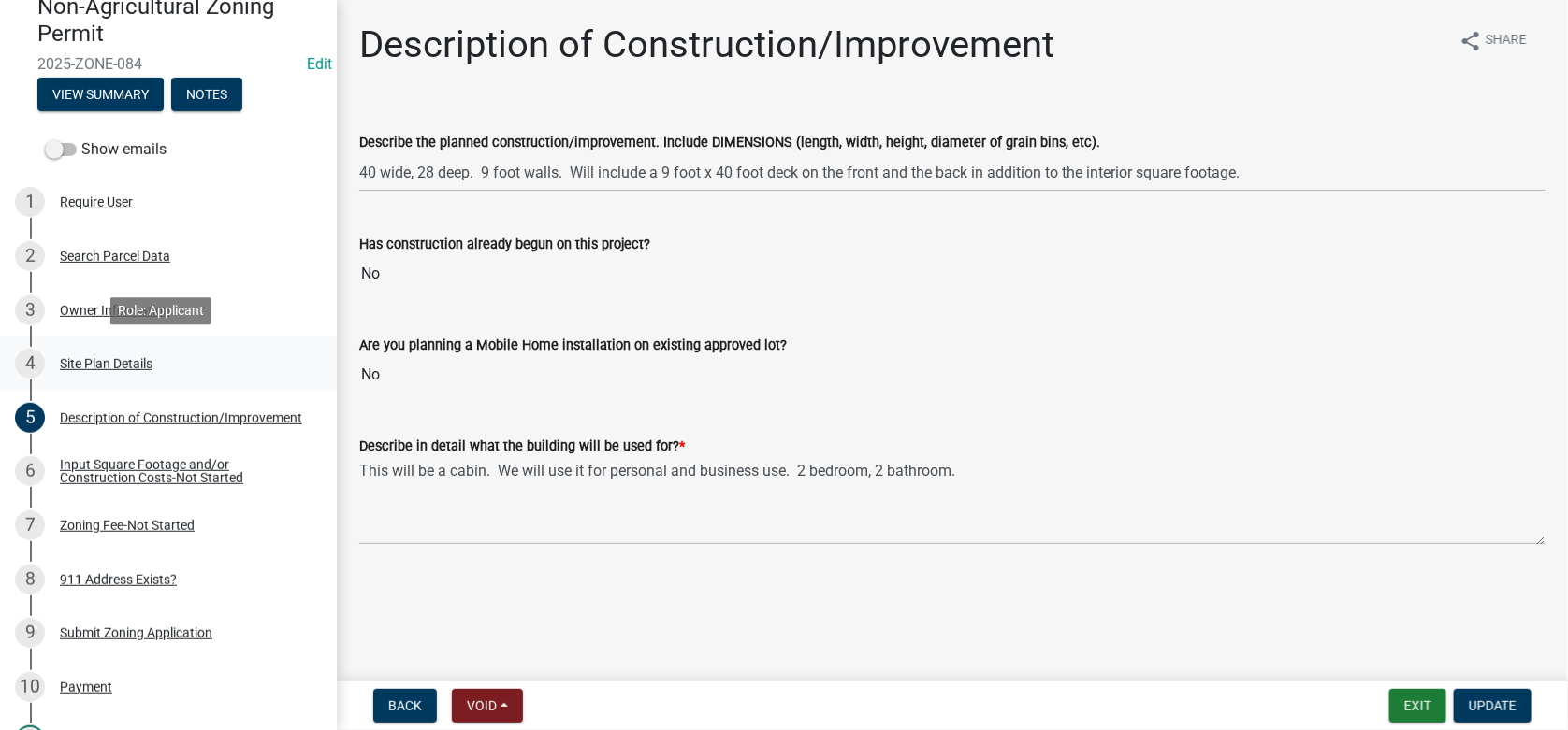
click at [126, 362] on div "Site Plan Details" at bounding box center [105, 364] width 93 height 13
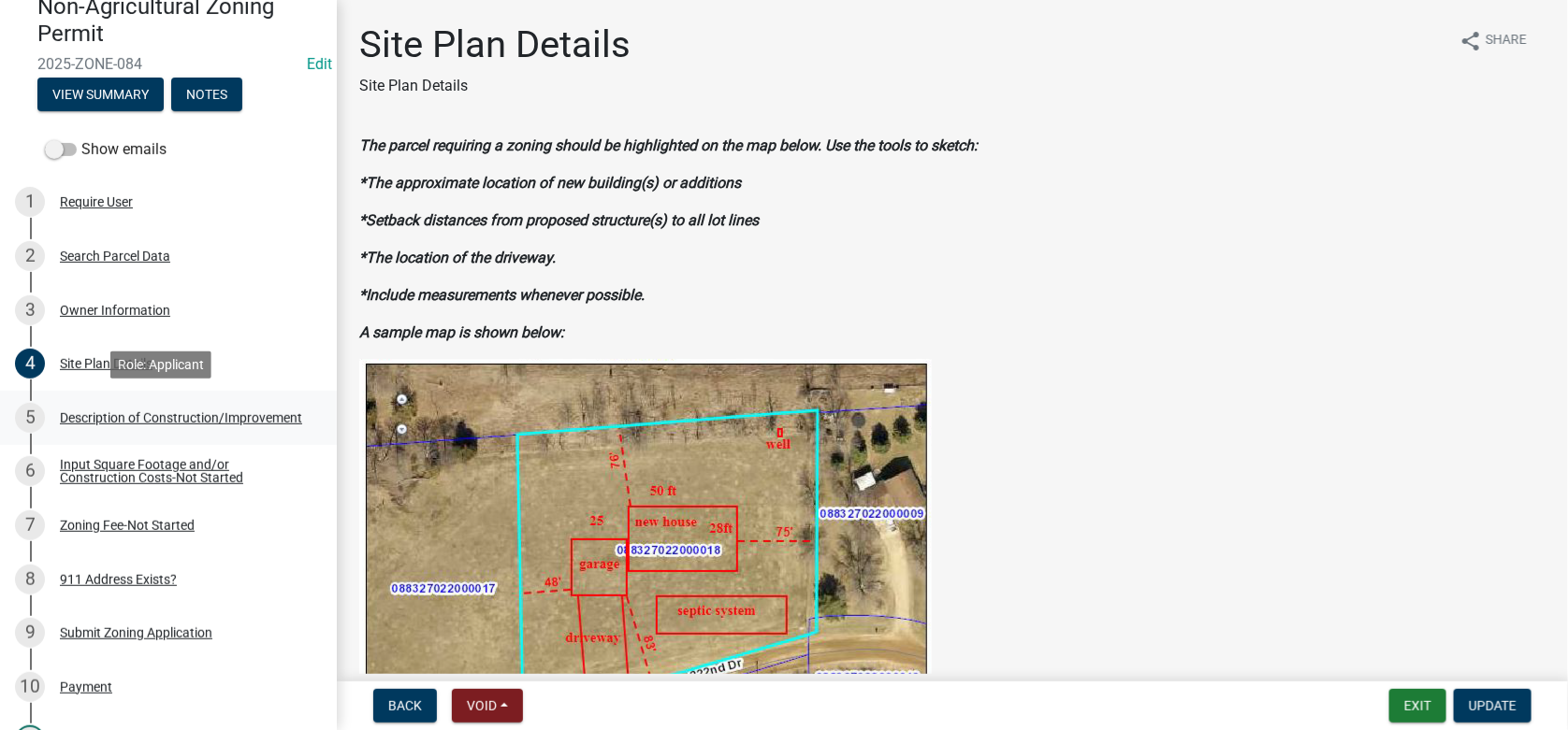
click at [104, 423] on div "Description of Construction/Improvement" at bounding box center [180, 419] width 242 height 13
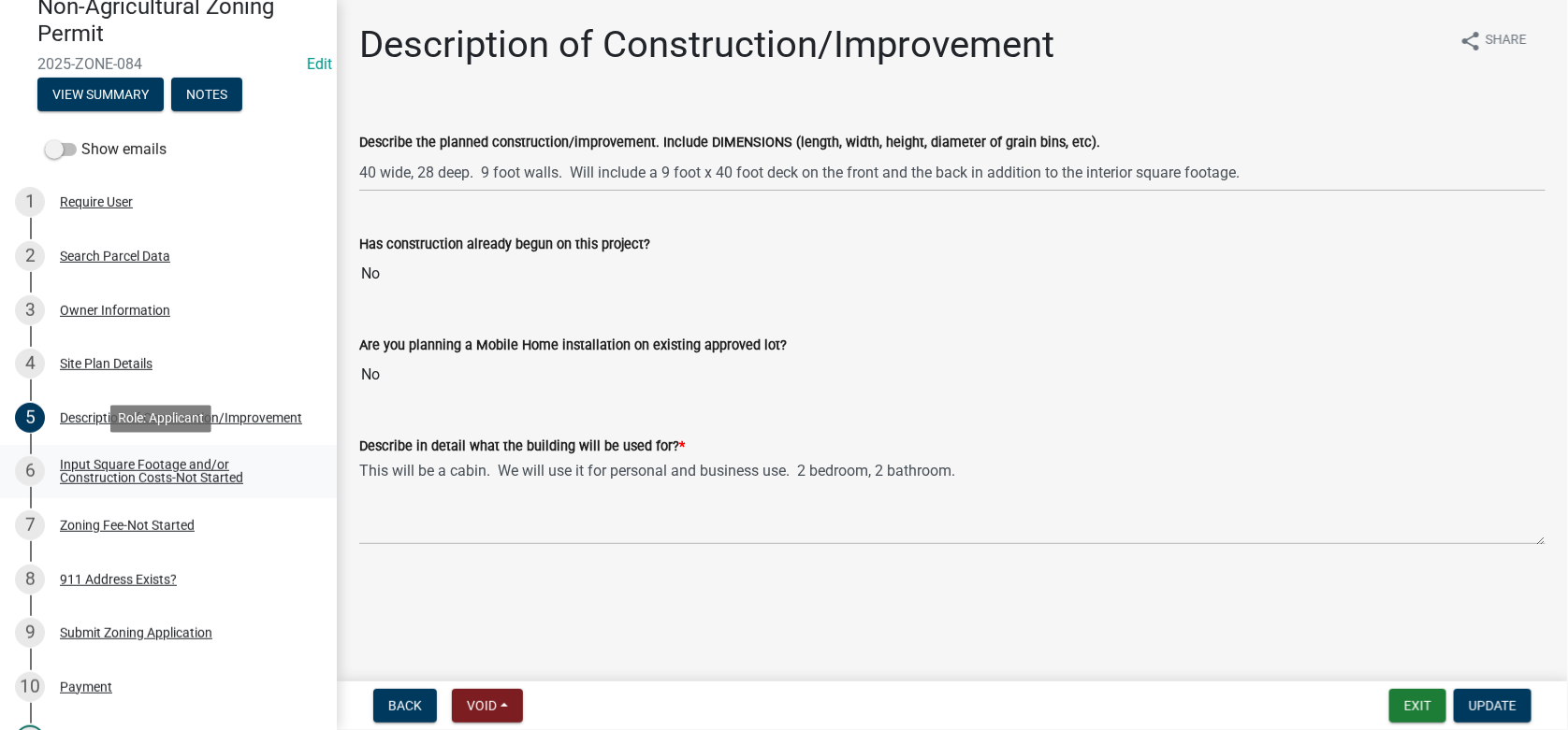
click at [117, 468] on div "Input Square Footage and/or Construction Costs-Not Started" at bounding box center [183, 470] width 247 height 26
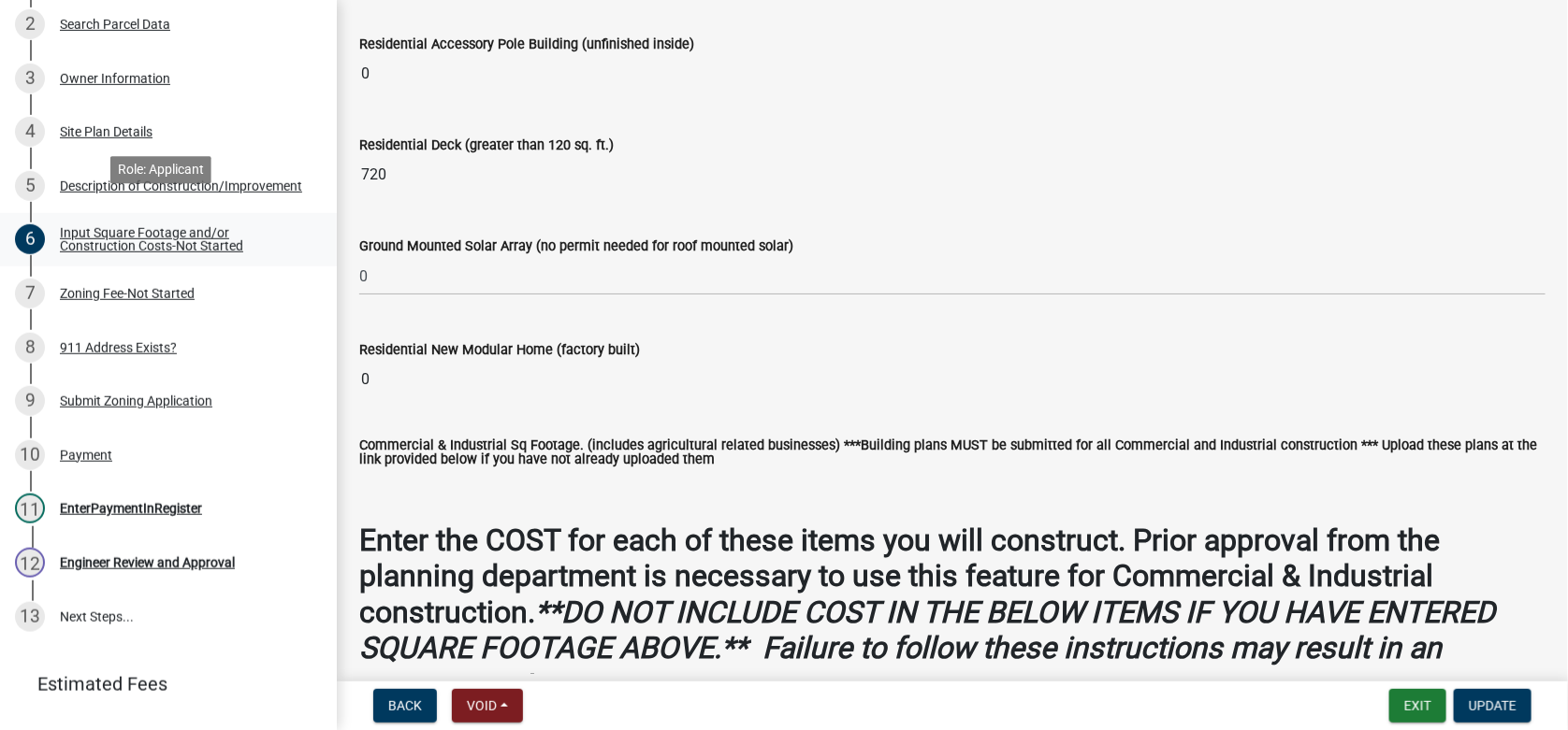
scroll to position [468, 0]
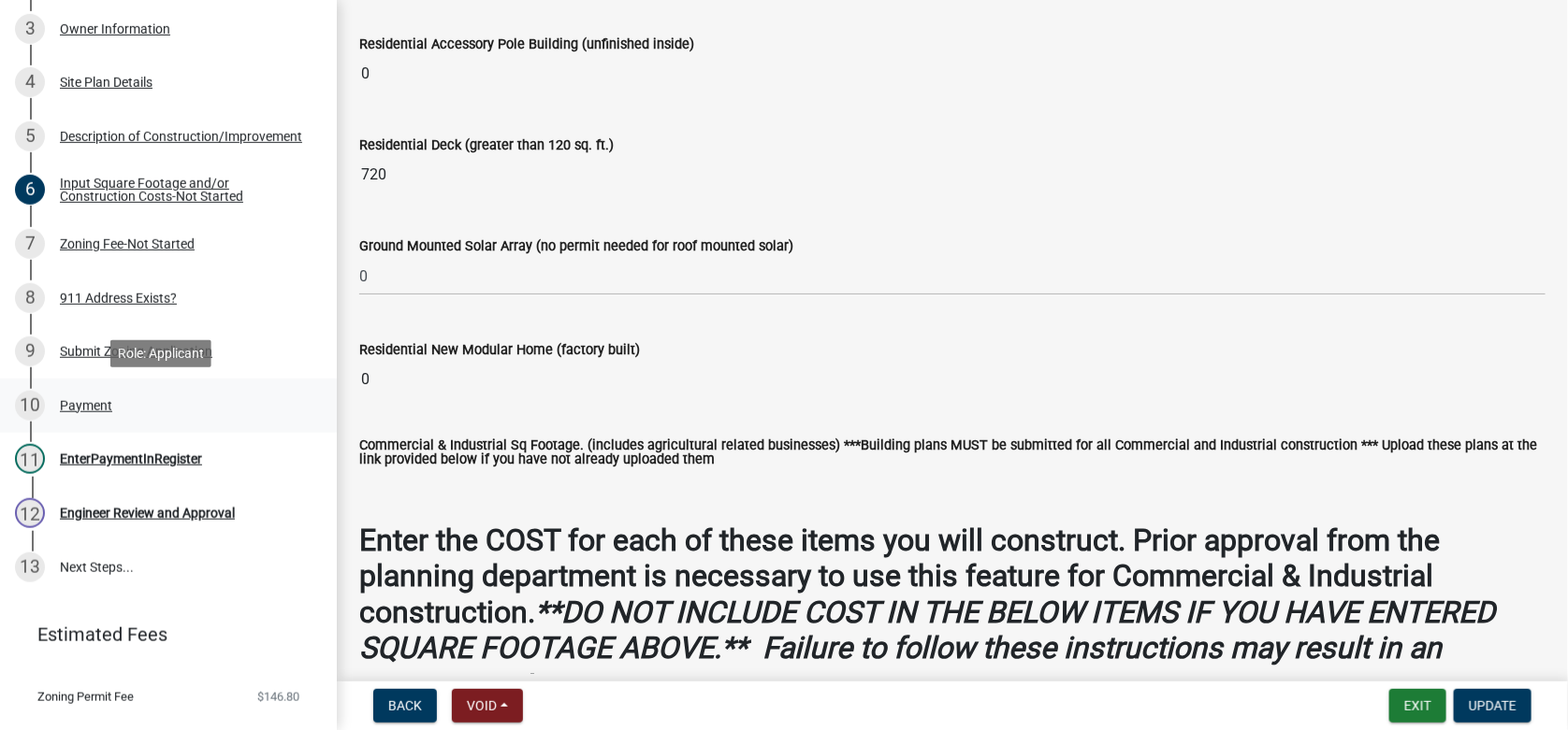
click at [91, 406] on div "Payment" at bounding box center [85, 406] width 53 height 13
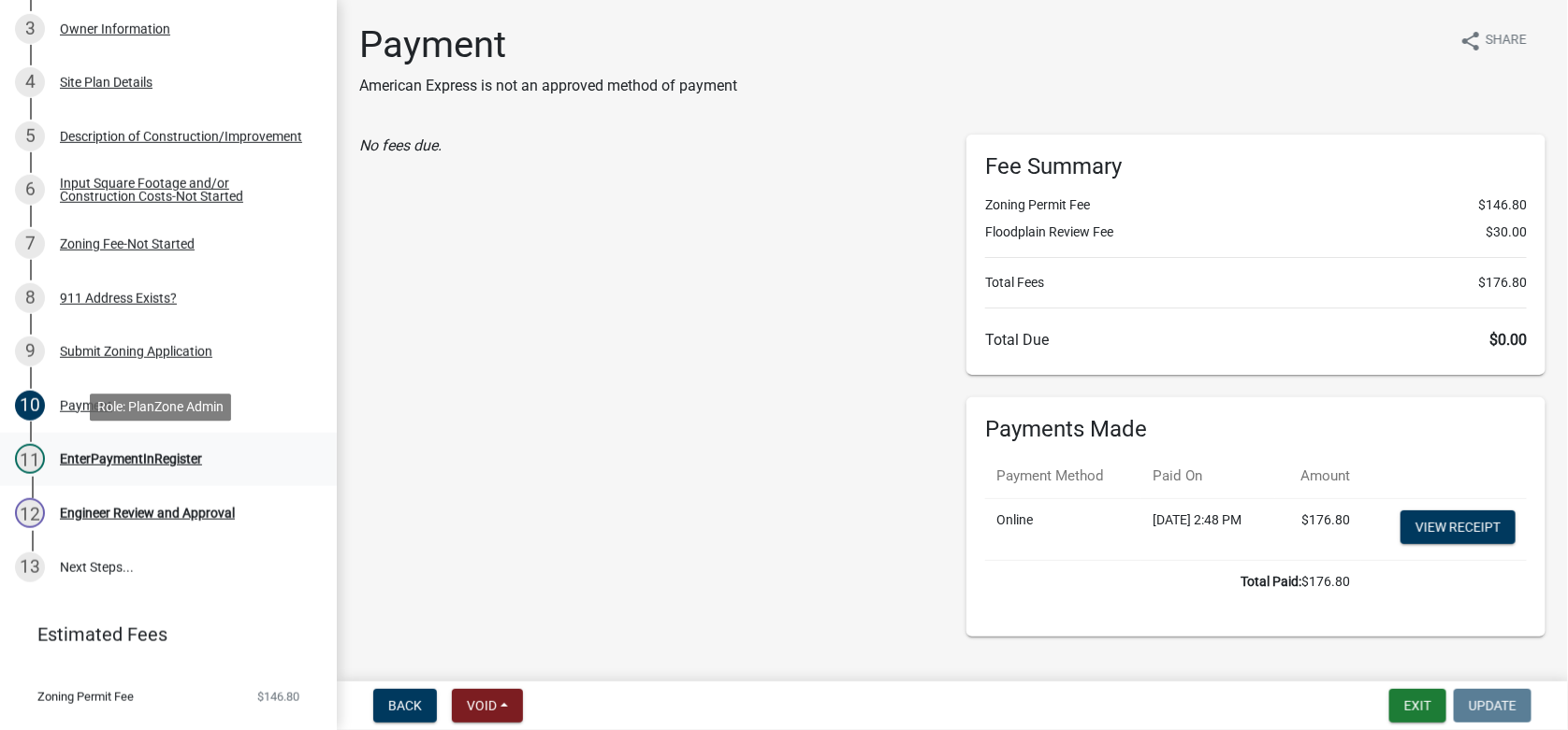
click at [142, 459] on div "EnterPaymentInRegister" at bounding box center [130, 459] width 142 height 13
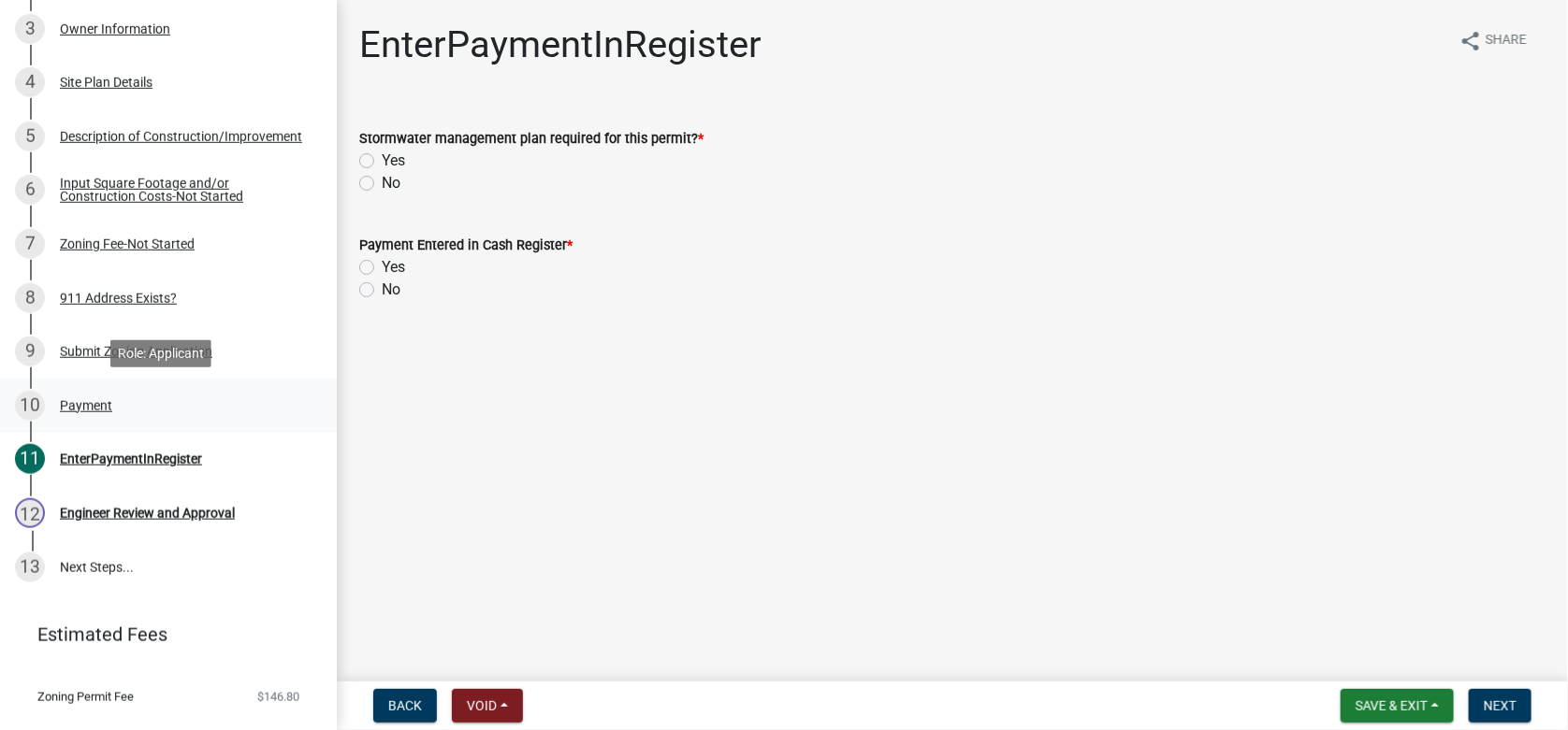
click at [86, 406] on div "Payment" at bounding box center [85, 406] width 53 height 13
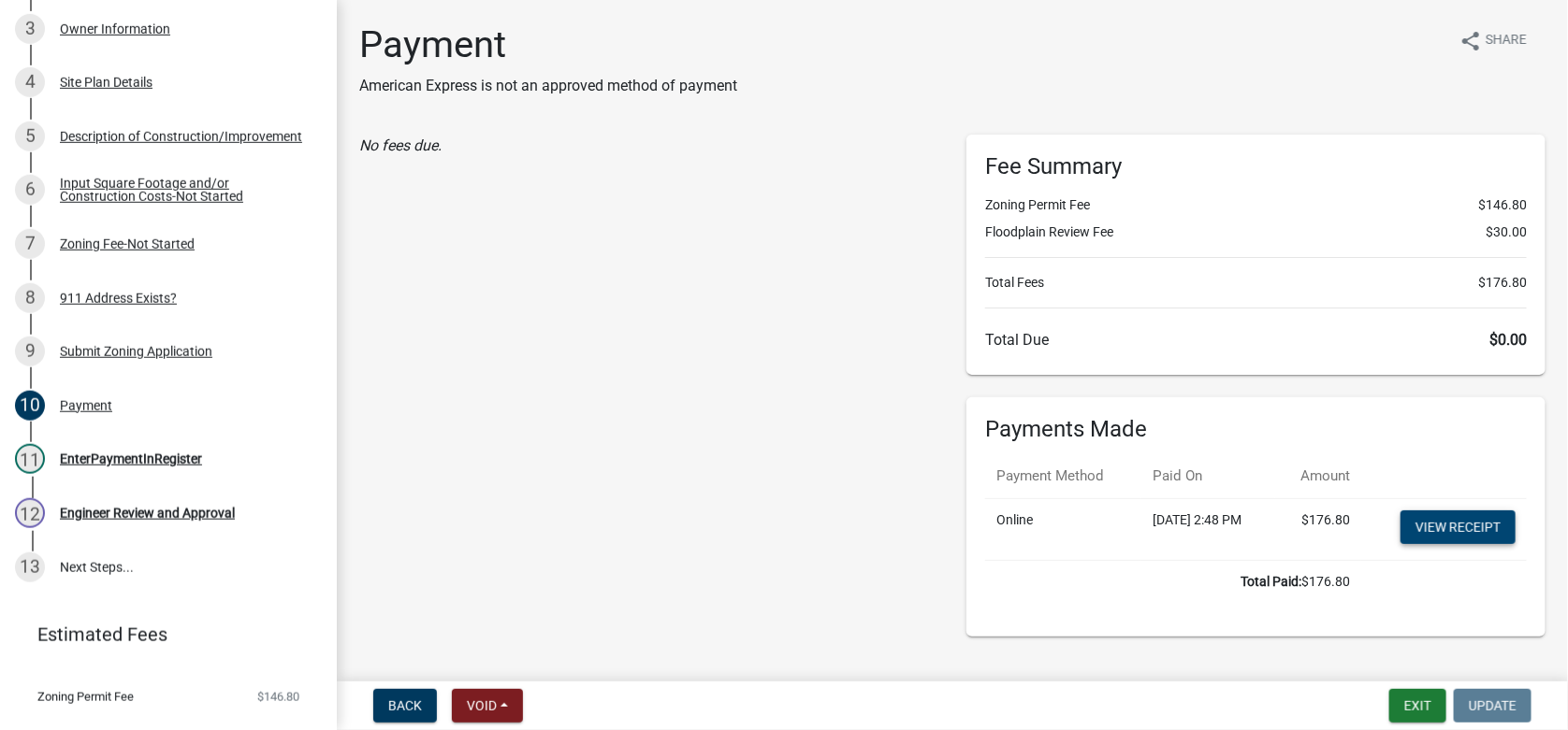
click at [1435, 516] on link "View receipt" at bounding box center [1458, 527] width 115 height 34
click at [149, 456] on div "EnterPaymentInRegister" at bounding box center [130, 459] width 142 height 13
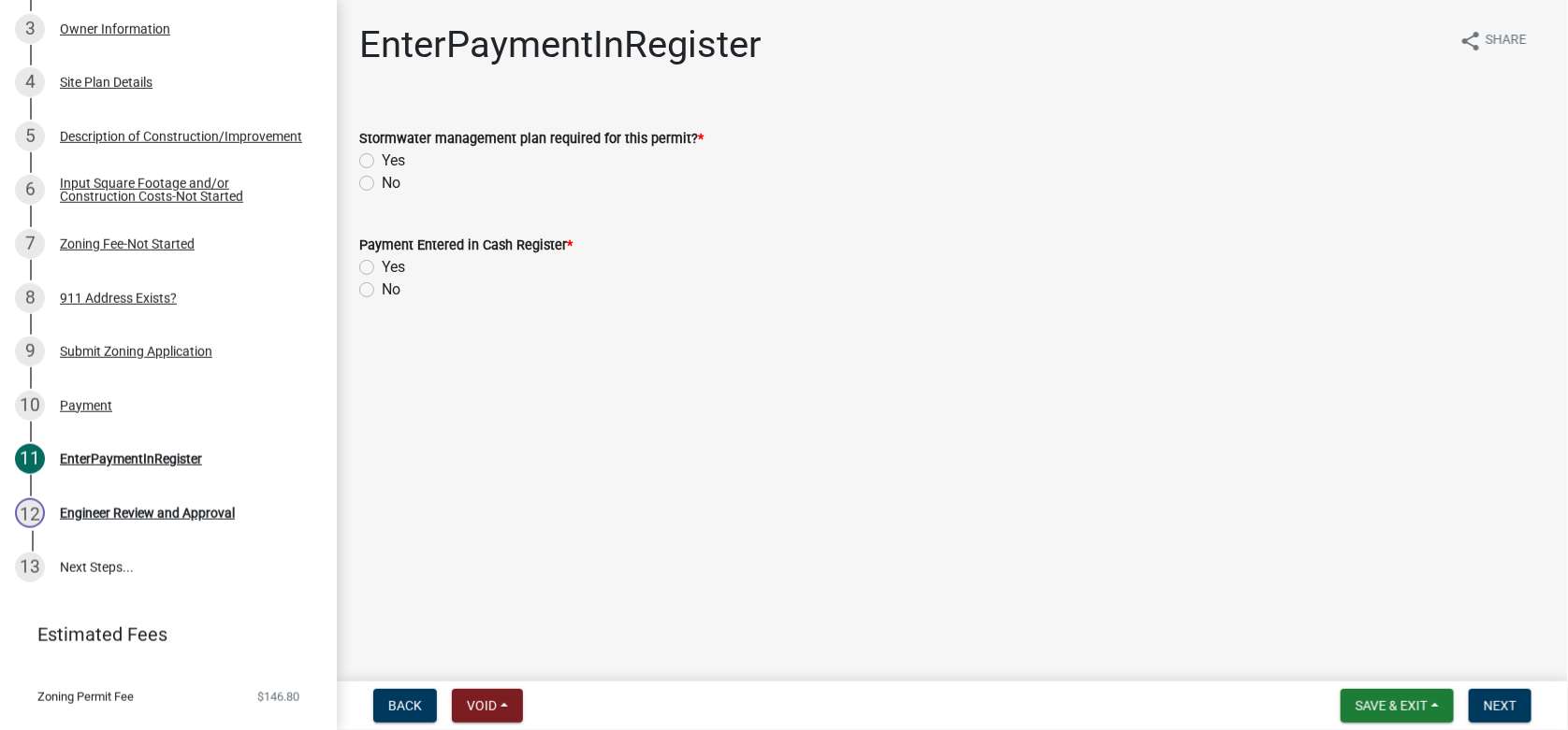
click at [381, 185] on label "No" at bounding box center [391, 183] width 19 height 22
click at [381, 184] on input "No" at bounding box center [387, 178] width 12 height 12
radio input "true"
drag, startPoint x: 371, startPoint y: 266, endPoint x: 433, endPoint y: 303, distance: 72.2
click at [381, 265] on label "Yes" at bounding box center [393, 266] width 23 height 22
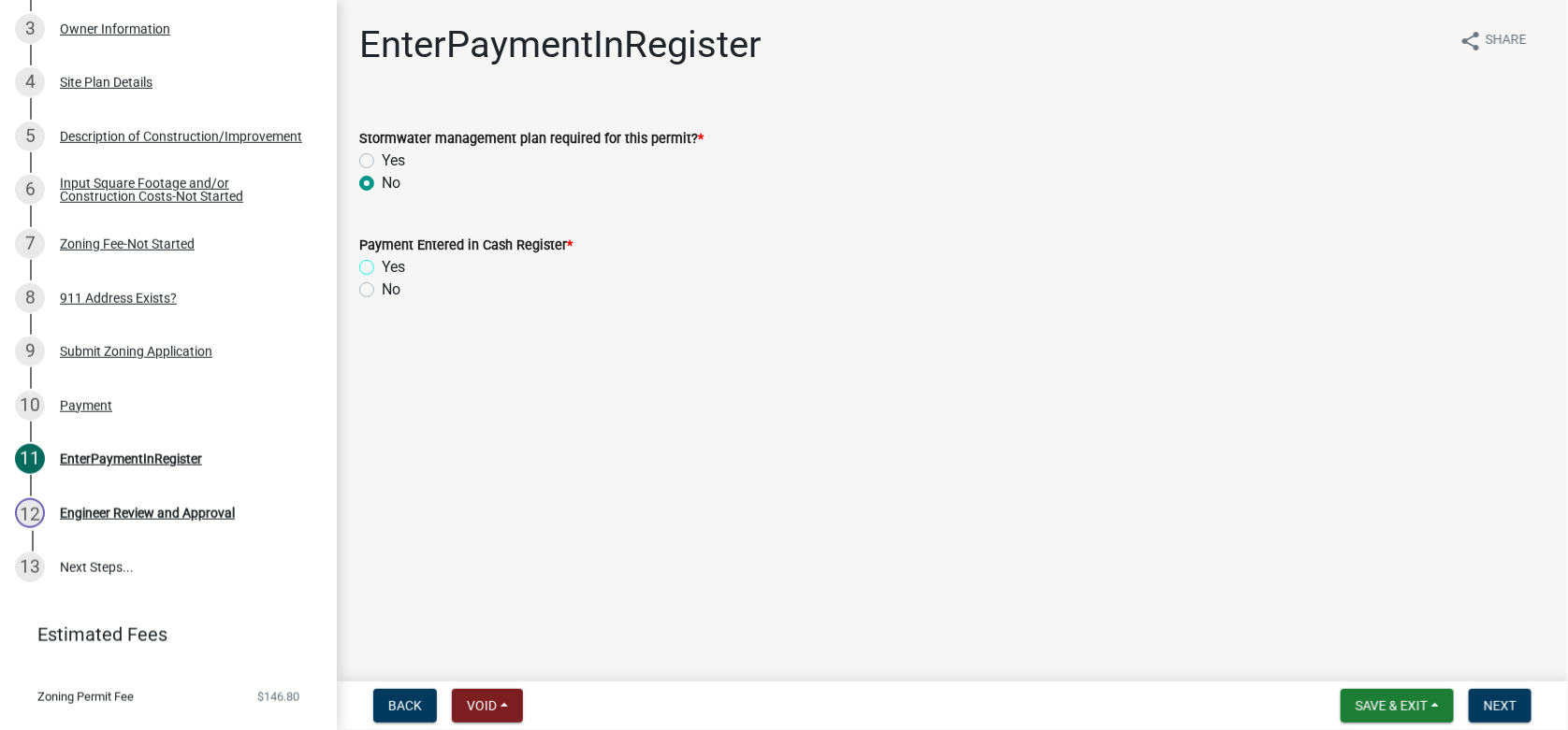
click at [381, 265] on input "Yes" at bounding box center [387, 262] width 12 height 12
radio input "true"
click at [1506, 703] on span "Next" at bounding box center [1500, 706] width 33 height 15
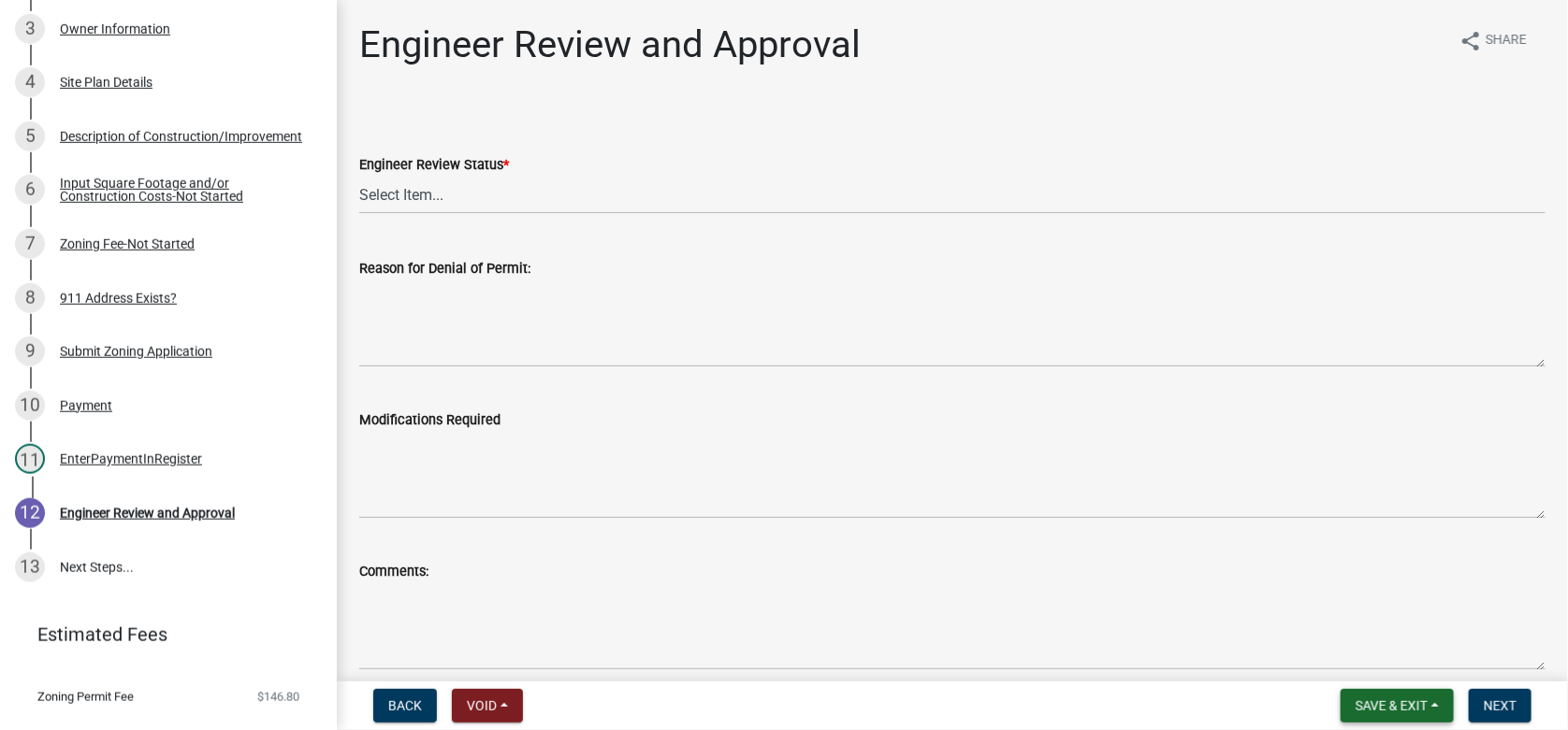
click at [1396, 701] on span "Save & Exit" at bounding box center [1392, 706] width 72 height 15
click at [1372, 662] on button "Save & Exit" at bounding box center [1379, 657] width 150 height 45
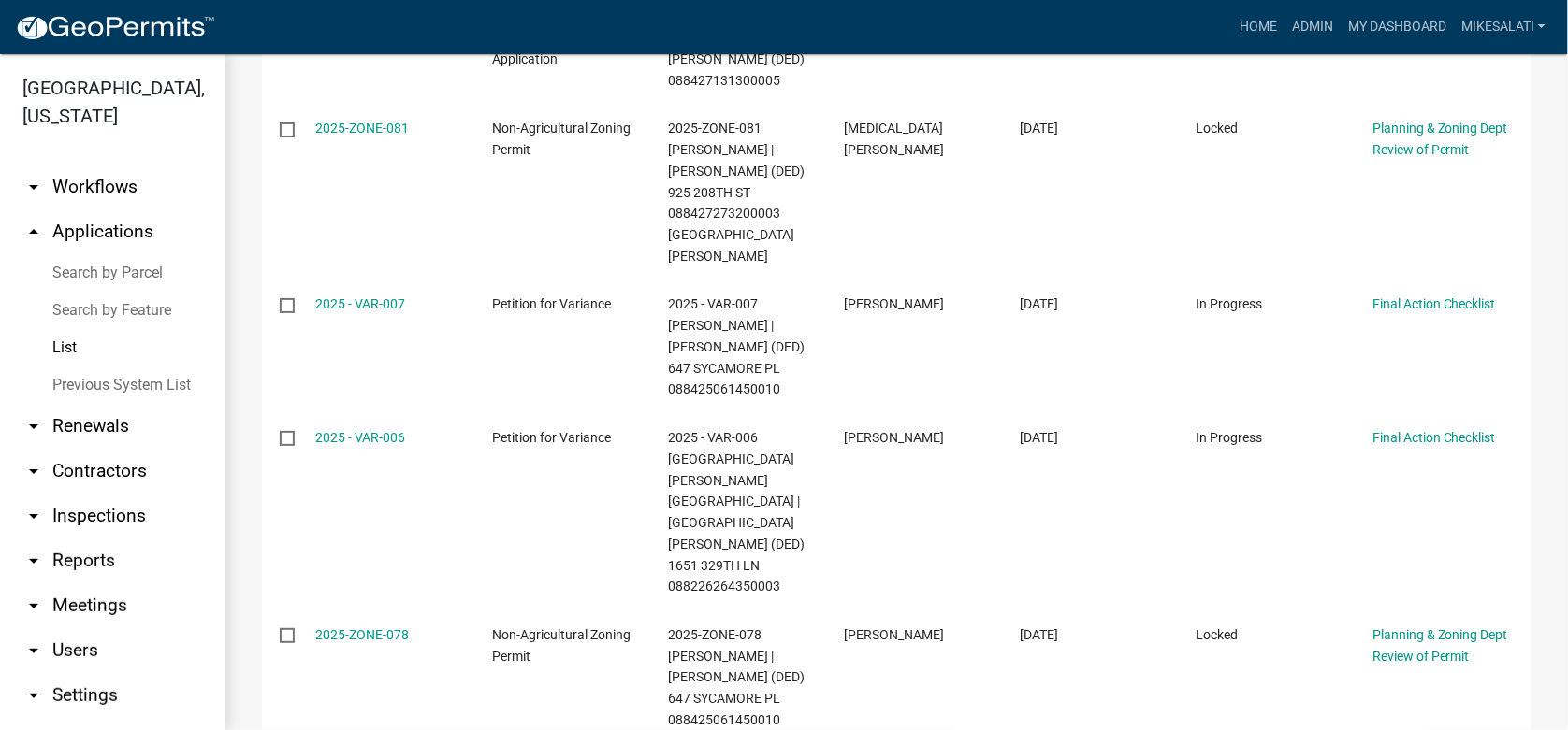
scroll to position [909, 0]
